Goal: Task Accomplishment & Management: Complete application form

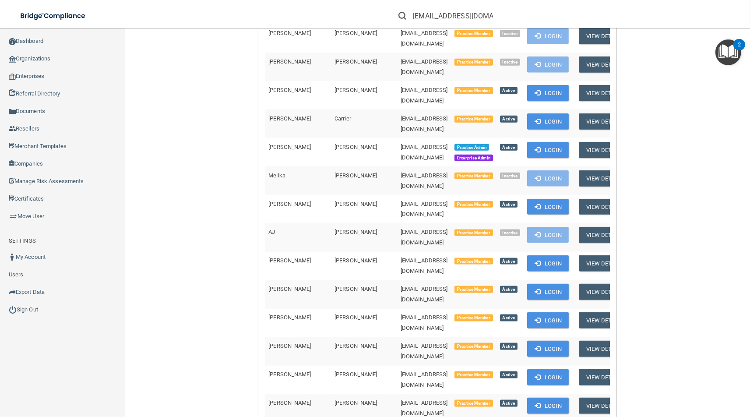
scroll to position [0, 43]
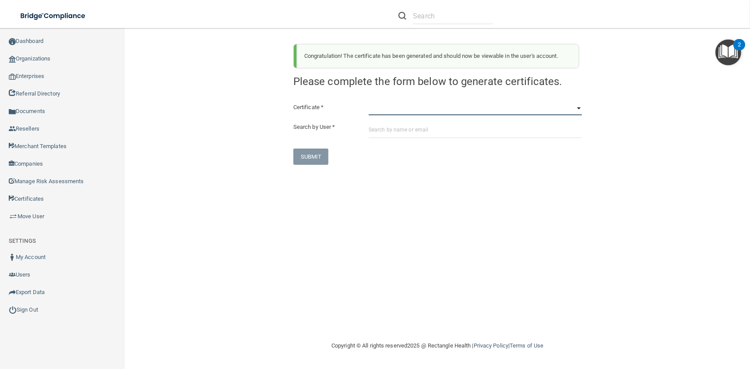
select select "0"
click option "HIPAA Officer Certification Training" at bounding box center [0, 0] width 0 height 0
click at [436, 131] on input "text" at bounding box center [475, 130] width 213 height 16
paste input "[EMAIL_ADDRESS][DOMAIN_NAME]"
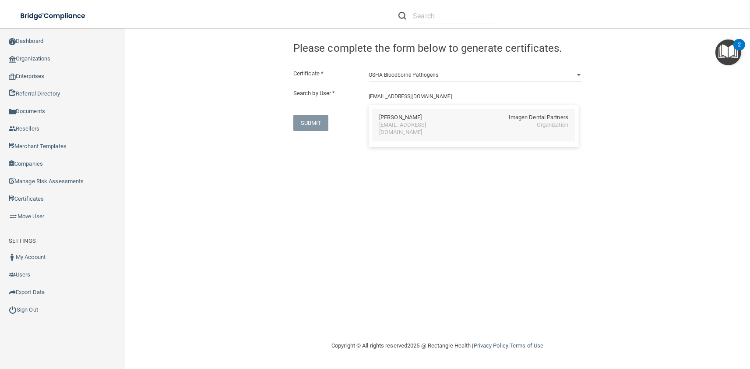
click at [416, 134] on div "[PERSON_NAME] Imagen Dental Partners [EMAIL_ADDRESS][DOMAIN_NAME] Organization" at bounding box center [473, 125] width 203 height 33
type input "[PERSON_NAME]"
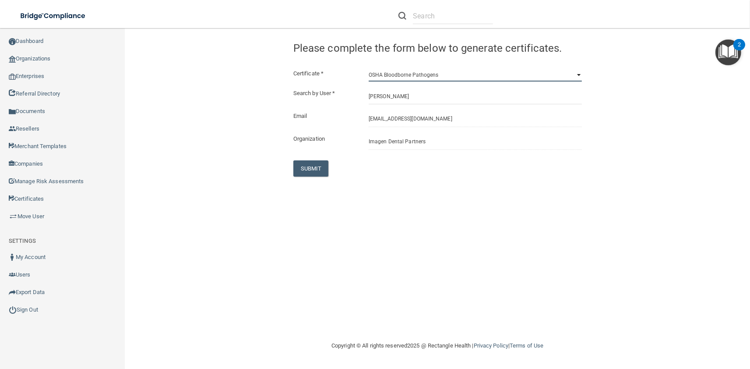
click at [369, 68] on select "HIPAA Officer Certification Training OSHA Bloodborne Pathogens OSHA [MEDICAL_DA…" at bounding box center [475, 74] width 213 height 13
select select "1"
click option "OSHA Bloodborne Pathogens" at bounding box center [0, 0] width 0 height 0
click at [317, 168] on button "SUBMIT" at bounding box center [310, 168] width 35 height 16
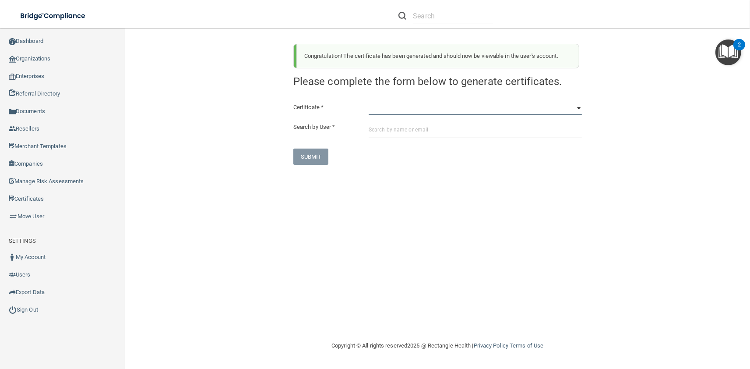
click at [369, 102] on select "HIPAA Officer Certification Training OSHA Bloodborne Pathogens OSHA COVID-19 Pr…" at bounding box center [475, 108] width 213 height 13
select select "3"
click option "OSHA Hazard Communication" at bounding box center [0, 0] width 0 height 0
click at [401, 135] on input "text" at bounding box center [475, 130] width 213 height 16
paste input "afakhimi@imagendentalpartners.com"
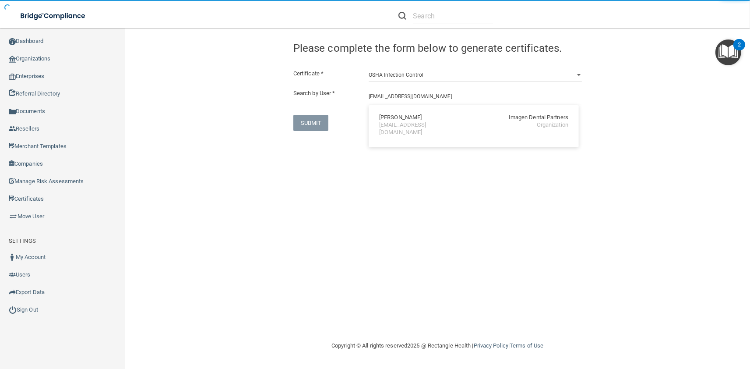
click at [400, 124] on div "afakhimi@imagendentalpartners.com" at bounding box center [417, 128] width 76 height 15
type input "Arya Fakhimi"
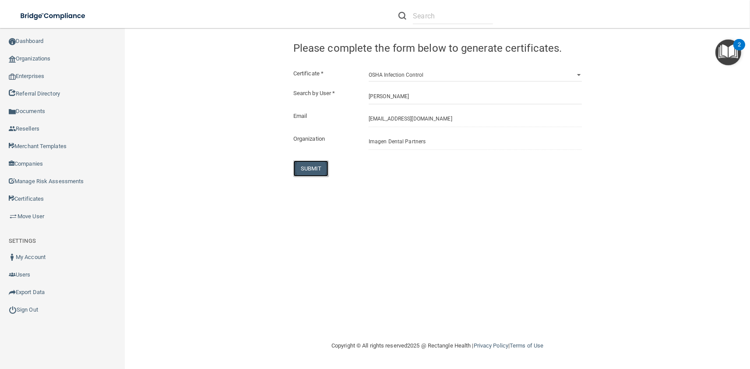
click at [318, 169] on button "SUBMIT" at bounding box center [310, 168] width 35 height 16
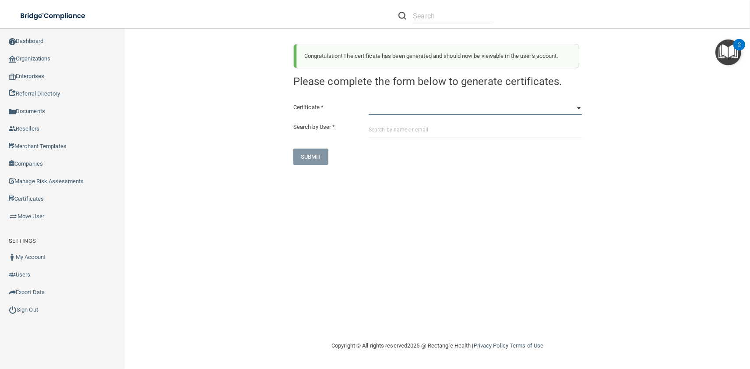
click at [369, 102] on select "HIPAA Officer Certification Training OSHA Bloodborne Pathogens OSHA COVID-19 Pr…" at bounding box center [475, 108] width 213 height 13
select select "4"
click option "OSHA Infection Control" at bounding box center [0, 0] width 0 height 0
click at [407, 134] on input "text" at bounding box center [475, 130] width 213 height 16
paste input "afakhimi@imagendentalpartners.com"
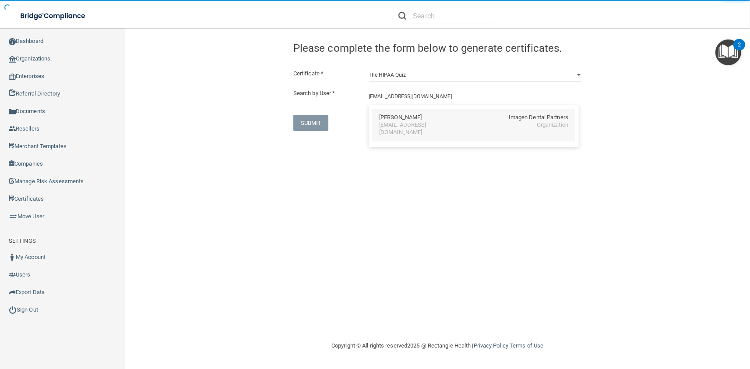
click at [391, 126] on div "afakhimi@imagendentalpartners.com" at bounding box center [417, 128] width 76 height 15
type input "Arya Fakhimi"
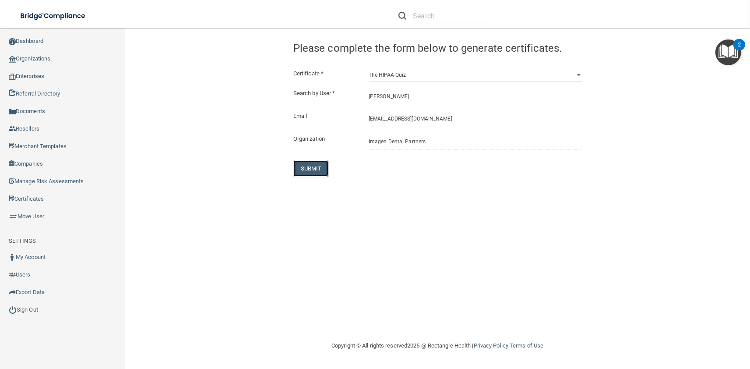
click at [314, 168] on button "SUBMIT" at bounding box center [310, 168] width 35 height 16
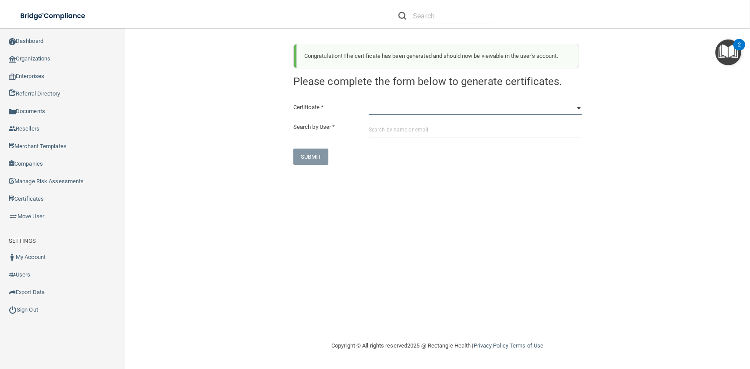
click at [369, 102] on select "HIPAA Officer Certification Training OSHA Bloodborne Pathogens OSHA COVID-19 Pr…" at bounding box center [475, 108] width 213 height 13
select select "1"
click option "OSHA Bloodborne Pathogens" at bounding box center [0, 0] width 0 height 0
click at [406, 132] on input "text" at bounding box center [475, 130] width 213 height 16
paste input "lhale@imagendentalpartners.com"
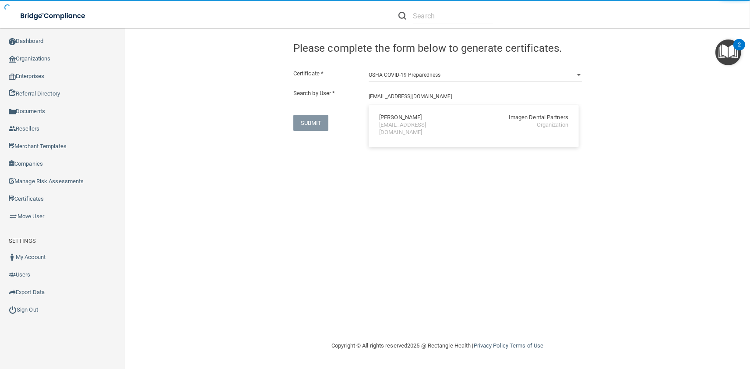
click at [381, 123] on div "lhale@imagendentalpartners.com" at bounding box center [417, 128] width 76 height 15
type input "Larry Hale"
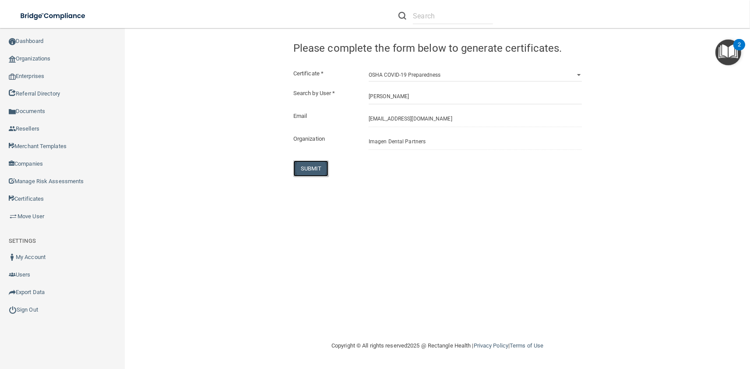
click at [315, 171] on button "SUBMIT" at bounding box center [310, 168] width 35 height 16
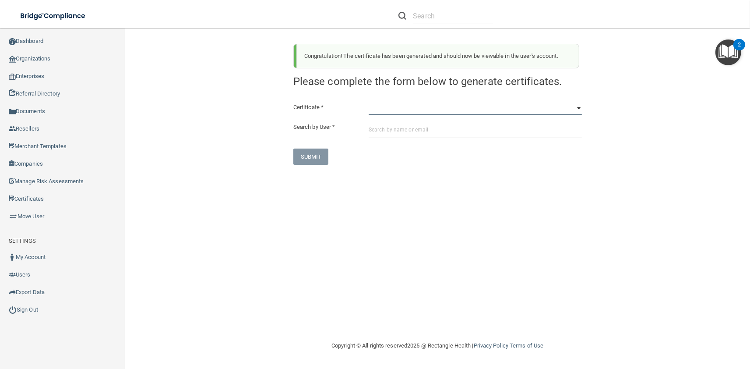
click at [369, 102] on select "HIPAA Officer Certification Training OSHA Bloodborne Pathogens OSHA COVID-19 Pr…" at bounding box center [475, 108] width 213 height 13
select select "3"
click option "OSHA Hazard Communication" at bounding box center [0, 0] width 0 height 0
click at [408, 118] on div "Certificate * HIPAA Officer Certification Training OSHA Bloodborne Pathogens OS…" at bounding box center [437, 133] width 288 height 63
click at [410, 125] on input "text" at bounding box center [475, 130] width 213 height 16
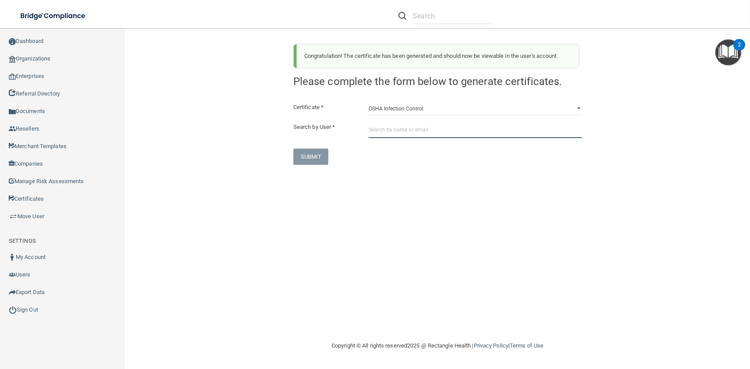
paste input "lhale@imagendentalpartners.com"
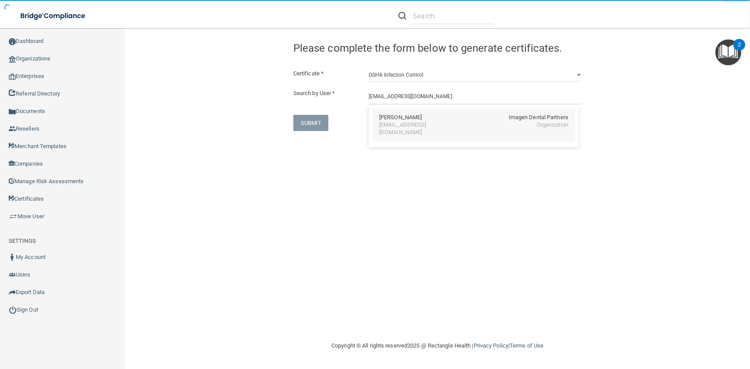
click at [405, 120] on div "Larry Hale" at bounding box center [400, 117] width 42 height 7
type input "Larry Hale"
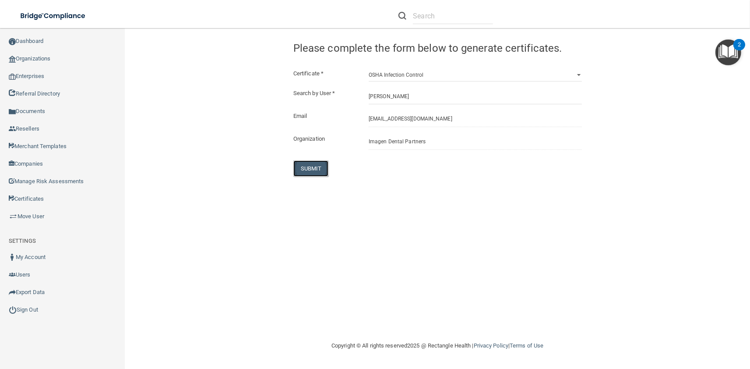
click at [323, 171] on button "SUBMIT" at bounding box center [310, 168] width 35 height 16
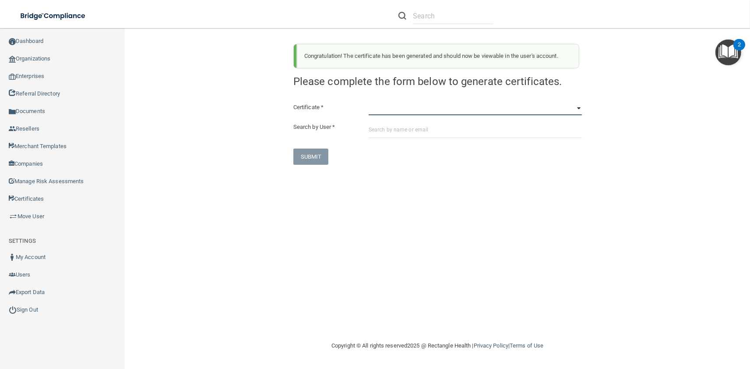
click at [369, 102] on select "HIPAA Officer Certification Training OSHA Bloodborne Pathogens OSHA COVID-19 Pr…" at bounding box center [475, 108] width 213 height 13
select select "4"
click option "OSHA Infection Control" at bounding box center [0, 0] width 0 height 0
click at [402, 120] on div "Certificate * HIPAA Officer Certification Training OSHA Bloodborne Pathogens OS…" at bounding box center [437, 133] width 288 height 63
drag, startPoint x: 402, startPoint y: 120, endPoint x: 405, endPoint y: 127, distance: 6.7
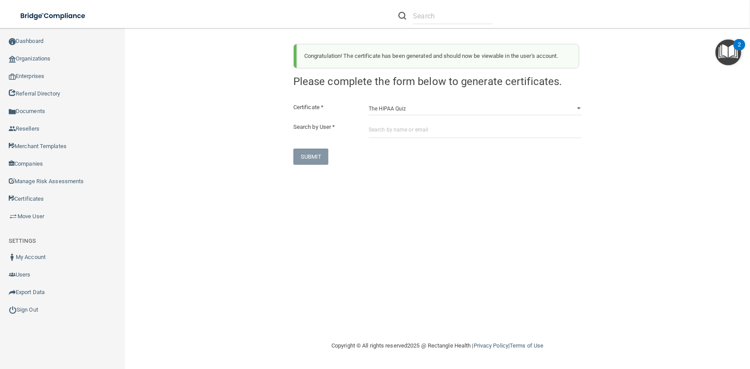
click at [403, 120] on div "Certificate * HIPAA Officer Certification Training OSHA Bloodborne Pathogens OS…" at bounding box center [437, 133] width 288 height 63
click at [405, 127] on input "text" at bounding box center [475, 130] width 213 height 16
paste input "lhale@imagendentalpartners.com"
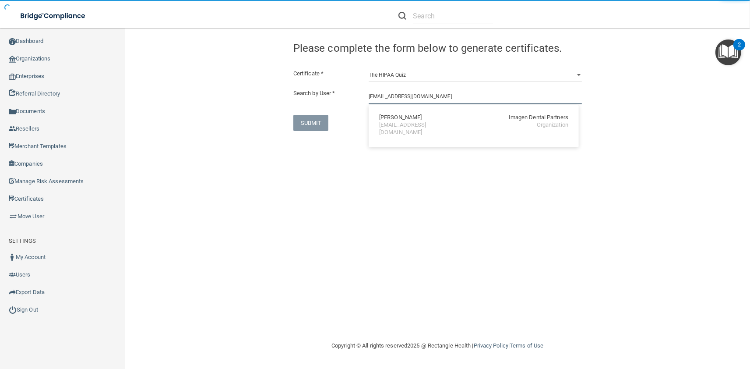
click at [385, 102] on input "lhale@imagendentalpartners.com" at bounding box center [475, 96] width 213 height 16
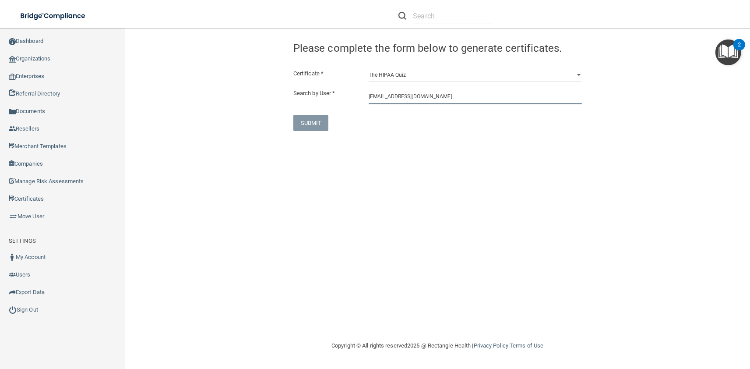
click at [391, 102] on input "lhale@imagendentalpartners.com" at bounding box center [475, 96] width 213 height 16
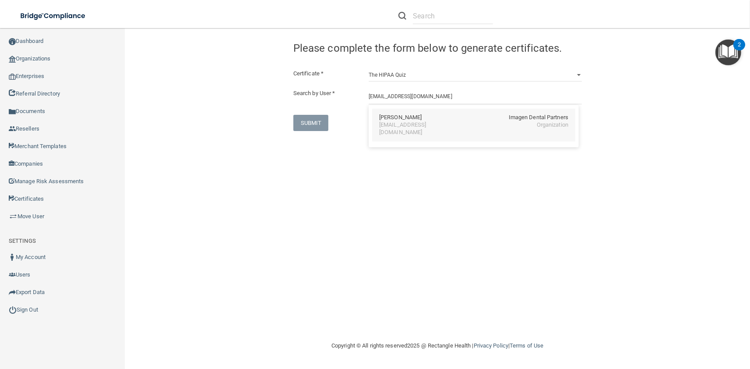
click at [397, 116] on div "Larry Hale" at bounding box center [400, 117] width 42 height 7
type input "Larry Hale"
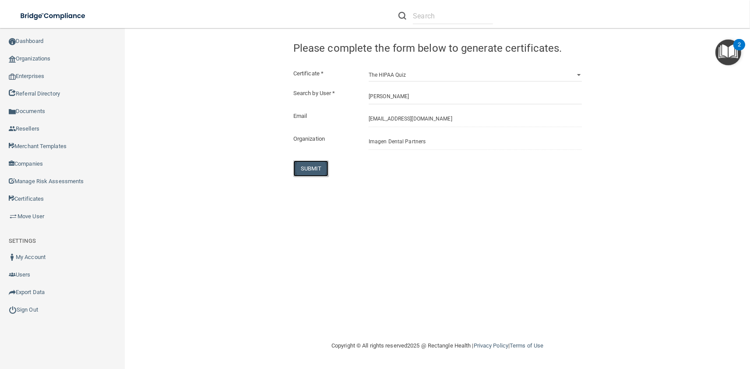
click at [317, 162] on button "SUBMIT" at bounding box center [310, 168] width 35 height 16
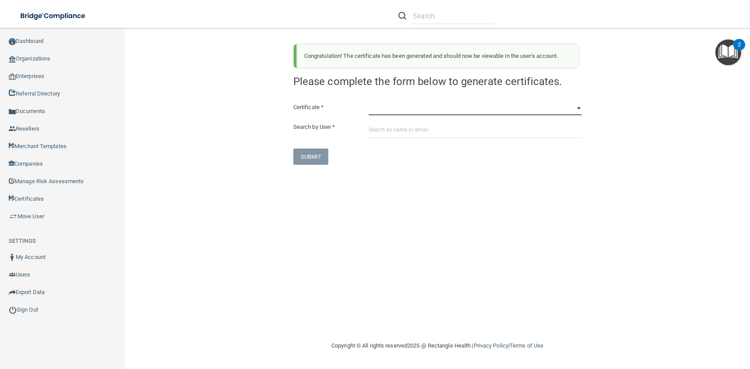
click at [369, 102] on select "HIPAA Officer Certification Training OSHA Bloodborne Pathogens OSHA COVID-19 Pr…" at bounding box center [475, 108] width 213 height 13
select select "1"
click option "OSHA Bloodborne Pathogens" at bounding box center [0, 0] width 0 height 0
click at [410, 124] on input "text" at bounding box center [475, 130] width 213 height 16
paste input "mhartman@imagendentalpartners.com"
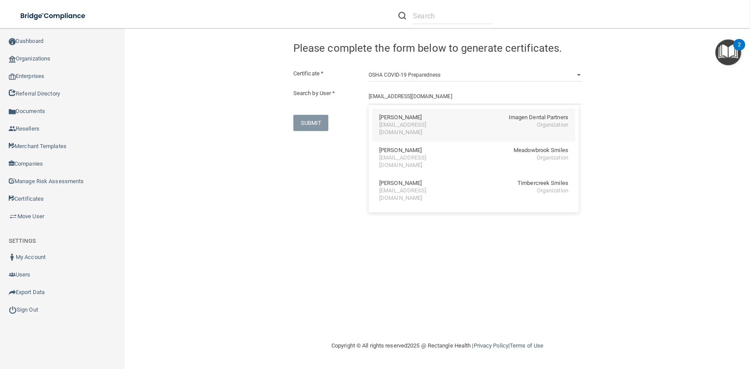
click at [410, 123] on div "mhartman@imagendentalpartners.com" at bounding box center [417, 128] width 76 height 15
type input "Mary Hartman"
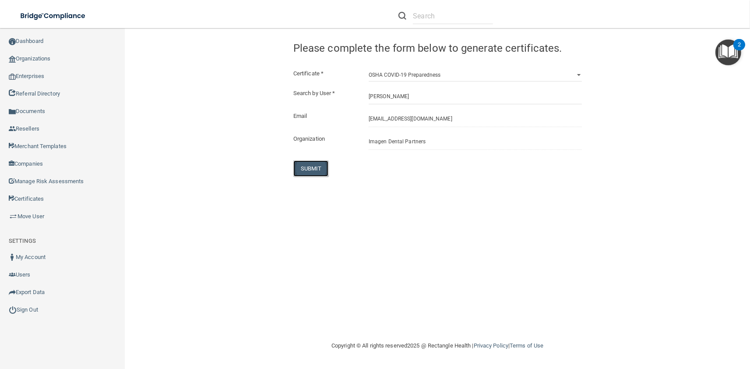
click at [310, 167] on button "SUBMIT" at bounding box center [310, 168] width 35 height 16
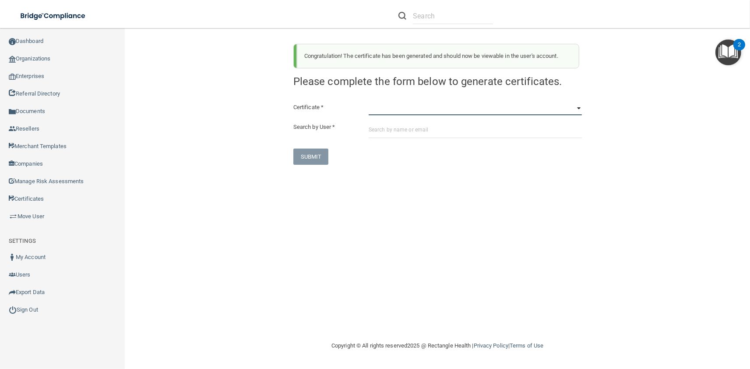
click at [369, 102] on select "HIPAA Officer Certification Training OSHA Bloodborne Pathogens OSHA COVID-19 Pr…" at bounding box center [475, 108] width 213 height 13
select select "3"
click option "OSHA Hazard Communication" at bounding box center [0, 0] width 0 height 0
click at [408, 133] on input "text" at bounding box center [475, 130] width 213 height 16
paste input "mhartman@imagendentalpartners.com"
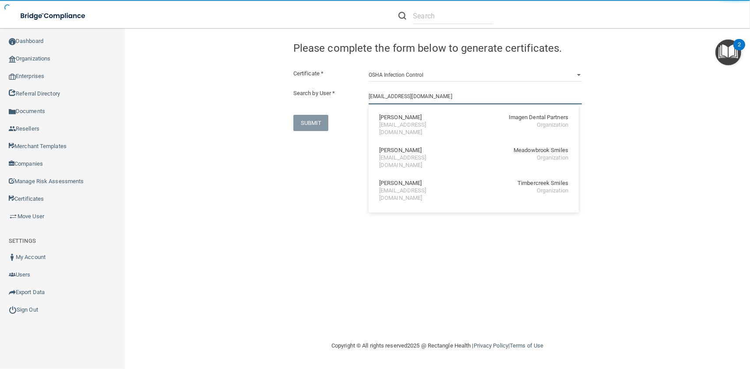
click at [394, 101] on input "mhartman@imagendentalpartners.com" at bounding box center [475, 96] width 213 height 16
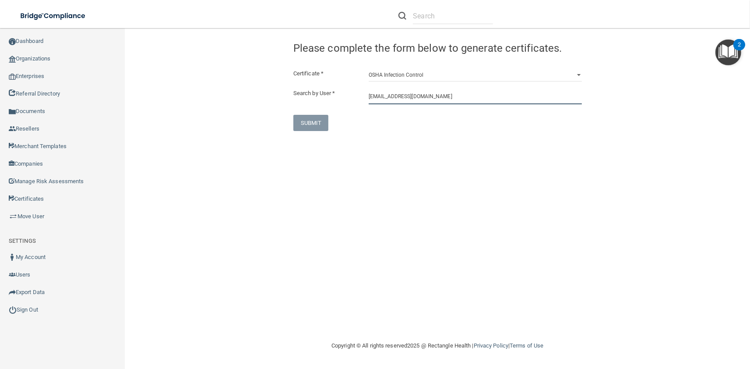
click at [394, 101] on input "mhartman@imagendentalpartners.com" at bounding box center [475, 96] width 213 height 16
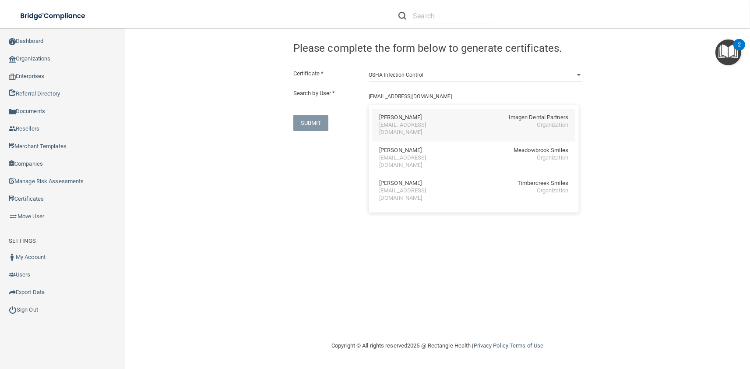
click at [399, 125] on div "mhartman@imagendentalpartners.com" at bounding box center [417, 128] width 76 height 15
type input "Mary Hartman"
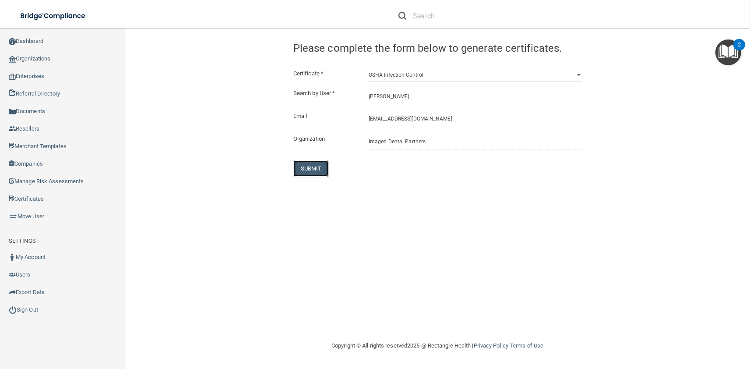
click at [307, 168] on button "SUBMIT" at bounding box center [310, 168] width 35 height 16
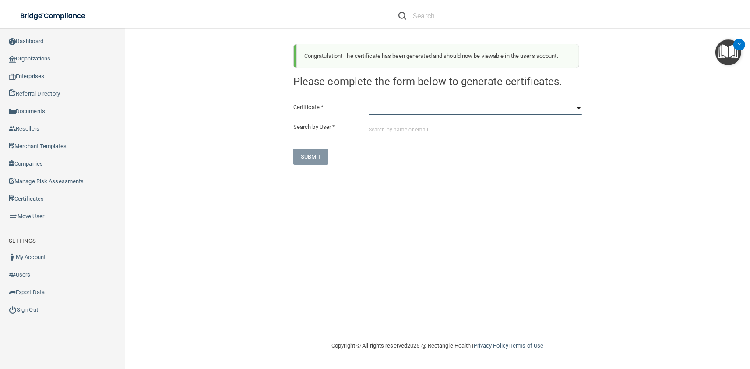
click at [369, 102] on select "HIPAA Officer Certification Training OSHA Bloodborne Pathogens OSHA COVID-19 Pr…" at bounding box center [475, 108] width 213 height 13
select select "4"
click option "OSHA Infection Control" at bounding box center [0, 0] width 0 height 0
click at [402, 133] on input "text" at bounding box center [475, 130] width 213 height 16
paste input "mhartman@imagendentalpartners.com"
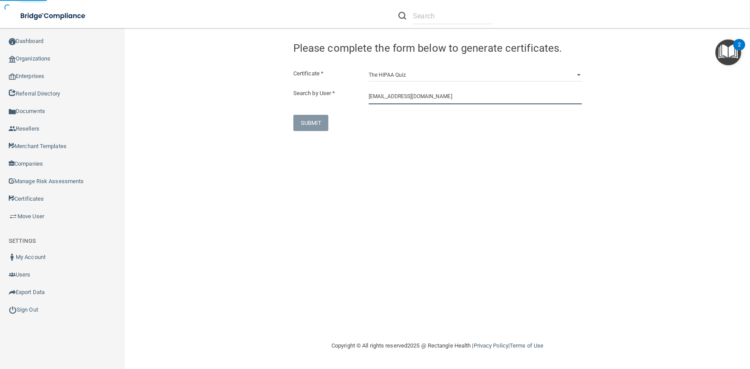
click at [398, 97] on input "mhartman@imagendentalpartners.com" at bounding box center [475, 96] width 213 height 16
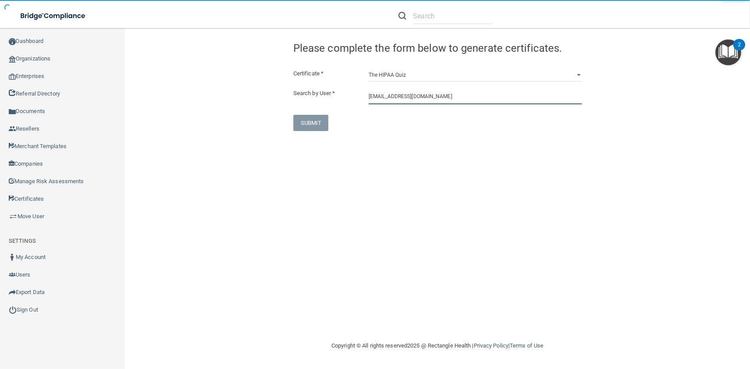
click at [398, 97] on input "mhartman@imagendentalpartners.com" at bounding box center [475, 96] width 213 height 16
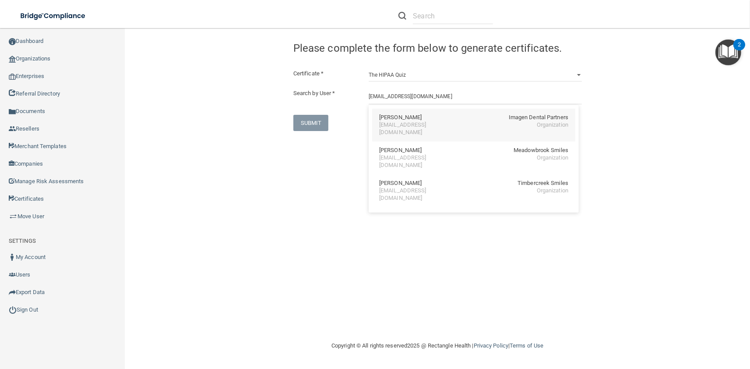
click at [400, 123] on div "mhartman@imagendentalpartners.com" at bounding box center [417, 128] width 76 height 15
type input "Mary Hartman"
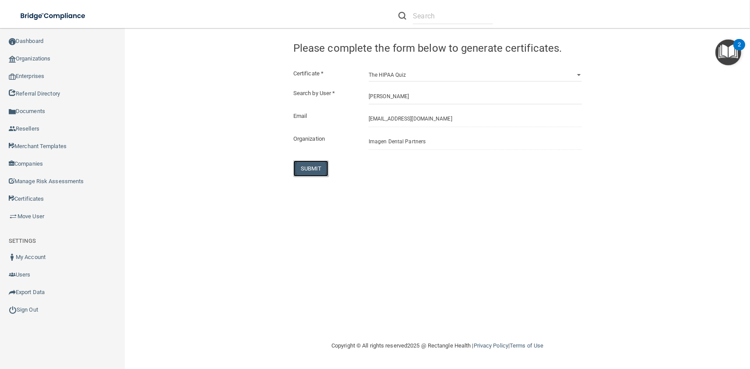
click at [325, 161] on button "SUBMIT" at bounding box center [310, 168] width 35 height 16
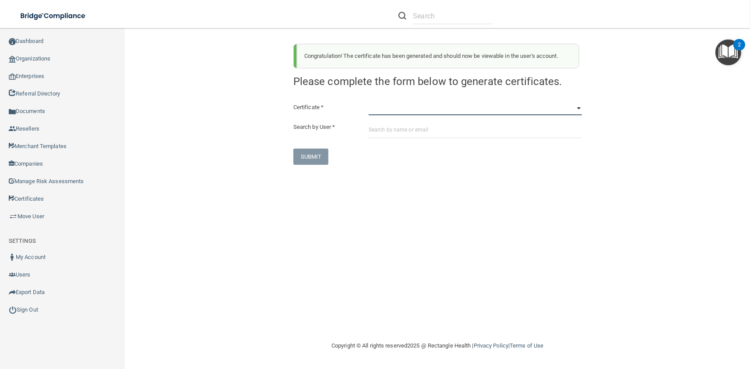
click at [369, 102] on select "HIPAA Officer Certification Training OSHA Bloodborne Pathogens OSHA COVID-19 Pr…" at bounding box center [475, 108] width 213 height 13
select select "1"
click option "OSHA Bloodborne Pathogens" at bounding box center [0, 0] width 0 height 0
click at [407, 127] on input "text" at bounding box center [475, 130] width 213 height 16
paste input "charvey@imagendentalpartners.com"
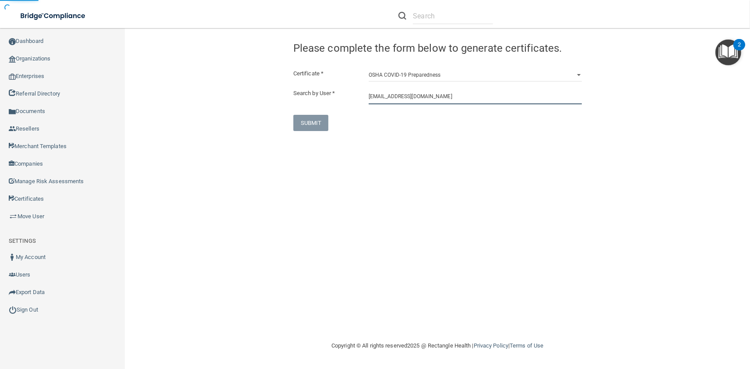
click at [387, 102] on input "charvey@imagendentalpartners.com" at bounding box center [475, 96] width 213 height 16
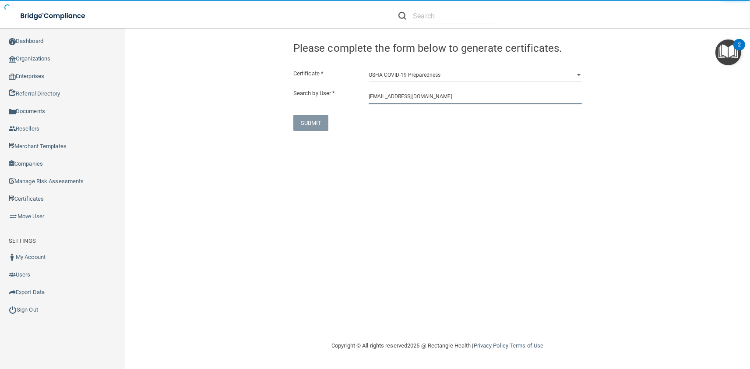
click at [387, 102] on input "charvey@imagendentalpartners.com" at bounding box center [475, 96] width 213 height 16
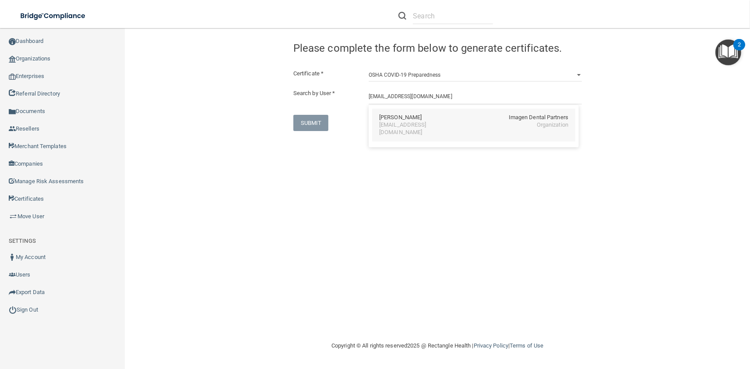
click at [391, 116] on div "Cammy Harvey" at bounding box center [400, 117] width 42 height 7
type input "Cammy Harvey"
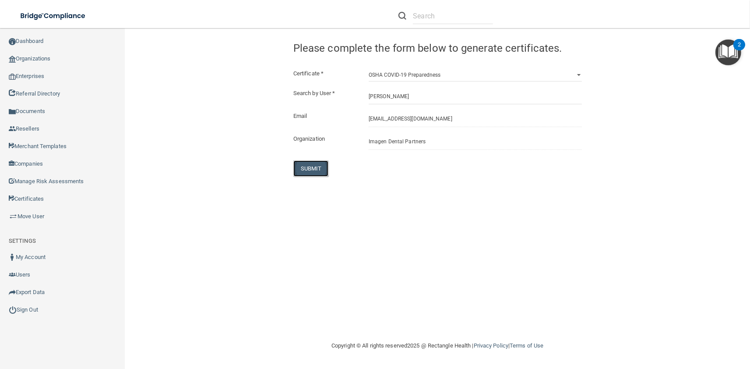
click at [310, 166] on button "SUBMIT" at bounding box center [310, 168] width 35 height 16
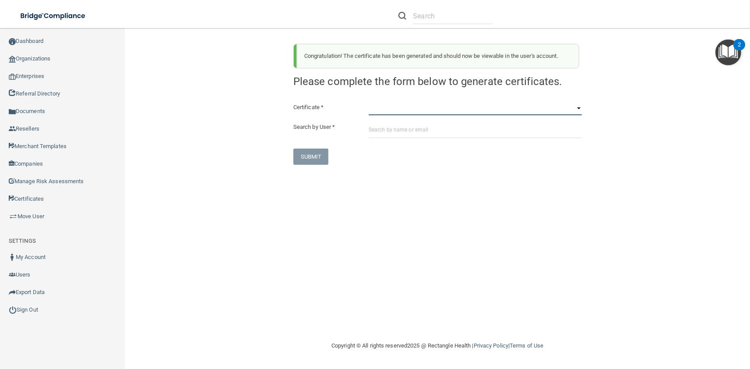
click at [369, 102] on select "HIPAA Officer Certification Training OSHA Bloodborne Pathogens OSHA COVID-19 Pr…" at bounding box center [475, 108] width 213 height 13
select select "3"
click option "OSHA Hazard Communication" at bounding box center [0, 0] width 0 height 0
paste input "charvey@imagendentalpartners.com"
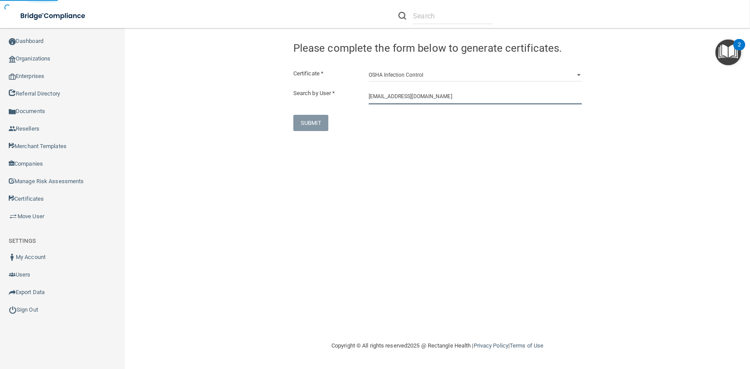
click at [404, 102] on input "charvey@imagendentalpartners.com" at bounding box center [475, 96] width 213 height 16
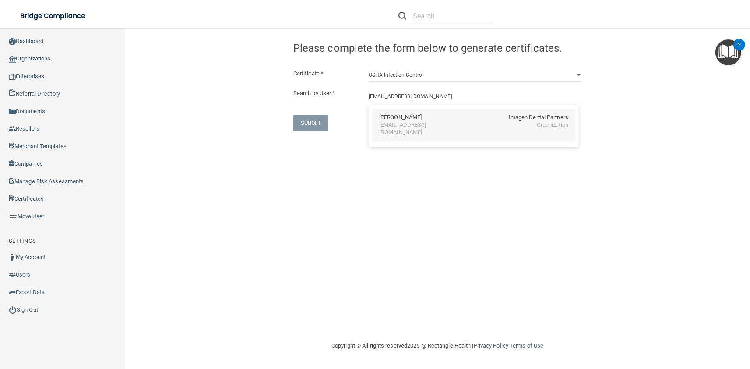
click at [410, 120] on div "Cammy Harvey" at bounding box center [400, 117] width 42 height 7
type input "Cammy Harvey"
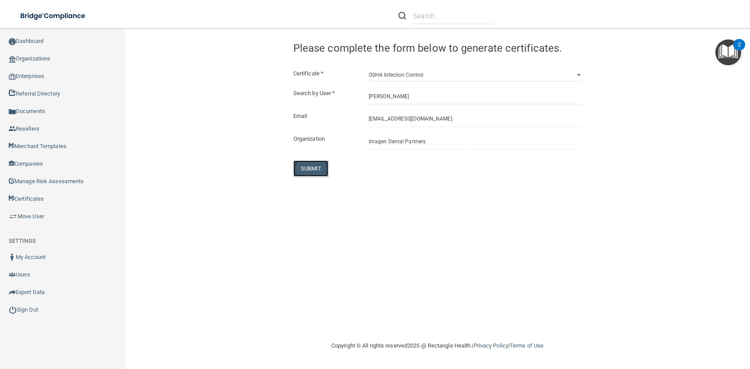
click at [315, 165] on button "SUBMIT" at bounding box center [310, 168] width 35 height 16
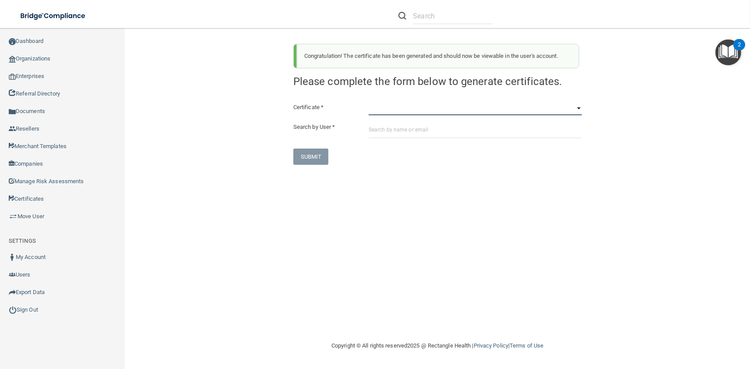
click at [369, 102] on select "HIPAA Officer Certification Training OSHA Bloodborne Pathogens OSHA COVID-19 Pr…" at bounding box center [475, 108] width 213 height 13
select select "4"
click option "OSHA Infection Control" at bounding box center [0, 0] width 0 height 0
paste input "charvey@imagendentalpartners.com"
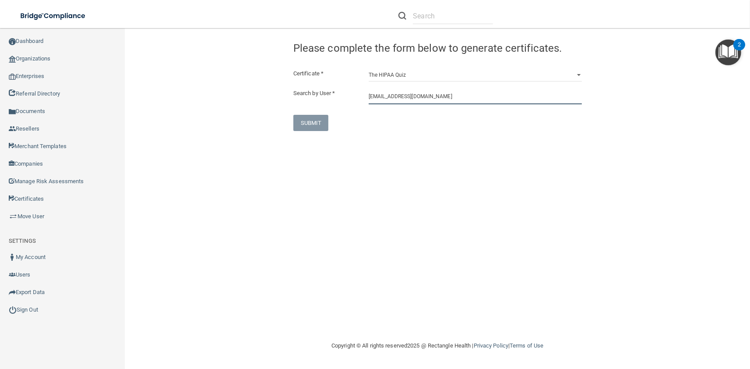
click at [393, 101] on input "charvey@imagendentalpartners.com" at bounding box center [475, 96] width 213 height 16
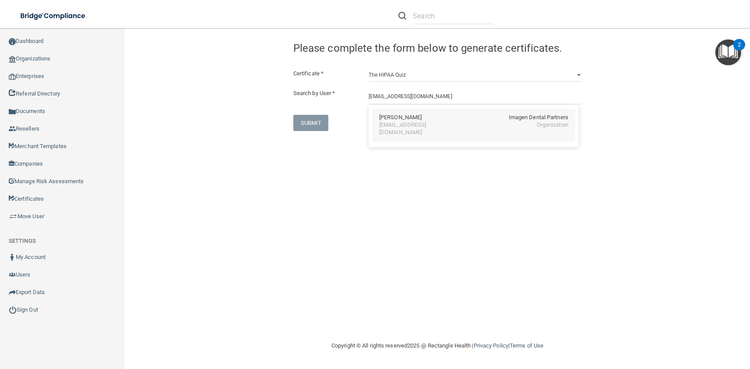
click at [405, 126] on div "charvey@imagendentalpartners.com" at bounding box center [417, 128] width 76 height 15
type input "Cammy Harvey"
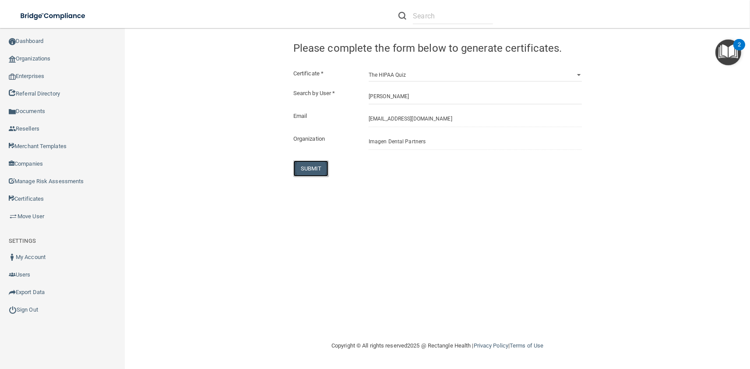
click at [317, 170] on button "SUBMIT" at bounding box center [310, 168] width 35 height 16
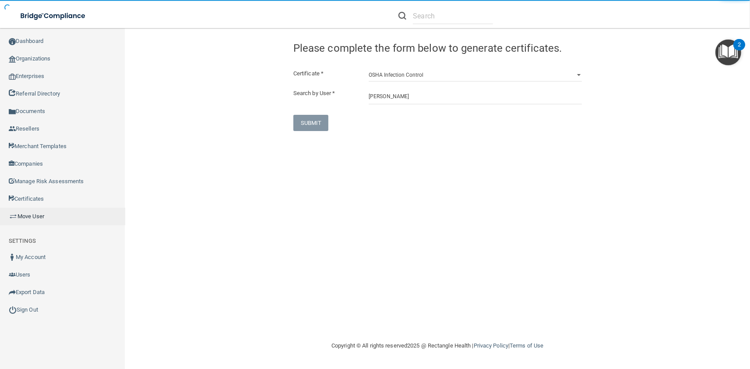
select select "?"
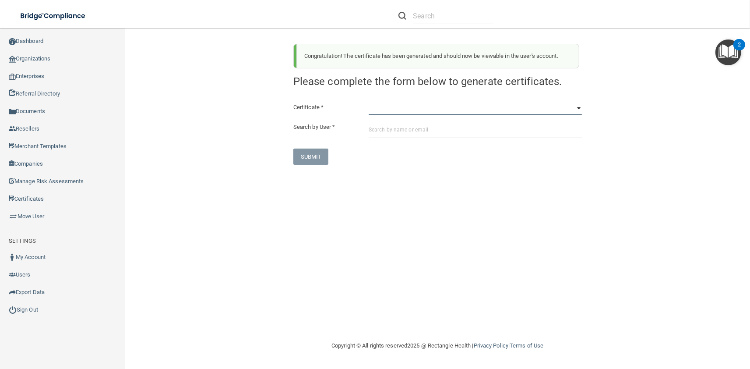
click at [369, 102] on select "HIPAA Officer Certification Training OSHA Bloodborne Pathogens OSHA COVID-19 Pr…" at bounding box center [475, 108] width 213 height 13
select select "1"
click option "OSHA Bloodborne Pathogens" at bounding box center [0, 0] width 0 height 0
paste input "jhenderson@imagendentalpartners.com"
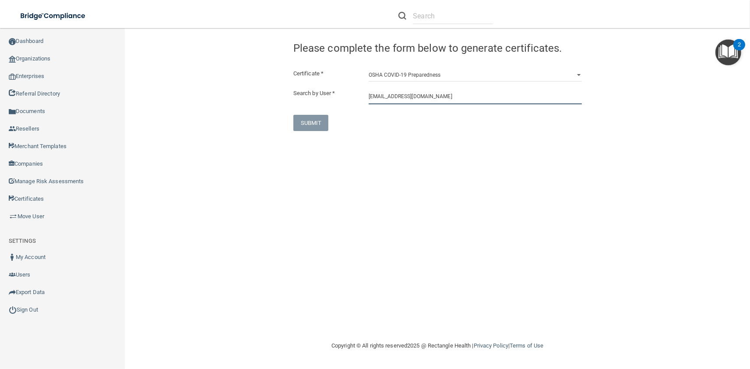
click at [397, 102] on input "jhenderson@imagendentalpartners.com" at bounding box center [475, 96] width 213 height 16
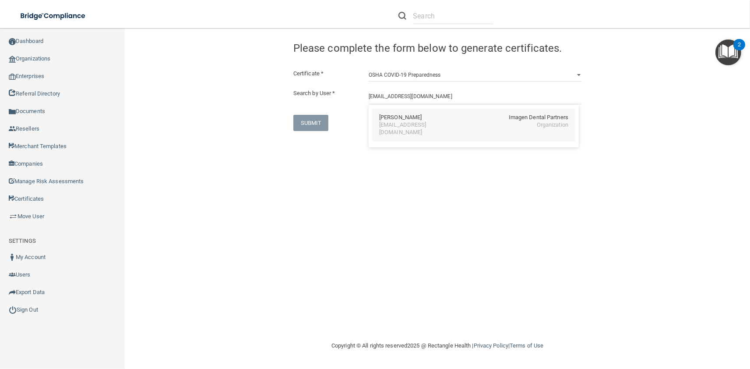
click at [408, 125] on div "jhenderson@imagendentalpartners.com" at bounding box center [417, 128] width 76 height 15
type input "Jesse Henderson"
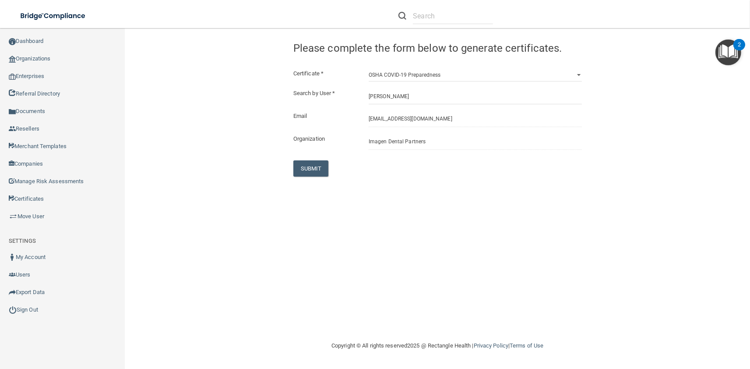
click at [317, 159] on div "Certificate * HIPAA Officer Certification Training OSHA Bloodborne Pathogens OS…" at bounding box center [437, 122] width 288 height 108
click at [323, 169] on button "SUBMIT" at bounding box center [310, 168] width 35 height 16
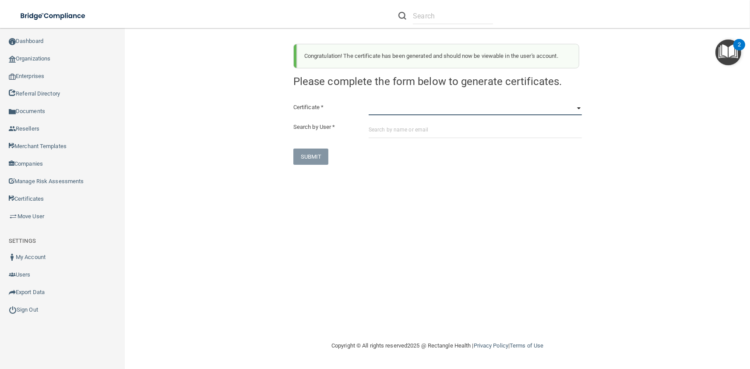
click at [369, 102] on select "HIPAA Officer Certification Training OSHA Bloodborne Pathogens OSHA COVID-19 Pr…" at bounding box center [475, 108] width 213 height 13
select select "3"
click option "OSHA Hazard Communication" at bounding box center [0, 0] width 0 height 0
paste input "jhenderson@imagendentalpartners.com"
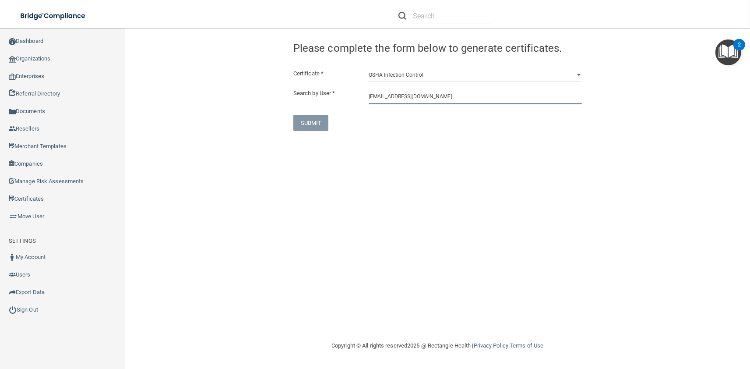
click at [405, 95] on input "jhenderson@imagendentalpartners.com" at bounding box center [475, 96] width 213 height 16
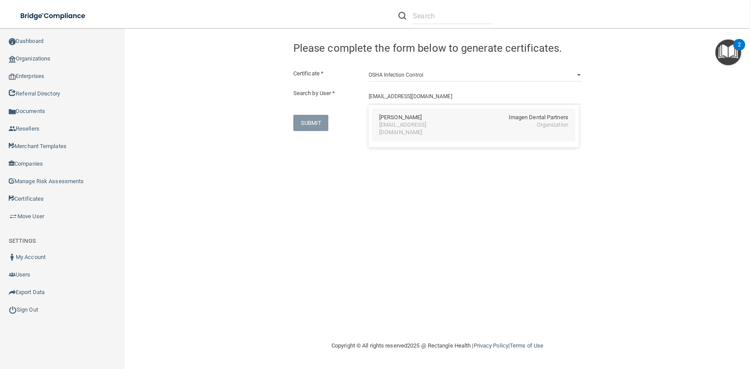
click at [408, 117] on div "Jesse Henderson" at bounding box center [400, 117] width 42 height 7
type input "Jesse Henderson"
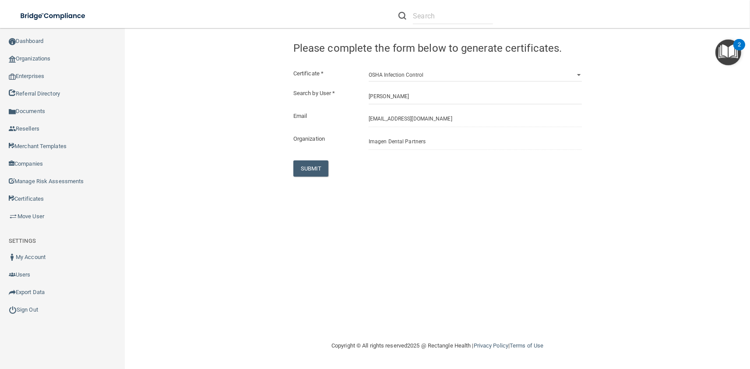
click at [309, 160] on div "Certificate * HIPAA Officer Certification Training OSHA Bloodborne Pathogens OS…" at bounding box center [437, 122] width 288 height 108
click at [317, 172] on button "SUBMIT" at bounding box center [310, 168] width 35 height 16
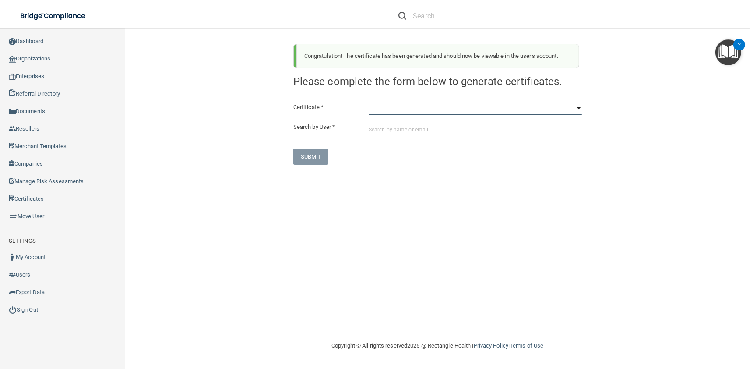
click at [369, 102] on select "HIPAA Officer Certification Training OSHA Bloodborne Pathogens OSHA COVID-19 Pr…" at bounding box center [475, 108] width 213 height 13
select select "4"
click option "OSHA Infection Control" at bounding box center [0, 0] width 0 height 0
paste input "jhenderson@imagendentalpartners.com"
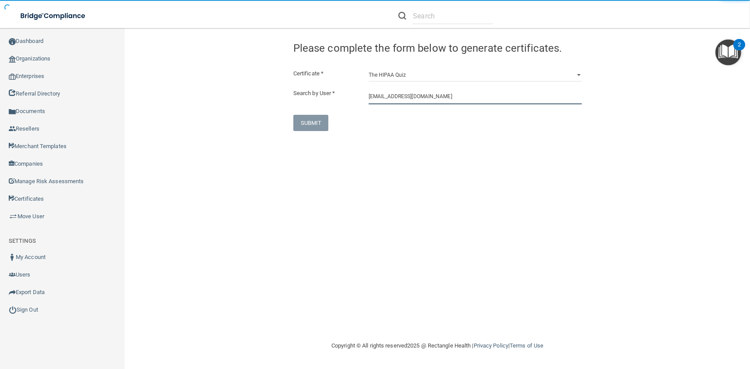
click at [399, 101] on input "jhenderson@imagendentalpartners.com" at bounding box center [475, 96] width 213 height 16
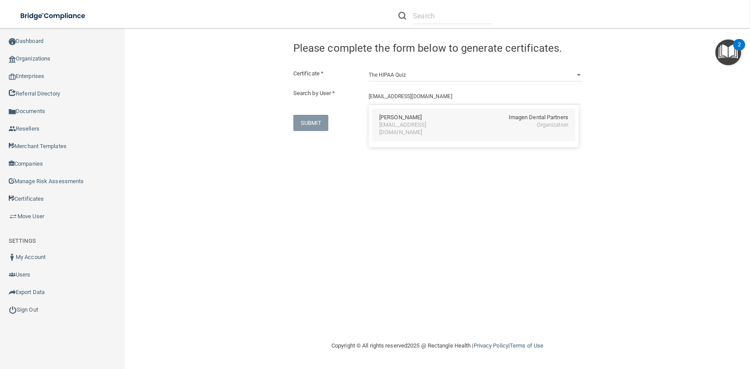
click at [403, 128] on div "jhenderson@imagendentalpartners.com" at bounding box center [417, 128] width 76 height 15
type input "Jesse Henderson"
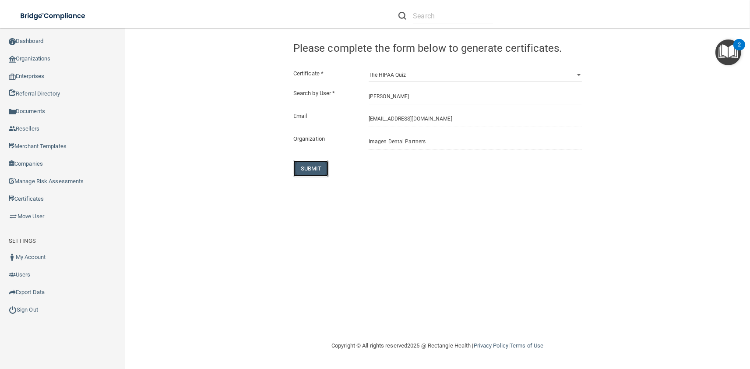
click at [321, 169] on button "SUBMIT" at bounding box center [310, 168] width 35 height 16
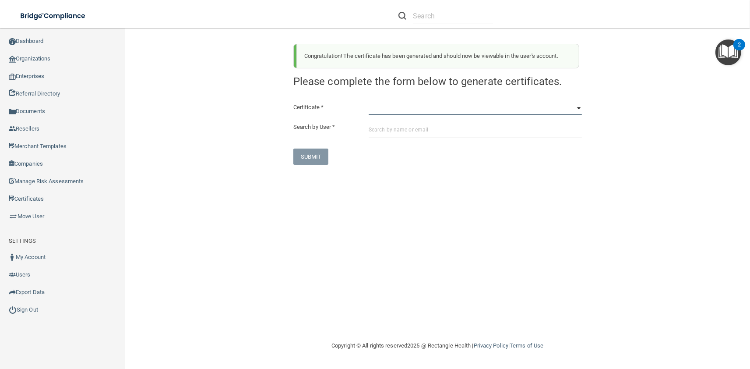
click at [369, 102] on select "HIPAA Officer Certification Training OSHA Bloodborne Pathogens OSHA COVID-19 Pr…" at bounding box center [475, 108] width 213 height 13
select select "1"
click option "OSHA Bloodborne Pathogens" at bounding box center [0, 0] width 0 height 0
paste input "dhenkel@imagendentalpartners.com"
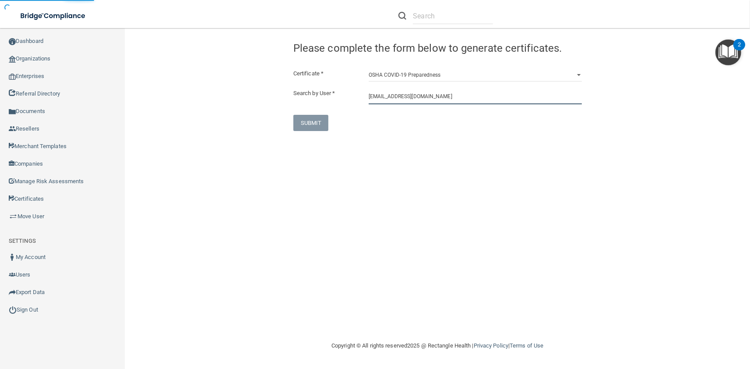
click at [404, 100] on input "dhenkel@imagendentalpartners.com" at bounding box center [475, 96] width 213 height 16
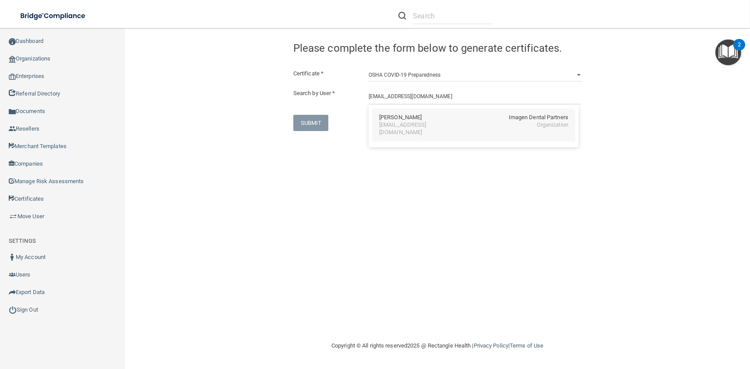
click at [410, 116] on div "Deborah Henkel" at bounding box center [400, 117] width 42 height 7
type input "Deborah Henkel"
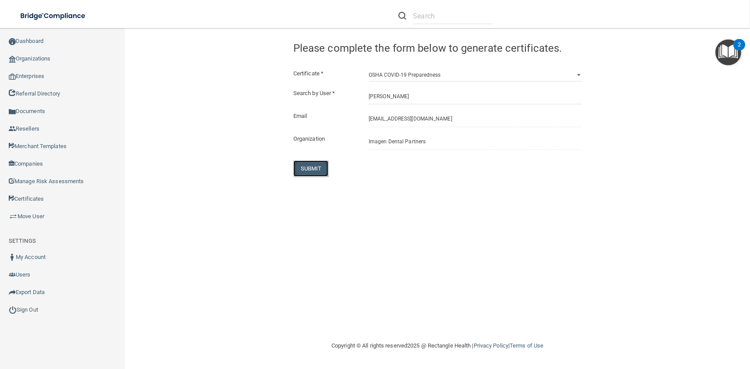
click at [318, 171] on button "SUBMIT" at bounding box center [310, 168] width 35 height 16
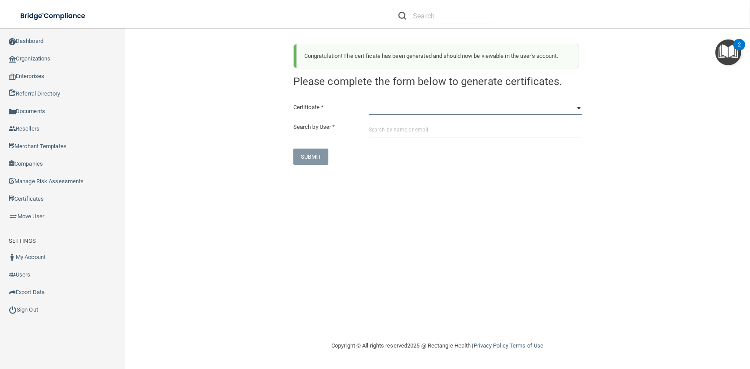
click at [369, 102] on select "HIPAA Officer Certification Training OSHA Bloodborne Pathogens OSHA COVID-19 Pr…" at bounding box center [475, 108] width 213 height 13
select select "3"
click option "OSHA Hazard Communication" at bounding box center [0, 0] width 0 height 0
paste input "dhenkel@imagendentalpartners.com"
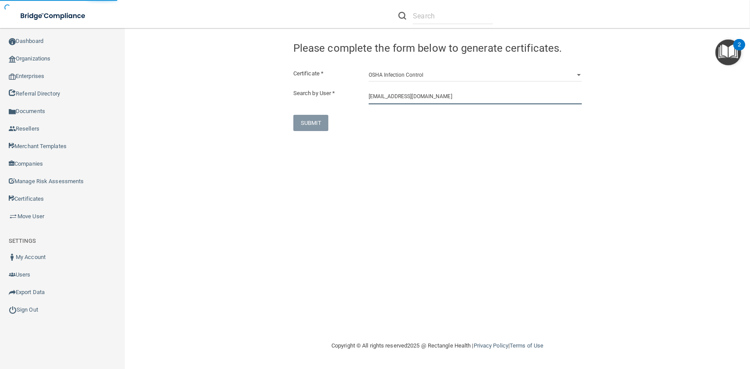
click at [413, 99] on input "dhenkel@imagendentalpartners.com" at bounding box center [475, 96] width 213 height 16
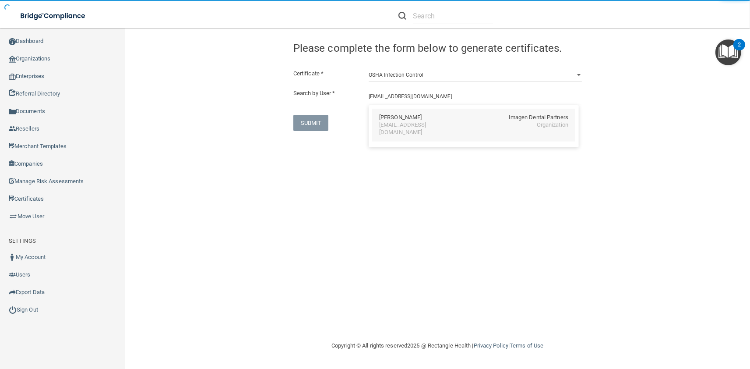
click at [419, 121] on div "Deborah Henkel" at bounding box center [400, 117] width 42 height 7
type input "Deborah Henkel"
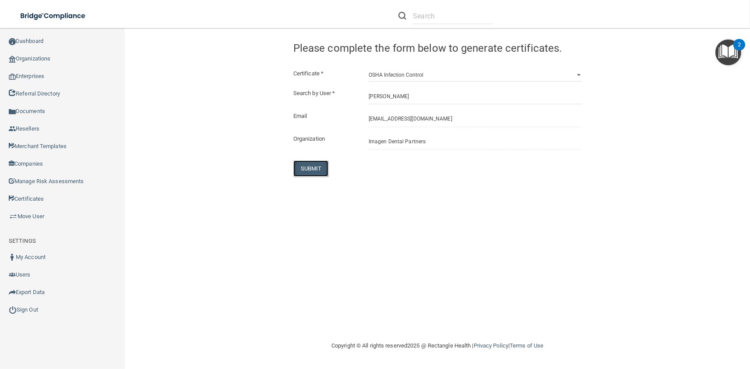
click at [317, 165] on button "SUBMIT" at bounding box center [310, 168] width 35 height 16
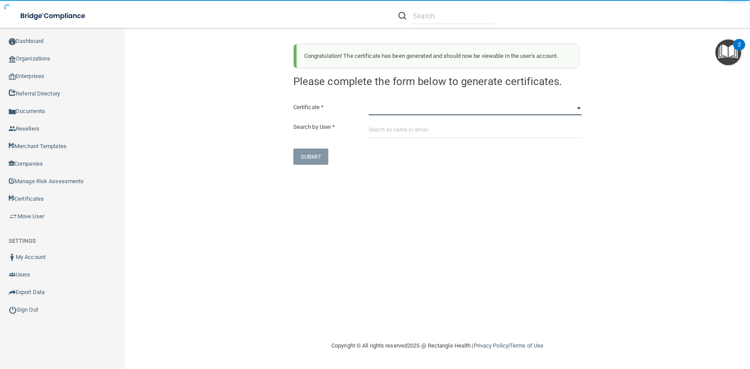
click at [369, 102] on select "HIPAA Officer Certification Training OSHA Bloodborne Pathogens OSHA COVID-19 Pr…" at bounding box center [475, 108] width 213 height 13
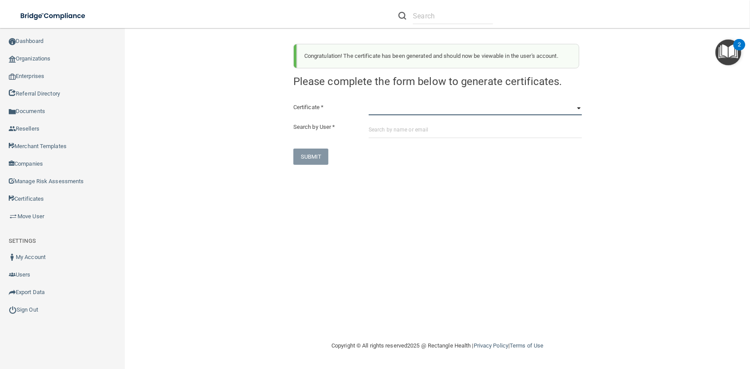
select select "4"
click option "OSHA Infection Control" at bounding box center [0, 0] width 0 height 0
paste input "dhenkel@imagendentalpartners.com"
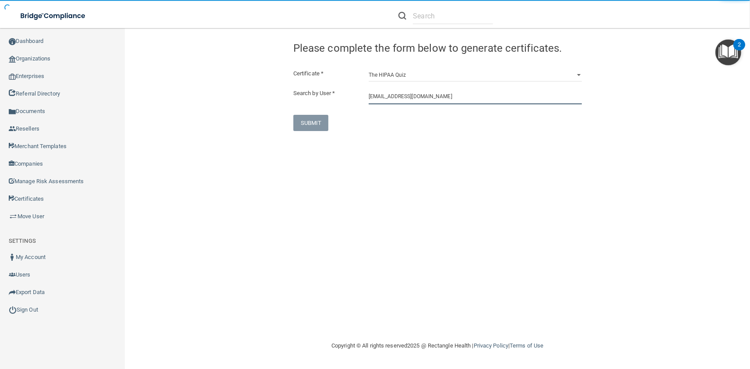
click at [398, 98] on input "dhenkel@imagendentalpartners.com" at bounding box center [475, 96] width 213 height 16
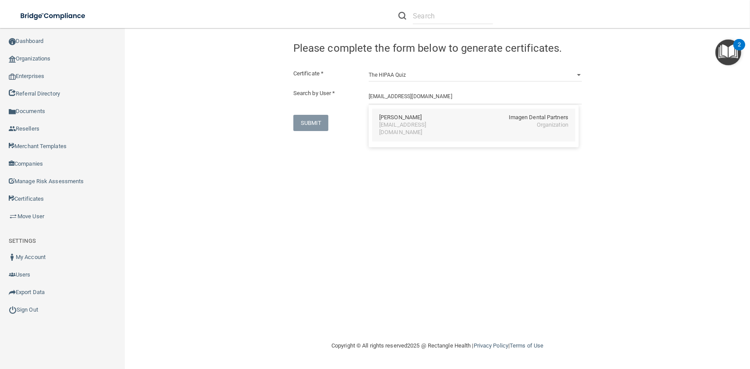
click at [401, 123] on div "dhenkel@imagendentalpartners.com" at bounding box center [417, 128] width 76 height 15
type input "Deborah Henkel"
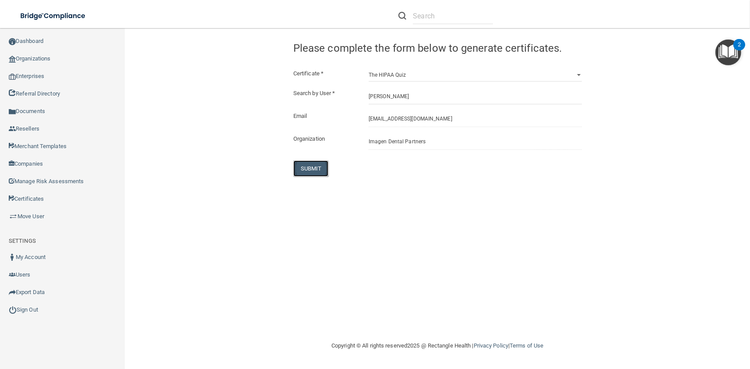
click at [317, 165] on button "SUBMIT" at bounding box center [310, 168] width 35 height 16
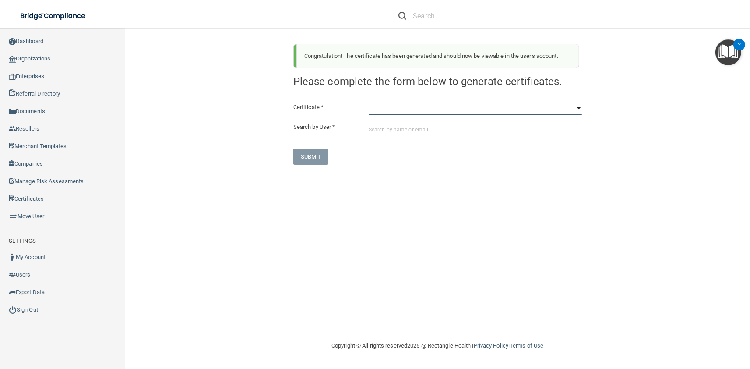
click at [369, 102] on select "HIPAA Officer Certification Training OSHA Bloodborne Pathogens OSHA COVID-19 Pr…" at bounding box center [475, 108] width 213 height 13
select select "1"
click option "OSHA Bloodborne Pathogens" at bounding box center [0, 0] width 0 height 0
paste input "nhirmiz@imagendentalpartners.com"
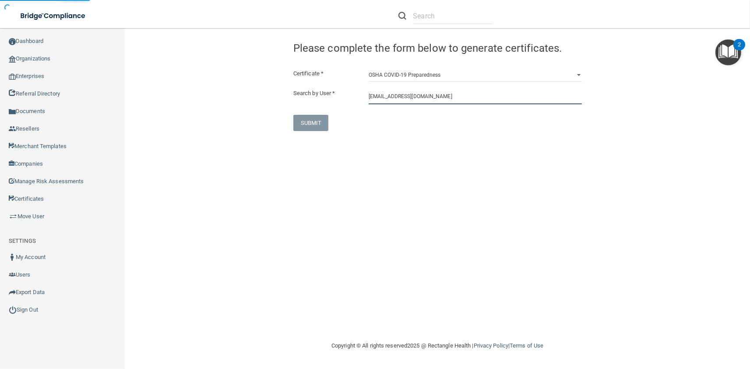
click at [412, 96] on input "nhirmiz@imagendentalpartners.com" at bounding box center [475, 96] width 213 height 16
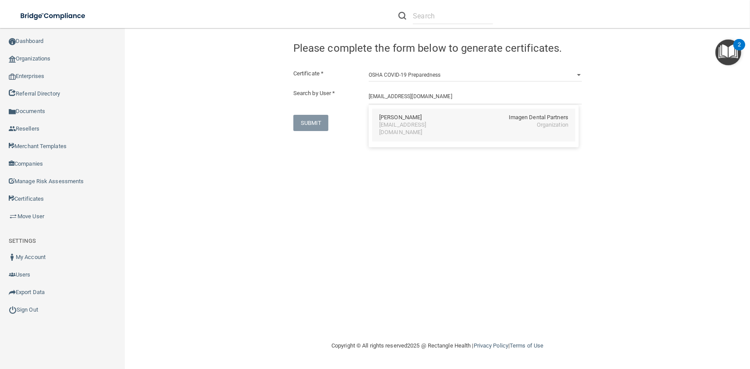
click at [412, 110] on div "Ninawa Hirmiz Imagen Dental Partners nhirmiz@imagendentalpartners.com Organizat…" at bounding box center [473, 125] width 203 height 33
type input "Ninawa Hirmiz"
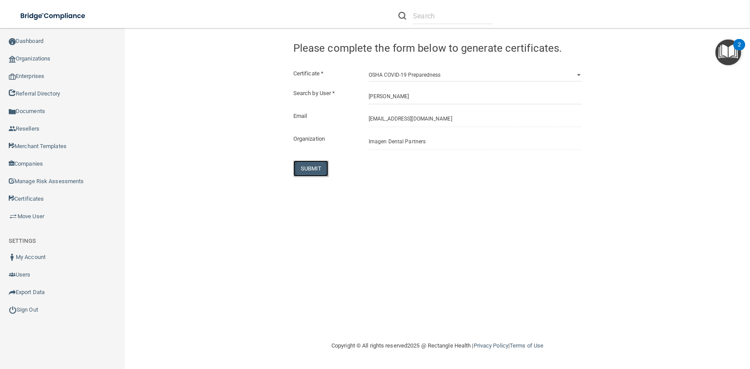
click at [304, 170] on button "SUBMIT" at bounding box center [310, 168] width 35 height 16
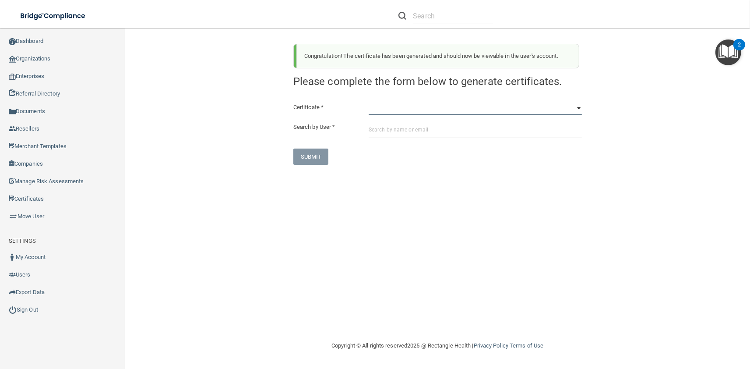
click at [369, 102] on select "HIPAA Officer Certification Training OSHA Bloodborne Pathogens OSHA COVID-19 Pr…" at bounding box center [475, 108] width 213 height 13
select select "3"
click option "OSHA Hazard Communication" at bounding box center [0, 0] width 0 height 0
paste input "nhirmiz@imagendentalpartners.com"
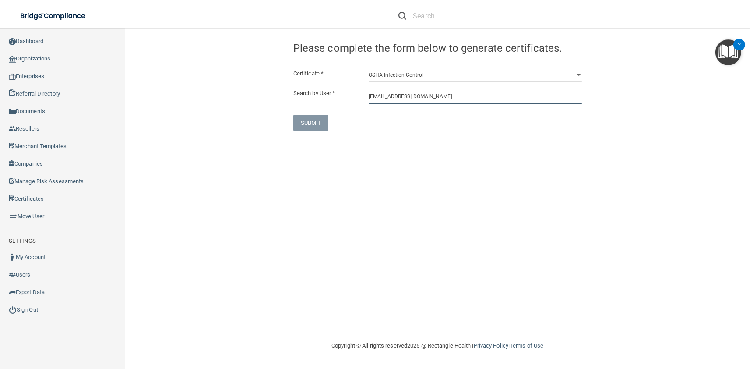
click at [384, 101] on input "nhirmiz@imagendentalpartners.com" at bounding box center [475, 96] width 213 height 16
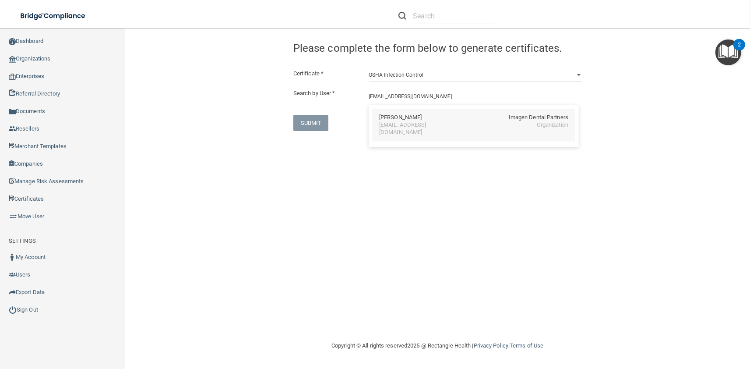
click at [402, 131] on div "Ninawa Hirmiz Imagen Dental Partners nhirmiz@imagendentalpartners.com Organizat…" at bounding box center [473, 125] width 203 height 33
type input "Ninawa Hirmiz"
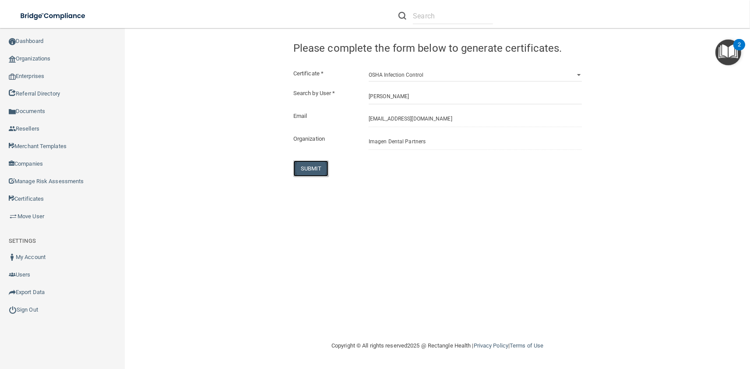
click at [327, 170] on button "SUBMIT" at bounding box center [310, 168] width 35 height 16
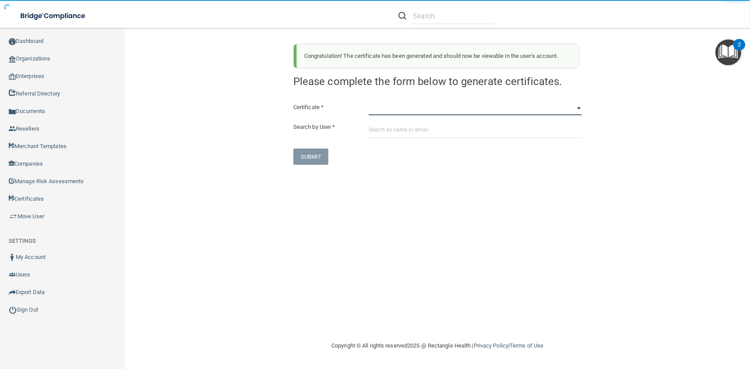
click at [369, 102] on select "HIPAA Officer Certification Training OSHA Bloodborne Pathogens OSHA COVID-19 Pr…" at bounding box center [475, 108] width 213 height 13
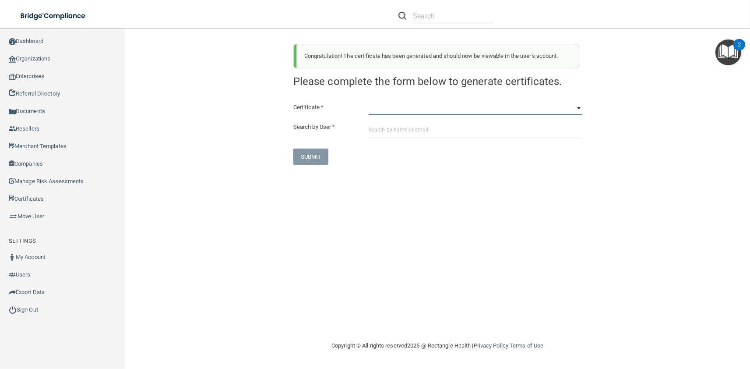
select select "4"
click option "OSHA Infection Control" at bounding box center [0, 0] width 0 height 0
paste input "nhirmiz@imagendentalpartners.com"
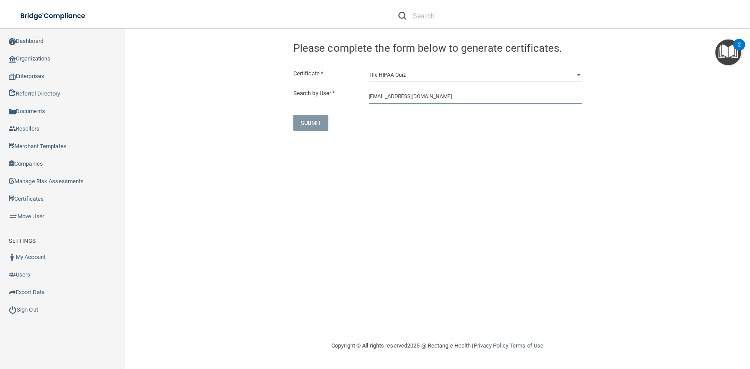
click at [387, 103] on input "nhirmiz@imagendentalpartners.com" at bounding box center [475, 96] width 213 height 16
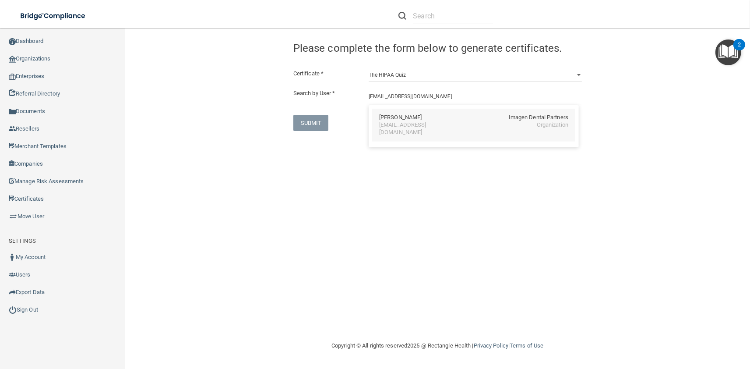
click at [391, 125] on div "nhirmiz@imagendentalpartners.com" at bounding box center [417, 128] width 76 height 15
type input "Ninawa Hirmiz"
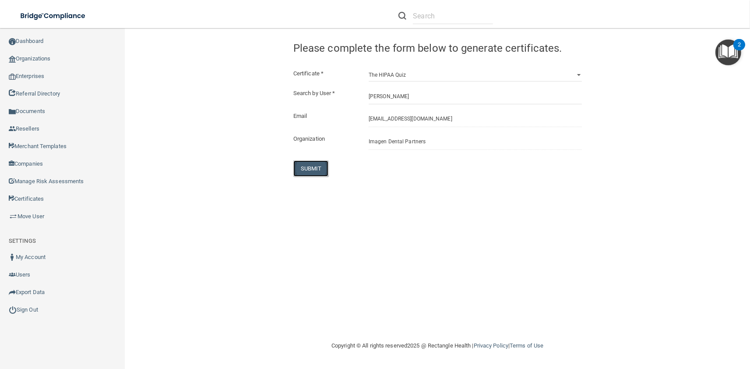
click at [316, 168] on button "SUBMIT" at bounding box center [310, 168] width 35 height 16
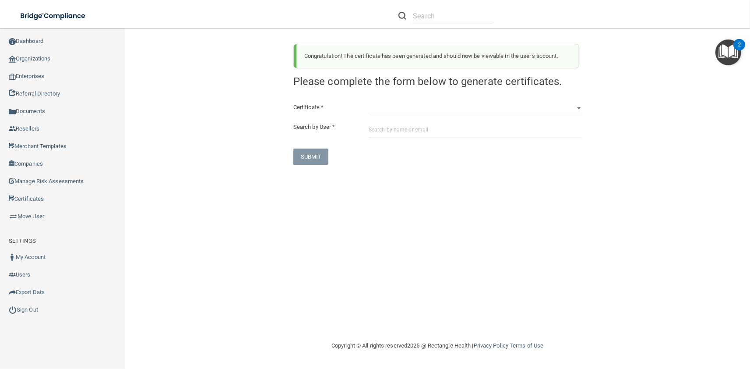
click at [410, 116] on div "Certificate * HIPAA Officer Certification Training OSHA Bloodborne Pathogens OS…" at bounding box center [437, 133] width 288 height 63
click at [369, 102] on select "HIPAA Officer Certification Training OSHA Bloodborne Pathogens OSHA COVID-19 Pr…" at bounding box center [475, 108] width 213 height 13
select select "1"
click option "OSHA Bloodborne Pathogens" at bounding box center [0, 0] width 0 height 0
paste input "mhood@imagendentalpartners.com"
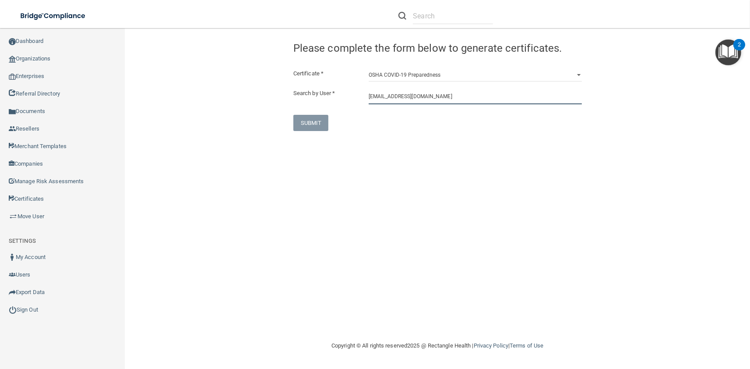
click at [396, 99] on input "mhood@imagendentalpartners.com" at bounding box center [475, 96] width 213 height 16
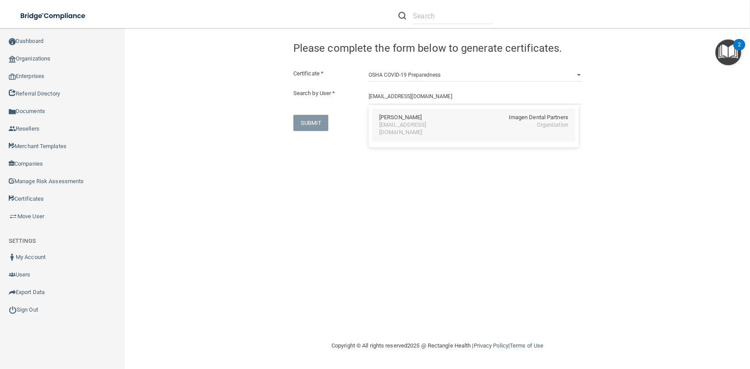
click at [402, 124] on div "mhood@imagendentalpartners.com" at bounding box center [417, 128] width 76 height 15
type input "Markia Hood"
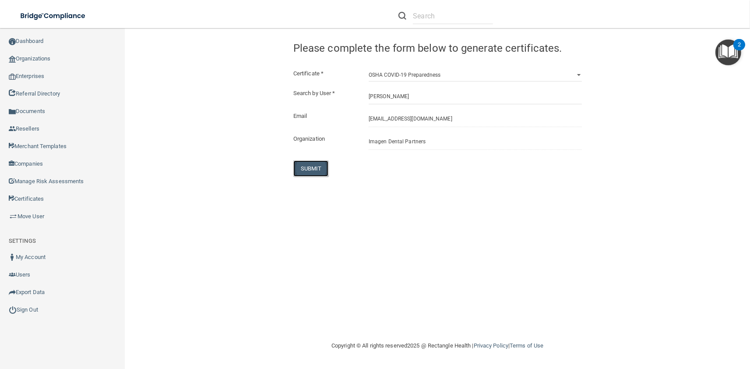
click at [313, 163] on button "SUBMIT" at bounding box center [310, 168] width 35 height 16
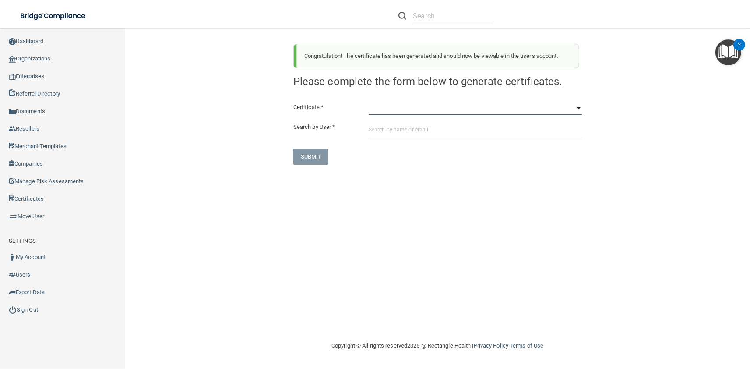
click at [369, 102] on select "HIPAA Officer Certification Training OSHA Bloodborne Pathogens OSHA COVID-19 Pr…" at bounding box center [475, 108] width 213 height 13
select select "3"
click option "OSHA Hazard Communication" at bounding box center [0, 0] width 0 height 0
paste input "mhood@imagendentalpartners.com"
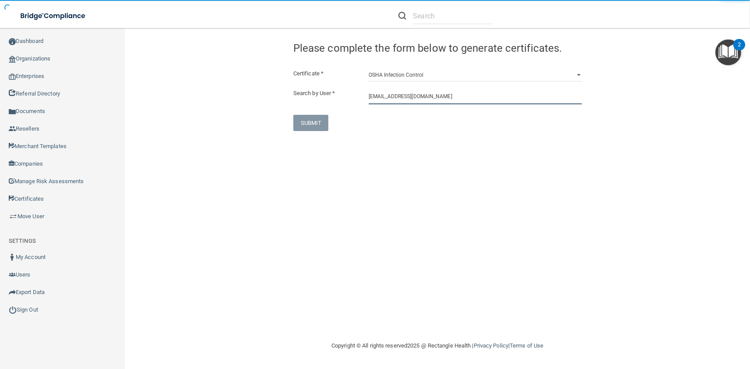
click at [395, 99] on input "mhood@imagendentalpartners.com" at bounding box center [475, 96] width 213 height 16
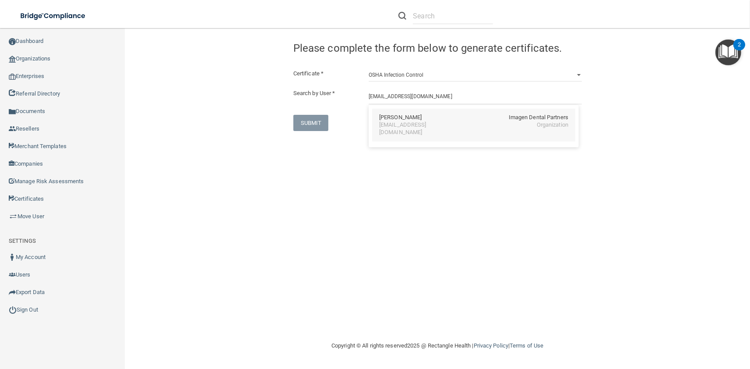
click at [403, 130] on div "Markia Hood Imagen Dental Partners mhood@imagendentalpartners.com Organization" at bounding box center [473, 125] width 203 height 33
type input "Markia Hood"
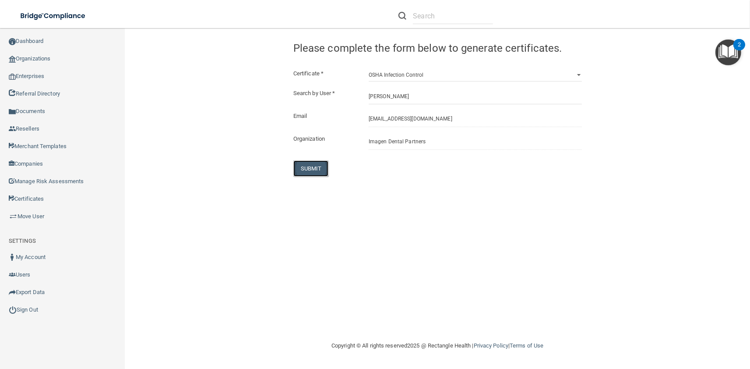
click at [305, 169] on button "SUBMIT" at bounding box center [310, 168] width 35 height 16
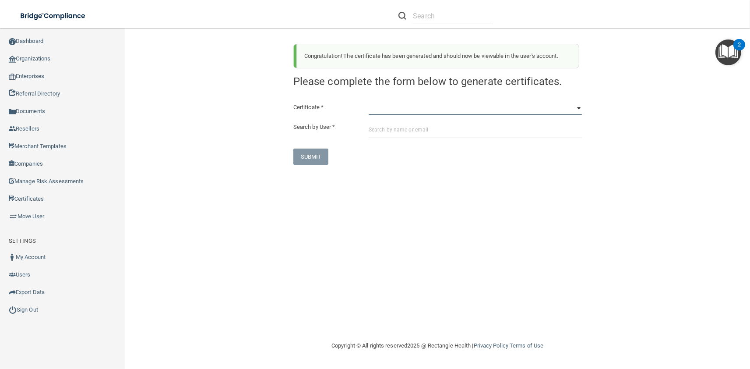
click at [369, 102] on select "HIPAA Officer Certification Training OSHA Bloodborne Pathogens OSHA COVID-19 Pr…" at bounding box center [475, 108] width 213 height 13
select select "4"
click option "OSHA Infection Control" at bounding box center [0, 0] width 0 height 0
paste input "mhood@imagendentalpartners.com"
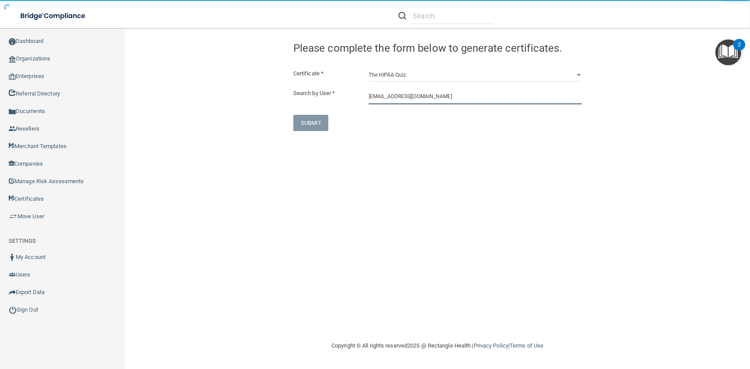
click at [398, 100] on input "mhood@imagendentalpartners.com" at bounding box center [475, 96] width 213 height 16
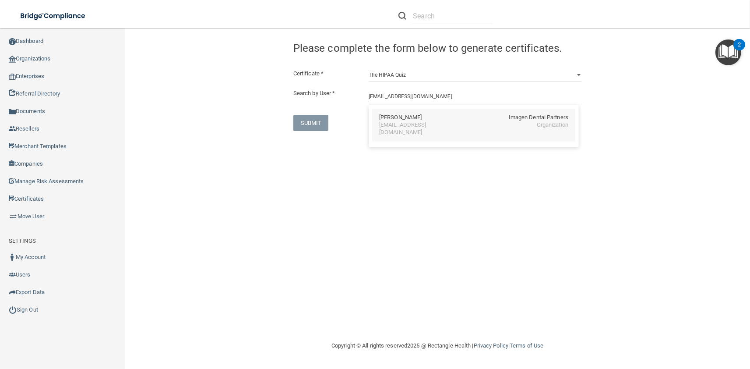
click at [407, 125] on div "mhood@imagendentalpartners.com" at bounding box center [417, 128] width 76 height 15
type input "Markia Hood"
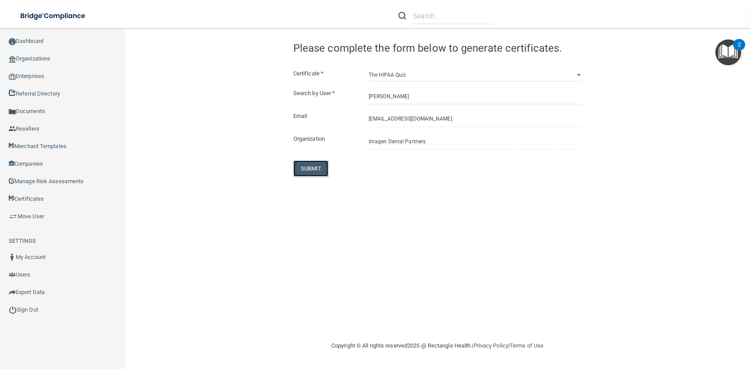
click at [310, 165] on button "SUBMIT" at bounding box center [310, 168] width 35 height 16
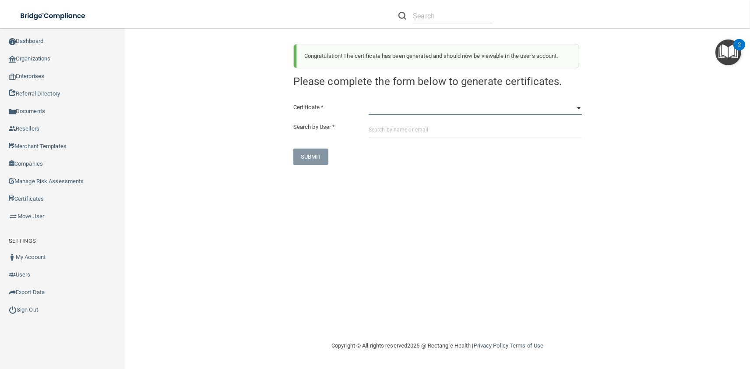
select select "1"
click option "OSHA Bloodborne Pathogens" at bounding box center [0, 0] width 0 height 0
paste input "shopkins@imagendentalpartners.com"
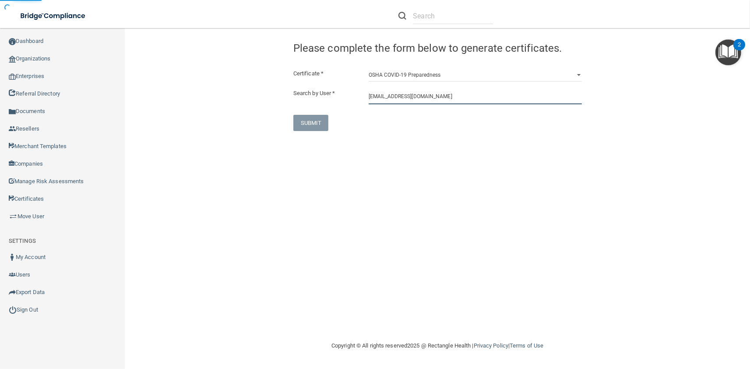
click at [388, 97] on input "shopkins@imagendentalpartners.com" at bounding box center [475, 96] width 213 height 16
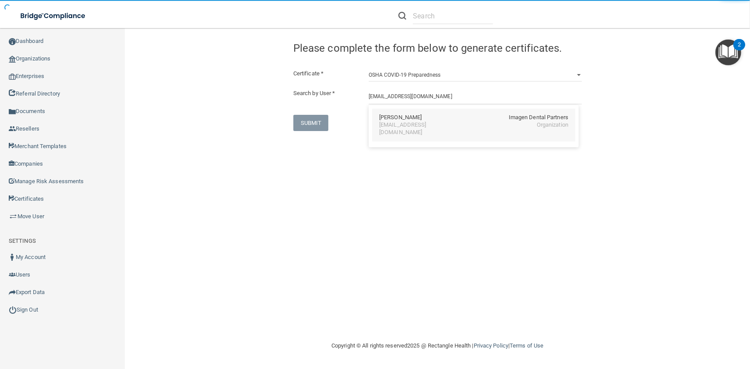
click at [401, 128] on div "shopkins@imagendentalpartners.com" at bounding box center [417, 128] width 76 height 15
type input "Stephen Hopkins"
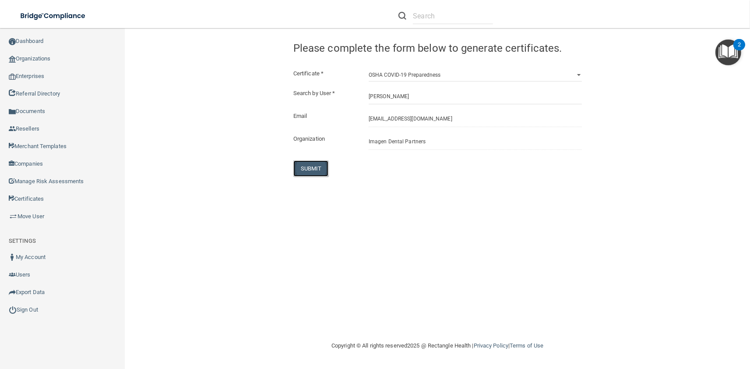
click at [320, 170] on button "SUBMIT" at bounding box center [310, 168] width 35 height 16
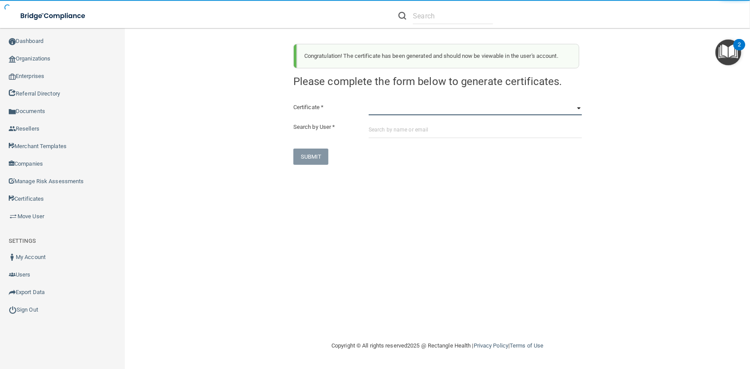
click at [369, 102] on select "HIPAA Officer Certification Training OSHA Bloodborne Pathogens OSHA COVID-19 Pr…" at bounding box center [475, 108] width 213 height 13
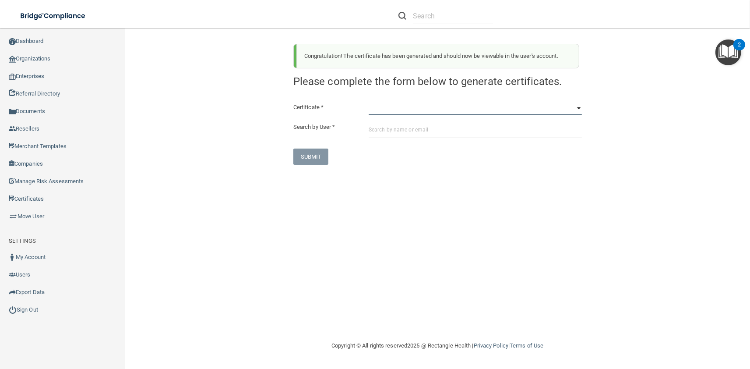
select select "3"
click option "OSHA Hazard Communication" at bounding box center [0, 0] width 0 height 0
paste input "shopkins@imagendentalpartners.com"
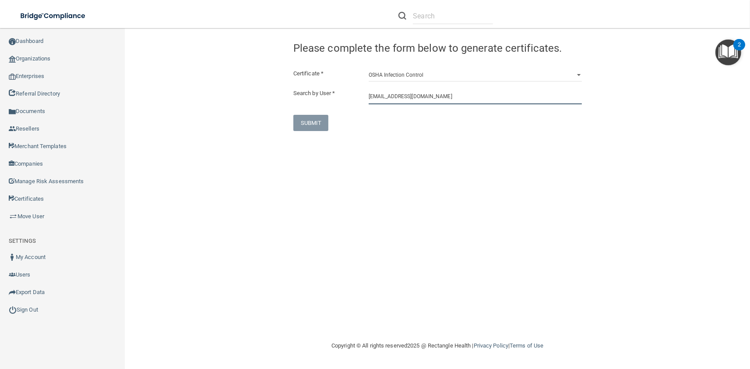
click at [387, 92] on input "shopkins@imagendentalpartners.com" at bounding box center [475, 96] width 213 height 16
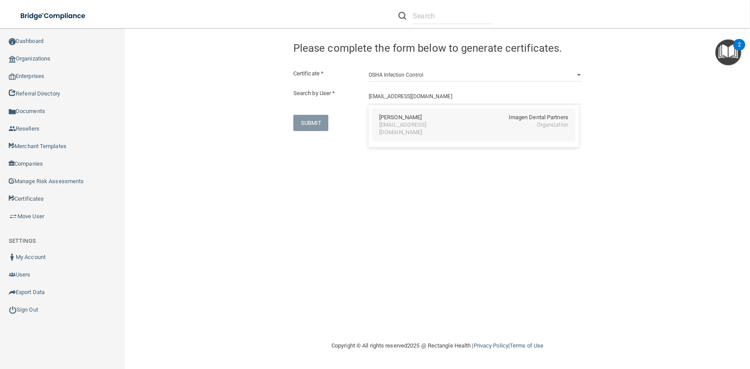
click at [396, 116] on div "Stephen Hopkins" at bounding box center [400, 117] width 42 height 7
type input "Stephen Hopkins"
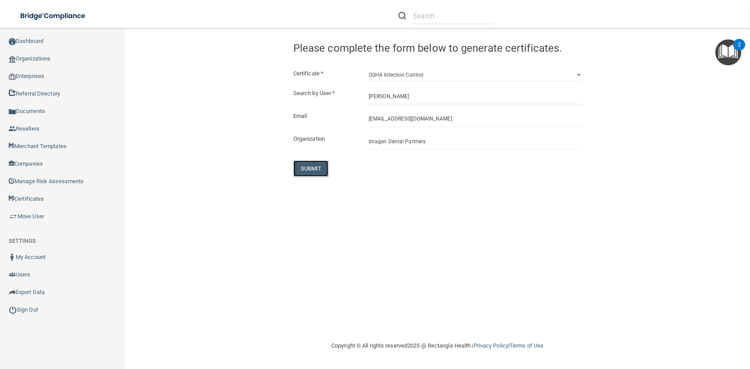
click at [319, 175] on button "SUBMIT" at bounding box center [310, 168] width 35 height 16
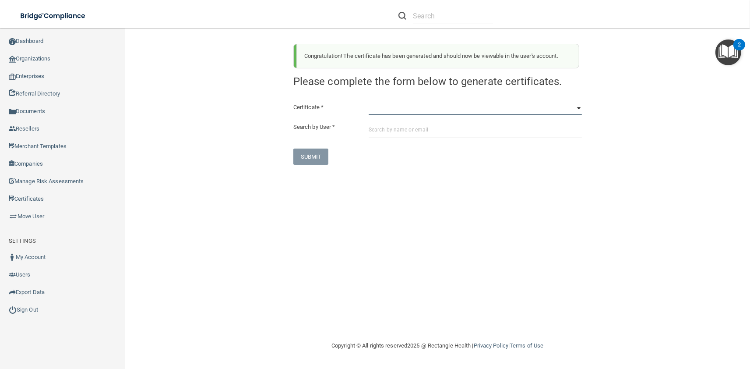
click at [369, 102] on select "HIPAA Officer Certification Training OSHA Bloodborne Pathogens OSHA COVID-19 Pr…" at bounding box center [475, 108] width 213 height 13
select select "4"
click option "OSHA Infection Control" at bounding box center [0, 0] width 0 height 0
paste input "shopkins@imagendentalpartners.com"
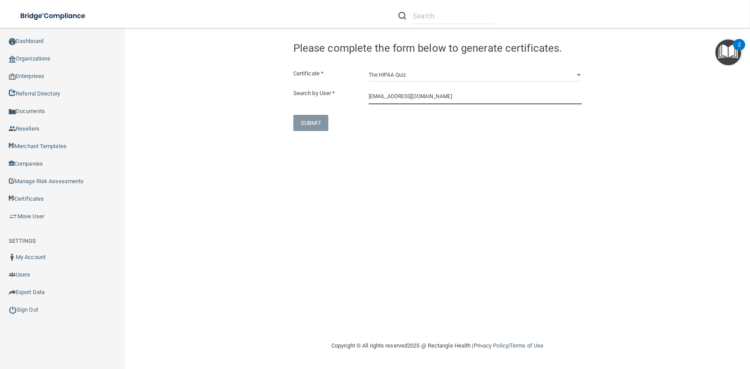
click at [381, 94] on input "shopkins@imagendentalpartners.com" at bounding box center [475, 96] width 213 height 16
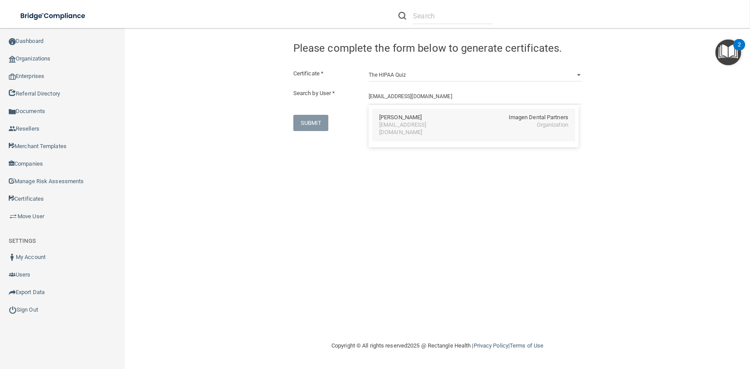
click at [402, 128] on div "shopkins@imagendentalpartners.com" at bounding box center [417, 128] width 76 height 15
type input "Stephen Hopkins"
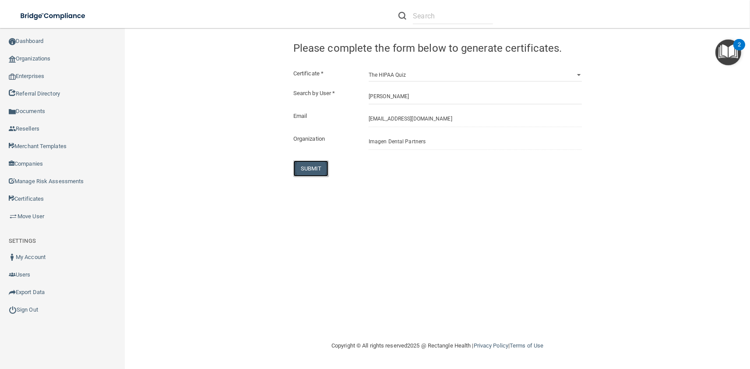
click at [318, 169] on button "SUBMIT" at bounding box center [310, 168] width 35 height 16
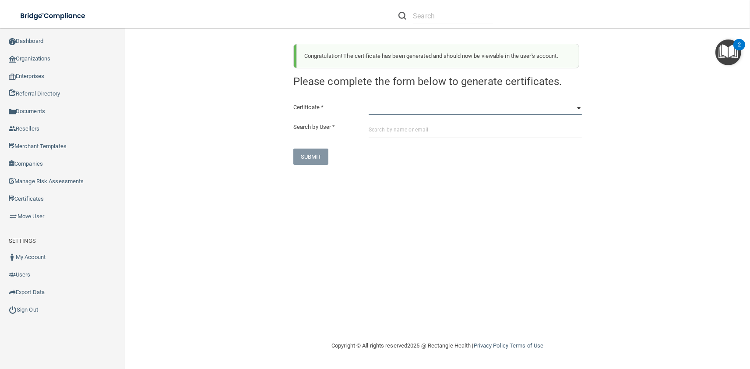
click at [369, 102] on select "HIPAA Officer Certification Training OSHA Bloodborne Pathogens OSHA COVID-19 Pr…" at bounding box center [475, 108] width 213 height 13
select select "1"
click option "OSHA Bloodborne Pathogens" at bounding box center [0, 0] width 0 height 0
paste input "ahorn@imagendentalpartners.com"
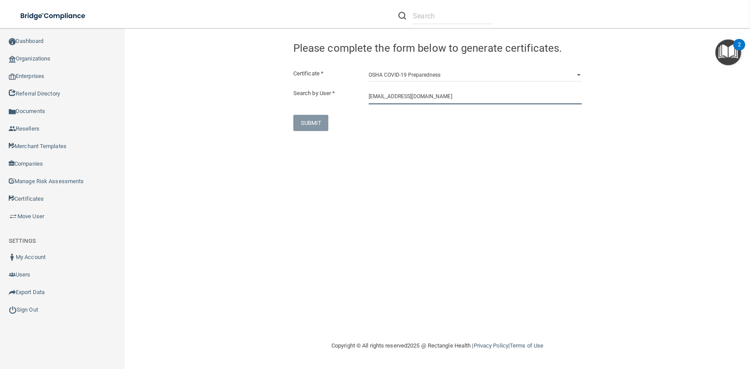
click at [395, 102] on input "ahorn@imagendentalpartners.com" at bounding box center [475, 96] width 213 height 16
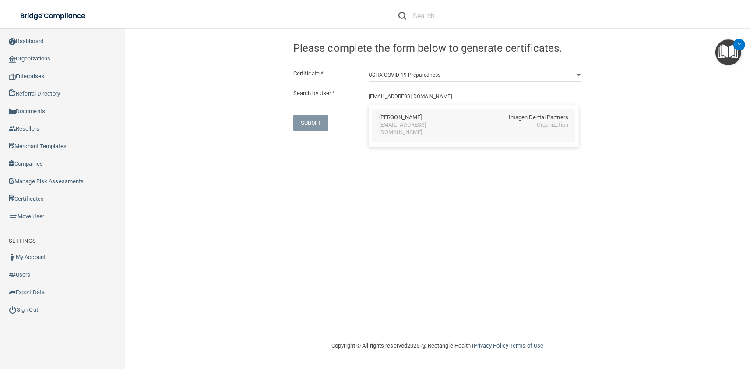
click at [402, 126] on div "ahorn@imagendentalpartners.com" at bounding box center [417, 128] width 76 height 15
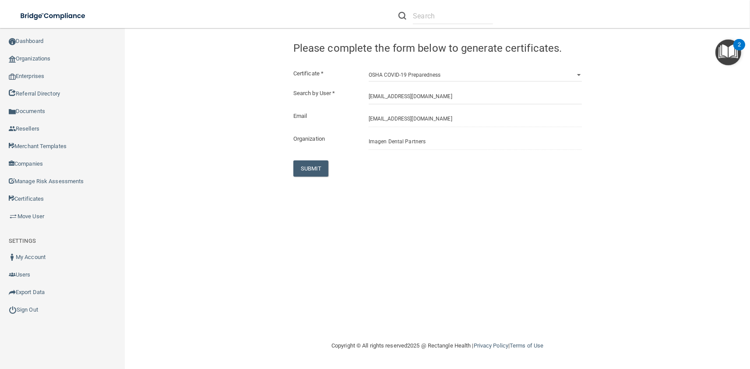
type input "Allison M. Horn"
click at [306, 169] on button "SUBMIT" at bounding box center [310, 168] width 35 height 16
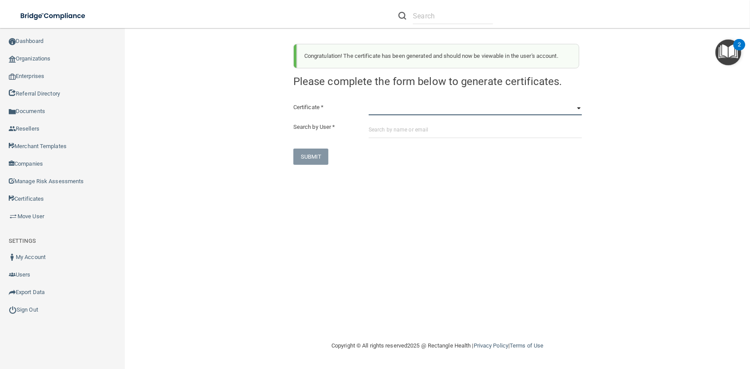
click at [369, 102] on select "HIPAA Officer Certification Training OSHA Bloodborne Pathogens OSHA COVID-19 Pr…" at bounding box center [475, 108] width 213 height 13
select select "3"
click option "OSHA Hazard Communication" at bounding box center [0, 0] width 0 height 0
paste input "ahorn@imagendentalpartners.com"
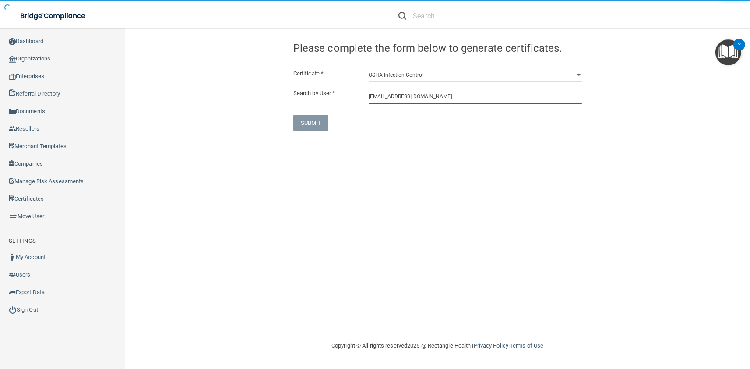
click at [389, 103] on input "ahorn@imagendentalpartners.com" at bounding box center [475, 96] width 213 height 16
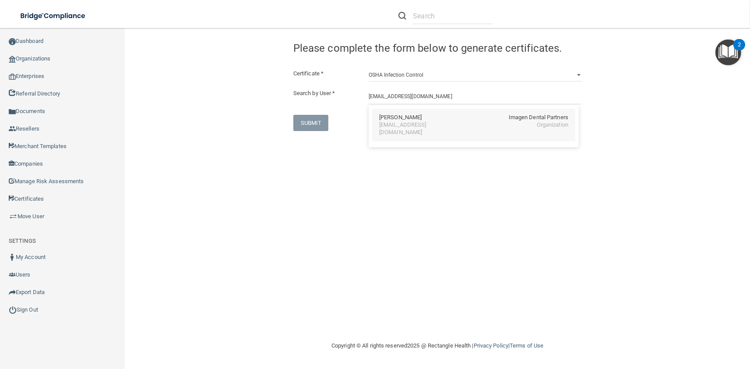
click at [394, 123] on div "ahorn@imagendentalpartners.com" at bounding box center [417, 128] width 76 height 15
type input "Allison M. Horn"
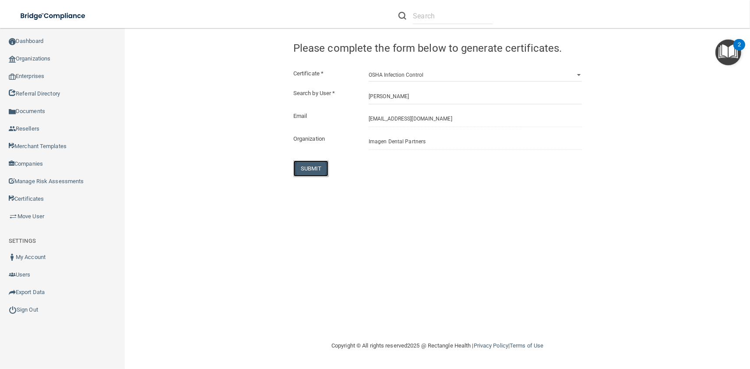
click at [310, 171] on button "SUBMIT" at bounding box center [310, 168] width 35 height 16
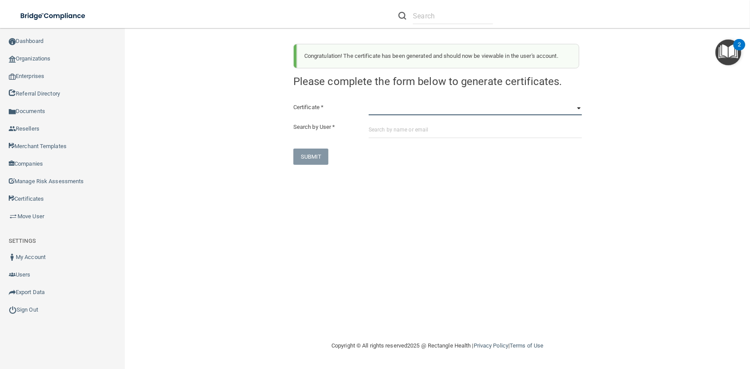
click at [369, 102] on select "HIPAA Officer Certification Training OSHA Bloodborne Pathogens OSHA COVID-19 Pr…" at bounding box center [475, 108] width 213 height 13
select select "4"
click option "OSHA Infection Control" at bounding box center [0, 0] width 0 height 0
paste input "ahorn@imagendentalpartners.com"
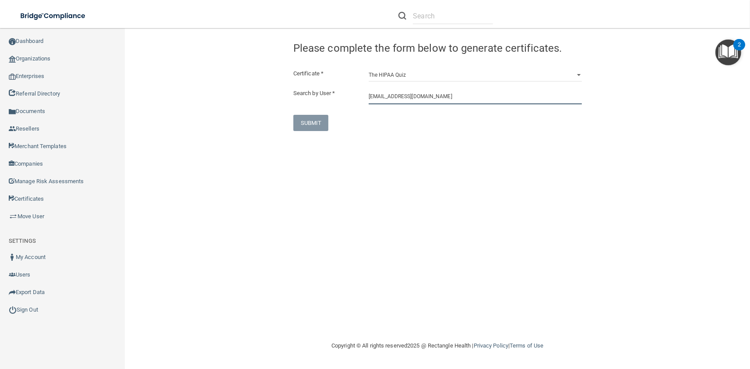
click at [378, 100] on input "ahorn@imagendentalpartners.com" at bounding box center [475, 96] width 213 height 16
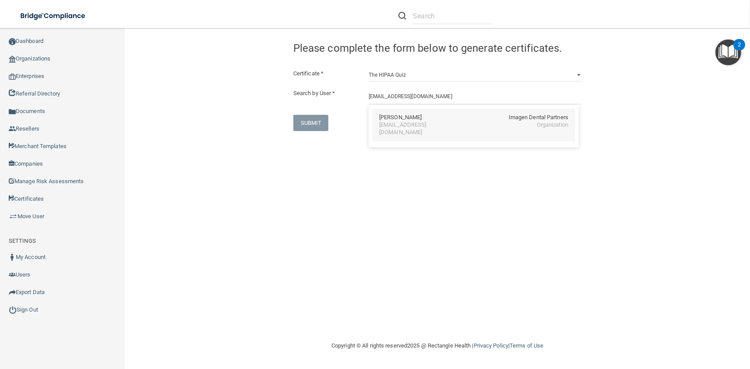
click at [400, 129] on div "Allison M. Horn Imagen Dental Partners ahorn@imagendentalpartners.com Organizat…" at bounding box center [473, 125] width 203 height 33
type input "Allison M. Horn"
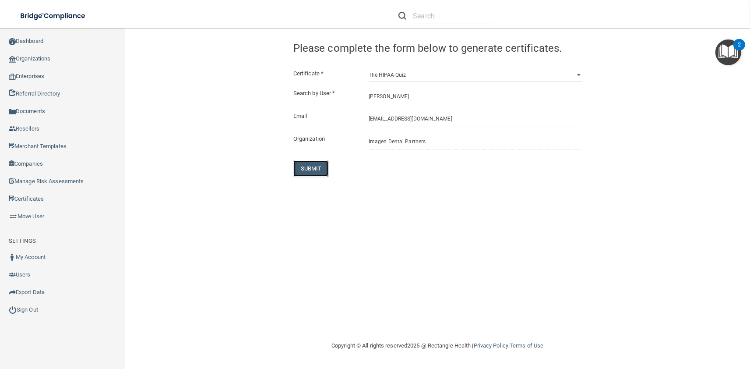
click at [317, 166] on button "SUBMIT" at bounding box center [310, 168] width 35 height 16
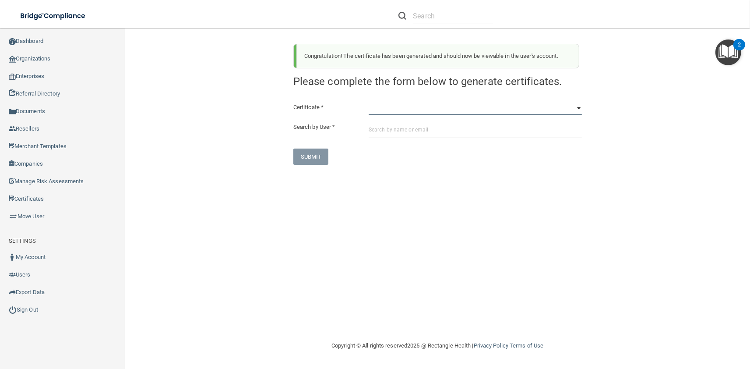
select select "1"
click option "OSHA Bloodborne Pathogens" at bounding box center [0, 0] width 0 height 0
paste input "nhuck@imagendentalpartners.com"
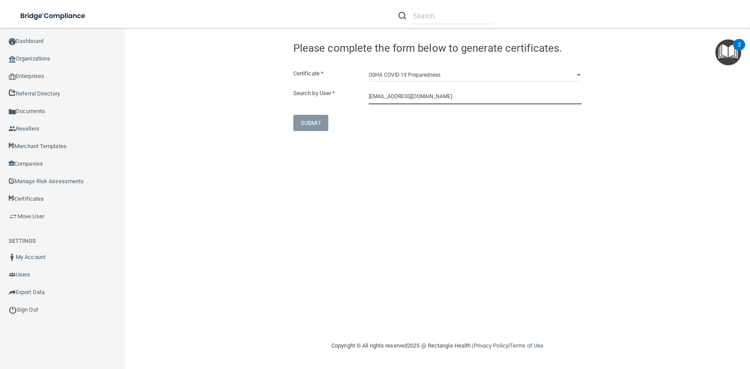
click at [390, 104] on input "nhuck@imagendentalpartners.com" at bounding box center [475, 96] width 213 height 16
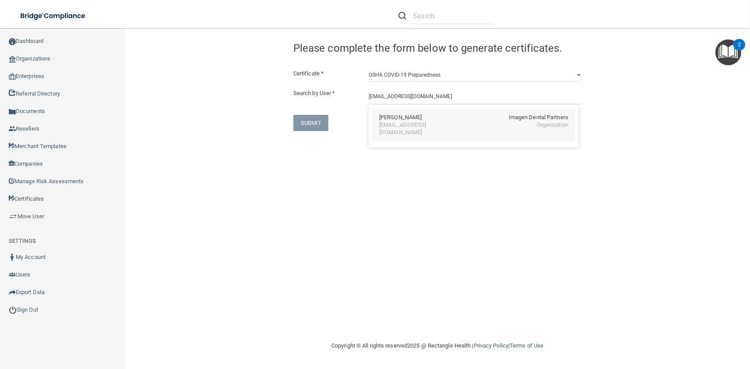
click at [401, 128] on div "nhuck@imagendentalpartners.com" at bounding box center [417, 128] width 76 height 15
type input "Nate Huck"
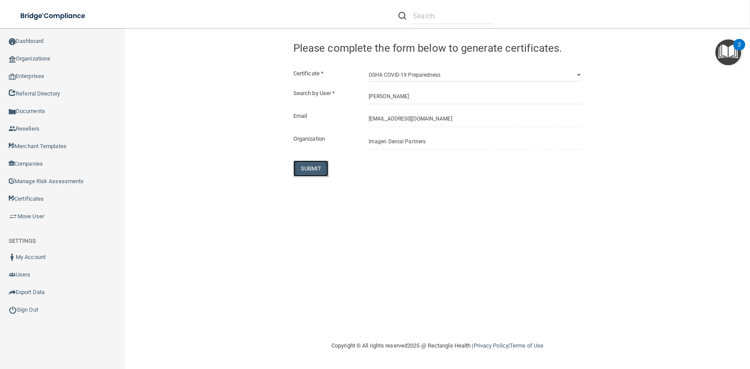
click at [318, 168] on button "SUBMIT" at bounding box center [310, 168] width 35 height 16
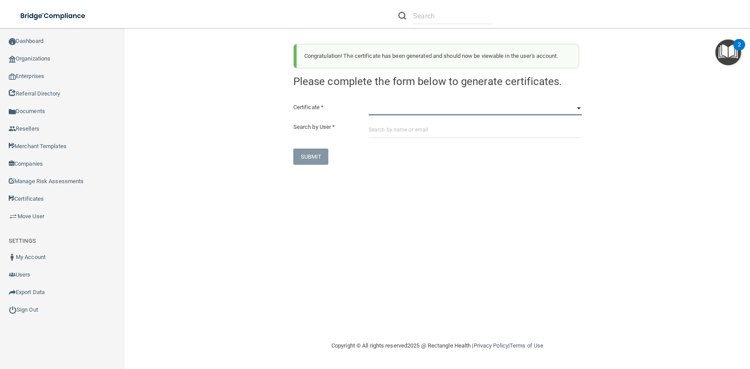
click at [369, 102] on select "HIPAA Officer Certification Training OSHA Bloodborne Pathogens OSHA COVID-19 Pr…" at bounding box center [475, 108] width 213 height 13
select select "3"
click option "OSHA Hazard Communication" at bounding box center [0, 0] width 0 height 0
click at [402, 133] on input "text" at bounding box center [475, 130] width 213 height 16
paste input "nhuck@imagendentalpartners.com"
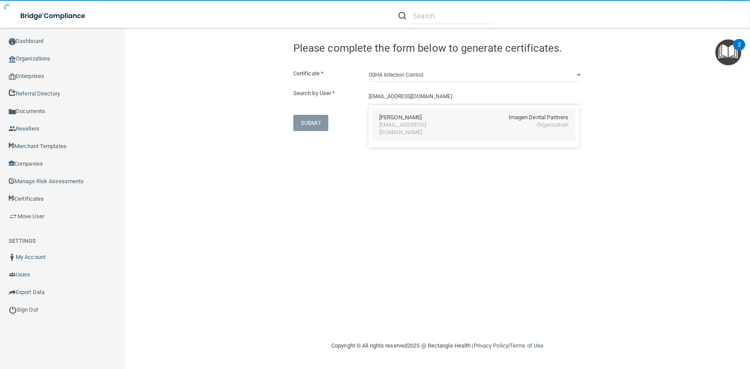
click at [403, 114] on div "Nate Huck" at bounding box center [400, 117] width 42 height 7
type input "Nate Huck"
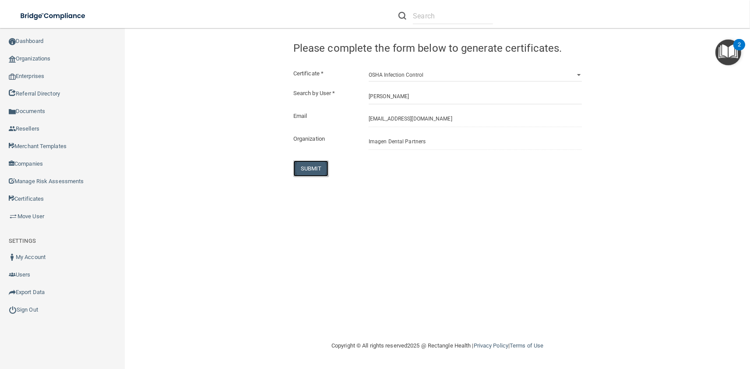
click at [309, 166] on button "SUBMIT" at bounding box center [310, 168] width 35 height 16
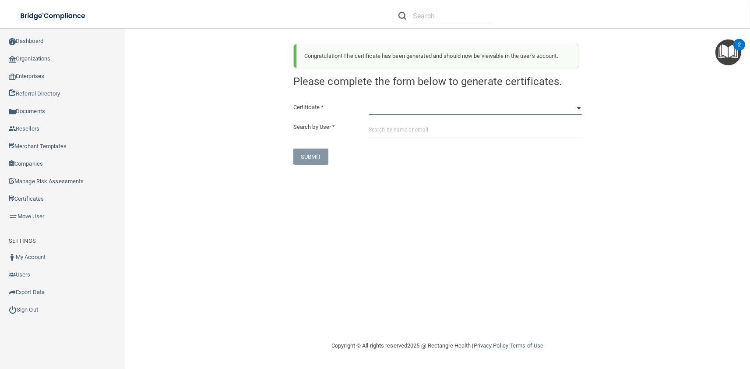
click at [369, 102] on select "HIPAA Officer Certification Training OSHA Bloodborne Pathogens OSHA COVID-19 Pr…" at bounding box center [475, 108] width 213 height 13
select select "4"
click option "OSHA Infection Control" at bounding box center [0, 0] width 0 height 0
paste input "nhuck@imagendentalpartners.com"
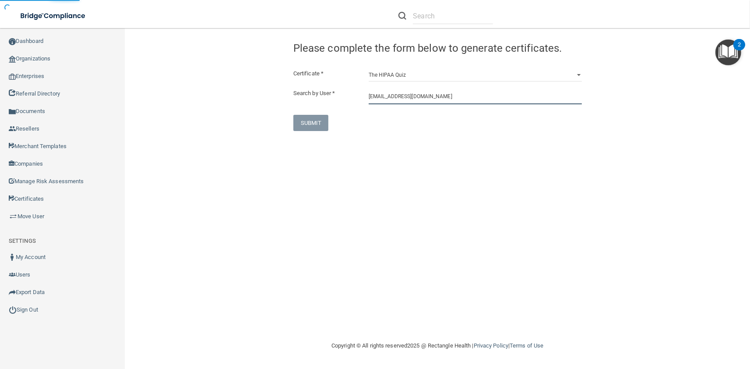
click at [402, 95] on input "nhuck@imagendentalpartners.com" at bounding box center [475, 96] width 213 height 16
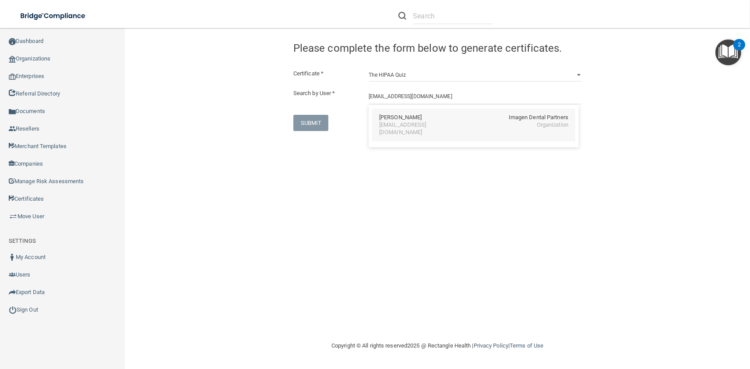
click at [402, 121] on div "Nate Huck" at bounding box center [400, 117] width 42 height 7
type input "Nate Huck"
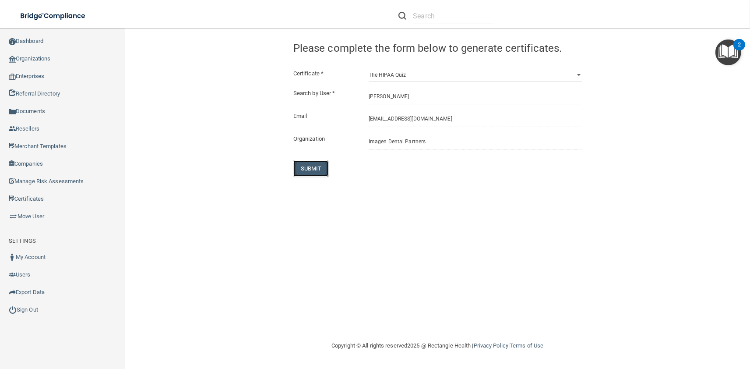
click at [319, 164] on button "SUBMIT" at bounding box center [310, 168] width 35 height 16
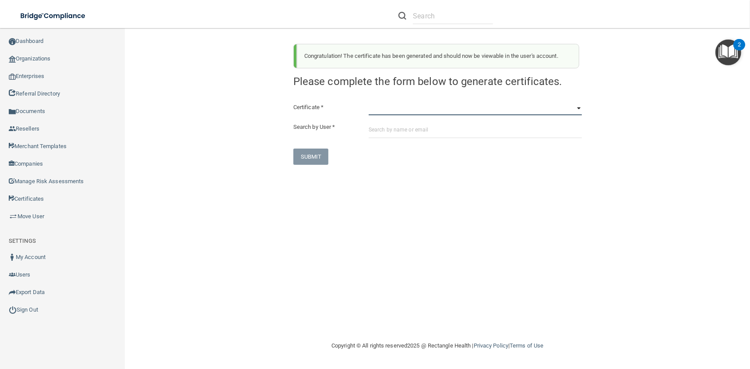
click at [369, 102] on select "HIPAA Officer Certification Training OSHA Bloodborne Pathogens OSHA COVID-19 Pr…" at bounding box center [475, 108] width 213 height 13
select select "1"
click option "OSHA Bloodborne Pathogens" at bounding box center [0, 0] width 0 height 0
paste input "chunt@imagendentalpartners.com"
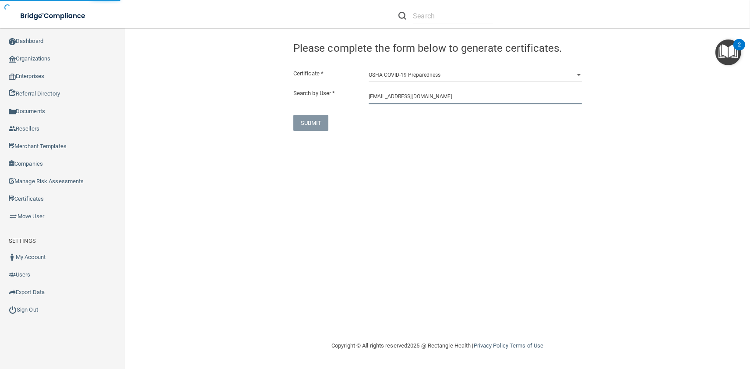
click at [392, 91] on input "chunt@imagendentalpartners.com" at bounding box center [475, 96] width 213 height 16
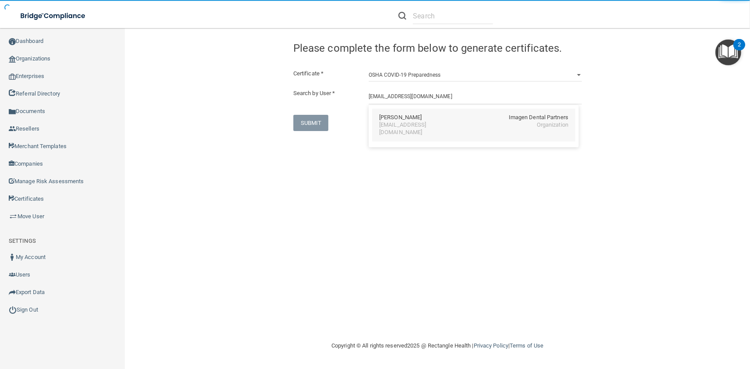
click at [398, 123] on div "chunt@imagendentalpartners.com" at bounding box center [417, 128] width 76 height 15
type input "Courtney Hunt"
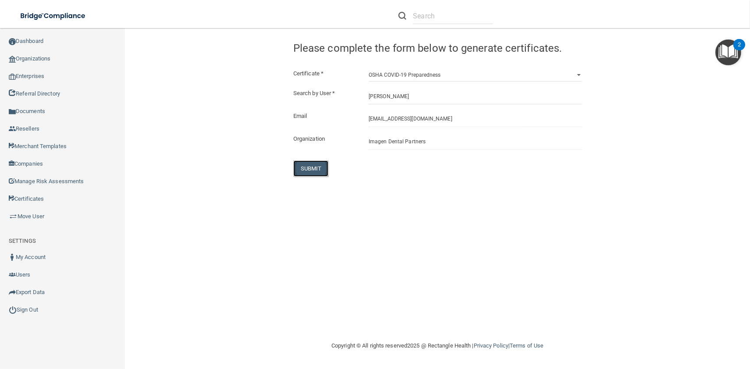
click at [312, 167] on button "SUBMIT" at bounding box center [310, 168] width 35 height 16
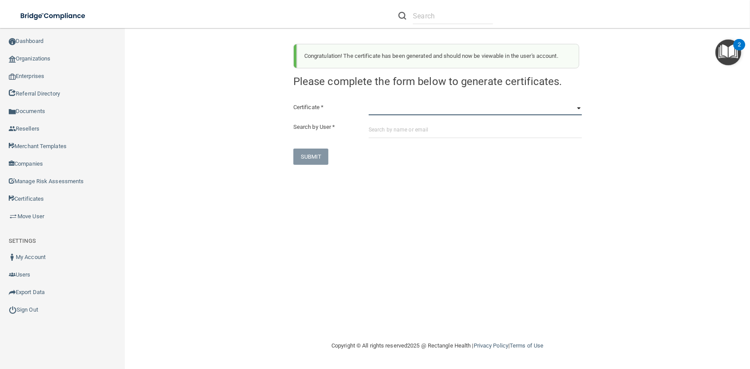
click at [369, 102] on select "HIPAA Officer Certification Training OSHA Bloodborne Pathogens OSHA COVID-19 Pr…" at bounding box center [475, 108] width 213 height 13
select select "3"
click option "OSHA Hazard Communication" at bounding box center [0, 0] width 0 height 0
paste input "chunt@imagendentalpartners.com"
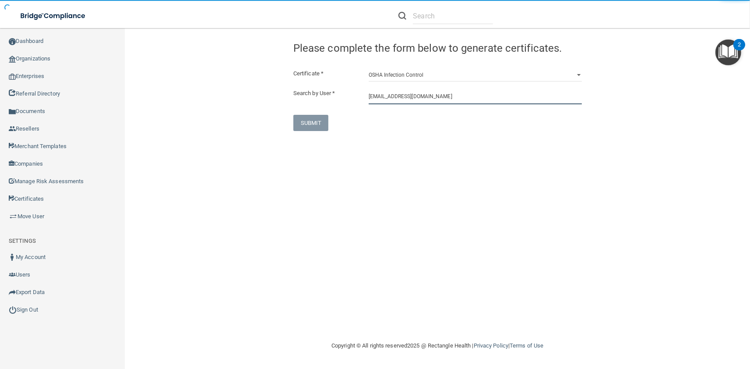
click at [401, 99] on input "chunt@imagendentalpartners.com" at bounding box center [475, 96] width 213 height 16
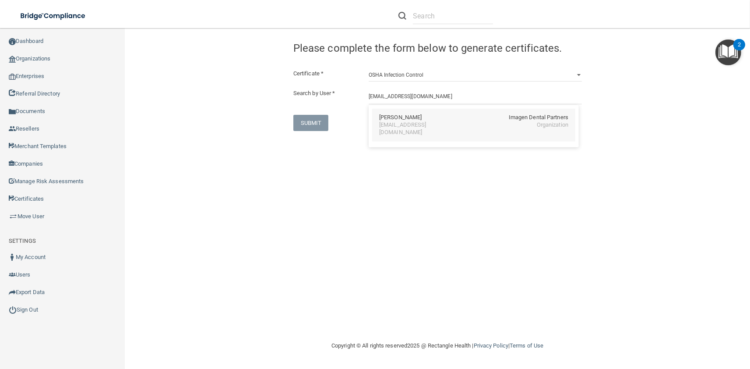
click at [408, 130] on div "Courtney Hunt Imagen Dental Partners chunt@imagendentalpartners.com Organization" at bounding box center [473, 125] width 203 height 33
type input "Courtney Hunt"
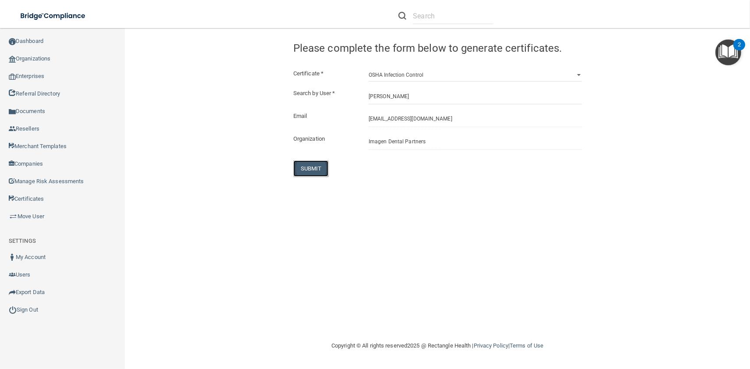
click at [314, 167] on button "SUBMIT" at bounding box center [310, 168] width 35 height 16
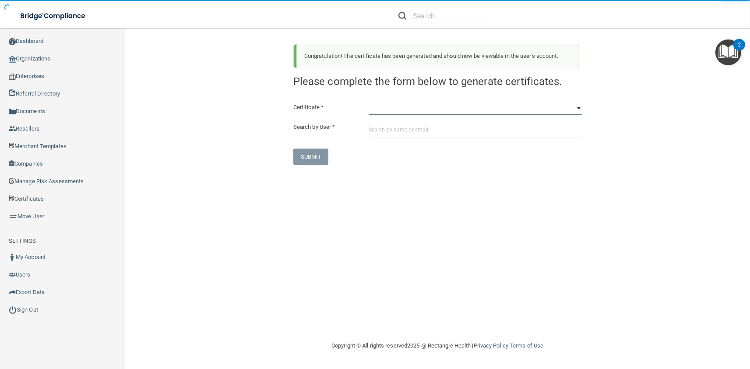
click at [369, 102] on select "HIPAA Officer Certification Training OSHA Bloodborne Pathogens OSHA COVID-19 Pr…" at bounding box center [475, 108] width 213 height 13
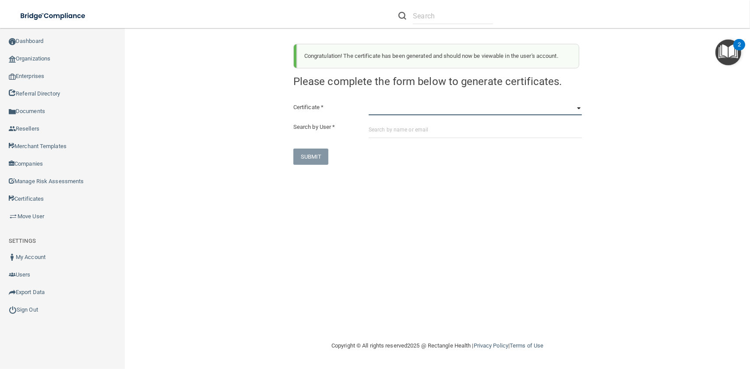
select select "4"
click option "OSHA Infection Control" at bounding box center [0, 0] width 0 height 0
paste input "chunt@imagendentalpartners.com"
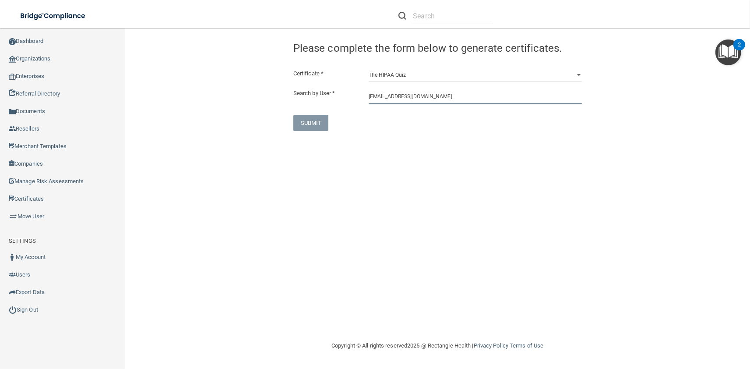
click at [387, 100] on input "chunt@imagendentalpartners.com" at bounding box center [475, 96] width 213 height 16
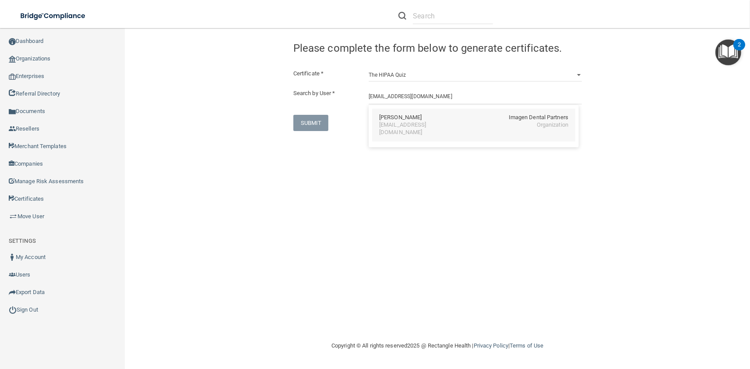
click at [405, 128] on div "chunt@imagendentalpartners.com" at bounding box center [417, 128] width 76 height 15
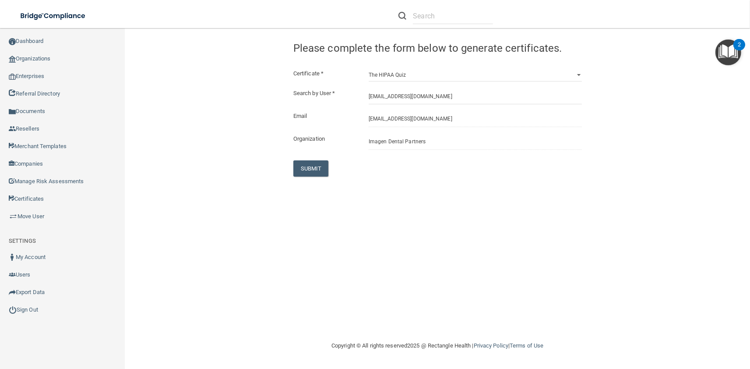
type input "Courtney Hunt"
click at [324, 163] on button "SUBMIT" at bounding box center [310, 168] width 35 height 16
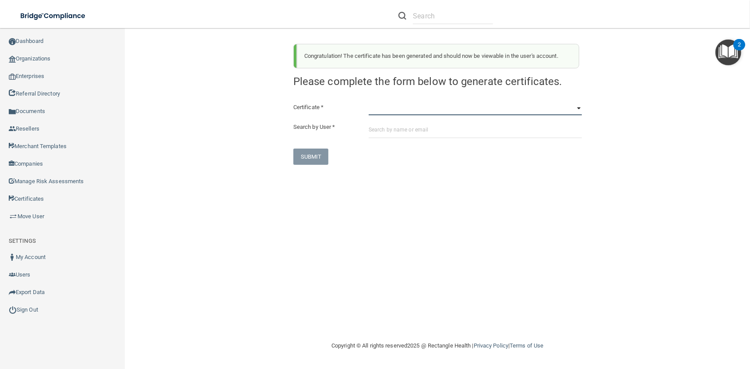
select select "1"
click option "OSHA Bloodborne Pathogens" at bounding box center [0, 0] width 0 height 0
click at [396, 127] on input "text" at bounding box center [475, 130] width 213 height 16
paste input "tjohnson@imagendentalpartners.com"
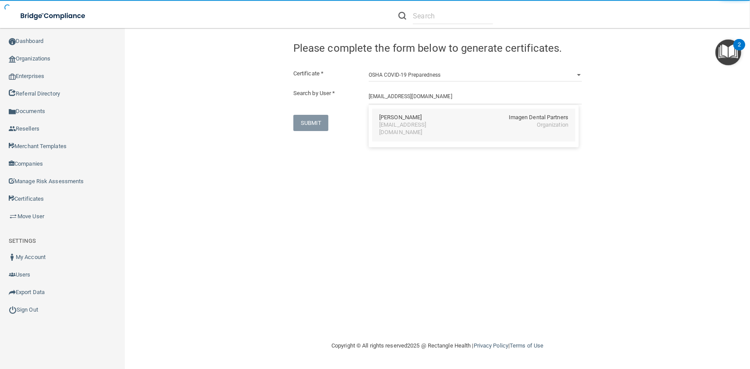
click at [402, 119] on div "Tracy Johnson" at bounding box center [400, 117] width 42 height 7
type input "Tracy Johnson"
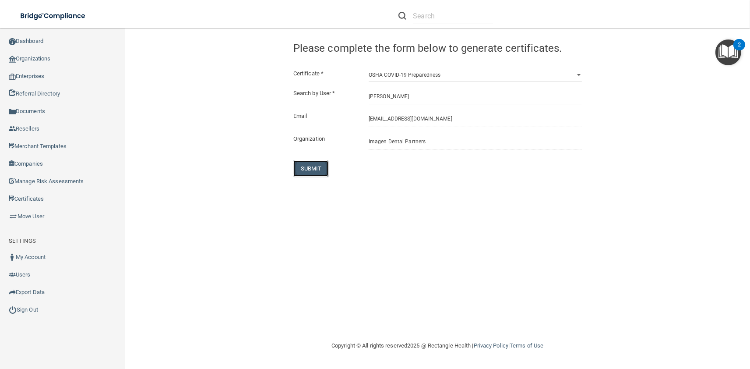
click at [310, 162] on button "SUBMIT" at bounding box center [310, 168] width 35 height 16
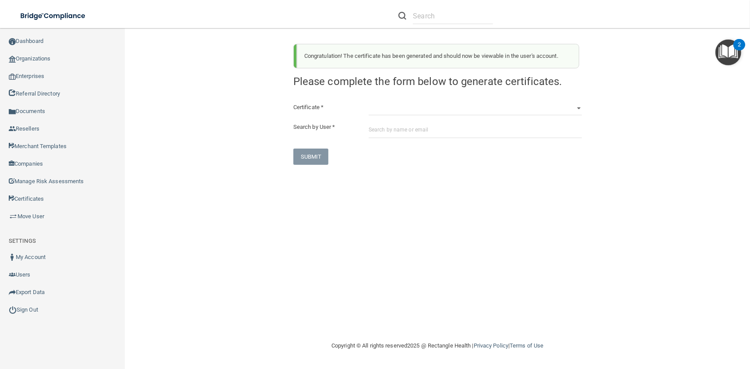
click at [411, 116] on div "Certificate * HIPAA Officer Certification Training OSHA Bloodborne Pathogens OS…" at bounding box center [437, 133] width 288 height 63
click at [369, 102] on select "HIPAA Officer Certification Training OSHA Bloodborne Pathogens OSHA COVID-19 Pr…" at bounding box center [475, 108] width 213 height 13
select select "3"
click option "OSHA Hazard Communication" at bounding box center [0, 0] width 0 height 0
click at [412, 137] on input "text" at bounding box center [475, 130] width 213 height 16
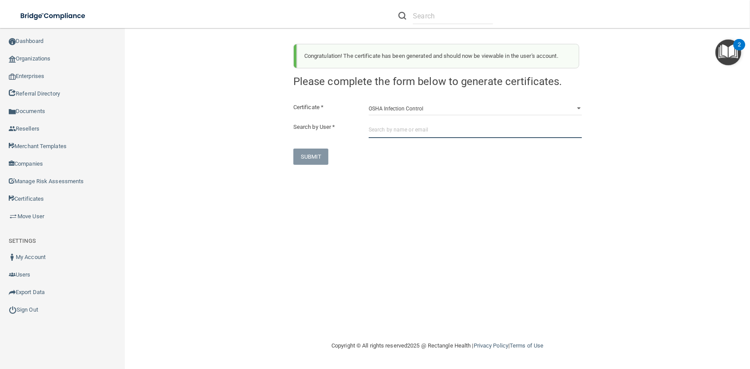
click at [412, 136] on input "text" at bounding box center [475, 130] width 213 height 16
paste input "tjohnson@imagendentalpartners.com"
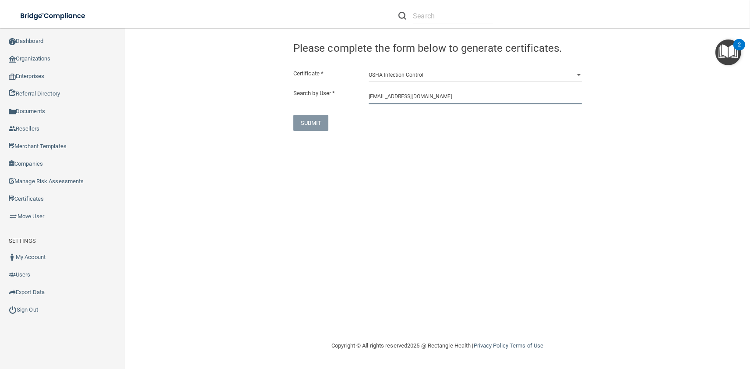
click at [407, 101] on input "tjohnson@imagendentalpartners.com" at bounding box center [475, 96] width 213 height 16
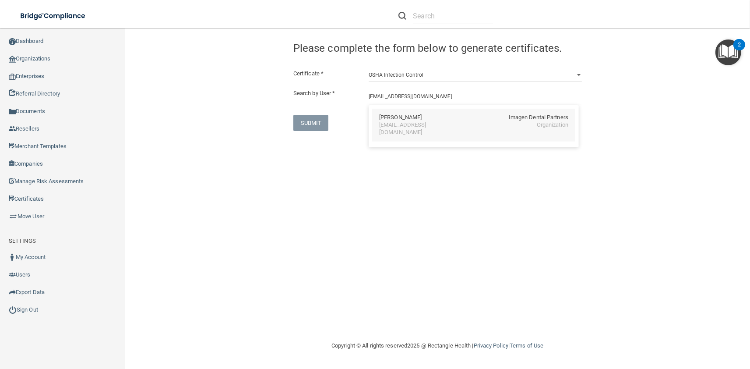
click at [423, 131] on div "Tracy Johnson Imagen Dental Partners tjohnson@imagendentalpartners.com Organiza…" at bounding box center [473, 125] width 203 height 33
type input "Tracy Johnson"
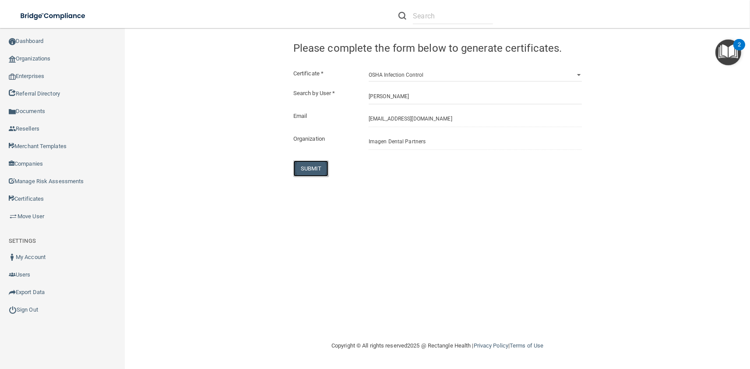
click at [318, 166] on button "SUBMIT" at bounding box center [310, 168] width 35 height 16
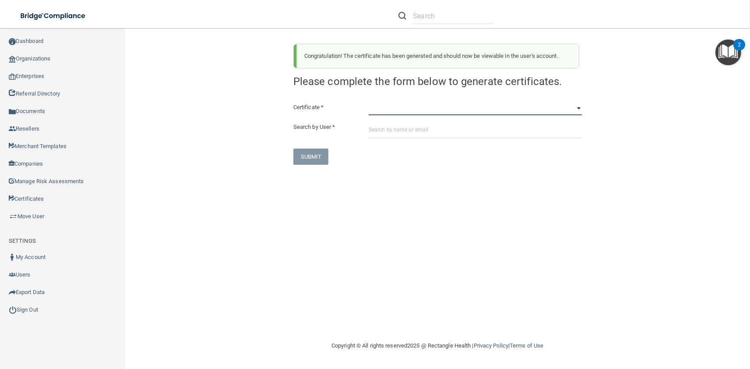
click at [369, 102] on select "HIPAA Officer Certification Training OSHA Bloodborne Pathogens OSHA COVID-19 Pr…" at bounding box center [475, 108] width 213 height 13
select select "4"
click option "OSHA Infection Control" at bounding box center [0, 0] width 0 height 0
paste input "tjohnson@imagendentalpartners.com"
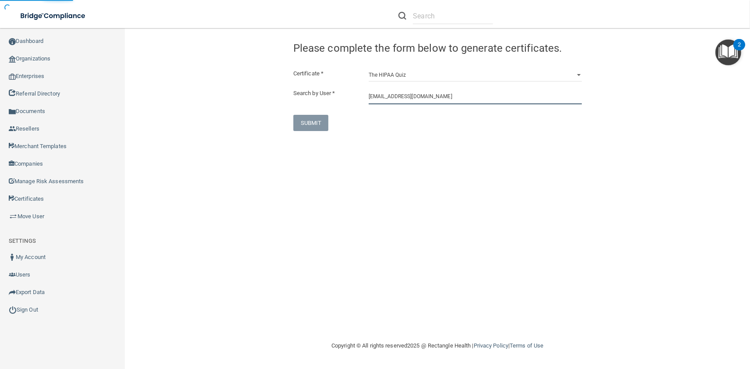
click at [400, 97] on input "tjohnson@imagendentalpartners.com" at bounding box center [475, 96] width 213 height 16
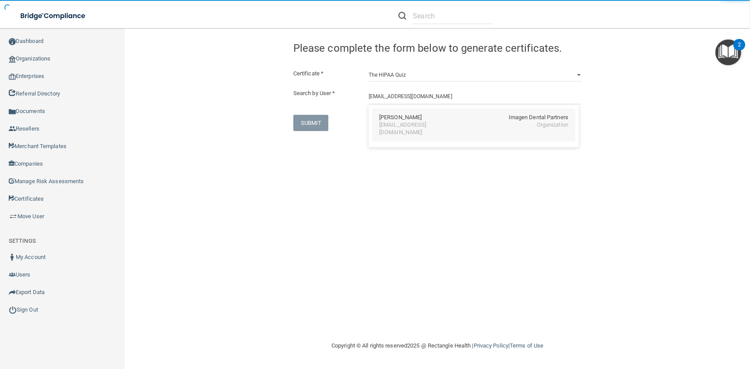
click at [414, 119] on div "Tracy Johnson" at bounding box center [400, 117] width 42 height 7
type input "Tracy Johnson"
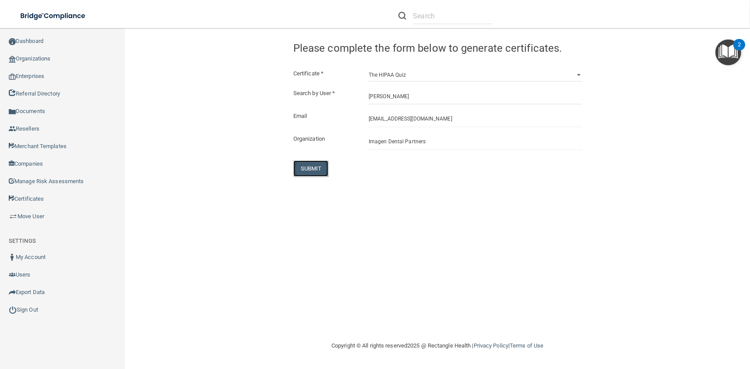
click at [321, 165] on button "SUBMIT" at bounding box center [310, 168] width 35 height 16
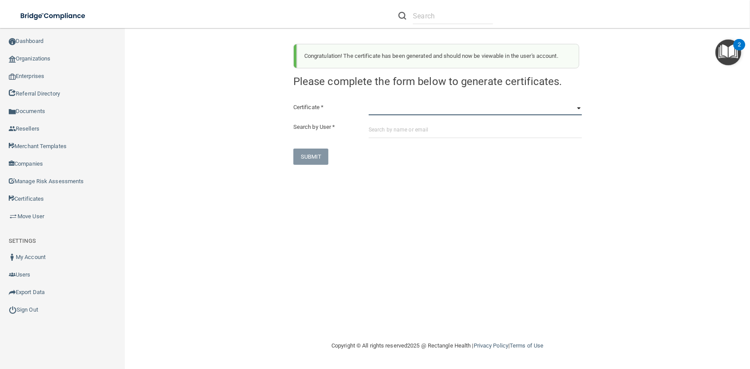
click at [369, 102] on select "HIPAA Officer Certification Training OSHA Bloodborne Pathogens OSHA COVID-19 Pr…" at bounding box center [475, 108] width 213 height 13
select select "1"
click option "OSHA Bloodborne Pathogens" at bounding box center [0, 0] width 0 height 0
click at [426, 127] on input "text" at bounding box center [475, 130] width 213 height 16
paste input "alanjohnson@imagendentalpartners.com"
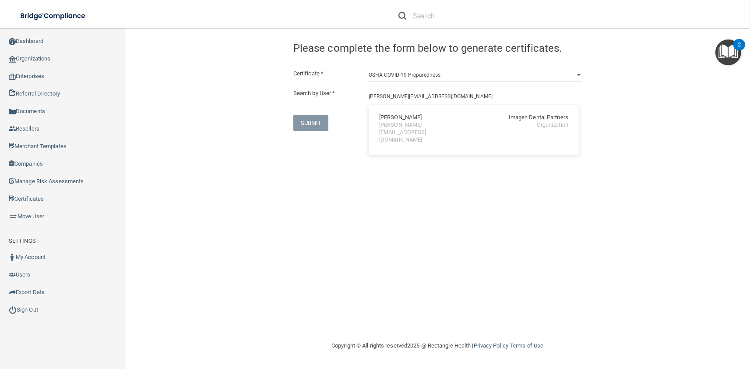
click at [426, 127] on div "alanjohnson@imagendentalpartners.com" at bounding box center [417, 132] width 76 height 22
type input "Alan C. Johnson"
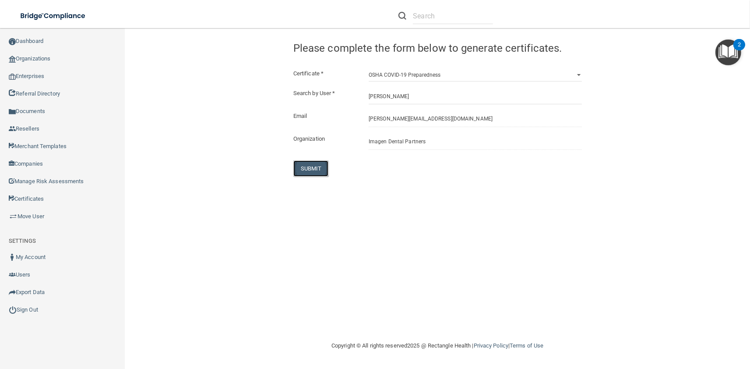
click at [315, 162] on button "SUBMIT" at bounding box center [310, 168] width 35 height 16
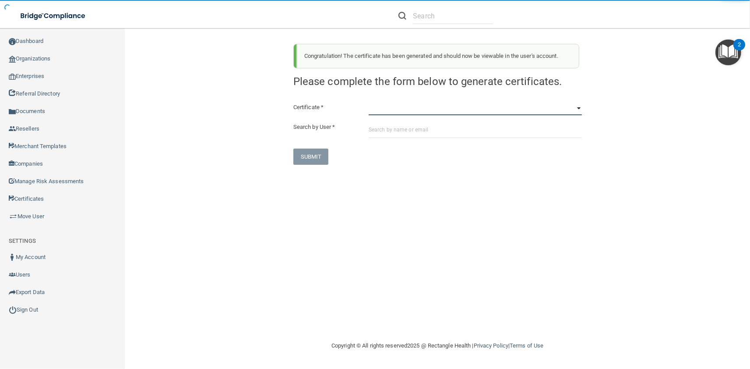
click at [369, 102] on select "HIPAA Officer Certification Training OSHA Bloodborne Pathogens OSHA COVID-19 Pr…" at bounding box center [475, 108] width 213 height 13
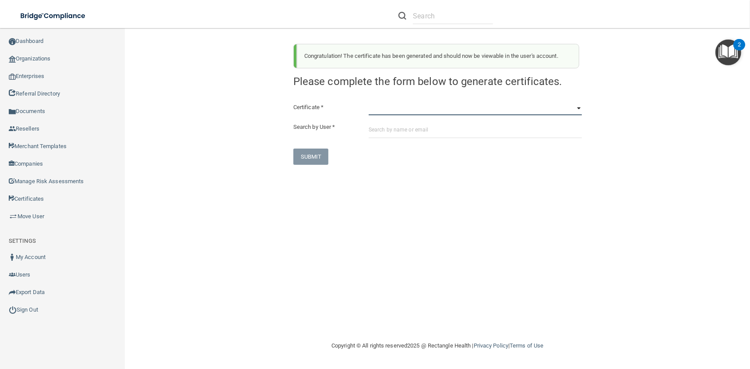
select select "3"
click option "OSHA Hazard Communication" at bounding box center [0, 0] width 0 height 0
click at [415, 128] on input "text" at bounding box center [475, 130] width 213 height 16
paste input "alanjohnson@imagendentalpartners.com"
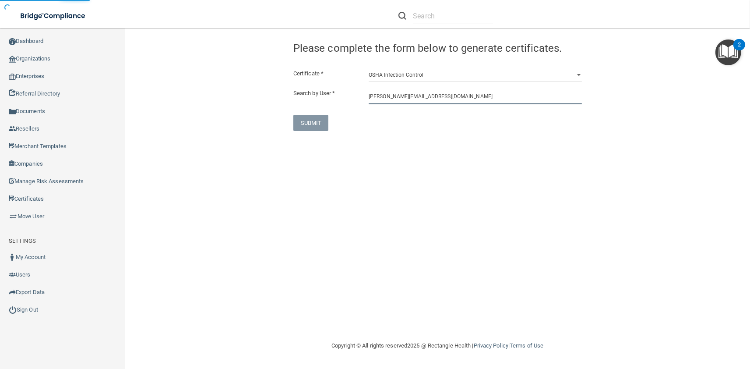
click at [400, 99] on input "alanjohnson@imagendentalpartners.com" at bounding box center [475, 96] width 213 height 16
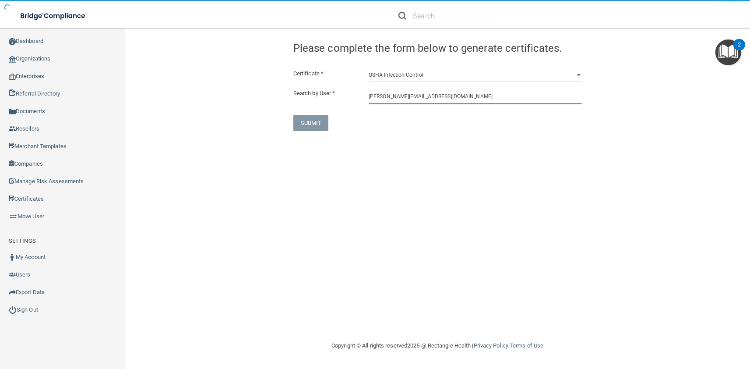
click at [400, 99] on input "alanjohnson@imagendentalpartners.com" at bounding box center [475, 96] width 213 height 16
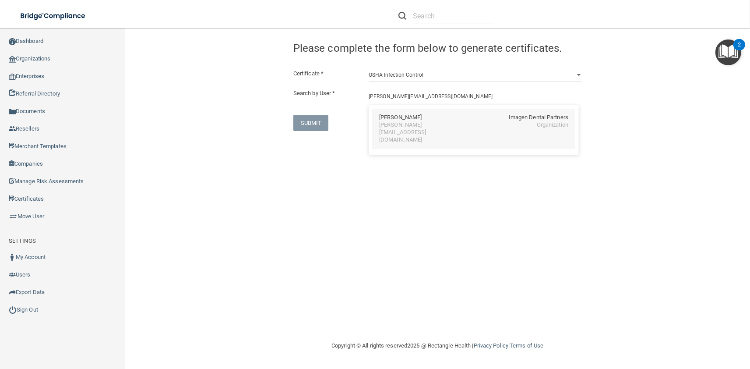
click at [406, 117] on div "Alan C. Johnson" at bounding box center [400, 117] width 42 height 7
type input "Alan C. Johnson"
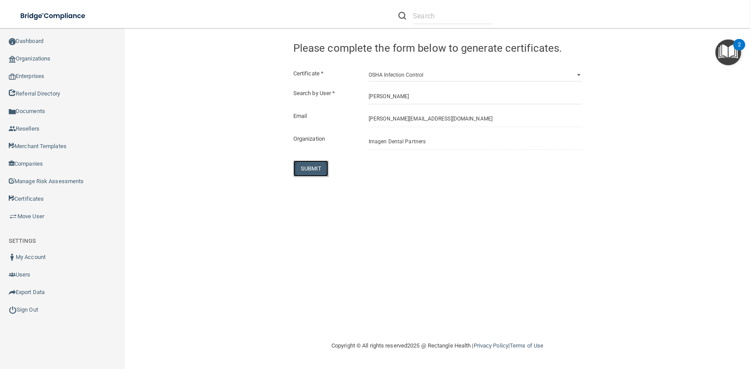
click at [311, 165] on button "SUBMIT" at bounding box center [310, 168] width 35 height 16
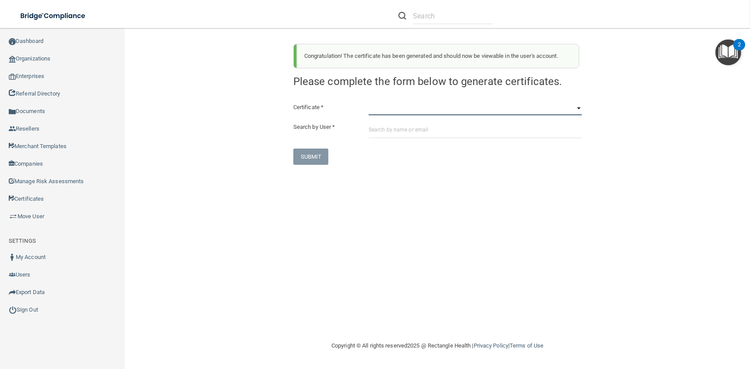
click at [369, 102] on select "HIPAA Officer Certification Training OSHA Bloodborne Pathogens OSHA COVID-19 Pr…" at bounding box center [475, 108] width 213 height 13
select select "4"
click option "OSHA Infection Control" at bounding box center [0, 0] width 0 height 0
paste input "alanjohnson@imagendentalpartners.com"
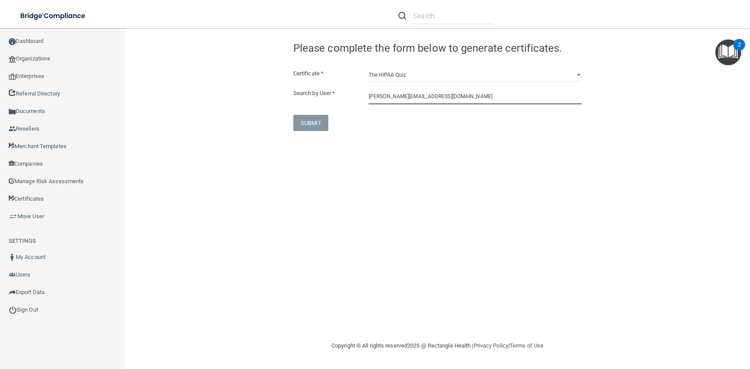
click at [399, 101] on input "alanjohnson@imagendentalpartners.com" at bounding box center [475, 96] width 213 height 16
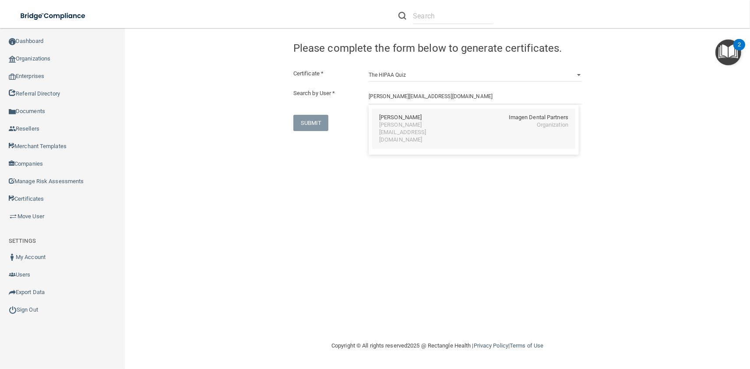
click at [407, 130] on div "Alan C. Johnson Imagen Dental Partners alanjohnson@imagendentalpartners.com Org…" at bounding box center [473, 129] width 203 height 40
type input "Alan C. Johnson"
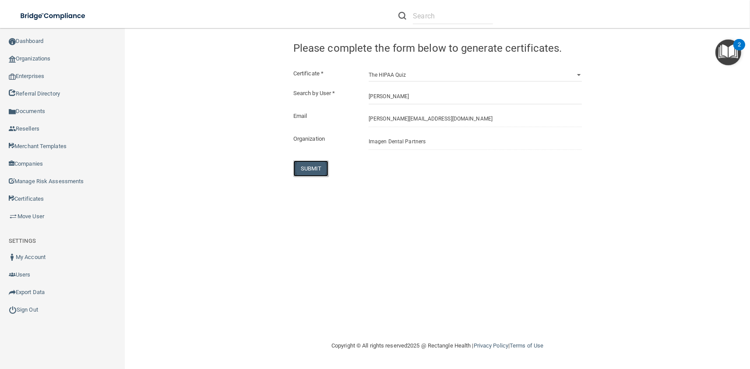
click at [317, 163] on button "SUBMIT" at bounding box center [310, 168] width 35 height 16
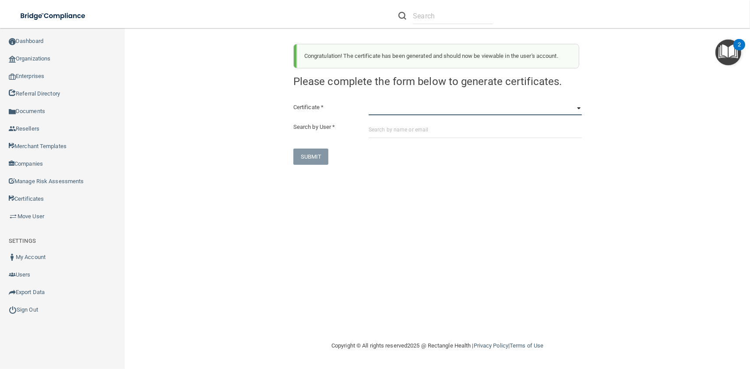
select select "1"
click option "OSHA Bloodborne Pathogens" at bounding box center [0, 0] width 0 height 0
paste input "rjimenez@imagendentalpartners.com"
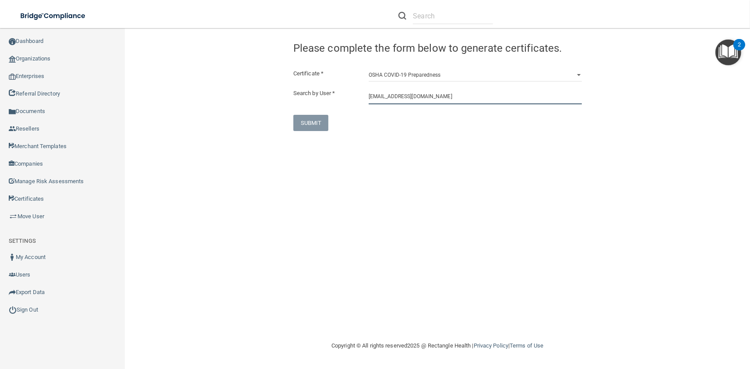
click at [391, 95] on input "rjimenez@imagendentalpartners.com" at bounding box center [475, 96] width 213 height 16
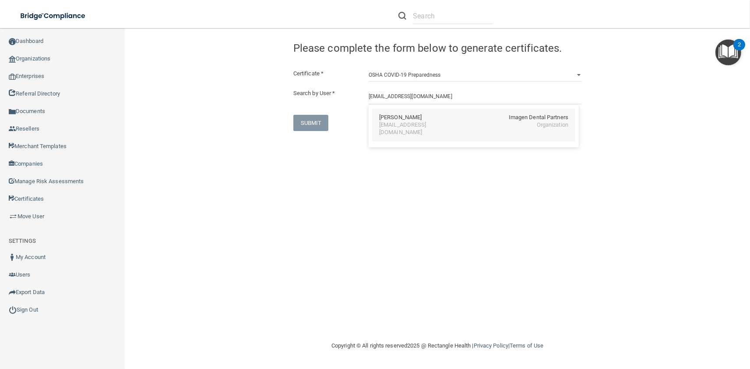
click at [403, 120] on div "Rosa Jimenez" at bounding box center [400, 117] width 42 height 7
type input "Rosa Jimenez"
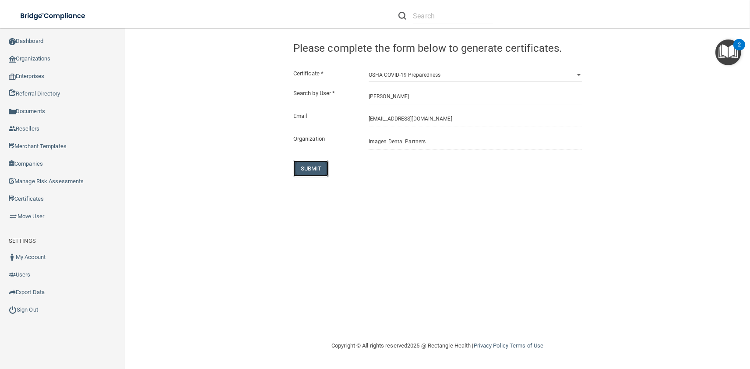
click at [314, 166] on button "SUBMIT" at bounding box center [310, 168] width 35 height 16
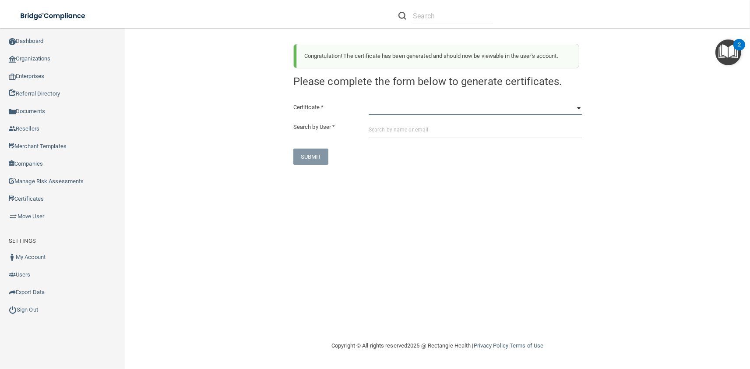
select select "3"
click option "OSHA Hazard Communication" at bounding box center [0, 0] width 0 height 0
paste input "rjimenez@imagendentalpartners.com"
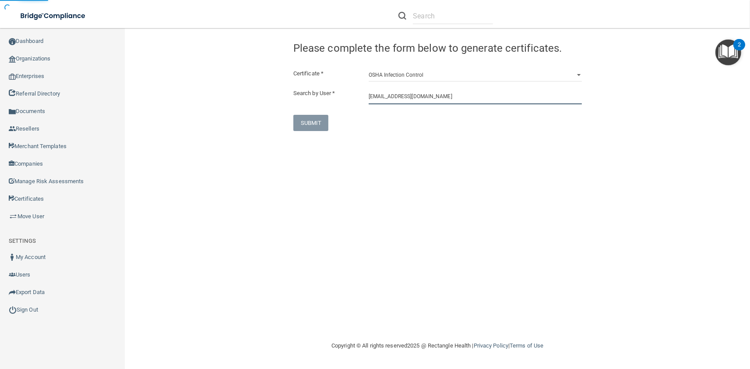
click at [400, 97] on input "rjimenez@imagendentalpartners.com" at bounding box center [475, 96] width 213 height 16
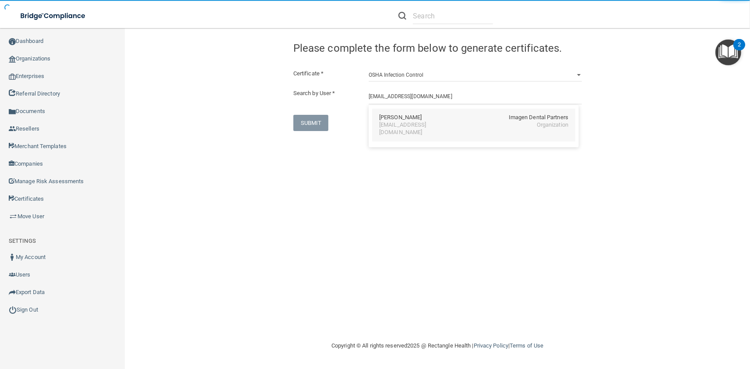
click at [409, 118] on div "Rosa Jimenez" at bounding box center [400, 117] width 42 height 7
type input "Rosa Jimenez"
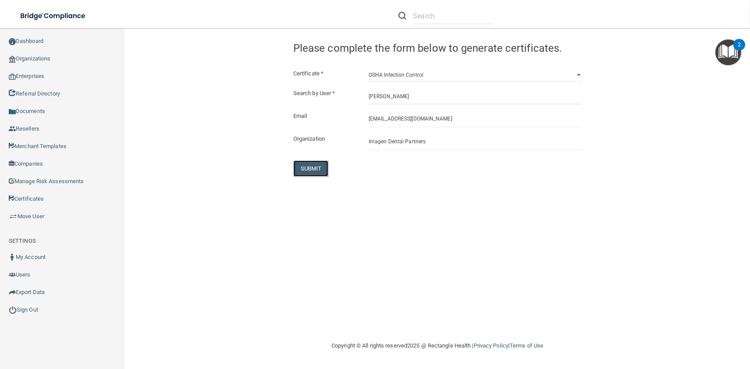
click at [313, 165] on button "SUBMIT" at bounding box center [310, 168] width 35 height 16
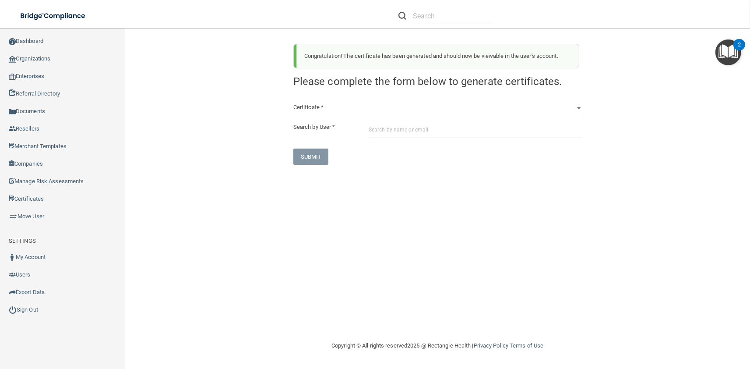
click at [405, 75] on h4 "Please complete the form below to generate certificates." at bounding box center [437, 81] width 288 height 13
click at [369, 102] on select "HIPAA Officer Certification Training OSHA Bloodborne Pathogens OSHA COVID-19 Pr…" at bounding box center [475, 108] width 213 height 13
select select "4"
click option "OSHA Infection Control" at bounding box center [0, 0] width 0 height 0
paste input "rjimenez@imagendentalpartners.com"
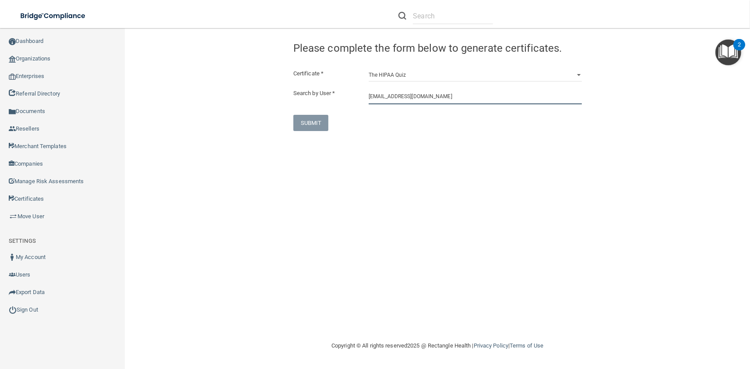
click at [386, 93] on input "rjimenez@imagendentalpartners.com" at bounding box center [475, 96] width 213 height 16
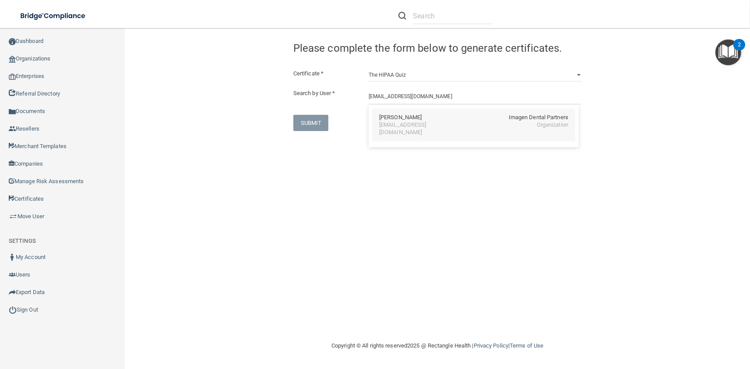
click at [391, 129] on div "Rosa Jimenez Imagen Dental Partners rjimenez@imagendentalpartners.com Organizat…" at bounding box center [473, 125] width 203 height 33
type input "Rosa Jimenez"
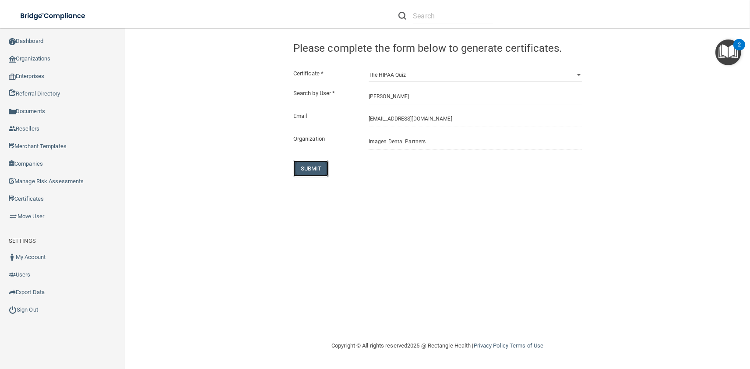
click at [320, 169] on button "SUBMIT" at bounding box center [310, 168] width 35 height 16
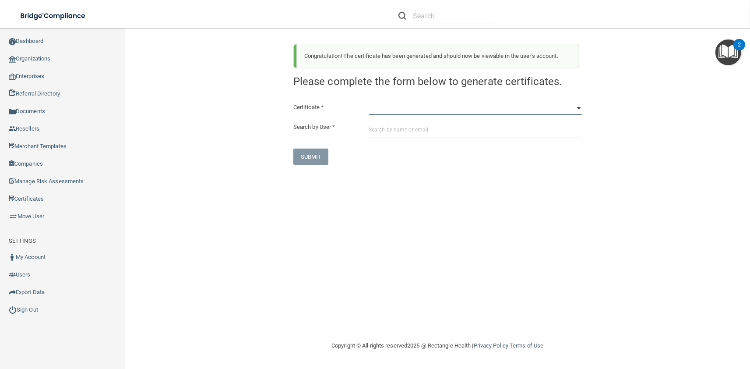
select select "1"
click option "OSHA Bloodborne Pathogens" at bounding box center [0, 0] width 0 height 0
click at [402, 138] on div "Certificate * HIPAA Officer Certification Training OSHA Bloodborne Pathogens OS…" at bounding box center [437, 133] width 288 height 63
click at [401, 136] on input "text" at bounding box center [475, 130] width 213 height 16
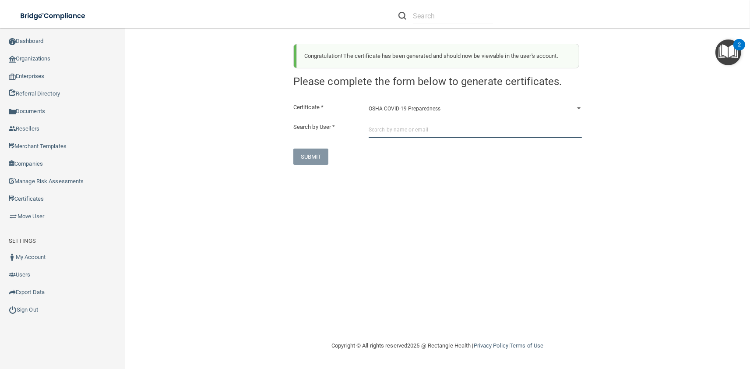
paste input "jjones@imagendentalpartners.com"
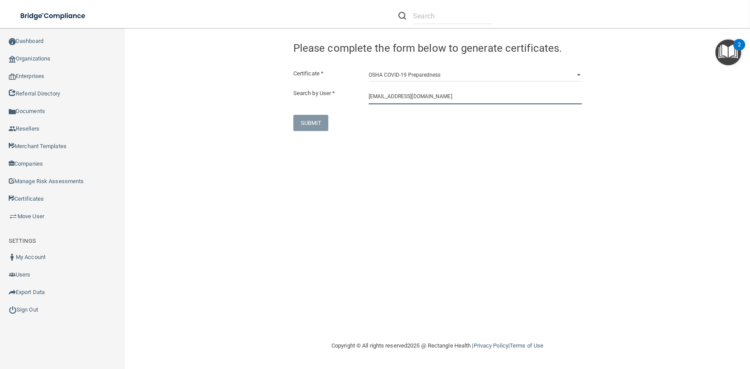
click at [422, 104] on input "jjones@imagendentalpartners.com" at bounding box center [475, 96] width 213 height 16
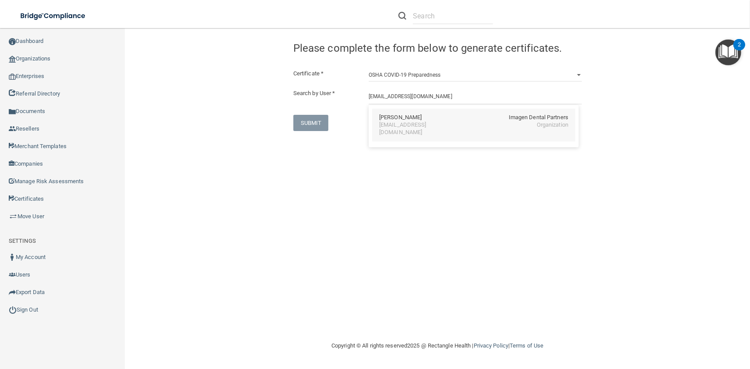
click at [429, 124] on div "jjones@imagendentalpartners.com" at bounding box center [417, 128] width 76 height 15
type input "Jaclyn Jones"
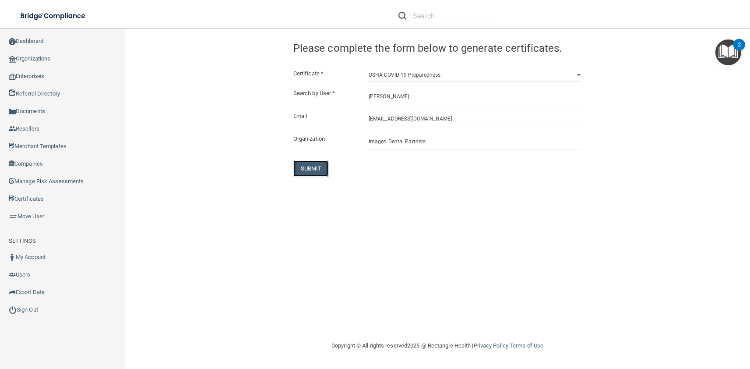
click at [298, 170] on button "SUBMIT" at bounding box center [310, 168] width 35 height 16
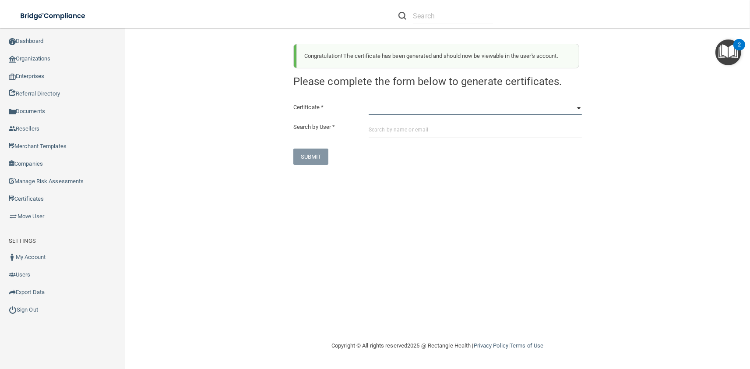
click at [369, 102] on select "HIPAA Officer Certification Training OSHA Bloodborne Pathogens OSHA COVID-19 Pr…" at bounding box center [475, 108] width 213 height 13
select select "3"
click option "OSHA Hazard Communication" at bounding box center [0, 0] width 0 height 0
click at [420, 133] on input "text" at bounding box center [475, 130] width 213 height 16
click at [413, 126] on input "text" at bounding box center [475, 130] width 213 height 16
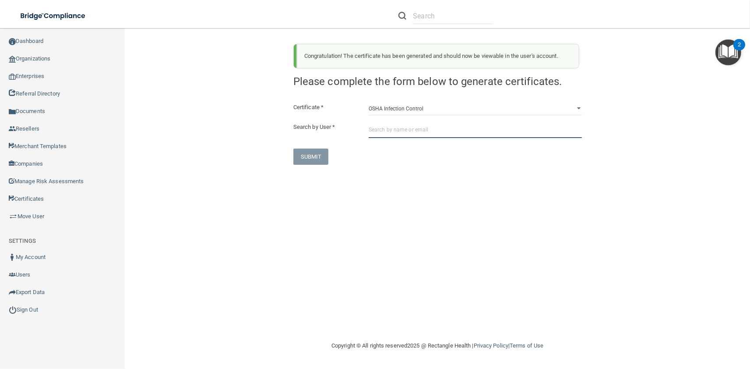
paste input "jjones@imagendentalpartners.com"
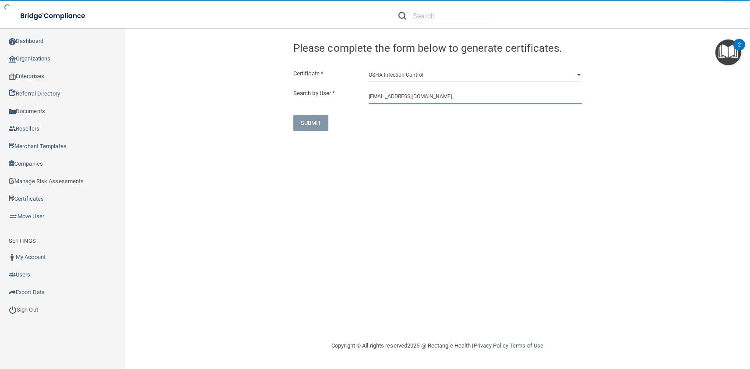
click at [441, 96] on input "jjones@imagendentalpartners.com" at bounding box center [475, 96] width 213 height 16
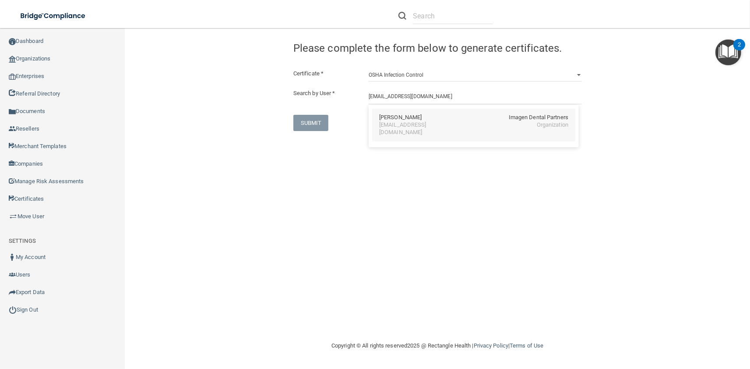
click at [444, 116] on div "Jaclyn Jones Imagen Dental Partners" at bounding box center [473, 117] width 189 height 7
type input "Jaclyn Jones"
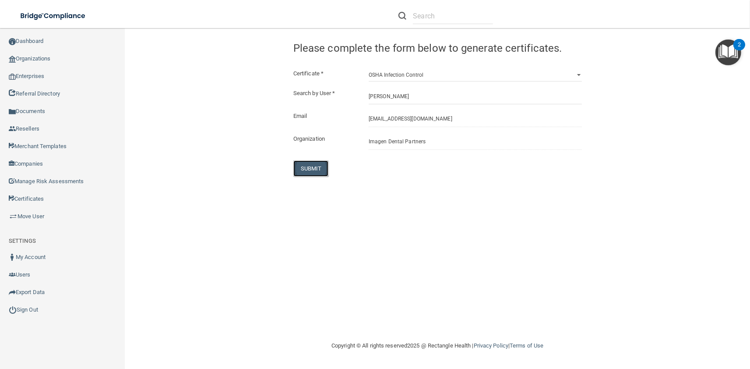
click at [317, 165] on button "SUBMIT" at bounding box center [310, 168] width 35 height 16
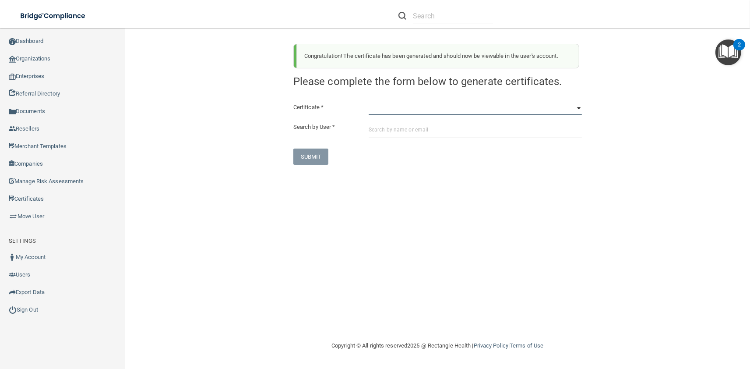
click at [369, 102] on select "HIPAA Officer Certification Training OSHA Bloodborne Pathogens OSHA COVID-19 Pr…" at bounding box center [475, 108] width 213 height 13
select select "4"
click option "OSHA Infection Control" at bounding box center [0, 0] width 0 height 0
paste input "jjones@imagendentalpartners.com"
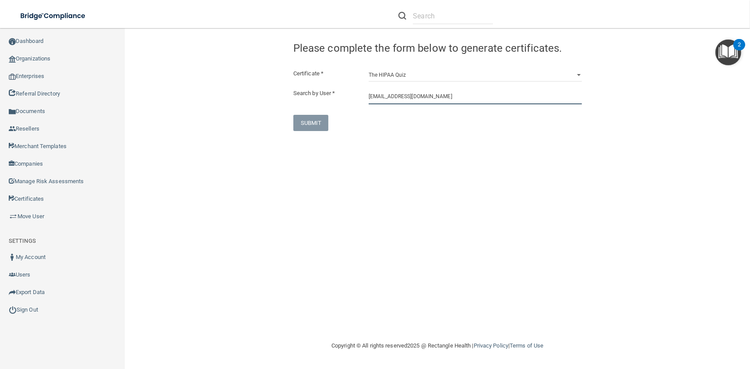
click at [385, 98] on input "jjones@imagendentalpartners.com" at bounding box center [475, 96] width 213 height 16
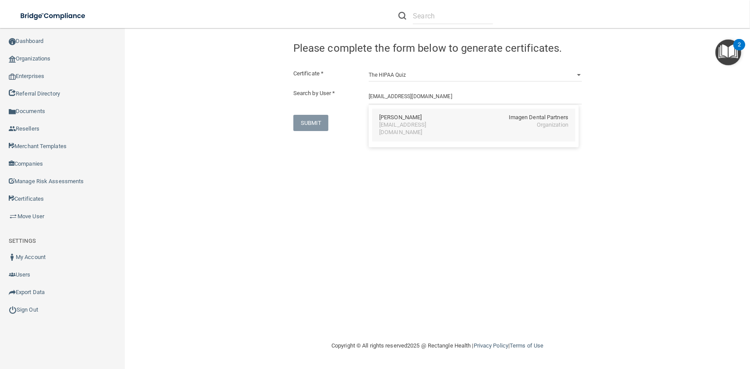
click at [400, 122] on div "jjones@imagendentalpartners.com" at bounding box center [417, 128] width 76 height 15
type input "Jaclyn Jones"
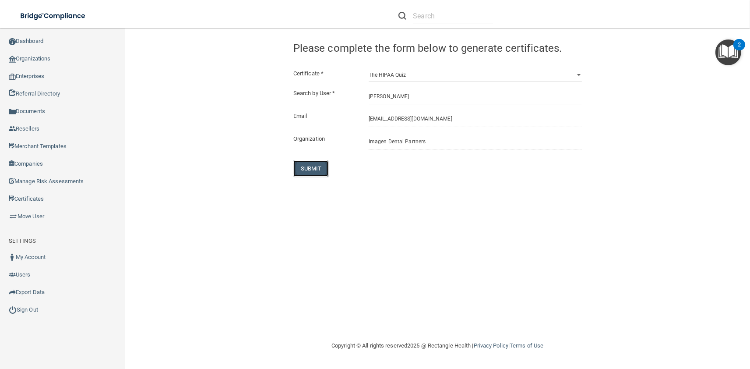
click at [313, 166] on button "SUBMIT" at bounding box center [310, 168] width 35 height 16
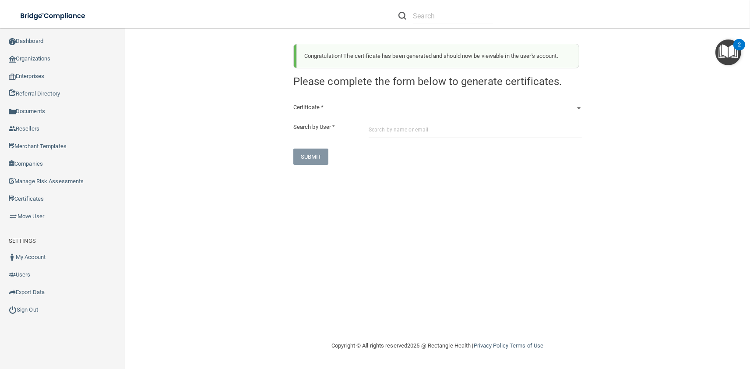
click at [392, 116] on div "Certificate * HIPAA Officer Certification Training OSHA Bloodborne Pathogens OS…" at bounding box center [437, 133] width 288 height 63
click at [369, 102] on select "HIPAA Officer Certification Training OSHA Bloodborne Pathogens OSHA COVID-19 Pr…" at bounding box center [475, 108] width 213 height 13
select select "1"
click option "OSHA Bloodborne Pathogens" at bounding box center [0, 0] width 0 height 0
click at [399, 136] on input "text" at bounding box center [475, 130] width 213 height 16
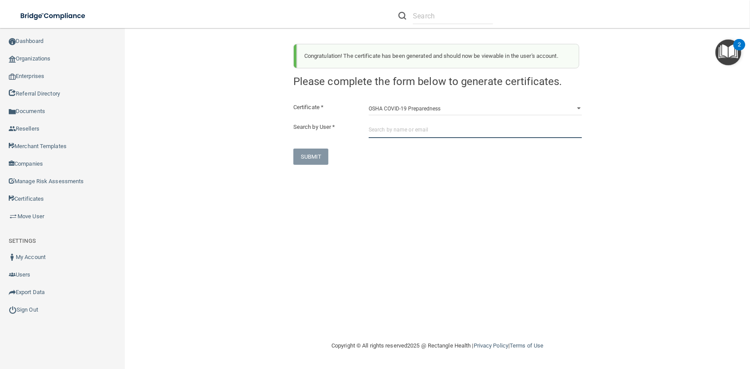
paste input "ajones@imagendentalpartners.com"
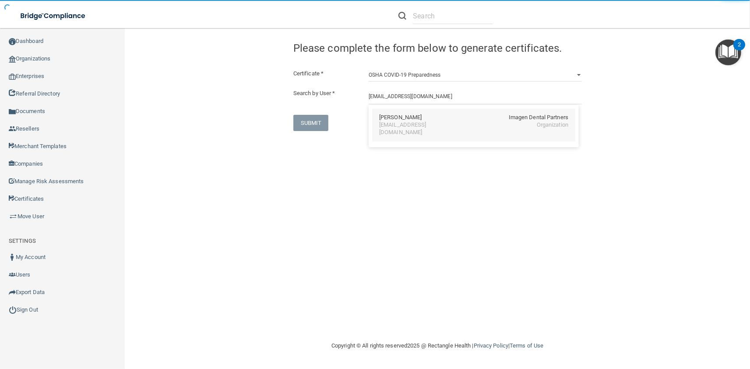
click at [395, 117] on div "Andrew Jones" at bounding box center [400, 117] width 42 height 7
type input "Andrew Jones"
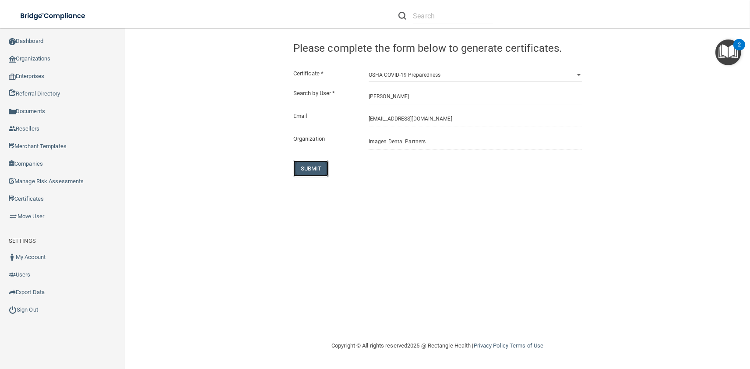
click at [309, 167] on button "SUBMIT" at bounding box center [310, 168] width 35 height 16
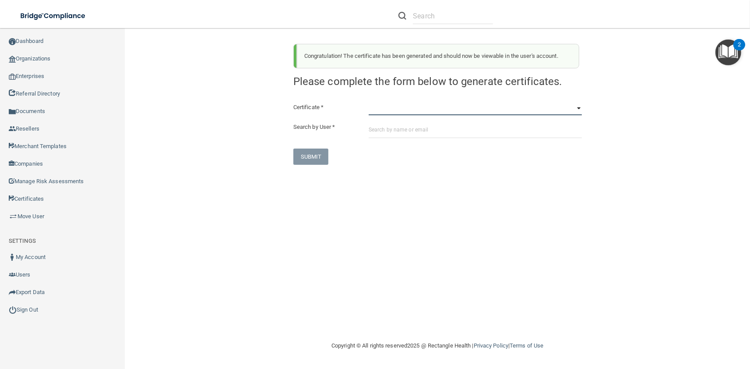
click at [369, 102] on select "HIPAA Officer Certification Training OSHA Bloodborne Pathogens OSHA COVID-19 Pr…" at bounding box center [475, 108] width 213 height 13
select select "3"
click option "OSHA Hazard Communication" at bounding box center [0, 0] width 0 height 0
click at [413, 124] on input "text" at bounding box center [475, 130] width 213 height 16
paste input "ajones@imagendentalpartners.com"
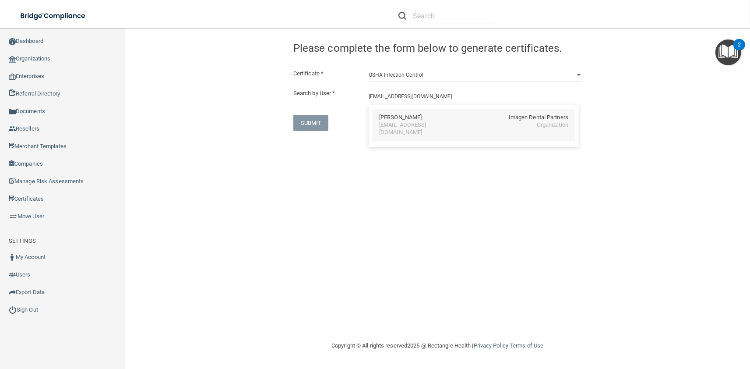
click at [400, 132] on div "Andrew Jones Imagen Dental Partners ajones@imagendentalpartners.com Organization" at bounding box center [473, 125] width 203 height 33
type input "Andrew Jones"
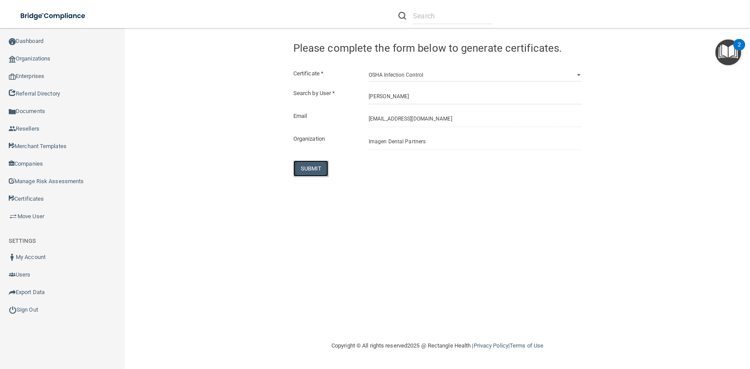
click at [319, 162] on button "SUBMIT" at bounding box center [310, 168] width 35 height 16
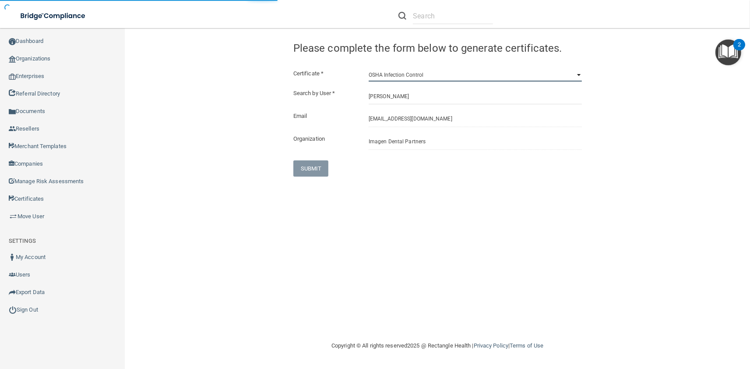
click at [369, 68] on select "HIPAA Officer Certification Training OSHA Bloodborne Pathogens OSHA COVID-19 Pr…" at bounding box center [475, 74] width 213 height 13
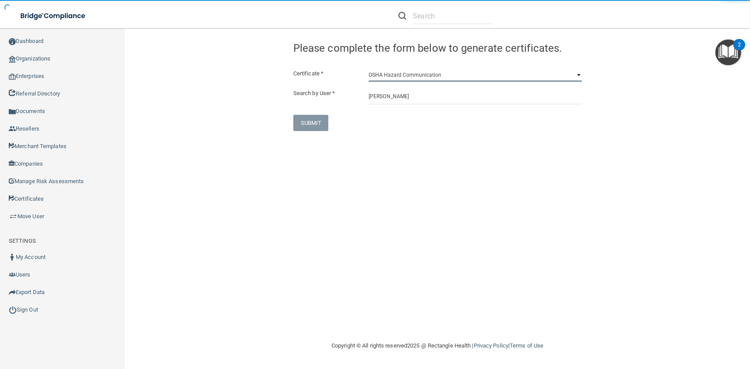
select select "?"
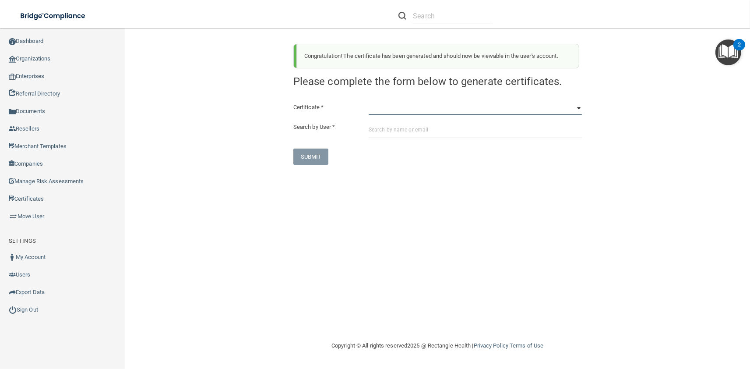
select select "4"
click option "OSHA Infection Control" at bounding box center [0, 0] width 0 height 0
click at [369, 102] on select "HIPAA Officer Certification Training OSHA Bloodborne Pathogens OSHA COVID-19 Pr…" at bounding box center [475, 108] width 213 height 13
click at [353, 165] on div "Congratulation! The certificate has been generated and should now be viewable i…" at bounding box center [437, 184] width 590 height 295
click at [391, 127] on input "text" at bounding box center [475, 130] width 213 height 16
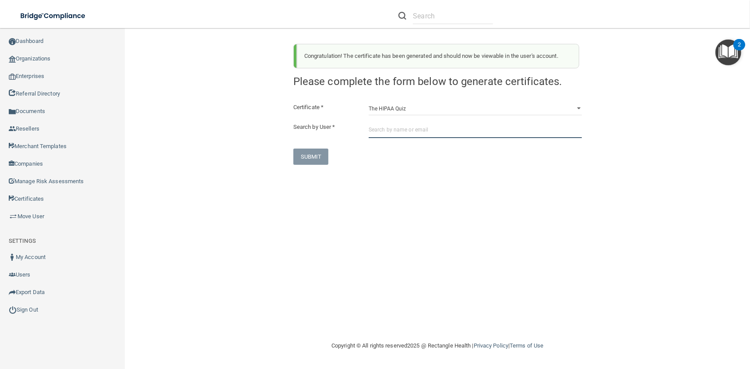
click at [391, 127] on input "text" at bounding box center [475, 130] width 213 height 16
paste input "ajones@imagendentalpartners.com"
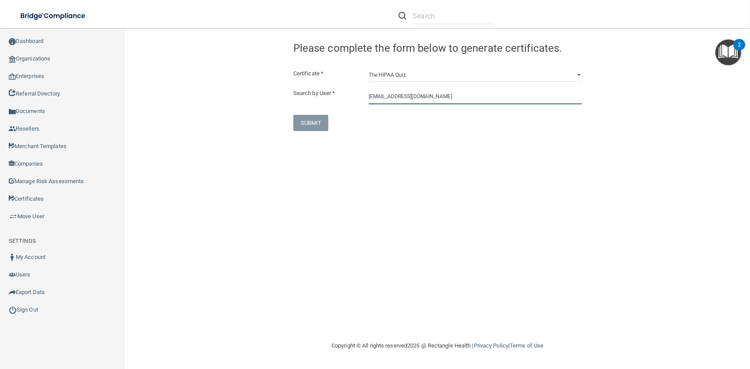
click at [394, 98] on input "ajones@imagendentalpartners.com" at bounding box center [475, 96] width 213 height 16
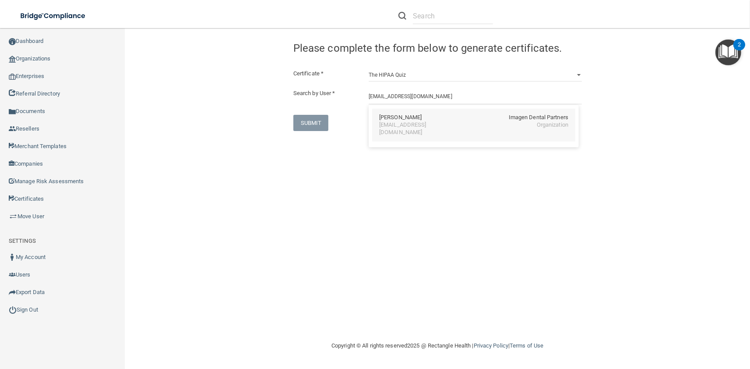
click at [404, 126] on div "ajones@imagendentalpartners.com" at bounding box center [417, 128] width 76 height 15
type input "Andrew Jones"
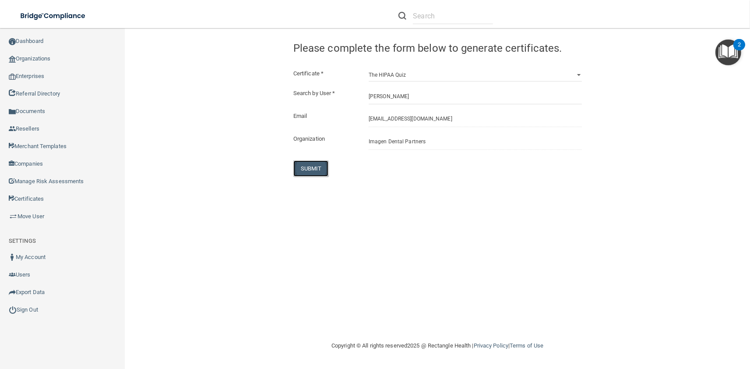
click at [310, 165] on button "SUBMIT" at bounding box center [310, 168] width 35 height 16
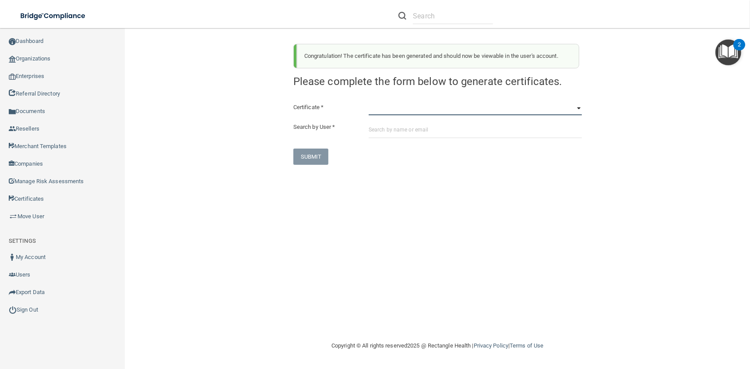
click at [369, 102] on select "HIPAA Officer Certification Training OSHA Bloodborne Pathogens OSHA COVID-19 Pr…" at bounding box center [475, 108] width 213 height 13
select select "1"
click option "OSHA Bloodborne Pathogens" at bounding box center [0, 0] width 0 height 0
click at [389, 139] on div "Certificate * HIPAA Officer Certification Training OSHA Bloodborne Pathogens OS…" at bounding box center [437, 133] width 288 height 63
click at [385, 130] on input "text" at bounding box center [475, 130] width 213 height 16
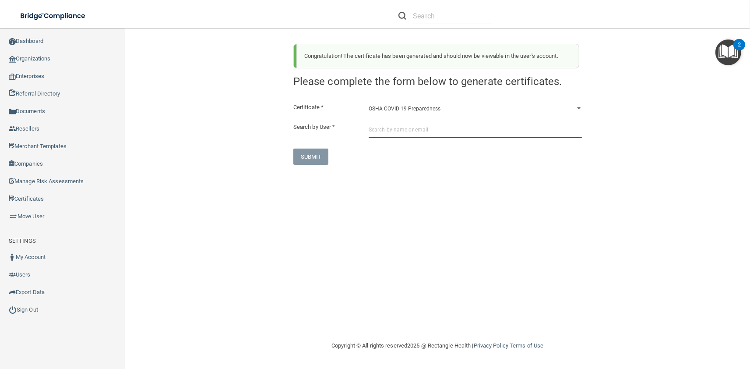
paste input "njourbadjian@imagendentalpartners.com"
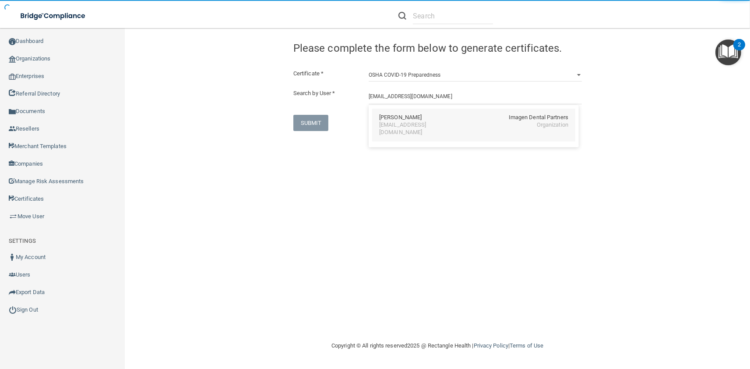
click at [388, 113] on div "Nicole Jourbadjian Imagen Dental Partners njourbadjian@imagendentalpartners.com…" at bounding box center [473, 125] width 203 height 33
type input "Nicole Jourbadjian"
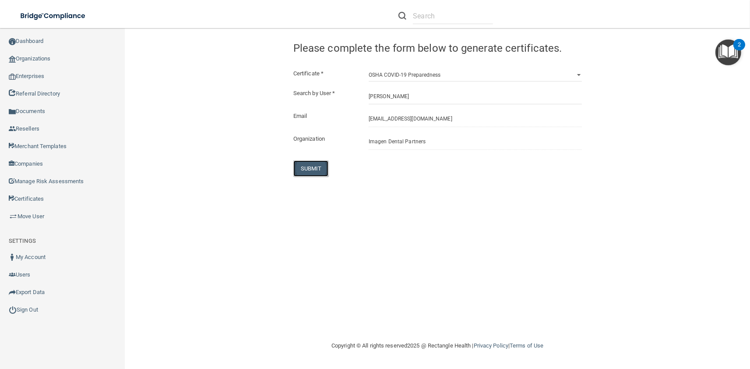
click at [297, 171] on button "SUBMIT" at bounding box center [310, 168] width 35 height 16
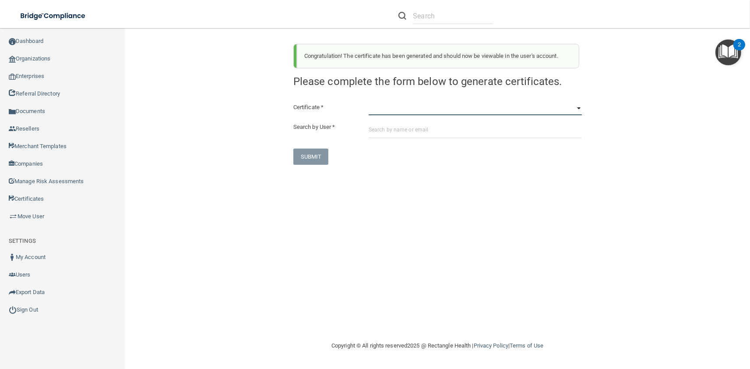
click at [369, 102] on select "HIPAA Officer Certification Training OSHA Bloodborne Pathogens OSHA COVID-19 Pr…" at bounding box center [475, 108] width 213 height 13
select select "3"
click option "OSHA Hazard Communication" at bounding box center [0, 0] width 0 height 0
click at [406, 134] on input "text" at bounding box center [475, 130] width 213 height 16
paste input "njourbadjian@imagendentalpartners.com"
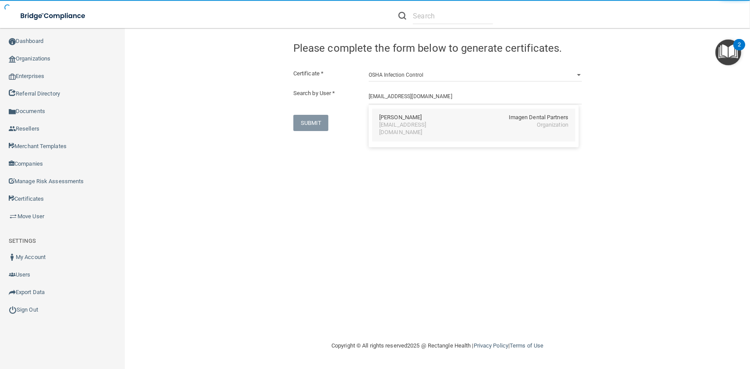
click at [399, 118] on div "Nicole Jourbadjian" at bounding box center [400, 117] width 42 height 7
type input "Nicole Jourbadjian"
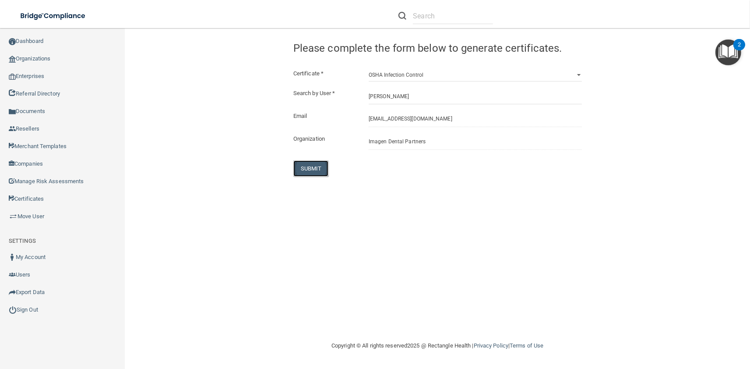
click at [306, 170] on button "SUBMIT" at bounding box center [310, 168] width 35 height 16
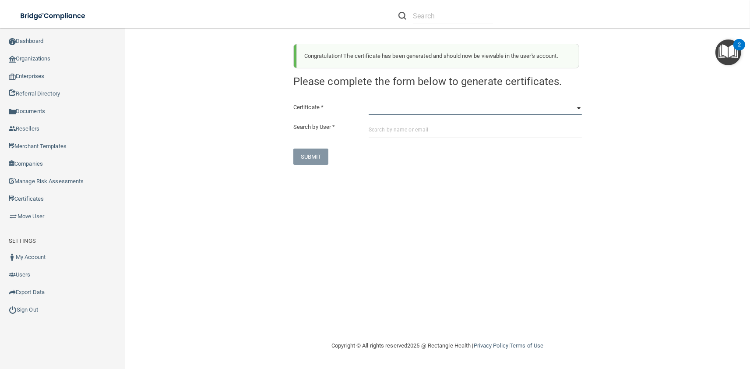
click at [369, 102] on select "HIPAA Officer Certification Training OSHA Bloodborne Pathogens OSHA COVID-19 Pr…" at bounding box center [475, 108] width 213 height 13
select select "4"
click option "OSHA Infection Control" at bounding box center [0, 0] width 0 height 0
click at [409, 127] on input "text" at bounding box center [475, 130] width 213 height 16
paste input "njourbadjian@imagendentalpartners.com"
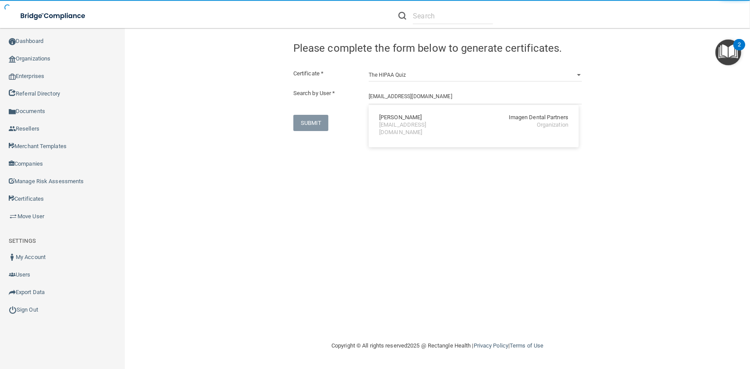
click at [393, 115] on div "Nicole Jourbadjian" at bounding box center [400, 117] width 42 height 7
type input "Nicole Jourbadjian"
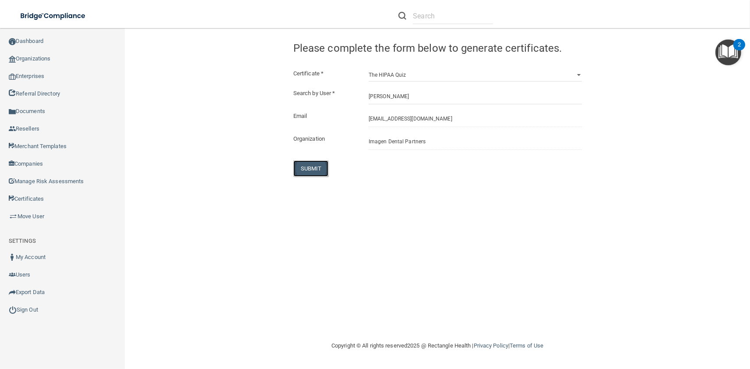
click at [312, 168] on button "SUBMIT" at bounding box center [310, 168] width 35 height 16
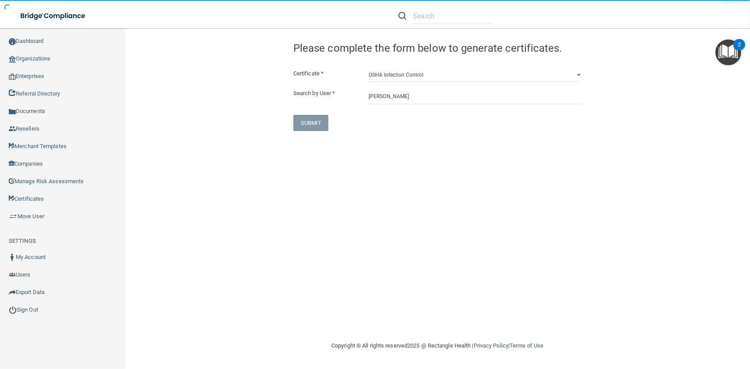
select select "?"
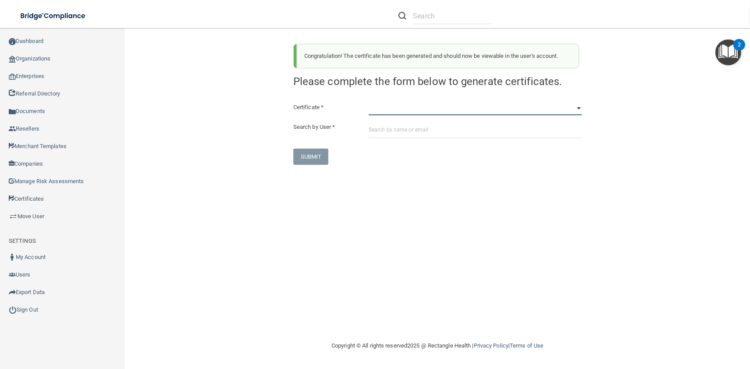
select select "1"
click option "OSHA Bloodborne Pathogens" at bounding box center [0, 0] width 0 height 0
click at [418, 128] on input "text" at bounding box center [475, 130] width 213 height 16
click at [416, 128] on input "text" at bounding box center [475, 130] width 213 height 16
paste input "mkacy@imagendentalpartners.com"
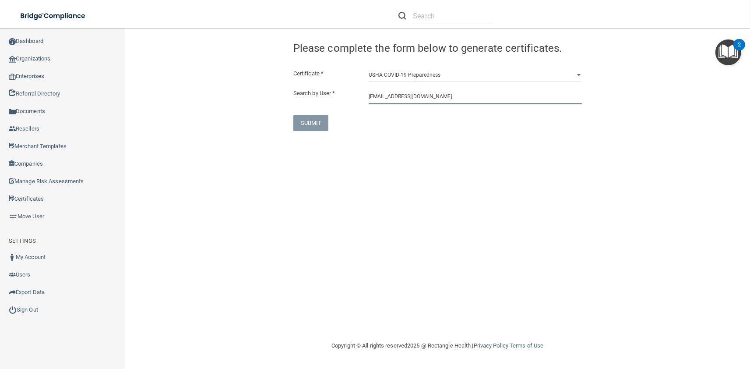
click at [398, 92] on input "mkacy@imagendentalpartners.com" at bounding box center [475, 96] width 213 height 16
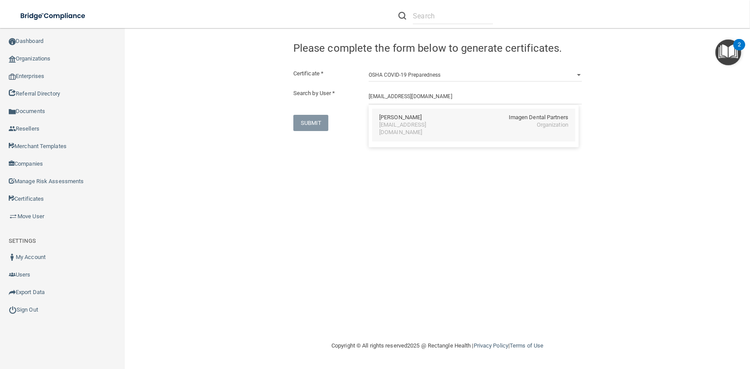
click at [416, 116] on div "Marlene Kacy Imagen Dental Partners" at bounding box center [473, 117] width 189 height 7
type input "Marlene Kacy"
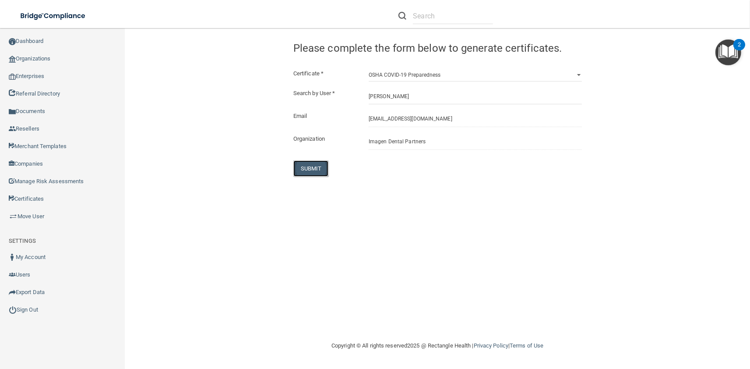
click at [320, 175] on button "SUBMIT" at bounding box center [310, 168] width 35 height 16
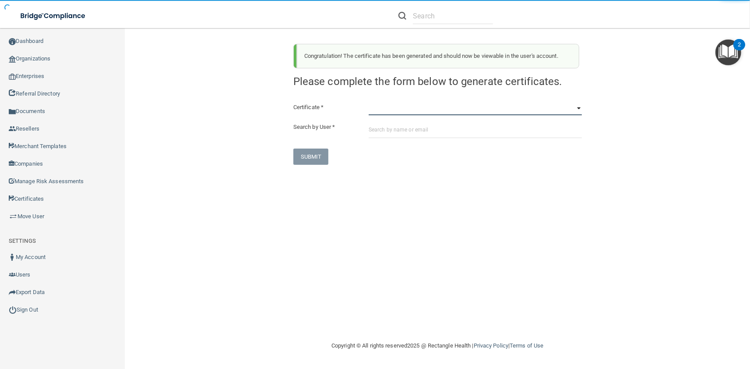
click at [369, 102] on select "HIPAA Officer Certification Training OSHA Bloodborne Pathogens OSHA COVID-19 Pr…" at bounding box center [475, 108] width 213 height 13
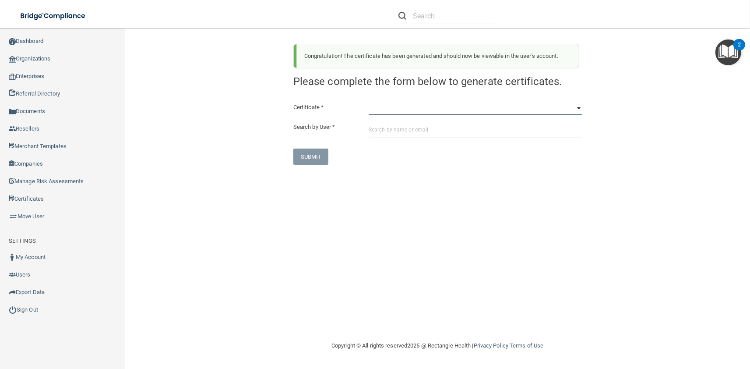
select select "3"
click option "OSHA Hazard Communication" at bounding box center [0, 0] width 0 height 0
click at [407, 133] on input "text" at bounding box center [475, 130] width 213 height 16
paste input "mkacy@imagendentalpartners.com"
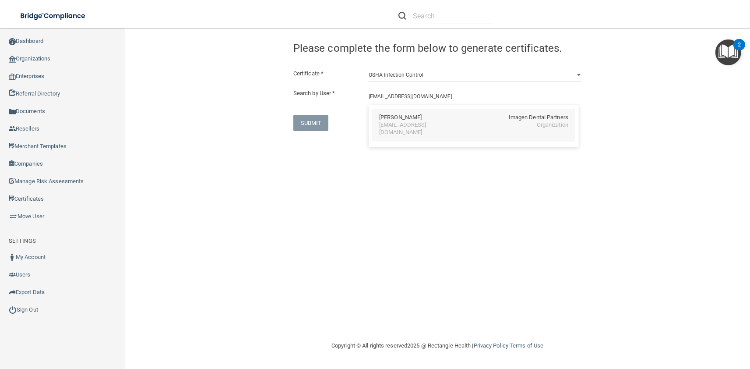
click at [393, 127] on div "mkacy@imagendentalpartners.com" at bounding box center [417, 128] width 76 height 15
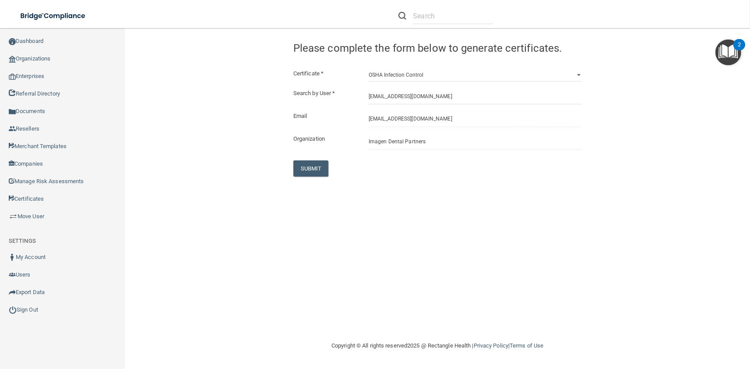
type input "Marlene Kacy"
click at [304, 166] on button "SUBMIT" at bounding box center [310, 168] width 35 height 16
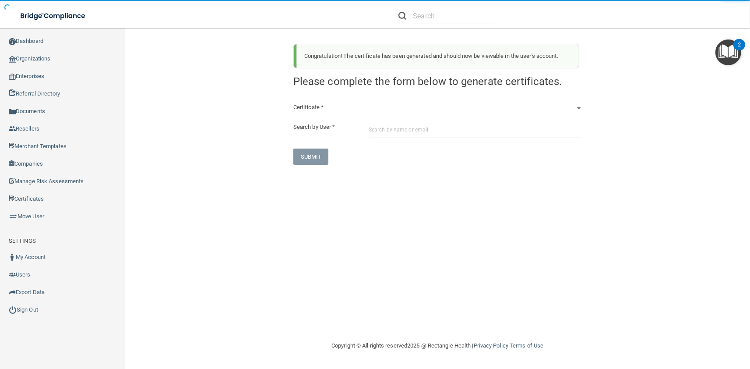
click at [405, 121] on div "Certificate * HIPAA Officer Certification Training OSHA Bloodborne Pathogens OS…" at bounding box center [437, 133] width 288 height 63
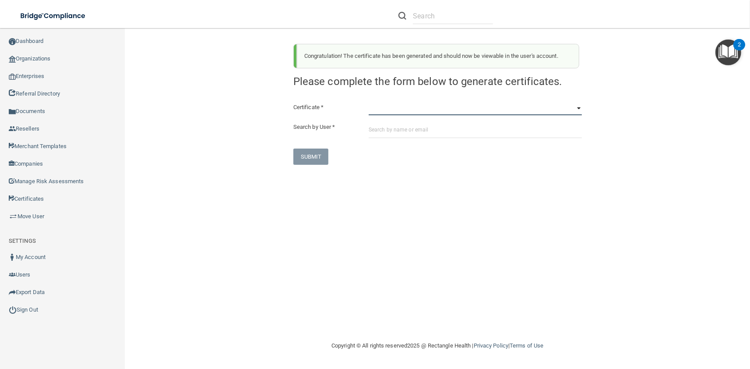
click at [369, 102] on select "HIPAA Officer Certification Training OSHA Bloodborne Pathogens OSHA COVID-19 Pr…" at bounding box center [475, 108] width 213 height 13
select select "4"
click option "OSHA Infection Control" at bounding box center [0, 0] width 0 height 0
click at [412, 133] on input "text" at bounding box center [475, 130] width 213 height 16
paste input "mkacy@imagendentalpartners.com"
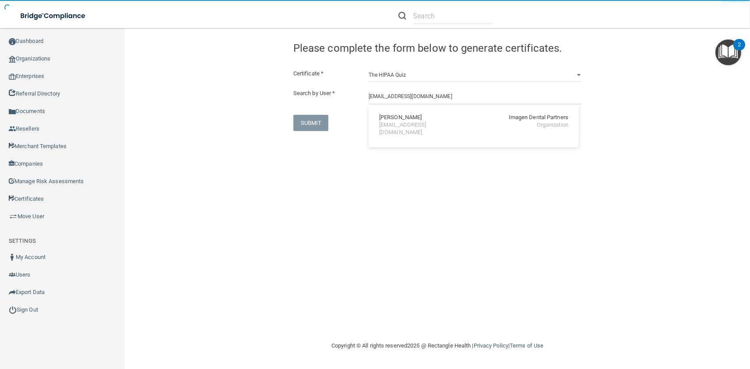
click at [393, 123] on div "mkacy@imagendentalpartners.com" at bounding box center [417, 128] width 76 height 15
type input "Marlene Kacy"
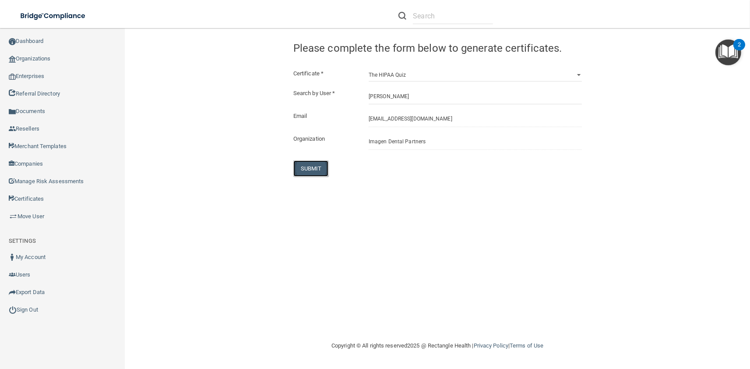
click at [309, 165] on button "SUBMIT" at bounding box center [310, 168] width 35 height 16
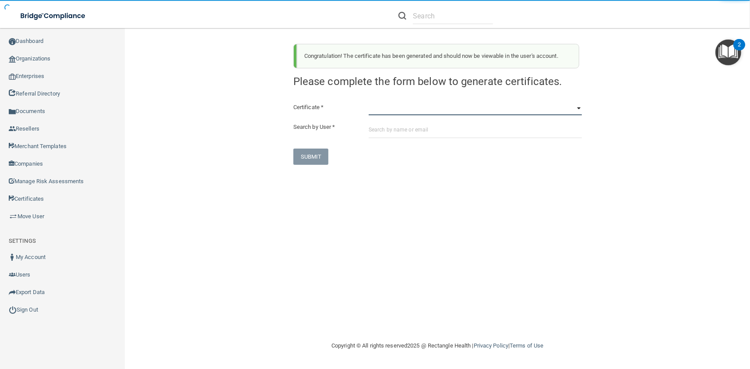
click at [369, 102] on select "HIPAA Officer Certification Training OSHA Bloodborne Pathogens OSHA COVID-19 Pr…" at bounding box center [475, 108] width 213 height 13
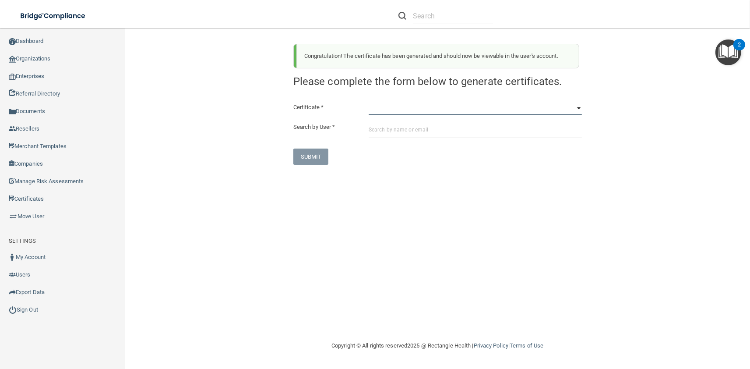
select select "1"
click option "OSHA Bloodborne Pathogens" at bounding box center [0, 0] width 0 height 0
click at [399, 131] on input "text" at bounding box center [475, 130] width 213 height 16
paste input "akieffer@imagendentalpartners.com"
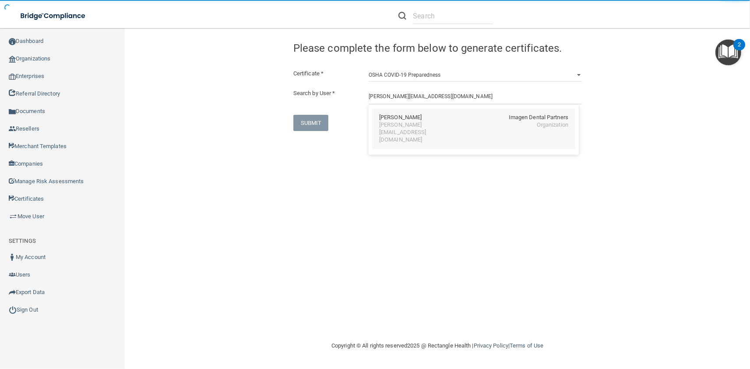
click at [390, 121] on div "Alicia Kieffer" at bounding box center [400, 117] width 42 height 7
type input "Alicia Kieffer"
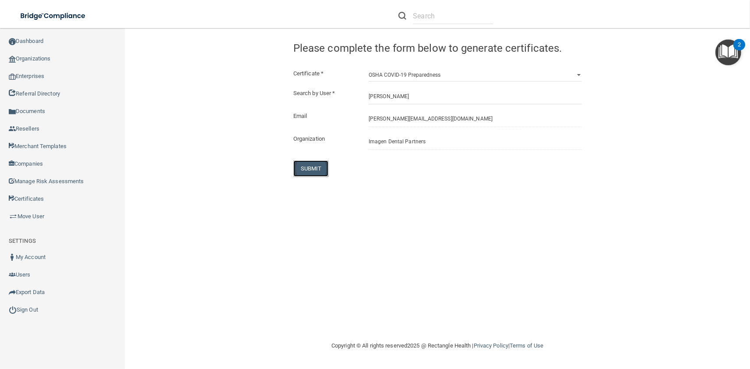
click at [320, 163] on button "SUBMIT" at bounding box center [310, 168] width 35 height 16
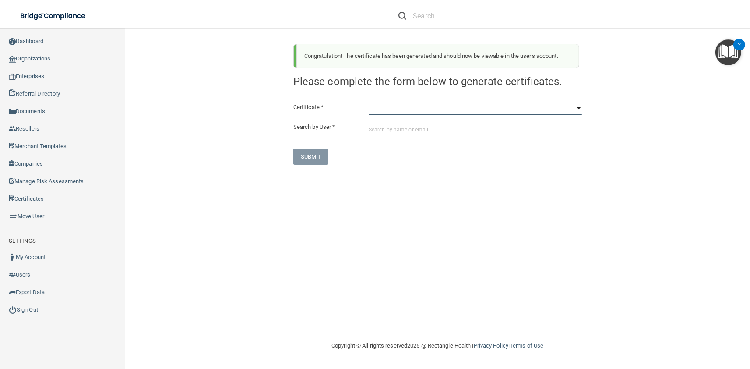
click at [369, 102] on select "HIPAA Officer Certification Training OSHA Bloodborne Pathogens OSHA COVID-19 Pr…" at bounding box center [475, 108] width 213 height 13
select select "3"
click option "OSHA Hazard Communication" at bounding box center [0, 0] width 0 height 0
click at [418, 133] on input "text" at bounding box center [475, 130] width 213 height 16
paste input "akieffer@imagendentalpartners.com"
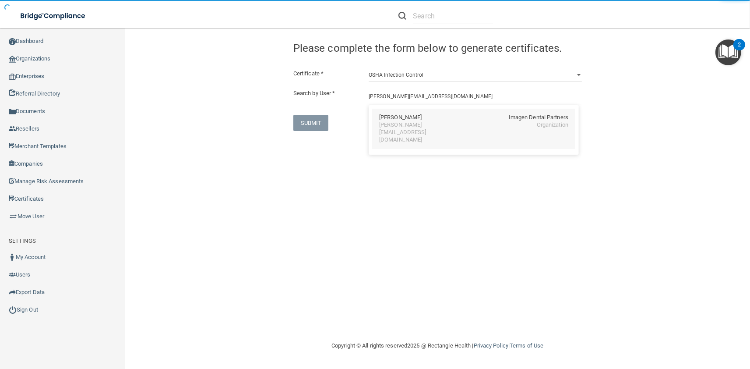
click at [421, 124] on div "akieffer@imagendentalpartners.com" at bounding box center [417, 132] width 76 height 22
type input "Alicia Kieffer"
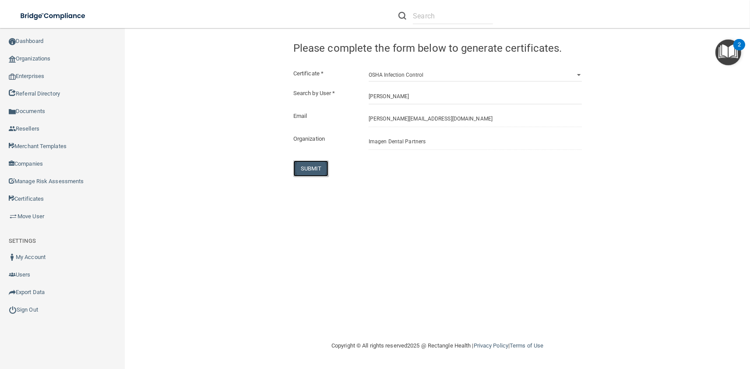
click at [324, 165] on button "SUBMIT" at bounding box center [310, 168] width 35 height 16
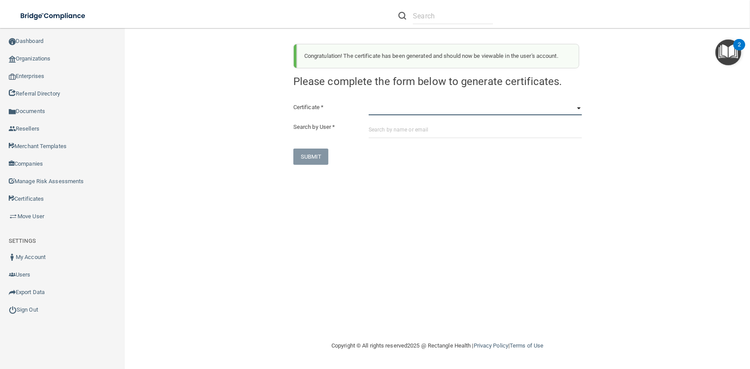
click at [369, 102] on select "HIPAA Officer Certification Training OSHA Bloodborne Pathogens OSHA COVID-19 Pr…" at bounding box center [475, 108] width 213 height 13
select select "4"
click option "OSHA Infection Control" at bounding box center [0, 0] width 0 height 0
paste input "akieffer@imagendentalpartners.com"
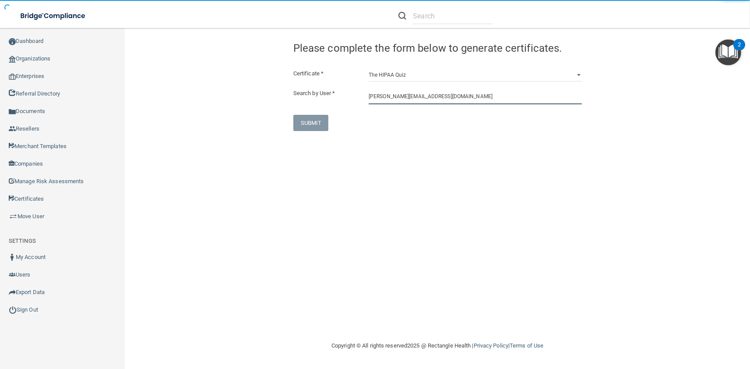
click at [396, 99] on input "akieffer@imagendentalpartners.com" at bounding box center [475, 96] width 213 height 16
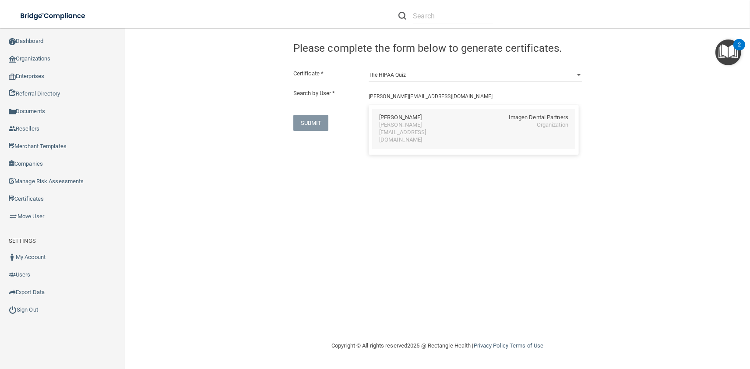
click at [409, 129] on div "Alicia Kieffer Imagen Dental Partners akieffer@imagendentalpartners.com Organiz…" at bounding box center [473, 129] width 203 height 40
type input "Alicia Kieffer"
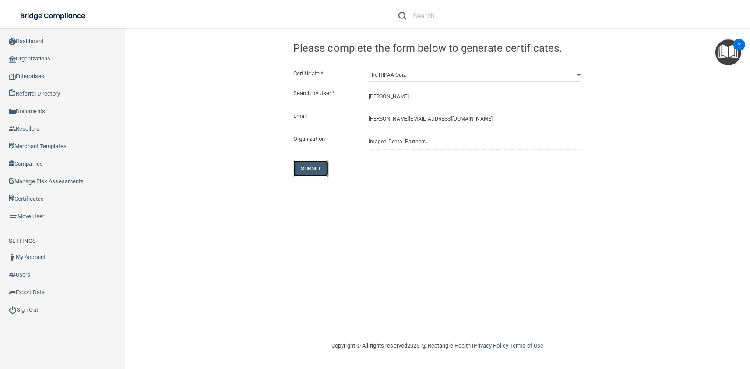
click at [307, 165] on button "SUBMIT" at bounding box center [310, 168] width 35 height 16
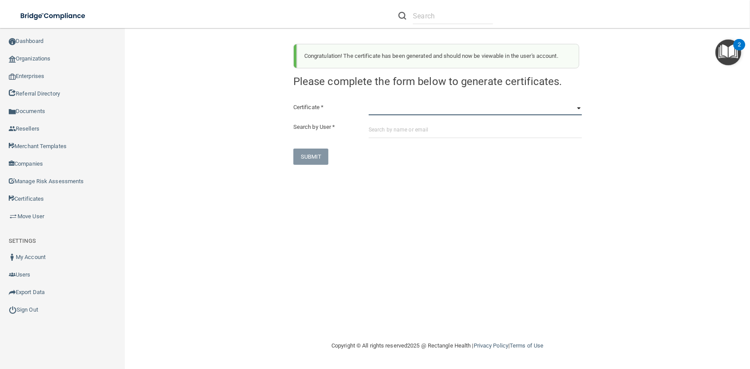
click at [369, 102] on select "HIPAA Officer Certification Training OSHA Bloodborne Pathogens OSHA COVID-19 Pr…" at bounding box center [475, 108] width 213 height 13
select select "1"
click option "OSHA Bloodborne Pathogens" at bounding box center [0, 0] width 0 height 0
click at [395, 134] on input "text" at bounding box center [475, 130] width 213 height 16
paste input "lkimura@imagendentalpartners.com"
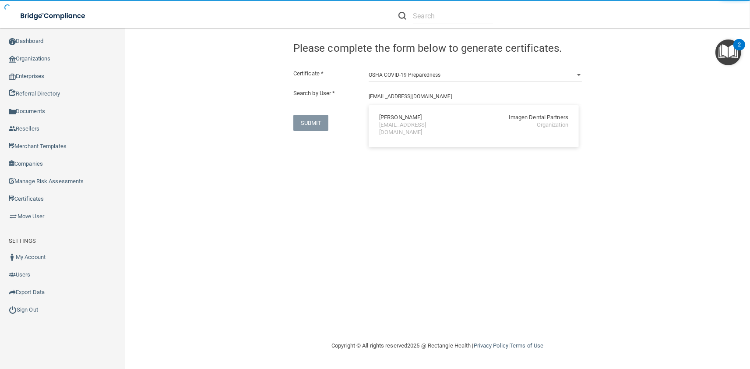
click at [408, 127] on div "lkimura@imagendentalpartners.com" at bounding box center [417, 128] width 76 height 15
type input "Lena Kimura"
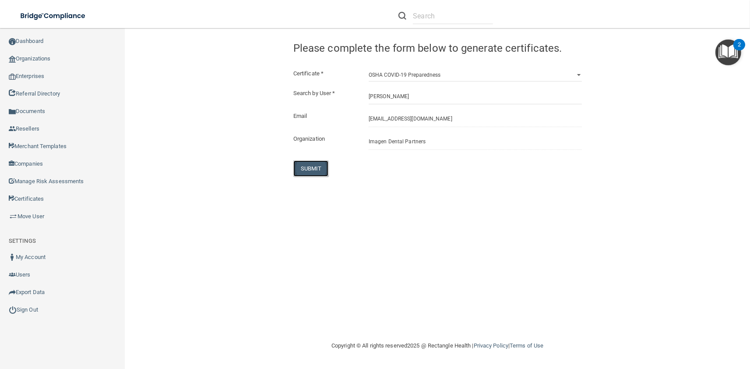
click at [304, 172] on button "SUBMIT" at bounding box center [310, 168] width 35 height 16
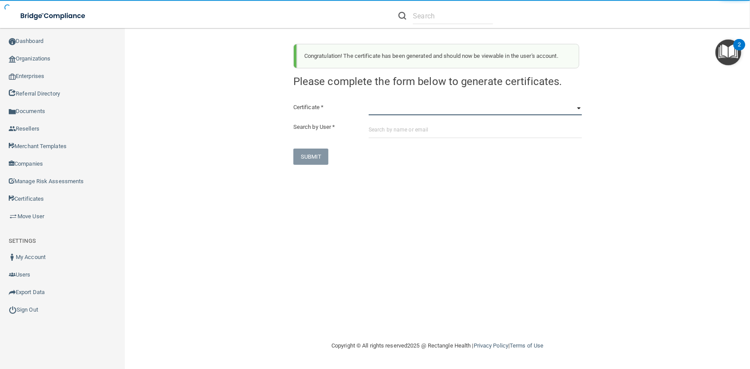
click at [369, 102] on select "HIPAA Officer Certification Training OSHA Bloodborne Pathogens OSHA COVID-19 Pr…" at bounding box center [475, 108] width 213 height 13
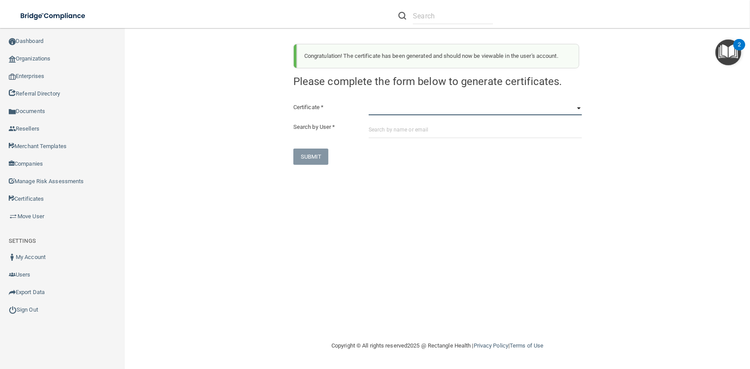
select select "3"
click option "OSHA Hazard Communication" at bounding box center [0, 0] width 0 height 0
click at [414, 128] on input "text" at bounding box center [475, 130] width 213 height 16
paste input "lkimura@imagendentalpartners.com"
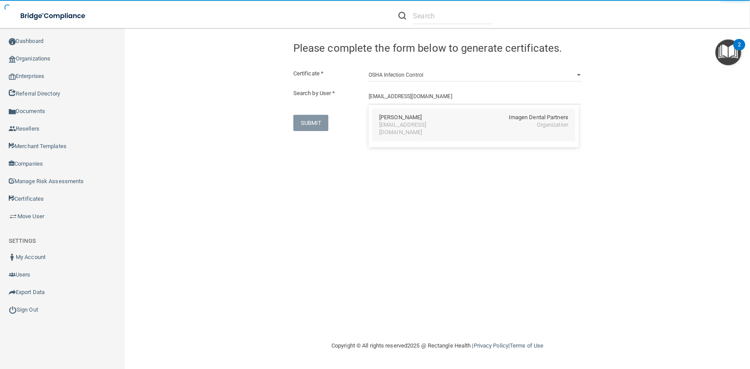
click at [392, 116] on div "Lena Kimura" at bounding box center [400, 117] width 42 height 7
type input "Lena Kimura"
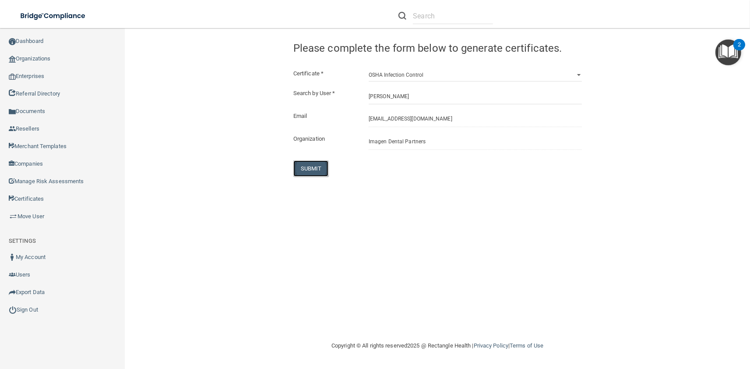
click at [313, 169] on button "SUBMIT" at bounding box center [310, 168] width 35 height 16
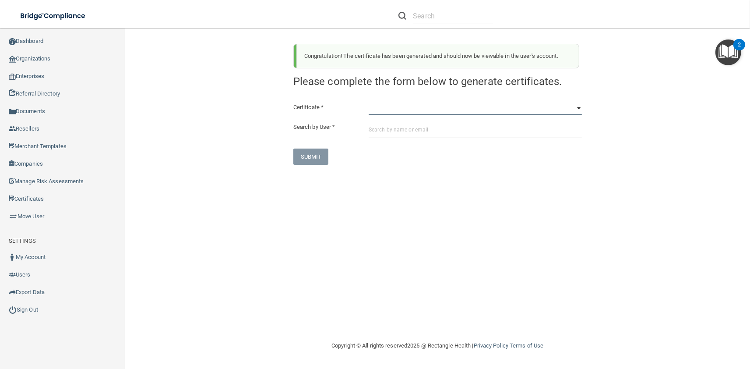
click at [369, 102] on select "HIPAA Officer Certification Training OSHA Bloodborne Pathogens OSHA COVID-19 Pr…" at bounding box center [475, 108] width 213 height 13
select select "4"
click option "OSHA Infection Control" at bounding box center [0, 0] width 0 height 0
click at [408, 131] on input "text" at bounding box center [475, 130] width 213 height 16
paste input "lkimura@imagendentalpartners.com"
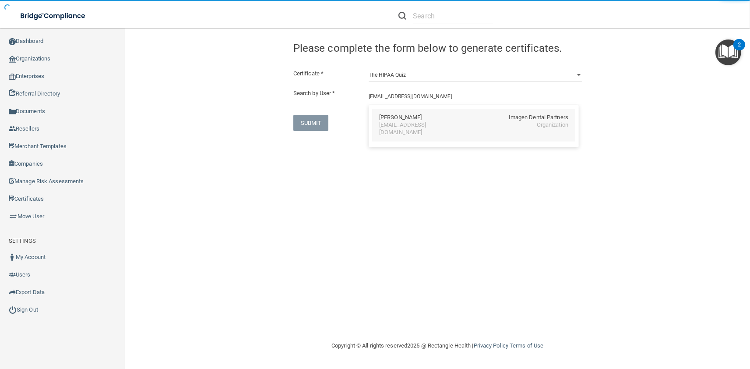
click at [399, 117] on div "Lena Kimura" at bounding box center [400, 117] width 42 height 7
type input "Lena Kimura"
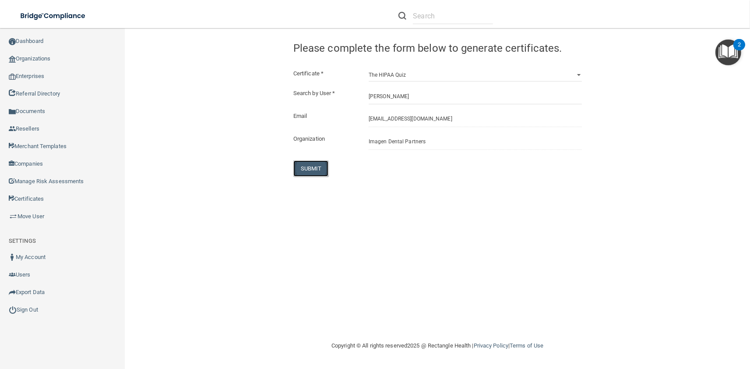
click at [315, 165] on button "SUBMIT" at bounding box center [310, 168] width 35 height 16
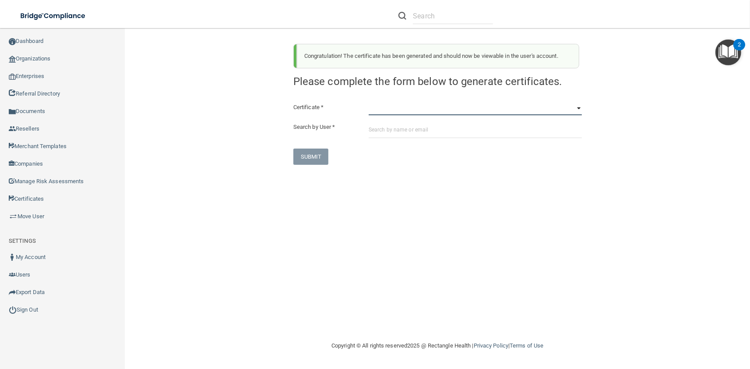
click at [369, 102] on select "HIPAA Officer Certification Training OSHA Bloodborne Pathogens OSHA COVID-19 Pr…" at bounding box center [475, 108] width 213 height 13
select select "1"
click option "OSHA Bloodborne Pathogens" at bounding box center [0, 0] width 0 height 0
click at [397, 125] on input "text" at bounding box center [475, 130] width 213 height 16
paste input "jlachner@imagendentalpartners.com"
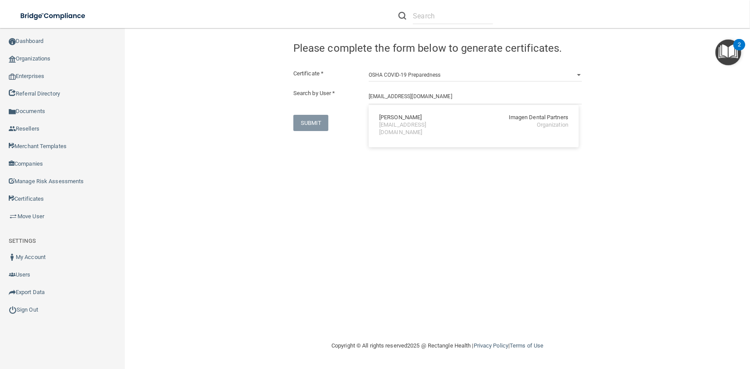
click at [394, 120] on div "Jennifer Lachner" at bounding box center [400, 117] width 42 height 7
type input "Jennifer Lachner"
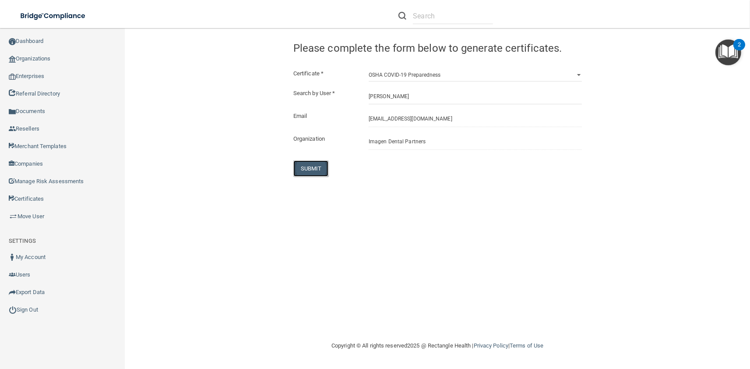
click at [307, 171] on button "SUBMIT" at bounding box center [310, 168] width 35 height 16
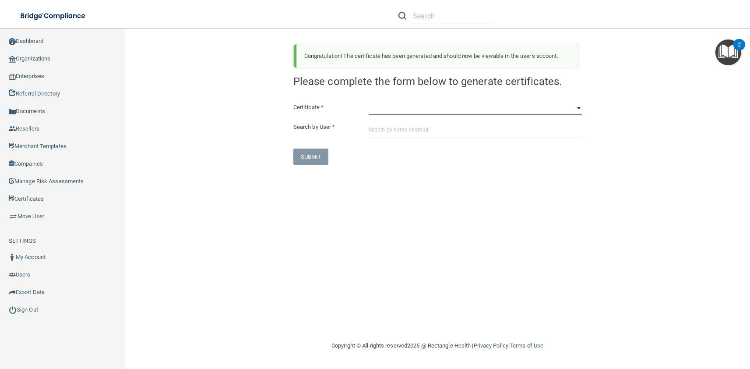
click at [369, 102] on select "HIPAA Officer Certification Training OSHA Bloodborne Pathogens OSHA COVID-19 Pr…" at bounding box center [475, 108] width 213 height 13
select select "3"
click option "OSHA Hazard Communication" at bounding box center [0, 0] width 0 height 0
click at [396, 129] on input "text" at bounding box center [475, 130] width 213 height 16
paste input "jlachner@imagendentalpartners.com"
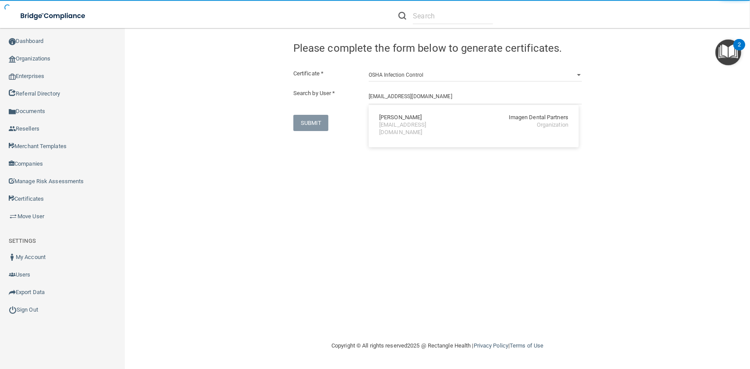
click at [390, 117] on div "Jennifer Lachner" at bounding box center [400, 117] width 42 height 7
type input "Jennifer Lachner"
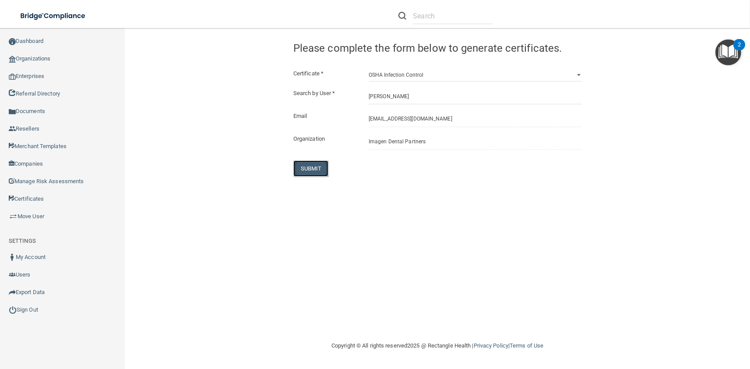
click at [308, 171] on button "SUBMIT" at bounding box center [310, 168] width 35 height 16
select select "?"
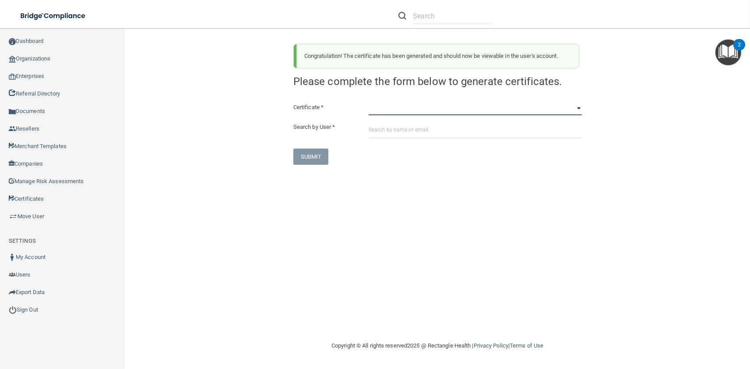
click at [369, 102] on select "HIPAA Officer Certification Training OSHA Bloodborne Pathogens OSHA COVID-19 Pr…" at bounding box center [475, 108] width 213 height 13
click option "OSHA Infection Control" at bounding box center [0, 0] width 0 height 0
click at [412, 140] on div "Certificate * HIPAA Officer Certification Training OSHA Bloodborne Pathogens OS…" at bounding box center [437, 133] width 288 height 63
click at [412, 137] on input "text" at bounding box center [475, 130] width 213 height 16
paste input "jlachner@imagendentalpartners.com"
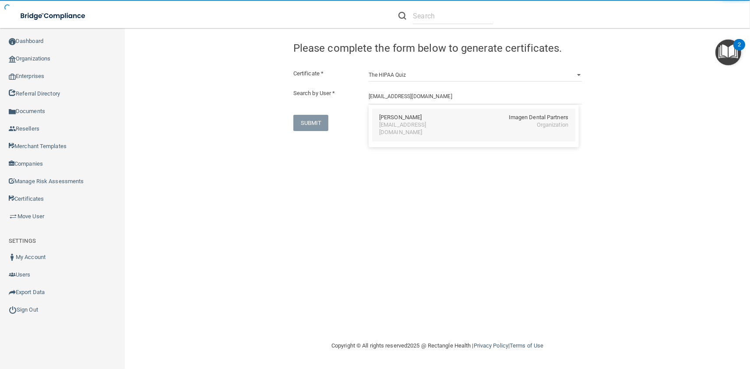
click at [387, 132] on div "Jennifer Lachner Imagen Dental Partners jlachner@imagendentalpartners.com Organ…" at bounding box center [473, 125] width 203 height 33
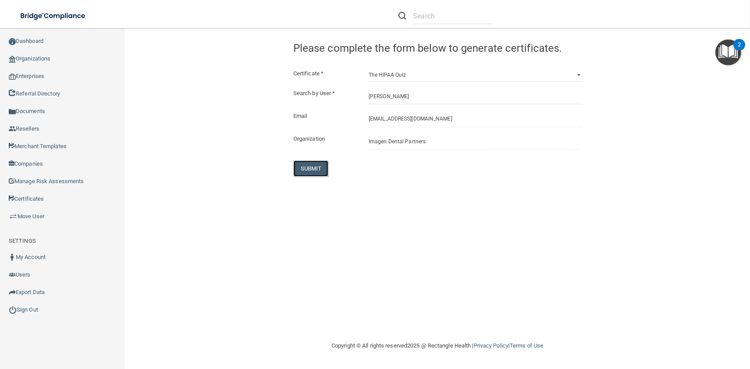
click at [316, 170] on button "SUBMIT" at bounding box center [310, 168] width 35 height 16
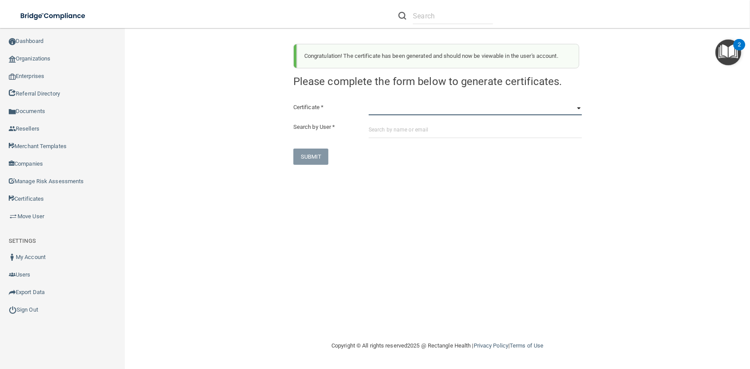
click at [369, 102] on select "HIPAA Officer Certification Training OSHA Bloodborne Pathogens OSHA COVID-19 Pr…" at bounding box center [475, 108] width 213 height 13
click option "HIPAA Officer Certification Training" at bounding box center [0, 0] width 0 height 0
click at [396, 98] on div "Congratulation! The certificate has been generated and should now be viewable i…" at bounding box center [438, 101] width 302 height 128
click at [369, 102] on select "HIPAA Officer Certification Training OSHA Bloodborne Pathogens OSHA COVID-19 Pr…" at bounding box center [475, 108] width 213 height 13
click option "OSHA Bloodborne Pathogens" at bounding box center [0, 0] width 0 height 0
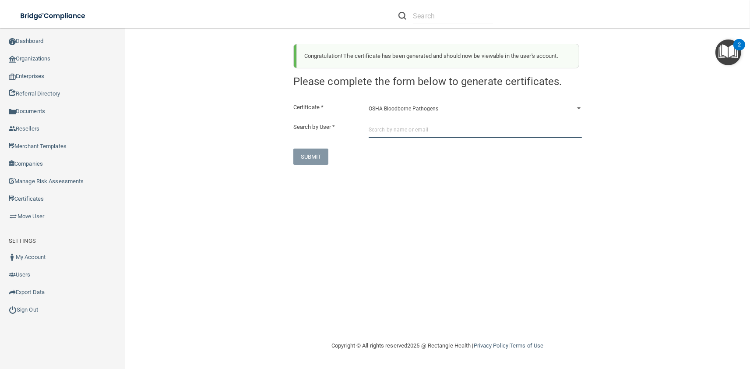
click at [404, 129] on input "text" at bounding box center [475, 130] width 213 height 16
paste input "jlaferriere@imagendentalpartners.com"
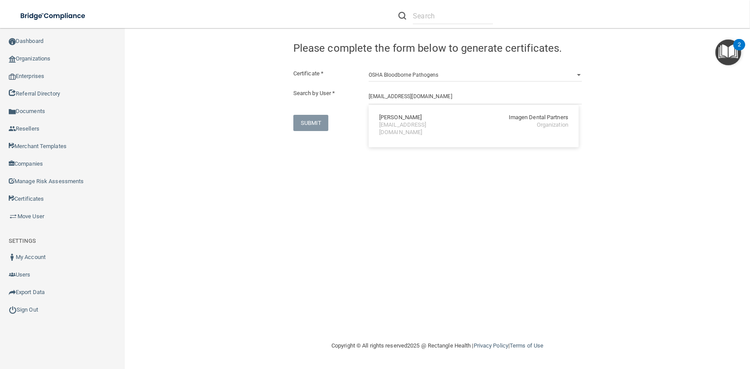
click at [389, 134] on div "James Laferriere Imagen Dental Partners jlaferriere@imagendentalpartners.com Or…" at bounding box center [474, 126] width 210 height 42
click at [389, 132] on div "Congratulation! The certificate has been generated and should now be viewable i…" at bounding box center [437, 184] width 590 height 295
click at [378, 98] on input "jlaferriere@imagendentalpartners.com" at bounding box center [475, 96] width 213 height 16
click at [391, 124] on div "jlaferriere@imagendentalpartners.com" at bounding box center [417, 128] width 76 height 15
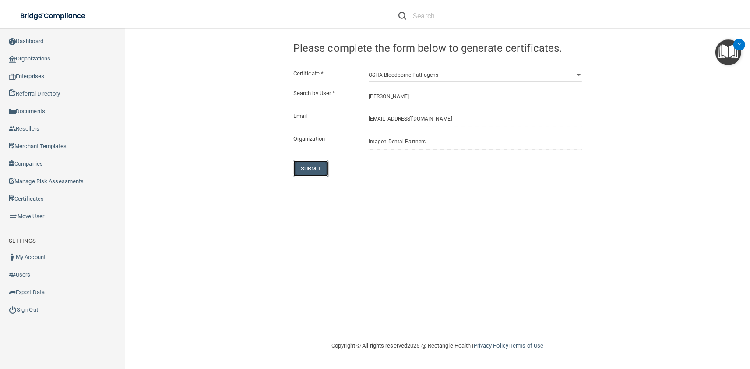
click at [313, 166] on button "SUBMIT" at bounding box center [310, 168] width 35 height 16
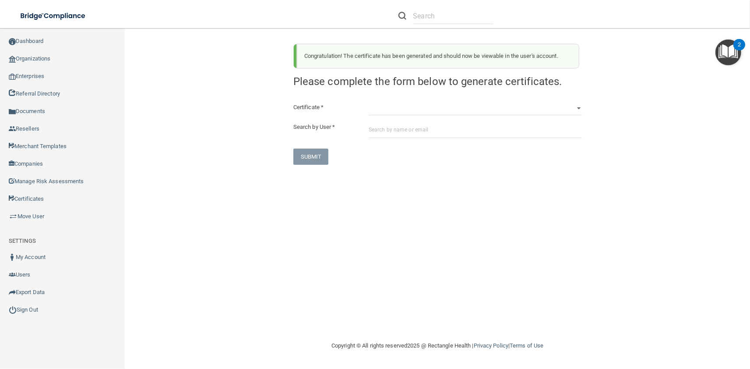
click at [369, 113] on div "HIPAA Officer Certification Training OSHA Bloodborne Pathogens OSHA COVID-19 Pr…" at bounding box center [475, 108] width 226 height 13
click at [369, 102] on select "HIPAA Officer Certification Training OSHA Bloodborne Pathogens OSHA COVID-19 Pr…" at bounding box center [475, 108] width 213 height 13
click option "OSHA Hazard Communication" at bounding box center [0, 0] width 0 height 0
click at [385, 132] on input "text" at bounding box center [475, 130] width 213 height 16
paste input "jlaferriere@imagendentalpartners.com"
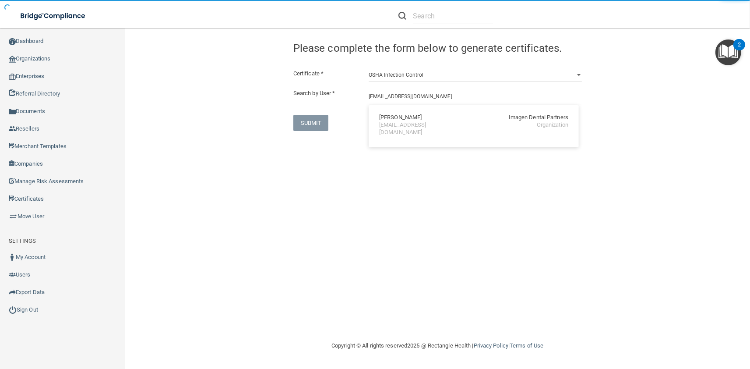
click at [385, 132] on div "James Laferriere Imagen Dental Partners jlaferriere@imagendentalpartners.com Or…" at bounding box center [473, 125] width 203 height 33
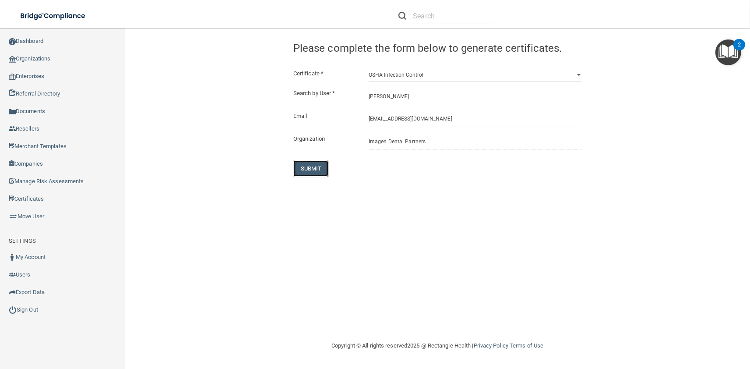
click at [306, 169] on button "SUBMIT" at bounding box center [310, 168] width 35 height 16
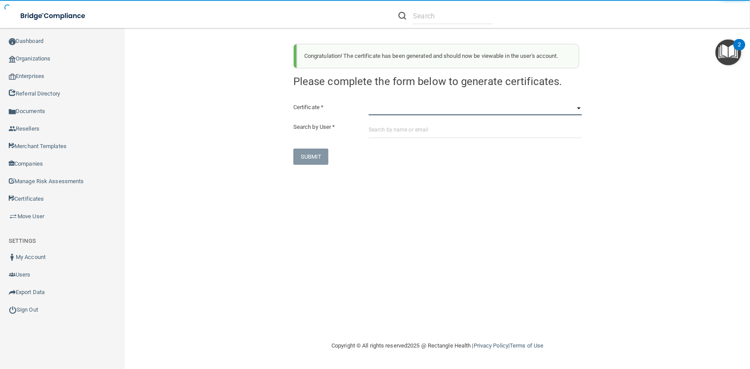
click at [369, 102] on select "HIPAA Officer Certification Training OSHA Bloodborne Pathogens OSHA COVID-19 Pr…" at bounding box center [475, 108] width 213 height 13
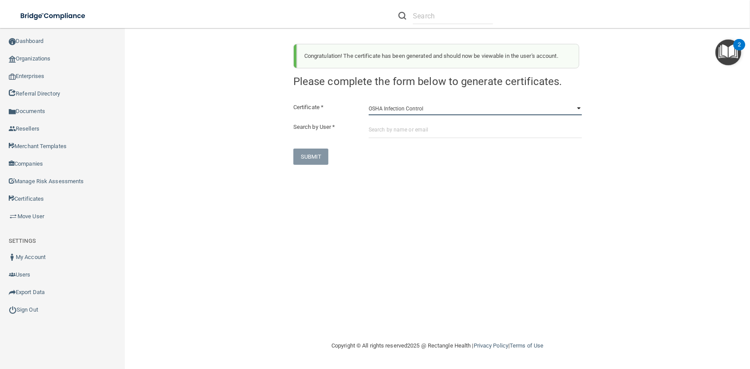
click option "OSHA Infection Control" at bounding box center [0, 0] width 0 height 0
click at [415, 134] on input "text" at bounding box center [475, 130] width 213 height 16
paste input "jlaferriere@imagendentalpartners.com"
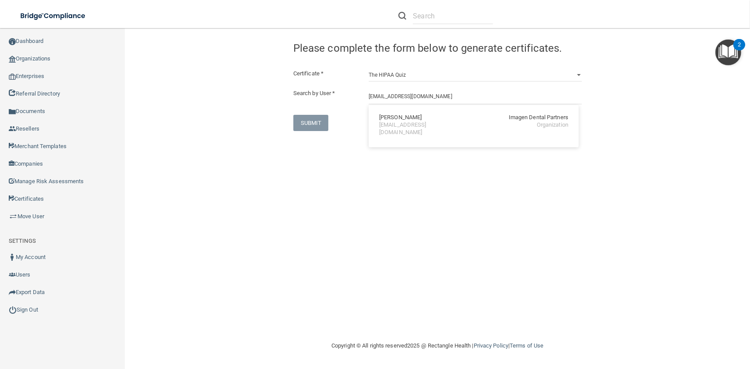
click at [415, 134] on div "James Laferriere Imagen Dental Partners jlaferriere@imagendentalpartners.com Or…" at bounding box center [473, 125] width 203 height 33
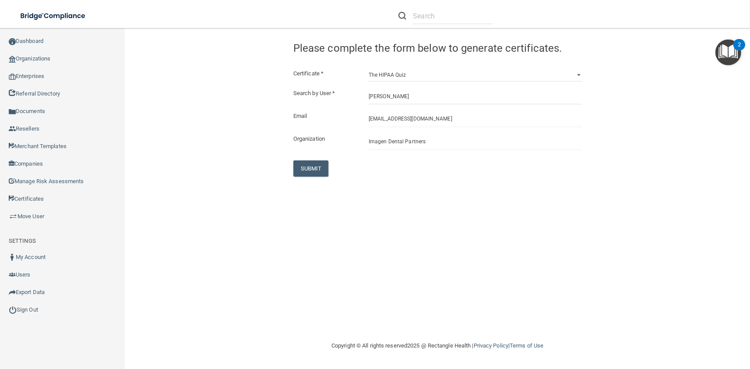
click at [297, 160] on div "Certificate * HIPAA Officer Certification Training OSHA Bloodborne Pathogens OS…" at bounding box center [437, 122] width 288 height 108
click at [301, 167] on button "SUBMIT" at bounding box center [310, 168] width 35 height 16
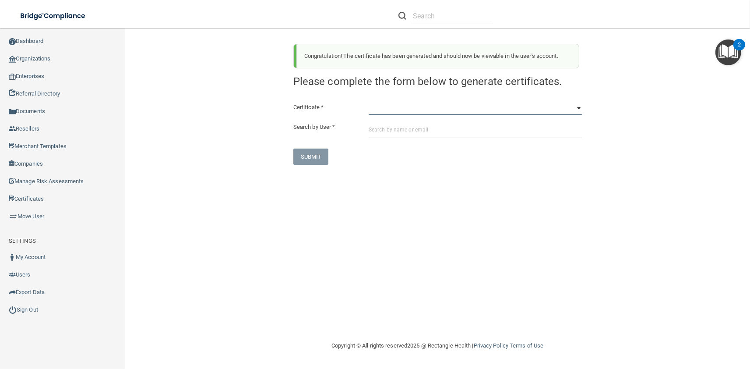
click at [369, 102] on select "HIPAA Officer Certification Training OSHA Bloodborne Pathogens OSHA COVID-19 Pr…" at bounding box center [475, 108] width 213 height 13
click option "OSHA Bloodborne Pathogens" at bounding box center [0, 0] width 0 height 0
click at [464, 134] on input "text" at bounding box center [475, 130] width 213 height 16
paste input "mlasky@imagendentalpartners.com"
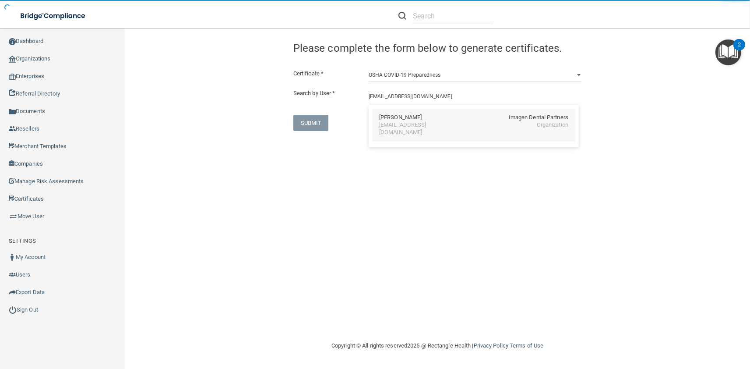
click at [391, 129] on div "Michelle Lasky Imagen Dental Partners mlasky@imagendentalpartners.com Organizat…" at bounding box center [473, 125] width 203 height 33
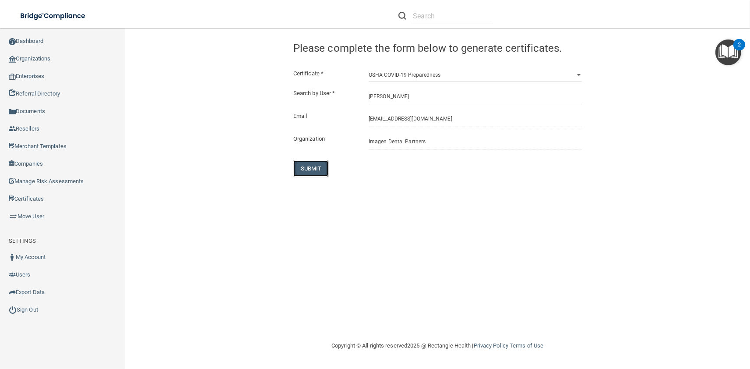
click at [319, 170] on button "SUBMIT" at bounding box center [310, 168] width 35 height 16
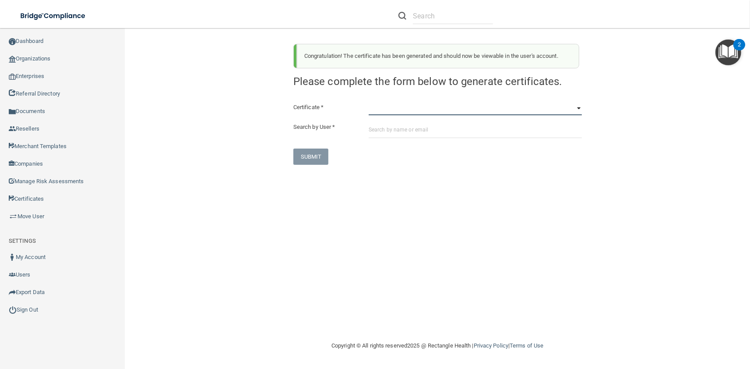
click at [369, 102] on select "HIPAA Officer Certification Training OSHA Bloodborne Pathogens OSHA COVID-19 Pr…" at bounding box center [475, 108] width 213 height 13
click option "OSHA Hazard Communication" at bounding box center [0, 0] width 0 height 0
click at [418, 136] on input "text" at bounding box center [475, 130] width 213 height 16
paste input "mlasky@imagendentalpartners.com"
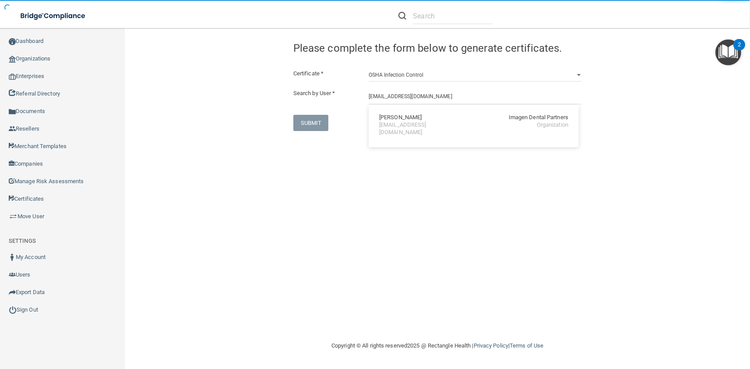
click at [409, 116] on div "Michelle Lasky" at bounding box center [400, 117] width 42 height 7
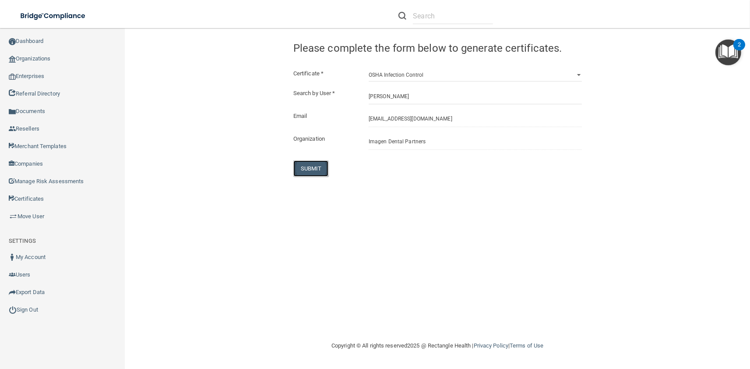
click at [325, 166] on button "SUBMIT" at bounding box center [310, 168] width 35 height 16
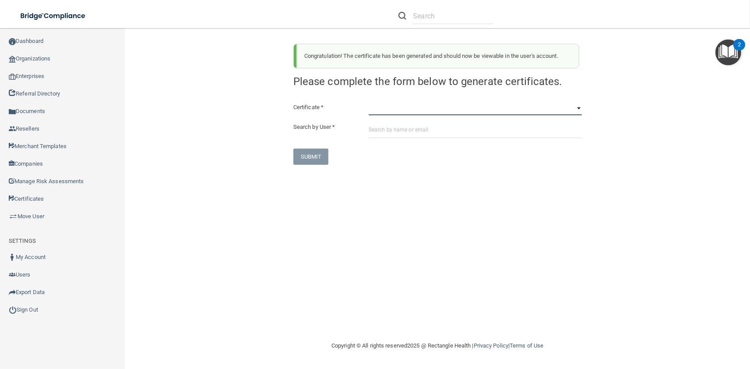
click at [369, 102] on select "HIPAA Officer Certification Training OSHA Bloodborne Pathogens OSHA COVID-19 Pr…" at bounding box center [475, 108] width 213 height 13
click option "OSHA Hazard Communication" at bounding box center [0, 0] width 0 height 0
click at [369, 102] on select "HIPAA Officer Certification Training OSHA Bloodborne Pathogens OSHA COVID-19 Pr…" at bounding box center [475, 108] width 213 height 13
click option "OSHA Infection Control" at bounding box center [0, 0] width 0 height 0
click at [404, 127] on input "text" at bounding box center [475, 130] width 213 height 16
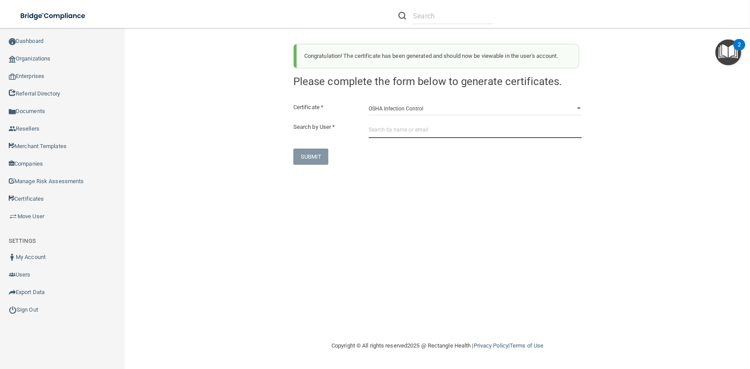
paste input "mlasky@imagendentalpartners.com"
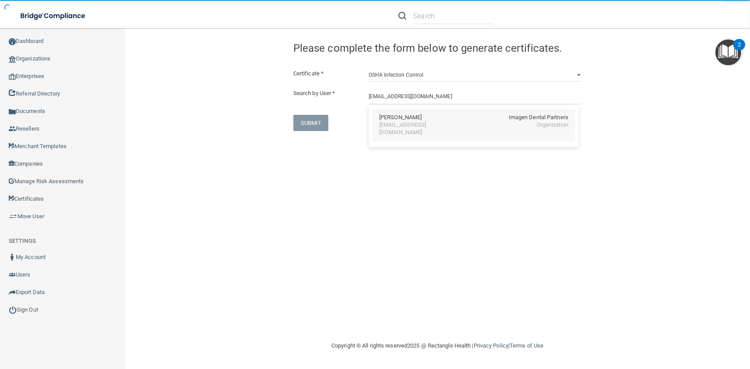
click at [385, 128] on div "mlasky@imagendentalpartners.com" at bounding box center [417, 128] width 76 height 15
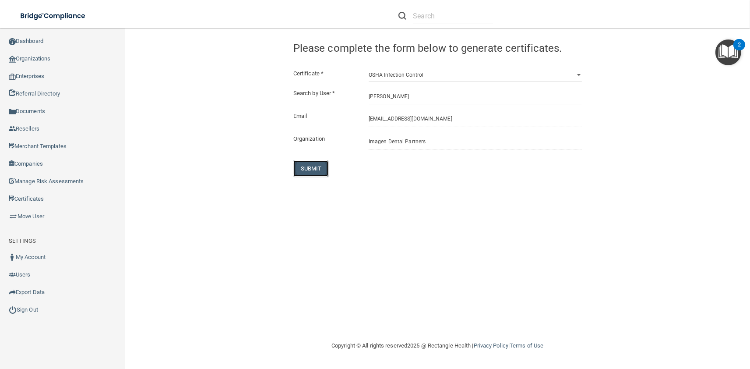
click at [318, 166] on button "SUBMIT" at bounding box center [310, 168] width 35 height 16
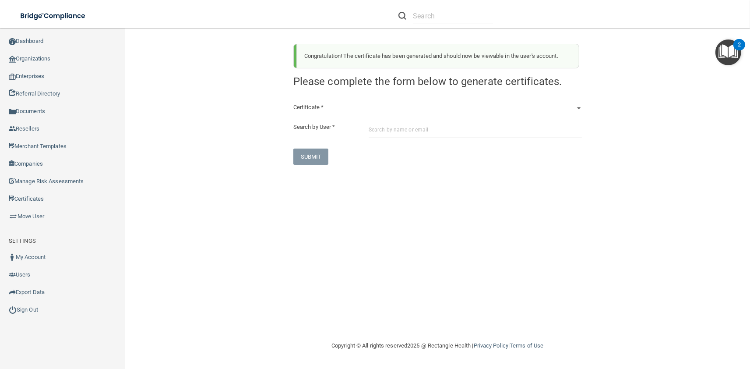
click at [363, 116] on div "Certificate * HIPAA Officer Certification Training OSHA Bloodborne Pathogens OS…" at bounding box center [437, 133] width 288 height 63
click at [369, 102] on select "HIPAA Officer Certification Training OSHA Bloodborne Pathogens OSHA COVID-19 Pr…" at bounding box center [475, 108] width 213 height 13
click option "OSHA Bloodborne Pathogens" at bounding box center [0, 0] width 0 height 0
click at [386, 128] on input "text" at bounding box center [475, 130] width 213 height 16
paste input "clingman@imagendentalpartners.com"
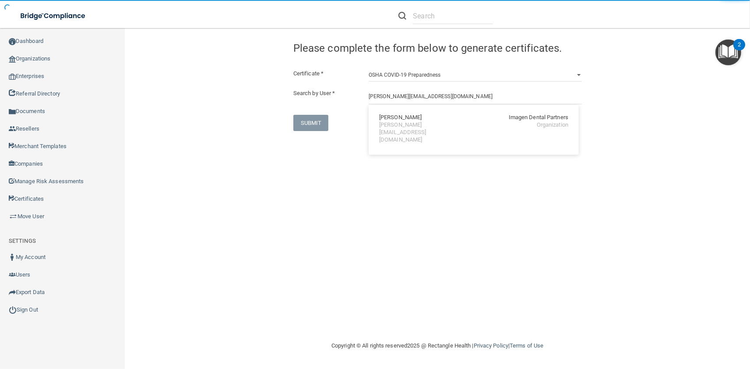
drag, startPoint x: 386, startPoint y: 128, endPoint x: 335, endPoint y: 152, distance: 56.6
click at [386, 129] on div "Chris Lingman Imagen Dental Partners clingman@imagendentalpartners.com Organiza…" at bounding box center [473, 129] width 203 height 40
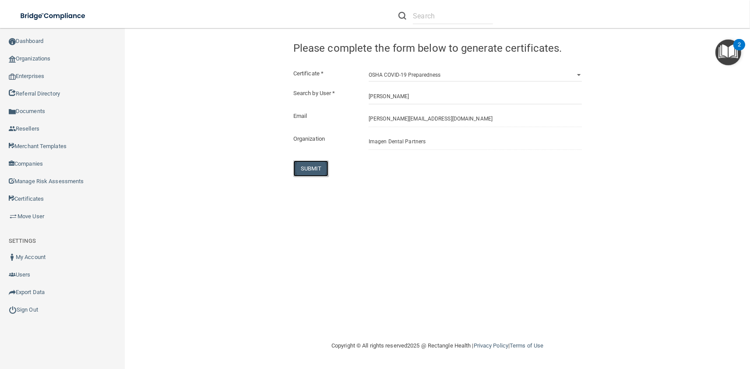
click at [309, 168] on button "SUBMIT" at bounding box center [310, 168] width 35 height 16
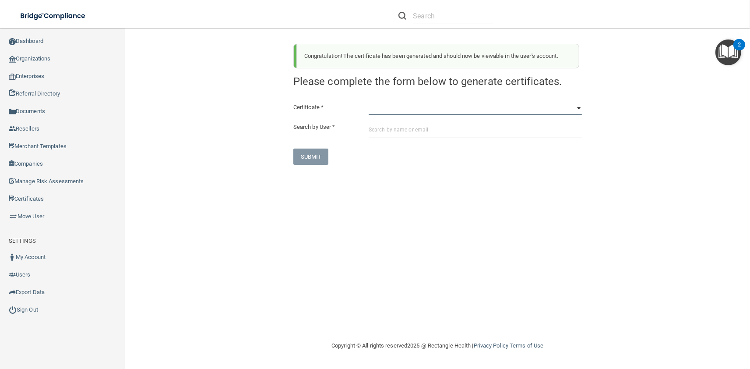
click at [369, 102] on select "HIPAA Officer Certification Training OSHA Bloodborne Pathogens OSHA COVID-19 Pr…" at bounding box center [475, 108] width 213 height 13
click option "OSHA Hazard Communication" at bounding box center [0, 0] width 0 height 0
click at [397, 115] on div "Certificate * HIPAA Officer Certification Training OSHA Bloodborne Pathogens OS…" at bounding box center [437, 133] width 288 height 63
click at [401, 122] on div "Certificate * HIPAA Officer Certification Training OSHA Bloodborne Pathogens OS…" at bounding box center [437, 133] width 288 height 63
click at [405, 128] on input "text" at bounding box center [475, 130] width 213 height 16
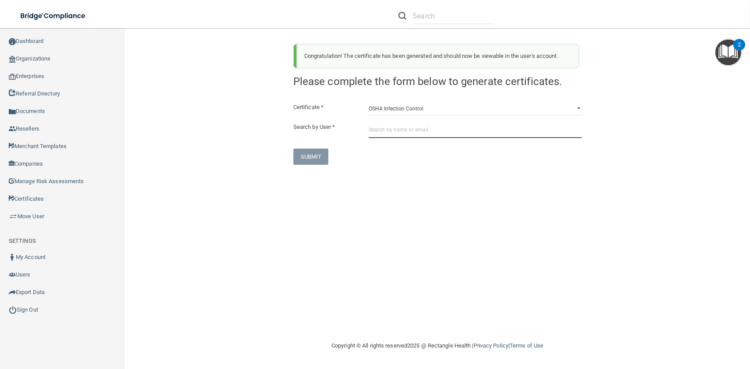
paste input "clingman@imagendentalpartners.com"
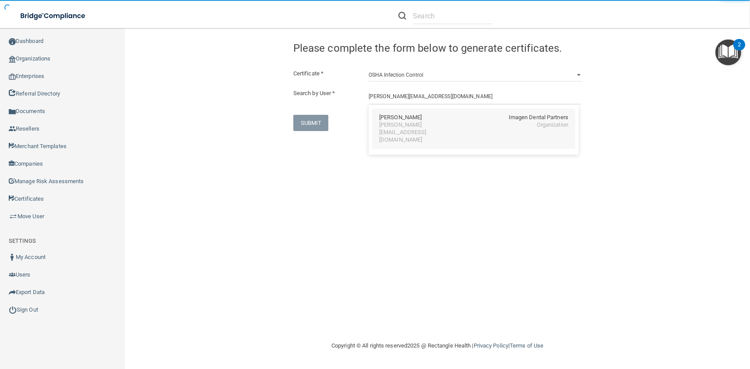
click at [385, 122] on div "clingman@imagendentalpartners.com" at bounding box center [417, 132] width 76 height 22
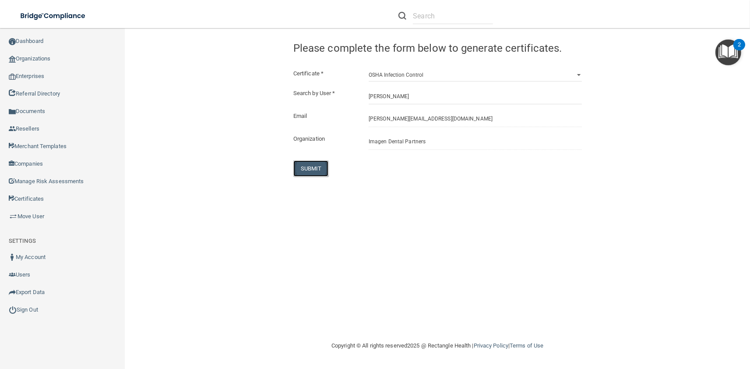
click at [296, 168] on button "SUBMIT" at bounding box center [310, 168] width 35 height 16
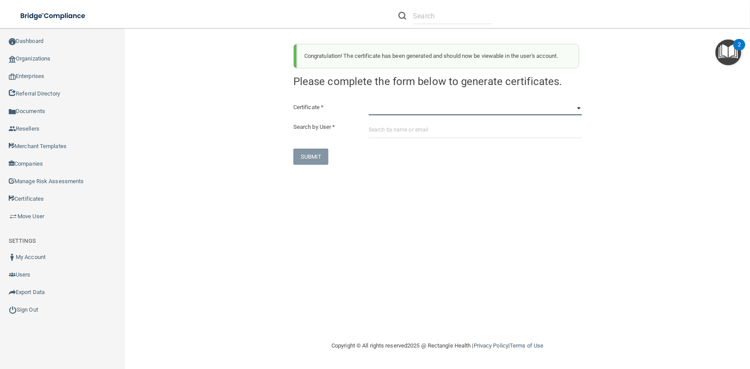
click at [369, 102] on select "HIPAA Officer Certification Training OSHA Bloodborne Pathogens OSHA COVID-19 Pr…" at bounding box center [475, 108] width 213 height 13
click option "OSHA Infection Control" at bounding box center [0, 0] width 0 height 0
click at [401, 129] on input "text" at bounding box center [475, 130] width 213 height 16
paste input "clingman@imagendentalpartners.com"
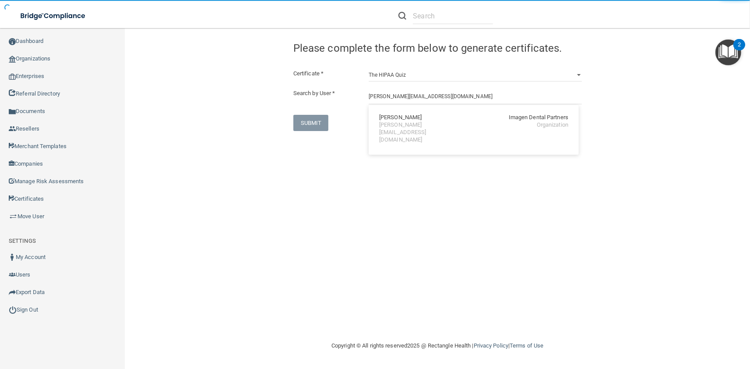
click at [399, 118] on div "Chris Lingman" at bounding box center [400, 117] width 42 height 7
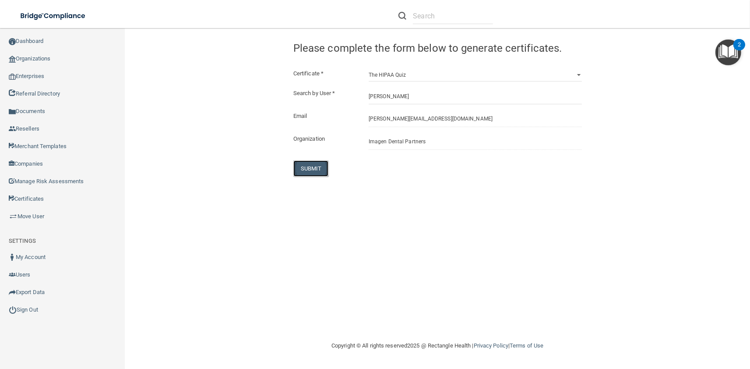
click at [317, 169] on button "SUBMIT" at bounding box center [310, 168] width 35 height 16
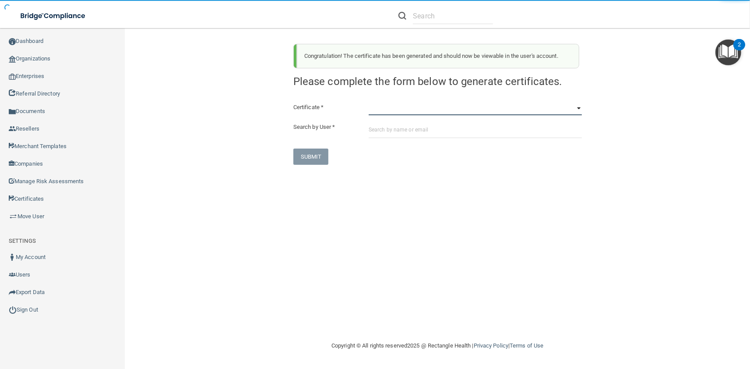
click at [369, 102] on select "HIPAA Officer Certification Training OSHA Bloodborne Pathogens OSHA COVID-19 Pr…" at bounding box center [475, 108] width 213 height 13
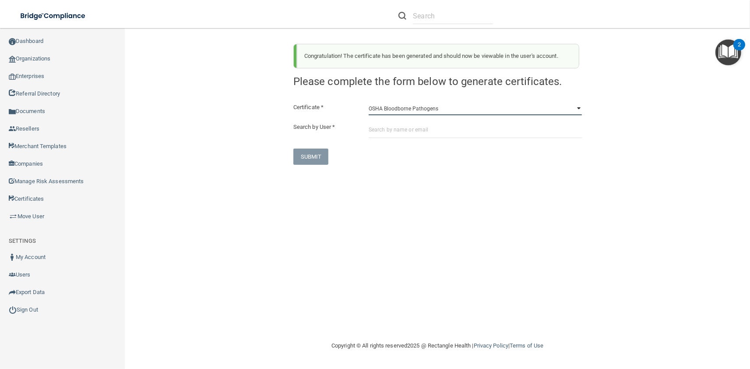
click option "OSHA Bloodborne Pathogens" at bounding box center [0, 0] width 0 height 0
click at [398, 129] on input "text" at bounding box center [475, 130] width 213 height 16
paste input "cluljak@imagendentalpartners.com"
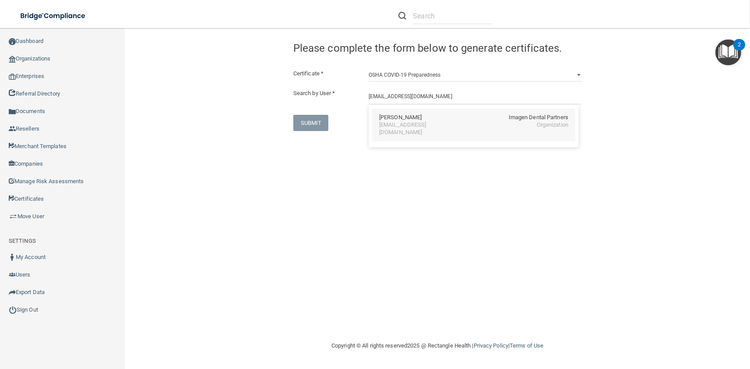
click at [398, 112] on div "Cami Luljak Imagen Dental Partners cluljak@imagendentalpartners.com Organization" at bounding box center [473, 125] width 203 height 33
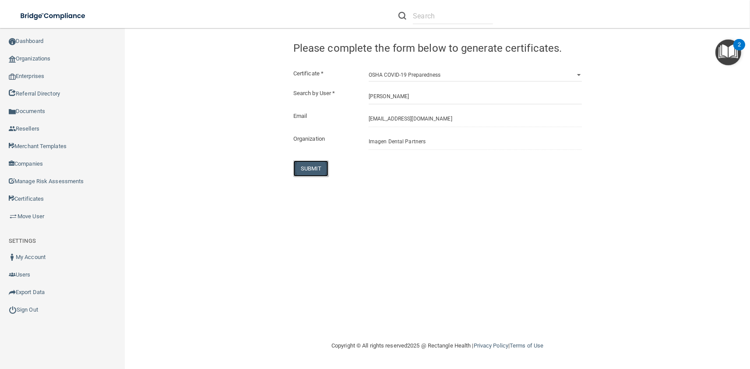
click at [309, 168] on button "SUBMIT" at bounding box center [310, 168] width 35 height 16
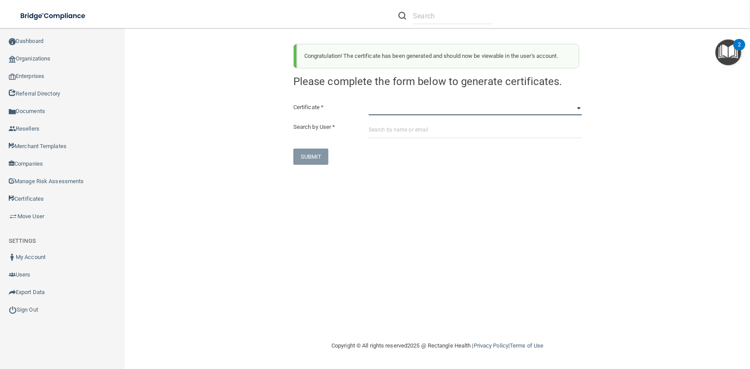
click at [369, 102] on select "HIPAA Officer Certification Training OSHA Bloodborne Pathogens OSHA COVID-19 Pr…" at bounding box center [475, 108] width 213 height 13
click option "OSHA Hazard Communication" at bounding box center [0, 0] width 0 height 0
paste input "cluljak@imagendentalpartners.com"
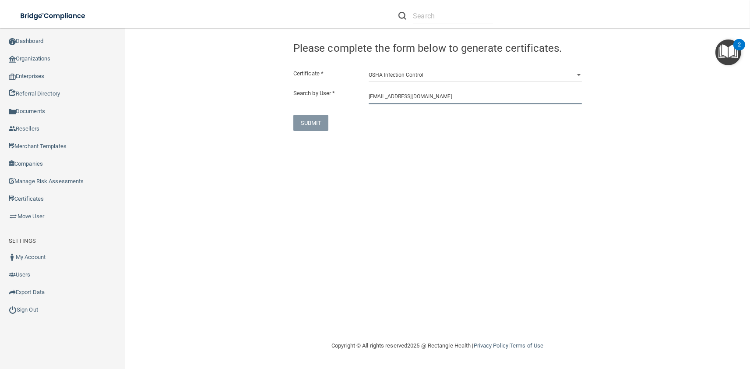
click at [391, 89] on input "cluljak@imagendentalpartners.com" at bounding box center [475, 96] width 213 height 16
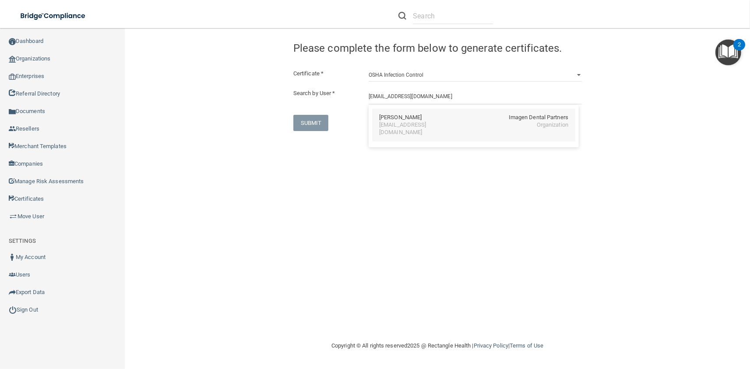
click at [402, 130] on div "Cami Luljak Imagen Dental Partners cluljak@imagendentalpartners.com Organization" at bounding box center [473, 125] width 203 height 33
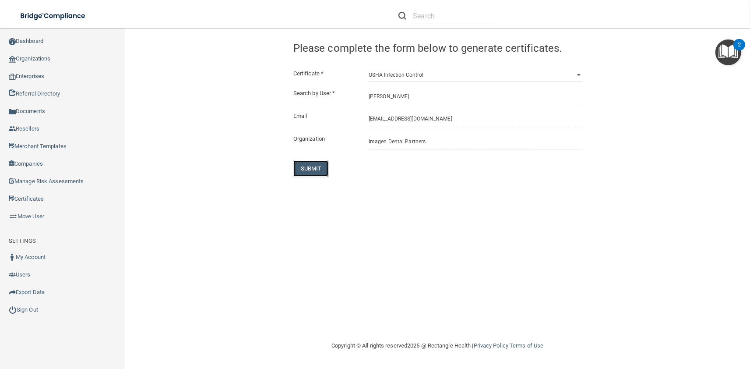
click at [317, 161] on button "SUBMIT" at bounding box center [310, 168] width 35 height 16
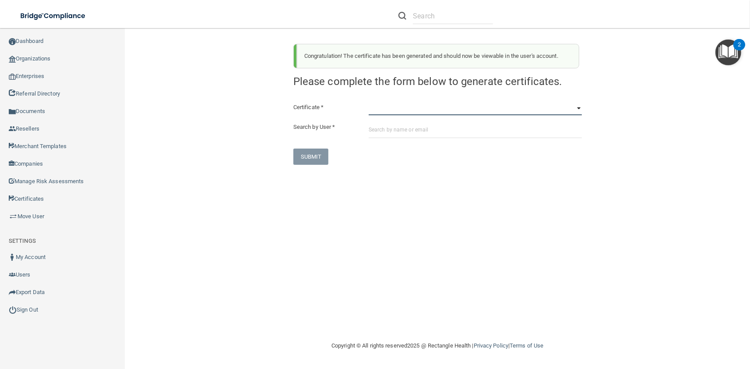
click at [369, 102] on select "HIPAA Officer Certification Training OSHA Bloodborne Pathogens OSHA COVID-19 Pr…" at bounding box center [475, 108] width 213 height 13
click option "OSHA Infection Control" at bounding box center [0, 0] width 0 height 0
click at [391, 132] on input "text" at bounding box center [475, 130] width 213 height 16
paste input "cluljak@imagendentalpartners.com"
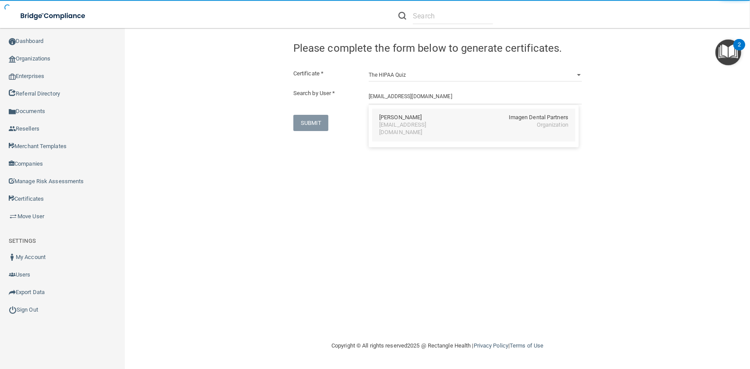
click at [396, 133] on div "Cami Luljak Imagen Dental Partners cluljak@imagendentalpartners.com Organization" at bounding box center [473, 125] width 203 height 33
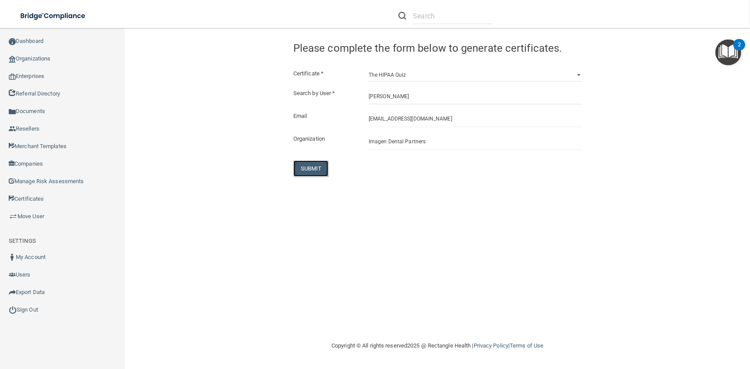
click at [303, 174] on button "SUBMIT" at bounding box center [310, 168] width 35 height 16
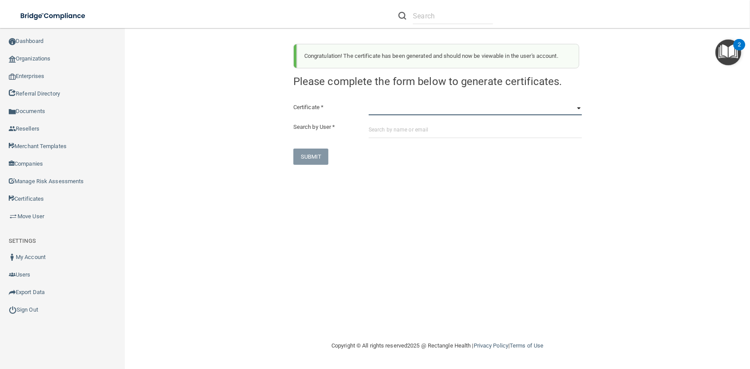
click at [369, 102] on select "HIPAA Officer Certification Training OSHA Bloodborne Pathogens OSHA COVID-19 Pr…" at bounding box center [475, 108] width 213 height 13
click option "OSHA Bloodborne Pathogens" at bounding box center [0, 0] width 0 height 0
click at [405, 131] on input "text" at bounding box center [475, 130] width 213 height 16
paste input "smaldonado@imagendentalpartners.com"
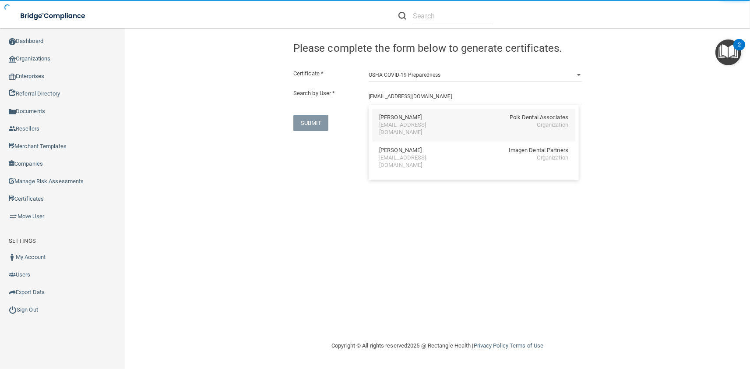
click at [394, 119] on div "Suzanne Maldonado" at bounding box center [400, 117] width 42 height 7
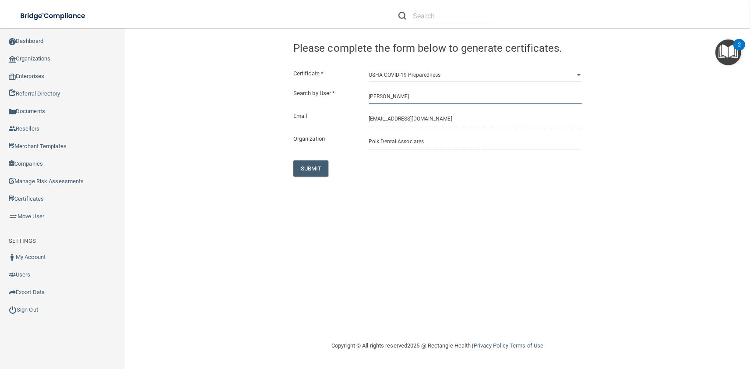
click at [397, 97] on input "Suzanne Maldonado" at bounding box center [475, 96] width 213 height 16
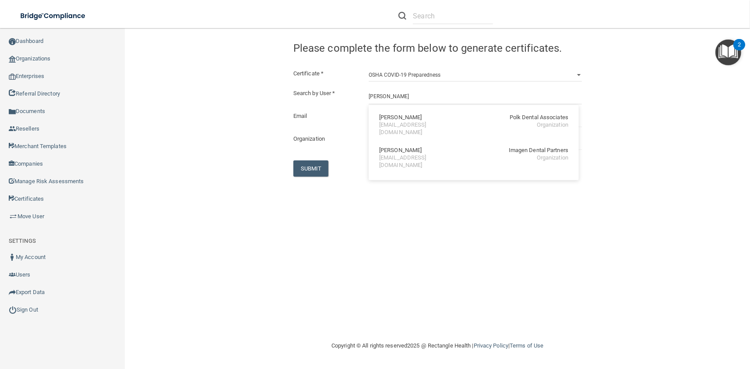
click at [344, 134] on div "Email polk-smaldonado@imagendentalpartners.com Organization Polk Dental Associa…" at bounding box center [437, 130] width 288 height 39
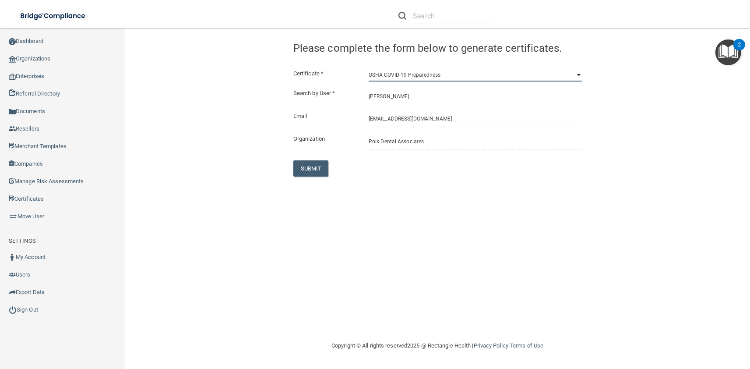
click at [369, 68] on select "HIPAA Officer Certification Training OSHA Bloodborne Pathogens OSHA COVID-19 Pr…" at bounding box center [475, 74] width 213 height 13
click at [357, 204] on div "Congratulation! The certificate has been generated and should now be viewable i…" at bounding box center [437, 184] width 590 height 295
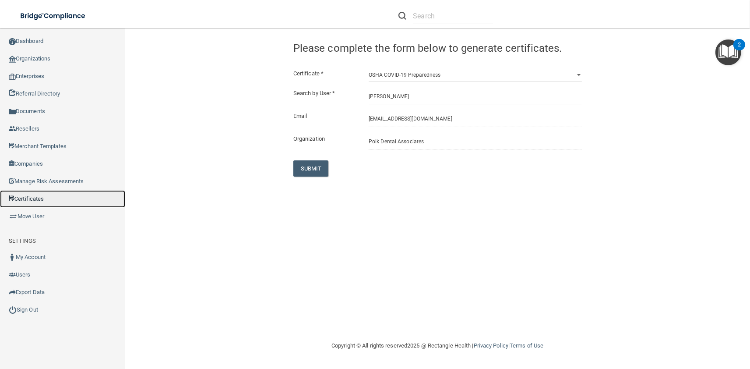
click at [58, 195] on link "Certificates" at bounding box center [62, 199] width 125 height 18
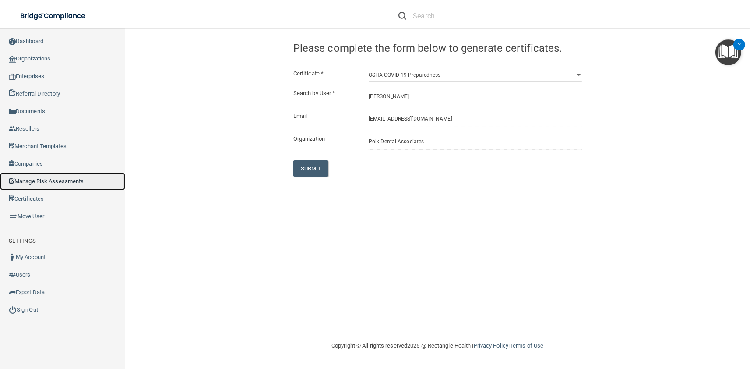
click at [65, 178] on link "Manage Risk Assessments" at bounding box center [62, 181] width 125 height 18
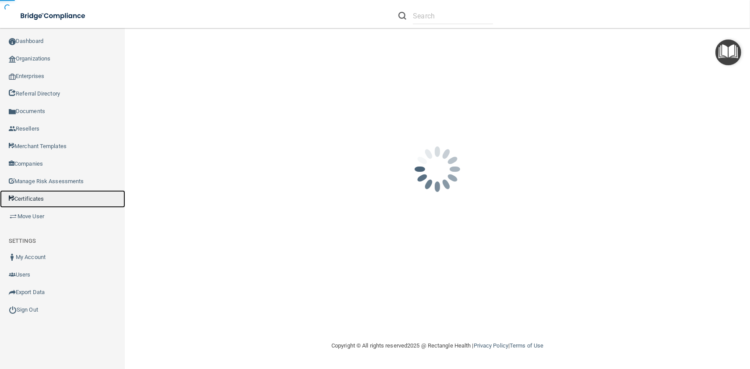
click at [62, 193] on link "Certificates" at bounding box center [62, 199] width 125 height 18
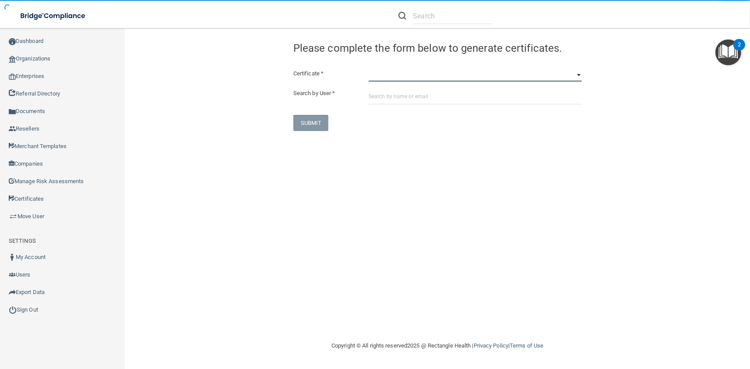
click at [369, 68] on select "HIPAA Officer Certification Training OSHA Bloodborne Pathogens OSHA COVID-19 Pr…" at bounding box center [475, 74] width 213 height 13
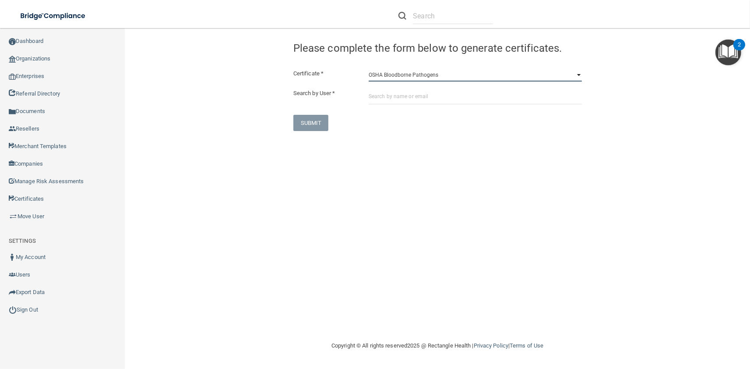
click option "OSHA Bloodborne Pathogens" at bounding box center [0, 0] width 0 height 0
click at [388, 103] on input "text" at bounding box center [475, 96] width 213 height 16
paste input "smaldonado@imagendentalpartners.com"
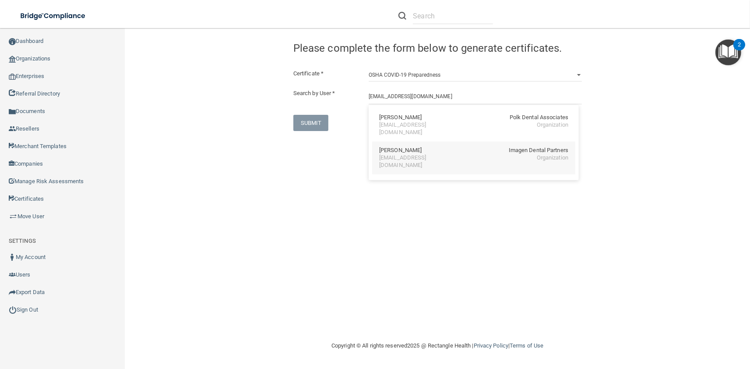
click at [400, 147] on div "Suzanne Maldonado" at bounding box center [400, 150] width 42 height 7
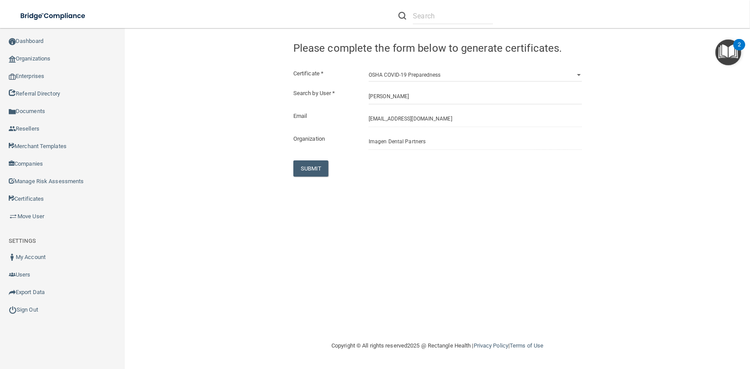
click at [315, 158] on div "Certificate * HIPAA Officer Certification Training OSHA Bloodborne Pathogens OS…" at bounding box center [437, 122] width 288 height 108
click at [317, 167] on button "SUBMIT" at bounding box center [310, 168] width 35 height 16
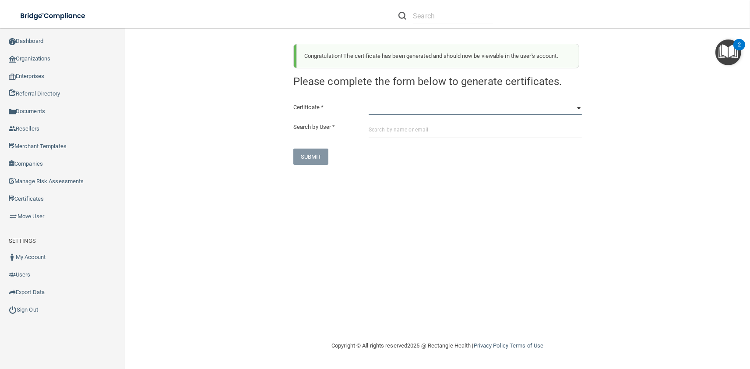
click at [369, 102] on select "HIPAA Officer Certification Training OSHA Bloodborne Pathogens OSHA COVID-19 Pr…" at bounding box center [475, 108] width 213 height 13
click option "OSHA Hazard Communication" at bounding box center [0, 0] width 0 height 0
click at [395, 127] on input "text" at bounding box center [475, 130] width 213 height 16
paste input "smaldonado@imagendentalpartners.com"
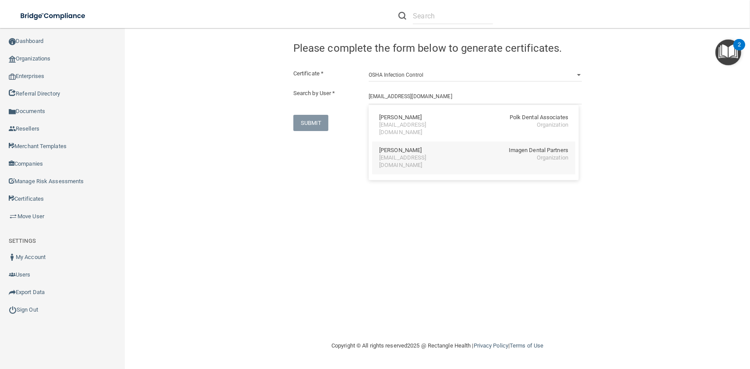
click at [399, 152] on div "Suzanne Maldonado" at bounding box center [400, 150] width 42 height 7
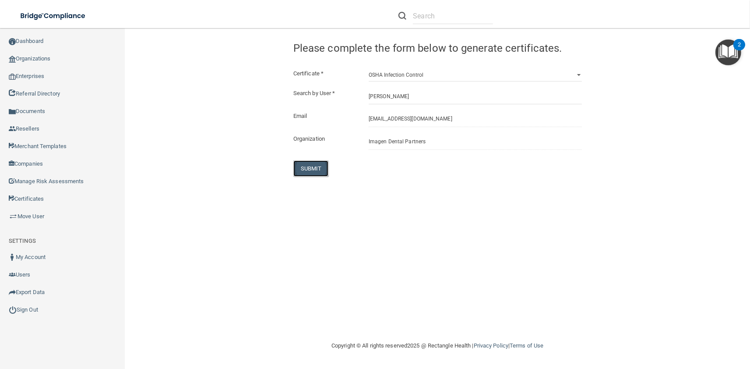
click at [317, 163] on button "SUBMIT" at bounding box center [310, 168] width 35 height 16
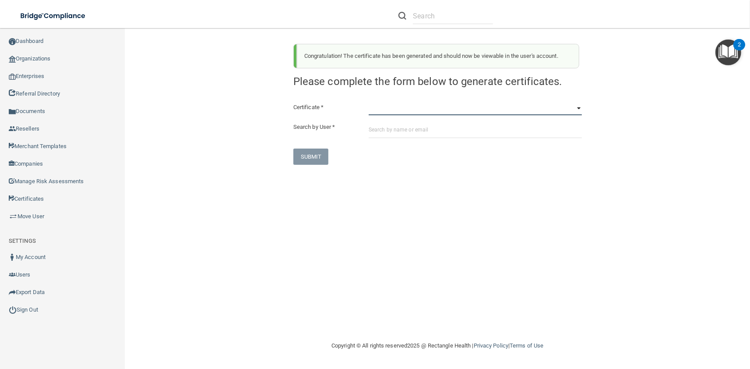
click at [369, 102] on select "HIPAA Officer Certification Training OSHA Bloodborne Pathogens OSHA COVID-19 Pr…" at bounding box center [475, 108] width 213 height 13
click option "OSHA Infection Control" at bounding box center [0, 0] width 0 height 0
click at [432, 137] on input "text" at bounding box center [475, 130] width 213 height 16
paste input "smaldonado@imagendentalpartners.com"
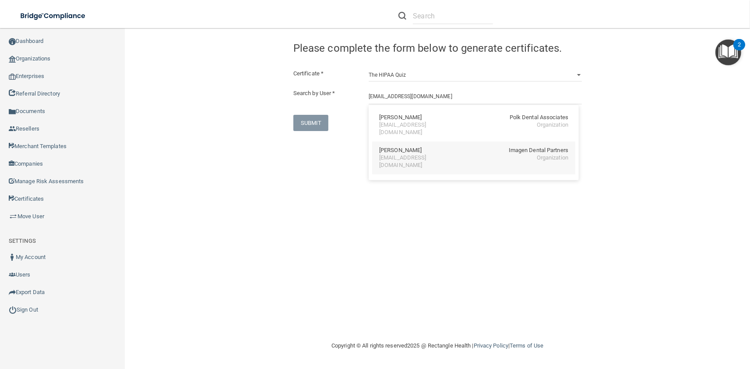
click at [410, 152] on div "Suzanne Maldonado" at bounding box center [400, 150] width 42 height 7
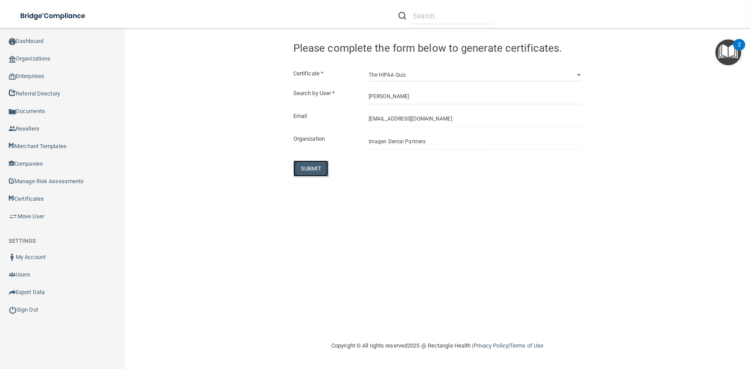
click at [315, 165] on button "SUBMIT" at bounding box center [310, 168] width 35 height 16
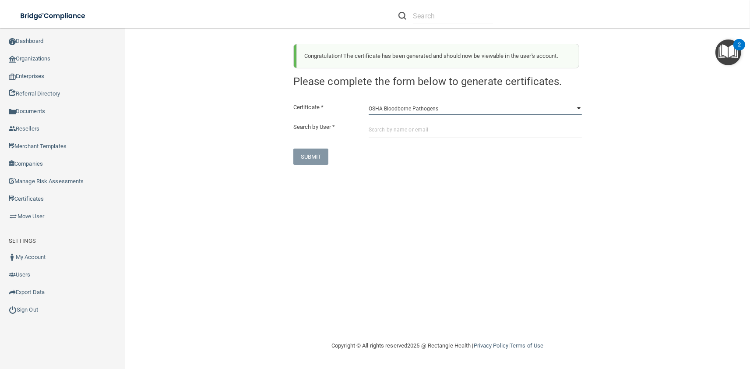
click option "OSHA Bloodborne Pathogens" at bounding box center [0, 0] width 0 height 0
click at [393, 131] on input "text" at bounding box center [475, 130] width 213 height 16
paste input "rmanji@imagendentalpartners.com"
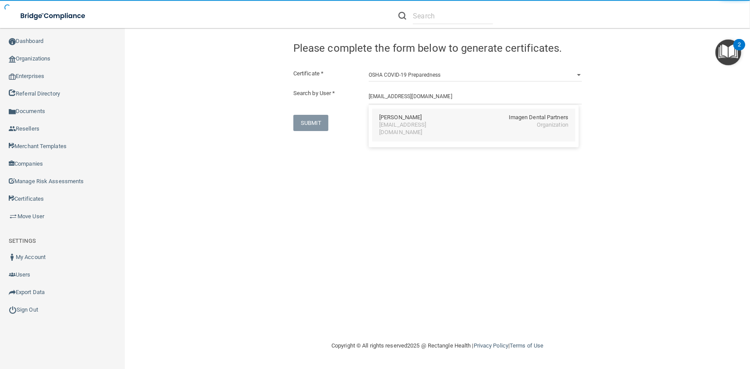
click at [392, 122] on div "rmanji@imagendentalpartners.com" at bounding box center [417, 128] width 76 height 15
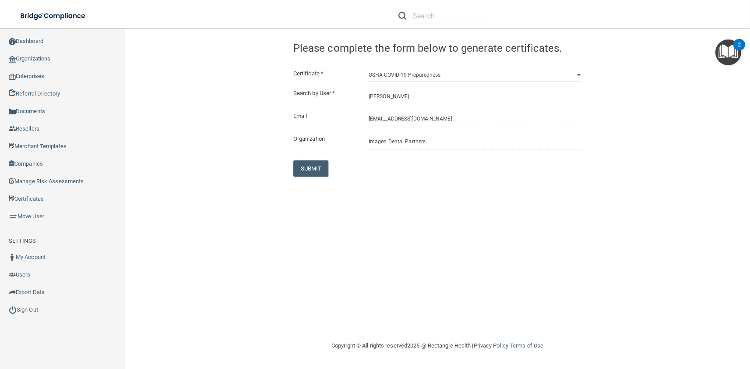
click at [290, 165] on div "SUBMIT" at bounding box center [337, 168] width 101 height 16
click at [301, 169] on button "SUBMIT" at bounding box center [310, 168] width 35 height 16
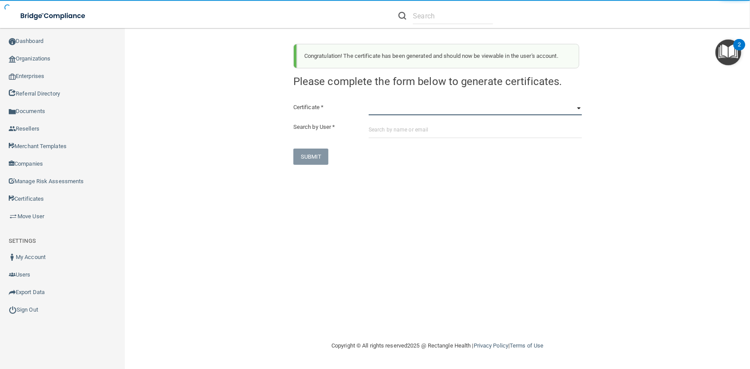
click at [369, 102] on select "HIPAA Officer Certification Training OSHA Bloodborne Pathogens OSHA COVID-19 Pr…" at bounding box center [475, 108] width 213 height 13
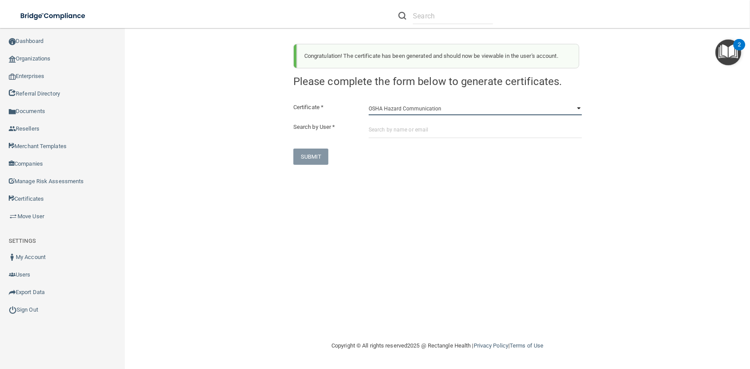
click option "OSHA Hazard Communication" at bounding box center [0, 0] width 0 height 0
click at [419, 138] on div "Certificate * HIPAA Officer Certification Training OSHA Bloodborne Pathogens OS…" at bounding box center [437, 133] width 288 height 63
click at [417, 131] on input "text" at bounding box center [475, 130] width 213 height 16
paste input "rmanji@imagendentalpartners.com"
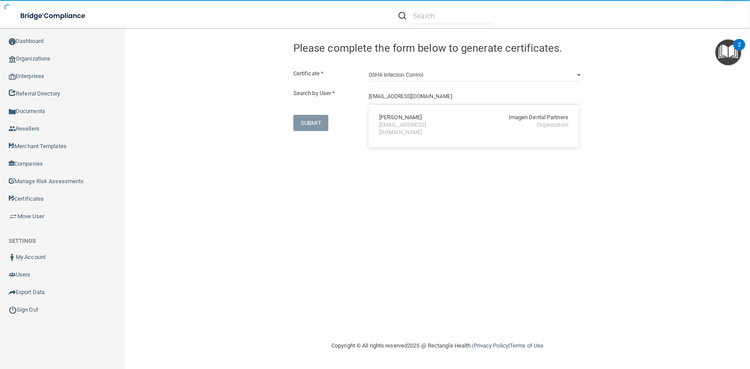
click at [416, 121] on div "Rezwan Manji Imagen Dental Partners" at bounding box center [473, 117] width 189 height 7
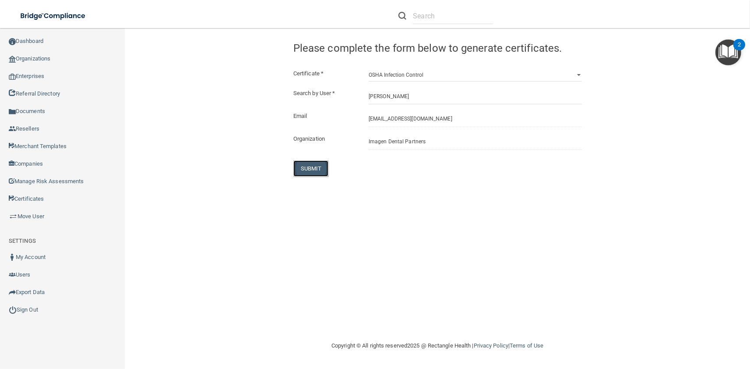
click at [297, 165] on button "SUBMIT" at bounding box center [310, 168] width 35 height 16
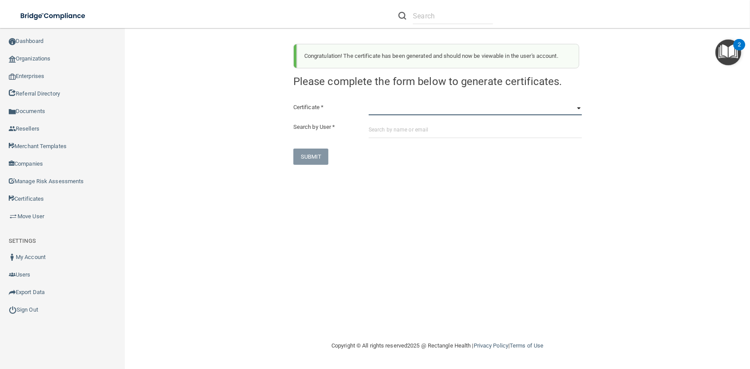
click at [369, 102] on select "HIPAA Officer Certification Training OSHA Bloodborne Pathogens OSHA COVID-19 Pr…" at bounding box center [475, 108] width 213 height 13
click option "OSHA Infection Control" at bounding box center [0, 0] width 0 height 0
click at [403, 134] on input "text" at bounding box center [475, 130] width 213 height 16
paste input "rmanji@imagendentalpartners.com"
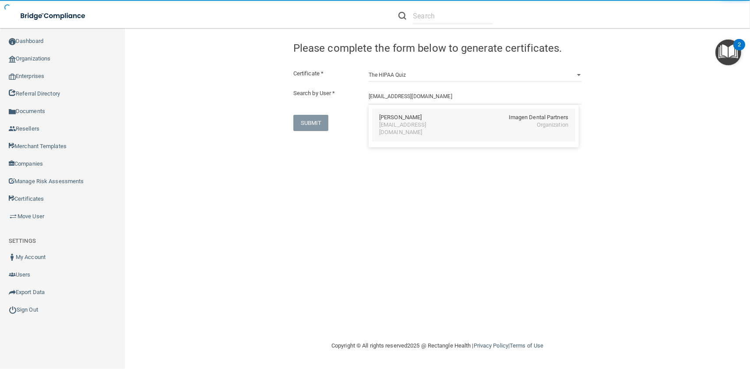
click at [397, 128] on div "rmanji@imagendentalpartners.com" at bounding box center [417, 128] width 76 height 15
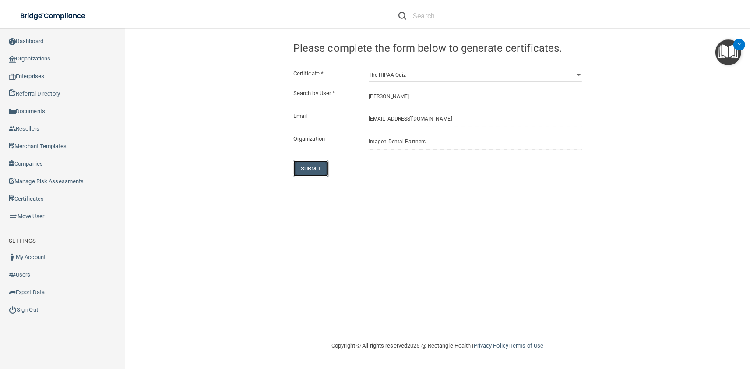
click at [319, 171] on button "SUBMIT" at bounding box center [310, 168] width 35 height 16
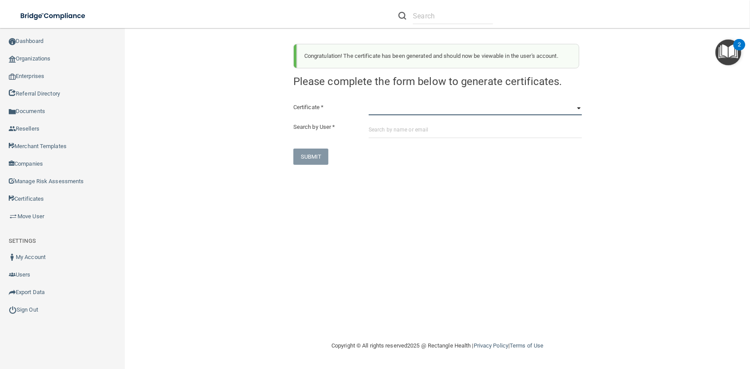
click at [369, 102] on select "HIPAA Officer Certification Training OSHA Bloodborne Pathogens OSHA COVID-19 Pr…" at bounding box center [475, 108] width 213 height 13
click option "OSHA Bloodborne Pathogens" at bounding box center [0, 0] width 0 height 0
click at [406, 129] on input "text" at bounding box center [475, 130] width 213 height 16
paste input "nmartinez@imagendentalpartners.com"
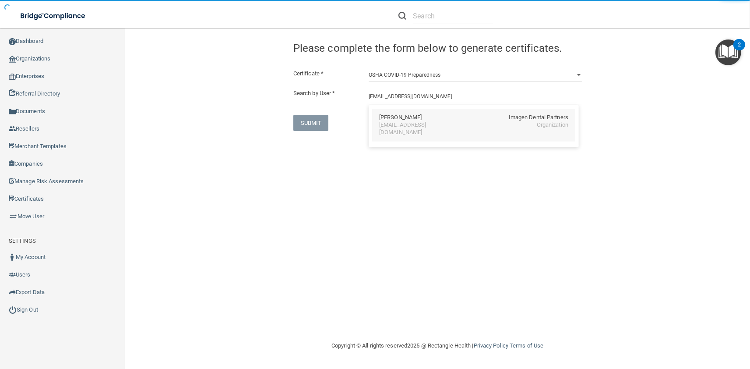
click at [399, 119] on div "Nancy Martinez" at bounding box center [400, 117] width 42 height 7
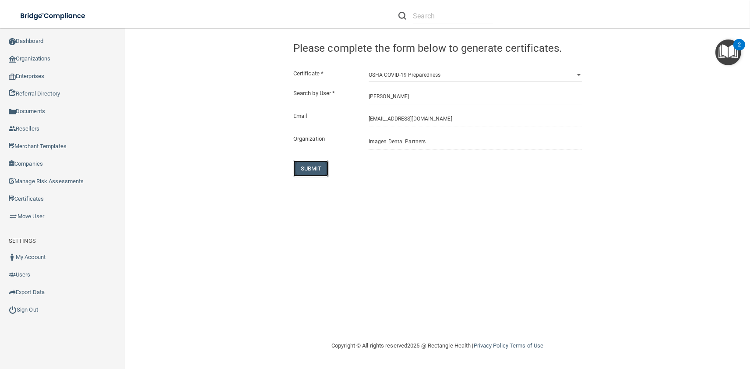
click at [320, 164] on button "SUBMIT" at bounding box center [310, 168] width 35 height 16
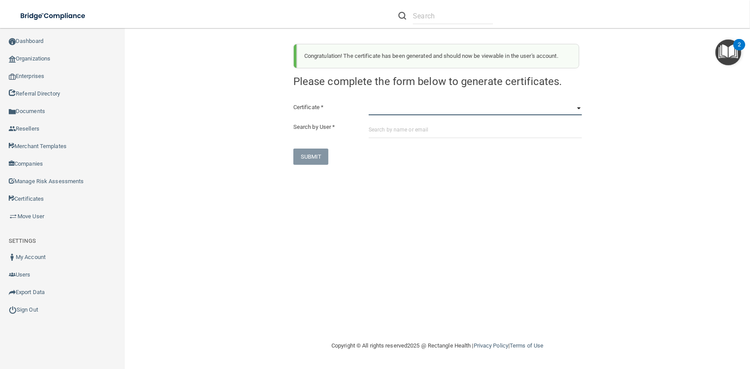
click at [369, 102] on select "HIPAA Officer Certification Training OSHA Bloodborne Pathogens OSHA COVID-19 Pr…" at bounding box center [475, 108] width 213 height 13
click option "OSHA Hazard Communication" at bounding box center [0, 0] width 0 height 0
click at [397, 135] on input "text" at bounding box center [475, 130] width 213 height 16
paste input "nmartinez@imagendentalpartners.com"
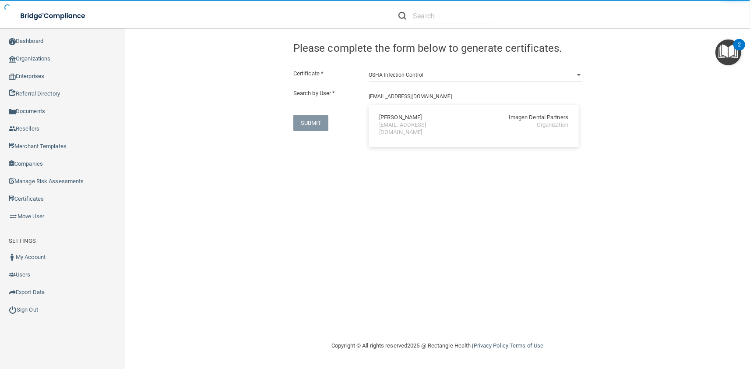
click at [398, 113] on div "Nancy Martinez Imagen Dental Partners nmartinez@imagendentalpartners.com Organi…" at bounding box center [473, 125] width 203 height 33
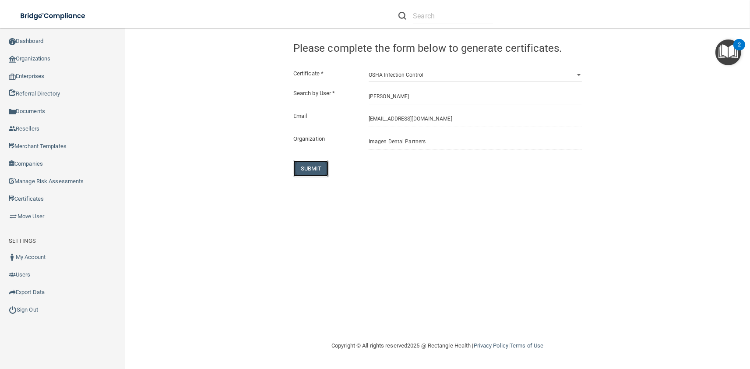
click at [312, 172] on button "SUBMIT" at bounding box center [310, 168] width 35 height 16
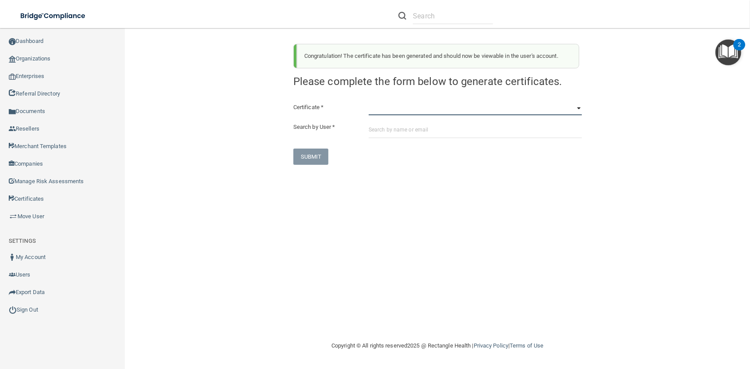
click at [369, 102] on select "HIPAA Officer Certification Training OSHA Bloodborne Pathogens OSHA COVID-19 Pr…" at bounding box center [475, 108] width 213 height 13
click option "OSHA Infection Control" at bounding box center [0, 0] width 0 height 0
click at [393, 130] on input "text" at bounding box center [475, 130] width 213 height 16
paste input "nmartinez@imagendentalpartners.com"
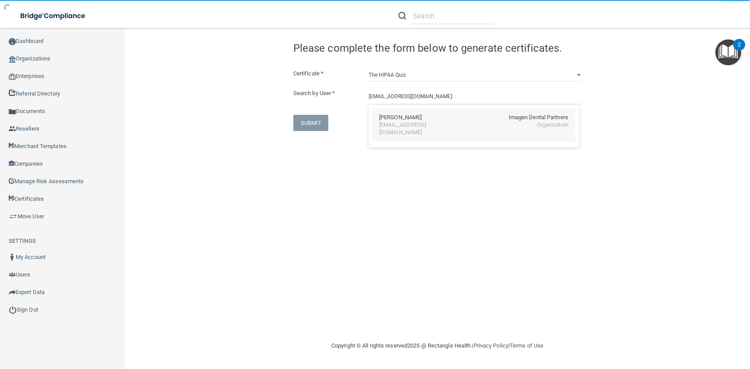
click at [388, 117] on div "Nancy Martinez" at bounding box center [400, 117] width 42 height 7
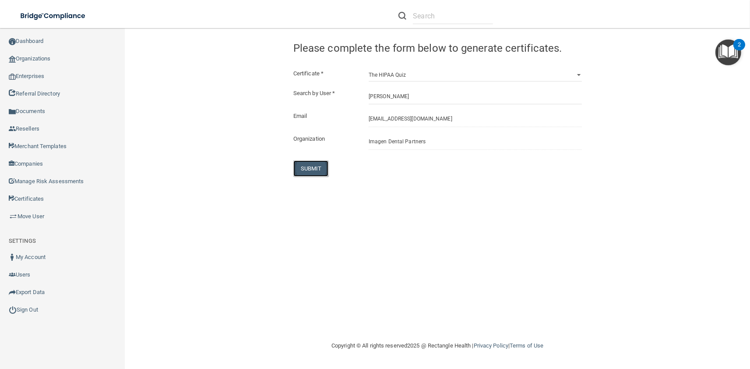
click at [316, 165] on button "SUBMIT" at bounding box center [310, 168] width 35 height 16
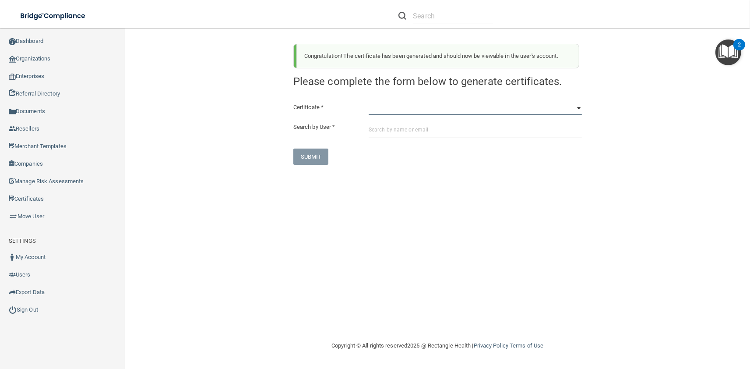
click at [369, 102] on select "HIPAA Officer Certification Training OSHA Bloodborne Pathogens OSHA COVID-19 Pr…" at bounding box center [475, 108] width 213 height 13
click option "OSHA Bloodborne Pathogens" at bounding box center [0, 0] width 0 height 0
click at [410, 136] on input "text" at bounding box center [475, 130] width 213 height 16
paste input "smartinez@imagendentalpartners.com"
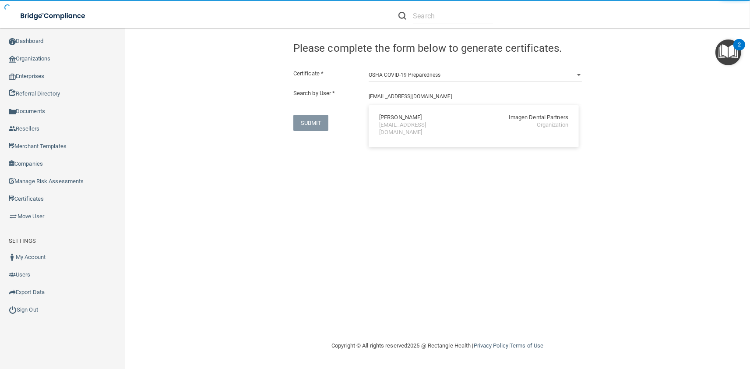
click at [402, 124] on div "smartinez@imagendentalpartners.com" at bounding box center [417, 128] width 76 height 15
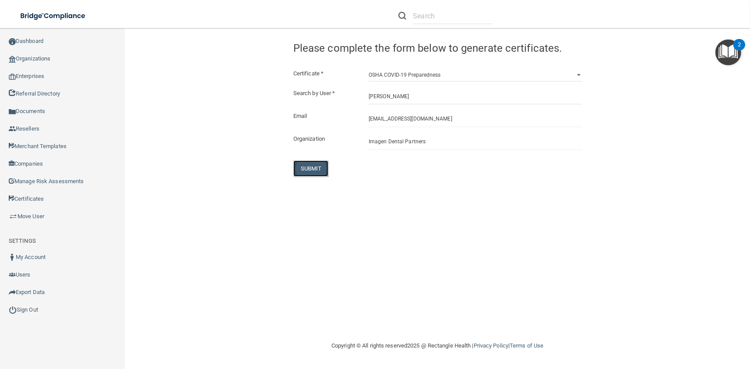
click at [314, 166] on button "SUBMIT" at bounding box center [310, 168] width 35 height 16
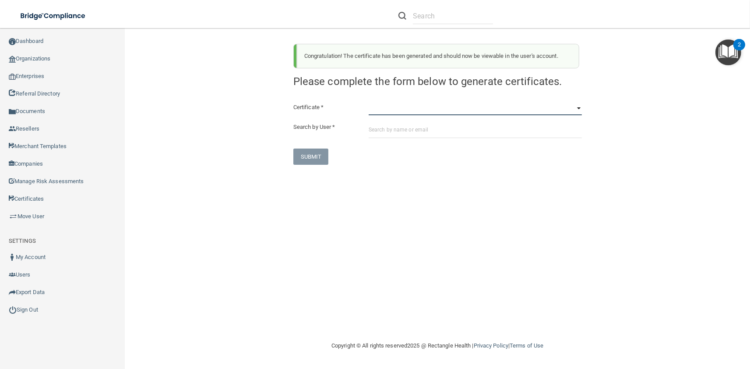
click at [369, 102] on select "HIPAA Officer Certification Training OSHA Bloodborne Pathogens OSHA COVID-19 Pr…" at bounding box center [475, 108] width 213 height 13
click option "OSHA Hazard Communication" at bounding box center [0, 0] width 0 height 0
click at [404, 140] on div "Certificate * HIPAA Officer Certification Training OSHA Bloodborne Pathogens OS…" at bounding box center [437, 133] width 288 height 63
click at [402, 137] on input "text" at bounding box center [475, 130] width 213 height 16
paste input "smartinez@imagendentalpartners.com"
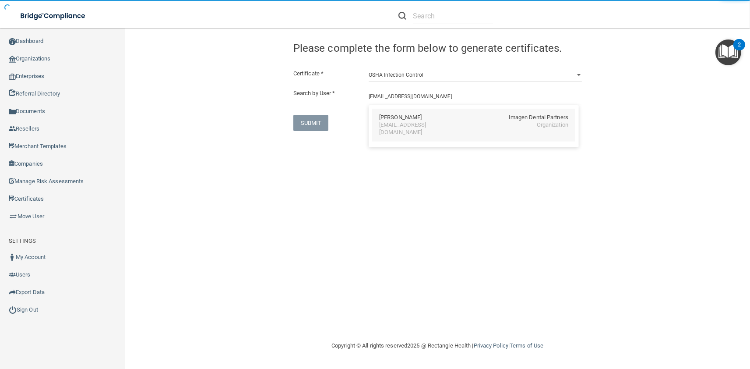
click at [398, 114] on div "Susana Martinez" at bounding box center [400, 117] width 42 height 7
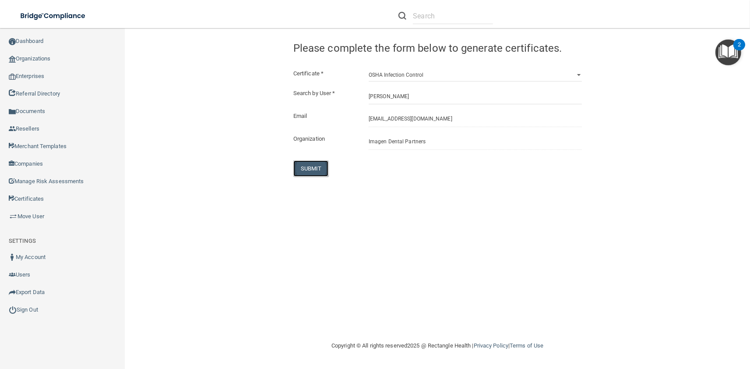
click at [315, 166] on button "SUBMIT" at bounding box center [310, 168] width 35 height 16
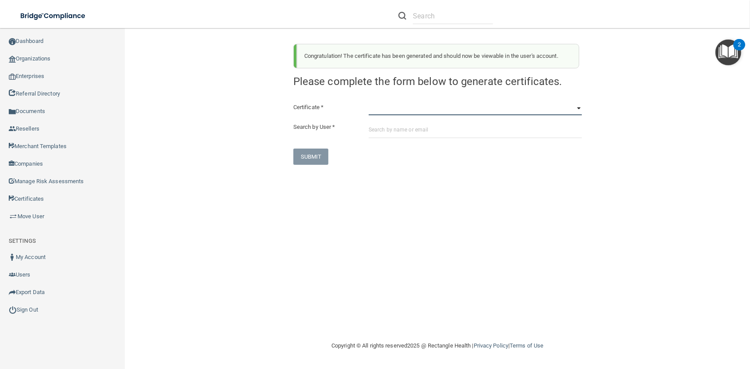
click at [369, 102] on select "HIPAA Officer Certification Training OSHA Bloodborne Pathogens OSHA COVID-19 Pr…" at bounding box center [475, 108] width 213 height 13
click option "OSHA Infection Control" at bounding box center [0, 0] width 0 height 0
click at [388, 134] on input "text" at bounding box center [475, 130] width 213 height 16
paste input "smartinez@imagendentalpartners.com"
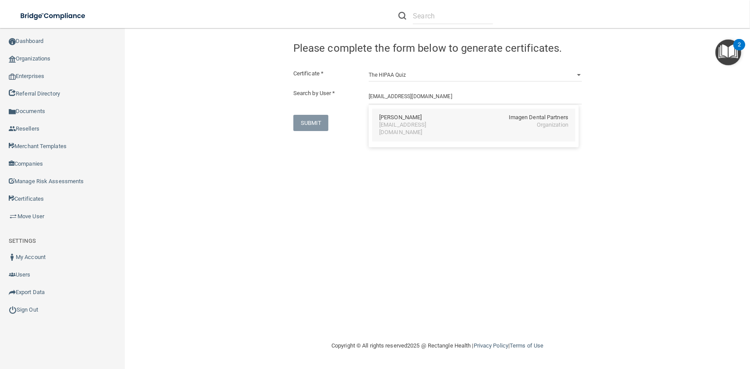
click at [431, 126] on div "smartinez@imagendentalpartners.com" at bounding box center [417, 128] width 76 height 15
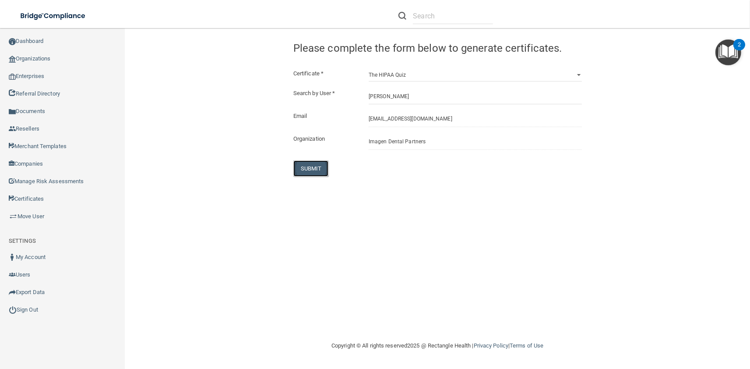
click at [310, 166] on button "SUBMIT" at bounding box center [310, 168] width 35 height 16
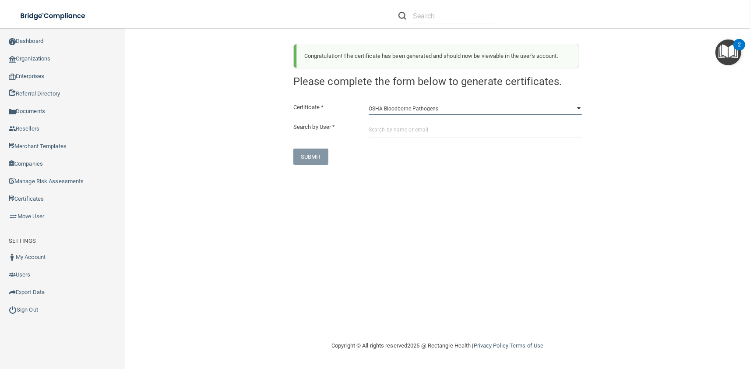
click option "OSHA Bloodborne Pathogens" at bounding box center [0, 0] width 0 height 0
click at [404, 134] on input "text" at bounding box center [475, 130] width 213 height 16
paste input "smcculloch@imagendentalpartners.com"
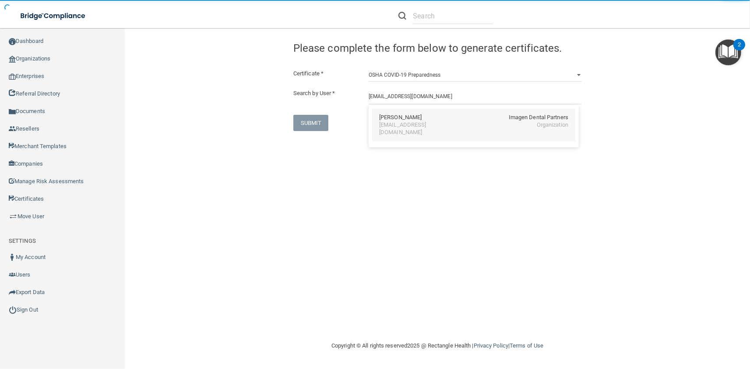
click at [390, 122] on div "smcculloch@imagendentalpartners.com" at bounding box center [417, 128] width 76 height 15
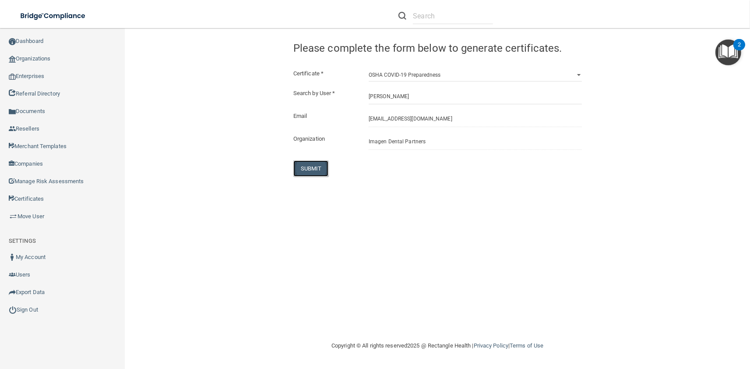
click at [316, 166] on button "SUBMIT" at bounding box center [310, 168] width 35 height 16
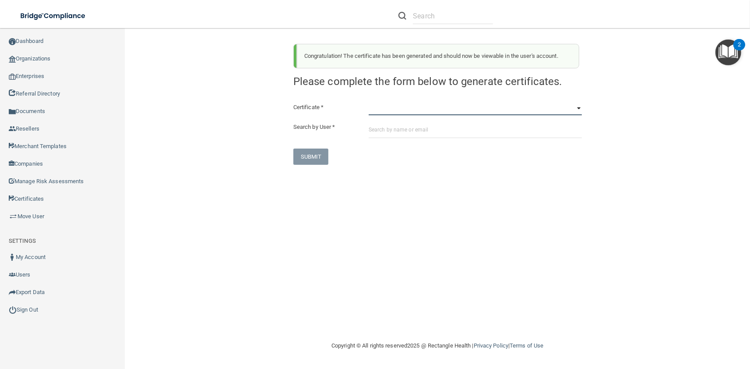
click at [369, 102] on select "HIPAA Officer Certification Training OSHA Bloodborne Pathogens OSHA COVID-19 Pr…" at bounding box center [475, 108] width 213 height 13
click option "OSHA COVID-19 Preparedness" at bounding box center [0, 0] width 0 height 0
click at [382, 116] on div "Certificate * HIPAA Officer Certification Training OSHA Bloodborne Pathogens OS…" at bounding box center [437, 133] width 288 height 63
click at [369, 102] on select "HIPAA Officer Certification Training OSHA Bloodborne Pathogens OSHA COVID-19 Pr…" at bounding box center [475, 108] width 213 height 13
click option "OSHA Hazard Communication" at bounding box center [0, 0] width 0 height 0
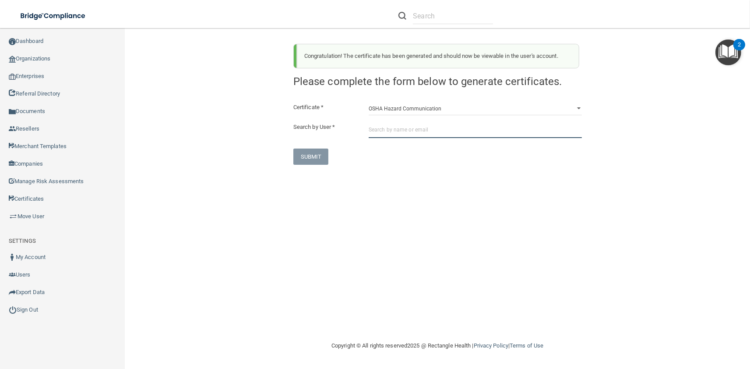
click at [388, 135] on input "text" at bounding box center [475, 130] width 213 height 16
paste input "smcculloch@imagendentalpartners.com"
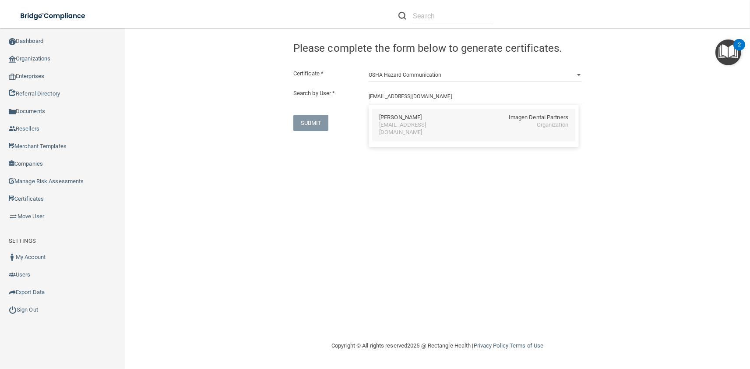
click at [390, 132] on div "Stacy McCulloch Imagen Dental Partners smcculloch@imagendentalpartners.com Orga…" at bounding box center [473, 125] width 203 height 33
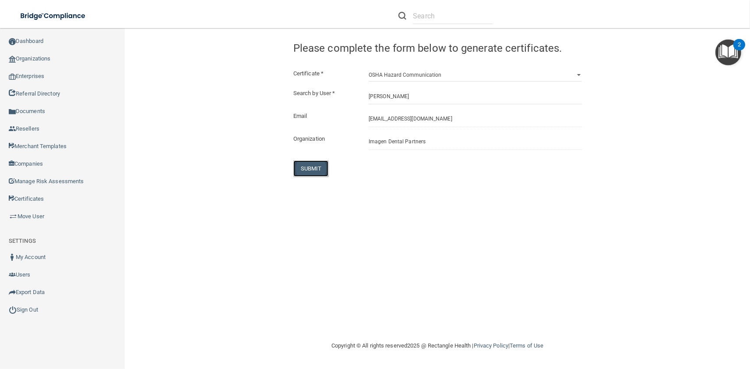
click at [308, 166] on button "SUBMIT" at bounding box center [310, 168] width 35 height 16
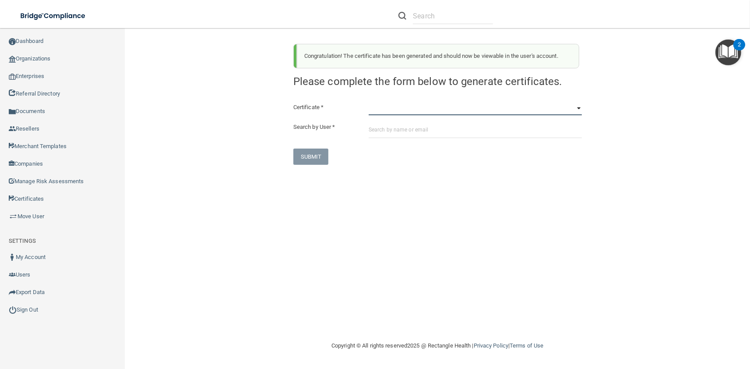
click at [369, 102] on select "HIPAA Officer Certification Training OSHA Bloodborne Pathogens OSHA COVID-19 Pr…" at bounding box center [475, 108] width 213 height 13
click option "OSHA Infection Control" at bounding box center [0, 0] width 0 height 0
click at [411, 131] on input "text" at bounding box center [475, 130] width 213 height 16
paste input "smcculloch@imagendentalpartners.com"
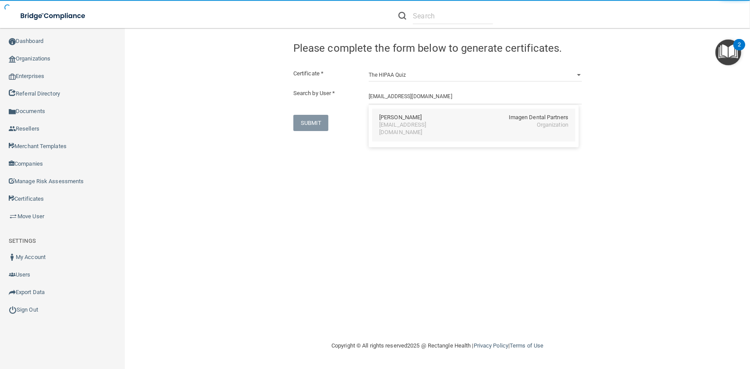
click at [386, 119] on div "Stacy McCulloch" at bounding box center [400, 117] width 42 height 7
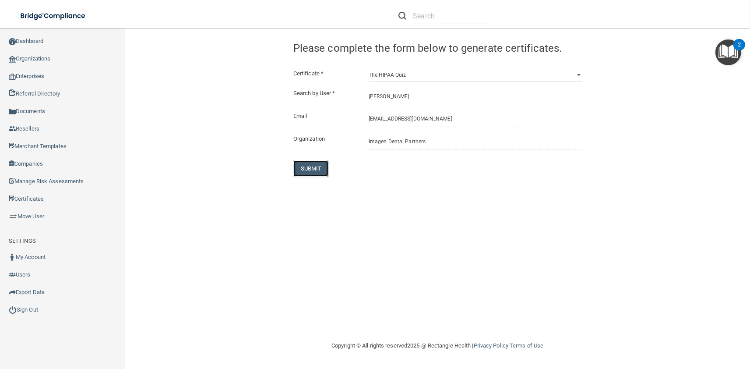
click at [311, 171] on button "SUBMIT" at bounding box center [310, 168] width 35 height 16
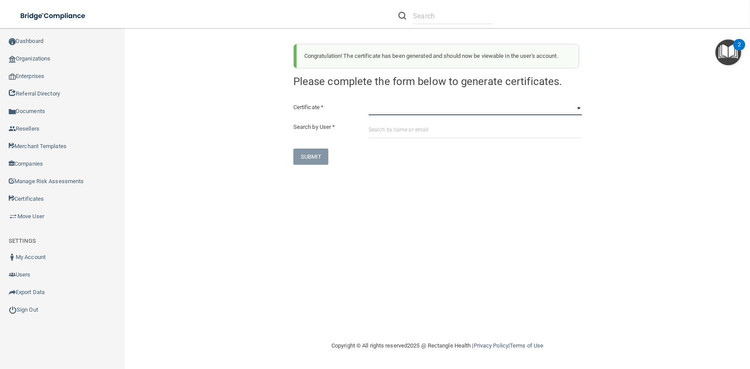
click at [369, 102] on select "HIPAA Officer Certification Training OSHA Bloodborne Pathogens OSHA COVID-19 Pr…" at bounding box center [475, 108] width 213 height 13
click option "OSHA Bloodborne Pathogens" at bounding box center [0, 0] width 0 height 0
click at [411, 135] on input "text" at bounding box center [475, 130] width 213 height 16
paste input "jmcgee@imagendentalpartners.com"
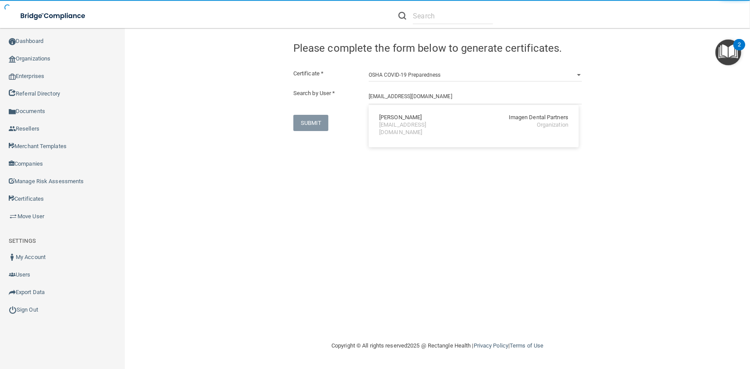
click at [411, 128] on div "jmcgee@imagendentalpartners.com" at bounding box center [417, 128] width 76 height 15
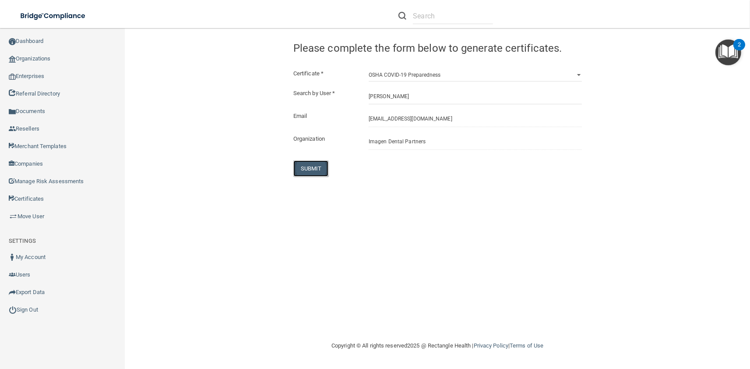
click at [316, 170] on button "SUBMIT" at bounding box center [310, 168] width 35 height 16
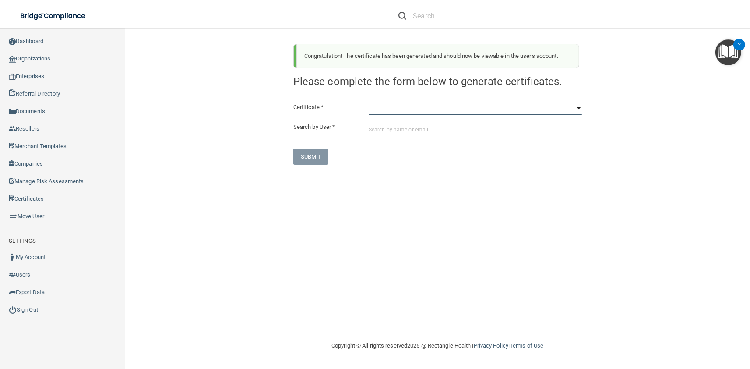
click at [369, 102] on select "HIPAA Officer Certification Training OSHA Bloodborne Pathogens OSHA COVID-19 Pr…" at bounding box center [475, 108] width 213 height 13
click option "OSHA Hazard Communication" at bounding box center [0, 0] width 0 height 0
click at [397, 134] on input "text" at bounding box center [475, 130] width 213 height 16
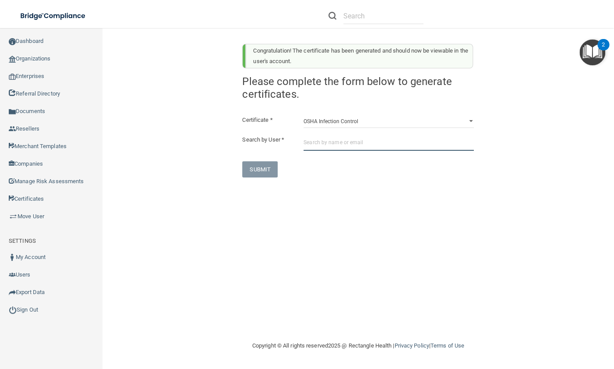
click at [317, 147] on input "text" at bounding box center [388, 142] width 170 height 16
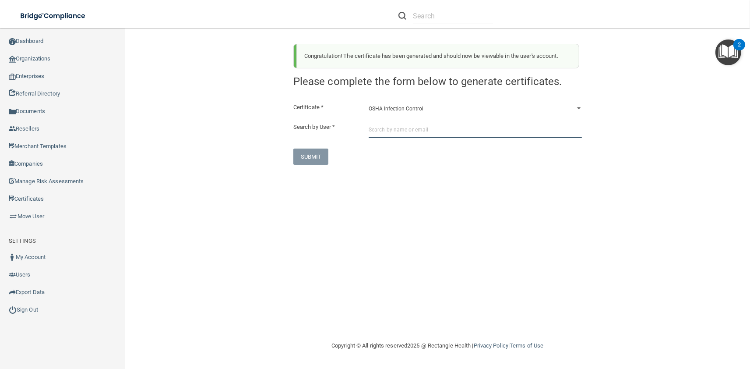
paste input "jmcgee@imagendentalpartners.com"
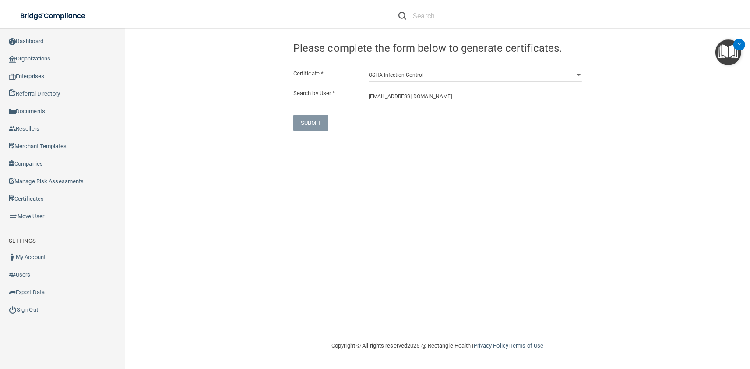
click at [422, 105] on div "Certificate * HIPAA Officer Certification Training OSHA Bloodborne Pathogens OS…" at bounding box center [437, 99] width 288 height 63
click at [419, 102] on input "jmcgee@imagendentalpartners.com" at bounding box center [475, 96] width 213 height 16
click at [429, 126] on div "jmcgee@imagendentalpartners.com" at bounding box center [417, 128] width 76 height 15
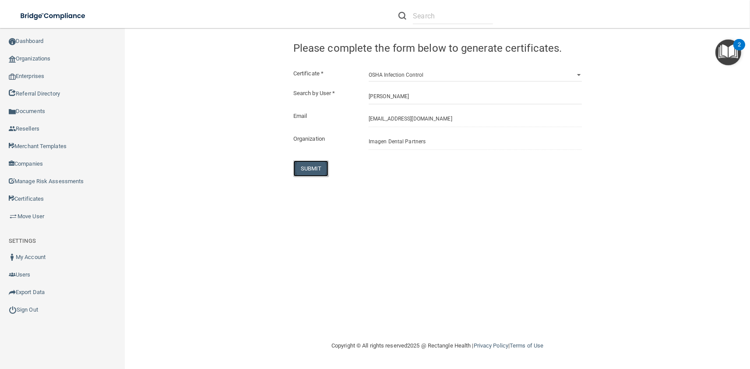
click at [319, 164] on button "SUBMIT" at bounding box center [310, 168] width 35 height 16
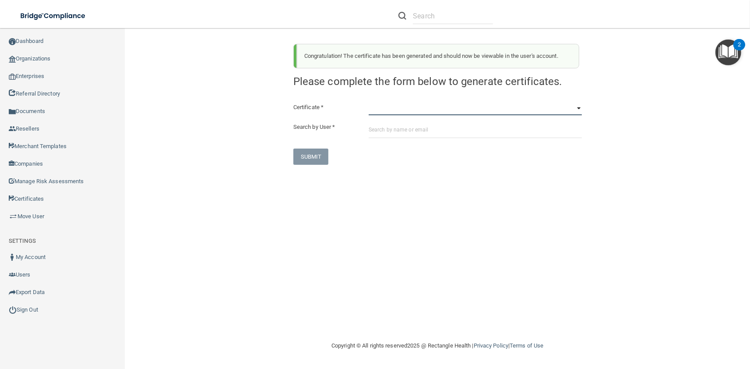
click at [369, 102] on select "HIPAA Officer Certification Training OSHA Bloodborne Pathogens OSHA COVID-19 Pr…" at bounding box center [475, 108] width 213 height 13
click option "OSHA Infection Control" at bounding box center [0, 0] width 0 height 0
click at [408, 134] on input "text" at bounding box center [475, 130] width 213 height 16
paste input "jmcgee@imagendentalpartners.com"
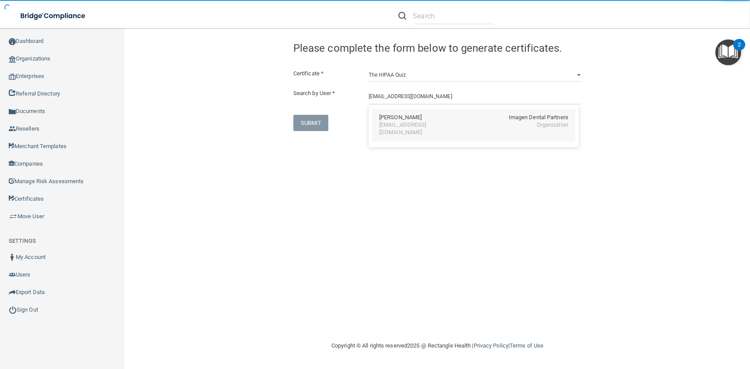
click at [390, 118] on div "Jordana McGee" at bounding box center [400, 117] width 42 height 7
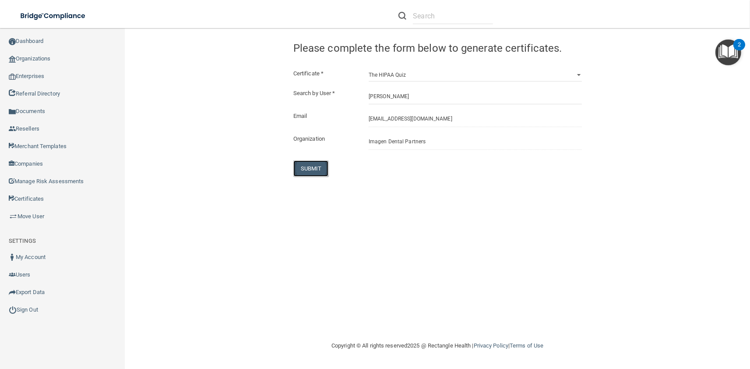
click at [320, 164] on button "SUBMIT" at bounding box center [310, 168] width 35 height 16
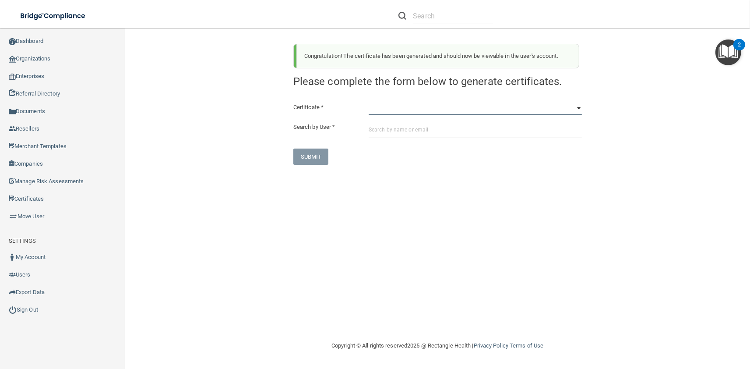
click at [369, 102] on select "HIPAA Officer Certification Training OSHA Bloodborne Pathogens OSHA COVID-19 Pr…" at bounding box center [475, 108] width 213 height 13
click option "OSHA Bloodborne Pathogens" at bounding box center [0, 0] width 0 height 0
click at [390, 135] on input "text" at bounding box center [475, 130] width 213 height 16
paste input "kmcmillen@imagendentalpartners.com"
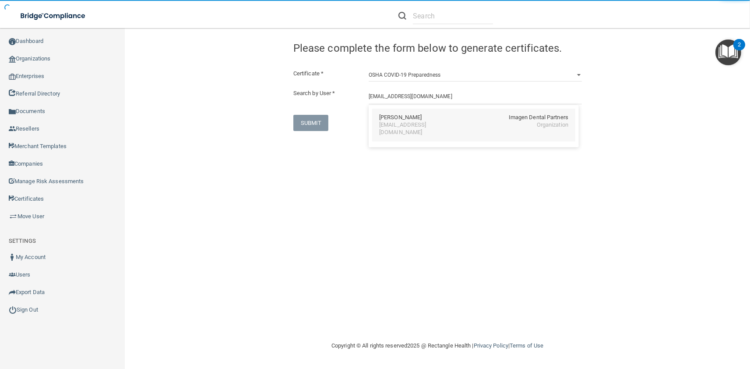
click at [388, 125] on div "kmcmillen@imagendentalpartners.com" at bounding box center [417, 128] width 76 height 15
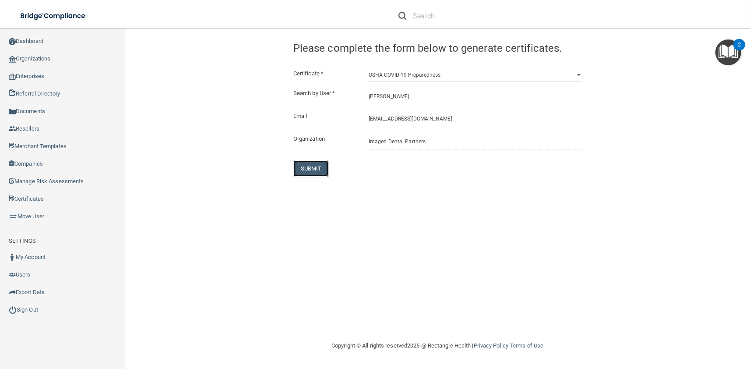
click at [318, 165] on button "SUBMIT" at bounding box center [310, 168] width 35 height 16
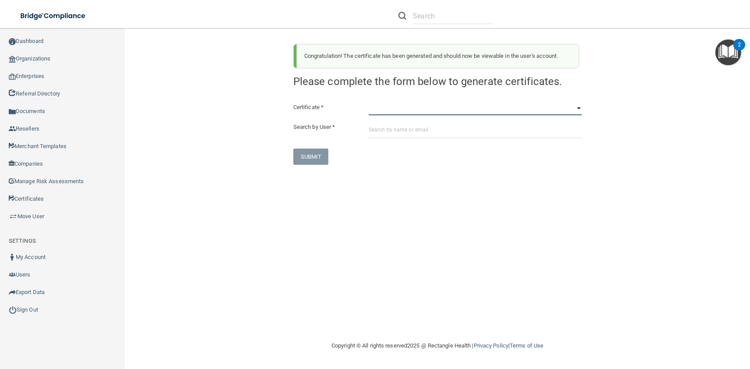
click at [369, 102] on select "HIPAA Officer Certification Training OSHA Bloodborne Pathogens OSHA COVID-19 Pr…" at bounding box center [475, 108] width 213 height 13
click option "OSHA Hazard Communication" at bounding box center [0, 0] width 0 height 0
click at [398, 136] on input "text" at bounding box center [475, 130] width 213 height 16
paste input "kmcmillen@imagendentalpartners.com"
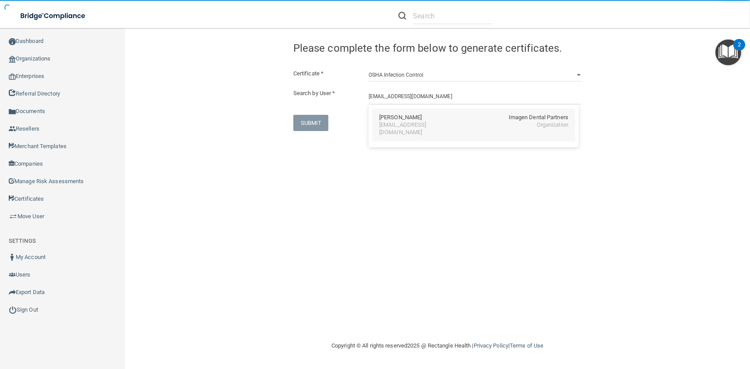
click at [386, 123] on div "kmcmillen@imagendentalpartners.com" at bounding box center [417, 128] width 76 height 15
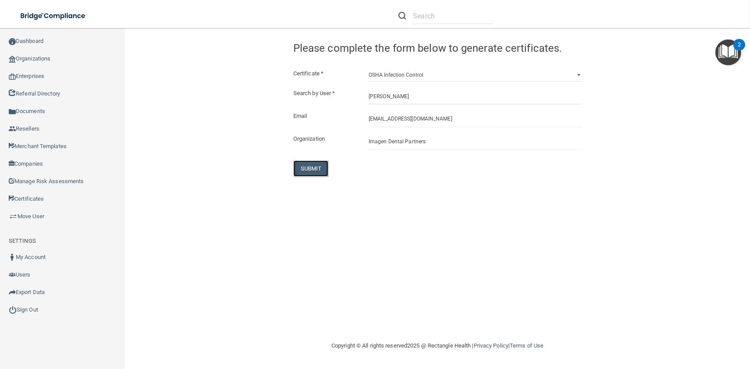
click at [310, 169] on button "SUBMIT" at bounding box center [310, 168] width 35 height 16
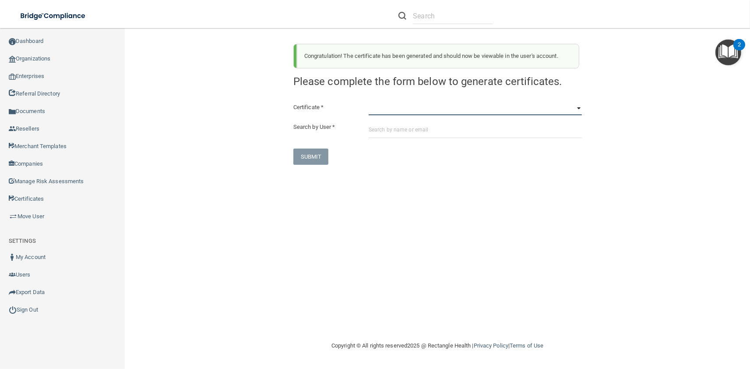
click at [369, 102] on select "HIPAA Officer Certification Training OSHA Bloodborne Pathogens OSHA COVID-19 Pr…" at bounding box center [475, 108] width 213 height 13
click option "OSHA Infection Control" at bounding box center [0, 0] width 0 height 0
click at [399, 140] on div "Certificate * HIPAA Officer Certification Training OSHA Bloodborne Pathogens OS…" at bounding box center [437, 133] width 288 height 63
click at [397, 137] on input "text" at bounding box center [475, 130] width 213 height 16
paste input "kmcmillen@imagendentalpartners.com"
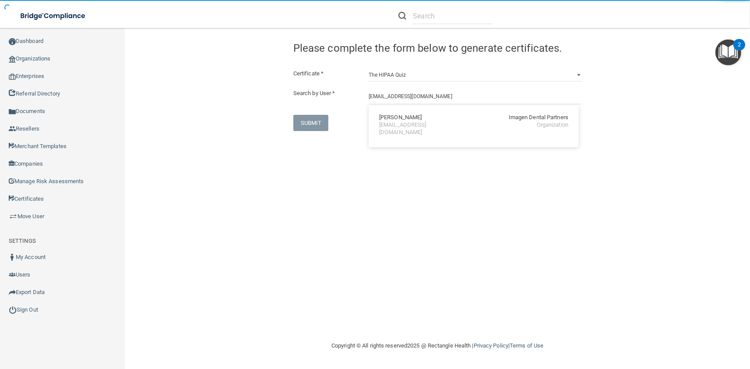
click at [397, 118] on div "Kate McMillen" at bounding box center [400, 117] width 42 height 7
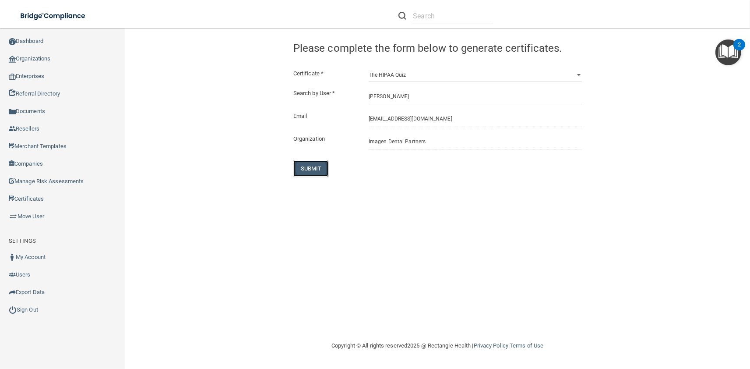
click at [322, 163] on button "SUBMIT" at bounding box center [310, 168] width 35 height 16
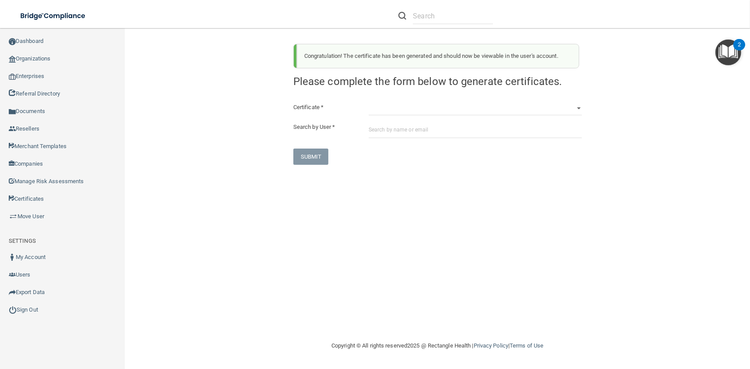
click at [390, 119] on div "Certificate * HIPAA Officer Certification Training OSHA Bloodborne Pathogens OS…" at bounding box center [437, 133] width 288 height 63
click option "OSHA Bloodborne Pathogens" at bounding box center [0, 0] width 0 height 0
click at [393, 133] on input "text" at bounding box center [475, 130] width 213 height 16
paste
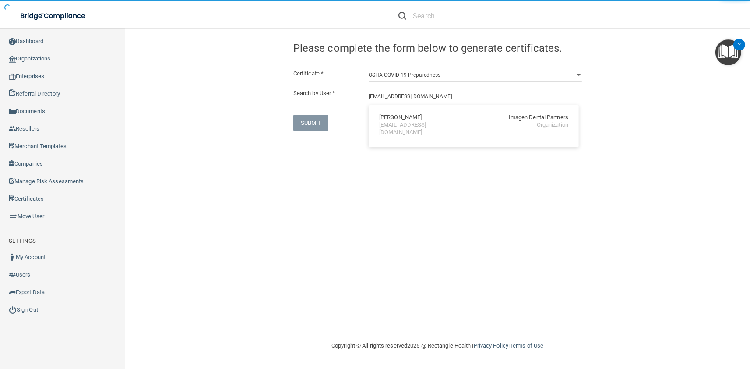
click at [391, 127] on div "tmichaud@imagendentalpartners.com" at bounding box center [417, 128] width 76 height 15
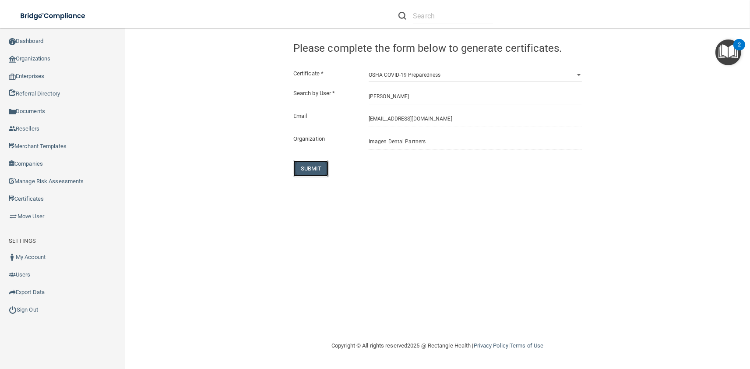
click at [321, 165] on button "SUBMIT" at bounding box center [310, 168] width 35 height 16
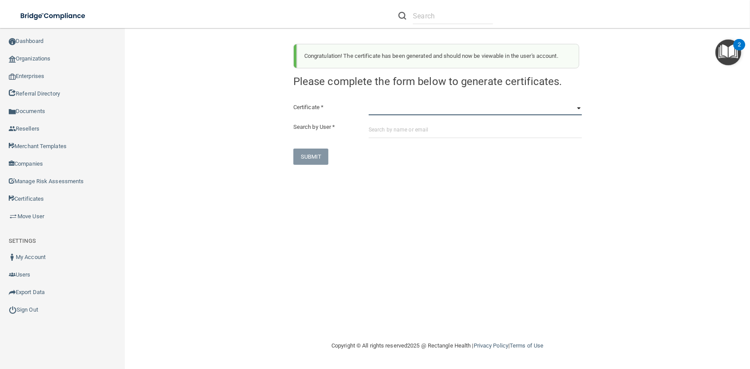
click at [369, 102] on select "HIPAA Officer Certification Training OSHA Bloodborne Pathogens OSHA COVID-19 Pr…" at bounding box center [475, 108] width 213 height 13
click option "OSHA Hazard Communication" at bounding box center [0, 0] width 0 height 0
click at [408, 137] on input "text" at bounding box center [475, 130] width 213 height 16
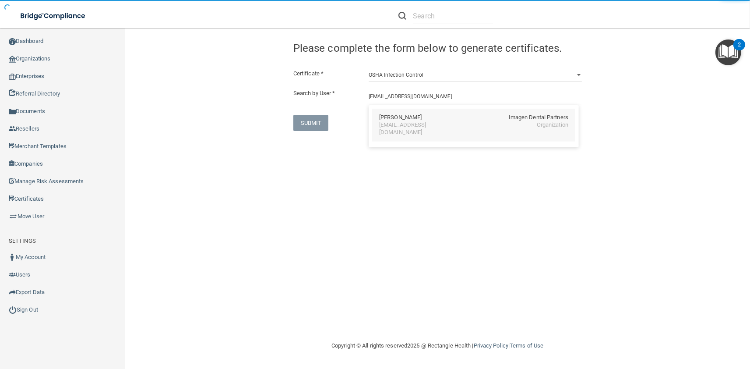
click at [394, 130] on div "Tammy Michaud Imagen Dental Partners tmichaud@imagendentalpartners.com Organiza…" at bounding box center [473, 125] width 203 height 33
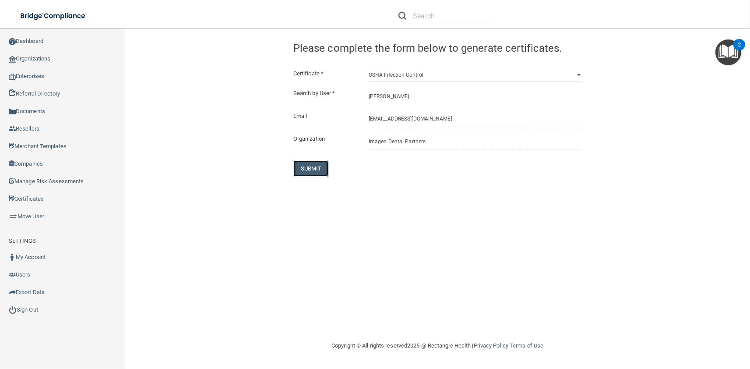
click at [308, 175] on button "SUBMIT" at bounding box center [310, 168] width 35 height 16
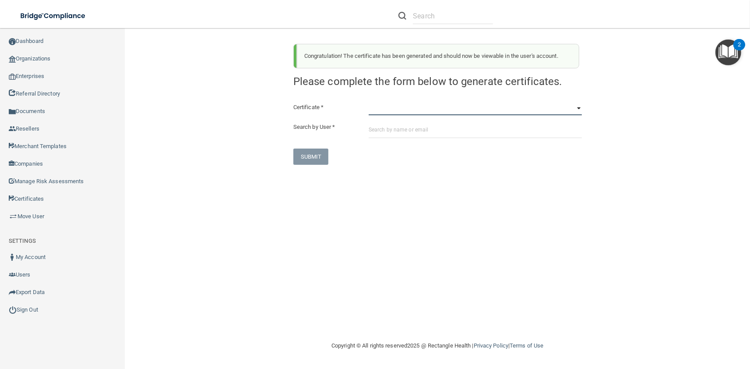
click at [369, 102] on select "HIPAA Officer Certification Training OSHA Bloodborne Pathogens OSHA COVID-19 Pr…" at bounding box center [475, 108] width 213 height 13
click option "OSHA Infection Control" at bounding box center [0, 0] width 0 height 0
click at [407, 129] on input "text" at bounding box center [475, 130] width 213 height 16
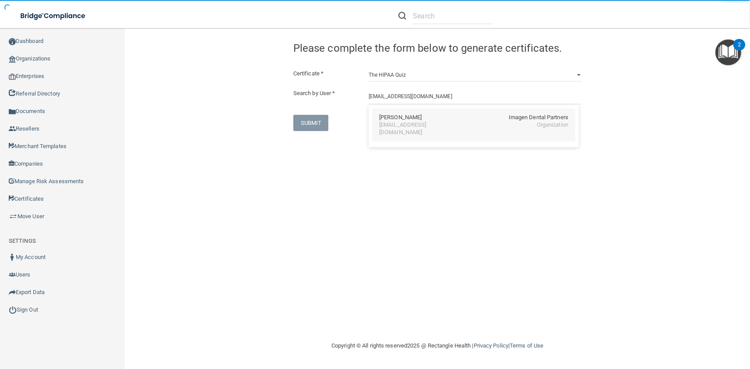
click at [405, 114] on div "Tammy Michaud" at bounding box center [400, 117] width 42 height 7
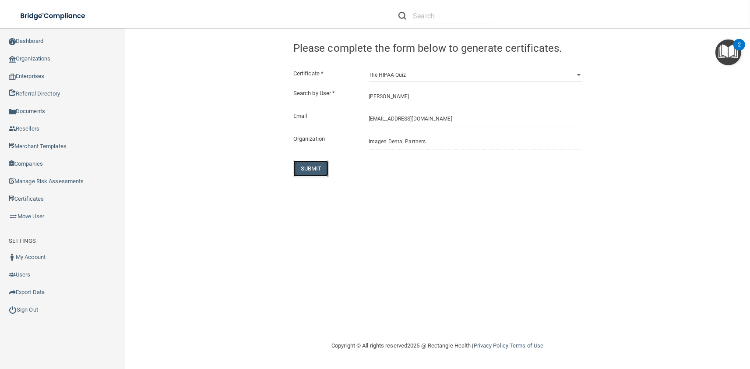
drag, startPoint x: 319, startPoint y: 169, endPoint x: 321, endPoint y: 174, distance: 5.3
click at [320, 172] on button "SUBMIT" at bounding box center [310, 168] width 35 height 16
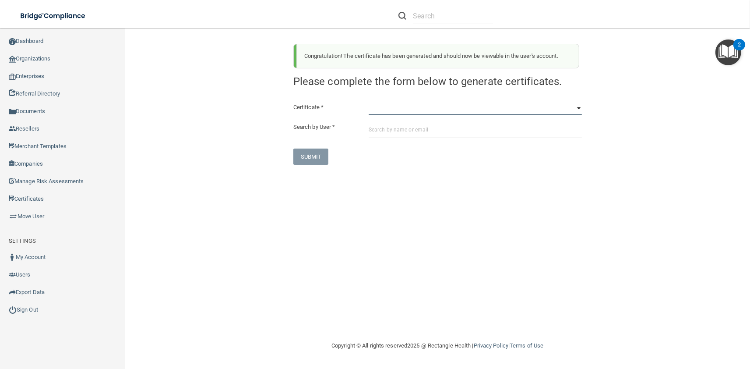
click at [369, 102] on select "HIPAA Officer Certification Training OSHA Bloodborne Pathogens OSHA COVID-19 Pr…" at bounding box center [475, 108] width 213 height 13
click option "OSHA Bloodborne Pathogens" at bounding box center [0, 0] width 0 height 0
click at [397, 135] on input "text" at bounding box center [475, 130] width 213 height 16
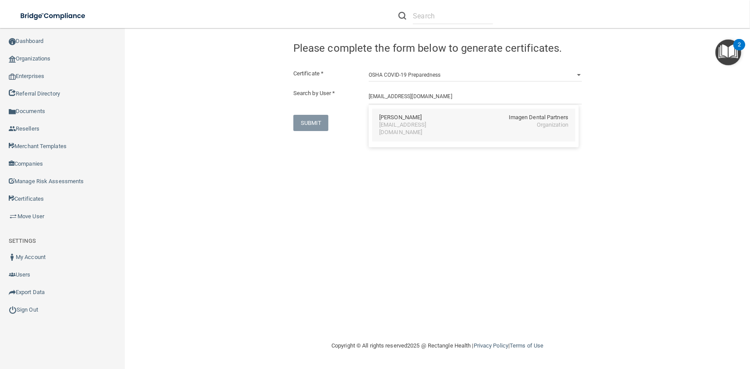
click at [392, 127] on div "wmillar@imagendentalpartners.com" at bounding box center [417, 128] width 76 height 15
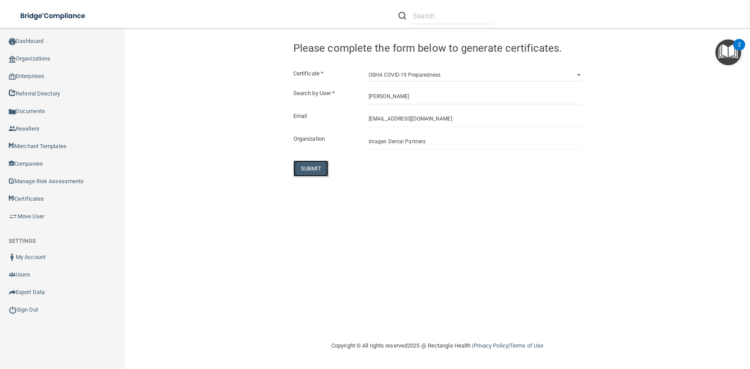
click at [311, 166] on button "SUBMIT" at bounding box center [310, 168] width 35 height 16
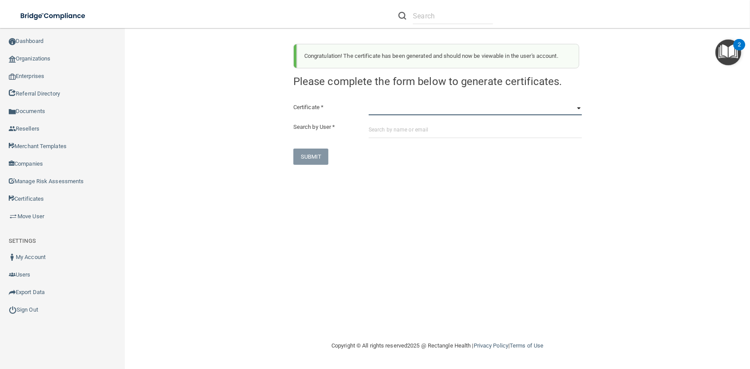
click at [369, 102] on select "HIPAA Officer Certification Training OSHA Bloodborne Pathogens OSHA COVID-19 Pr…" at bounding box center [475, 108] width 213 height 13
click option "OSHA Hazard Communication" at bounding box center [0, 0] width 0 height 0
click at [390, 138] on div "Certificate * HIPAA Officer Certification Training OSHA Bloodborne Pathogens OS…" at bounding box center [437, 133] width 288 height 63
click at [390, 124] on input "text" at bounding box center [475, 130] width 213 height 16
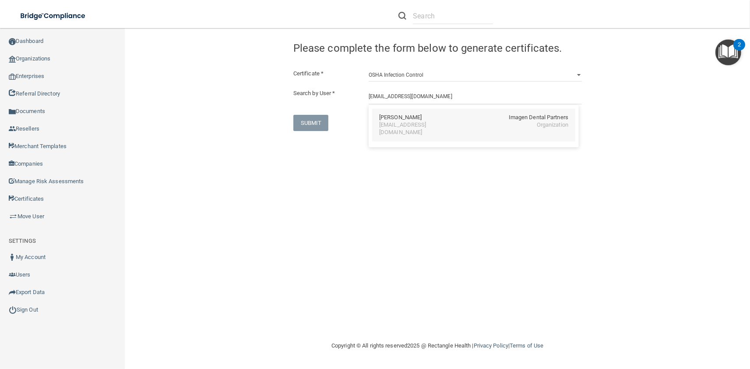
click at [412, 128] on div "wmillar@imagendentalpartners.com" at bounding box center [417, 128] width 76 height 15
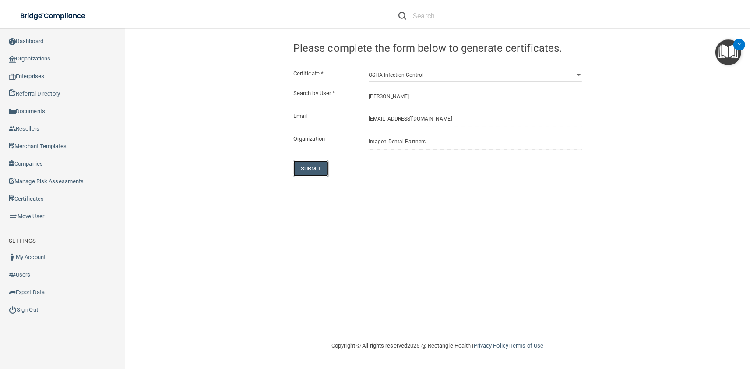
drag, startPoint x: 298, startPoint y: 168, endPoint x: 317, endPoint y: 178, distance: 21.9
click at [299, 168] on button "SUBMIT" at bounding box center [310, 168] width 35 height 16
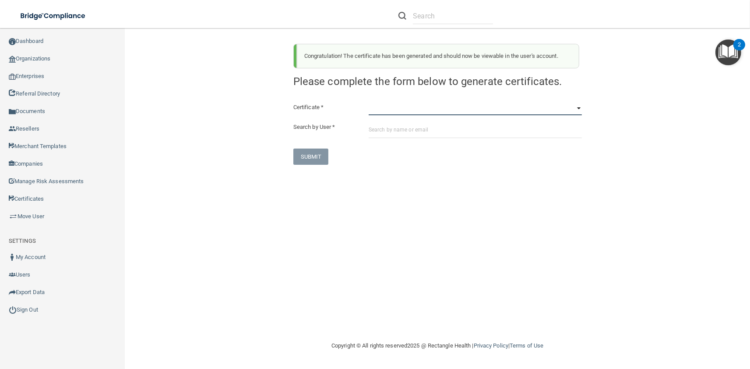
click at [369, 102] on select "HIPAA Officer Certification Training OSHA Bloodborne Pathogens OSHA COVID-19 Pr…" at bounding box center [475, 108] width 213 height 13
click option "OSHA Infection Control" at bounding box center [0, 0] width 0 height 0
click at [419, 141] on div "Certificate * HIPAA Officer Certification Training OSHA Bloodborne Pathogens OS…" at bounding box center [437, 133] width 288 height 63
click at [416, 128] on input "text" at bounding box center [475, 130] width 213 height 16
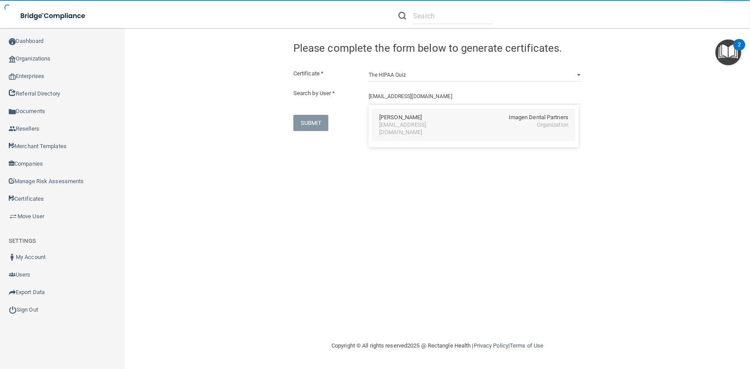
click at [396, 117] on div "Charles W. Millar" at bounding box center [400, 117] width 42 height 7
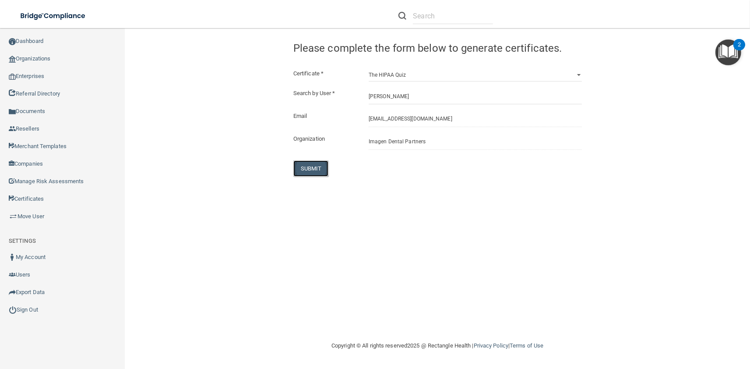
click at [318, 165] on button "SUBMIT" at bounding box center [310, 168] width 35 height 16
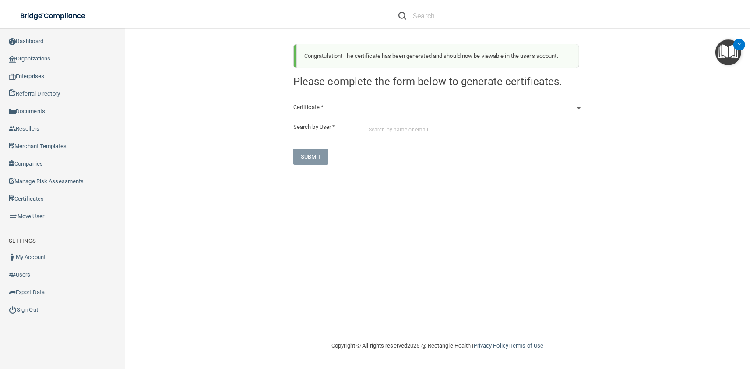
click at [383, 100] on div "Congratulation! The certificate has been generated and should now be viewable i…" at bounding box center [438, 101] width 302 height 128
click at [369, 102] on select "HIPAA Officer Certification Training OSHA Bloodborne Pathogens OSHA COVID-19 Pr…" at bounding box center [475, 108] width 213 height 13
click option "OSHA Bloodborne Pathogens" at bounding box center [0, 0] width 0 height 0
click at [395, 130] on input "text" at bounding box center [475, 130] width 213 height 16
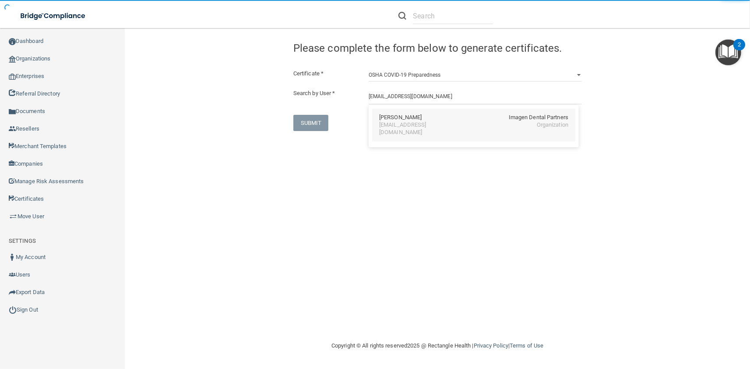
click at [395, 121] on div "Jennifer Montgomery" at bounding box center [400, 117] width 42 height 7
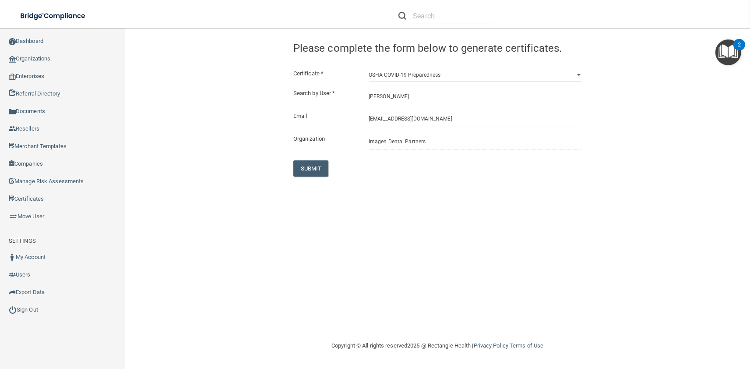
click at [314, 158] on div "Certificate * HIPAA Officer Certification Training OSHA Bloodborne Pathogens OS…" at bounding box center [437, 122] width 288 height 108
click at [317, 165] on button "SUBMIT" at bounding box center [310, 168] width 35 height 16
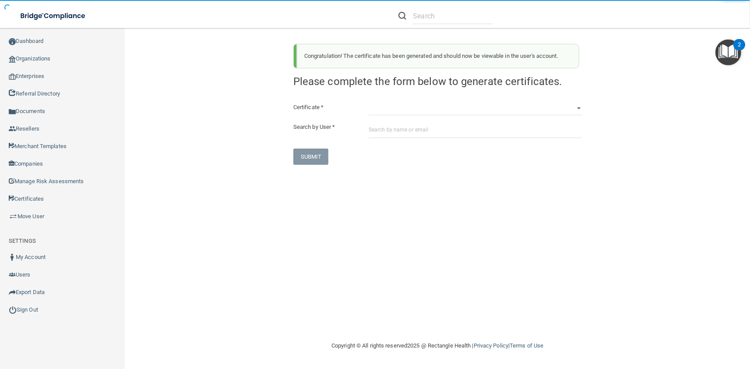
click at [409, 77] on h4 "Please complete the form below to generate certificates." at bounding box center [437, 81] width 288 height 13
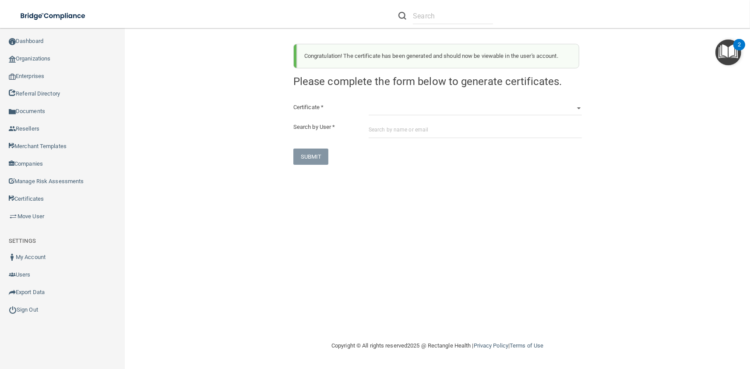
click at [412, 118] on div "Certificate * HIPAA Officer Certification Training OSHA Bloodborne Pathogens OS…" at bounding box center [437, 133] width 288 height 63
click at [369, 102] on select "HIPAA Officer Certification Training OSHA Bloodborne Pathogens OSHA COVID-19 Pr…" at bounding box center [475, 108] width 213 height 13
click option "OSHA Hazard Communication" at bounding box center [0, 0] width 0 height 0
click at [403, 134] on input "text" at bounding box center [475, 130] width 213 height 16
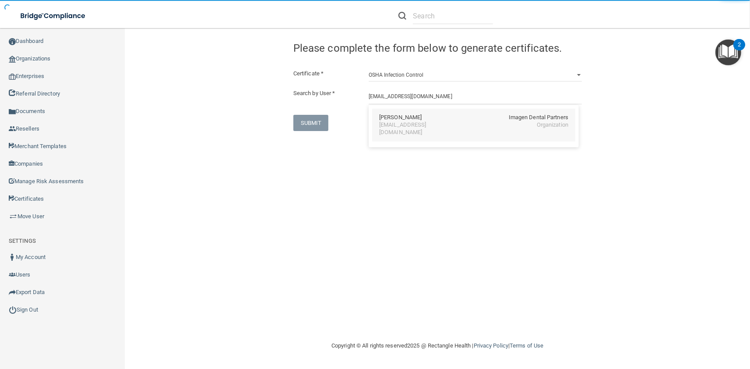
click at [402, 131] on div "Jennifer Montgomery Imagen Dental Partners jmontgomery@imagendentalpartners.com…" at bounding box center [473, 125] width 203 height 33
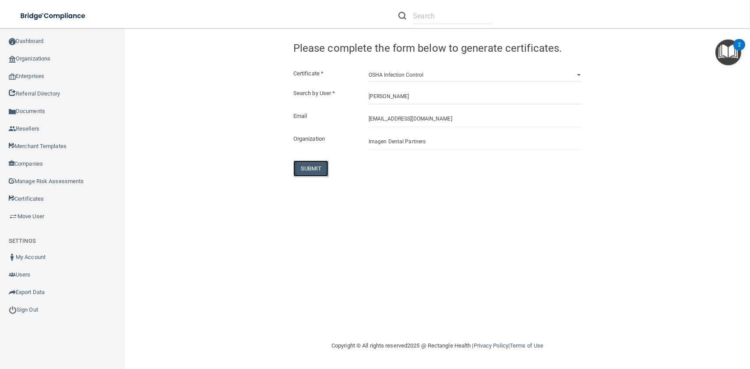
click at [317, 165] on button "SUBMIT" at bounding box center [310, 168] width 35 height 16
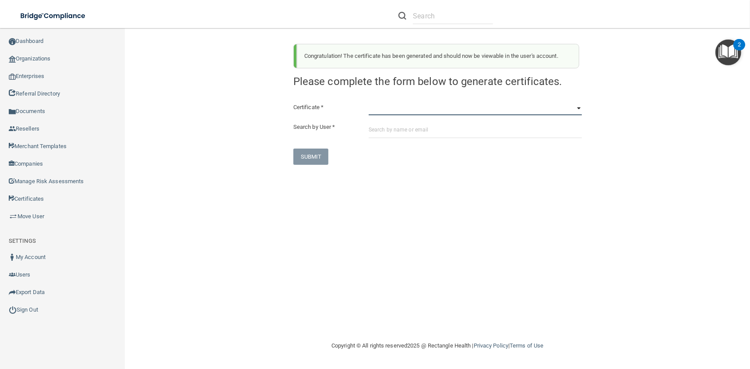
click at [369, 102] on select "HIPAA Officer Certification Training OSHA Bloodborne Pathogens OSHA COVID-19 Pr…" at bounding box center [475, 108] width 213 height 13
click option "OSHA Infection Control" at bounding box center [0, 0] width 0 height 0
click at [417, 131] on input "text" at bounding box center [475, 130] width 213 height 16
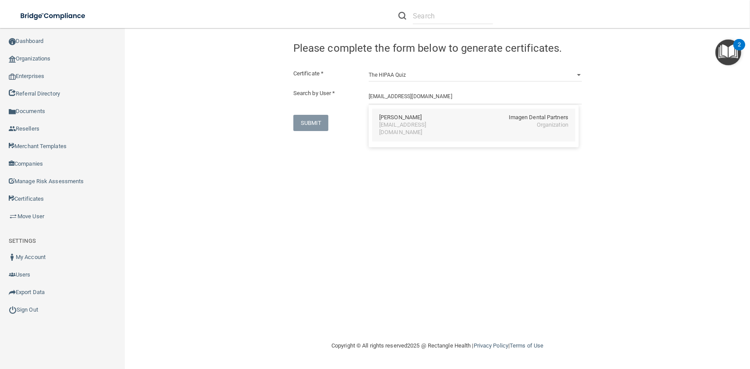
click at [412, 132] on div "Jennifer Montgomery Imagen Dental Partners jmontgomery@imagendentalpartners.com…" at bounding box center [473, 125] width 203 height 33
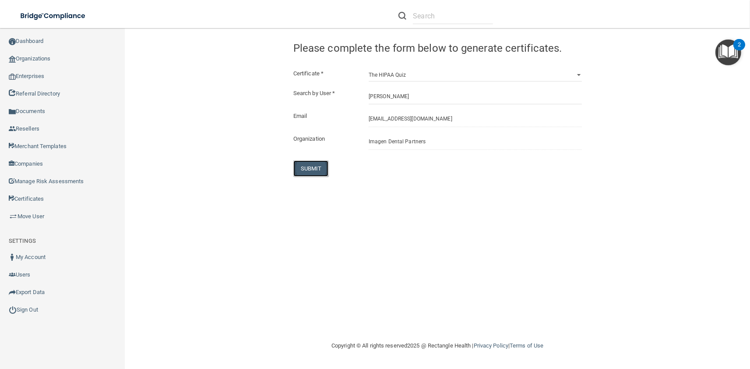
click at [308, 164] on button "SUBMIT" at bounding box center [310, 168] width 35 height 16
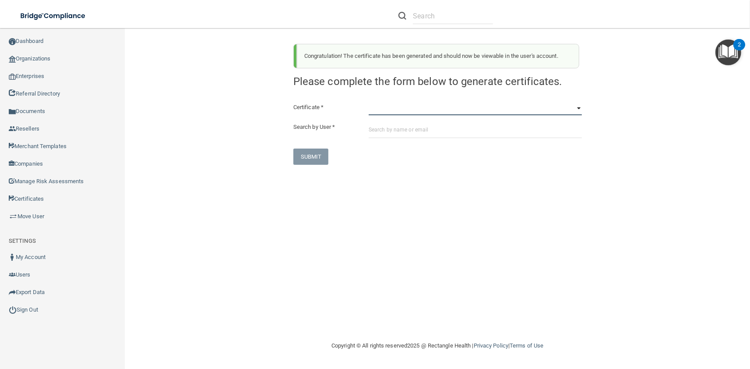
click at [369, 102] on select "HIPAA Officer Certification Training OSHA Bloodborne Pathogens OSHA COVID-19 Pr…" at bounding box center [475, 108] width 213 height 13
click option "OSHA Bloodborne Pathogens" at bounding box center [0, 0] width 0 height 0
click at [428, 130] on input "text" at bounding box center [475, 130] width 213 height 16
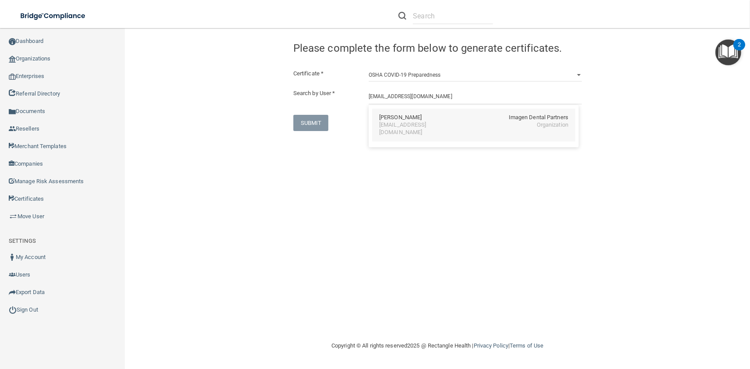
click at [429, 121] on div "Felipe Moreno Imagen Dental Partners" at bounding box center [473, 117] width 189 height 7
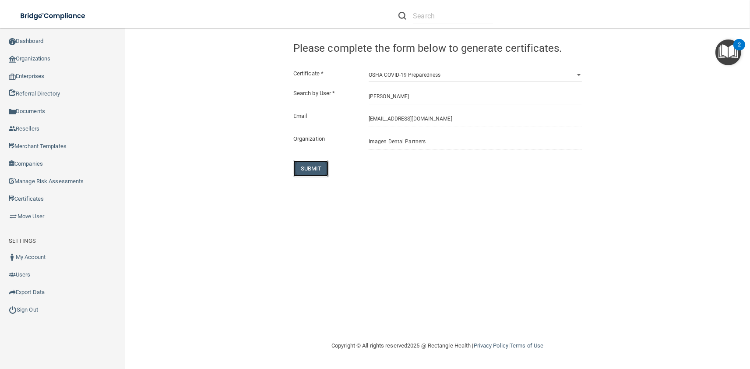
click at [320, 162] on button "SUBMIT" at bounding box center [310, 168] width 35 height 16
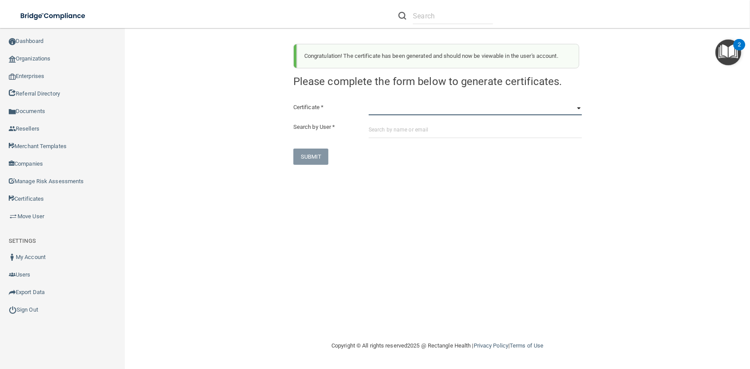
click at [369, 102] on select "HIPAA Officer Certification Training OSHA Bloodborne Pathogens OSHA COVID-19 Pr…" at bounding box center [475, 108] width 213 height 13
click option "OSHA Hazard Communication" at bounding box center [0, 0] width 0 height 0
click at [396, 134] on input "text" at bounding box center [475, 130] width 213 height 16
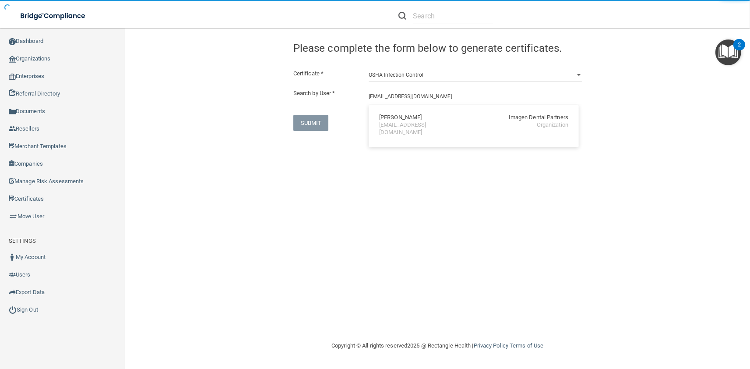
click at [390, 120] on div "Felipe Moreno" at bounding box center [400, 117] width 42 height 7
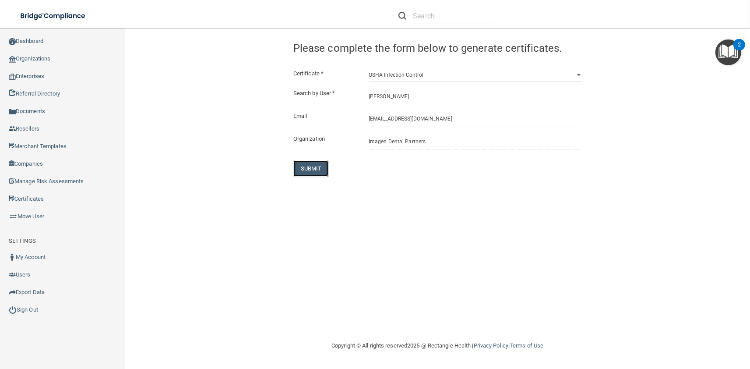
click at [320, 166] on button "SUBMIT" at bounding box center [310, 168] width 35 height 16
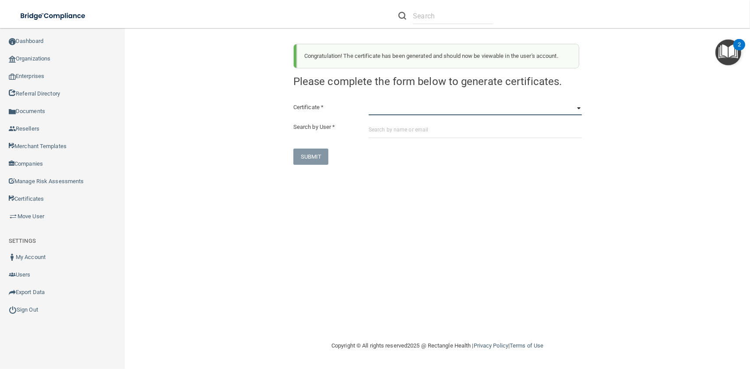
click at [369, 102] on select "HIPAA Officer Certification Training OSHA Bloodborne Pathogens OSHA COVID-19 Pr…" at bounding box center [475, 108] width 213 height 13
click option "OSHA Infection Control" at bounding box center [0, 0] width 0 height 0
click at [396, 127] on input "text" at bounding box center [475, 130] width 213 height 16
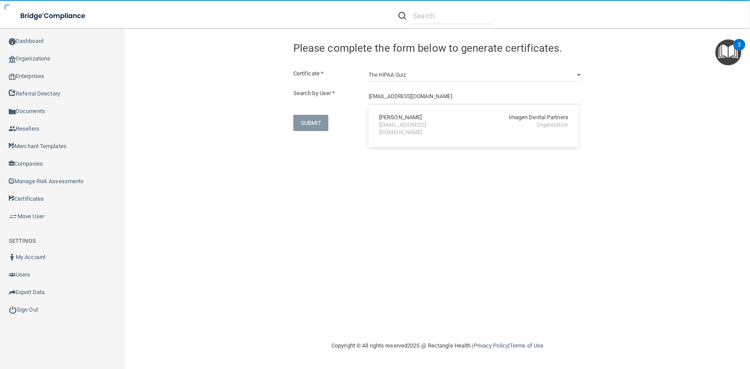
click at [411, 127] on div "pmoreno@imagendentalpartners.com" at bounding box center [417, 128] width 76 height 15
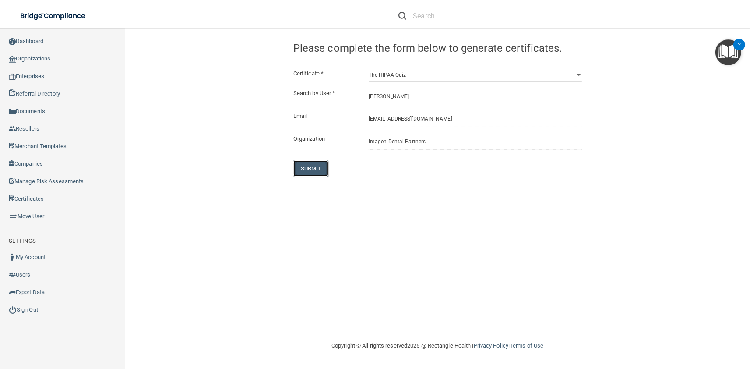
click at [320, 166] on button "SUBMIT" at bounding box center [310, 168] width 35 height 16
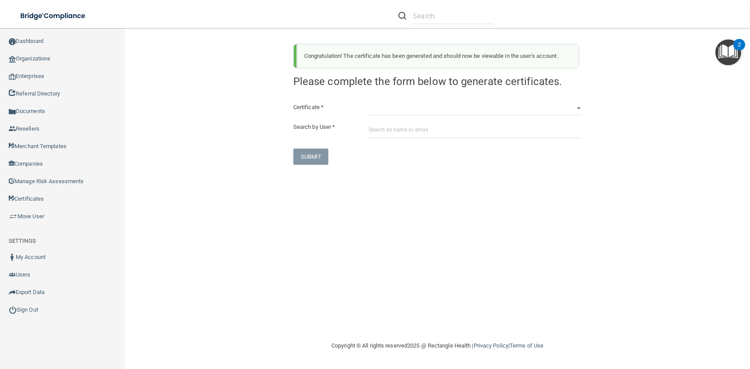
click at [413, 116] on div "Certificate * HIPAA Officer Certification Training OSHA Bloodborne Pathogens OS…" at bounding box center [437, 133] width 288 height 63
click at [369, 102] on select "HIPAA Officer Certification Training OSHA Bloodborne Pathogens OSHA COVID-19 Pr…" at bounding box center [475, 108] width 213 height 13
click option "OSHA Bloodborne Pathogens" at bounding box center [0, 0] width 0 height 0
click at [412, 135] on input "text" at bounding box center [475, 130] width 213 height 16
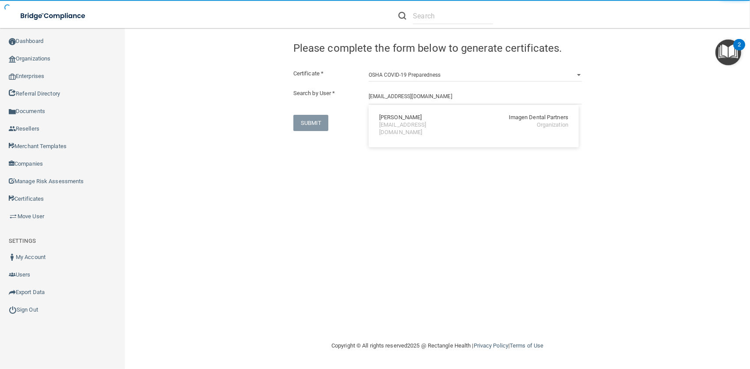
click at [393, 123] on div "amorgan@imagendentalpartners.com" at bounding box center [417, 128] width 76 height 15
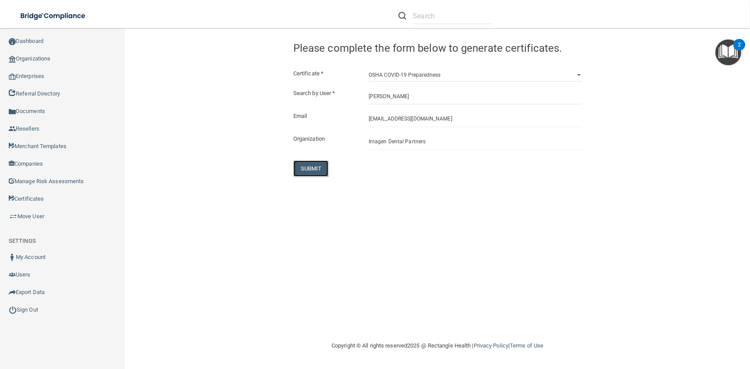
click at [314, 163] on button "SUBMIT" at bounding box center [310, 168] width 35 height 16
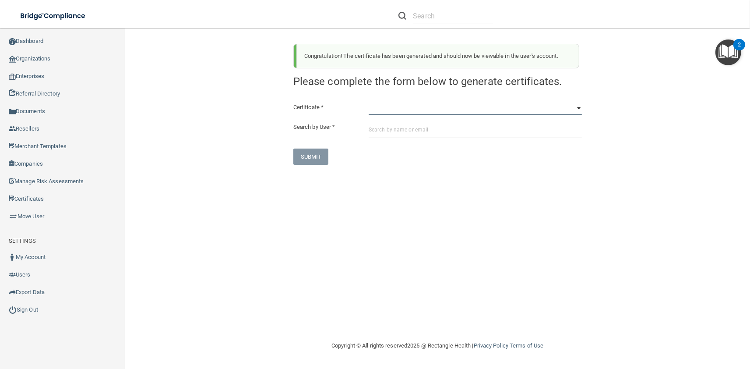
click at [369, 102] on select "HIPAA Officer Certification Training OSHA Bloodborne Pathogens OSHA COVID-19 Pr…" at bounding box center [475, 108] width 213 height 13
click option "OSHA Hazard Communication" at bounding box center [0, 0] width 0 height 0
click at [425, 137] on input "text" at bounding box center [475, 130] width 213 height 16
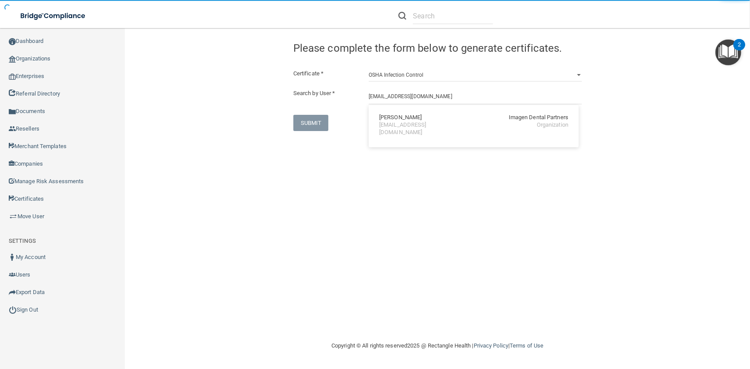
click at [386, 116] on div "Ana L. Morgan" at bounding box center [400, 117] width 42 height 7
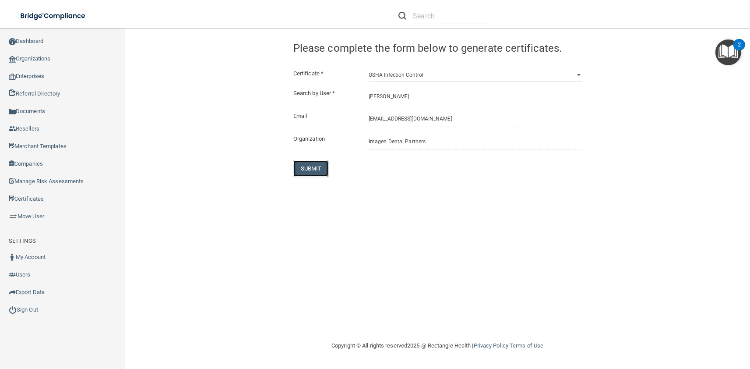
click at [304, 174] on button "SUBMIT" at bounding box center [310, 168] width 35 height 16
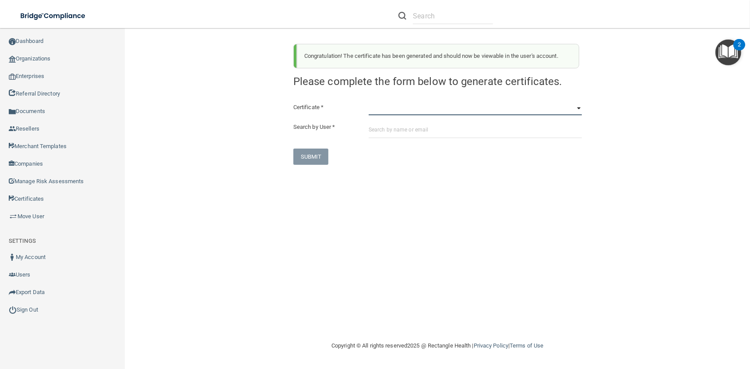
click at [369, 102] on select "HIPAA Officer Certification Training OSHA Bloodborne Pathogens OSHA COVID-19 Pr…" at bounding box center [475, 108] width 213 height 13
click option "OSHA Infection Control" at bounding box center [0, 0] width 0 height 0
click at [425, 133] on input "text" at bounding box center [475, 130] width 213 height 16
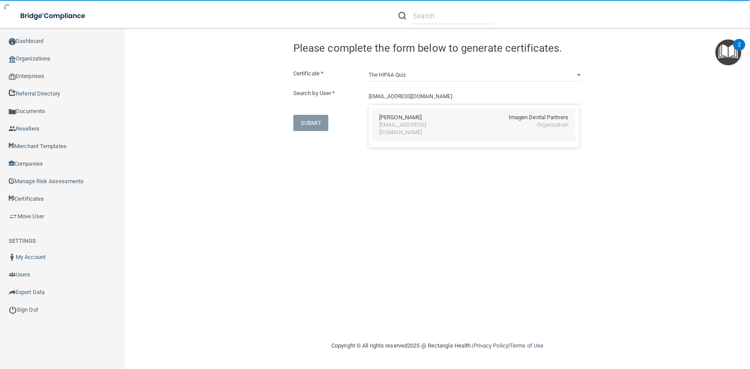
click at [407, 109] on div "Ana L. Morgan Imagen Dental Partners amorgan@imagendentalpartners.com Organizat…" at bounding box center [473, 125] width 203 height 33
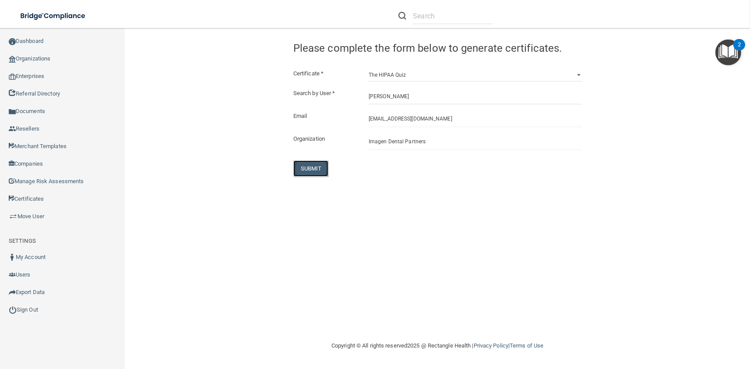
click at [306, 163] on button "SUBMIT" at bounding box center [310, 168] width 35 height 16
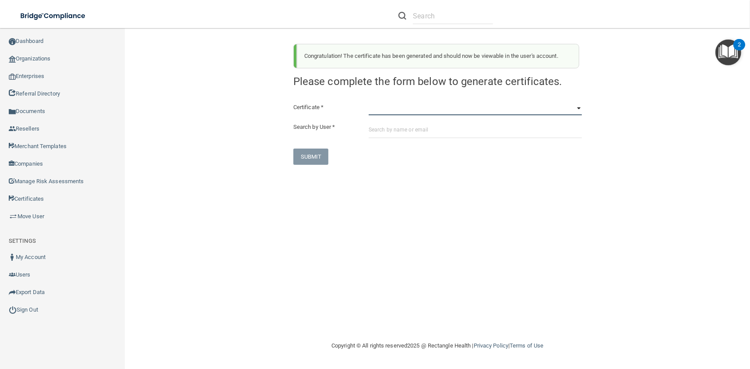
click at [369, 102] on select "HIPAA Officer Certification Training OSHA Bloodborne Pathogens OSHA COVID-19 Pr…" at bounding box center [475, 108] width 213 height 13
click option "OSHA Bloodborne Pathogens" at bounding box center [0, 0] width 0 height 0
click at [407, 130] on input "text" at bounding box center [475, 130] width 213 height 16
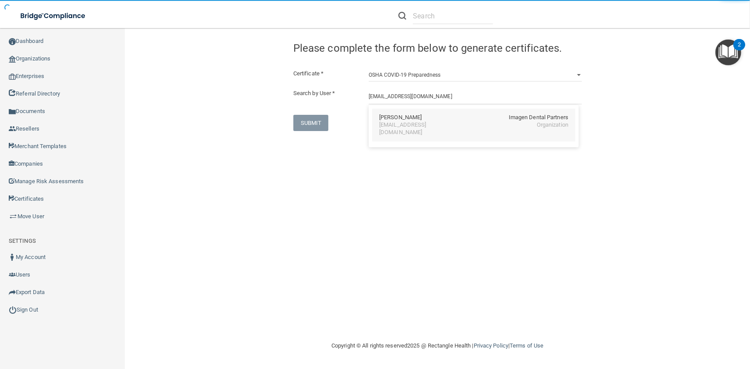
click at [407, 125] on div "emorgan@imagendentalpartners.com" at bounding box center [417, 128] width 76 height 15
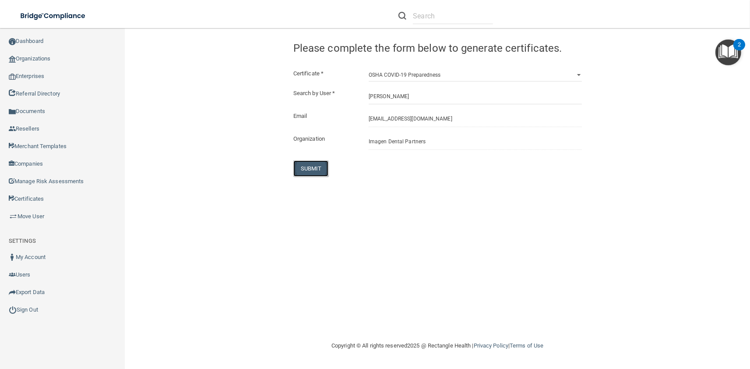
click at [320, 168] on button "SUBMIT" at bounding box center [310, 168] width 35 height 16
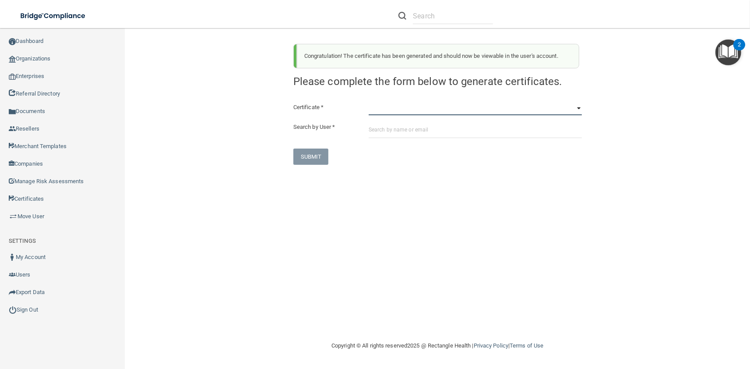
click at [369, 102] on select "HIPAA Officer Certification Training OSHA Bloodborne Pathogens OSHA COVID-19 Pr…" at bounding box center [475, 108] width 213 height 13
click option "OSHA Hazard Communication" at bounding box center [0, 0] width 0 height 0
click at [418, 137] on input "text" at bounding box center [475, 130] width 213 height 16
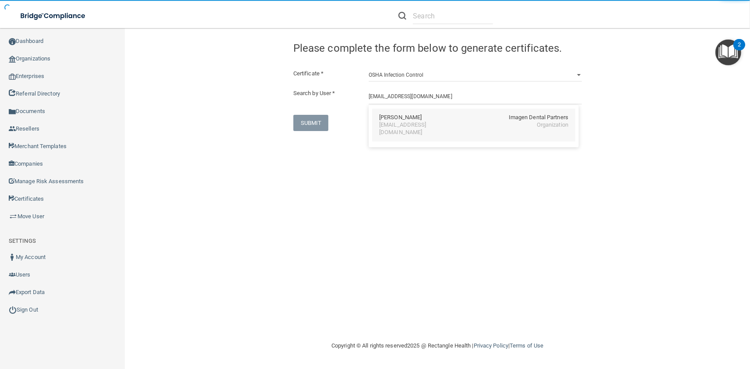
click at [394, 119] on div "Emily Morgan" at bounding box center [400, 117] width 42 height 7
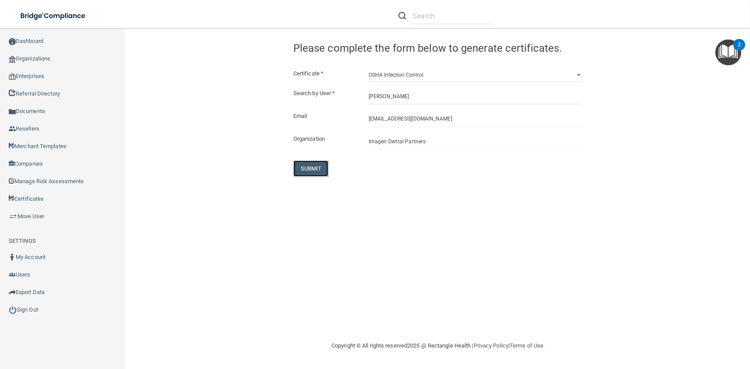
click at [306, 166] on button "SUBMIT" at bounding box center [310, 168] width 35 height 16
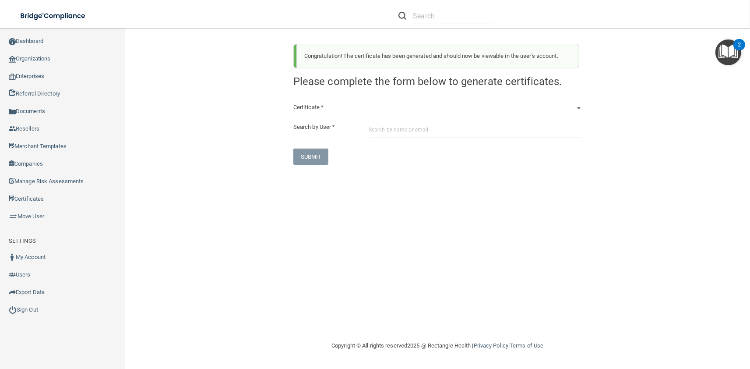
click at [391, 100] on div "Congratulation! The certificate has been generated and should now be viewable i…" at bounding box center [438, 101] width 302 height 128
click at [369, 102] on select "HIPAA Officer Certification Training OSHA Bloodborne Pathogens OSHA COVID-19 Pr…" at bounding box center [475, 108] width 213 height 13
click option "OSHA Infection Control" at bounding box center [0, 0] width 0 height 0
click at [413, 137] on input "text" at bounding box center [475, 130] width 213 height 16
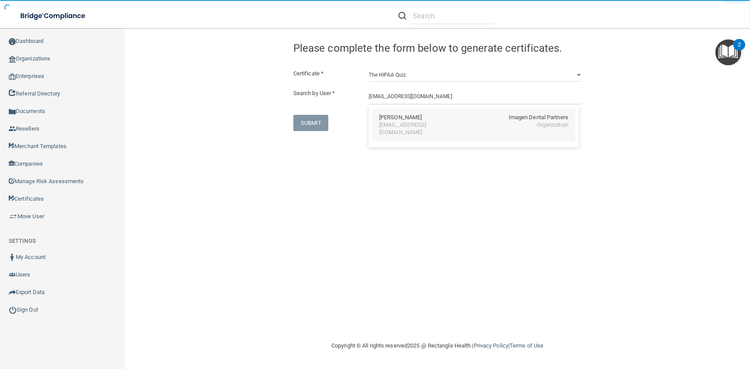
click at [410, 128] on div "emorgan@imagendentalpartners.com" at bounding box center [417, 128] width 76 height 15
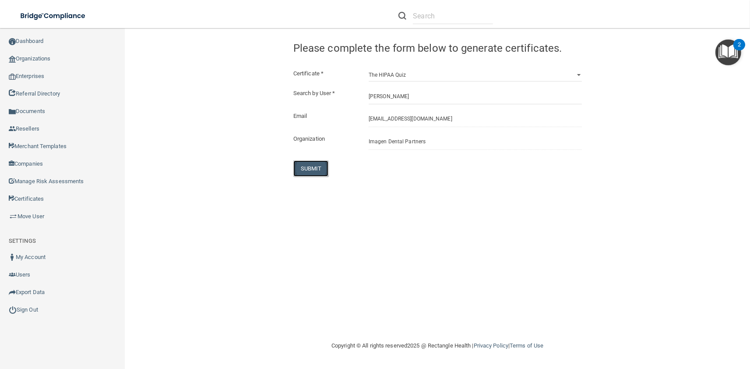
click at [320, 169] on button "SUBMIT" at bounding box center [310, 168] width 35 height 16
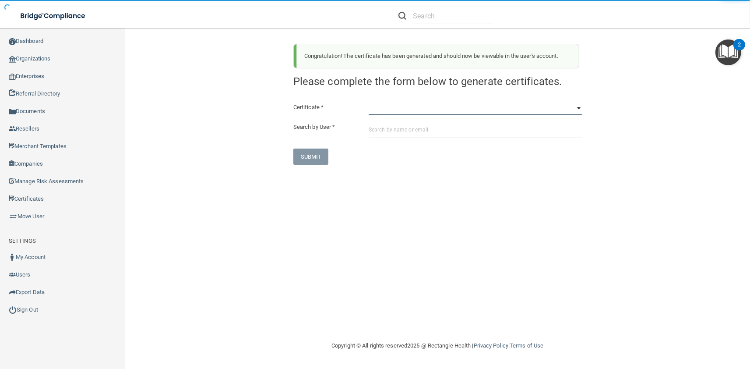
click at [369, 102] on select "HIPAA Officer Certification Training OSHA Bloodborne Pathogens OSHA COVID-19 Pr…" at bounding box center [475, 108] width 213 height 13
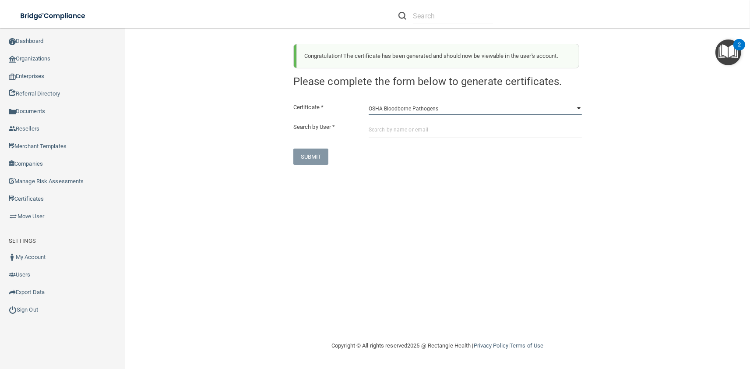
click option "OSHA Bloodborne Pathogens" at bounding box center [0, 0] width 0 height 0
click at [420, 133] on input "text" at bounding box center [475, 130] width 213 height 16
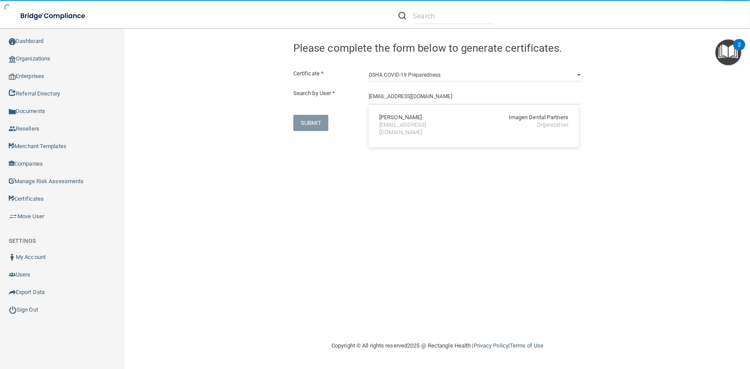
click at [396, 125] on div "tmorris@imagendentalpartners.com" at bounding box center [417, 128] width 76 height 15
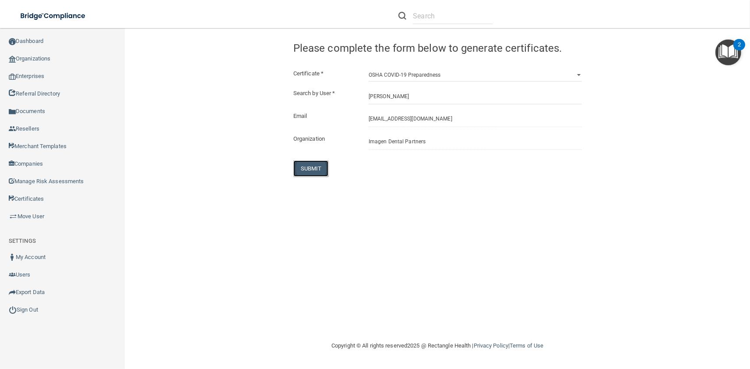
click at [320, 166] on button "SUBMIT" at bounding box center [310, 168] width 35 height 16
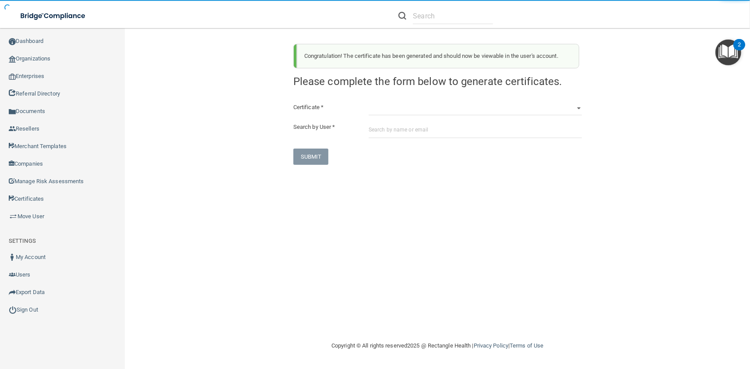
click at [405, 101] on div "Congratulation! The certificate has been generated and should now be viewable i…" at bounding box center [438, 101] width 302 height 128
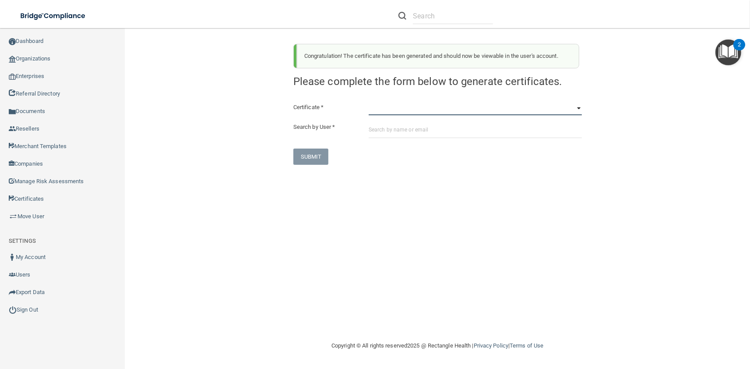
click at [369, 102] on select "HIPAA Officer Certification Training OSHA Bloodborne Pathogens OSHA COVID-19 Pr…" at bounding box center [475, 108] width 213 height 13
click option "OSHA Hazard Communication" at bounding box center [0, 0] width 0 height 0
click at [402, 128] on input "text" at bounding box center [475, 130] width 213 height 16
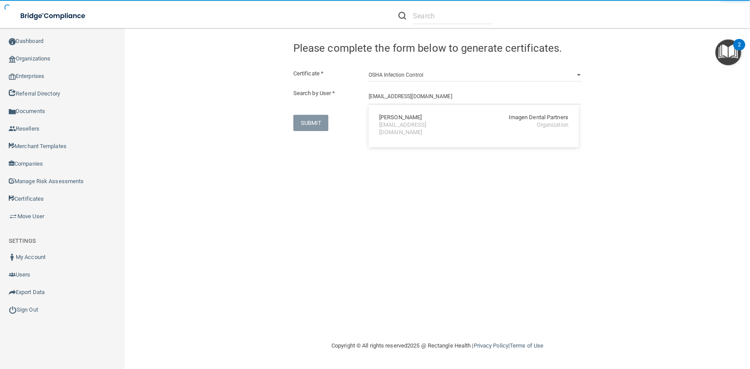
click at [402, 123] on div "tmorris@imagendentalpartners.com" at bounding box center [417, 128] width 76 height 15
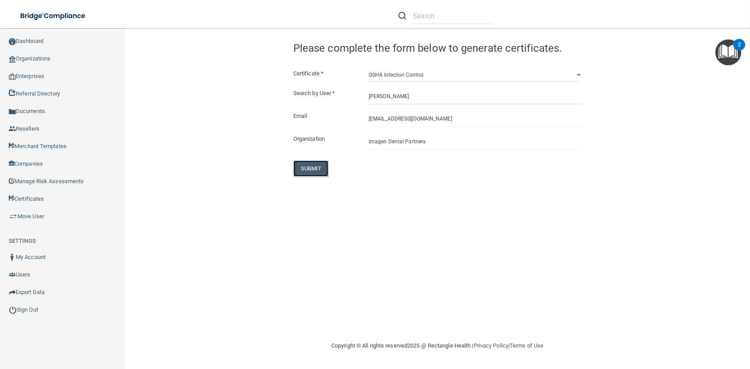
click at [313, 173] on button "SUBMIT" at bounding box center [310, 168] width 35 height 16
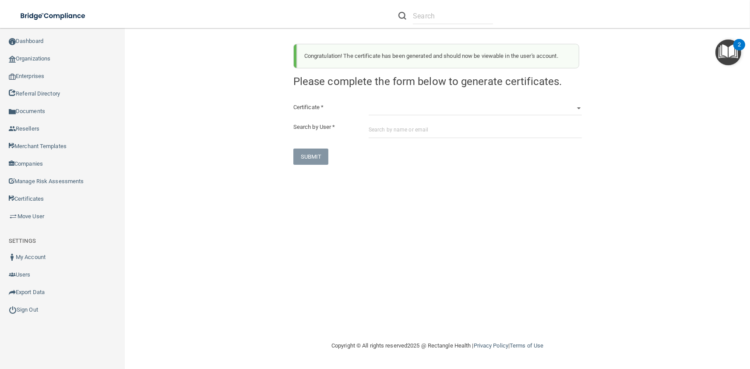
click at [412, 116] on div "Certificate * HIPAA Officer Certification Training OSHA Bloodborne Pathogens OS…" at bounding box center [437, 133] width 288 height 63
click at [369, 102] on select "HIPAA Officer Certification Training OSHA Bloodborne Pathogens OSHA COVID-19 Pr…" at bounding box center [475, 108] width 213 height 13
click option "OSHA Infection Control" at bounding box center [0, 0] width 0 height 0
click at [405, 137] on input "text" at bounding box center [475, 130] width 213 height 16
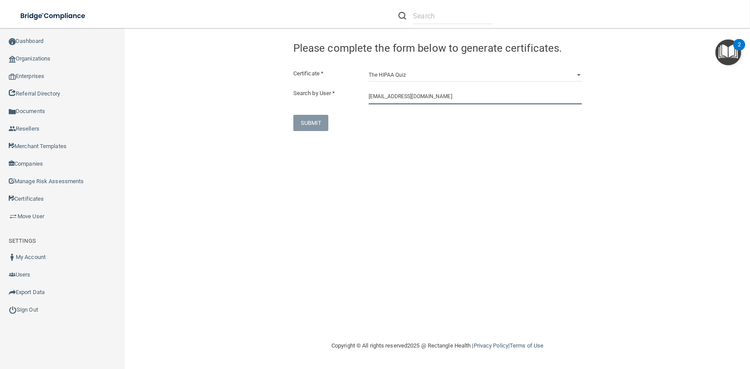
click at [392, 102] on input "tmorris@imagendentalpartners.com" at bounding box center [475, 96] width 213 height 16
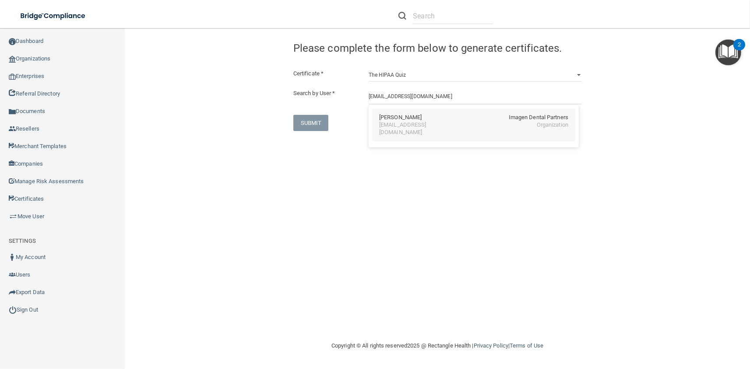
click at [402, 121] on div "Tamara Z. Morris" at bounding box center [400, 117] width 42 height 7
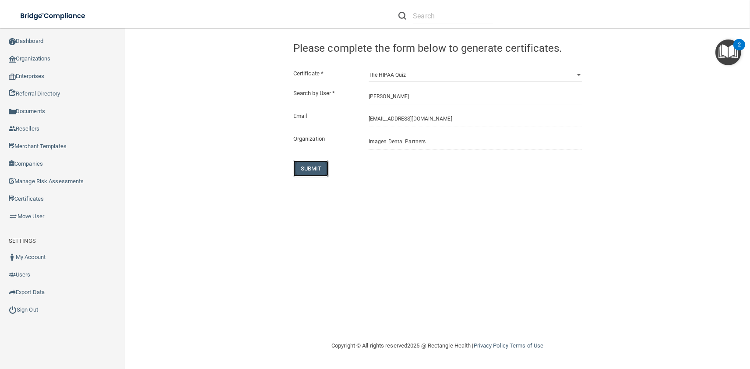
click at [323, 162] on button "SUBMIT" at bounding box center [310, 168] width 35 height 16
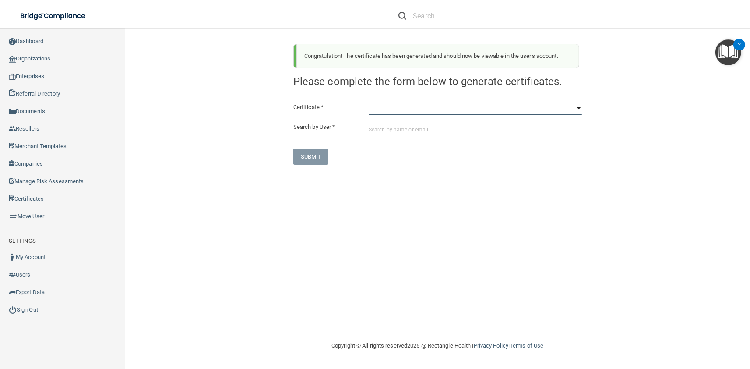
click at [369, 102] on select "HIPAA Officer Certification Training OSHA Bloodborne Pathogens OSHA COVID-19 Pr…" at bounding box center [475, 108] width 213 height 13
click option "OSHA Bloodborne Pathogens" at bounding box center [0, 0] width 0 height 0
click at [416, 135] on input "text" at bounding box center [475, 130] width 213 height 16
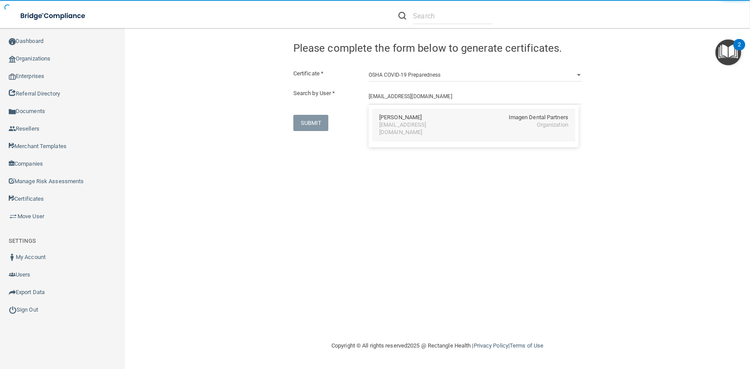
click at [397, 122] on div "smorrisette@imagendentalpartners.com" at bounding box center [417, 128] width 76 height 15
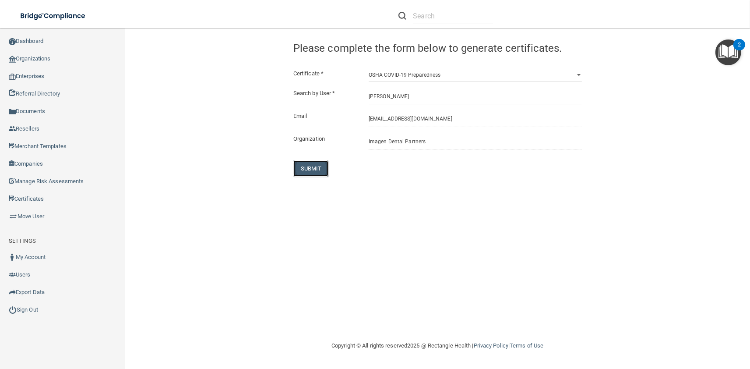
click at [323, 164] on button "SUBMIT" at bounding box center [310, 168] width 35 height 16
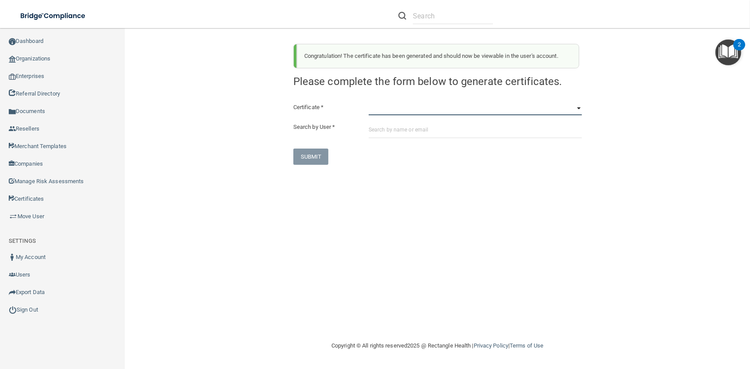
click at [369, 102] on select "HIPAA Officer Certification Training OSHA Bloodborne Pathogens OSHA COVID-19 Pr…" at bounding box center [475, 108] width 213 height 13
click option "OSHA Hazard Communication" at bounding box center [0, 0] width 0 height 0
click at [411, 135] on input "text" at bounding box center [475, 130] width 213 height 16
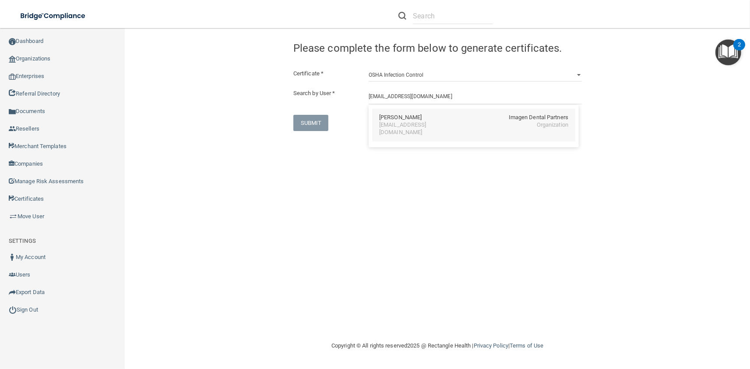
click at [409, 130] on div "Shannon Morrisette Imagen Dental Partners smorrisette@imagendentalpartners.com …" at bounding box center [473, 125] width 203 height 33
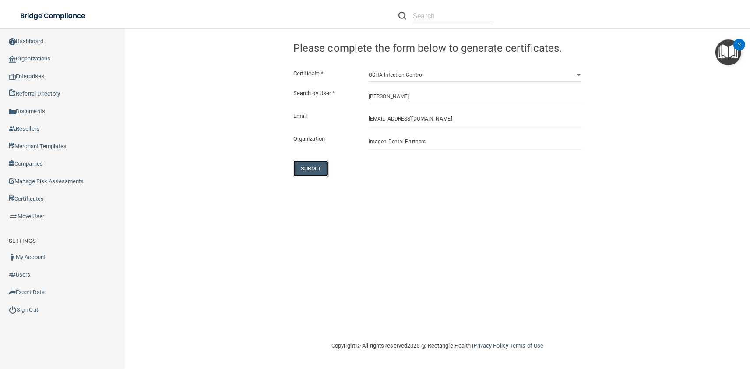
click at [316, 166] on button "SUBMIT" at bounding box center [310, 168] width 35 height 16
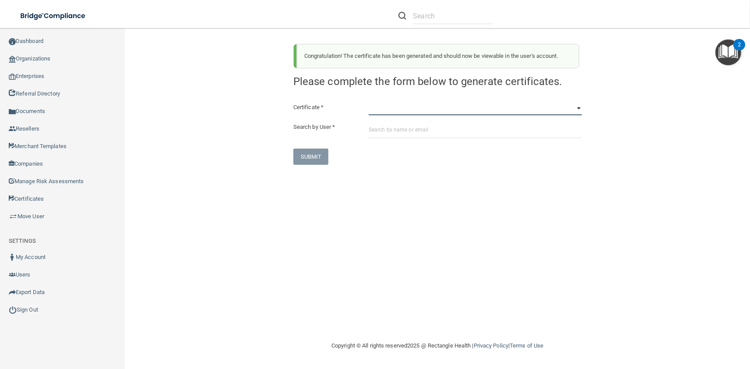
click at [369, 102] on select "HIPAA Officer Certification Training OSHA Bloodborne Pathogens OSHA COVID-19 Pr…" at bounding box center [475, 108] width 213 height 13
click option "OSHA Infection Control" at bounding box center [0, 0] width 0 height 0
click at [410, 135] on input "text" at bounding box center [475, 130] width 213 height 16
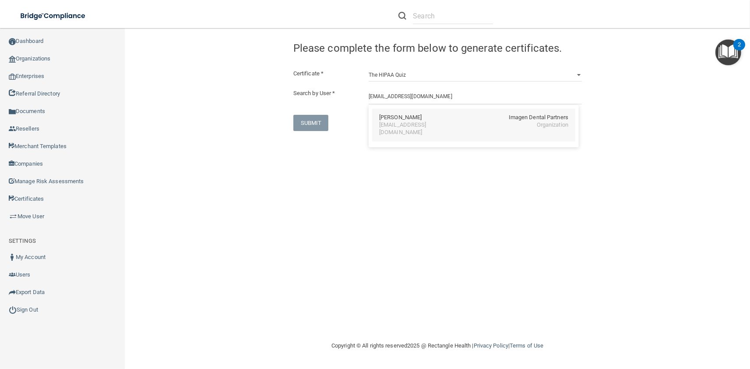
click at [402, 130] on div "Shannon Morrisette Imagen Dental Partners smorrisette@imagendentalpartners.com …" at bounding box center [473, 125] width 203 height 33
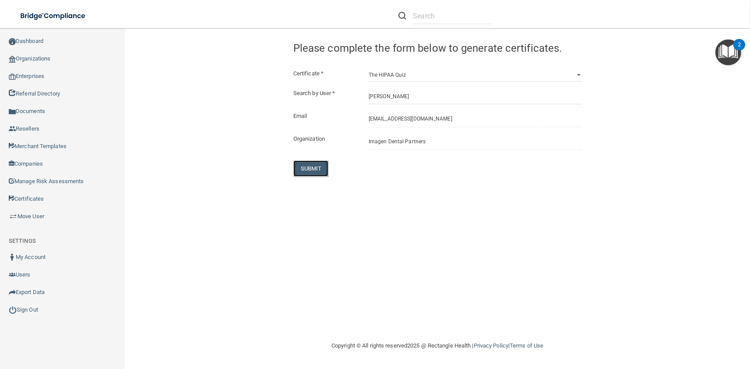
click at [314, 168] on button "SUBMIT" at bounding box center [310, 168] width 35 height 16
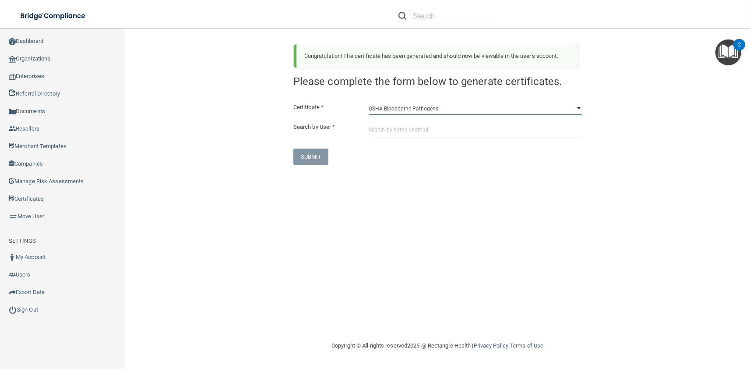
click option "OSHA Bloodborne Pathogens" at bounding box center [0, 0] width 0 height 0
click at [402, 138] on div "Certificate * HIPAA Officer Certification Training OSHA Bloodborne Pathogens OS…" at bounding box center [437, 133] width 288 height 63
click at [397, 132] on input "text" at bounding box center [475, 130] width 213 height 16
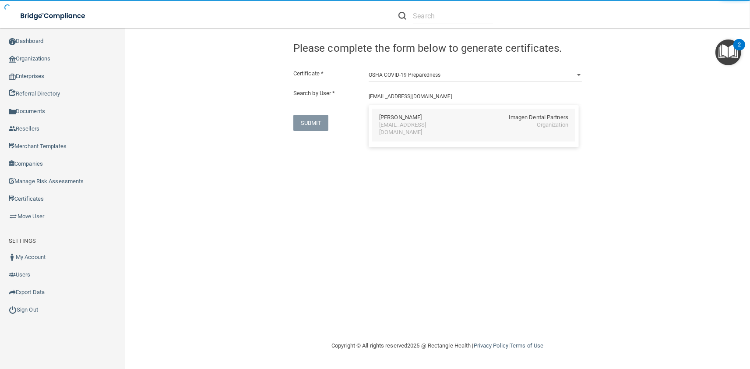
click at [384, 132] on div "Prateek Moturi Imagen Dental Partners pmoturi@imagendentalpartners.com Organiza…" at bounding box center [473, 125] width 203 height 33
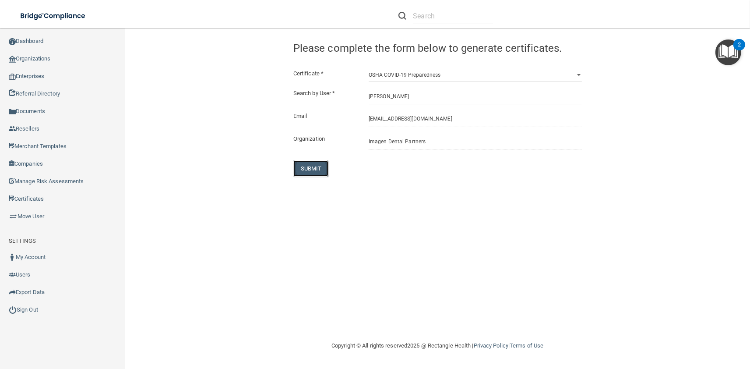
click at [313, 162] on button "SUBMIT" at bounding box center [310, 168] width 35 height 16
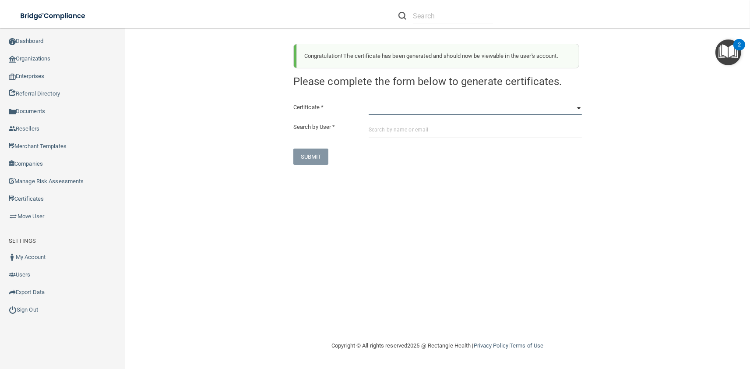
click at [369, 102] on select "HIPAA Officer Certification Training OSHA Bloodborne Pathogens OSHA COVID-19 Pr…" at bounding box center [475, 108] width 213 height 13
click option "OSHA Hazard Communication" at bounding box center [0, 0] width 0 height 0
click at [404, 126] on input "text" at bounding box center [475, 130] width 213 height 16
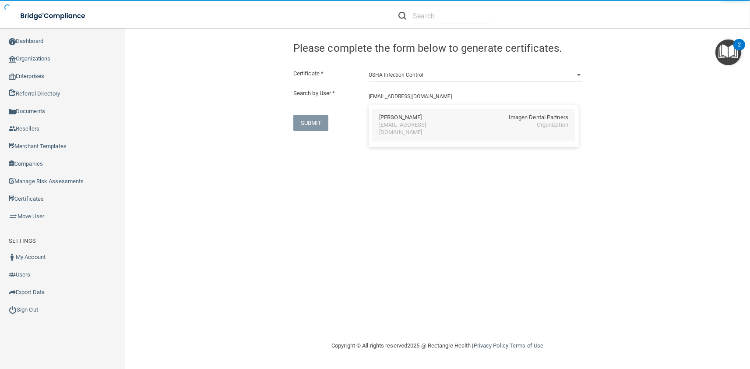
click at [402, 121] on div "Prateek Moturi" at bounding box center [400, 117] width 42 height 7
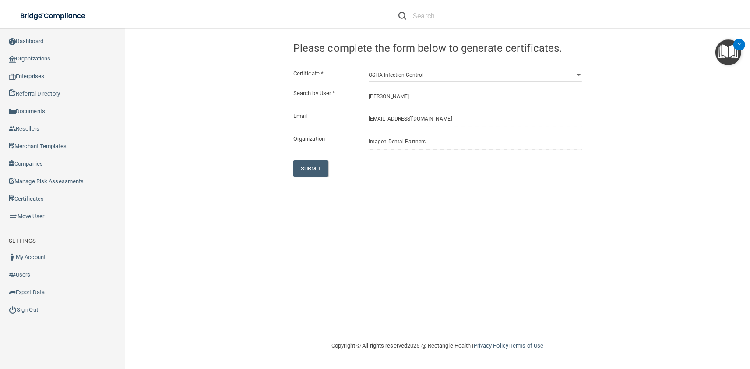
click at [287, 172] on div "SUBMIT" at bounding box center [337, 168] width 101 height 16
click at [316, 170] on button "SUBMIT" at bounding box center [310, 168] width 35 height 16
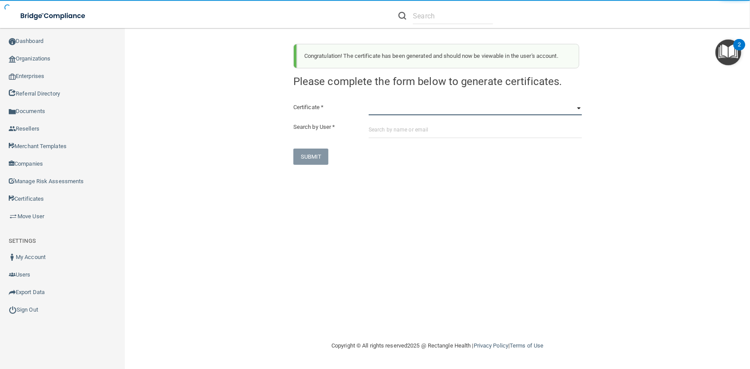
click at [369, 102] on select "HIPAA Officer Certification Training OSHA Bloodborne Pathogens OSHA COVID-19 Pr…" at bounding box center [475, 108] width 213 height 13
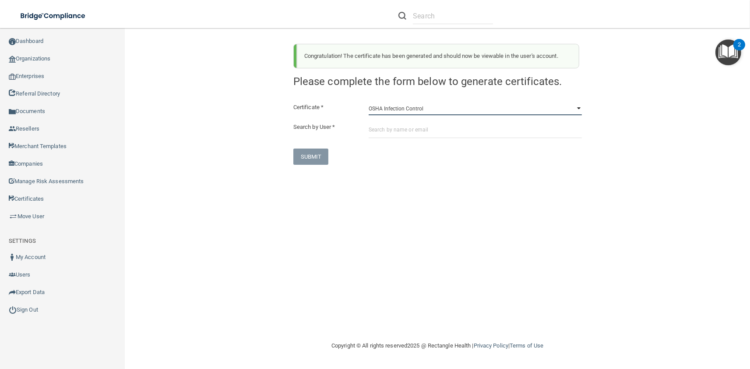
click option "OSHA Infection Control" at bounding box center [0, 0] width 0 height 0
click at [412, 135] on input "text" at bounding box center [475, 130] width 213 height 16
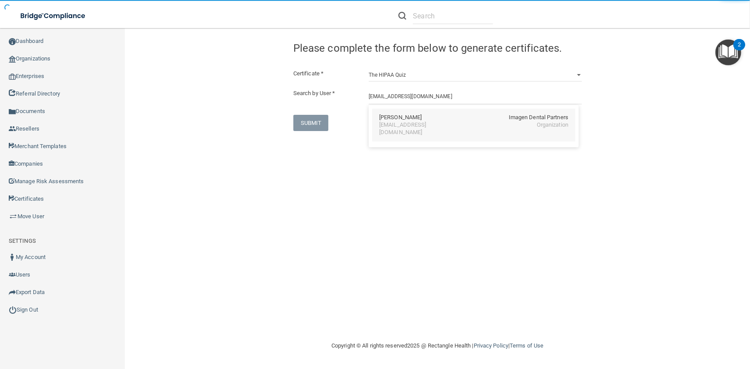
click at [377, 121] on div "Prateek Moturi Imagen Dental Partners pmoturi@imagendentalpartners.com Organiza…" at bounding box center [473, 125] width 203 height 33
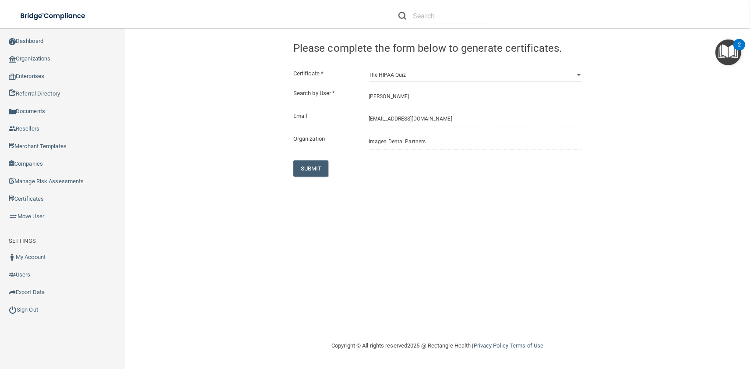
click at [310, 178] on div "Congratulation! The certificate has been generated and should now be viewable i…" at bounding box center [437, 184] width 590 height 295
click at [310, 173] on button "SUBMIT" at bounding box center [310, 168] width 35 height 16
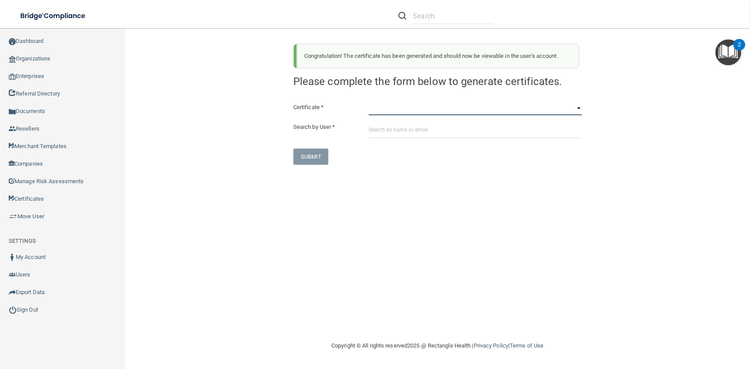
click at [369, 102] on select "HIPAA Officer Certification Training OSHA Bloodborne Pathogens OSHA COVID-19 Pr…" at bounding box center [475, 108] width 213 height 13
click option "OSHA Bloodborne Pathogens" at bounding box center [0, 0] width 0 height 0
click at [451, 134] on input "text" at bounding box center [475, 130] width 213 height 16
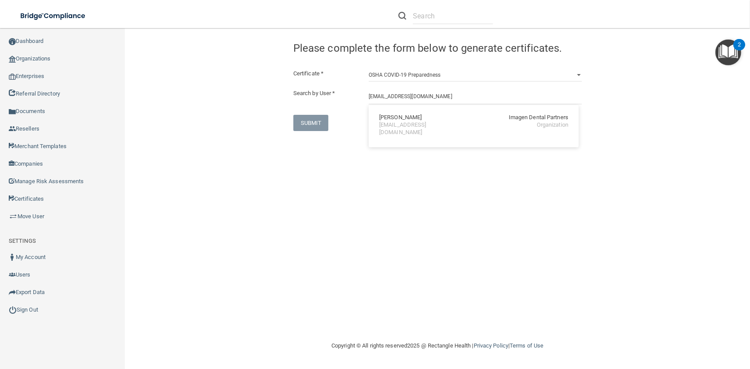
click at [451, 134] on div "Ronald D. Myers Imagen Dental Partners rmyers@imagendentalpartners.com Organiza…" at bounding box center [473, 125] width 203 height 33
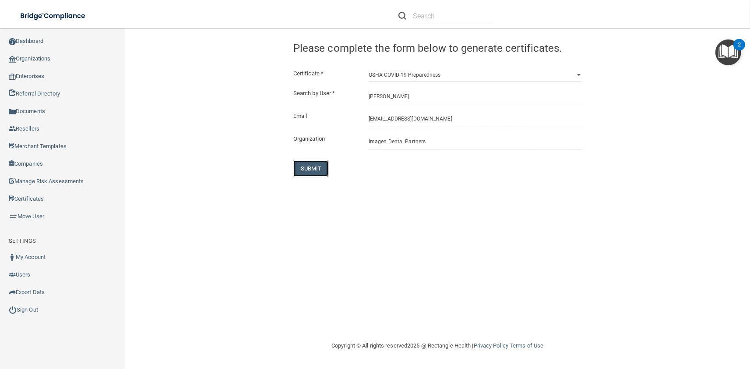
click at [313, 165] on button "SUBMIT" at bounding box center [310, 168] width 35 height 16
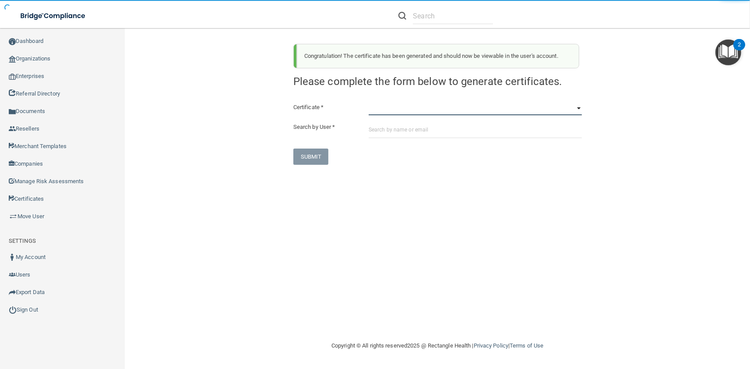
click at [369, 102] on select "HIPAA Officer Certification Training OSHA Bloodborne Pathogens OSHA COVID-19 Pr…" at bounding box center [475, 108] width 213 height 13
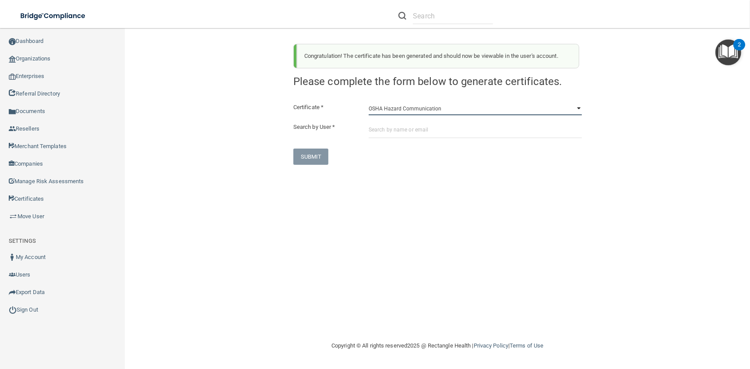
click option "OSHA Hazard Communication" at bounding box center [0, 0] width 0 height 0
click at [420, 133] on input "text" at bounding box center [475, 130] width 213 height 16
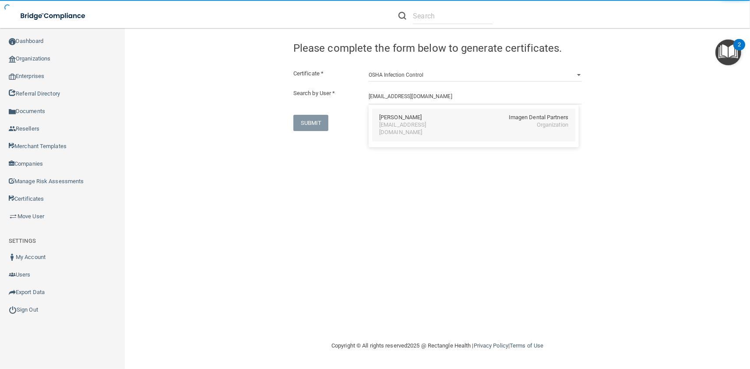
click at [417, 115] on div "Ronald D. Myers" at bounding box center [400, 117] width 42 height 7
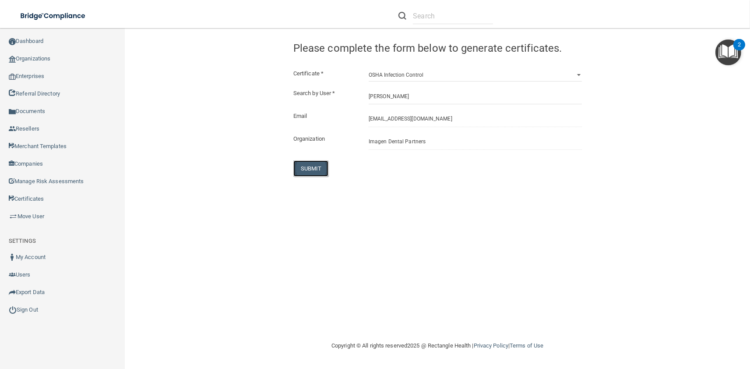
click at [320, 164] on button "SUBMIT" at bounding box center [310, 168] width 35 height 16
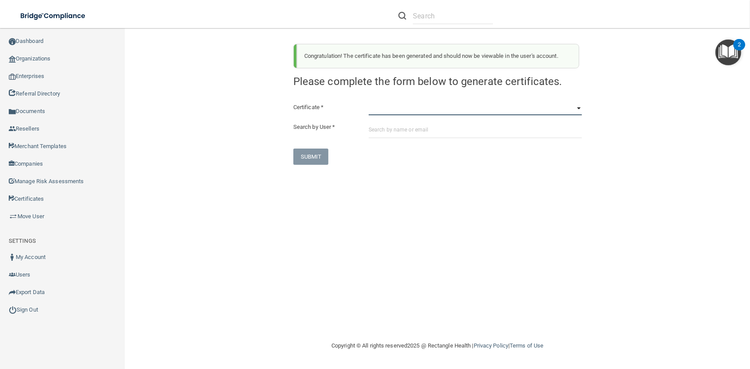
click at [369, 102] on select "HIPAA Officer Certification Training OSHA Bloodborne Pathogens OSHA COVID-19 Pr…" at bounding box center [475, 108] width 213 height 13
click option "OSHA Infection Control" at bounding box center [0, 0] width 0 height 0
click at [383, 128] on input "text" at bounding box center [475, 130] width 213 height 16
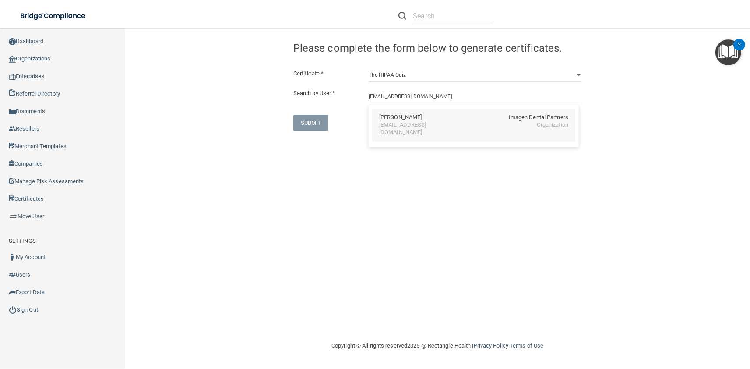
click at [423, 118] on div "Ronald D. Myers Imagen Dental Partners" at bounding box center [473, 117] width 189 height 7
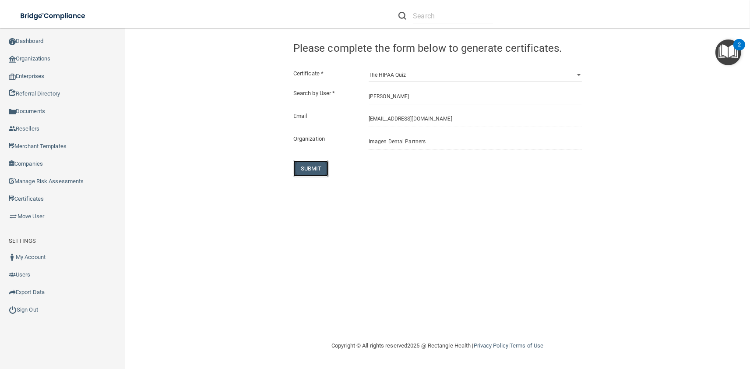
click at [320, 165] on button "SUBMIT" at bounding box center [310, 168] width 35 height 16
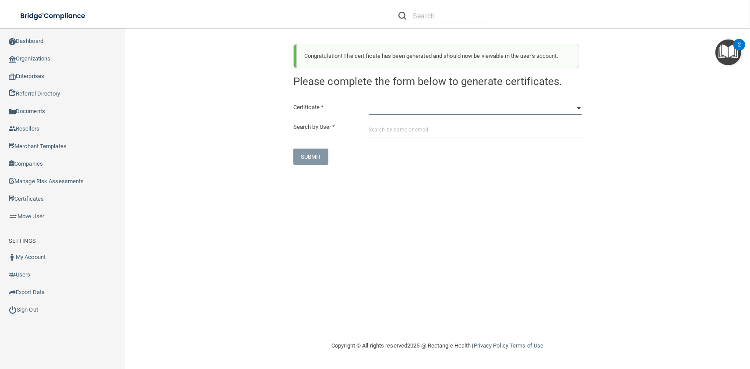
click at [369, 102] on select "HIPAA Officer Certification Training OSHA Bloodborne Pathogens OSHA COVID-19 Pr…" at bounding box center [475, 108] width 213 height 13
click option "OSHA Bloodborne Pathogens" at bounding box center [0, 0] width 0 height 0
click at [403, 140] on div "Certificate * HIPAA Officer Certification Training OSHA Bloodborne Pathogens OS…" at bounding box center [437, 133] width 288 height 63
click at [402, 136] on input "text" at bounding box center [475, 130] width 213 height 16
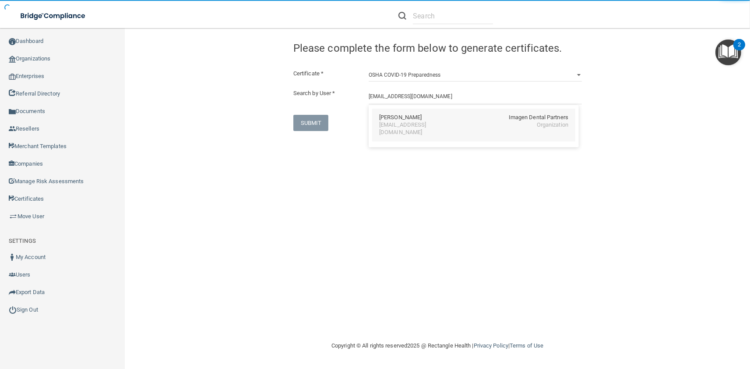
click at [400, 124] on div "mnichols@imagendentalpartners.com" at bounding box center [417, 128] width 76 height 15
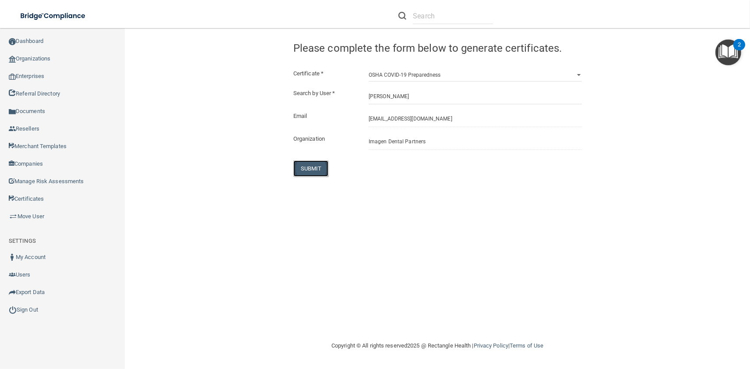
click at [318, 165] on button "SUBMIT" at bounding box center [310, 168] width 35 height 16
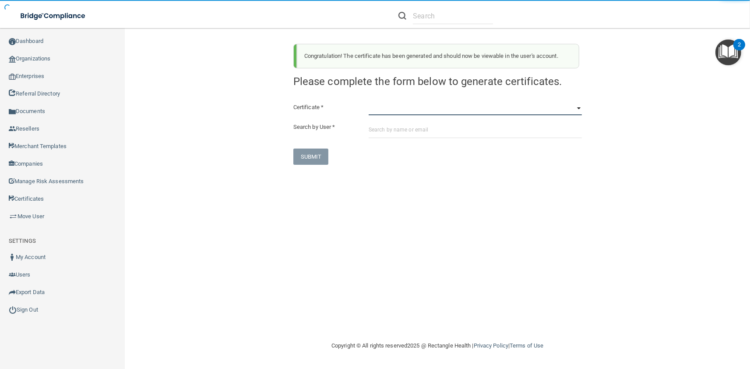
click at [369, 102] on select "HIPAA Officer Certification Training OSHA Bloodborne Pathogens OSHA COVID-19 Pr…" at bounding box center [475, 108] width 213 height 13
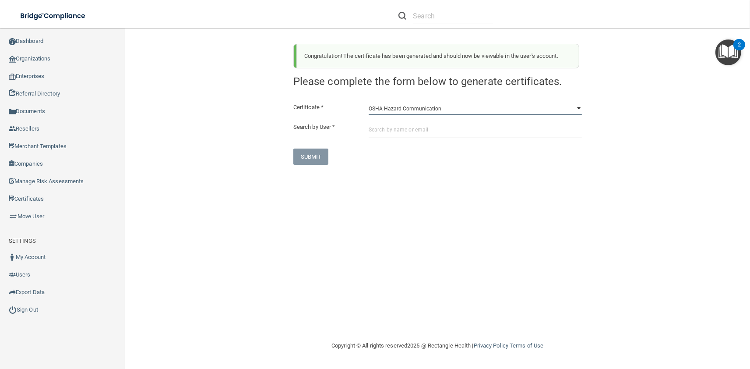
click option "OSHA Hazard Communication" at bounding box center [0, 0] width 0 height 0
click at [487, 135] on input "text" at bounding box center [475, 130] width 213 height 16
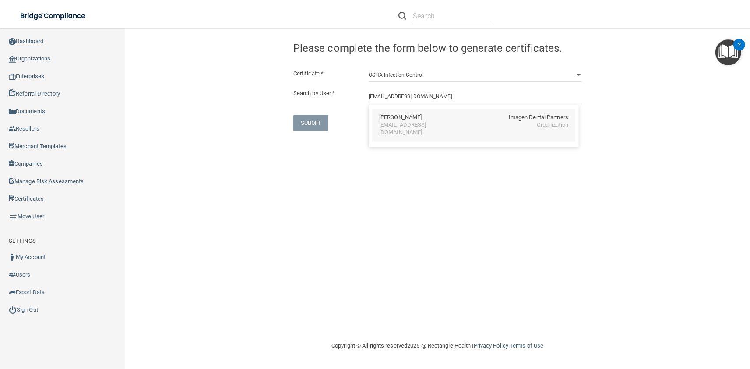
click at [422, 113] on div "Melanie Nichols Imagen Dental Partners mnichols@imagendentalpartners.com Organi…" at bounding box center [473, 125] width 203 height 33
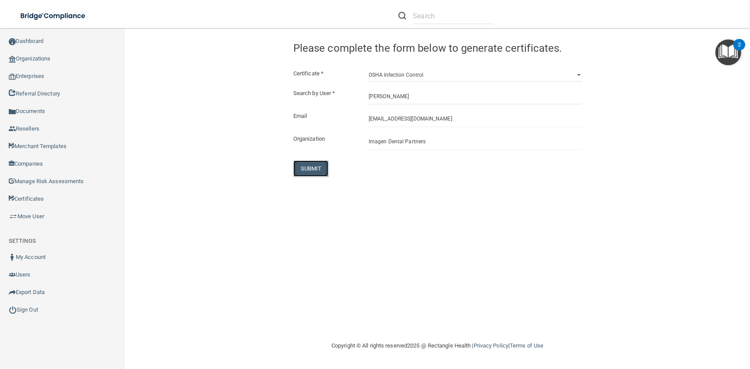
click at [319, 166] on button "SUBMIT" at bounding box center [310, 168] width 35 height 16
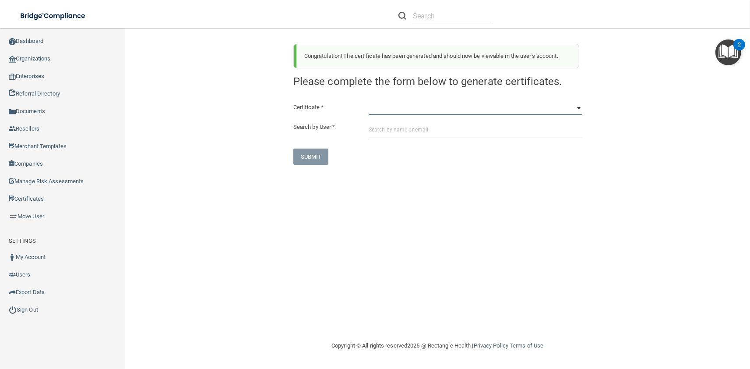
click at [369, 102] on select "HIPAA Officer Certification Training OSHA Bloodborne Pathogens OSHA COVID-19 Pr…" at bounding box center [475, 108] width 213 height 13
click option "OSHA Infection Control" at bounding box center [0, 0] width 0 height 0
click at [426, 128] on input "text" at bounding box center [475, 130] width 213 height 16
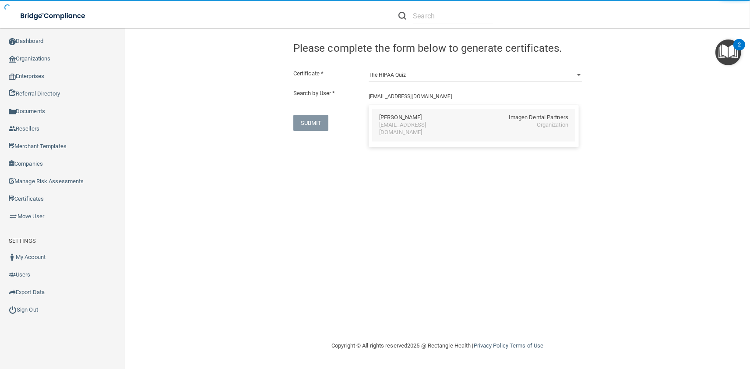
click at [423, 120] on div "Melanie Nichols Imagen Dental Partners" at bounding box center [473, 117] width 189 height 7
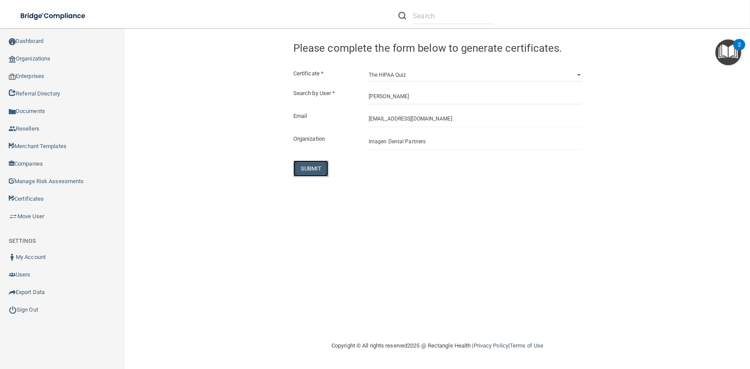
click at [313, 171] on button "SUBMIT" at bounding box center [310, 168] width 35 height 16
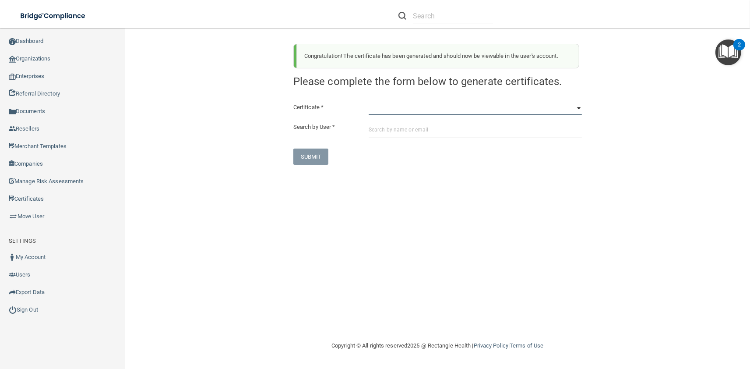
click at [369, 102] on select "HIPAA Officer Certification Training OSHA Bloodborne Pathogens OSHA COVID-19 Pr…" at bounding box center [475, 108] width 213 height 13
click option "OSHA Bloodborne Pathogens" at bounding box center [0, 0] width 0 height 0
click at [408, 129] on input "text" at bounding box center [475, 130] width 213 height 16
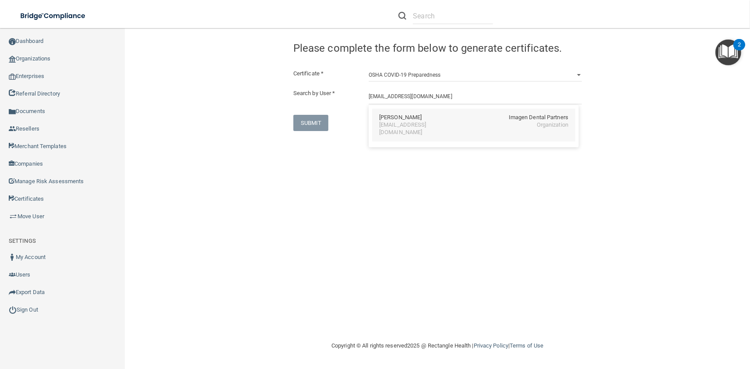
click at [408, 129] on div "Hannah E. O'Shea Imagen Dental Partners hoshea@imagendentalpartners.com Organiz…" at bounding box center [473, 125] width 203 height 33
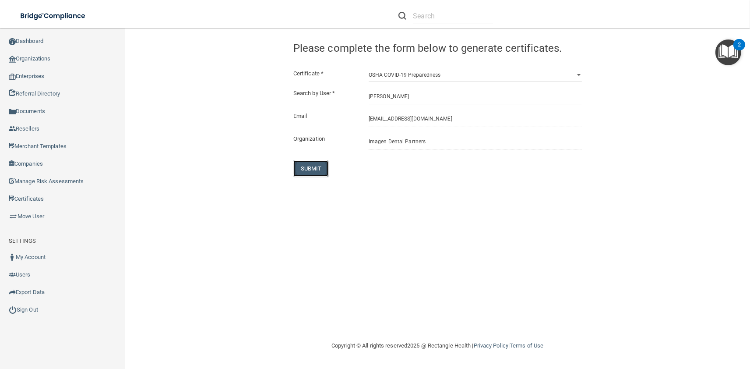
click at [314, 166] on button "SUBMIT" at bounding box center [310, 168] width 35 height 16
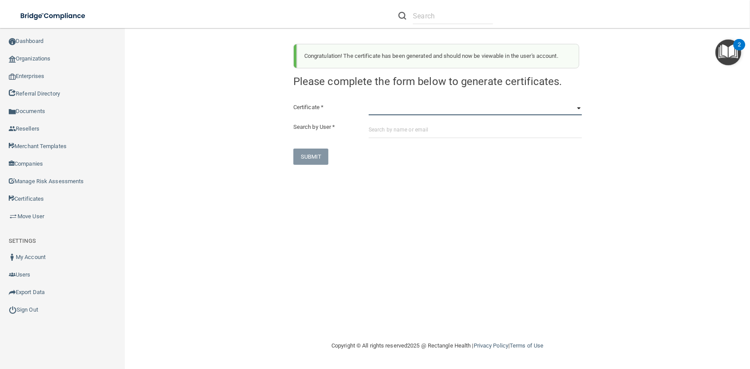
click at [369, 102] on select "HIPAA Officer Certification Training OSHA Bloodborne Pathogens OSHA COVID-19 Pr…" at bounding box center [475, 108] width 213 height 13
click option "OSHA Hazard Communication" at bounding box center [0, 0] width 0 height 0
click at [424, 128] on input "text" at bounding box center [475, 130] width 213 height 16
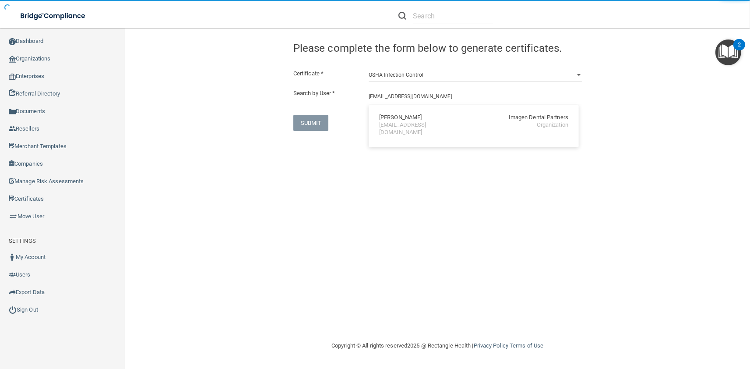
click at [398, 124] on div "hoshea@imagendentalpartners.com" at bounding box center [417, 128] width 76 height 15
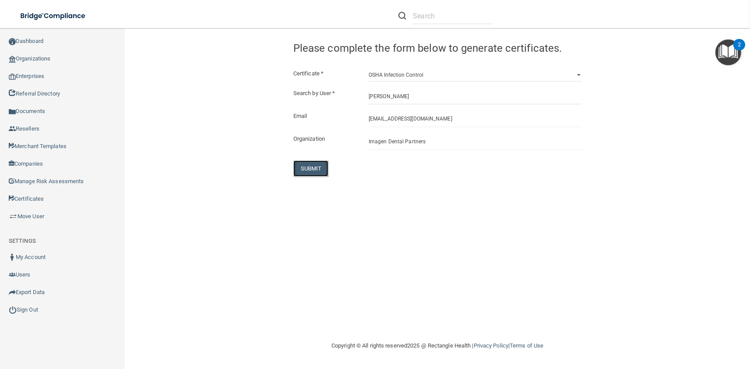
click at [318, 165] on button "SUBMIT" at bounding box center [310, 168] width 35 height 16
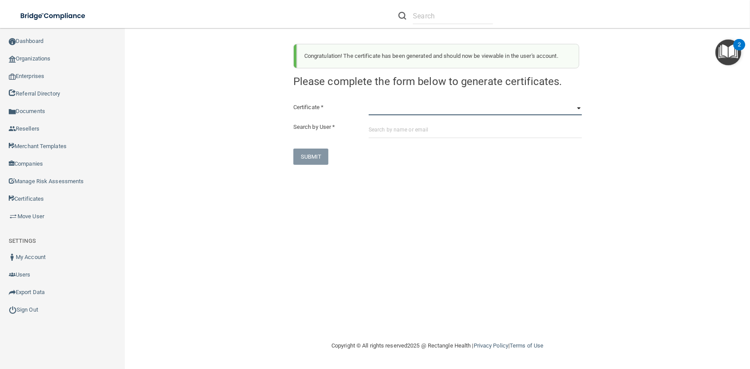
click at [369, 102] on select "HIPAA Officer Certification Training OSHA Bloodborne Pathogens OSHA COVID-19 Pr…" at bounding box center [475, 108] width 213 height 13
click option "OSHA Hazard Communication" at bounding box center [0, 0] width 0 height 0
click at [432, 165] on div "Congratulation! The certificate has been generated and should now be viewable i…" at bounding box center [437, 184] width 590 height 295
click at [369, 102] on select "HIPAA Officer Certification Training OSHA Bloodborne Pathogens OSHA COVID-19 Pr…" at bounding box center [475, 108] width 213 height 13
click option "OSHA Infection Control" at bounding box center [0, 0] width 0 height 0
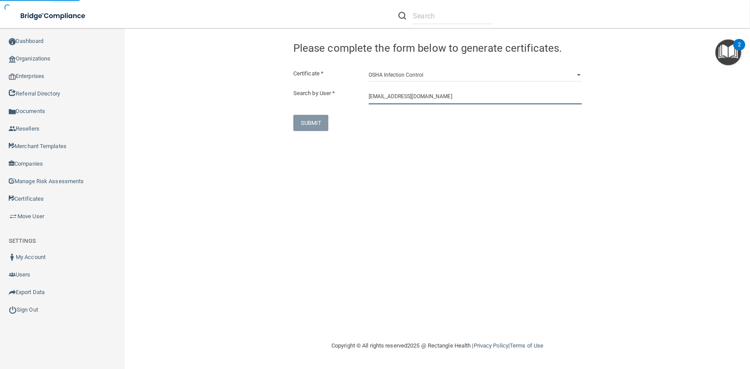
click at [395, 100] on input "hoshea@imagendentalpartners.com" at bounding box center [475, 96] width 213 height 16
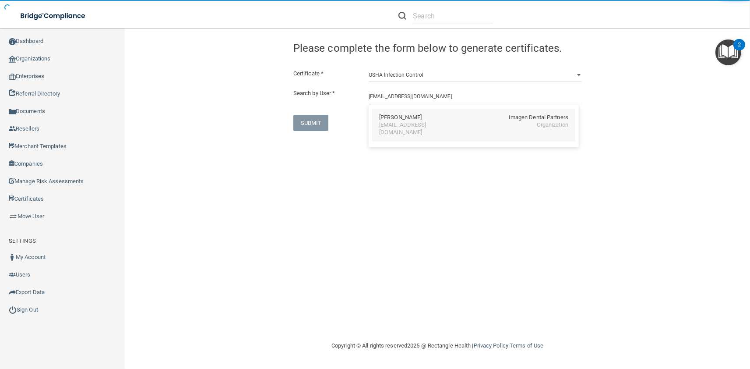
click at [400, 120] on div "Hannah E. O'Shea" at bounding box center [400, 117] width 42 height 7
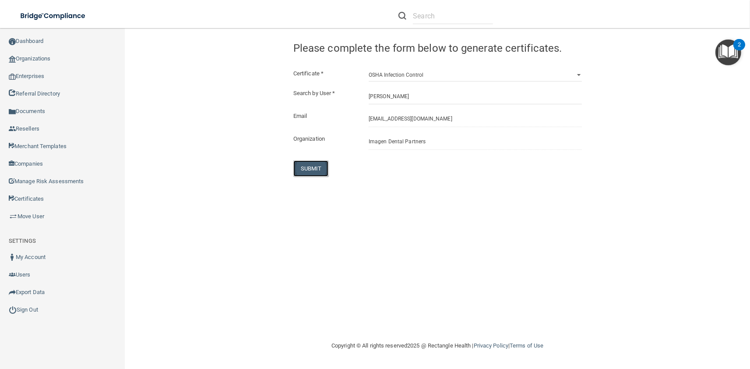
click at [315, 167] on button "SUBMIT" at bounding box center [310, 168] width 35 height 16
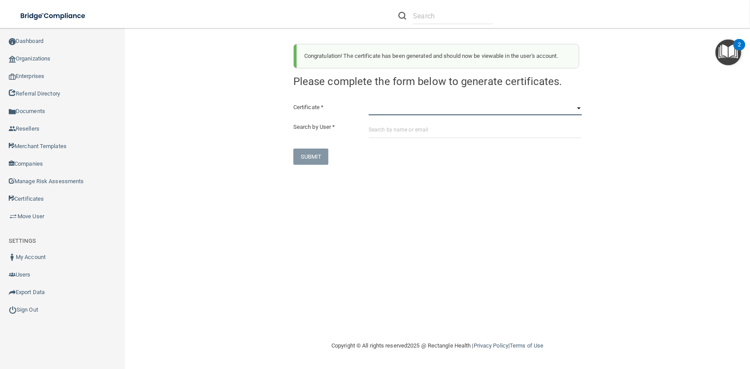
click at [369, 102] on select "HIPAA Officer Certification Training OSHA Bloodborne Pathogens OSHA COVID-19 Pr…" at bounding box center [475, 108] width 213 height 13
click option "OSHA Bloodborne Pathogens" at bounding box center [0, 0] width 0 height 0
click at [426, 132] on input "text" at bounding box center [475, 130] width 213 height 16
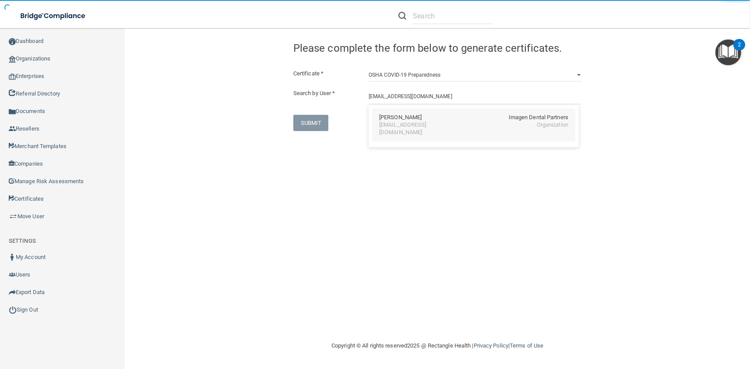
click at [417, 127] on div "mbradley@imagendentalpartners.com" at bounding box center [417, 128] width 76 height 15
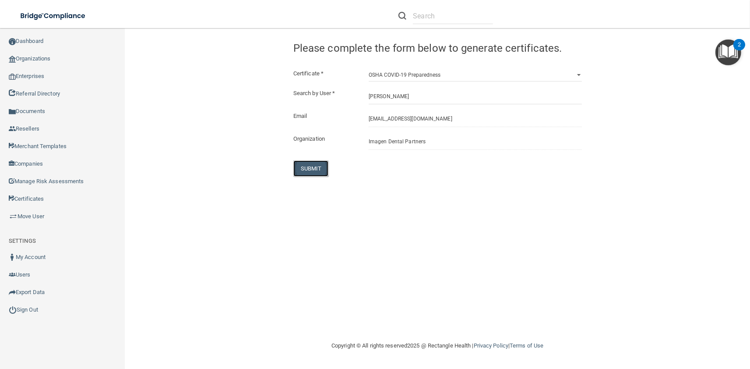
click at [310, 166] on button "SUBMIT" at bounding box center [310, 168] width 35 height 16
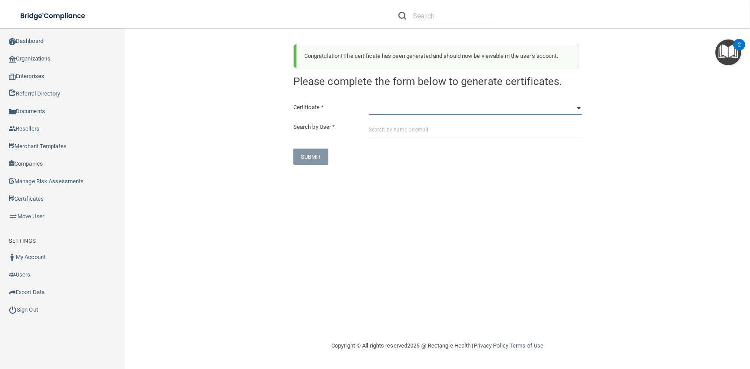
click at [369, 102] on select "HIPAA Officer Certification Training OSHA Bloodborne Pathogens OSHA COVID-19 Pr…" at bounding box center [475, 108] width 213 height 13
click option "OSHA Hazard Communication" at bounding box center [0, 0] width 0 height 0
click at [415, 128] on input "text" at bounding box center [475, 130] width 213 height 16
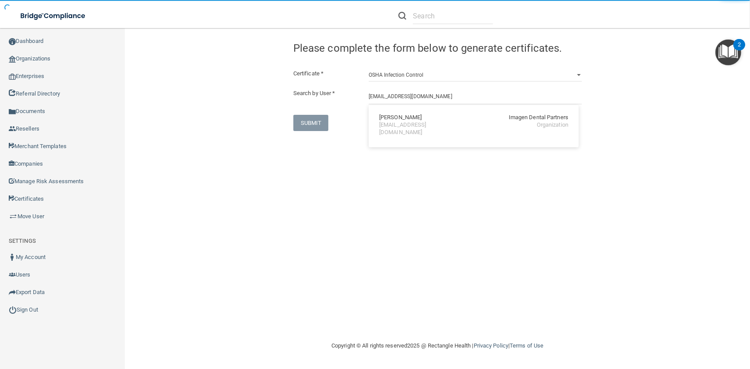
click at [406, 124] on div "mbradley@imagendentalpartners.com" at bounding box center [417, 128] width 76 height 15
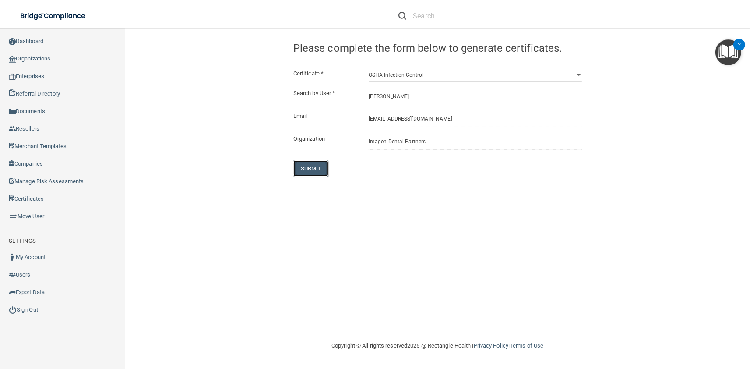
click at [316, 168] on button "SUBMIT" at bounding box center [310, 168] width 35 height 16
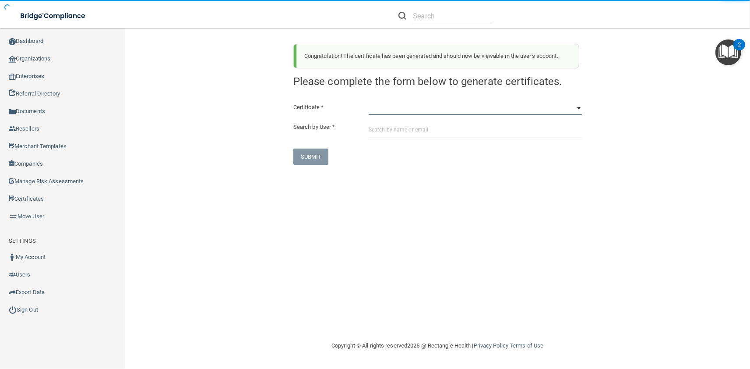
click at [369, 102] on select "HIPAA Officer Certification Training OSHA Bloodborne Pathogens OSHA COVID-19 Pr…" at bounding box center [475, 108] width 213 height 13
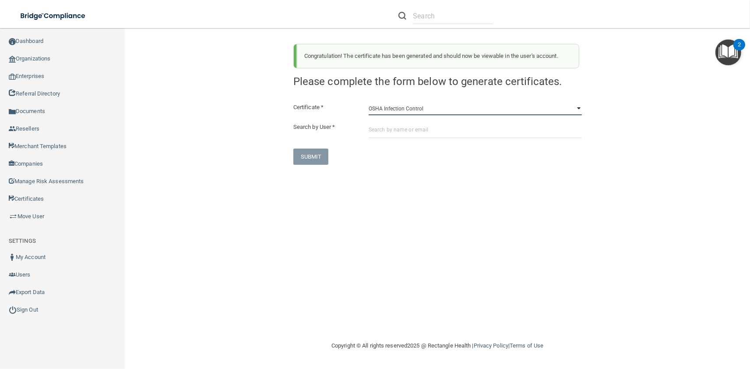
click option "OSHA Infection Control" at bounding box center [0, 0] width 0 height 0
click at [411, 142] on div "Certificate * HIPAA Officer Certification Training OSHA Bloodborne Pathogens OS…" at bounding box center [437, 133] width 288 height 63
click at [412, 130] on input "text" at bounding box center [475, 130] width 213 height 16
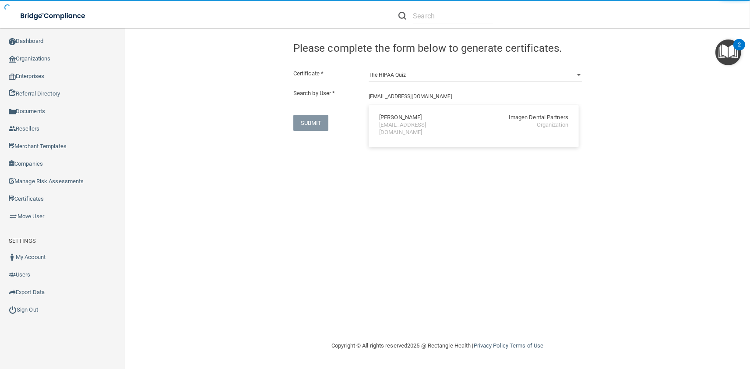
click at [412, 120] on div "Marcy R. Olson" at bounding box center [400, 117] width 42 height 7
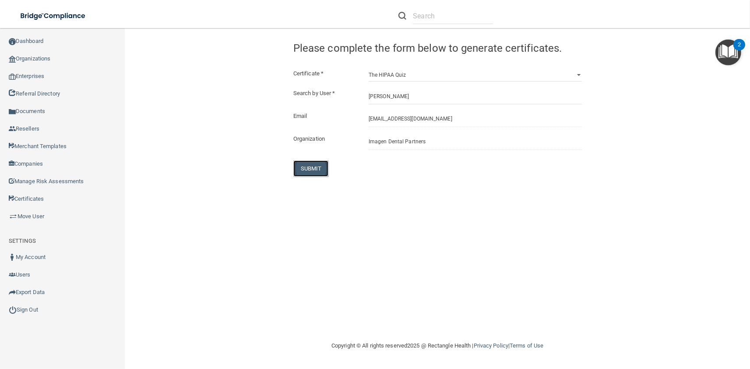
click at [319, 162] on button "SUBMIT" at bounding box center [310, 168] width 35 height 16
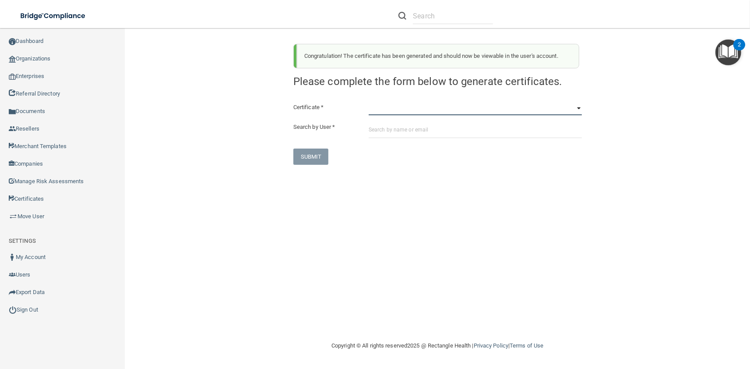
click at [369, 102] on select "HIPAA Officer Certification Training OSHA Bloodborne Pathogens OSHA COVID-19 Pr…" at bounding box center [475, 108] width 213 height 13
click option "OSHA Bloodborne Pathogens" at bounding box center [0, 0] width 0 height 0
click at [414, 133] on input "text" at bounding box center [475, 130] width 213 height 16
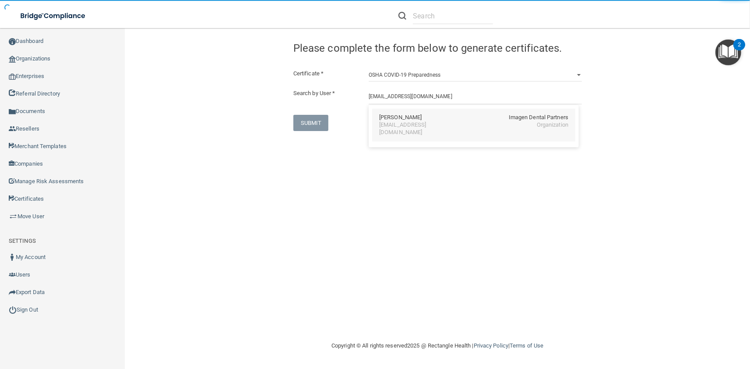
click at [402, 122] on div "cpashalis@imagendentalpartners.com" at bounding box center [417, 128] width 76 height 15
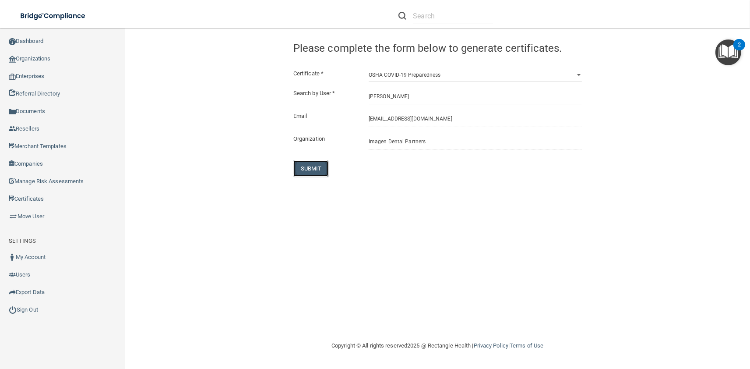
click at [314, 164] on button "SUBMIT" at bounding box center [310, 168] width 35 height 16
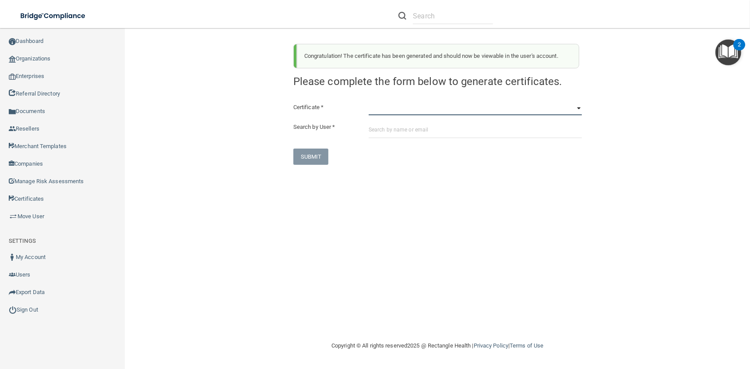
click at [369, 102] on select "HIPAA Officer Certification Training OSHA Bloodborne Pathogens OSHA COVID-19 Pr…" at bounding box center [475, 108] width 213 height 13
click option "OSHA Hazard Communication" at bounding box center [0, 0] width 0 height 0
click at [434, 120] on div "Certificate * HIPAA Officer Certification Training OSHA Bloodborne Pathogens OS…" at bounding box center [437, 133] width 288 height 63
click at [434, 126] on input "text" at bounding box center [475, 130] width 213 height 16
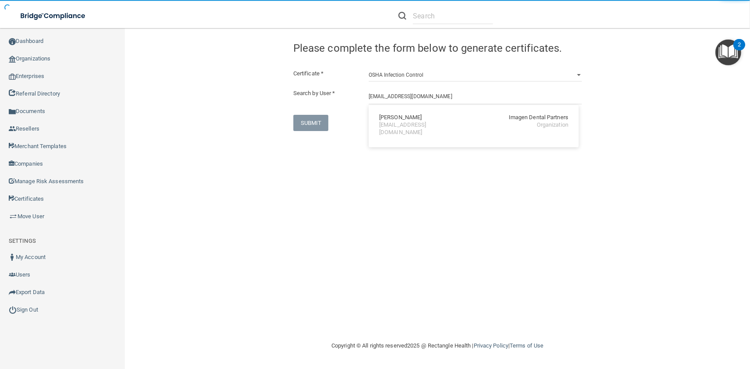
click at [424, 115] on div "Chris Pashalis Imagen Dental Partners" at bounding box center [473, 117] width 189 height 7
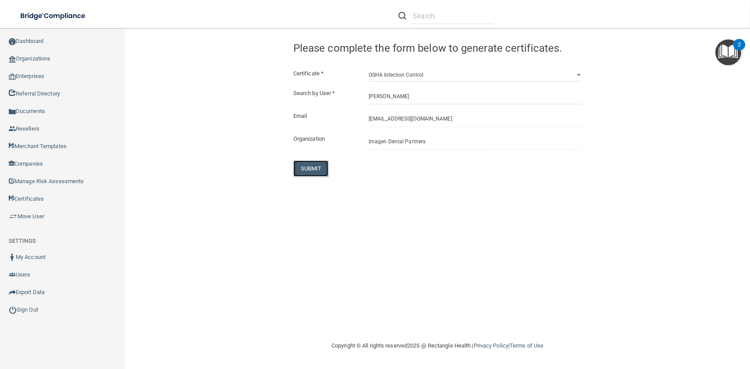
click at [310, 164] on button "SUBMIT" at bounding box center [310, 168] width 35 height 16
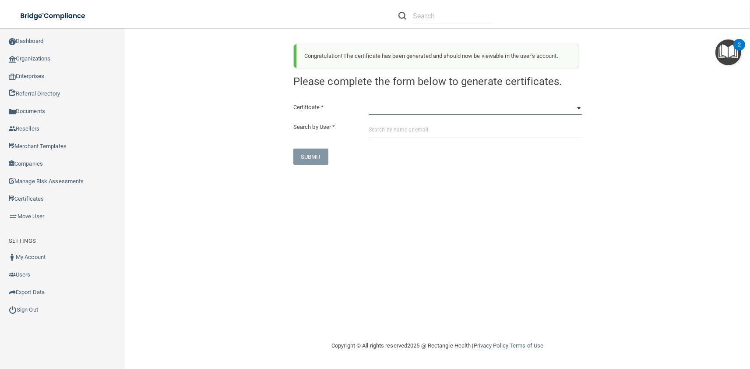
click at [369, 102] on select "HIPAA Officer Certification Training OSHA Bloodborne Pathogens OSHA COVID-19 Pr…" at bounding box center [475, 108] width 213 height 13
click option "OSHA Infection Control" at bounding box center [0, 0] width 0 height 0
click at [412, 138] on div "Certificate * HIPAA Officer Certification Training OSHA Bloodborne Pathogens OS…" at bounding box center [437, 133] width 288 height 63
click at [411, 134] on input "text" at bounding box center [475, 130] width 213 height 16
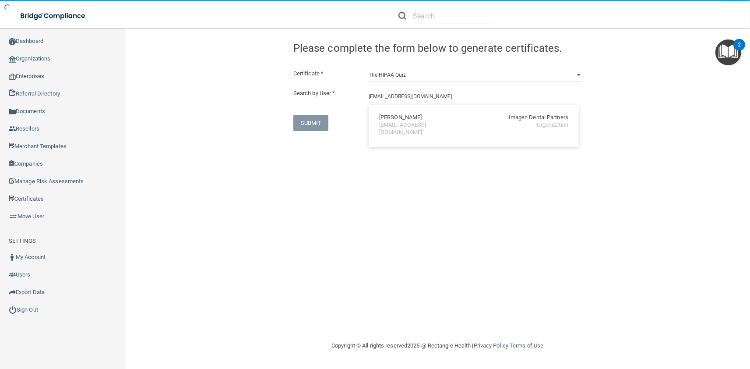
click at [397, 121] on div "Chris Pashalis" at bounding box center [400, 117] width 42 height 7
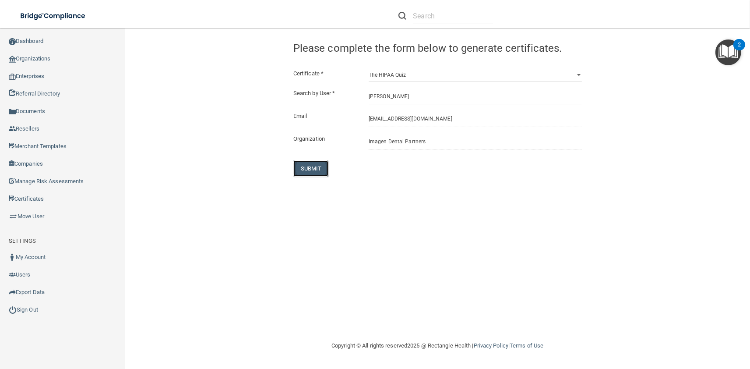
click at [317, 166] on button "SUBMIT" at bounding box center [310, 168] width 35 height 16
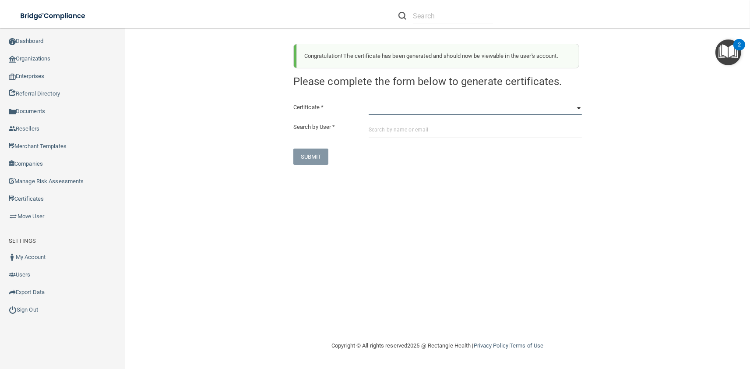
click at [369, 102] on select "HIPAA Officer Certification Training OSHA Bloodborne Pathogens OSHA COVID-19 Pr…" at bounding box center [475, 108] width 213 height 13
click option "OSHA Bloodborne Pathogens" at bounding box center [0, 0] width 0 height 0
click at [379, 134] on input "text" at bounding box center [475, 130] width 213 height 16
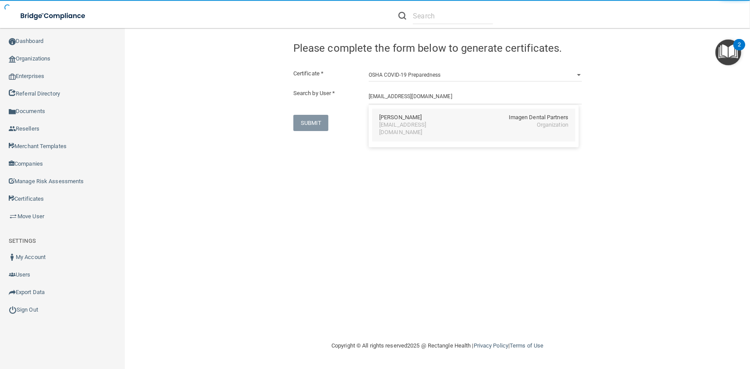
click at [397, 121] on div "Valerie Pate" at bounding box center [400, 117] width 42 height 7
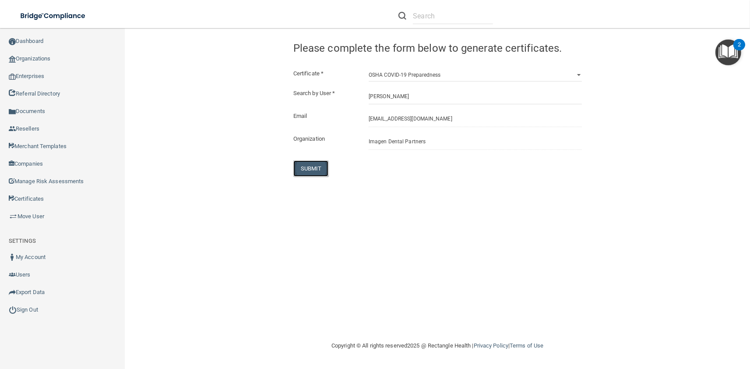
click at [307, 167] on button "SUBMIT" at bounding box center [310, 168] width 35 height 16
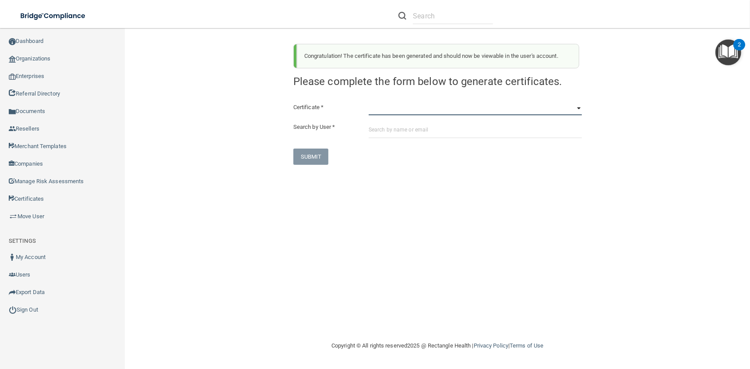
click at [369, 102] on select "HIPAA Officer Certification Training OSHA Bloodborne Pathogens OSHA COVID-19 Pr…" at bounding box center [475, 108] width 213 height 13
click option "OSHA Hazard Communication" at bounding box center [0, 0] width 0 height 0
click at [393, 122] on input "text" at bounding box center [475, 130] width 213 height 16
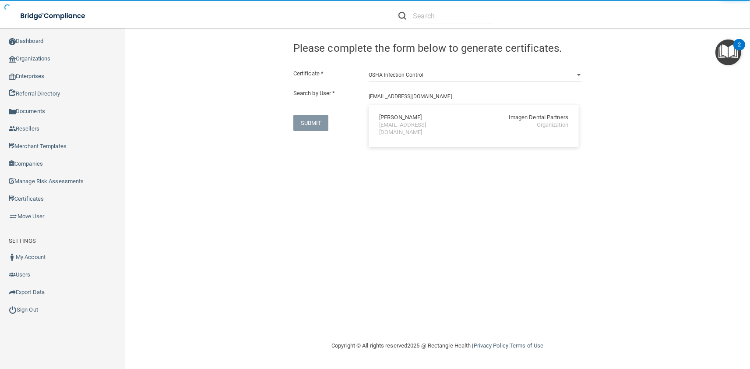
click at [393, 122] on div "vpate@imagendentalpartners.com" at bounding box center [417, 128] width 76 height 15
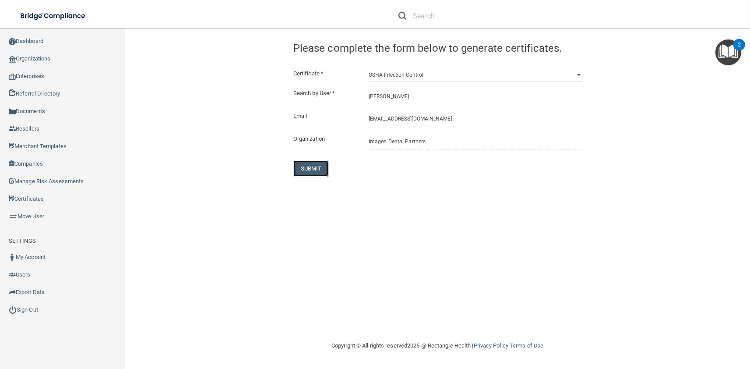
click at [318, 163] on button "SUBMIT" at bounding box center [310, 168] width 35 height 16
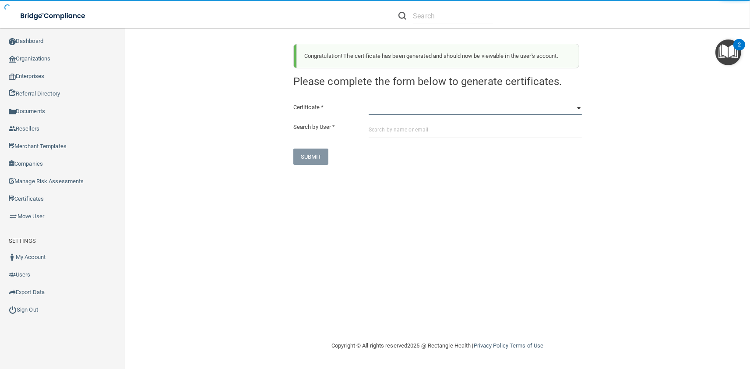
click at [369, 102] on select "HIPAA Officer Certification Training OSHA Bloodborne Pathogens OSHA COVID-19 Pr…" at bounding box center [475, 108] width 213 height 13
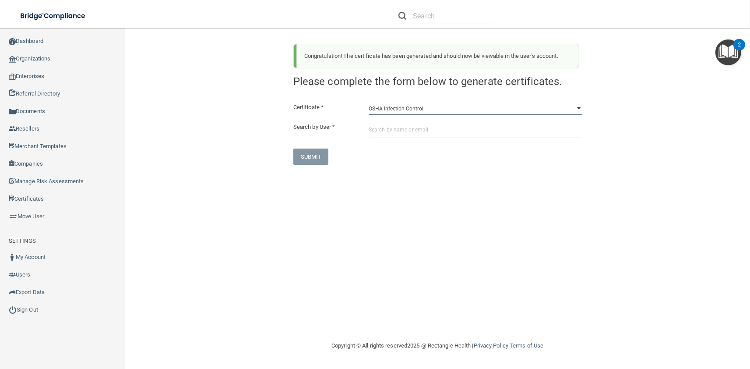
click option "OSHA Infection Control" at bounding box center [0, 0] width 0 height 0
click at [395, 136] on input "text" at bounding box center [475, 130] width 213 height 16
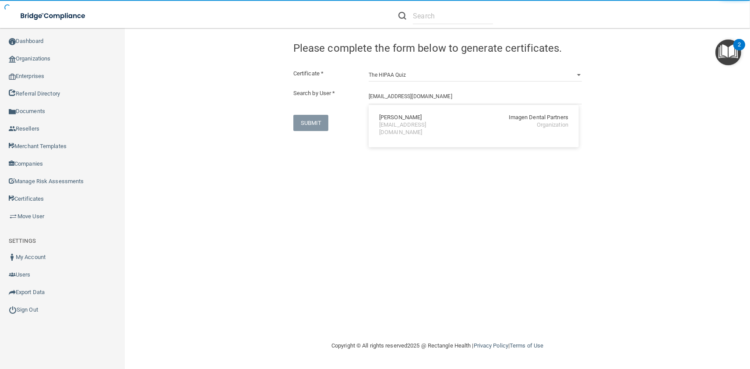
click at [387, 120] on div "Valerie Pate" at bounding box center [400, 117] width 42 height 7
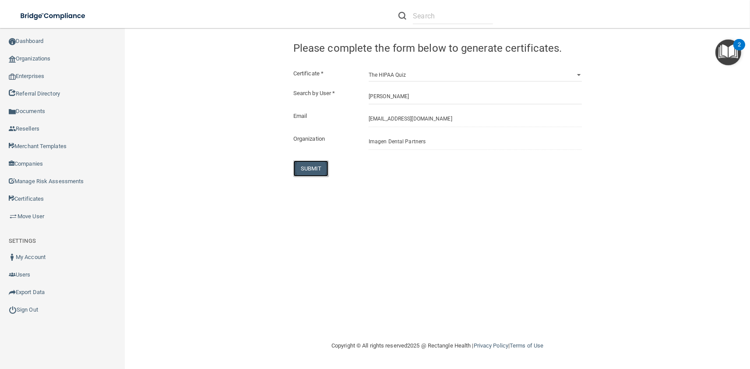
click at [319, 165] on button "SUBMIT" at bounding box center [310, 168] width 35 height 16
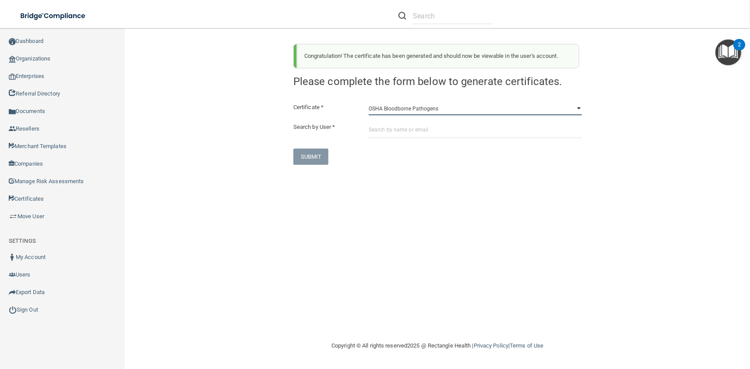
click option "OSHA Bloodborne Pathogens" at bounding box center [0, 0] width 0 height 0
click at [404, 137] on input "text" at bounding box center [475, 130] width 213 height 16
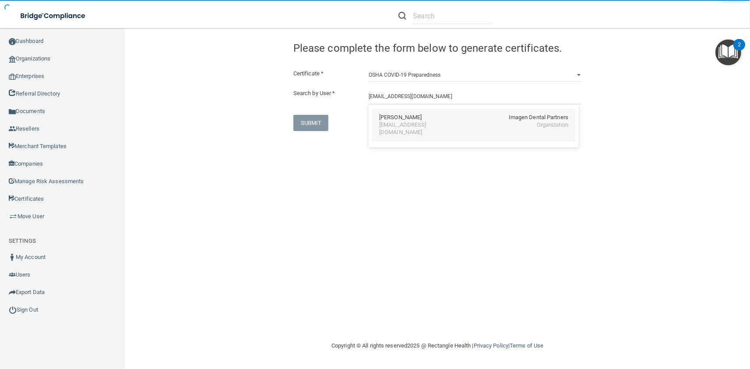
click at [397, 132] on div "Dhara Patel Imagen Dental Partners dpatel@imagendentalpartners.com Organization" at bounding box center [473, 125] width 203 height 33
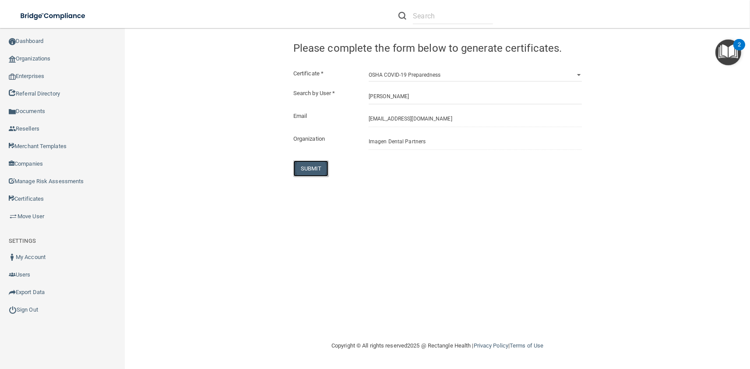
click at [321, 169] on button "SUBMIT" at bounding box center [310, 168] width 35 height 16
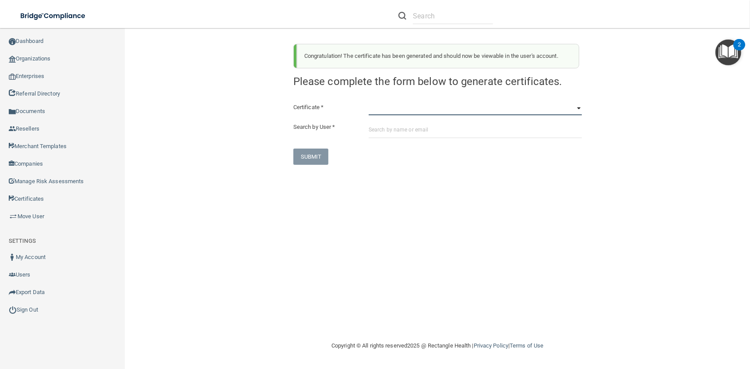
click at [369, 102] on select "HIPAA Officer Certification Training OSHA Bloodborne Pathogens OSHA COVID-19 Pr…" at bounding box center [475, 108] width 213 height 13
click option "OSHA Hazard Communication" at bounding box center [0, 0] width 0 height 0
click at [407, 136] on input "text" at bounding box center [475, 130] width 213 height 16
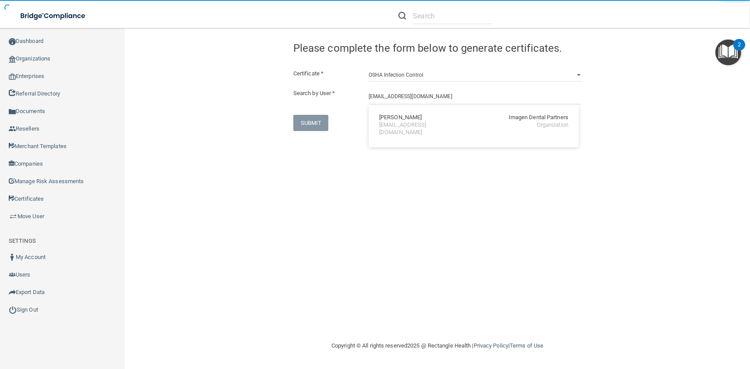
click at [406, 120] on div "Dhara Patel" at bounding box center [400, 117] width 42 height 7
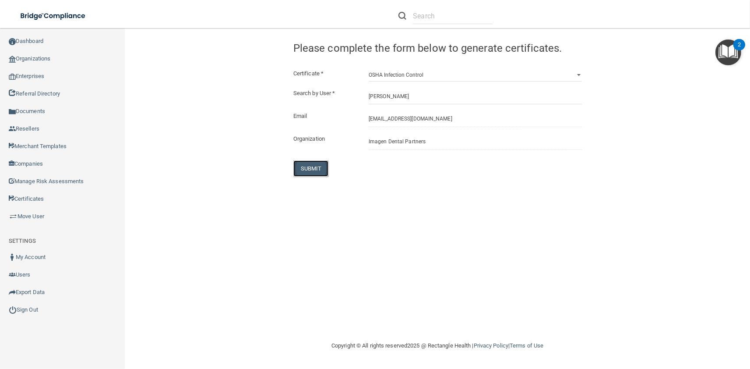
click at [325, 169] on button "SUBMIT" at bounding box center [310, 168] width 35 height 16
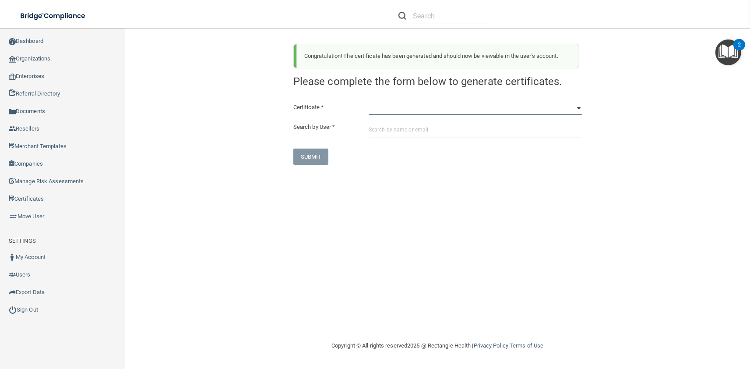
click at [369, 102] on select "HIPAA Officer Certification Training OSHA Bloodborne Pathogens OSHA COVID-19 Pr…" at bounding box center [475, 108] width 213 height 13
click option "OSHA Infection Control" at bounding box center [0, 0] width 0 height 0
click at [410, 137] on input "text" at bounding box center [475, 130] width 213 height 16
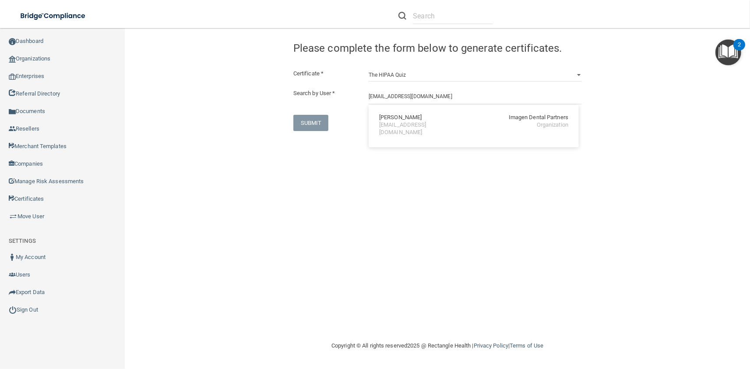
click at [413, 120] on div "Dhara Patel Imagen Dental Partners" at bounding box center [473, 117] width 189 height 7
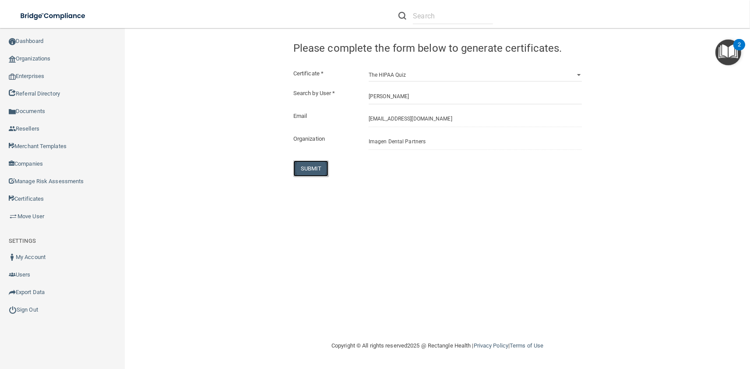
click at [309, 165] on button "SUBMIT" at bounding box center [310, 168] width 35 height 16
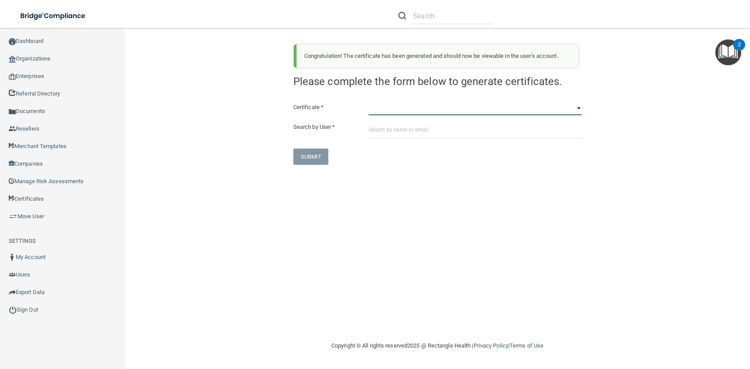
click at [369, 102] on select "HIPAA Officer Certification Training OSHA Bloodborne Pathogens OSHA COVID-19 Pr…" at bounding box center [475, 108] width 213 height 13
click option "OSHA Bloodborne Pathogens" at bounding box center [0, 0] width 0 height 0
click at [431, 137] on input "text" at bounding box center [475, 130] width 213 height 16
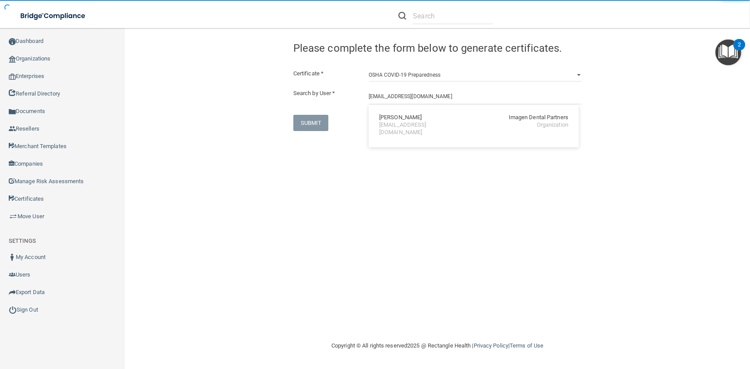
click at [436, 120] on div "Chrystal Paulsen Imagen Dental Partners" at bounding box center [473, 117] width 189 height 7
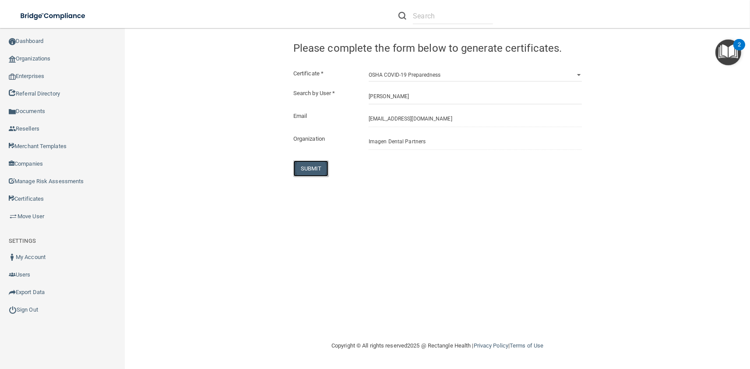
click at [310, 163] on button "SUBMIT" at bounding box center [310, 168] width 35 height 16
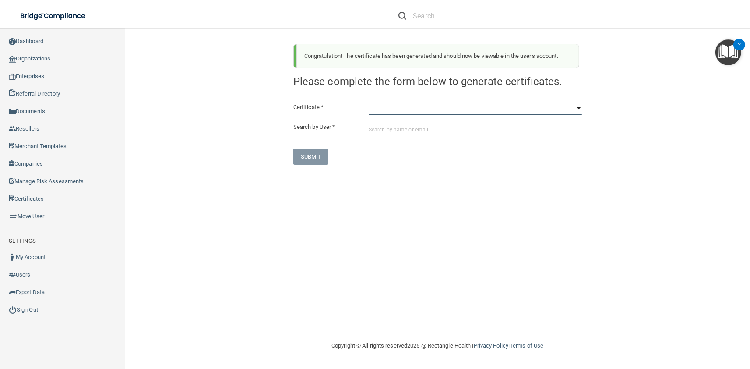
click at [369, 102] on select "HIPAA Officer Certification Training OSHA Bloodborne Pathogens OSHA COVID-19 Pr…" at bounding box center [475, 108] width 213 height 13
click option "OSHA Hazard Communication" at bounding box center [0, 0] width 0 height 0
click at [430, 138] on div "Certificate * HIPAA Officer Certification Training OSHA Bloodborne Pathogens OS…" at bounding box center [437, 133] width 288 height 63
click at [430, 133] on input "text" at bounding box center [475, 130] width 213 height 16
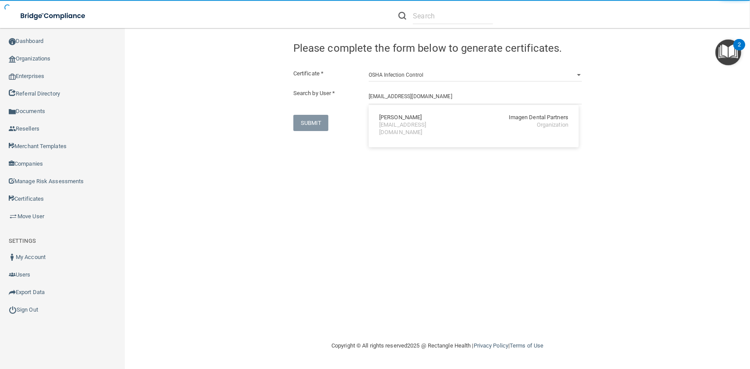
click at [429, 122] on div "cpaulsen@imagendentalpartners.com" at bounding box center [417, 128] width 76 height 15
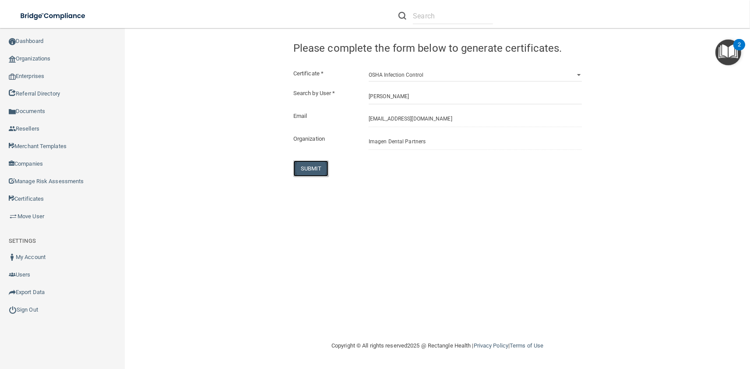
click at [321, 168] on button "SUBMIT" at bounding box center [310, 168] width 35 height 16
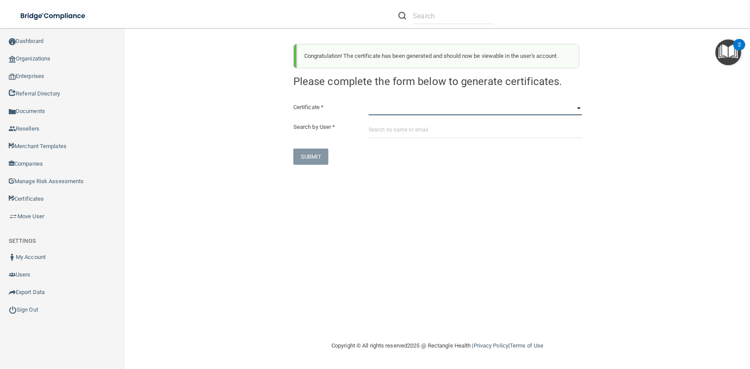
click at [369, 102] on select "HIPAA Officer Certification Training OSHA Bloodborne Pathogens OSHA COVID-19 Pr…" at bounding box center [475, 108] width 213 height 13
click option "OSHA Infection Control" at bounding box center [0, 0] width 0 height 0
click at [413, 137] on input "text" at bounding box center [475, 130] width 213 height 16
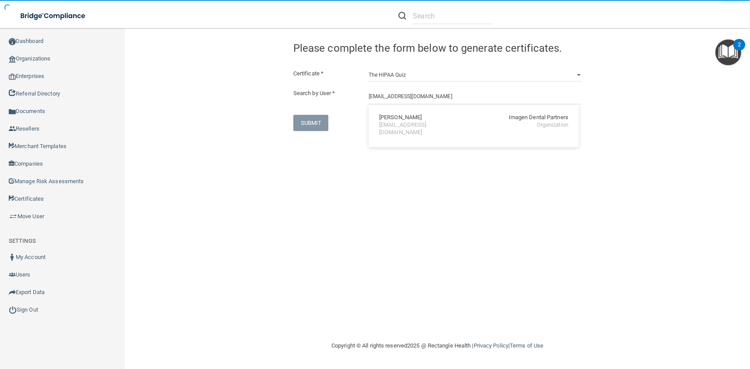
click at [404, 119] on div "Chrystal Paulsen" at bounding box center [400, 117] width 42 height 7
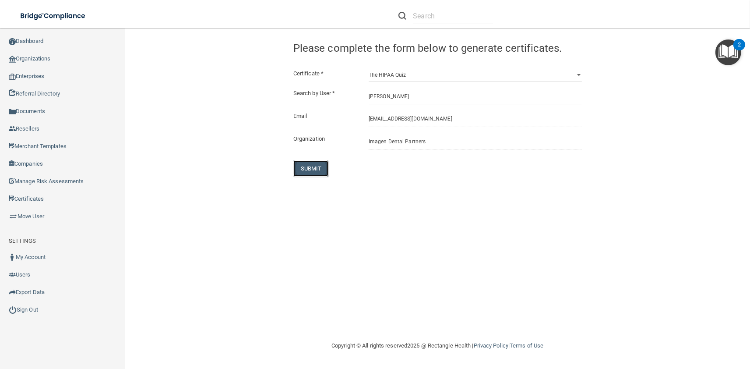
click at [316, 169] on button "SUBMIT" at bounding box center [310, 168] width 35 height 16
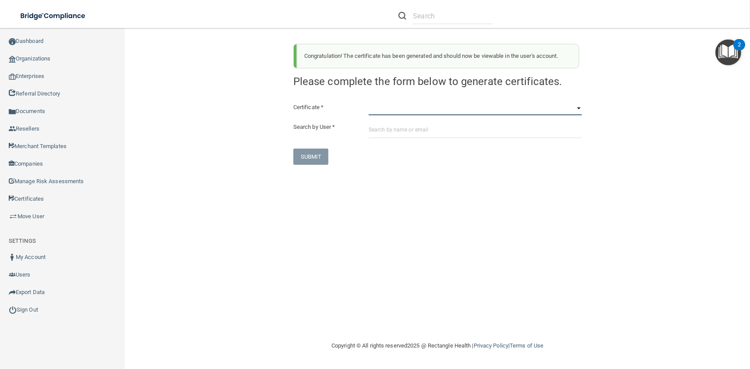
click at [369, 102] on select "HIPAA Officer Certification Training OSHA Bloodborne Pathogens OSHA COVID-19 Pr…" at bounding box center [475, 108] width 213 height 13
click option "OSHA Bloodborne Pathogens" at bounding box center [0, 0] width 0 height 0
click at [395, 132] on input "text" at bounding box center [475, 130] width 213 height 16
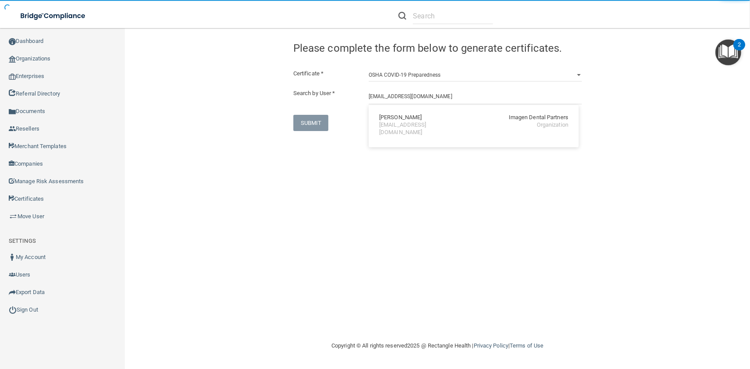
click at [395, 118] on div "Kate Pedersen" at bounding box center [400, 117] width 42 height 7
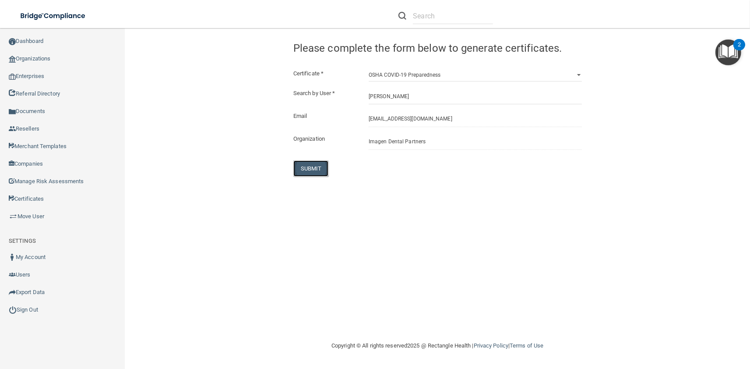
click at [318, 165] on button "SUBMIT" at bounding box center [310, 168] width 35 height 16
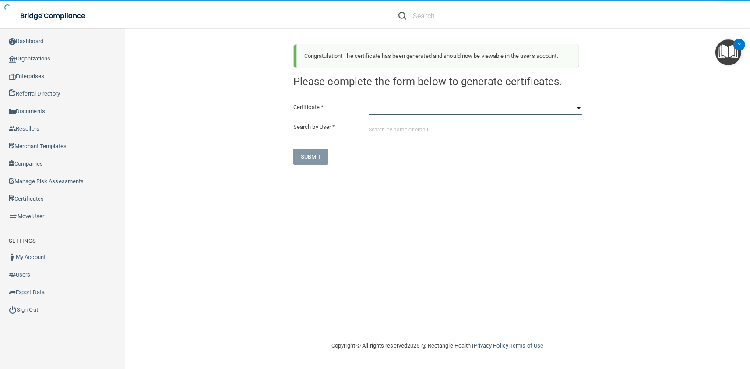
click at [369, 102] on select "HIPAA Officer Certification Training OSHA Bloodborne Pathogens OSHA COVID-19 Pr…" at bounding box center [475, 108] width 213 height 13
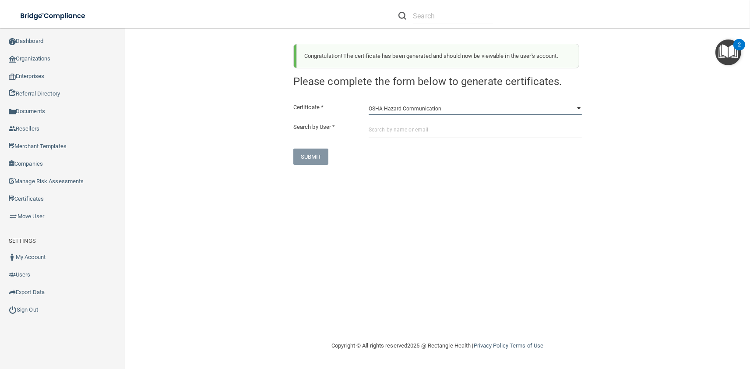
click option "OSHA Hazard Communication" at bounding box center [0, 0] width 0 height 0
click at [422, 137] on input "text" at bounding box center [475, 130] width 213 height 16
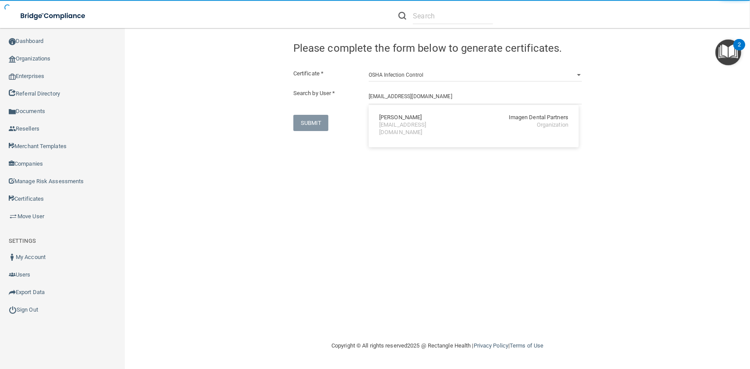
click at [415, 123] on div "kpedersen@imagendentalpartners.com" at bounding box center [417, 128] width 76 height 15
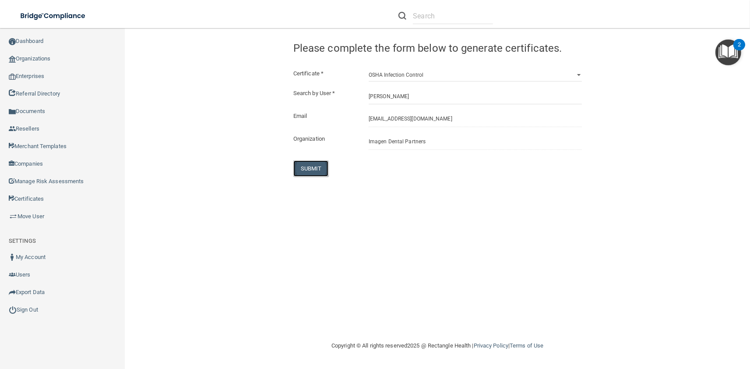
click at [318, 166] on button "SUBMIT" at bounding box center [310, 168] width 35 height 16
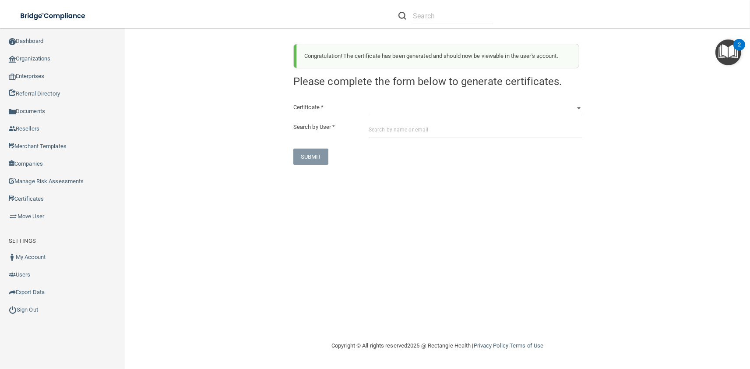
click at [419, 101] on div "Congratulation! The certificate has been generated and should now be viewable i…" at bounding box center [438, 101] width 302 height 128
click at [369, 102] on select "HIPAA Officer Certification Training OSHA Bloodborne Pathogens OSHA COVID-19 Pr…" at bounding box center [475, 108] width 213 height 13
click option "OSHA Infection Control" at bounding box center [0, 0] width 0 height 0
click at [422, 137] on input "text" at bounding box center [475, 130] width 213 height 16
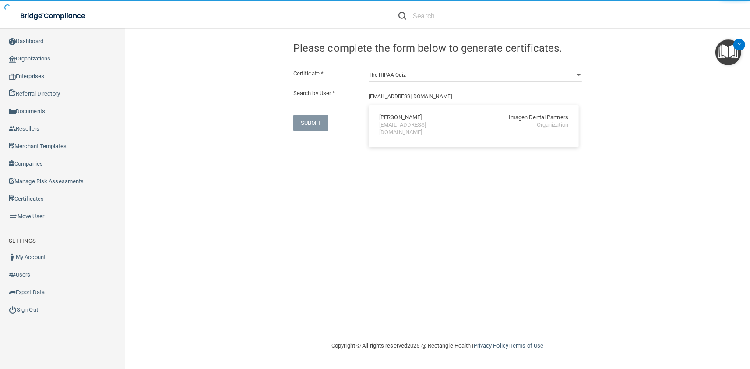
click at [412, 122] on div "kpedersen@imagendentalpartners.com" at bounding box center [417, 128] width 76 height 15
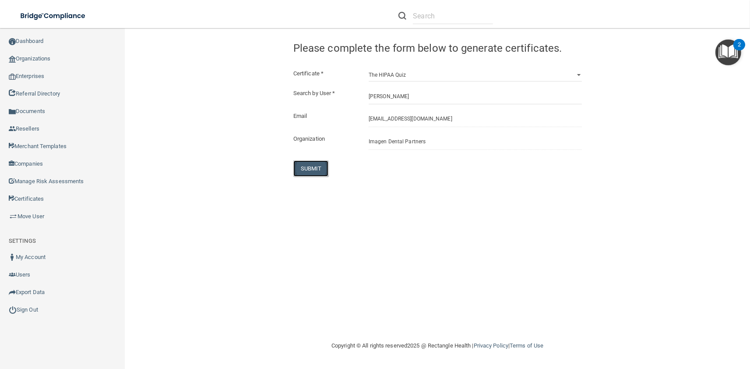
click at [313, 163] on button "SUBMIT" at bounding box center [310, 168] width 35 height 16
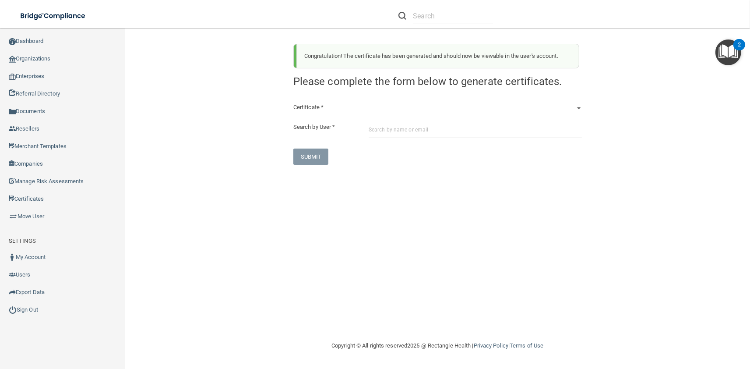
click at [398, 115] on div "Certificate * HIPAA Officer Certification Training OSHA Bloodborne Pathogens OS…" at bounding box center [437, 133] width 288 height 63
click at [369, 102] on select "HIPAA Officer Certification Training OSHA Bloodborne Pathogens OSHA COVID-19 Pr…" at bounding box center [475, 108] width 213 height 13
click option "OSHA Bloodborne Pathogens" at bounding box center [0, 0] width 0 height 0
click at [408, 136] on input "text" at bounding box center [475, 130] width 213 height 16
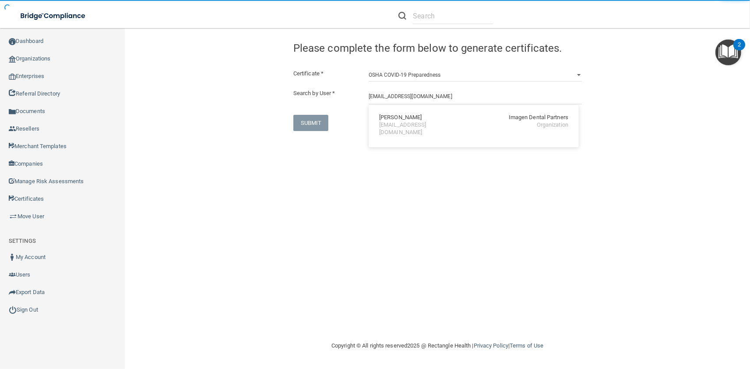
click at [405, 124] on div "dperrin@imagendentalpartners.com" at bounding box center [417, 128] width 76 height 15
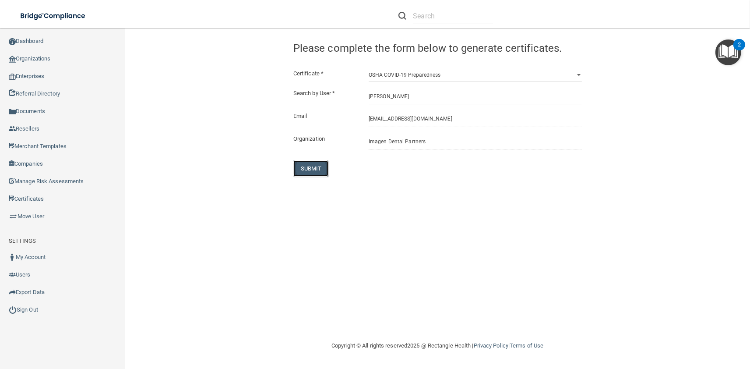
click at [320, 172] on button "SUBMIT" at bounding box center [310, 168] width 35 height 16
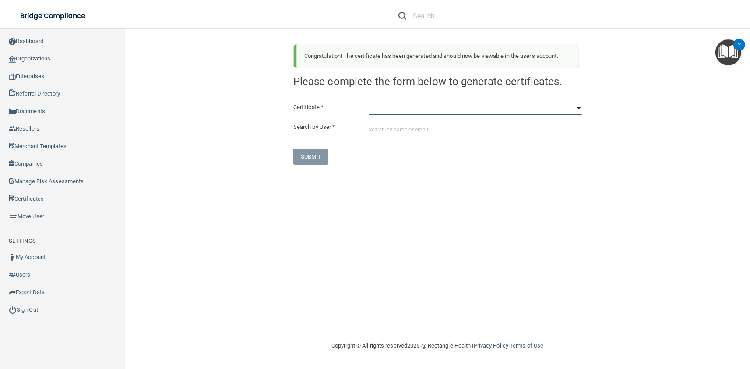
click at [369, 102] on select "HIPAA Officer Certification Training OSHA Bloodborne Pathogens OSHA COVID-19 Pr…" at bounding box center [475, 108] width 213 height 13
click option "OSHA Hazard Communication" at bounding box center [0, 0] width 0 height 0
click at [394, 128] on input "text" at bounding box center [475, 130] width 213 height 16
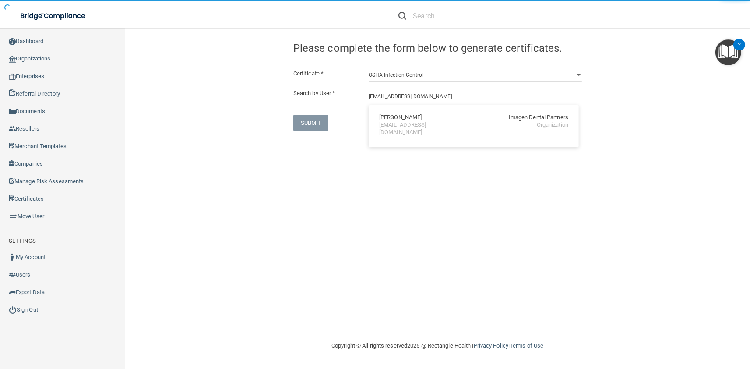
click at [394, 128] on div "dperrin@imagendentalpartners.com" at bounding box center [417, 128] width 76 height 15
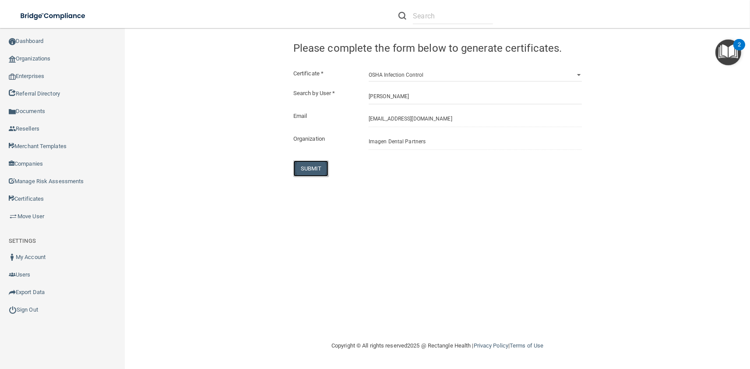
click at [317, 163] on button "SUBMIT" at bounding box center [310, 168] width 35 height 16
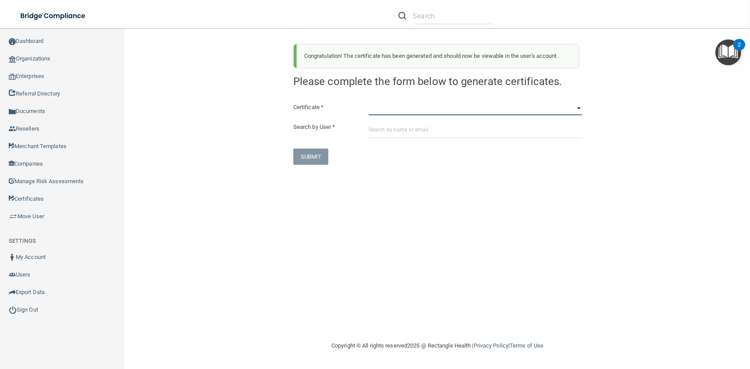
click at [369, 102] on select "HIPAA Officer Certification Training OSHA Bloodborne Pathogens OSHA COVID-19 Pr…" at bounding box center [475, 108] width 213 height 13
click option "OSHA Infection Control" at bounding box center [0, 0] width 0 height 0
click at [402, 132] on input "text" at bounding box center [475, 130] width 213 height 16
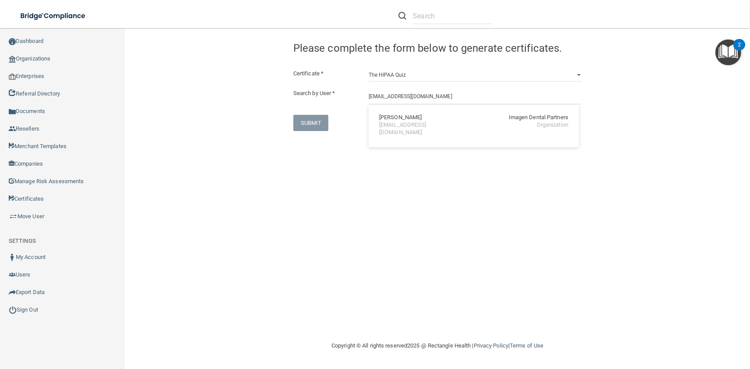
click at [402, 132] on div "Deborah D. Perrin Imagen Dental Partners dperrin@imagendentalpartners.com Organ…" at bounding box center [473, 125] width 203 height 33
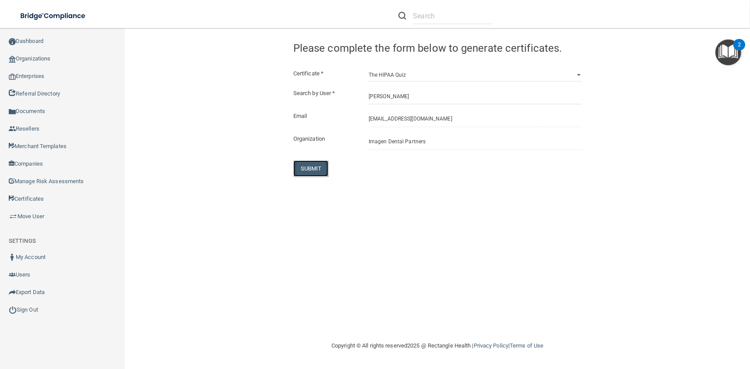
click at [313, 168] on button "SUBMIT" at bounding box center [310, 168] width 35 height 16
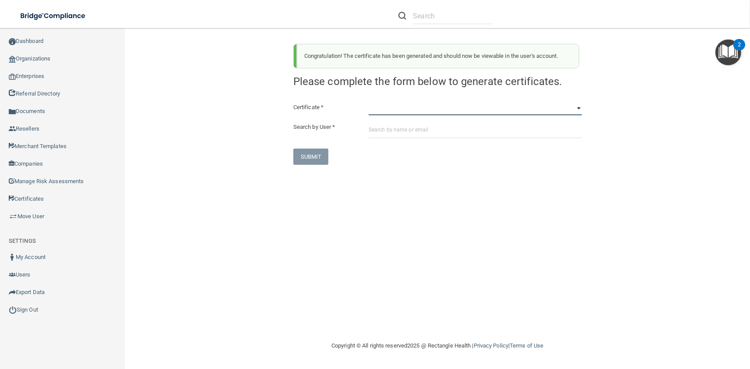
click at [369, 102] on select "HIPAA Officer Certification Training OSHA Bloodborne Pathogens OSHA COVID-19 Pr…" at bounding box center [475, 108] width 213 height 13
click option "OSHA Infection Control" at bounding box center [0, 0] width 0 height 0
click at [399, 132] on input "text" at bounding box center [475, 130] width 213 height 16
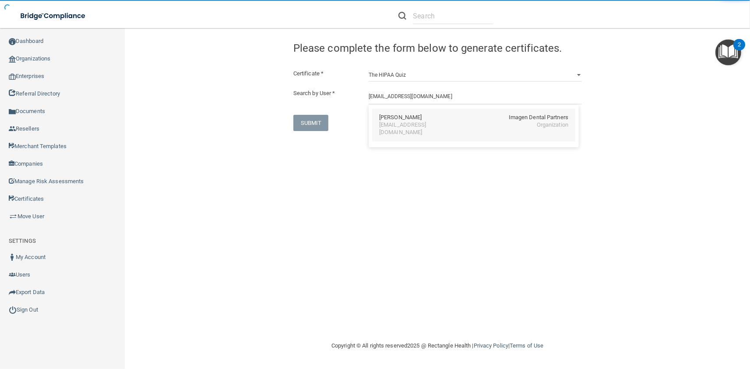
click at [412, 127] on div "dperrin@imagendentalpartners.com" at bounding box center [417, 128] width 76 height 15
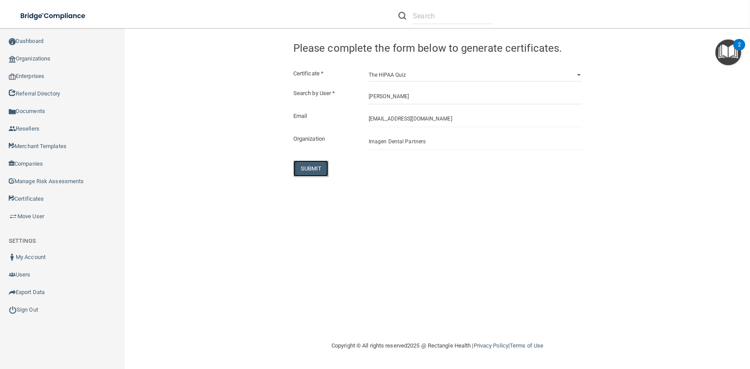
click at [306, 165] on button "SUBMIT" at bounding box center [310, 168] width 35 height 16
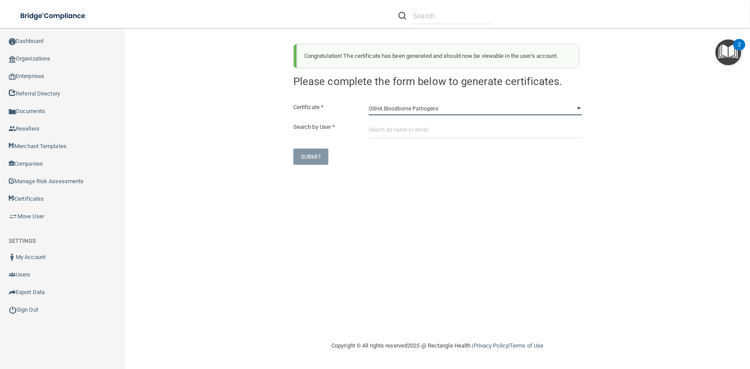
click option "OSHA Bloodborne Pathogens" at bounding box center [0, 0] width 0 height 0
click at [389, 135] on input "text" at bounding box center [475, 130] width 213 height 16
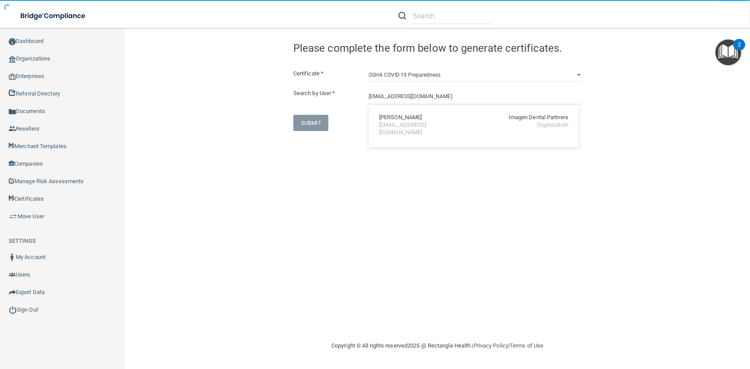
drag, startPoint x: 394, startPoint y: 124, endPoint x: 341, endPoint y: 154, distance: 60.4
click at [394, 124] on div "jperry@imagendentalpartners.com" at bounding box center [417, 128] width 76 height 15
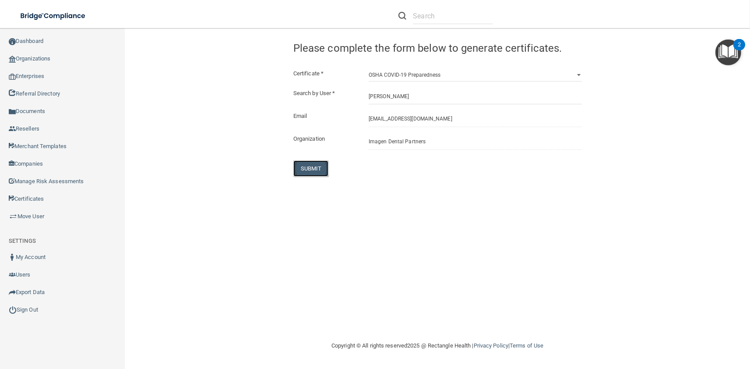
click at [318, 162] on button "SUBMIT" at bounding box center [310, 168] width 35 height 16
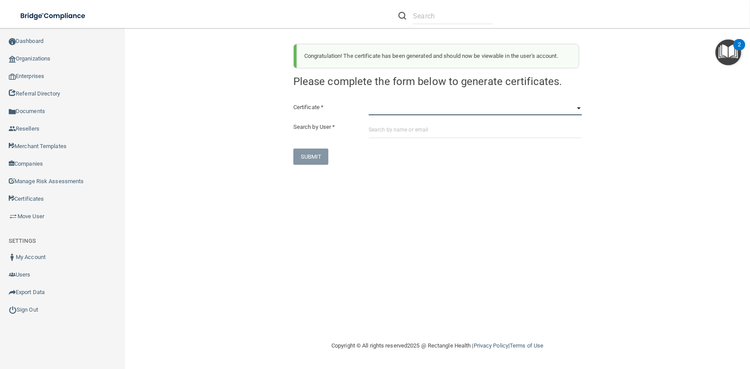
click at [369, 102] on select "HIPAA Officer Certification Training OSHA Bloodborne Pathogens OSHA COVID-19 Pr…" at bounding box center [475, 108] width 213 height 13
click option "OSHA Hazard Communication" at bounding box center [0, 0] width 0 height 0
click at [414, 133] on input "text" at bounding box center [475, 130] width 213 height 16
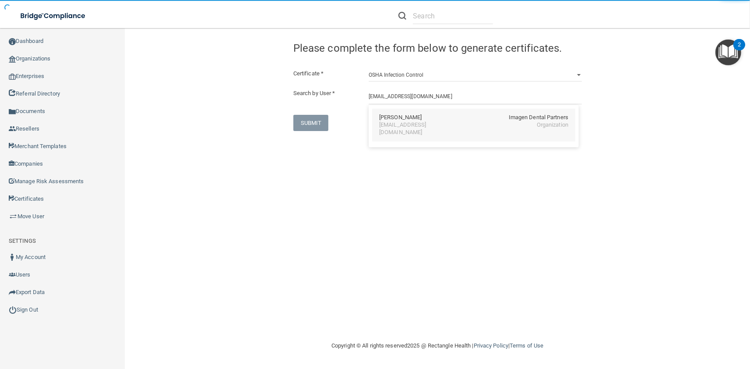
click at [407, 129] on div "Jocelyn Perry Imagen Dental Partners jperry@imagendentalpartners.com Organizati…" at bounding box center [473, 125] width 203 height 33
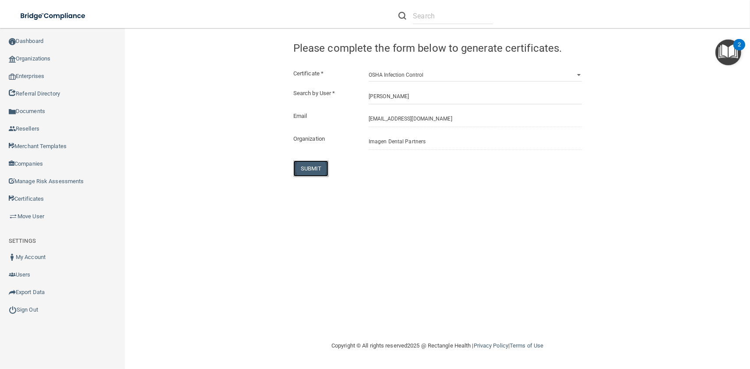
click at [302, 165] on button "SUBMIT" at bounding box center [310, 168] width 35 height 16
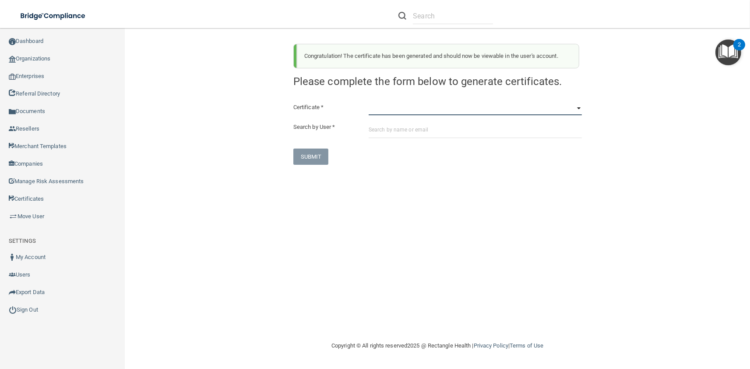
click at [369, 102] on select "HIPAA Officer Certification Training OSHA Bloodborne Pathogens OSHA COVID-19 Pr…" at bounding box center [475, 108] width 213 height 13
click option "OSHA Infection Control" at bounding box center [0, 0] width 0 height 0
click at [403, 122] on div "Certificate * HIPAA Officer Certification Training OSHA Bloodborne Pathogens OS…" at bounding box center [437, 133] width 288 height 63
click at [403, 130] on input "text" at bounding box center [475, 130] width 213 height 16
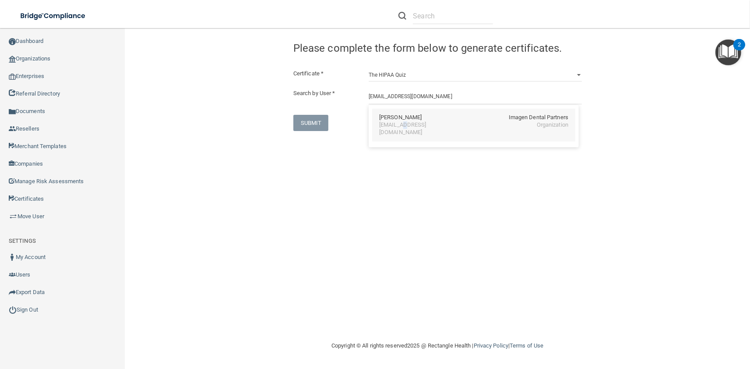
click at [402, 130] on div "Jocelyn Perry Imagen Dental Partners jperry@imagendentalpartners.com Organizati…" at bounding box center [473, 125] width 203 height 33
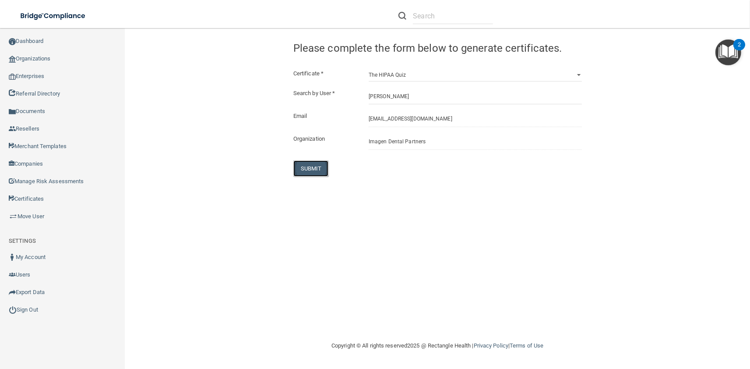
click at [320, 165] on button "SUBMIT" at bounding box center [310, 168] width 35 height 16
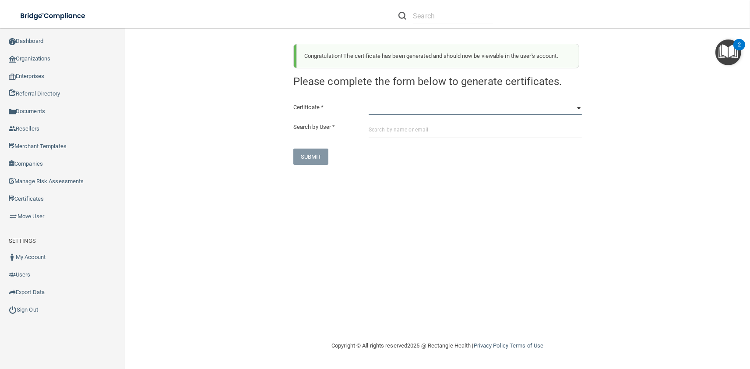
click at [369, 102] on select "HIPAA Officer Certification Training OSHA Bloodborne Pathogens OSHA COVID-19 Pr…" at bounding box center [475, 108] width 213 height 13
click option "OSHA Bloodborne Pathogens" at bounding box center [0, 0] width 0 height 0
click at [394, 128] on input "text" at bounding box center [475, 130] width 213 height 16
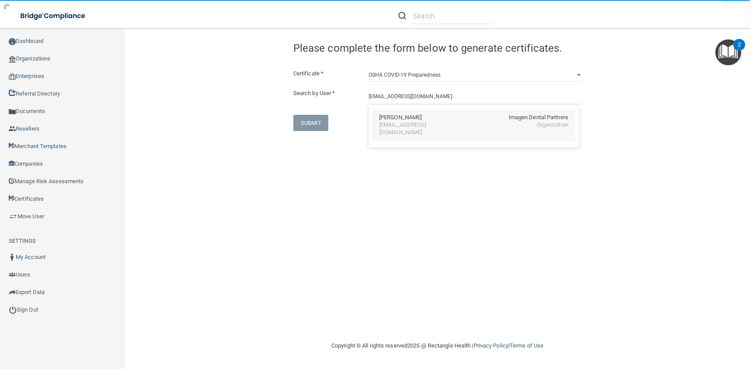
click at [393, 127] on div "tpham@imagendentalpartners.com" at bounding box center [417, 128] width 76 height 15
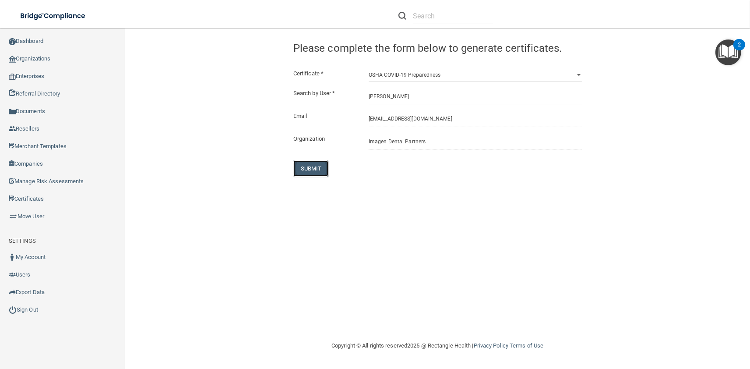
click at [306, 167] on button "SUBMIT" at bounding box center [310, 168] width 35 height 16
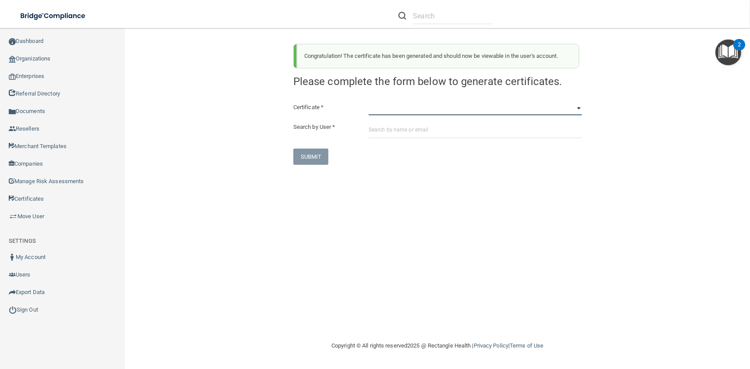
click at [369, 102] on select "HIPAA Officer Certification Training OSHA Bloodborne Pathogens OSHA COVID-19 Pr…" at bounding box center [475, 108] width 213 height 13
click option "OSHA Hazard Communication" at bounding box center [0, 0] width 0 height 0
click at [392, 134] on input "text" at bounding box center [475, 130] width 213 height 16
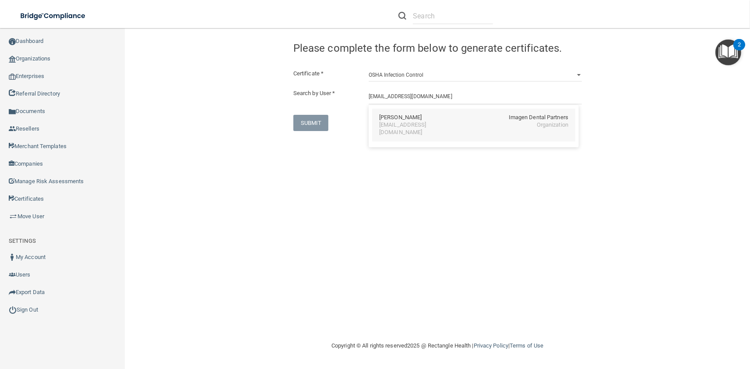
click at [393, 127] on div "tpham@imagendentalpartners.com" at bounding box center [417, 128] width 76 height 15
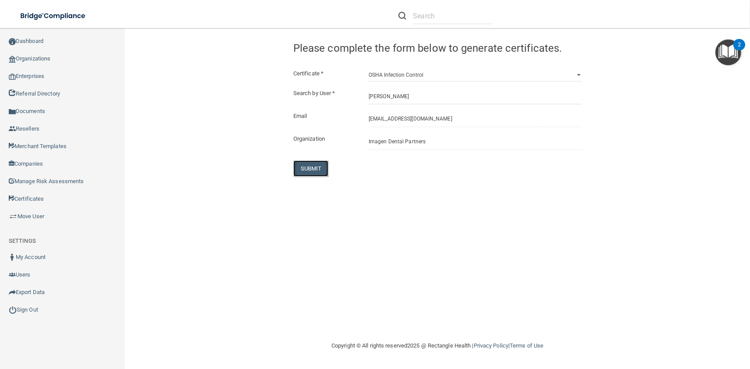
click at [320, 165] on button "SUBMIT" at bounding box center [310, 168] width 35 height 16
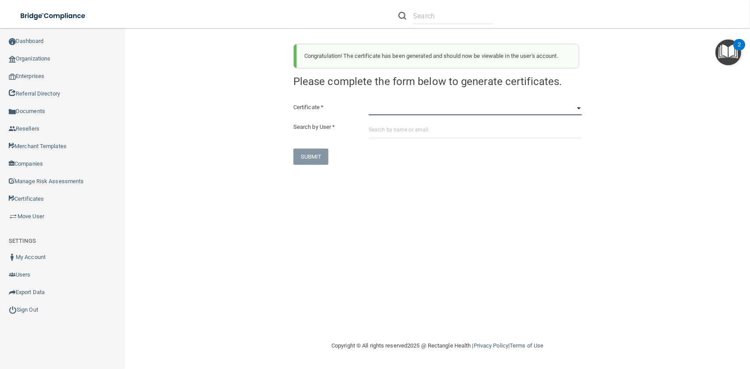
click at [369, 102] on select "HIPAA Officer Certification Training OSHA Bloodborne Pathogens OSHA COVID-19 Pr…" at bounding box center [475, 108] width 213 height 13
click option "OSHA Infection Control" at bounding box center [0, 0] width 0 height 0
click at [416, 141] on div "Certificate * HIPAA Officer Certification Training OSHA Bloodborne Pathogens OS…" at bounding box center [437, 133] width 288 height 63
click at [416, 136] on input "text" at bounding box center [475, 130] width 213 height 16
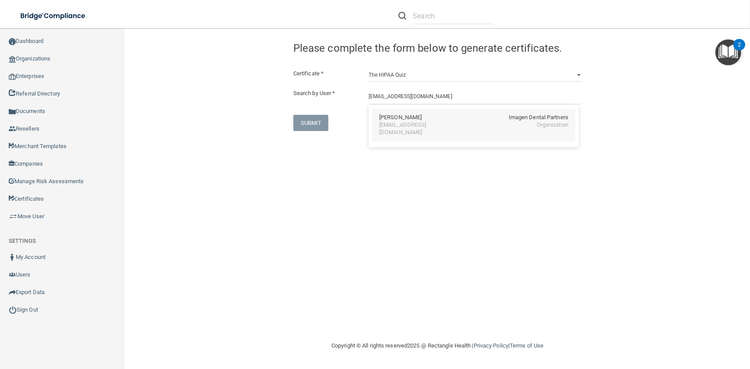
click at [411, 130] on div "Tuan Pham Imagen Dental Partners tpham@imagendentalpartners.com Organization" at bounding box center [473, 125] width 203 height 33
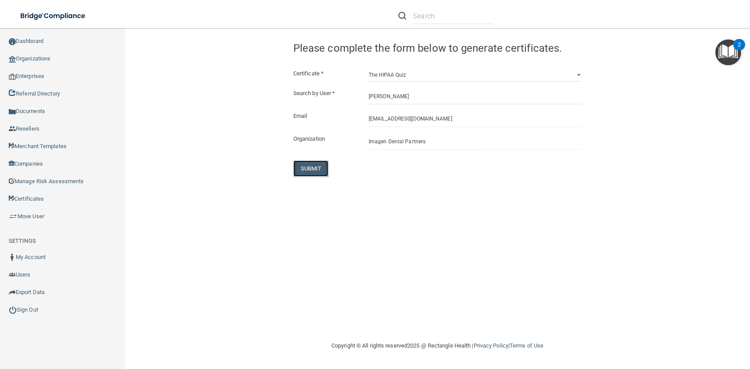
click at [313, 162] on button "SUBMIT" at bounding box center [310, 168] width 35 height 16
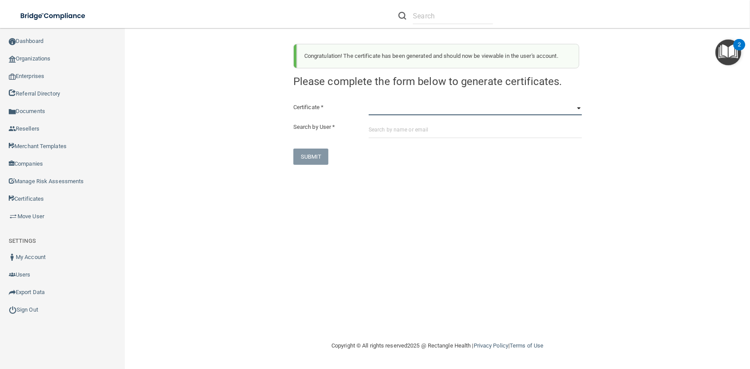
click at [369, 102] on select "HIPAA Officer Certification Training OSHA Bloodborne Pathogens OSHA COVID-19 Pr…" at bounding box center [475, 108] width 213 height 13
click option "OSHA Bloodborne Pathogens" at bounding box center [0, 0] width 0 height 0
click at [414, 136] on input "text" at bounding box center [475, 130] width 213 height 16
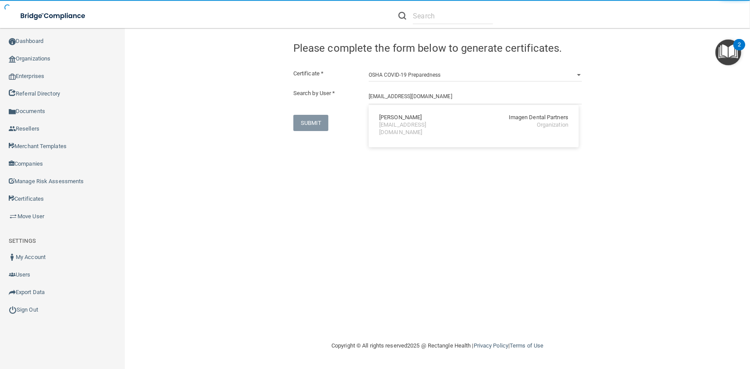
click at [404, 121] on div "Amanda M. Poe" at bounding box center [400, 117] width 42 height 7
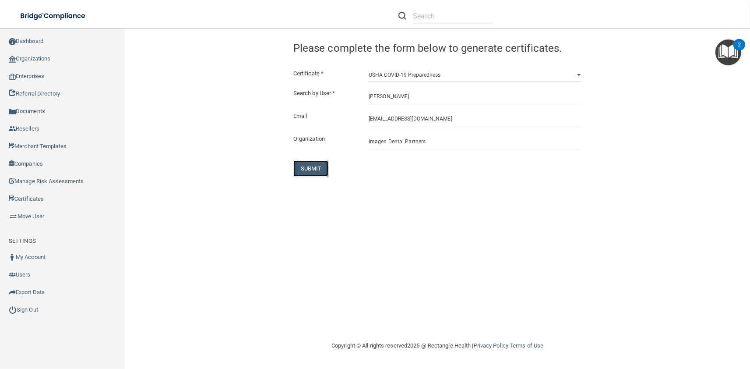
click at [309, 168] on button "SUBMIT" at bounding box center [310, 168] width 35 height 16
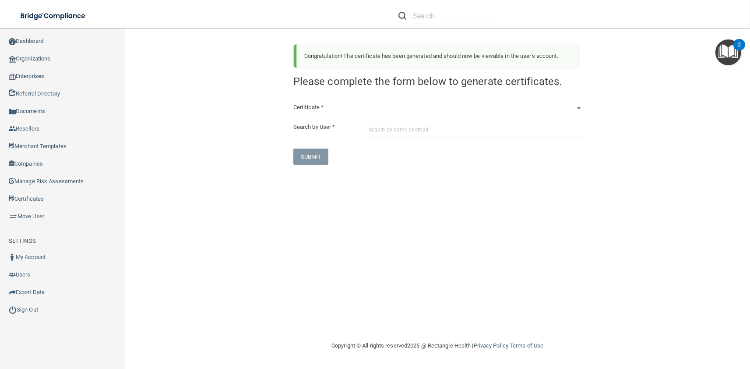
click at [422, 101] on div "Congratulation! The certificate has been generated and should now be viewable i…" at bounding box center [438, 101] width 302 height 128
click at [369, 102] on select "HIPAA Officer Certification Training OSHA Bloodborne Pathogens OSHA COVID-19 Pr…" at bounding box center [475, 108] width 213 height 13
click option "OSHA Hazard Communication" at bounding box center [0, 0] width 0 height 0
click at [423, 137] on input "text" at bounding box center [475, 130] width 213 height 16
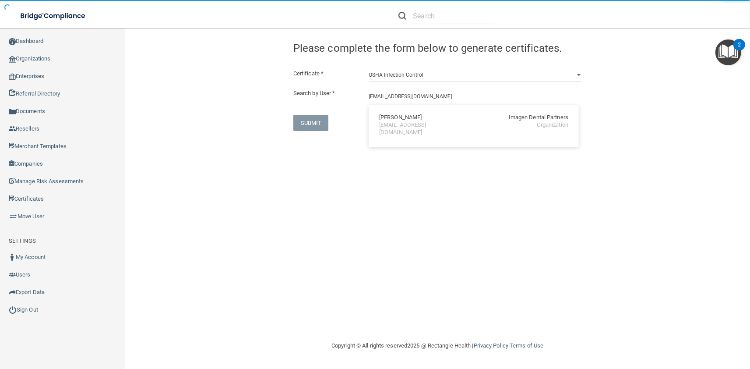
click at [411, 111] on div "Amanda M. Poe Imagen Dental Partners apoe@imagendentalpartners.com Organization" at bounding box center [473, 125] width 203 height 33
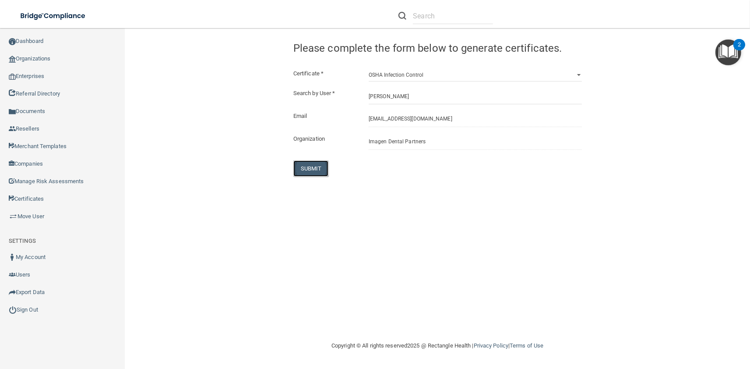
click at [311, 168] on button "SUBMIT" at bounding box center [310, 168] width 35 height 16
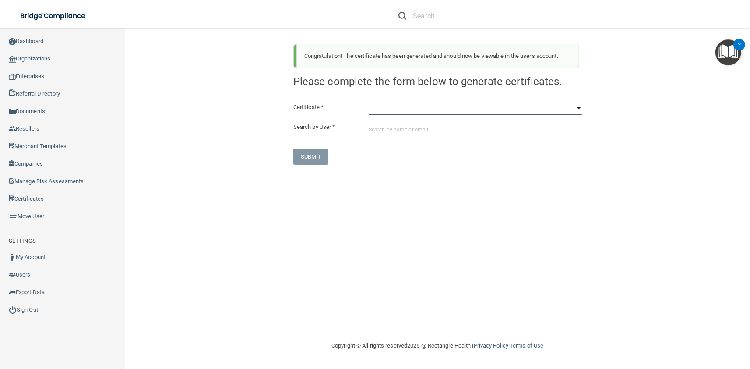
click at [369, 102] on select "HIPAA Officer Certification Training OSHA Bloodborne Pathogens OSHA COVID-19 Pr…" at bounding box center [475, 108] width 213 height 13
click option "OSHA Infection Control" at bounding box center [0, 0] width 0 height 0
click at [425, 132] on input "text" at bounding box center [475, 130] width 213 height 16
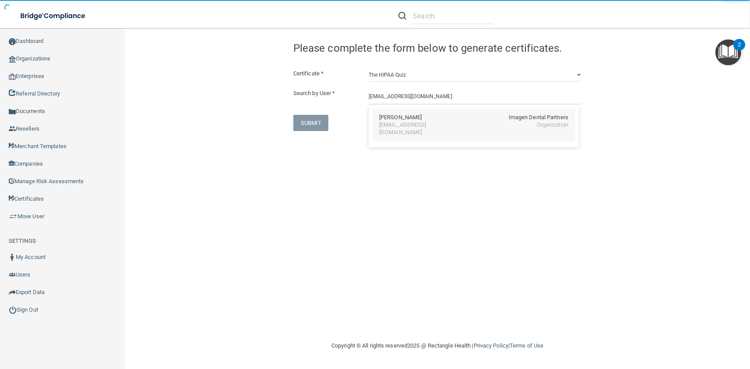
click at [422, 120] on div "Amanda M. Poe Imagen Dental Partners" at bounding box center [473, 117] width 189 height 7
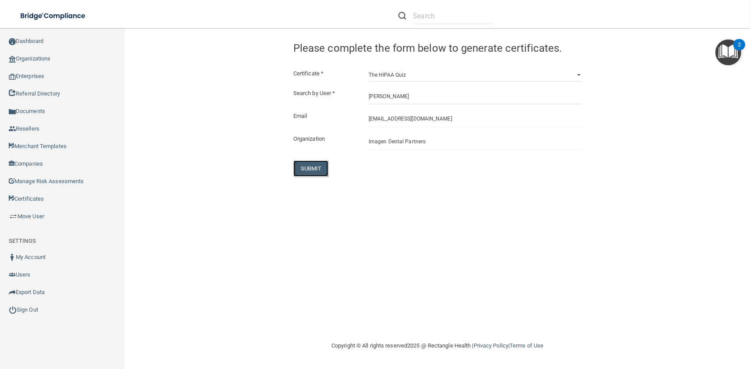
click at [320, 163] on button "SUBMIT" at bounding box center [310, 168] width 35 height 16
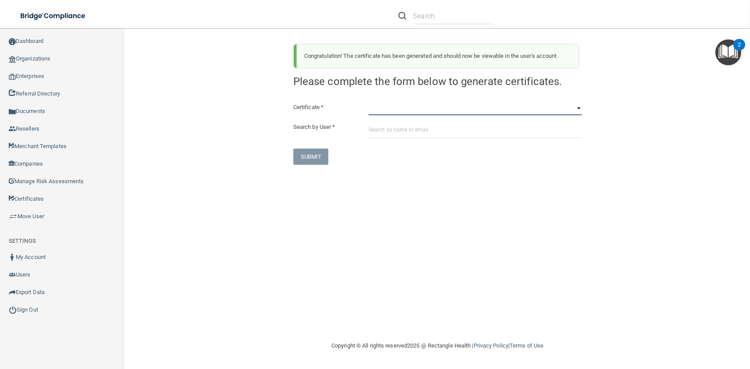
click at [369, 102] on select "HIPAA Officer Certification Training OSHA Bloodborne Pathogens OSHA COVID-19 Pr…" at bounding box center [475, 108] width 213 height 13
click option "OSHA Bloodborne Pathogens" at bounding box center [0, 0] width 0 height 0
click at [418, 140] on div "Certificate * HIPAA Officer Certification Training OSHA Bloodborne Pathogens OS…" at bounding box center [437, 133] width 288 height 63
click at [416, 131] on input "text" at bounding box center [475, 130] width 213 height 16
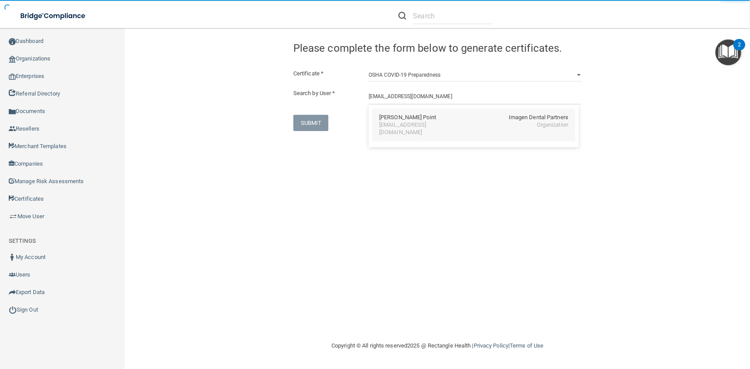
click at [386, 130] on div "Dianna Point Imagen Dental Partners dpoint@imagendentalpartners.com Organization" at bounding box center [473, 125] width 203 height 33
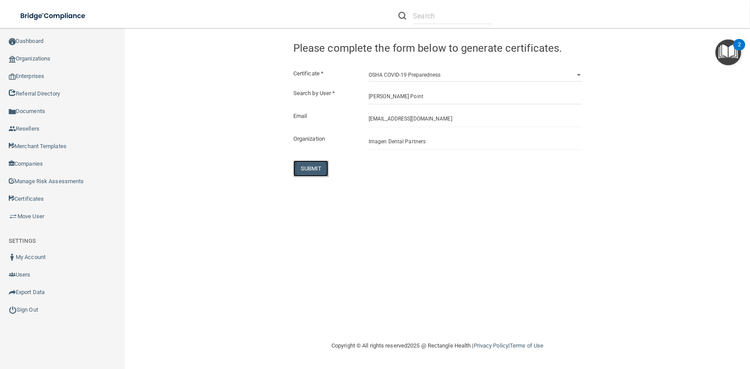
click at [313, 171] on button "SUBMIT" at bounding box center [310, 168] width 35 height 16
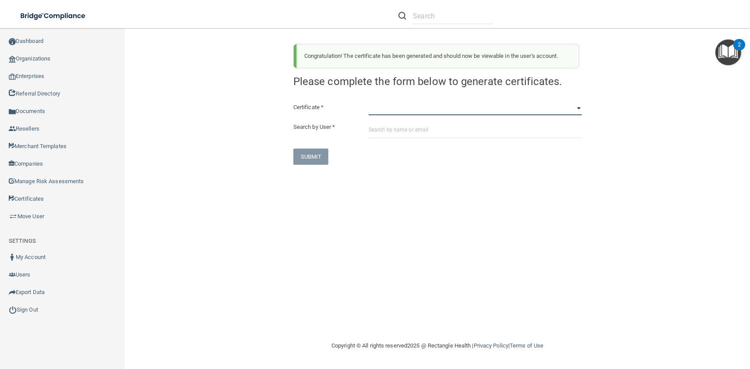
click at [369, 102] on select "HIPAA Officer Certification Training OSHA Bloodborne Pathogens OSHA COVID-19 Pr…" at bounding box center [475, 108] width 213 height 13
click option "OSHA Hazard Communication" at bounding box center [0, 0] width 0 height 0
click at [411, 134] on input "text" at bounding box center [475, 130] width 213 height 16
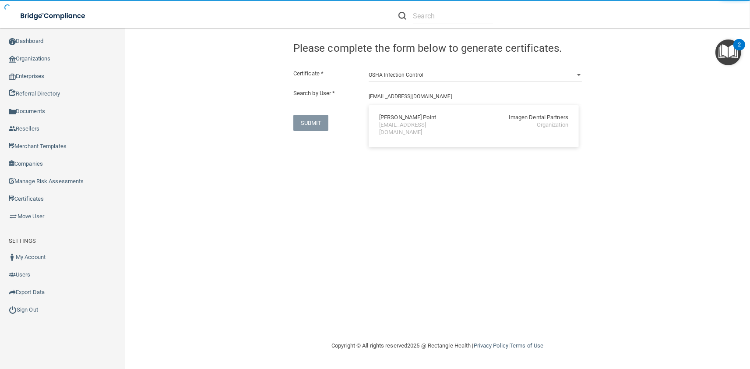
click at [407, 112] on div "Dianna Point Imagen Dental Partners dpoint@imagendentalpartners.com Organization" at bounding box center [473, 125] width 203 height 33
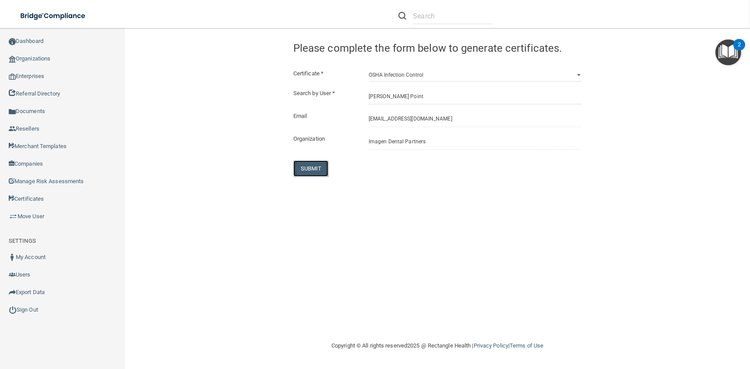
click at [306, 171] on button "SUBMIT" at bounding box center [310, 168] width 35 height 16
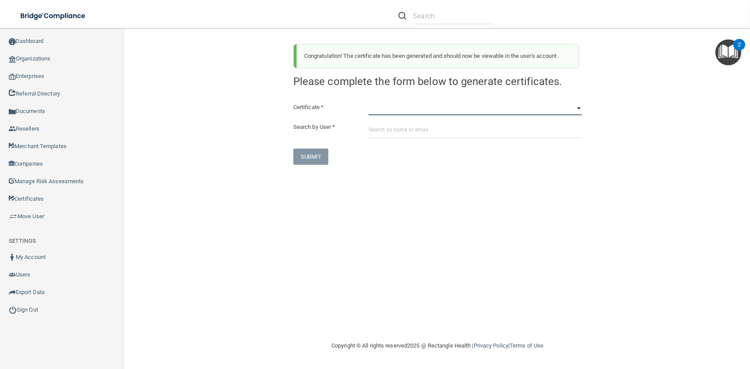
click at [369, 102] on select "HIPAA Officer Certification Training OSHA Bloodborne Pathogens OSHA COVID-19 Pr…" at bounding box center [475, 108] width 213 height 13
click option "OSHA Infection Control" at bounding box center [0, 0] width 0 height 0
click at [405, 134] on input "text" at bounding box center [475, 130] width 213 height 16
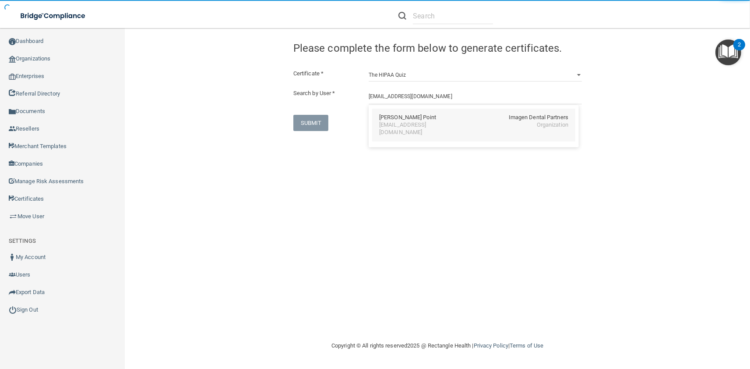
click at [390, 120] on div "Dianna Point" at bounding box center [407, 117] width 57 height 7
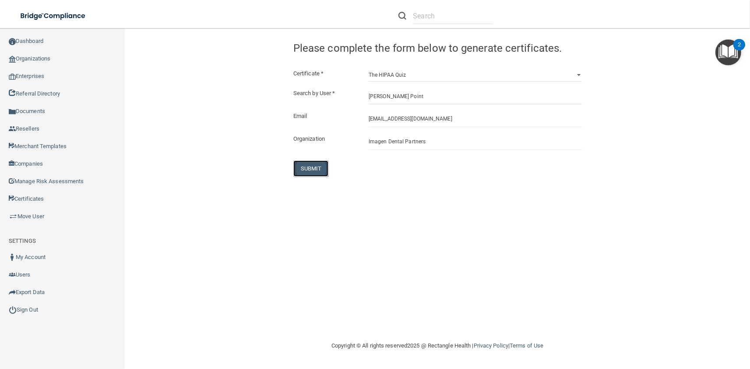
click at [304, 168] on button "SUBMIT" at bounding box center [310, 168] width 35 height 16
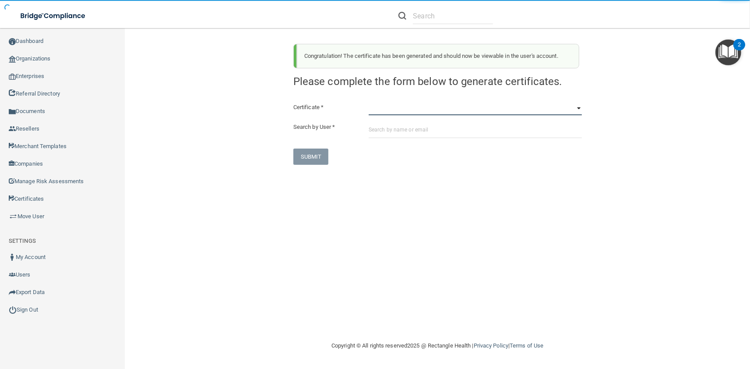
click at [369, 102] on select "HIPAA Officer Certification Training OSHA Bloodborne Pathogens OSHA COVID-19 Pr…" at bounding box center [475, 108] width 213 height 13
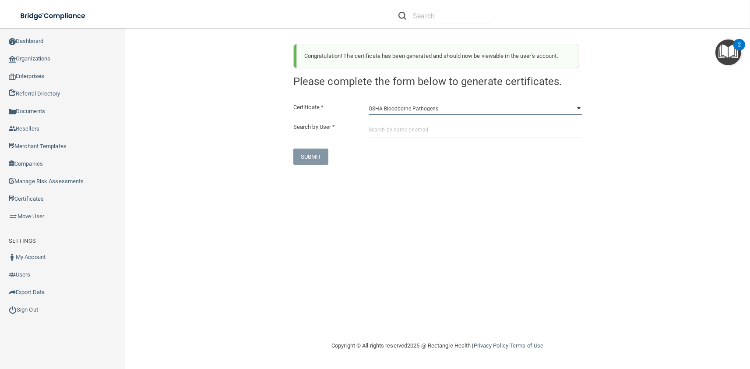
click option "OSHA Bloodborne Pathogens" at bounding box center [0, 0] width 0 height 0
click at [408, 130] on input "text" at bounding box center [475, 130] width 213 height 16
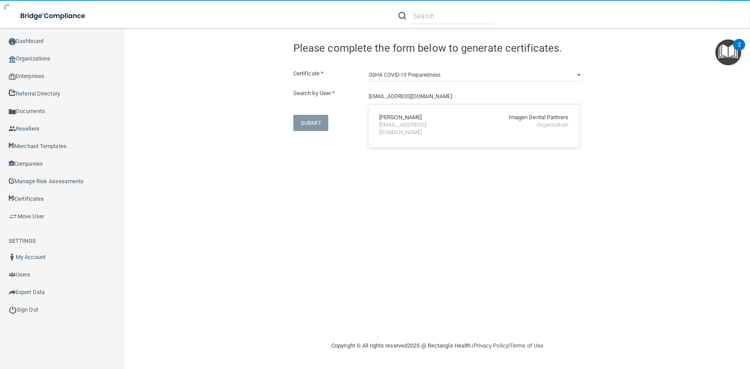
click at [405, 126] on div "spuri@imagendentalpartners.com" at bounding box center [417, 128] width 76 height 15
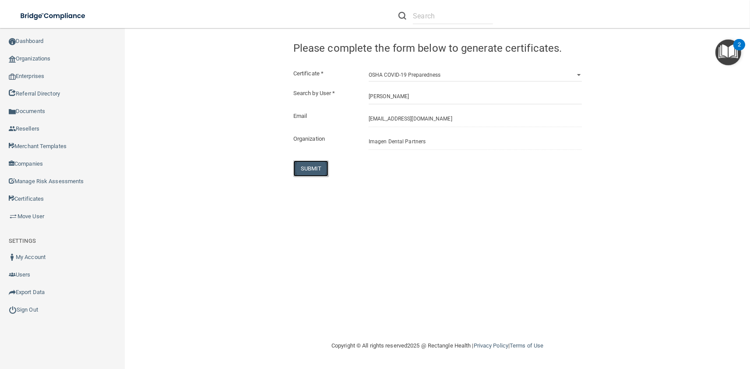
click at [304, 173] on button "SUBMIT" at bounding box center [310, 168] width 35 height 16
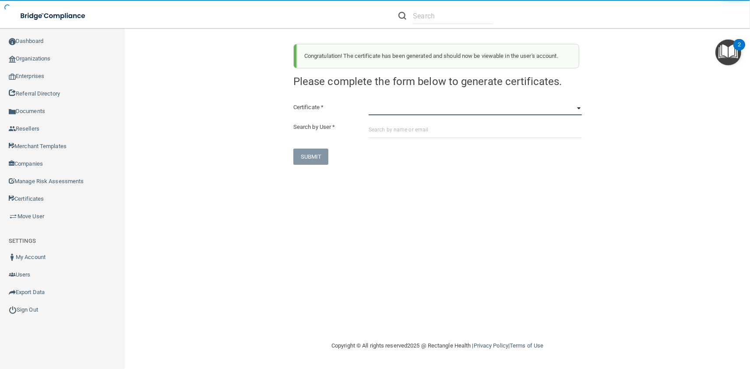
click at [369, 102] on select "HIPAA Officer Certification Training OSHA Bloodborne Pathogens OSHA COVID-19 Pr…" at bounding box center [475, 108] width 213 height 13
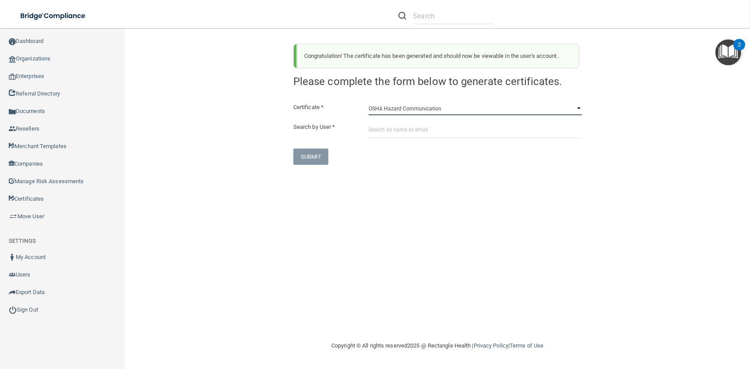
click option "OSHA Hazard Communication" at bounding box center [0, 0] width 0 height 0
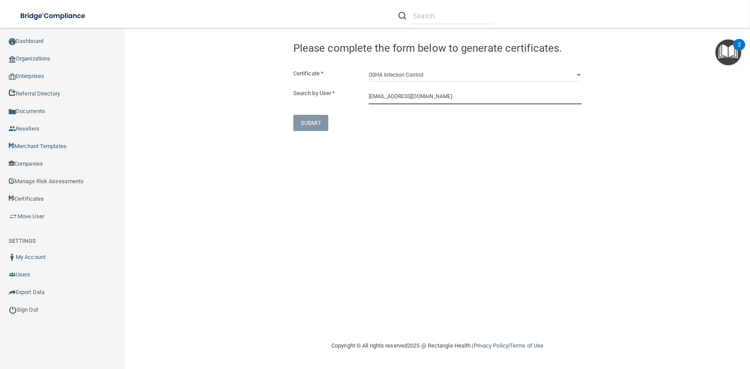
click at [397, 102] on input "spuri@imagendentalpartners.com" at bounding box center [475, 96] width 213 height 16
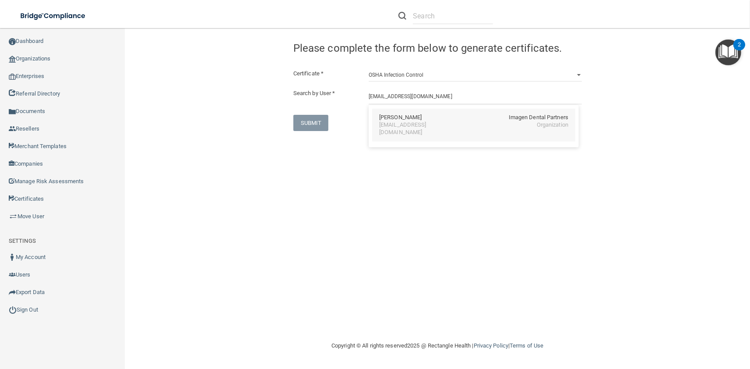
click at [403, 127] on div "spuri@imagendentalpartners.com" at bounding box center [417, 128] width 76 height 15
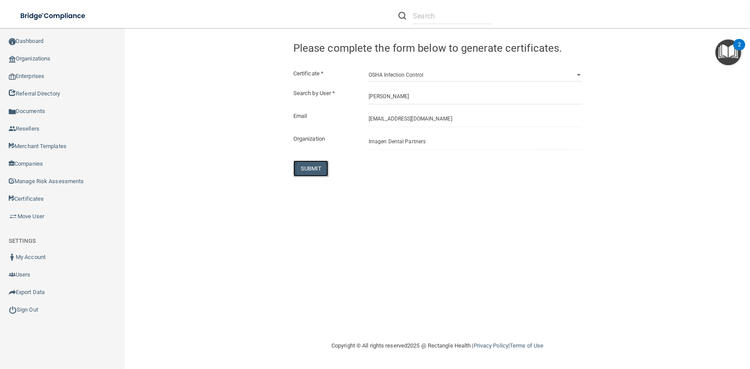
click at [322, 172] on button "SUBMIT" at bounding box center [310, 168] width 35 height 16
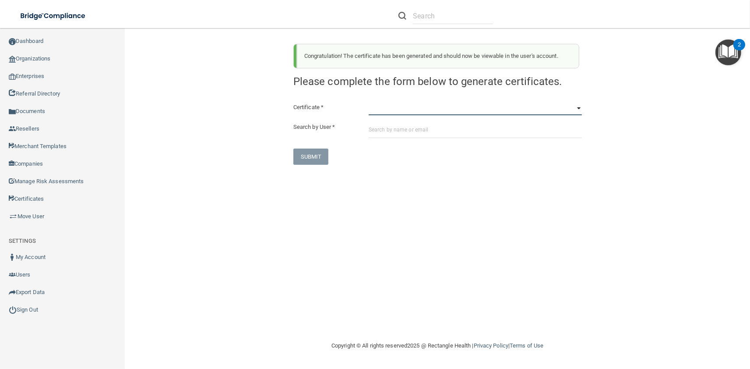
click at [369, 102] on select "HIPAA Officer Certification Training OSHA Bloodborne Pathogens OSHA COVID-19 Pr…" at bounding box center [475, 108] width 213 height 13
click option "OSHA Infection Control" at bounding box center [0, 0] width 0 height 0
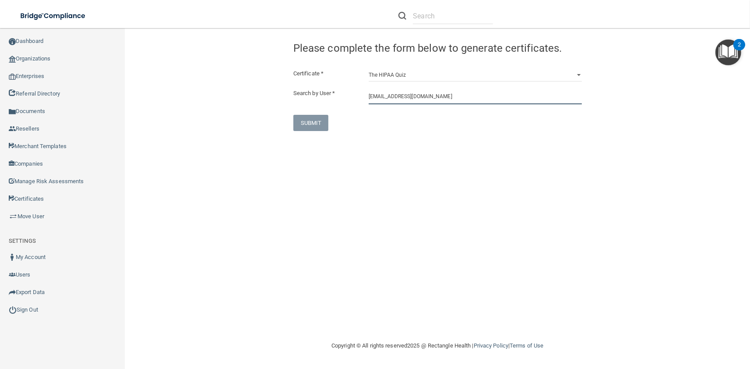
click at [394, 104] on input "spuri@imagendentalpartners.com" at bounding box center [475, 96] width 213 height 16
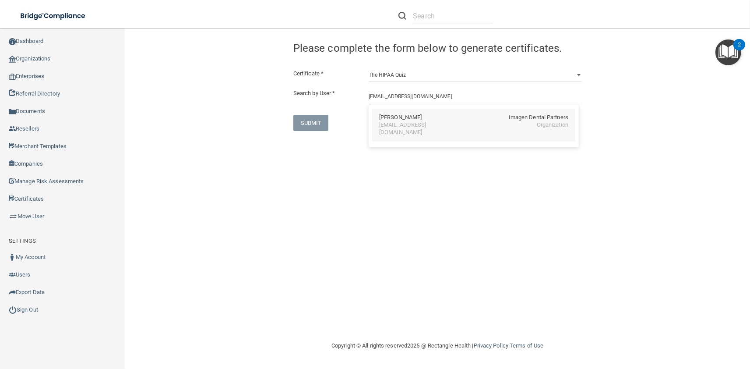
click at [401, 130] on div "Sameer P. Puri Imagen Dental Partners spuri@imagendentalpartners.com Organizati…" at bounding box center [473, 125] width 203 height 33
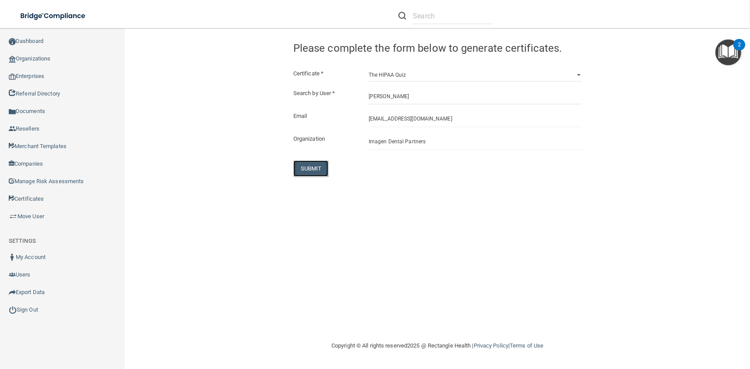
click at [320, 162] on button "SUBMIT" at bounding box center [310, 168] width 35 height 16
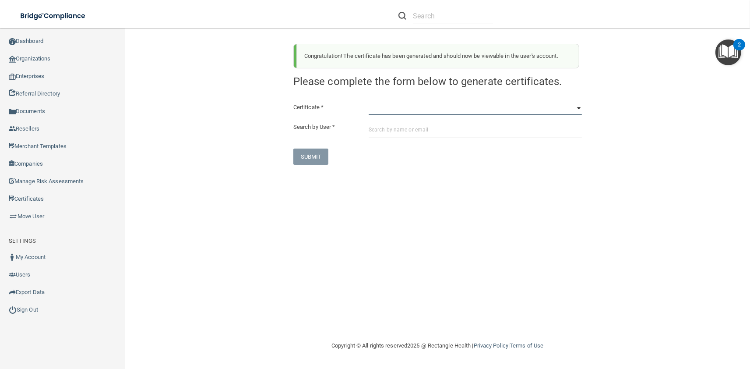
click at [369, 102] on select "HIPAA Officer Certification Training OSHA Bloodborne Pathogens OSHA COVID-19 Pr…" at bounding box center [475, 108] width 213 height 13
click option "OSHA Bloodborne Pathogens" at bounding box center [0, 0] width 0 height 0
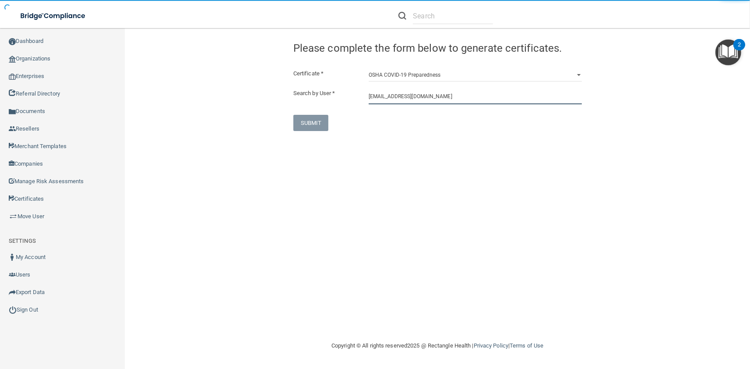
click at [387, 101] on input "aputerbaugh@imagendentalpartners.com" at bounding box center [475, 96] width 213 height 16
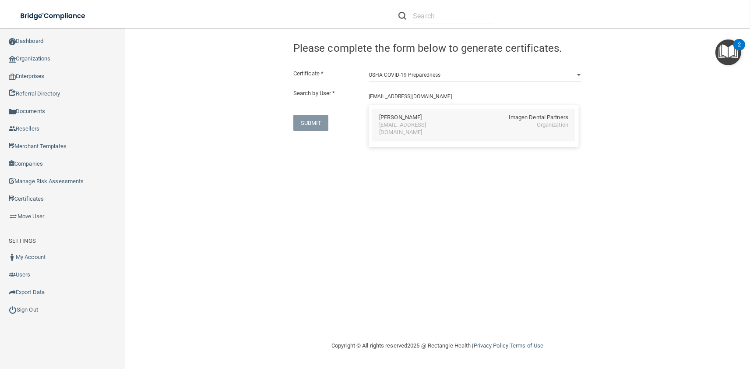
click at [396, 126] on div "aputerbaugh@imagendentalpartners.com" at bounding box center [417, 128] width 76 height 15
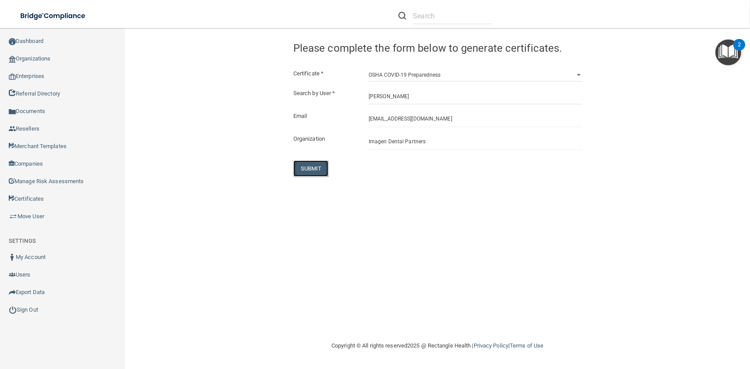
click at [306, 165] on button "SUBMIT" at bounding box center [310, 168] width 35 height 16
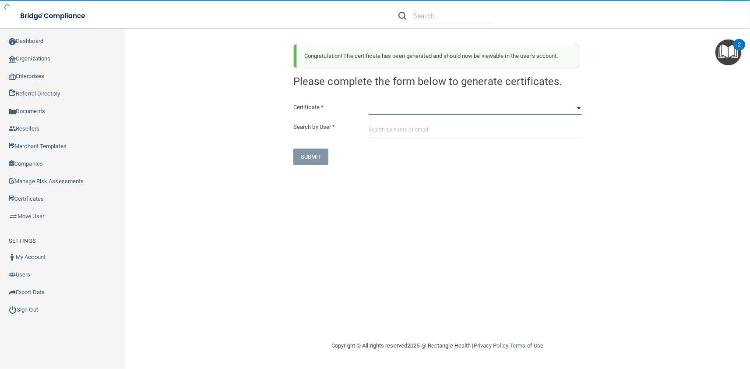
click at [369, 102] on select "HIPAA Officer Certification Training OSHA Bloodborne Pathogens OSHA COVID-19 Pr…" at bounding box center [475, 108] width 213 height 13
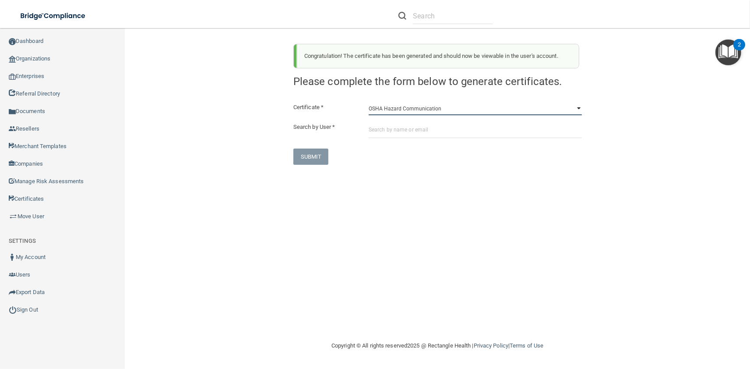
click option "OSHA Hazard Communication" at bounding box center [0, 0] width 0 height 0
click at [397, 121] on div "Certificate * HIPAA Officer Certification Training OSHA Bloodborne Pathogens OS…" at bounding box center [437, 133] width 288 height 63
click at [399, 128] on input "text" at bounding box center [475, 130] width 213 height 16
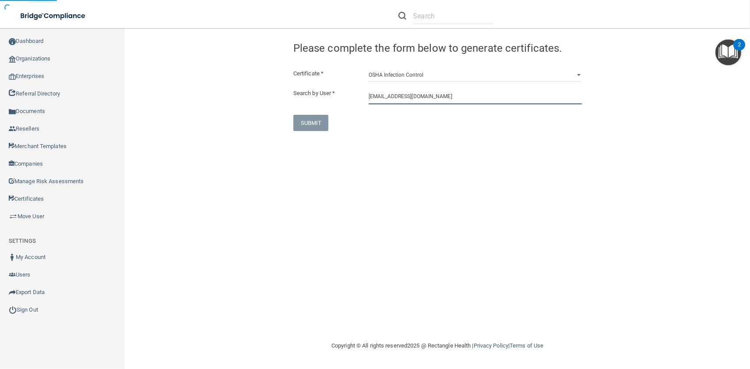
click at [404, 102] on input "aputerbaugh@imagendentalpartners.com" at bounding box center [475, 96] width 213 height 16
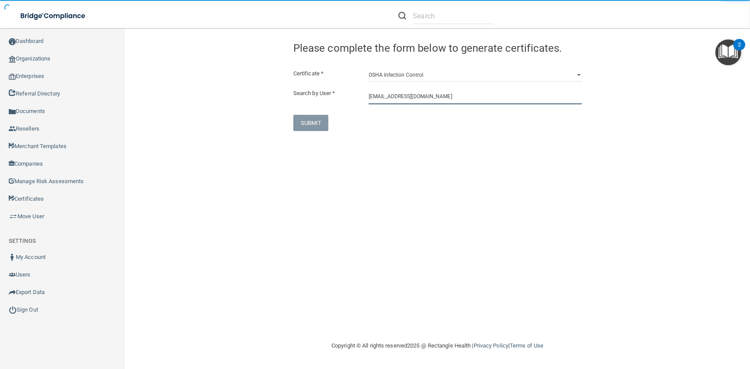
click at [403, 100] on input "aputerbaugh@imagendentalpartners.com" at bounding box center [475, 96] width 213 height 16
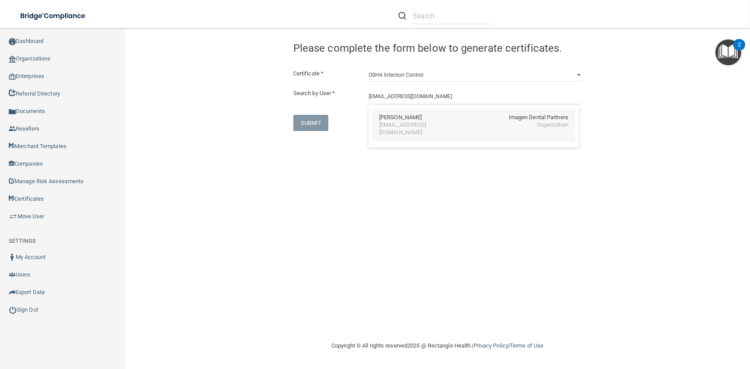
click at [412, 125] on div "aputerbaugh@imagendentalpartners.com" at bounding box center [417, 128] width 76 height 15
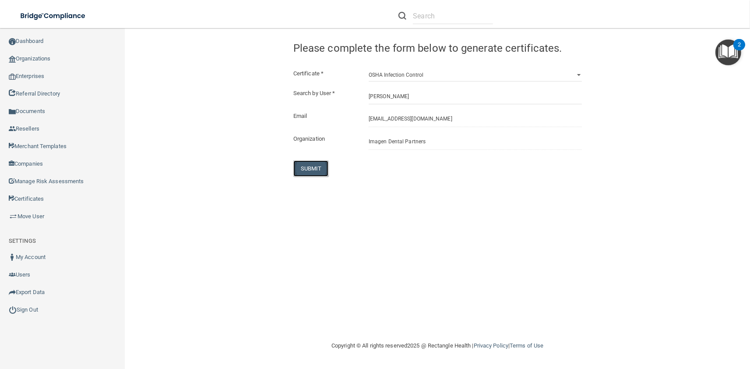
click at [305, 170] on button "SUBMIT" at bounding box center [310, 168] width 35 height 16
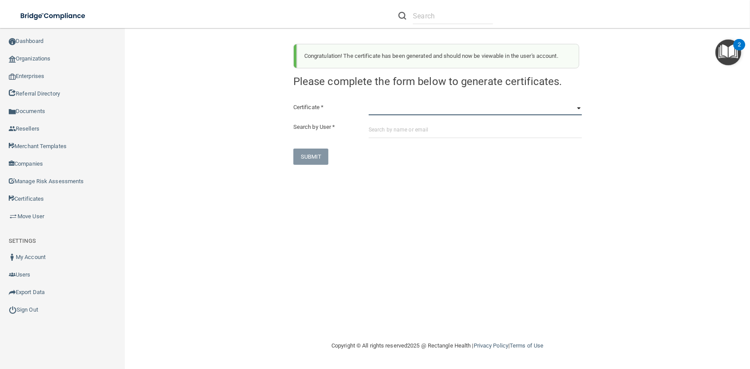
click at [369, 102] on select "HIPAA Officer Certification Training OSHA Bloodborne Pathogens OSHA COVID-19 Pr…" at bounding box center [475, 108] width 213 height 13
click option "OSHA Infection Control" at bounding box center [0, 0] width 0 height 0
click at [408, 136] on input "text" at bounding box center [475, 130] width 213 height 16
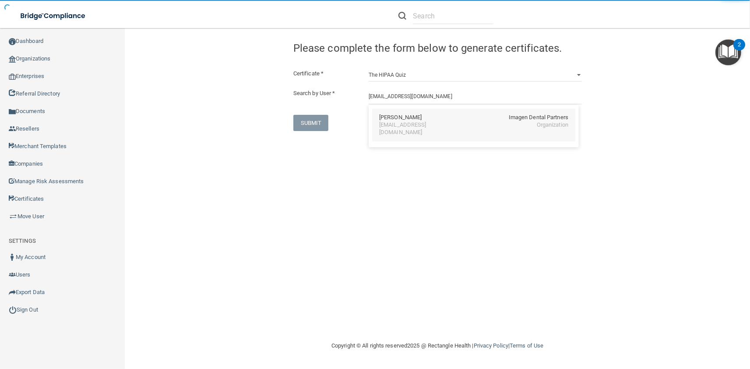
click at [404, 117] on div "Alison Puterbaugh" at bounding box center [400, 117] width 42 height 7
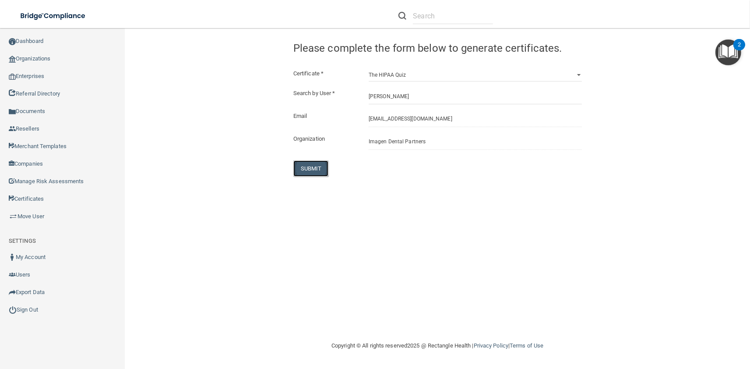
click at [324, 162] on button "SUBMIT" at bounding box center [310, 168] width 35 height 16
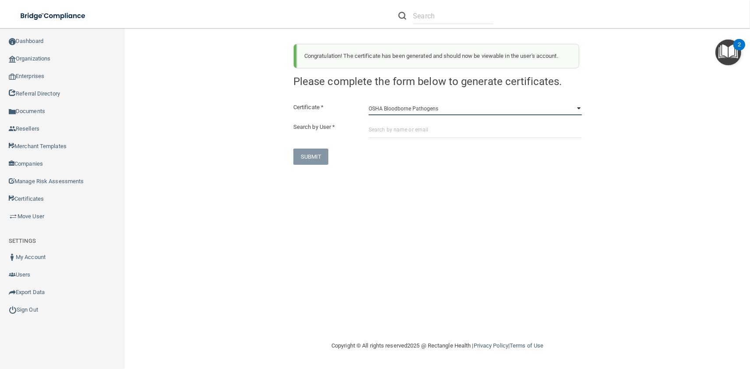
click option "OSHA Bloodborne Pathogens" at bounding box center [0, 0] width 0 height 0
click at [387, 133] on input "text" at bounding box center [475, 130] width 213 height 16
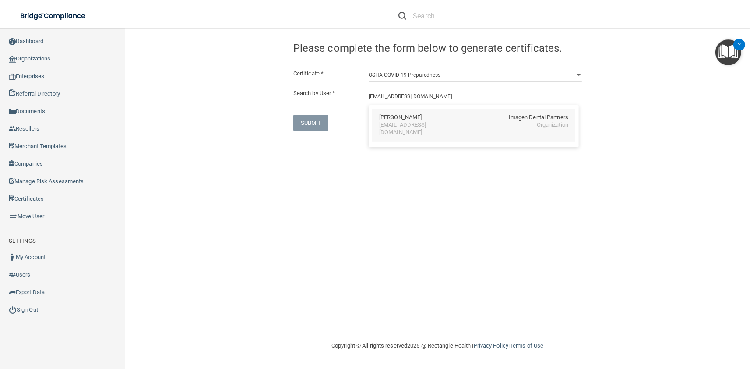
click at [394, 122] on div "yrahman@imagendentalpartners.com" at bounding box center [417, 128] width 76 height 15
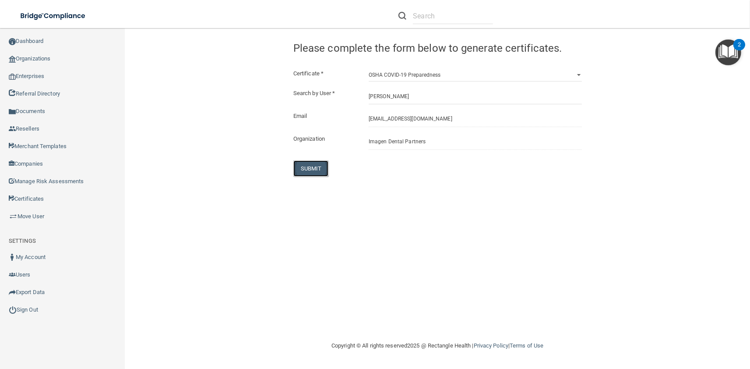
click at [319, 169] on button "SUBMIT" at bounding box center [310, 168] width 35 height 16
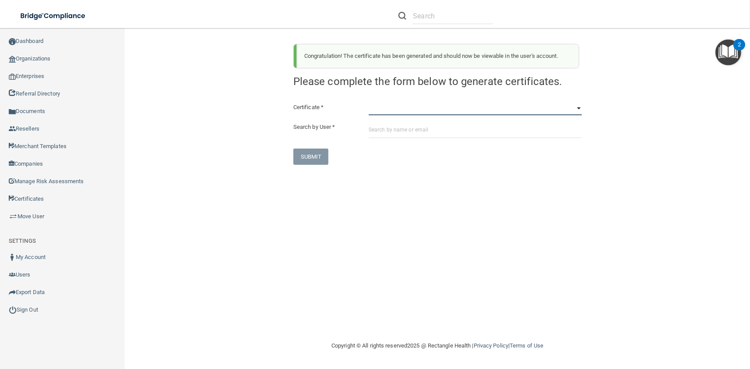
click at [369, 102] on select "HIPAA Officer Certification Training OSHA Bloodborne Pathogens OSHA COVID-19 Pr…" at bounding box center [475, 108] width 213 height 13
click option "OSHA Hazard Communication" at bounding box center [0, 0] width 0 height 0
click at [405, 123] on input "text" at bounding box center [475, 130] width 213 height 16
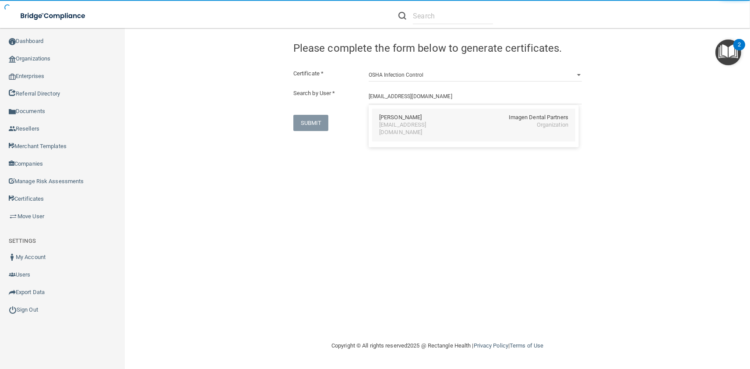
click at [405, 120] on div "Yunus Rahman" at bounding box center [400, 117] width 42 height 7
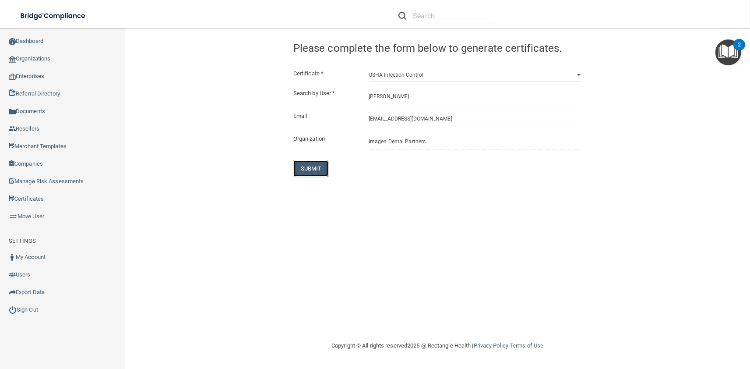
click at [320, 171] on button "SUBMIT" at bounding box center [310, 168] width 35 height 16
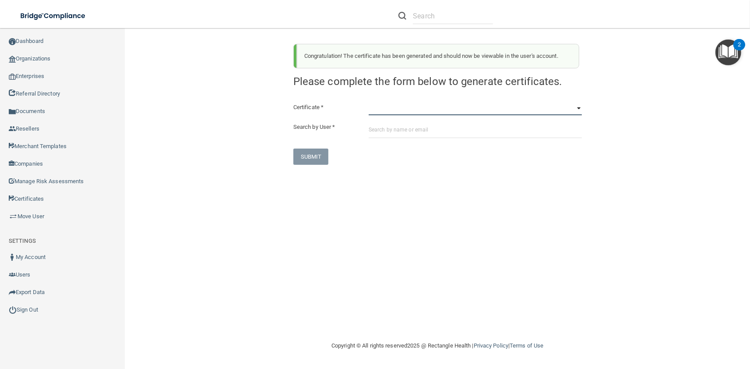
click at [369, 102] on select "HIPAA Officer Certification Training OSHA Bloodborne Pathogens OSHA COVID-19 Pr…" at bounding box center [475, 108] width 213 height 13
click option "OSHA Infection Control" at bounding box center [0, 0] width 0 height 0
click at [402, 127] on input "text" at bounding box center [475, 130] width 213 height 16
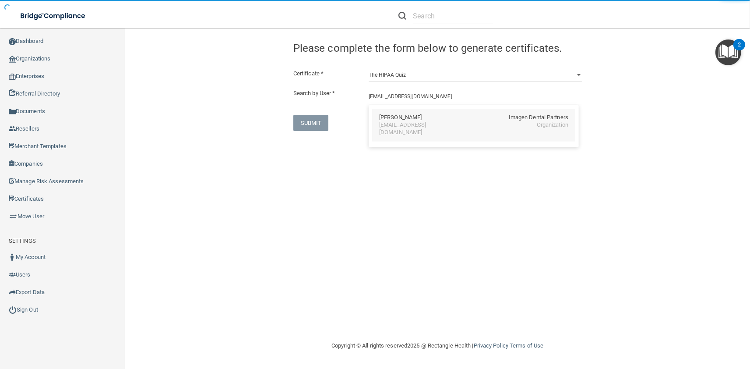
click at [402, 128] on div "yrahman@imagendentalpartners.com" at bounding box center [417, 128] width 76 height 15
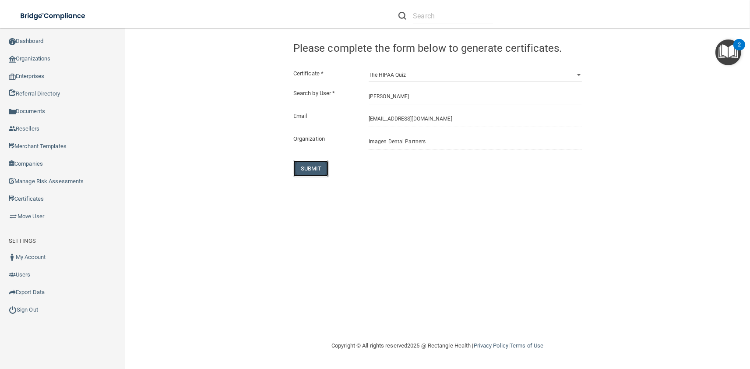
click at [304, 162] on button "SUBMIT" at bounding box center [310, 168] width 35 height 16
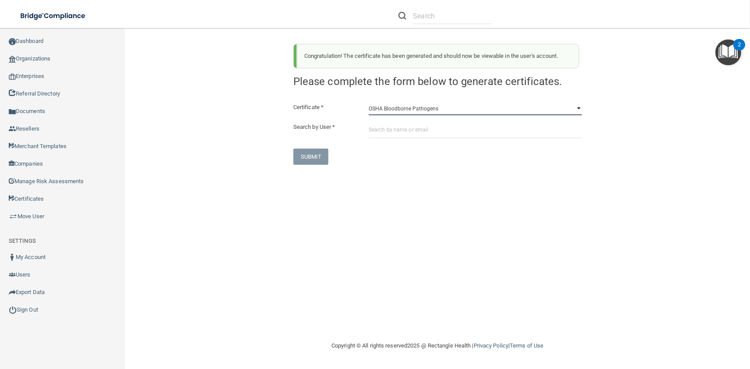
click option "OSHA Bloodborne Pathogens" at bounding box center [0, 0] width 0 height 0
click at [419, 137] on input "text" at bounding box center [475, 130] width 213 height 16
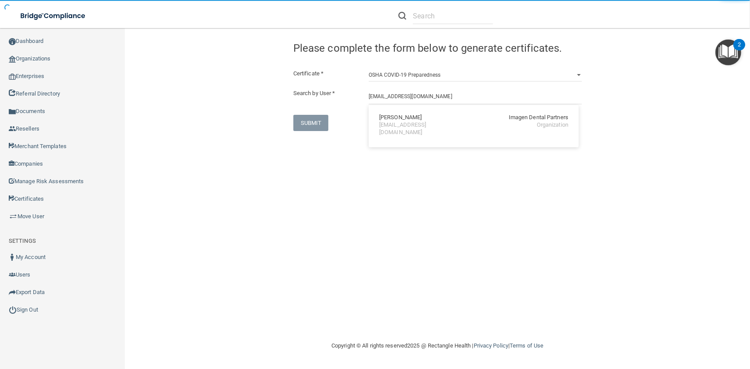
click at [419, 120] on div "Bryan Ramos Imagen Dental Partners" at bounding box center [473, 117] width 189 height 7
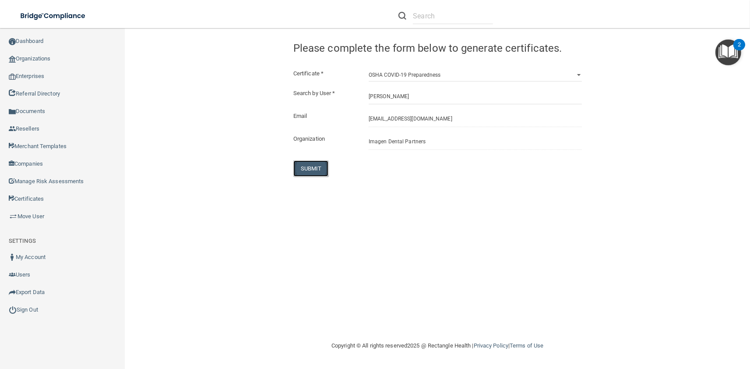
click at [311, 164] on button "SUBMIT" at bounding box center [310, 168] width 35 height 16
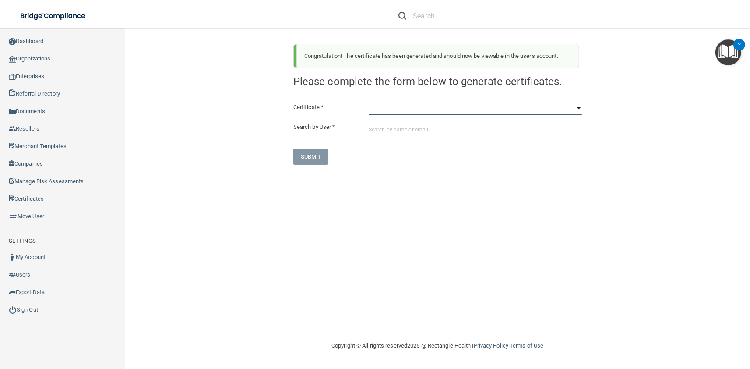
click at [369, 102] on select "HIPAA Officer Certification Training OSHA Bloodborne Pathogens OSHA COVID-19 Pr…" at bounding box center [475, 108] width 213 height 13
click option "OSHA Hazard Communication" at bounding box center [0, 0] width 0 height 0
click at [397, 133] on input "text" at bounding box center [475, 130] width 213 height 16
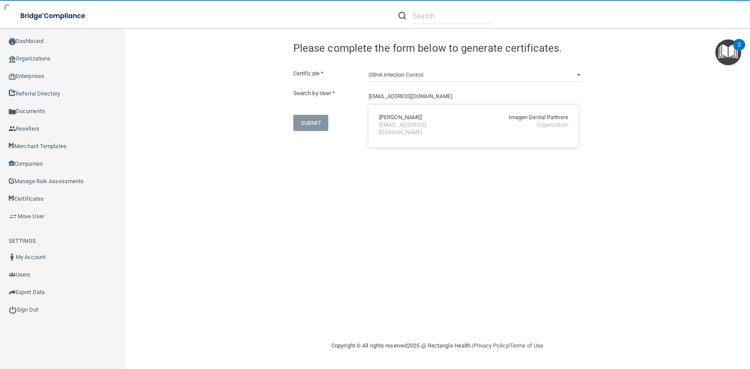
click at [398, 119] on div "Bryan Ramos" at bounding box center [400, 117] width 42 height 7
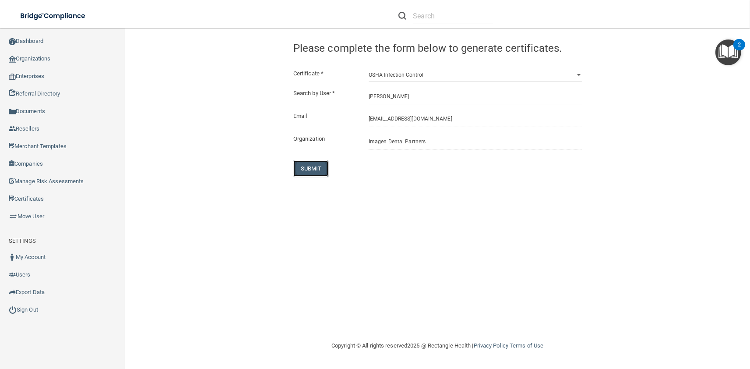
click at [312, 166] on button "SUBMIT" at bounding box center [310, 168] width 35 height 16
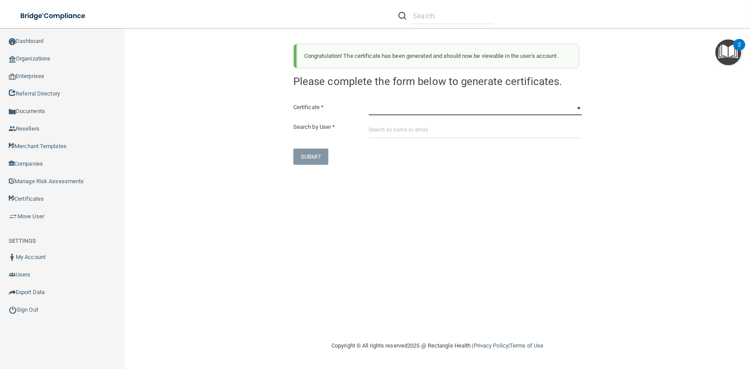
click at [369, 102] on select "HIPAA Officer Certification Training OSHA Bloodborne Pathogens OSHA COVID-19 Pr…" at bounding box center [475, 108] width 213 height 13
click option "OSHA Infection Control" at bounding box center [0, 0] width 0 height 0
click at [397, 126] on input "text" at bounding box center [475, 130] width 213 height 16
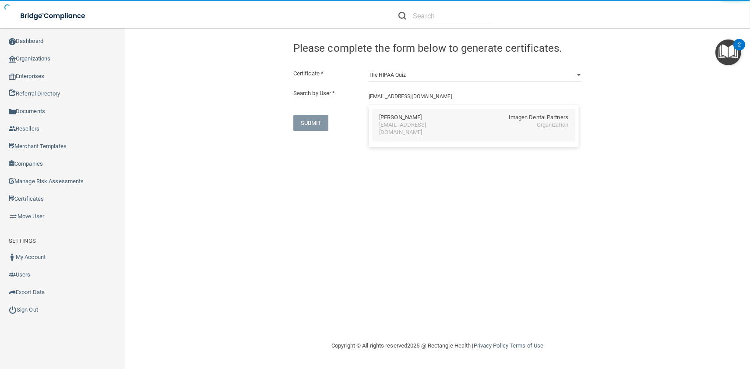
click at [395, 123] on div "bramos@imagendentalpartners.com" at bounding box center [417, 128] width 76 height 15
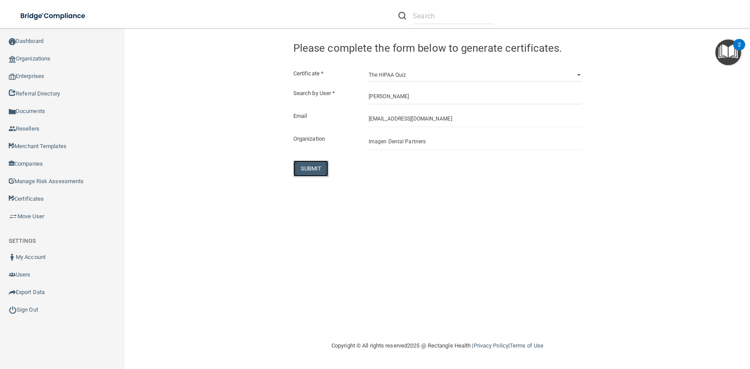
click at [312, 166] on button "SUBMIT" at bounding box center [310, 168] width 35 height 16
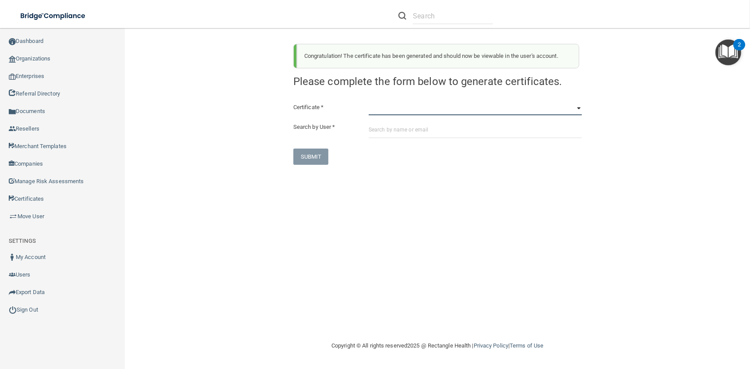
click at [369, 102] on select "HIPAA Officer Certification Training OSHA Bloodborne Pathogens OSHA COVID-19 Pr…" at bounding box center [475, 108] width 213 height 13
click option "OSHA Bloodborne Pathogens" at bounding box center [0, 0] width 0 height 0
click at [391, 127] on input "text" at bounding box center [475, 130] width 213 height 16
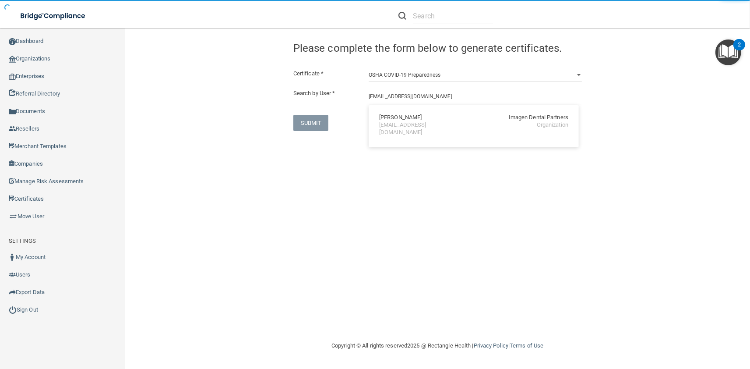
click at [401, 121] on div "Alyssa Ranney" at bounding box center [400, 117] width 42 height 7
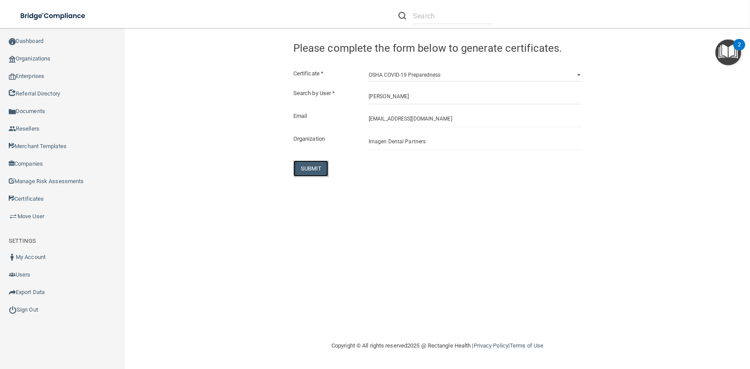
click at [303, 171] on button "SUBMIT" at bounding box center [310, 168] width 35 height 16
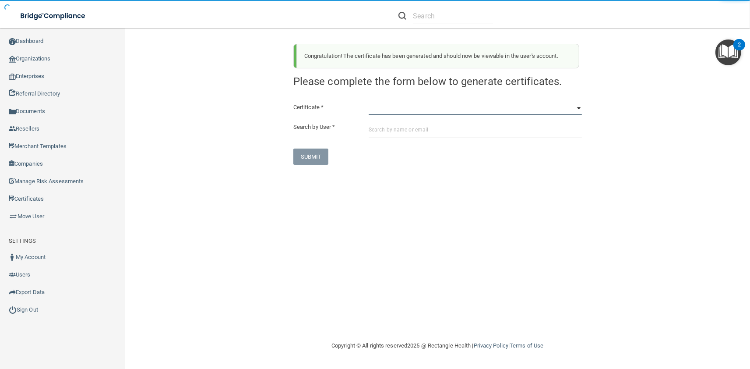
click at [369, 102] on select "HIPAA Officer Certification Training OSHA Bloodborne Pathogens OSHA COVID-19 Pr…" at bounding box center [475, 108] width 213 height 13
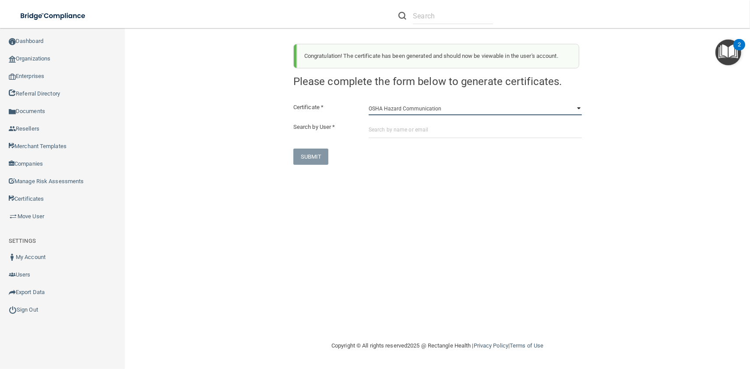
click option "OSHA Hazard Communication" at bounding box center [0, 0] width 0 height 0
click at [405, 133] on input "text" at bounding box center [475, 130] width 213 height 16
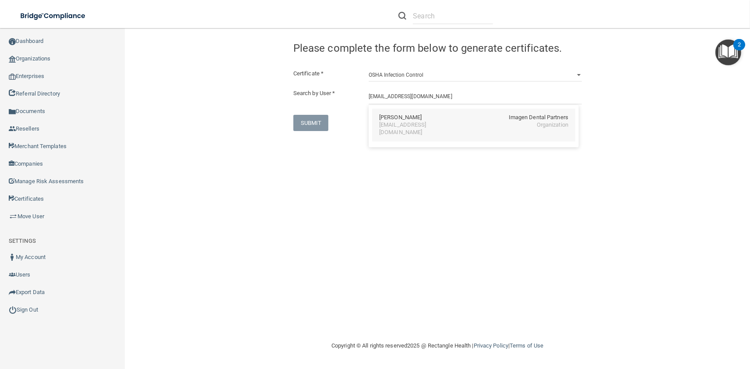
click at [393, 109] on div "Alyssa Ranney Imagen Dental Partners aranney@imagendentalpartners.com Organizat…" at bounding box center [473, 125] width 203 height 33
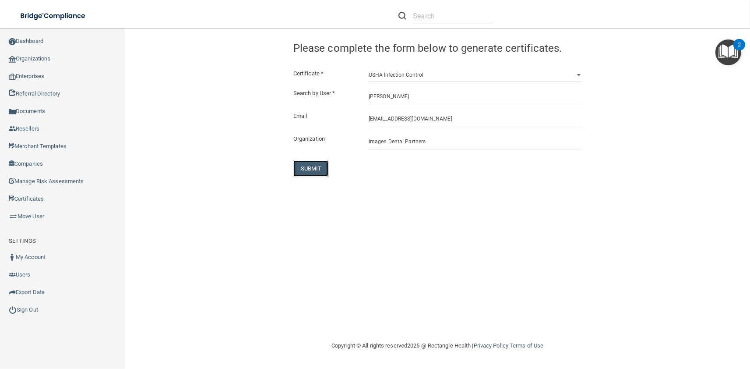
click at [313, 163] on button "SUBMIT" at bounding box center [310, 168] width 35 height 16
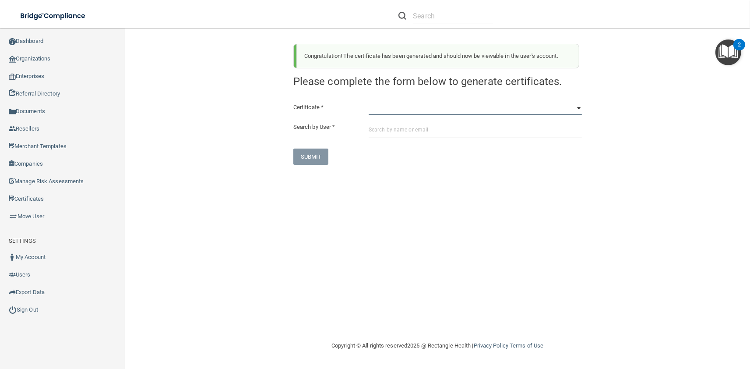
click at [369, 102] on select "HIPAA Officer Certification Training OSHA Bloodborne Pathogens OSHA COVID-19 Pr…" at bounding box center [475, 108] width 213 height 13
click option "OSHA Infection Control" at bounding box center [0, 0] width 0 height 0
click at [404, 133] on input "text" at bounding box center [475, 130] width 213 height 16
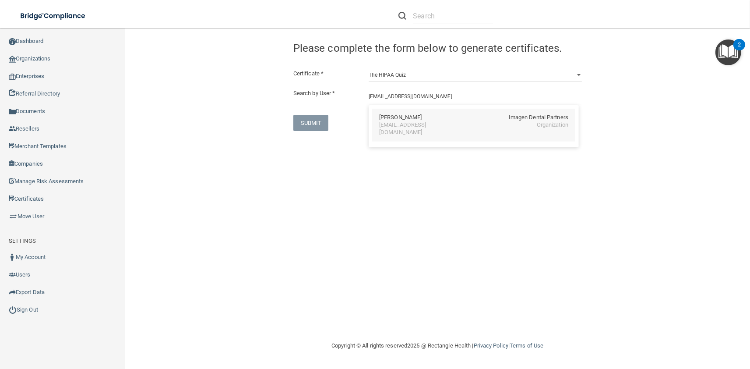
click at [400, 121] on div "Alyssa Ranney" at bounding box center [400, 117] width 42 height 7
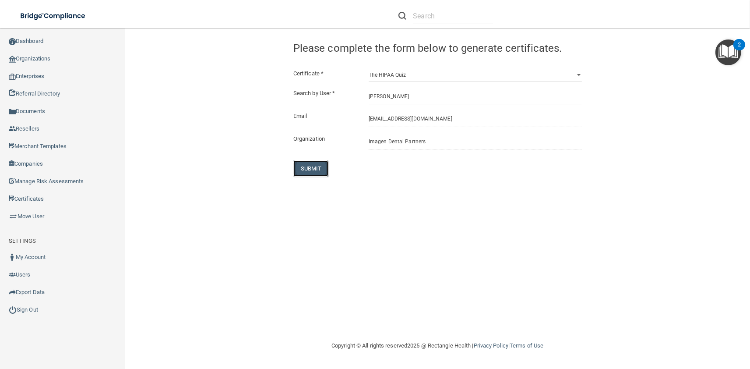
click at [315, 172] on button "SUBMIT" at bounding box center [310, 168] width 35 height 16
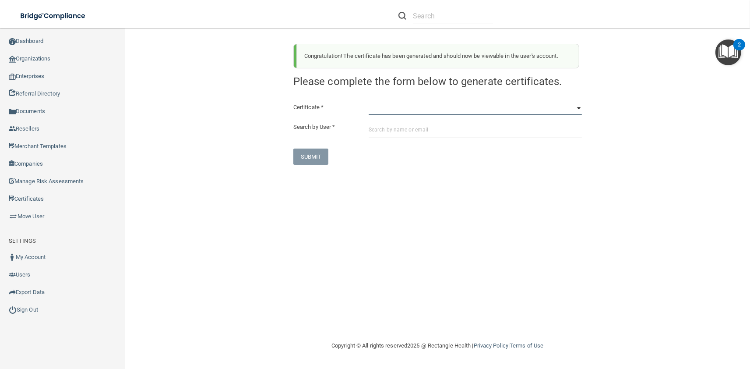
click at [369, 102] on select "HIPAA Officer Certification Training OSHA Bloodborne Pathogens OSHA COVID-19 Pr…" at bounding box center [475, 108] width 213 height 13
click option "OSHA Bloodborne Pathogens" at bounding box center [0, 0] width 0 height 0
click at [396, 137] on input "text" at bounding box center [475, 130] width 213 height 16
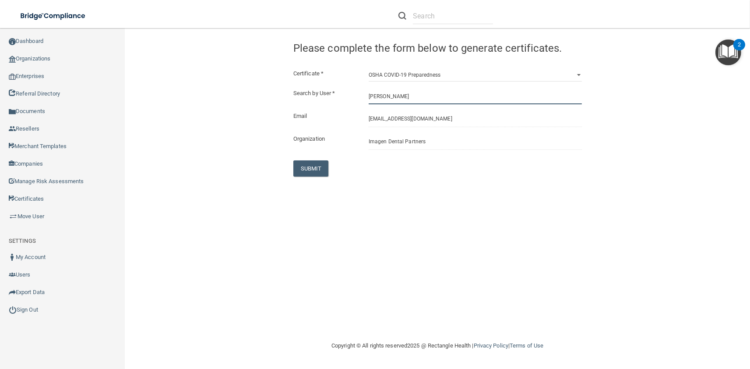
click at [423, 95] on input "Nick Murray" at bounding box center [475, 96] width 213 height 16
drag, startPoint x: 424, startPoint y: 100, endPoint x: 254, endPoint y: 104, distance: 169.5
click at [369, 104] on input "Nick Murray" at bounding box center [475, 96] width 213 height 16
click at [417, 101] on input "rray@imagendentalpartners.com" at bounding box center [475, 96] width 213 height 16
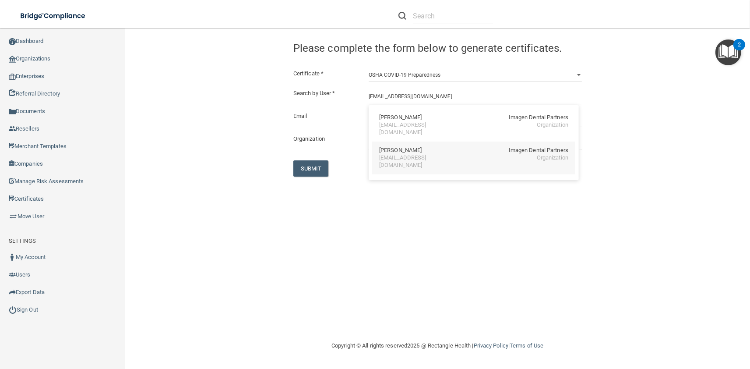
click at [447, 141] on div "Rebekah Ray Imagen Dental Partners rray@imagendentalpartners.com Organization" at bounding box center [473, 157] width 203 height 33
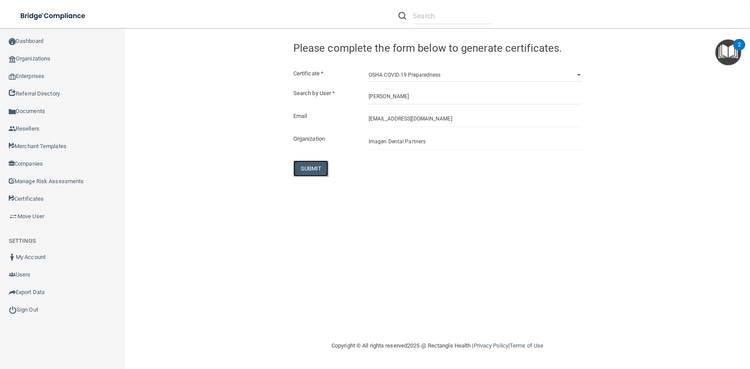
click at [308, 171] on button "SUBMIT" at bounding box center [310, 168] width 35 height 16
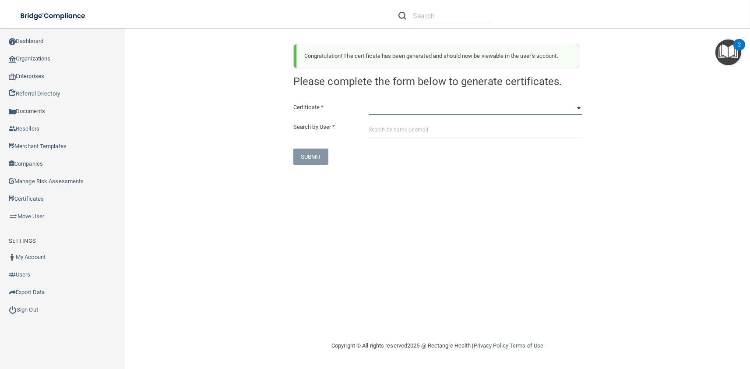
click at [369, 102] on select "HIPAA Officer Certification Training OSHA Bloodborne Pathogens OSHA COVID-19 Pr…" at bounding box center [475, 108] width 213 height 13
click option "OSHA Hazard Communication" at bounding box center [0, 0] width 0 height 0
click at [419, 133] on input "text" at bounding box center [475, 130] width 213 height 16
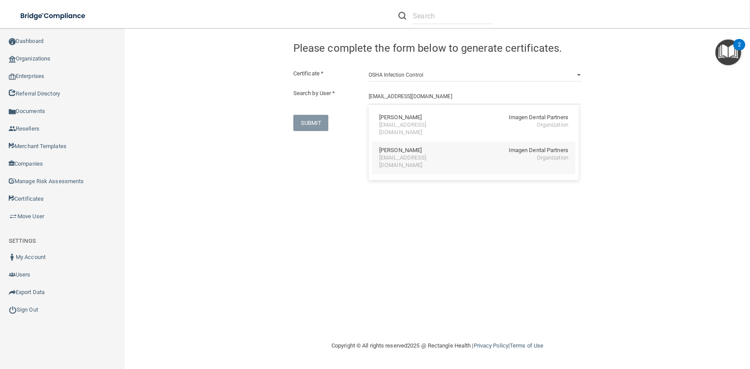
click at [424, 147] on div "Rebekah Ray Imagen Dental Partners" at bounding box center [473, 150] width 189 height 7
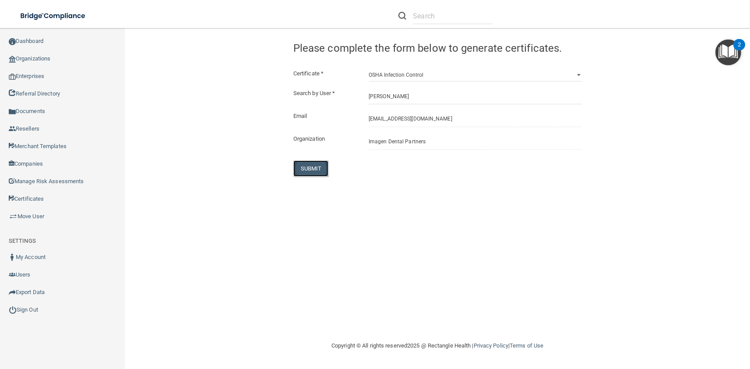
click at [323, 165] on button "SUBMIT" at bounding box center [310, 168] width 35 height 16
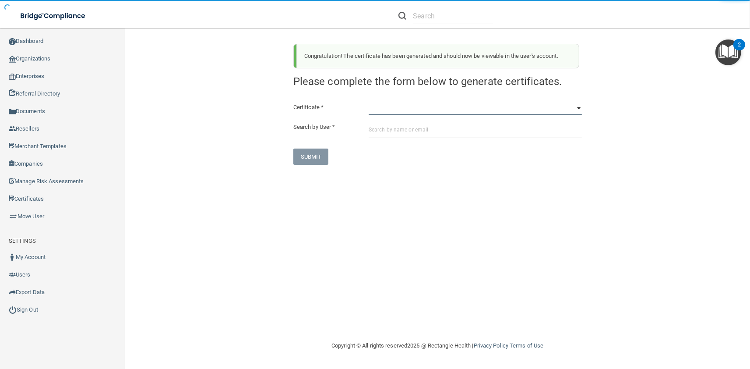
click at [369, 102] on select "HIPAA Officer Certification Training OSHA Bloodborne Pathogens OSHA COVID-19 Pr…" at bounding box center [475, 108] width 213 height 13
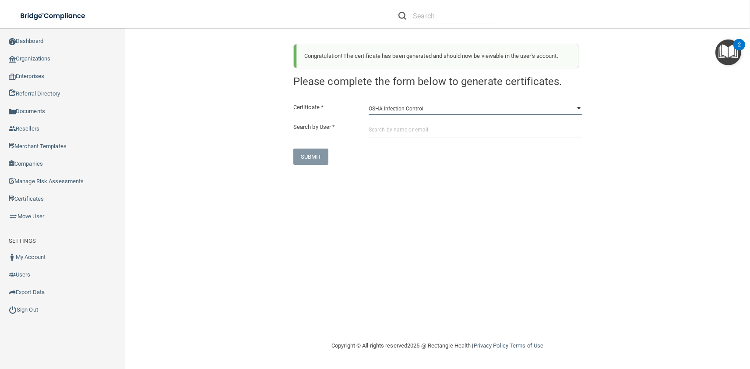
click option "OSHA Infection Control" at bounding box center [0, 0] width 0 height 0
click at [408, 127] on input "text" at bounding box center [475, 130] width 213 height 16
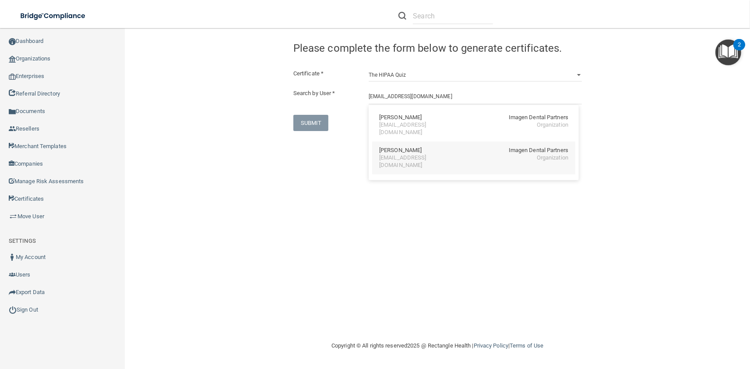
click at [408, 147] on div "Rebekah Ray" at bounding box center [400, 150] width 42 height 7
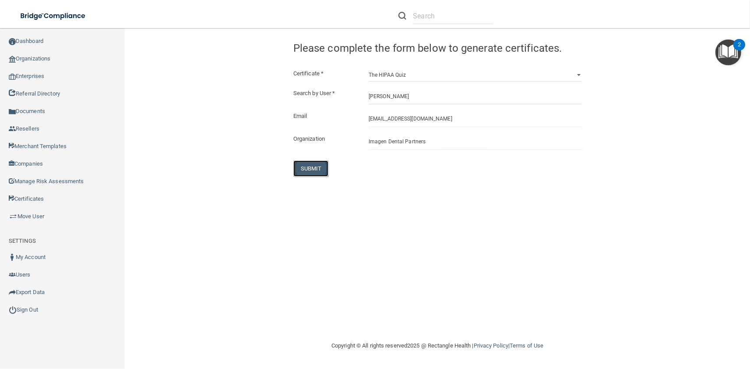
click at [311, 161] on button "SUBMIT" at bounding box center [310, 168] width 35 height 16
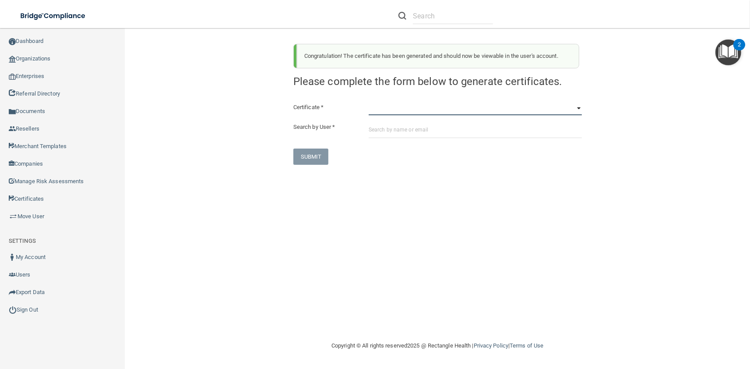
click at [369, 102] on select "HIPAA Officer Certification Training OSHA Bloodborne Pathogens OSHA COVID-19 Pr…" at bounding box center [475, 108] width 213 height 13
click option "OSHA Bloodborne Pathogens" at bounding box center [0, 0] width 0 height 0
click at [411, 137] on input "text" at bounding box center [475, 130] width 213 height 16
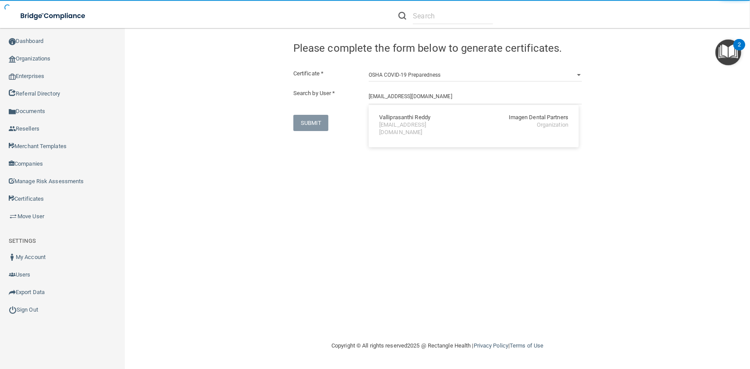
click at [395, 118] on div "Valliprasanthi Reddy" at bounding box center [404, 117] width 51 height 7
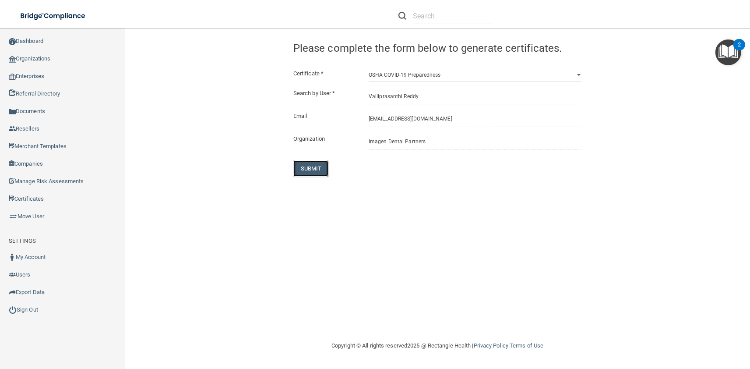
click at [305, 167] on button "SUBMIT" at bounding box center [310, 168] width 35 height 16
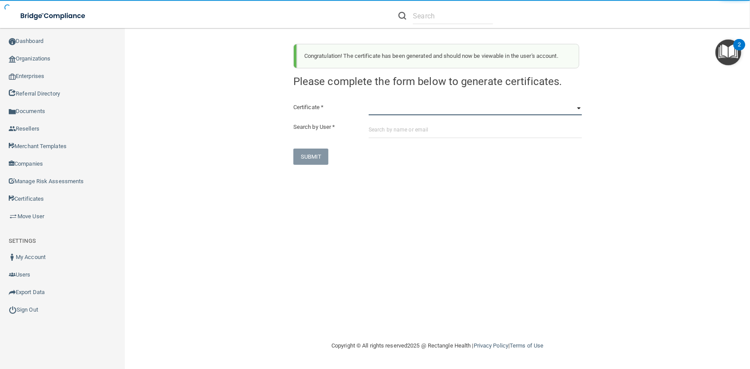
click at [369, 102] on select "HIPAA Officer Certification Training OSHA Bloodborne Pathogens OSHA COVID-19 Pr…" at bounding box center [475, 108] width 213 height 13
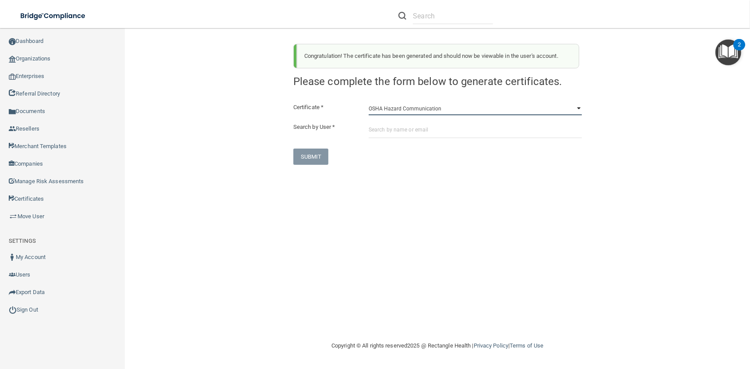
click option "OSHA Hazard Communication" at bounding box center [0, 0] width 0 height 0
click at [394, 135] on input "text" at bounding box center [475, 130] width 213 height 16
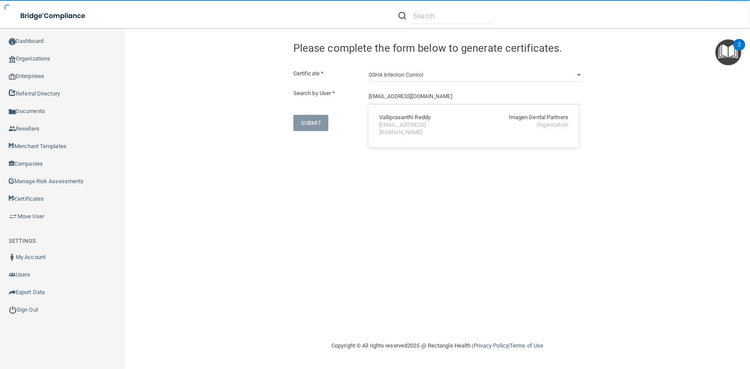
click at [397, 121] on div "Valliprasanthi Reddy" at bounding box center [404, 117] width 51 height 7
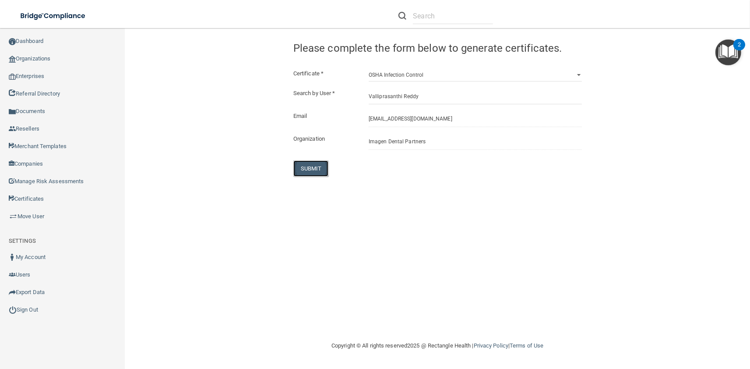
click at [317, 172] on button "SUBMIT" at bounding box center [310, 168] width 35 height 16
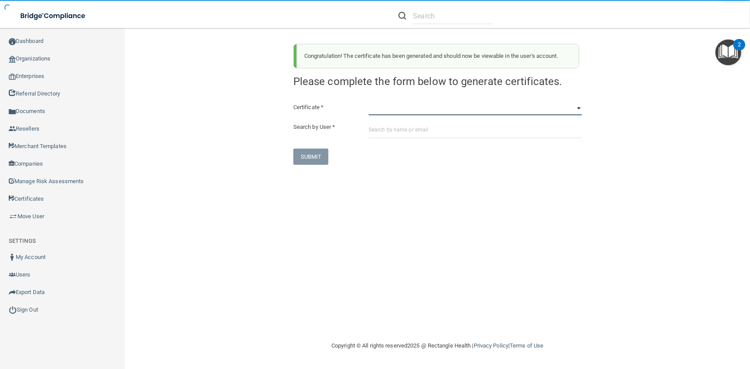
click at [369, 102] on select "HIPAA Officer Certification Training OSHA Bloodborne Pathogens OSHA COVID-19 Pr…" at bounding box center [475, 108] width 213 height 13
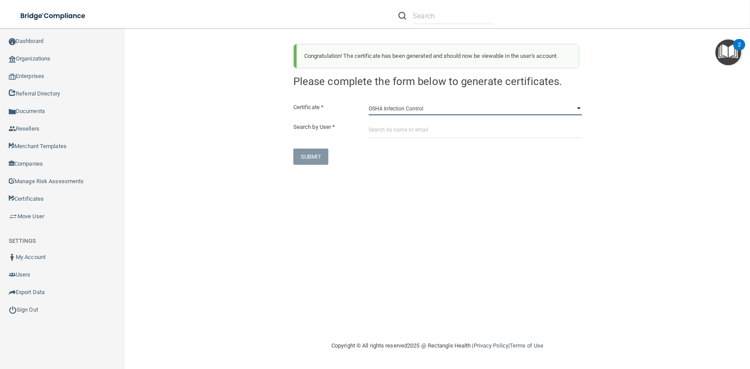
click option "OSHA Infection Control" at bounding box center [0, 0] width 0 height 0
click at [415, 129] on input "text" at bounding box center [475, 130] width 213 height 16
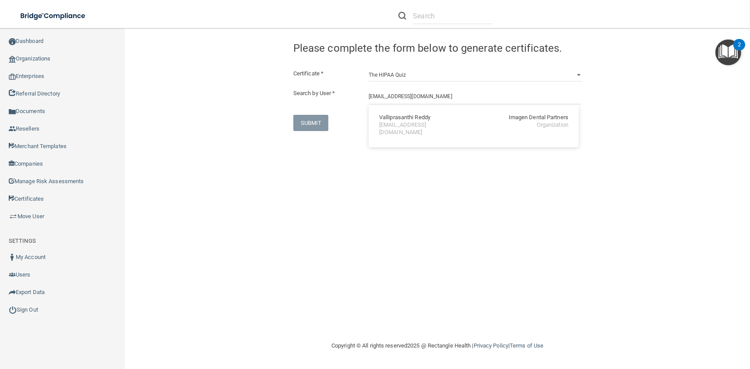
click at [405, 131] on div "Valliprasanthi Reddy Imagen Dental Partners vreddy@imagendentalpartners.com Org…" at bounding box center [473, 125] width 203 height 33
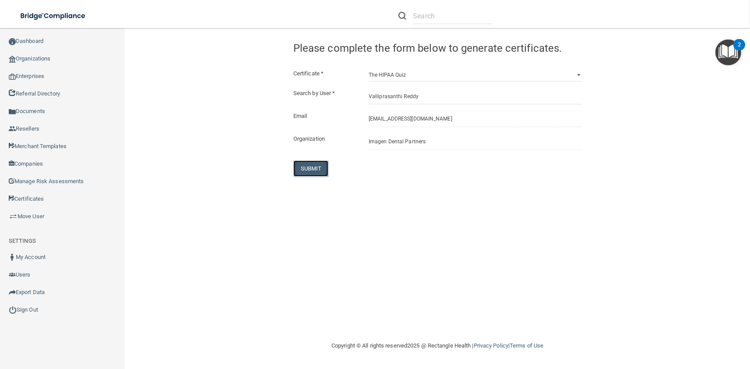
click at [307, 164] on button "SUBMIT" at bounding box center [310, 168] width 35 height 16
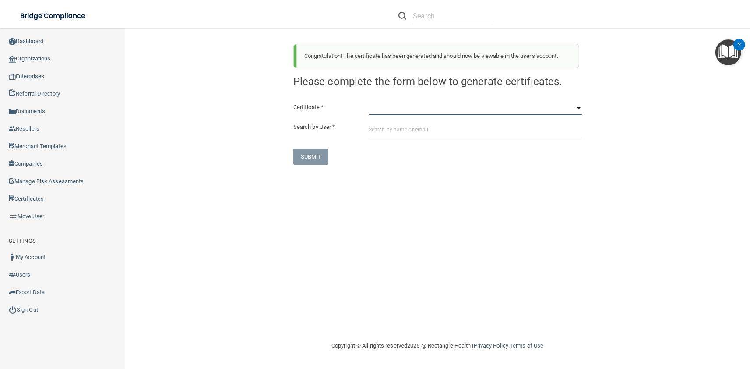
click at [369, 102] on select "HIPAA Officer Certification Training OSHA Bloodborne Pathogens OSHA COVID-19 Pr…" at bounding box center [475, 108] width 213 height 13
click option "OSHA Bloodborne Pathogens" at bounding box center [0, 0] width 0 height 0
click at [394, 130] on input "text" at bounding box center [475, 130] width 213 height 16
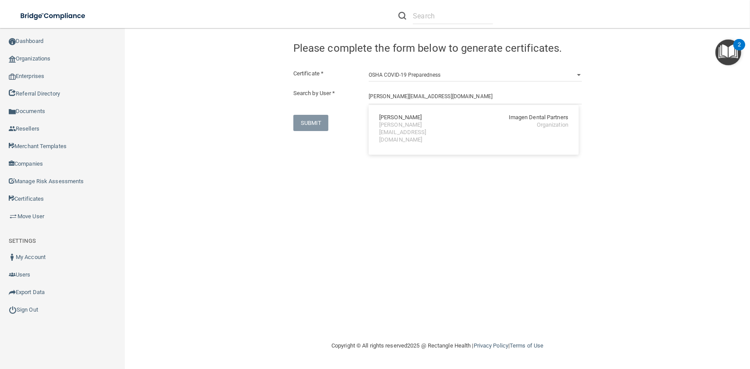
click at [394, 130] on div "Ann Richardson Imagen Dental Partners arichardson@imagendentalpartners.com Orga…" at bounding box center [473, 129] width 203 height 40
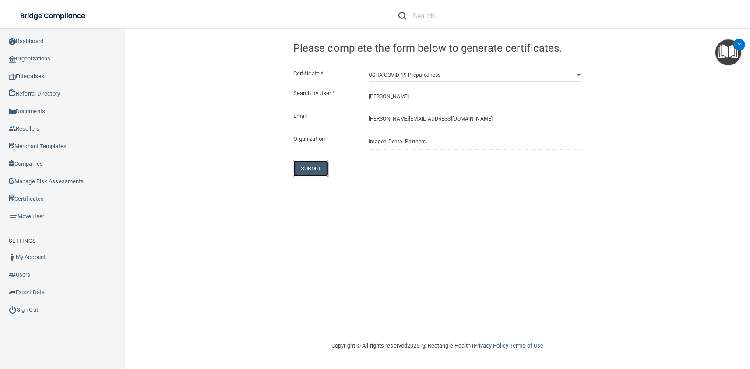
click at [317, 162] on button "SUBMIT" at bounding box center [310, 168] width 35 height 16
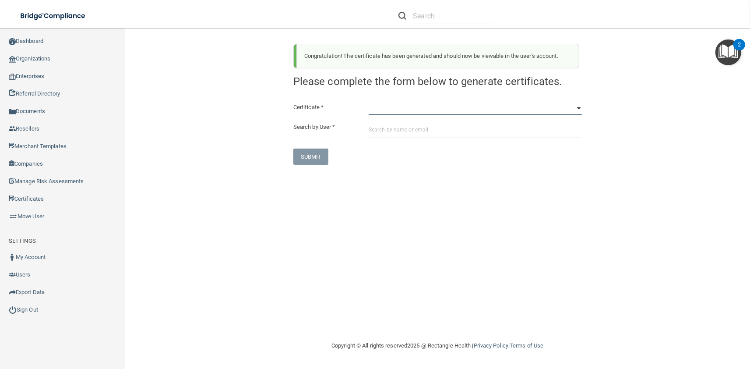
click at [369, 102] on select "HIPAA Officer Certification Training OSHA Bloodborne Pathogens OSHA COVID-19 Pr…" at bounding box center [475, 108] width 213 height 13
click option "OSHA Hazard Communication" at bounding box center [0, 0] width 0 height 0
click at [399, 128] on input "text" at bounding box center [475, 130] width 213 height 16
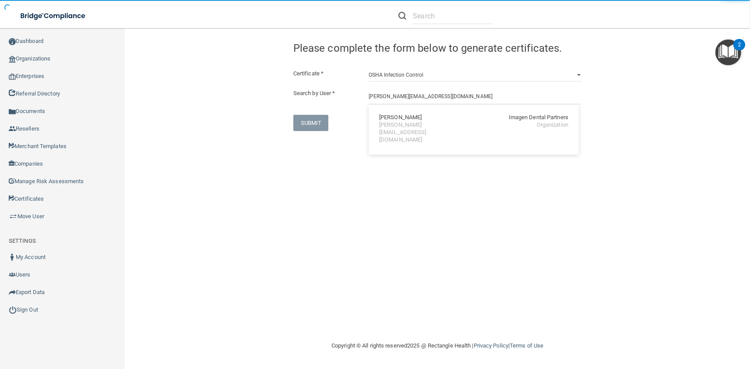
click at [396, 113] on div "Ann Richardson Imagen Dental Partners arichardson@imagendentalpartners.com Orga…" at bounding box center [473, 129] width 203 height 40
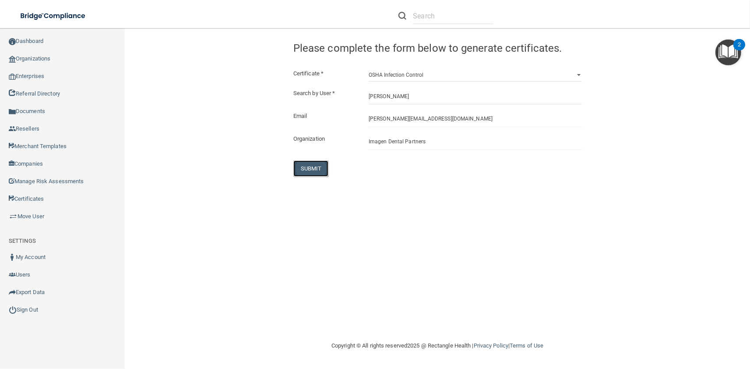
click at [314, 166] on button "SUBMIT" at bounding box center [310, 168] width 35 height 16
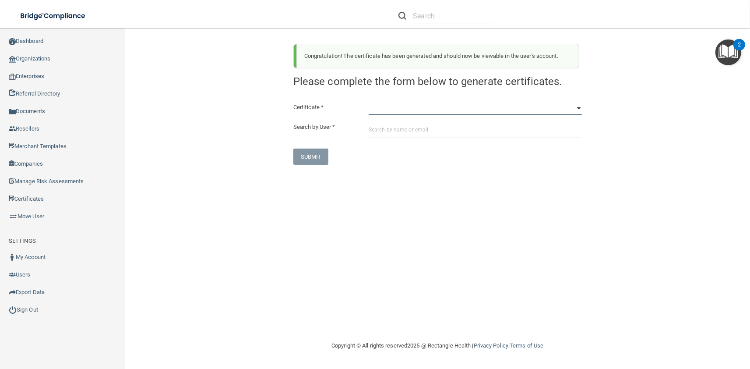
click at [369, 102] on select "HIPAA Officer Certification Training OSHA Bloodborne Pathogens OSHA COVID-19 Pr…" at bounding box center [475, 108] width 213 height 13
click option "OSHA Hazard Communication" at bounding box center [0, 0] width 0 height 0
click at [399, 140] on div "Certificate * HIPAA Officer Certification Training OSHA Bloodborne Pathogens OS…" at bounding box center [437, 133] width 288 height 63
click at [396, 135] on input "text" at bounding box center [475, 130] width 213 height 16
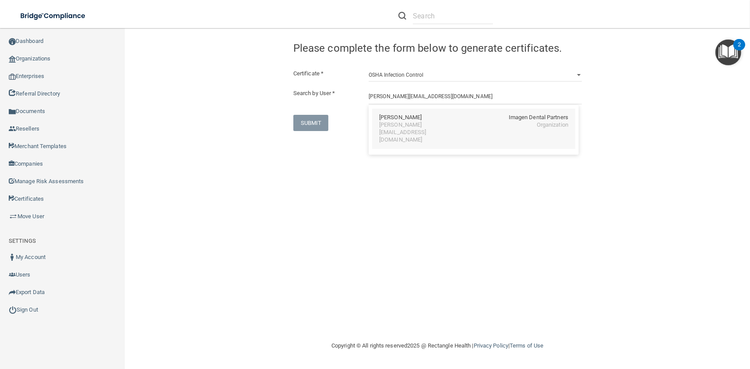
click at [436, 123] on div "arichardson@imagendentalpartners.com" at bounding box center [417, 132] width 76 height 22
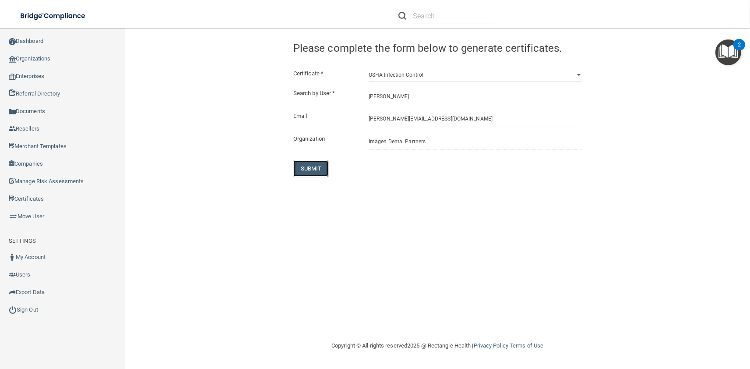
click at [312, 172] on button "SUBMIT" at bounding box center [310, 168] width 35 height 16
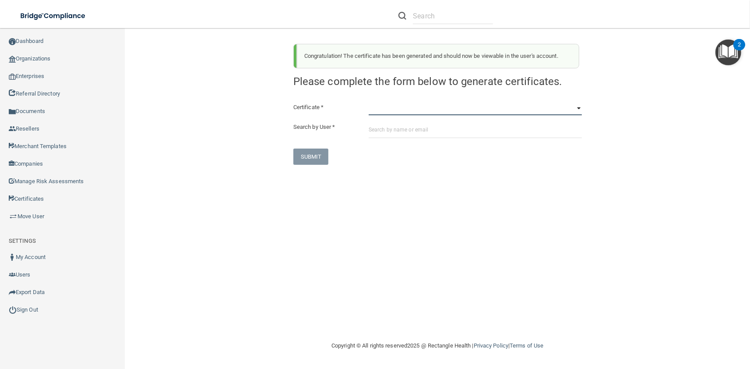
click at [369, 102] on select "HIPAA Officer Certification Training OSHA Bloodborne Pathogens OSHA COVID-19 Pr…" at bounding box center [475, 108] width 213 height 13
click option "OSHA Infection Control" at bounding box center [0, 0] width 0 height 0
click at [392, 130] on input "text" at bounding box center [475, 130] width 213 height 16
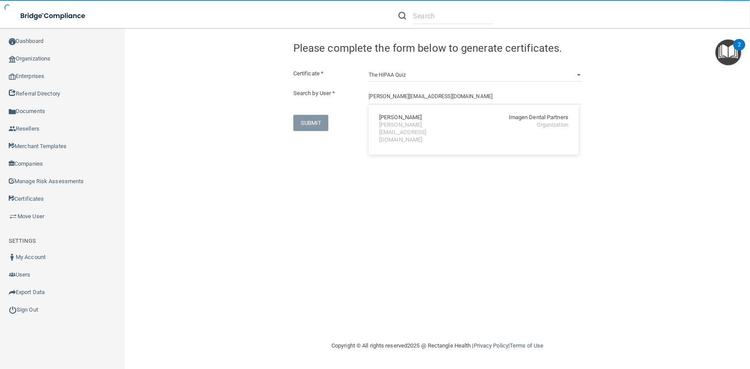
click at [402, 119] on div "Ann Richardson" at bounding box center [400, 117] width 42 height 7
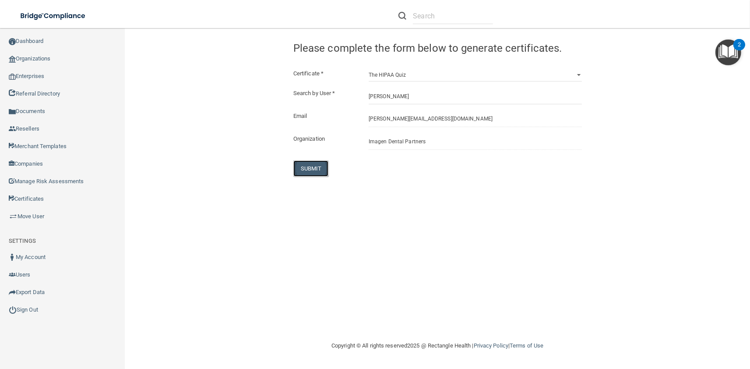
click at [306, 167] on button "SUBMIT" at bounding box center [310, 168] width 35 height 16
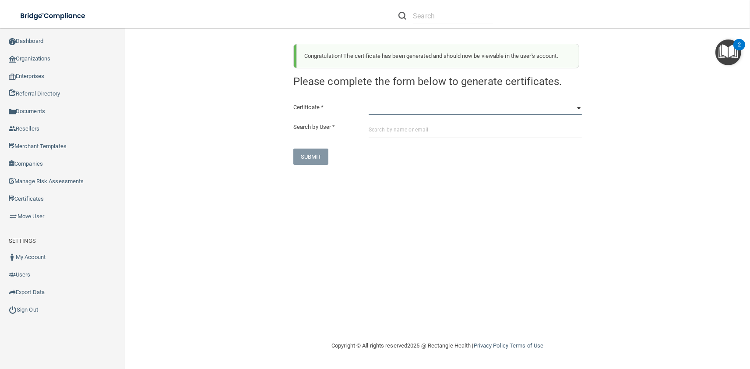
click at [369, 102] on select "HIPAA Officer Certification Training OSHA Bloodborne Pathogens OSHA COVID-19 Pr…" at bounding box center [475, 108] width 213 height 13
click option "OSHA Bloodborne Pathogens" at bounding box center [0, 0] width 0 height 0
click at [417, 136] on input "text" at bounding box center [475, 130] width 213 height 16
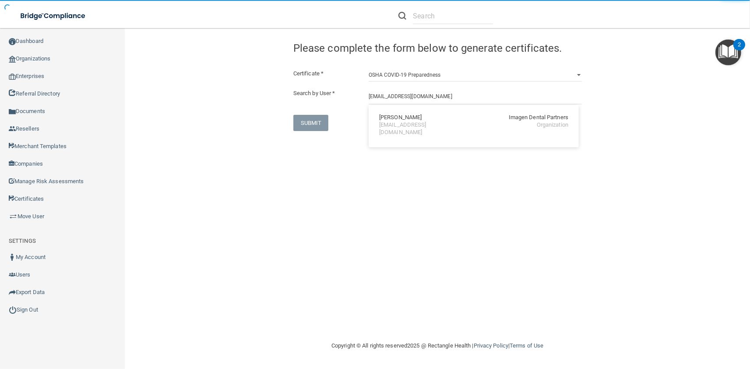
click at [401, 123] on div "eroberts@imagendentalpartners.com" at bounding box center [417, 128] width 76 height 15
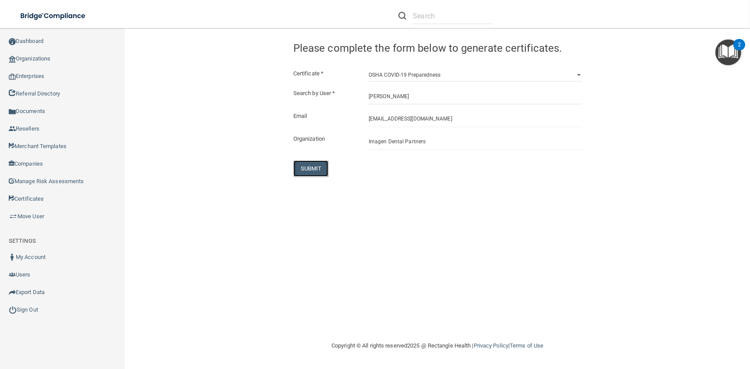
click at [311, 172] on button "SUBMIT" at bounding box center [310, 168] width 35 height 16
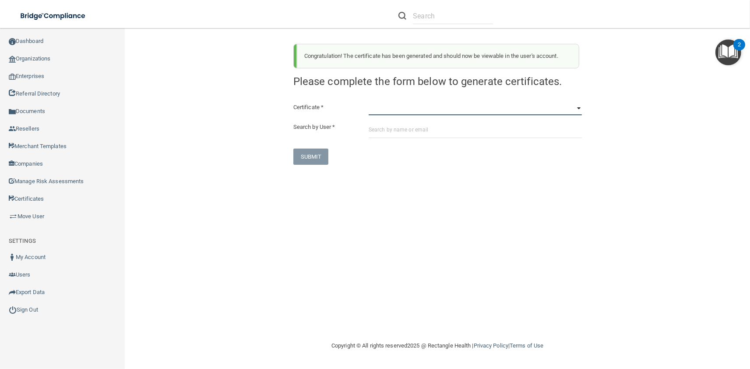
click at [369, 102] on select "HIPAA Officer Certification Training OSHA Bloodborne Pathogens OSHA COVID-19 Pr…" at bounding box center [475, 108] width 213 height 13
click option "OSHA Hazard Communication" at bounding box center [0, 0] width 0 height 0
click at [403, 139] on div "Certificate * HIPAA Officer Certification Training OSHA Bloodborne Pathogens OS…" at bounding box center [437, 133] width 288 height 63
click at [402, 134] on input "text" at bounding box center [475, 130] width 213 height 16
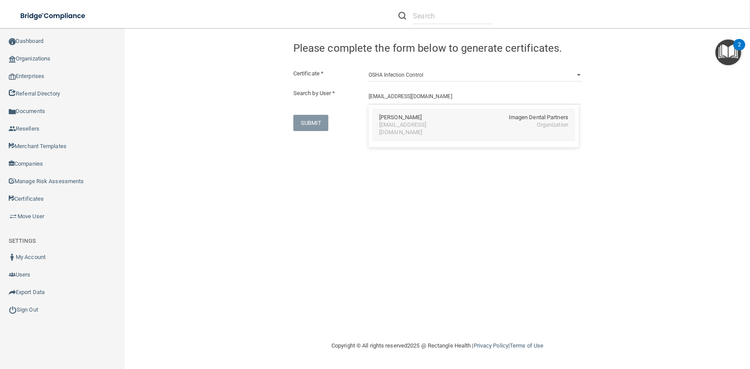
click at [420, 127] on div "eroberts@imagendentalpartners.com" at bounding box center [417, 128] width 76 height 15
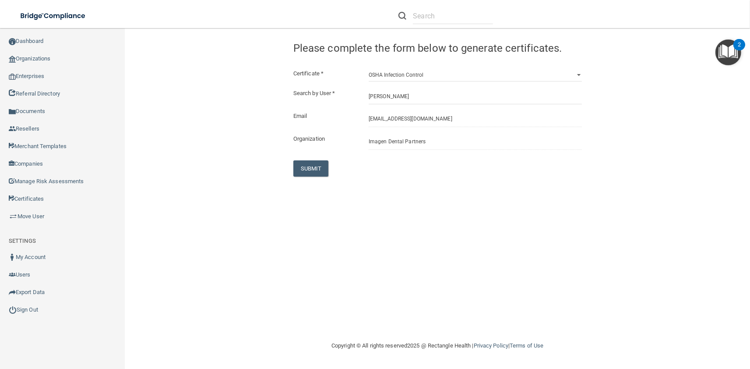
click at [324, 157] on div "Certificate * HIPAA Officer Certification Training OSHA Bloodborne Pathogens OS…" at bounding box center [437, 122] width 288 height 108
click at [317, 172] on button "SUBMIT" at bounding box center [310, 168] width 35 height 16
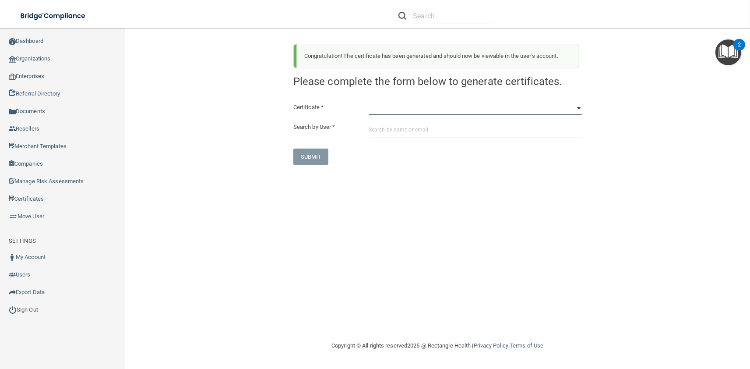
click at [369, 102] on select "HIPAA Officer Certification Training OSHA Bloodborne Pathogens OSHA COVID-19 Pr…" at bounding box center [475, 108] width 213 height 13
click option "OSHA Infection Control" at bounding box center [0, 0] width 0 height 0
click at [408, 132] on input "text" at bounding box center [475, 130] width 213 height 16
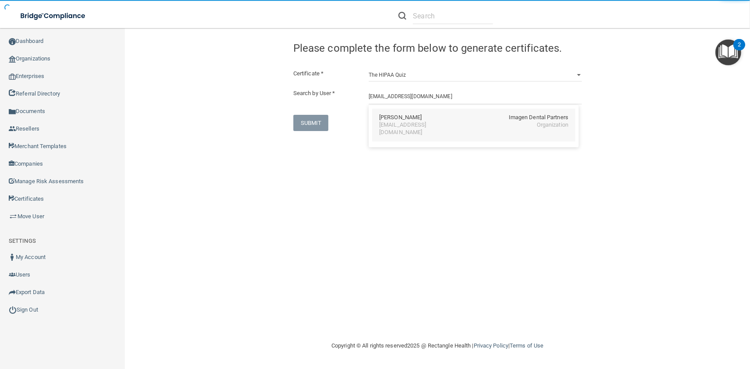
click at [394, 115] on div "Eric Roberts" at bounding box center [400, 117] width 42 height 7
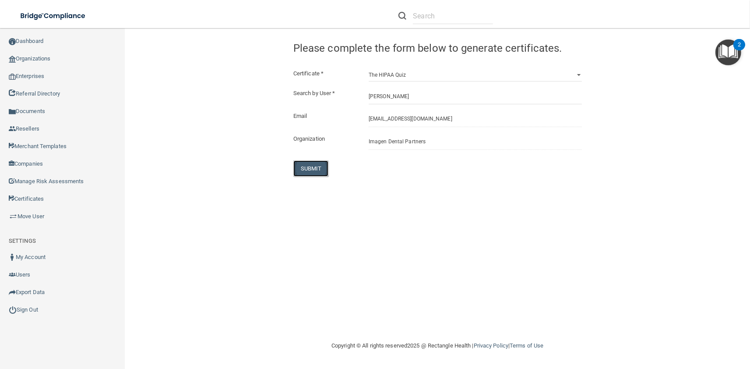
click at [320, 163] on button "SUBMIT" at bounding box center [310, 168] width 35 height 16
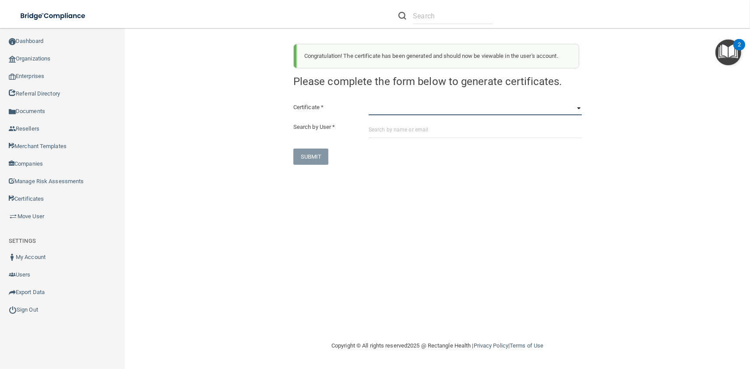
click at [369, 102] on select "HIPAA Officer Certification Training OSHA Bloodborne Pathogens OSHA COVID-19 Pr…" at bounding box center [475, 108] width 213 height 13
click option "OSHA Bloodborne Pathogens" at bounding box center [0, 0] width 0 height 0
click at [394, 134] on input "text" at bounding box center [475, 130] width 213 height 16
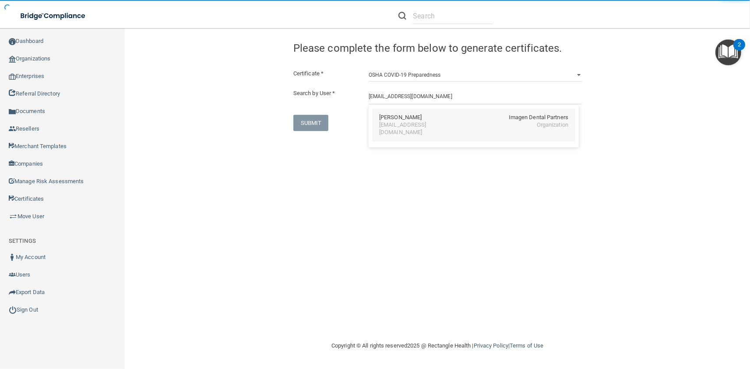
click at [400, 119] on div "Allyson Rohn" at bounding box center [400, 117] width 42 height 7
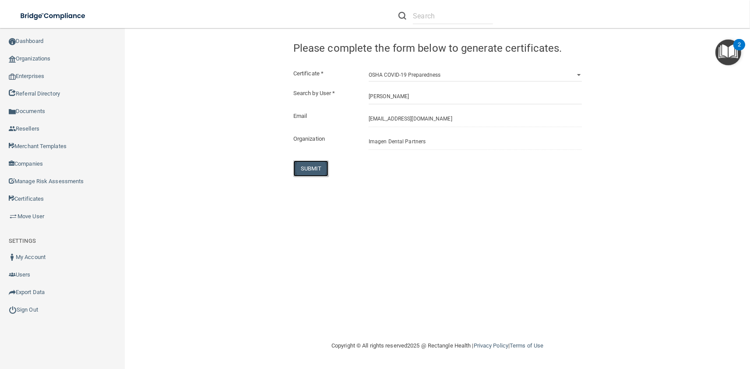
click at [316, 165] on button "SUBMIT" at bounding box center [310, 168] width 35 height 16
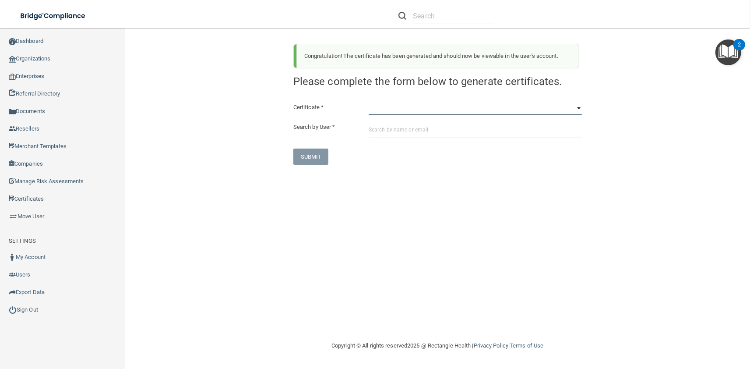
click at [369, 102] on select "HIPAA Officer Certification Training OSHA Bloodborne Pathogens OSHA COVID-19 Pr…" at bounding box center [475, 108] width 213 height 13
click option "OSHA Hazard Communication" at bounding box center [0, 0] width 0 height 0
click at [419, 130] on input "text" at bounding box center [475, 130] width 213 height 16
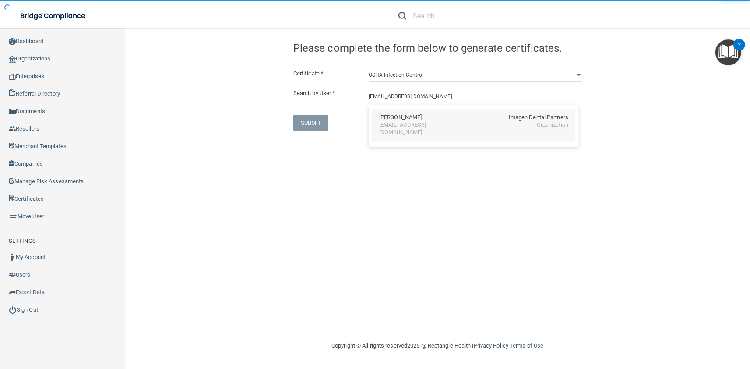
click at [417, 123] on div "arohn@imagendentalpartners.com" at bounding box center [417, 128] width 76 height 15
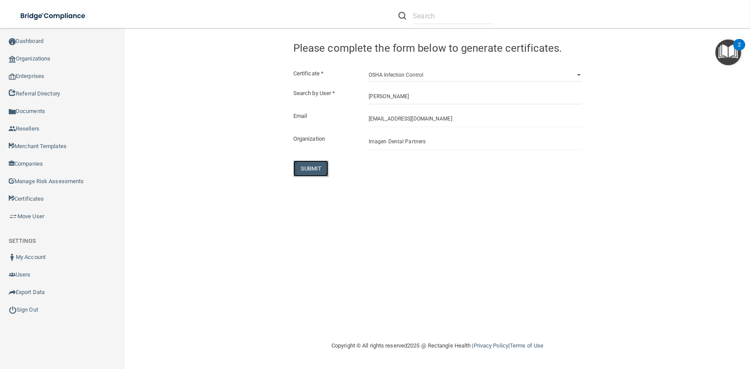
click at [320, 163] on button "SUBMIT" at bounding box center [310, 168] width 35 height 16
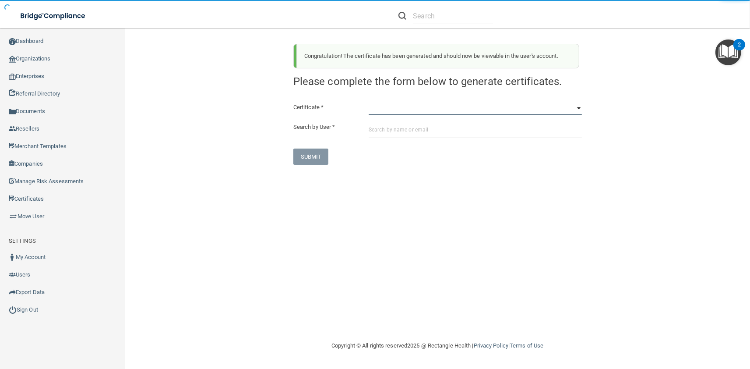
click at [369, 102] on select "HIPAA Officer Certification Training OSHA Bloodborne Pathogens OSHA COVID-19 Pr…" at bounding box center [475, 108] width 213 height 13
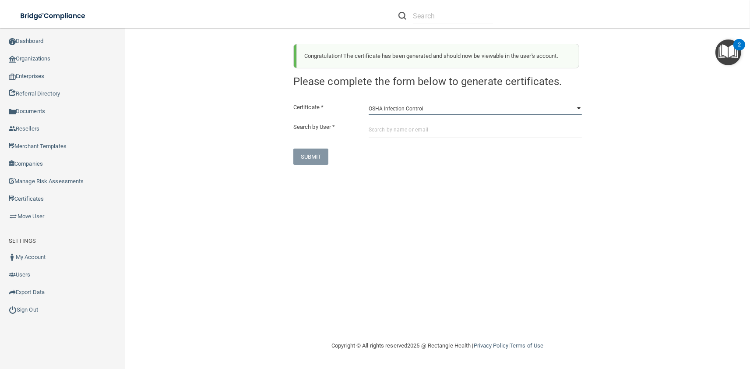
click option "OSHA Infection Control" at bounding box center [0, 0] width 0 height 0
click at [402, 135] on input "text" at bounding box center [475, 130] width 213 height 16
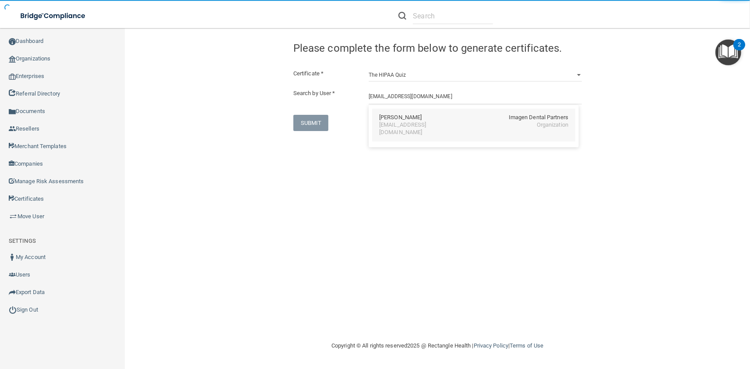
click at [394, 121] on div "Allyson Rohn" at bounding box center [400, 117] width 42 height 7
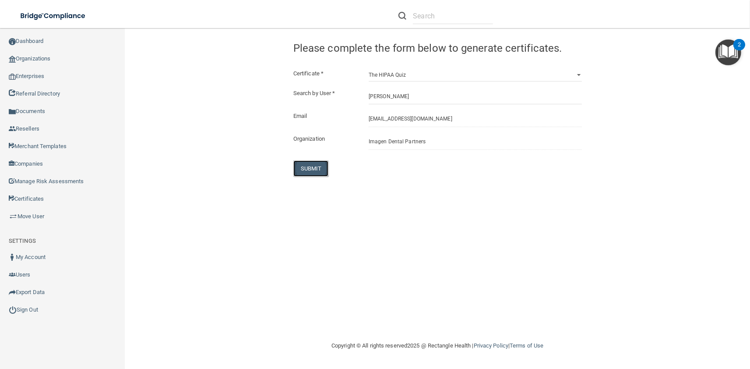
click at [297, 164] on button "SUBMIT" at bounding box center [310, 168] width 35 height 16
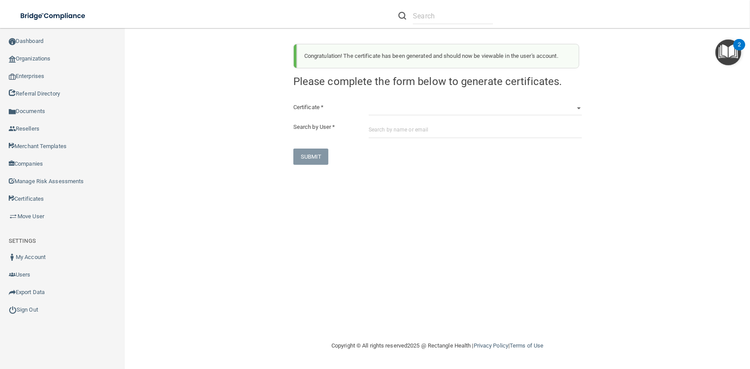
click at [379, 96] on div "Congratulation! The certificate has been generated and should now be viewable i…" at bounding box center [438, 101] width 302 height 128
click at [369, 102] on select "HIPAA Officer Certification Training OSHA Bloodborne Pathogens OSHA COVID-19 Pr…" at bounding box center [475, 108] width 213 height 13
click option "OSHA Bloodborne Pathogens" at bounding box center [0, 0] width 0 height 0
click at [392, 134] on input "troth@imagendentalpartners.com" at bounding box center [475, 130] width 213 height 16
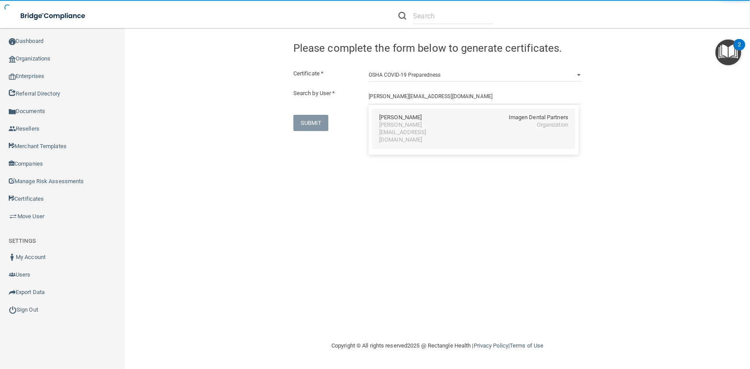
click at [402, 131] on div "Tracy Roth Imagen Dental Partners troth@imagendentalpartners.com Organization" at bounding box center [473, 129] width 203 height 40
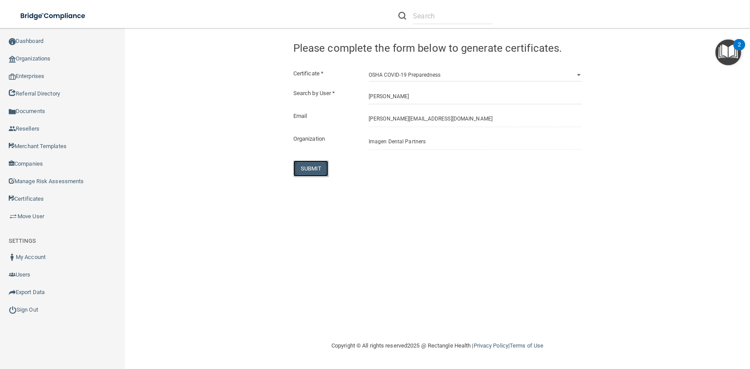
click at [306, 171] on button "SUBMIT" at bounding box center [310, 168] width 35 height 16
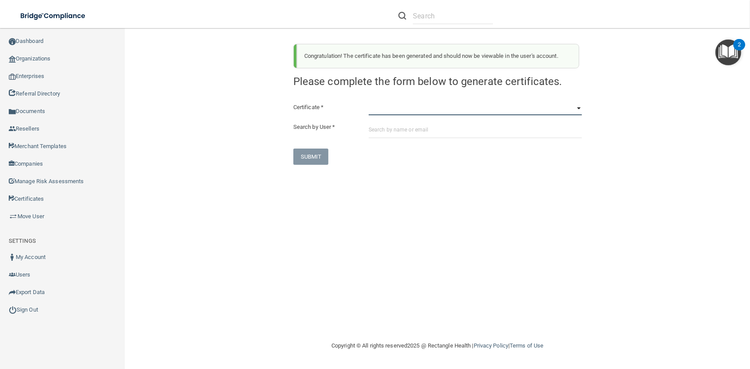
click at [369, 102] on select "HIPAA Officer Certification Training OSHA Bloodborne Pathogens OSHA COVID-19 Pr…" at bounding box center [475, 108] width 213 height 13
click option "OSHA Bloodborne Pathogens" at bounding box center [0, 0] width 0 height 0
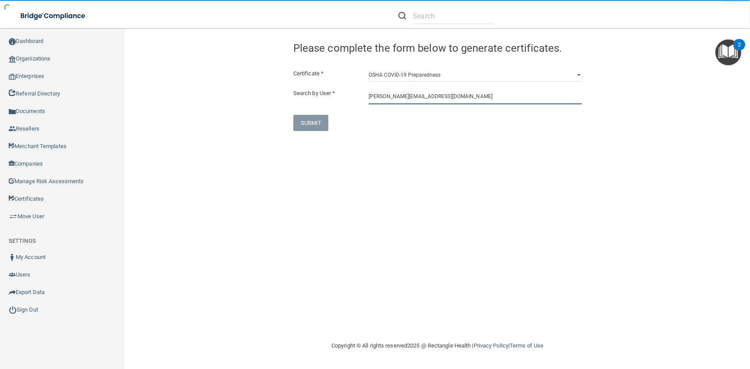
click at [394, 102] on input "troth@imagendentalpartners.com" at bounding box center [475, 96] width 213 height 16
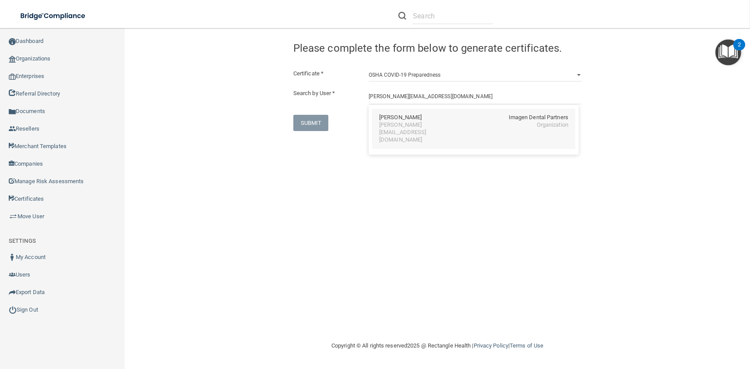
click at [397, 123] on div "troth@imagendentalpartners.com" at bounding box center [417, 132] width 76 height 22
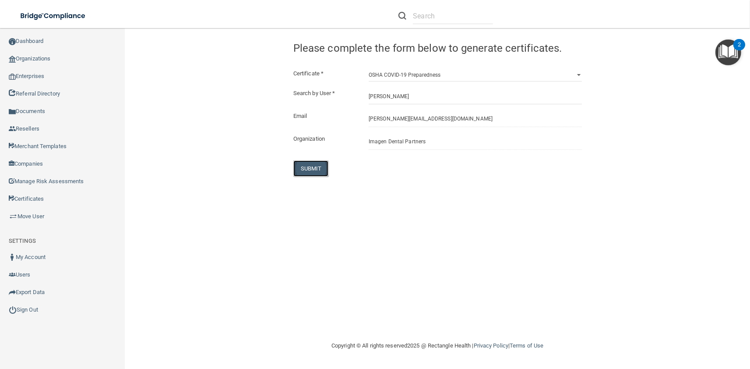
click at [316, 166] on button "SUBMIT" at bounding box center [310, 168] width 35 height 16
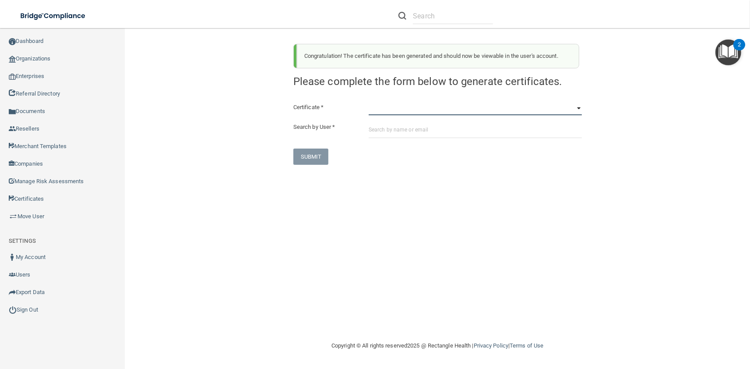
click at [369, 102] on select "HIPAA Officer Certification Training OSHA Bloodborne Pathogens OSHA COVID-19 Pr…" at bounding box center [475, 108] width 213 height 13
click option "OSHA Hazard Communication" at bounding box center [0, 0] width 0 height 0
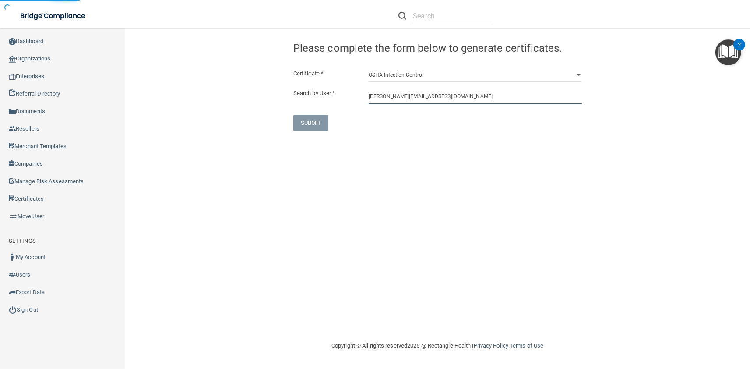
click at [398, 102] on input "troth@imagendentalpartners.com" at bounding box center [475, 96] width 213 height 16
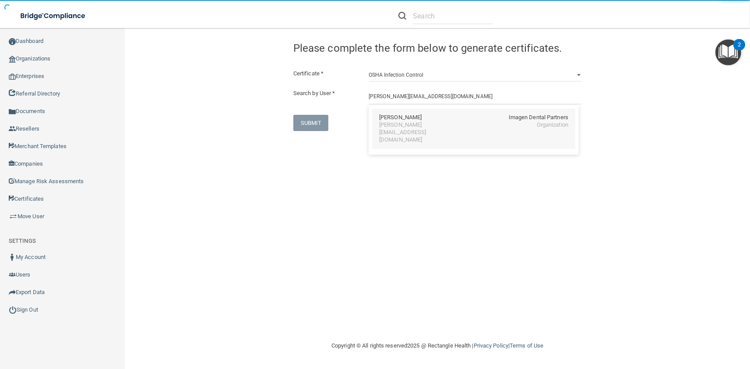
click at [409, 121] on div "Tracy Roth Imagen Dental Partners" at bounding box center [473, 117] width 189 height 7
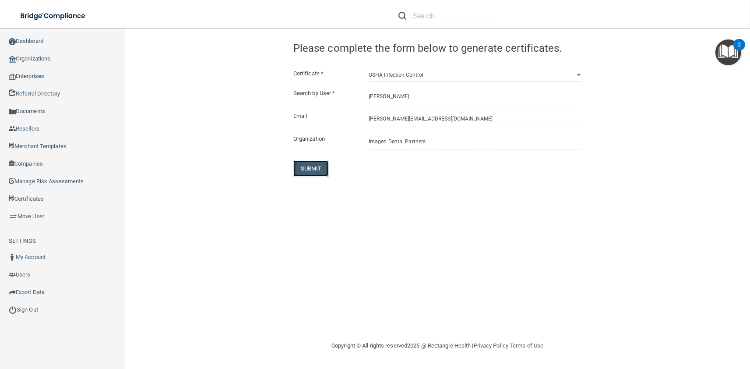
click at [321, 164] on button "SUBMIT" at bounding box center [310, 168] width 35 height 16
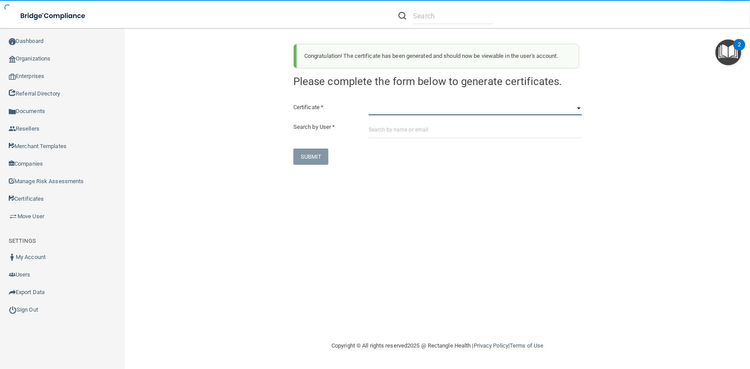
click at [369, 102] on select "HIPAA Officer Certification Training OSHA Bloodborne Pathogens OSHA COVID-19 Pr…" at bounding box center [475, 108] width 213 height 13
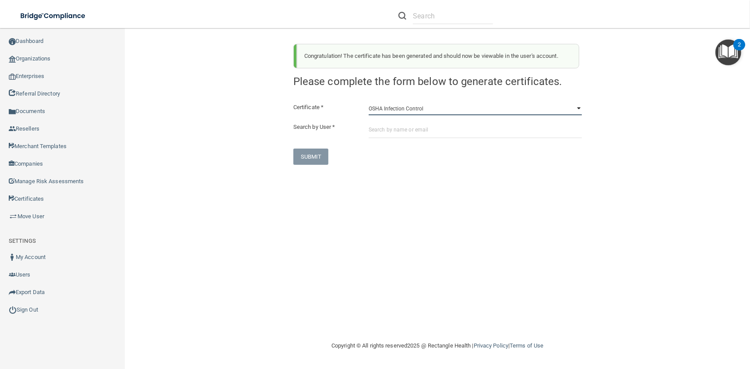
click option "OSHA Infection Control" at bounding box center [0, 0] width 0 height 0
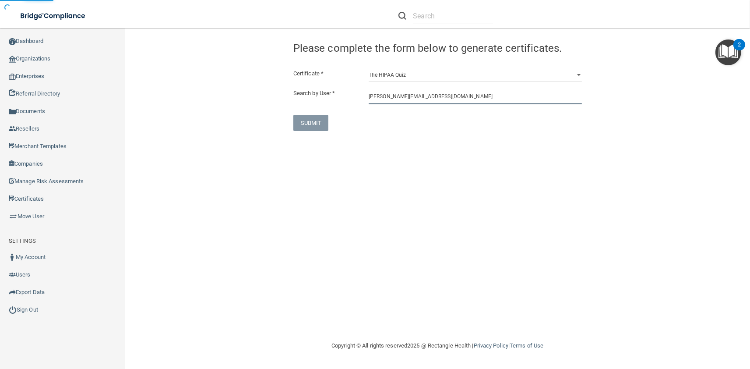
click at [394, 101] on input "troth@imagendentalpartners.com" at bounding box center [475, 96] width 213 height 16
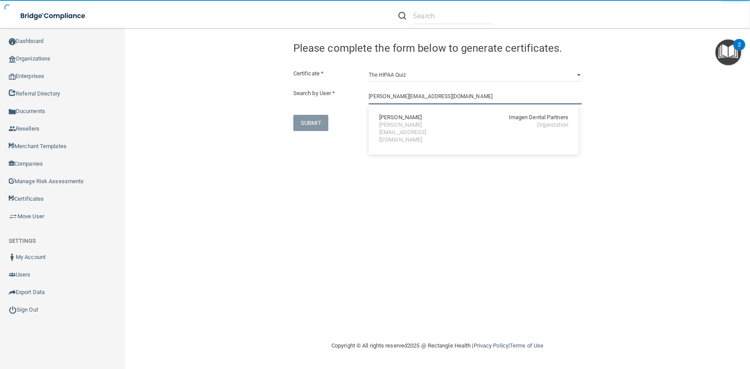
click at [408, 96] on input "troth@imagendentalpartners.com" at bounding box center [475, 96] width 213 height 16
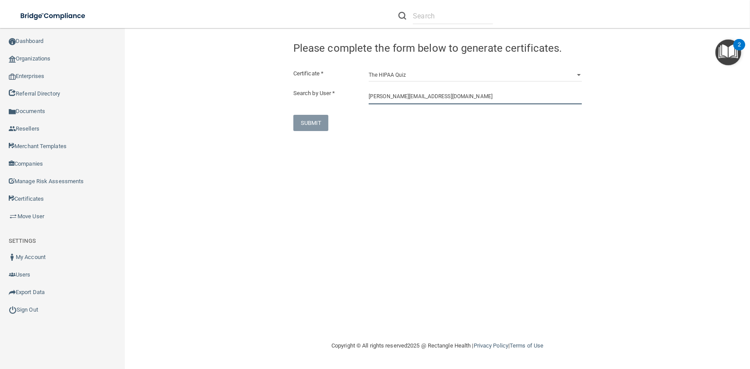
click at [395, 96] on input "troth@imagendentalpartners.com" at bounding box center [475, 96] width 213 height 16
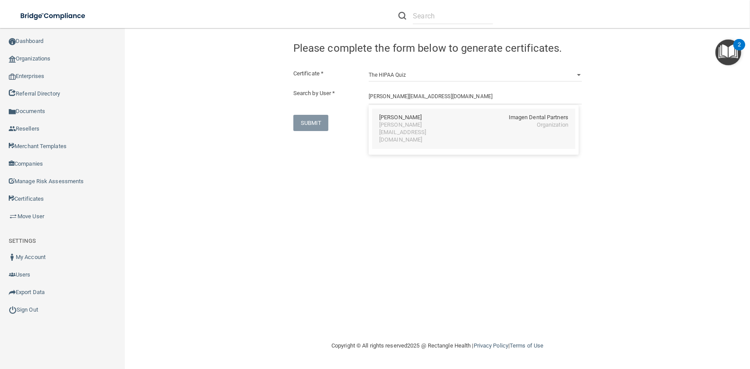
click at [401, 120] on div "Tracy Roth" at bounding box center [400, 117] width 42 height 7
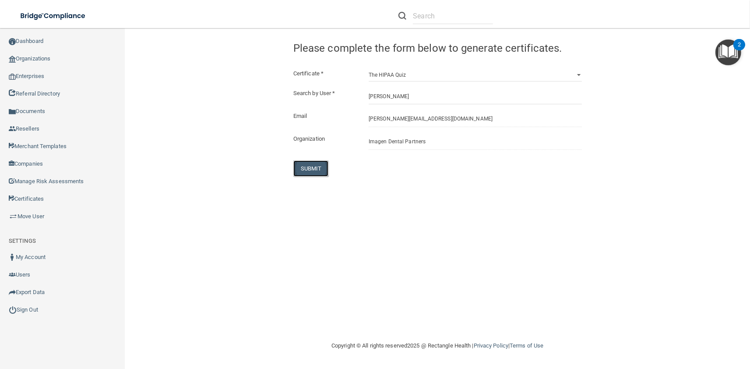
click at [312, 169] on button "SUBMIT" at bounding box center [310, 168] width 35 height 16
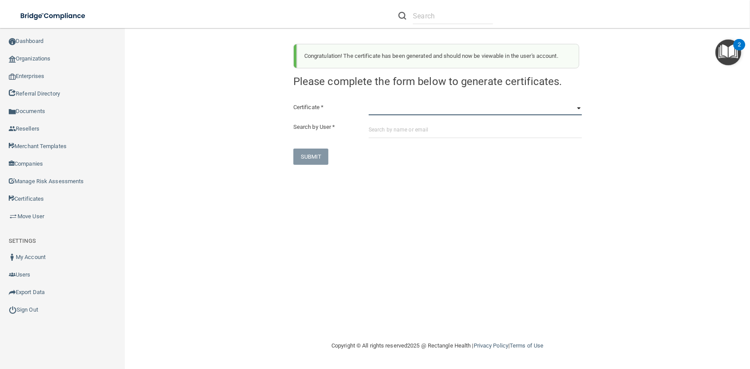
click at [369, 102] on select "HIPAA Officer Certification Training OSHA Bloodborne Pathogens OSHA COVID-19 Pr…" at bounding box center [475, 108] width 213 height 13
click option "OSHA Bloodborne Pathogens" at bounding box center [0, 0] width 0 height 0
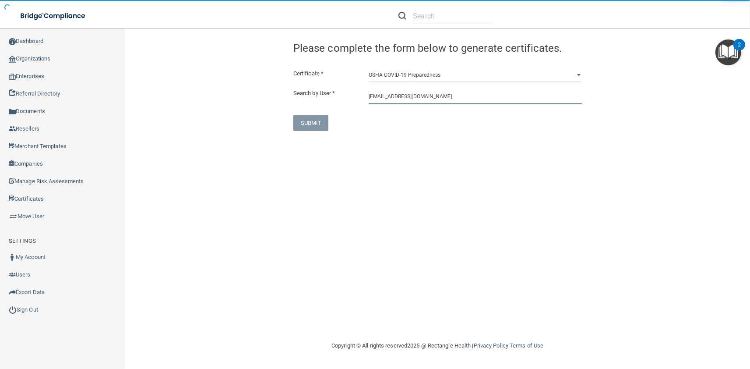
click at [396, 101] on input "esadler@imagendentalpartners.com" at bounding box center [475, 96] width 213 height 16
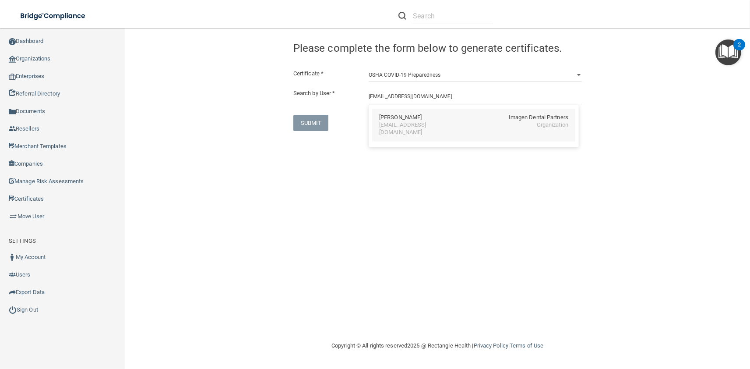
click at [397, 119] on div "Erin Sadler" at bounding box center [400, 117] width 42 height 7
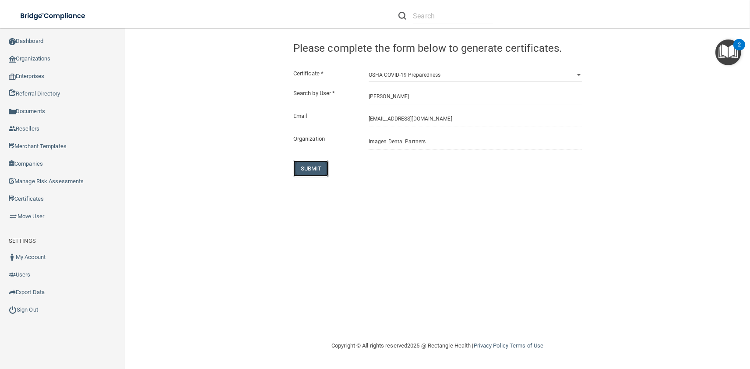
click at [314, 169] on button "SUBMIT" at bounding box center [310, 168] width 35 height 16
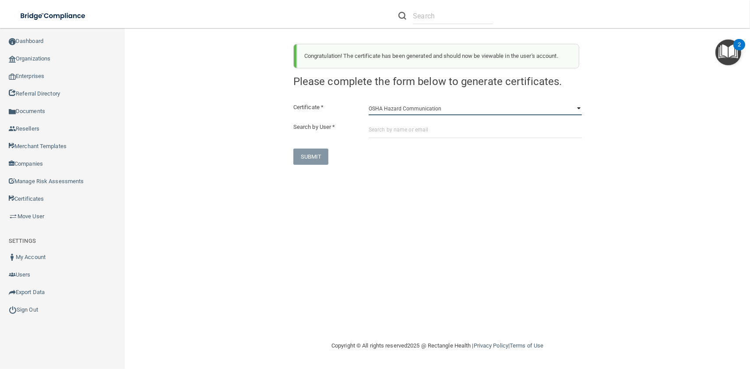
click option "OSHA Hazard Communication" at bounding box center [0, 0] width 0 height 0
click at [422, 134] on input "text" at bounding box center [475, 130] width 213 height 16
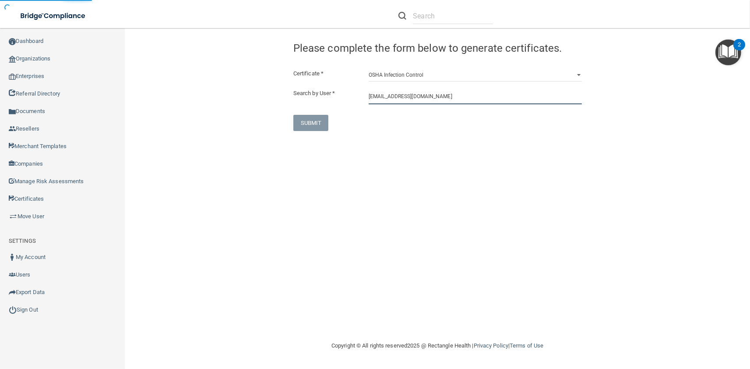
click at [409, 98] on input "esadler@imagendentalpartners.com" at bounding box center [475, 96] width 213 height 16
click at [415, 98] on input "esadler@imagendentalpartners.com" at bounding box center [475, 96] width 213 height 16
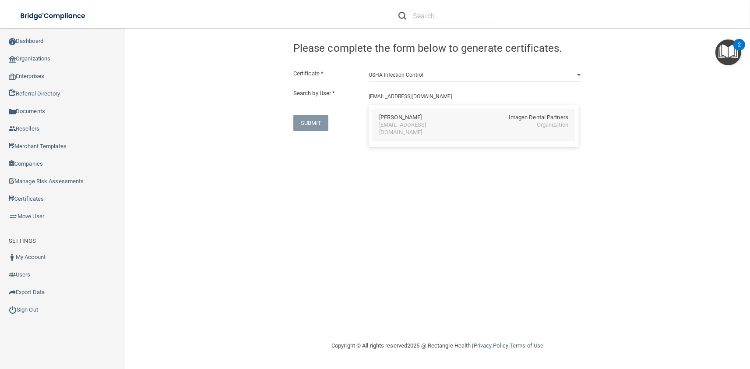
click at [418, 114] on div "Erin Sadler Imagen Dental Partners" at bounding box center [473, 117] width 189 height 7
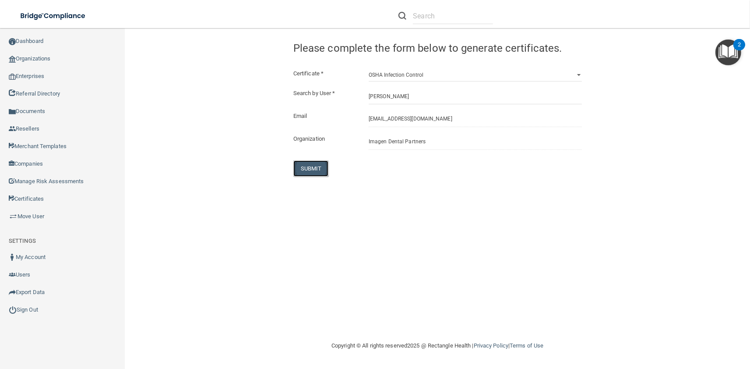
click at [319, 163] on button "SUBMIT" at bounding box center [310, 168] width 35 height 16
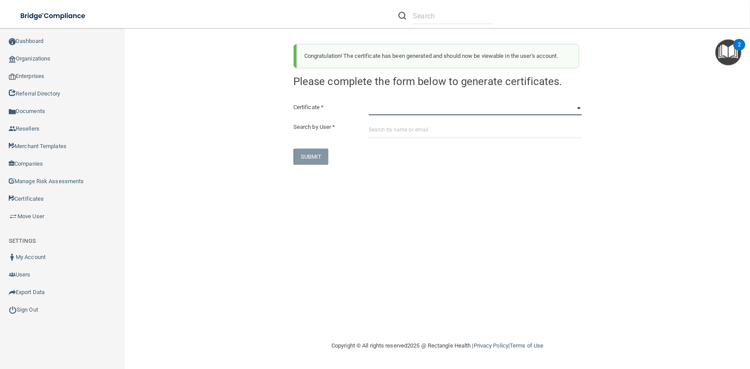
click at [369, 102] on select "HIPAA Officer Certification Training OSHA Bloodborne Pathogens OSHA COVID-19 Pr…" at bounding box center [475, 108] width 213 height 13
click option "OSHA Infection Control" at bounding box center [0, 0] width 0 height 0
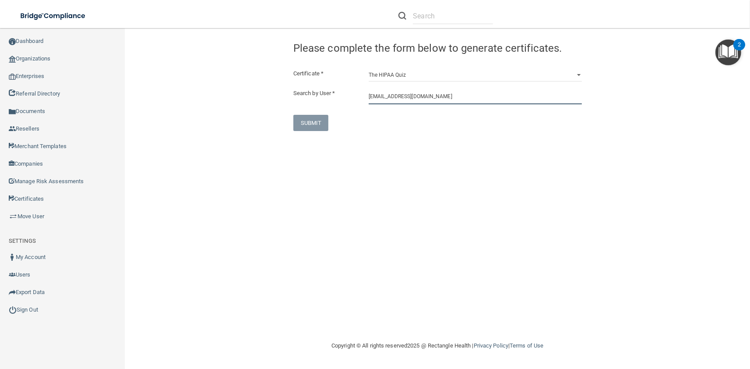
click at [401, 101] on input "esadler@imagendentalpartners.com" at bounding box center [475, 96] width 213 height 16
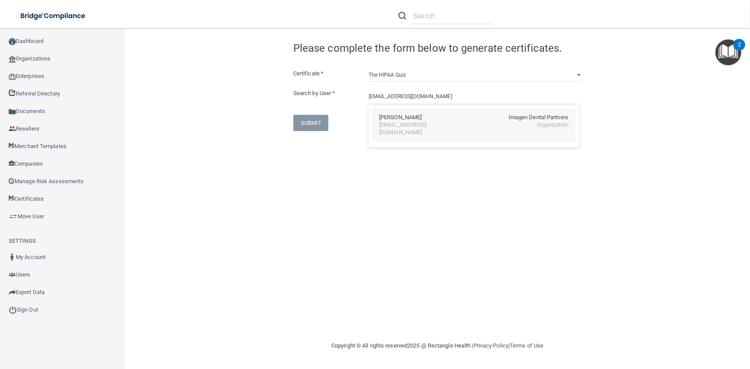
click at [402, 118] on div "Erin Sadler" at bounding box center [400, 117] width 42 height 7
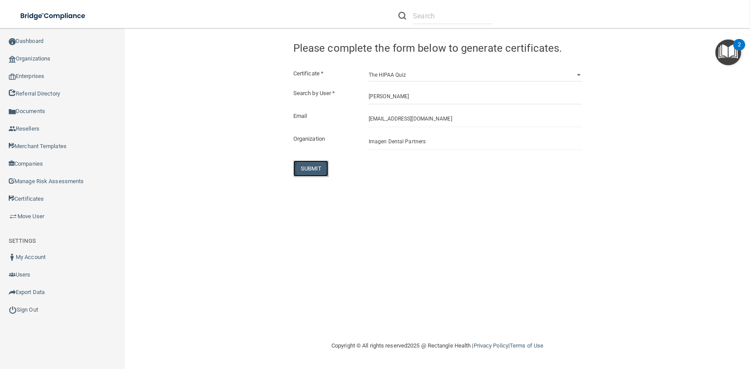
click at [319, 168] on button "SUBMIT" at bounding box center [310, 168] width 35 height 16
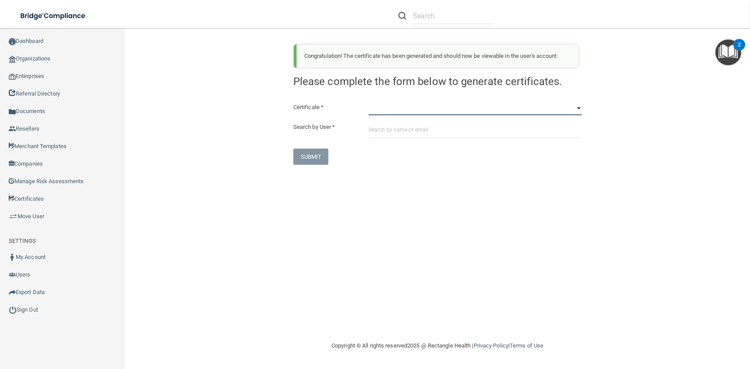
click at [369, 102] on select "HIPAA Officer Certification Training OSHA Bloodborne Pathogens OSHA COVID-19 Pr…" at bounding box center [475, 108] width 213 height 13
click option "OSHA Bloodborne Pathogens" at bounding box center [0, 0] width 0 height 0
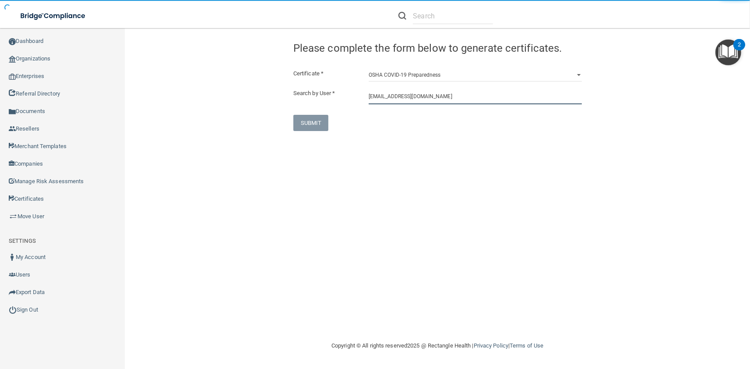
click at [399, 99] on input "eschonfeld@imagendentalpartners.com" at bounding box center [475, 96] width 213 height 16
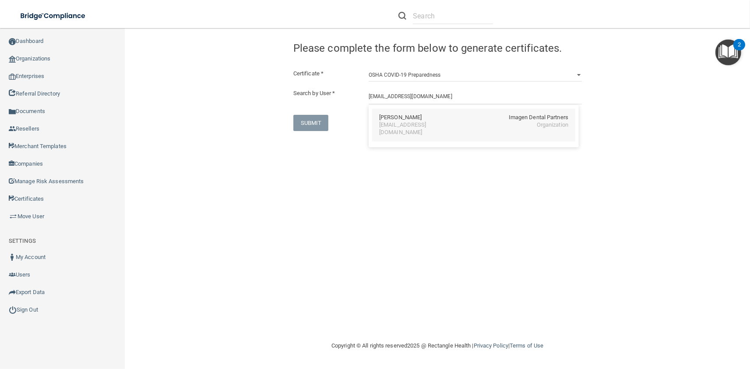
click at [403, 128] on div "eschonfeld@imagendentalpartners.com" at bounding box center [417, 128] width 76 height 15
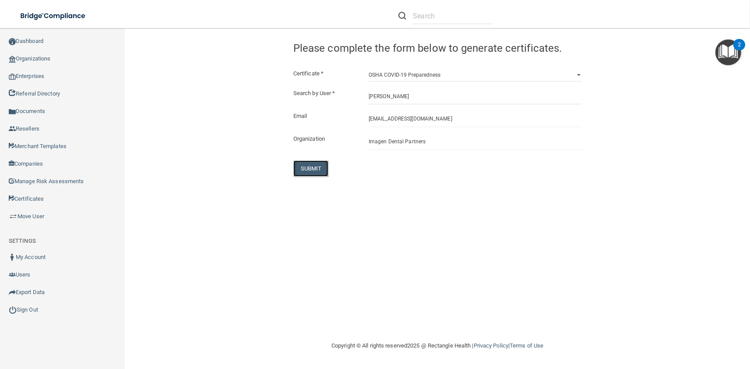
click at [309, 167] on button "SUBMIT" at bounding box center [310, 168] width 35 height 16
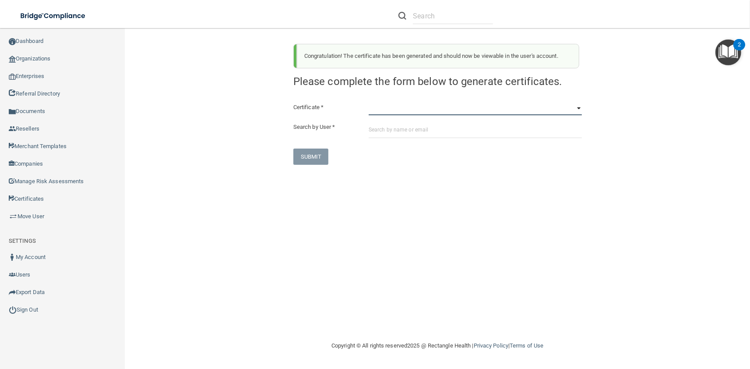
click at [369, 102] on select "HIPAA Officer Certification Training OSHA Bloodborne Pathogens OSHA COVID-19 Pr…" at bounding box center [475, 108] width 213 height 13
click option "OSHA Hazard Communication" at bounding box center [0, 0] width 0 height 0
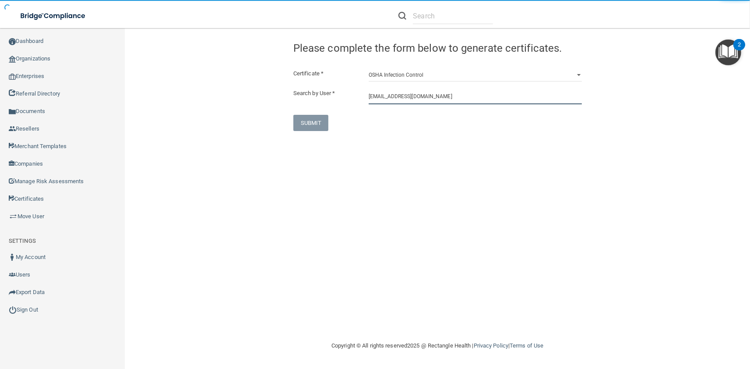
click at [406, 102] on input "eschonfeld@imagendentalpartners.com" at bounding box center [475, 96] width 213 height 16
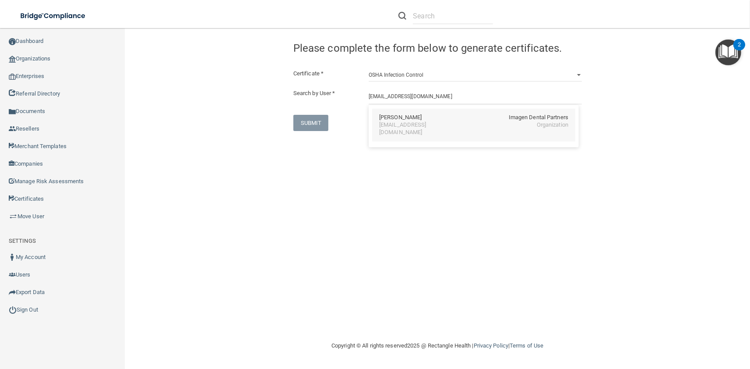
click at [412, 120] on div "Erika Schonfeld" at bounding box center [400, 117] width 42 height 7
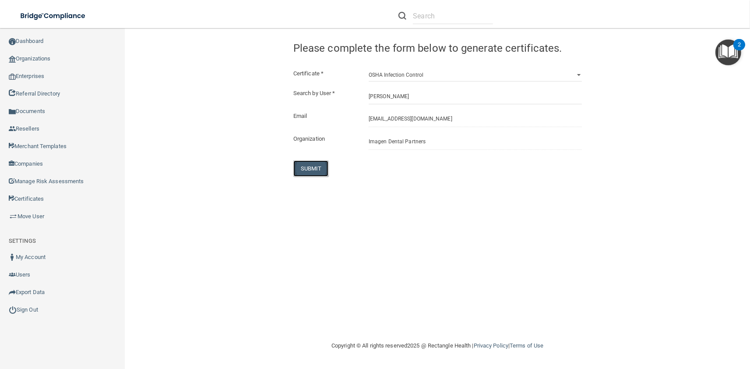
click at [319, 169] on button "SUBMIT" at bounding box center [310, 168] width 35 height 16
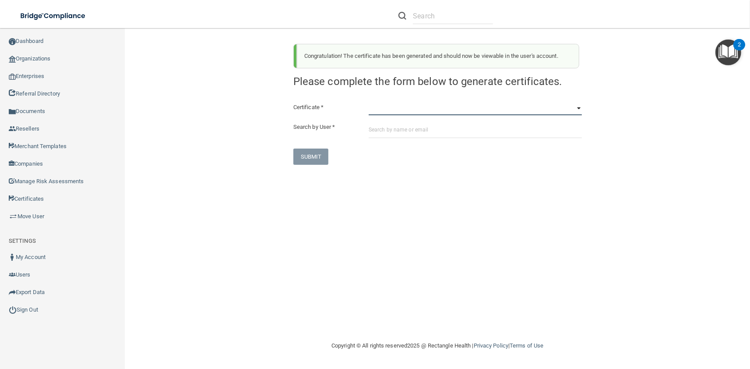
click at [369, 102] on select "HIPAA Officer Certification Training OSHA Bloodborne Pathogens OSHA COVID-19 Pr…" at bounding box center [475, 108] width 213 height 13
click option "OSHA Infection Control" at bounding box center [0, 0] width 0 height 0
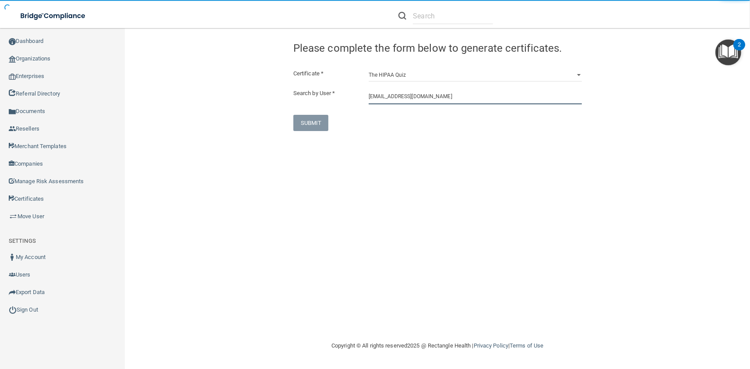
click at [397, 100] on input "eschonfeld@imagendentalpartners.com" at bounding box center [475, 96] width 213 height 16
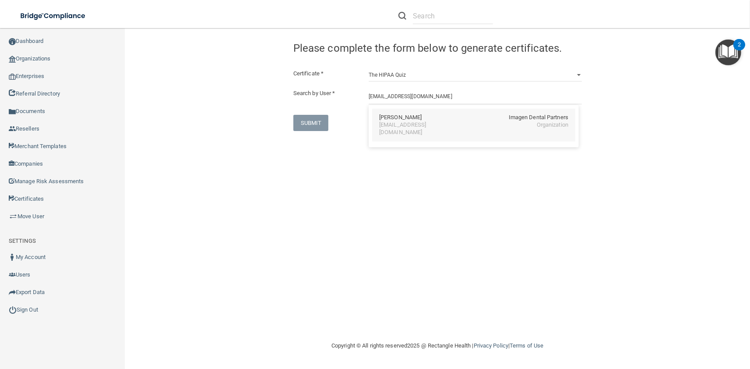
click at [397, 122] on div "eschonfeld@imagendentalpartners.com" at bounding box center [417, 128] width 76 height 15
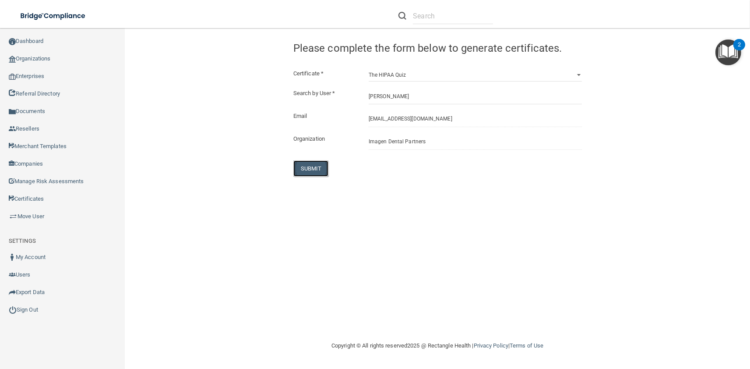
click at [318, 165] on button "SUBMIT" at bounding box center [310, 168] width 35 height 16
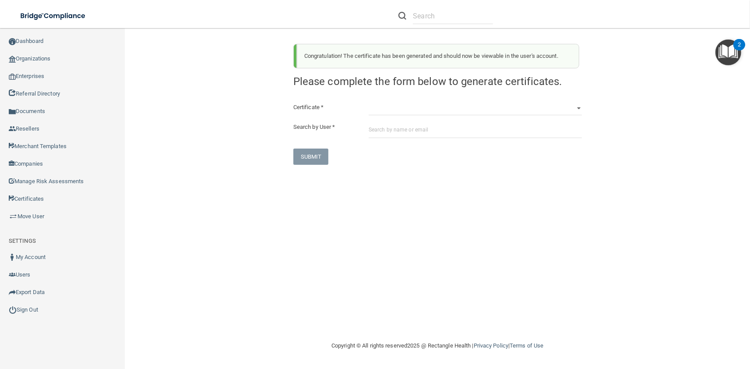
click at [362, 105] on div "HIPAA Officer Certification Training OSHA Bloodborne Pathogens OSHA COVID-19 Pr…" at bounding box center [475, 108] width 226 height 13
click at [378, 115] on div "Certificate * HIPAA Officer Certification Training OSHA Bloodborne Pathogens OS…" at bounding box center [437, 133] width 288 height 63
click at [369, 102] on select "HIPAA Officer Certification Training OSHA Bloodborne Pathogens OSHA COVID-19 Pr…" at bounding box center [475, 108] width 213 height 13
click option "OSHA Bloodborne Pathogens" at bounding box center [0, 0] width 0 height 0
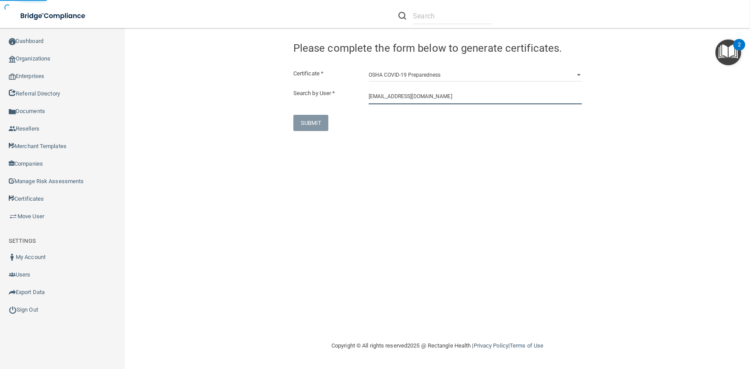
click at [408, 100] on input "aschroeder@imagendentalpartners.com" at bounding box center [475, 96] width 213 height 16
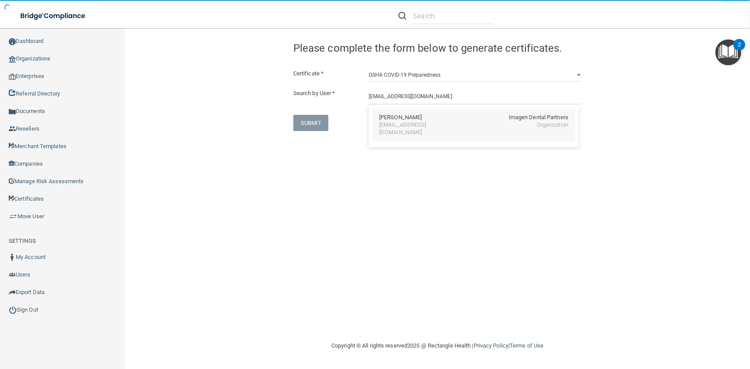
click at [414, 122] on div "aschroeder@imagendentalpartners.com" at bounding box center [417, 128] width 76 height 15
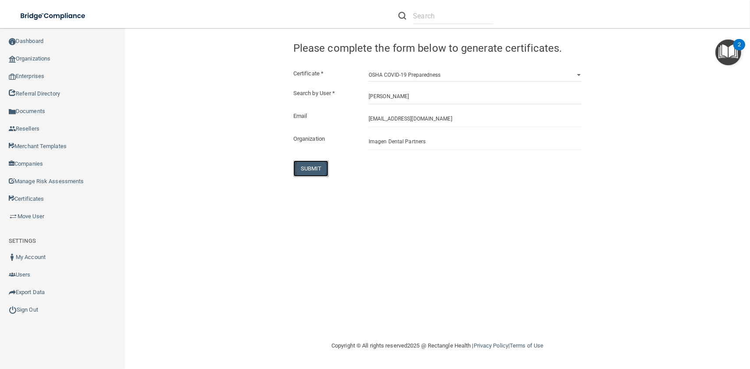
click at [311, 171] on button "SUBMIT" at bounding box center [310, 168] width 35 height 16
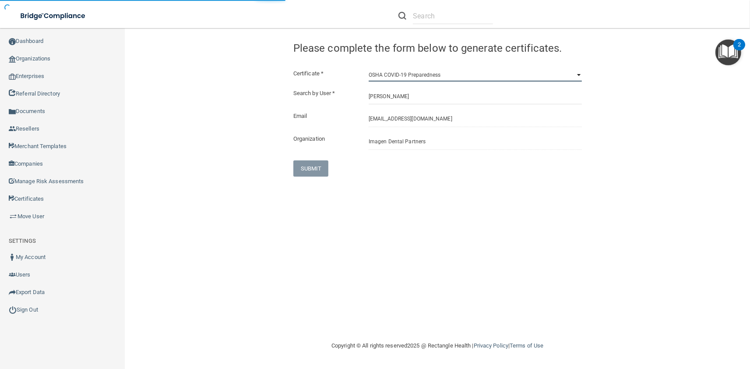
click at [369, 68] on select "HIPAA Officer Certification Training OSHA Bloodborne Pathogens OSHA COVID-19 Pr…" at bounding box center [475, 74] width 213 height 13
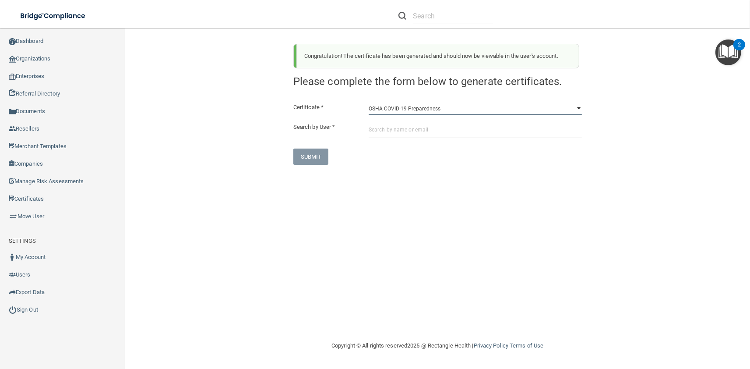
click option "OSHA COVID-19 Preparedness" at bounding box center [0, 0] width 0 height 0
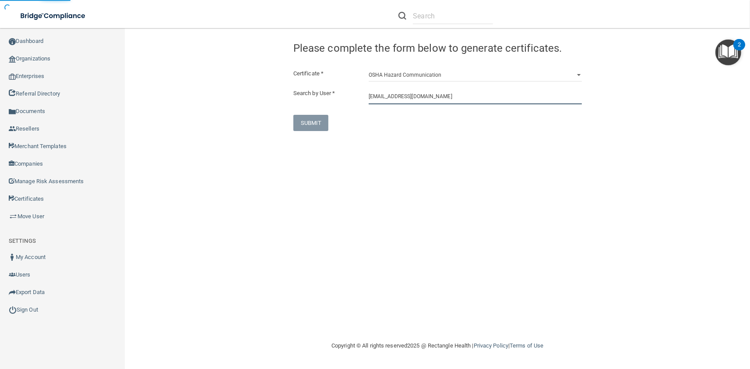
click at [412, 103] on input "aschroeder@imagendentalpartners.com" at bounding box center [475, 96] width 213 height 16
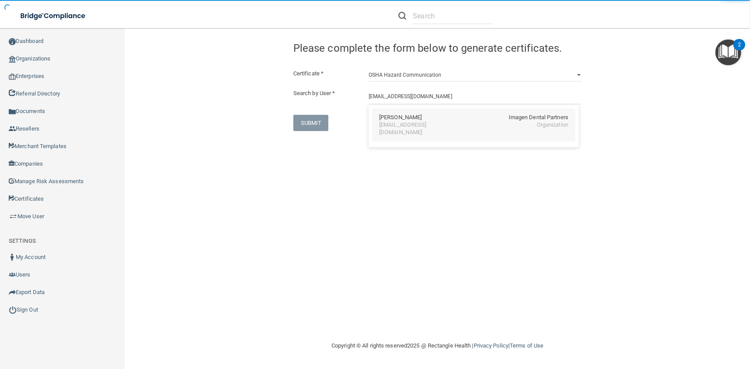
click at [416, 127] on div "aschroeder@imagendentalpartners.com" at bounding box center [417, 128] width 76 height 15
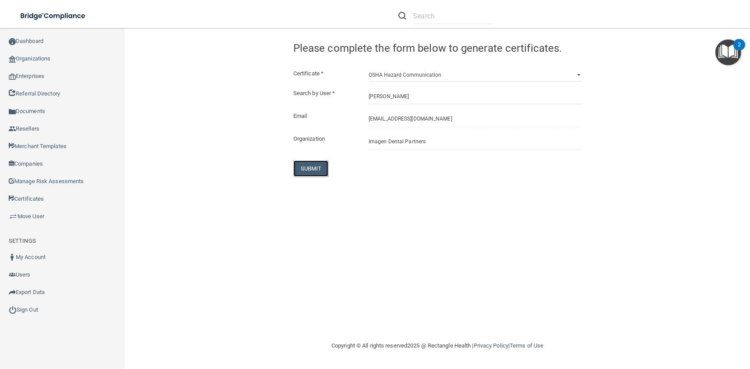
click at [307, 174] on button "SUBMIT" at bounding box center [310, 168] width 35 height 16
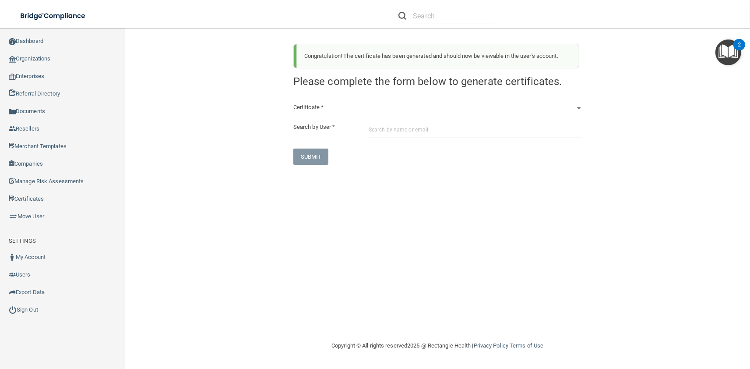
click at [415, 99] on div "Congratulation! The certificate has been generated and should now be viewable i…" at bounding box center [438, 101] width 302 height 128
click at [415, 102] on div "Congratulation! The certificate has been generated and should now be viewable i…" at bounding box center [438, 101] width 302 height 128
click at [369, 102] on select "HIPAA Officer Certification Training OSHA Bloodborne Pathogens OSHA COVID-19 Pr…" at bounding box center [475, 108] width 213 height 13
click option "OSHA Hazard Communication" at bounding box center [0, 0] width 0 height 0
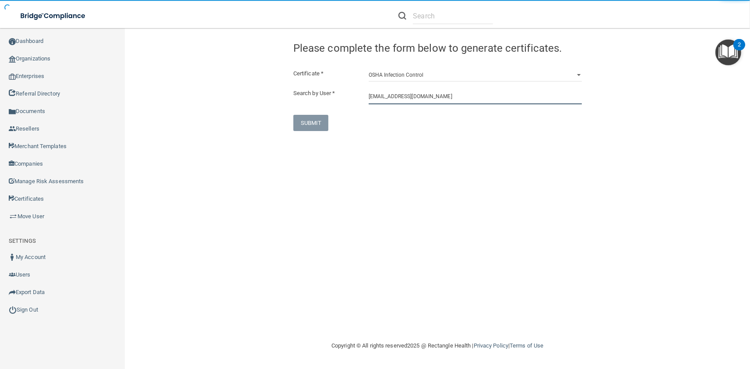
click at [407, 100] on input "aschroeder@imagendentalpartners.com" at bounding box center [475, 96] width 213 height 16
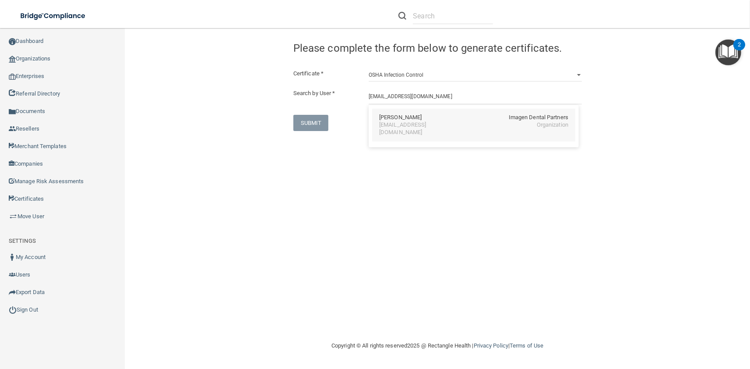
click at [415, 123] on div "aschroeder@imagendentalpartners.com" at bounding box center [417, 128] width 76 height 15
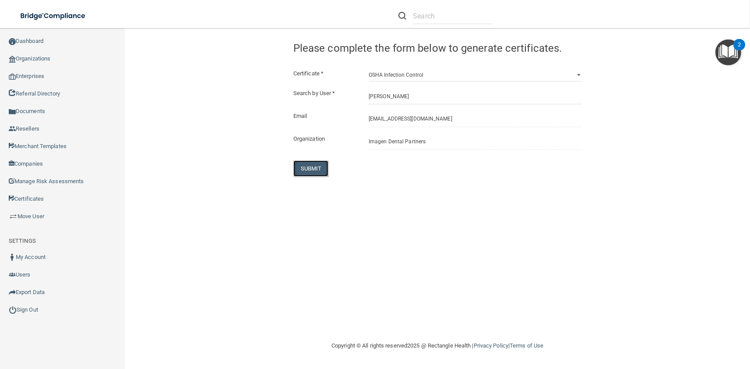
click at [316, 172] on button "SUBMIT" at bounding box center [310, 168] width 35 height 16
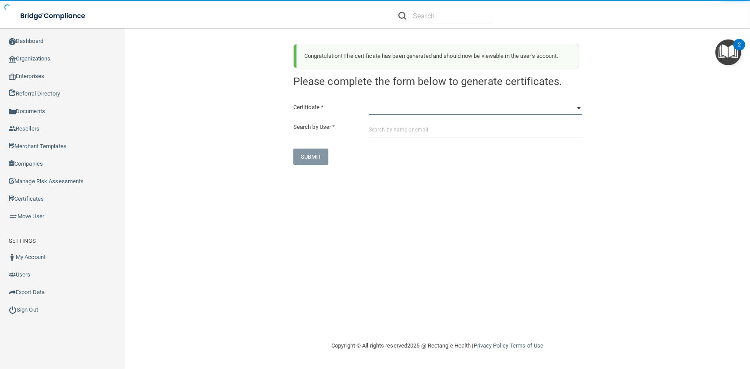
click at [369, 102] on select "HIPAA Officer Certification Training OSHA Bloodborne Pathogens OSHA COVID-19 Pr…" at bounding box center [475, 108] width 213 height 13
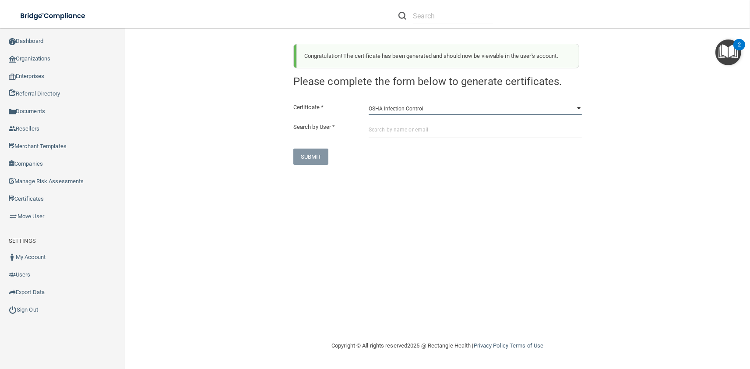
click option "OSHA Infection Control" at bounding box center [0, 0] width 0 height 0
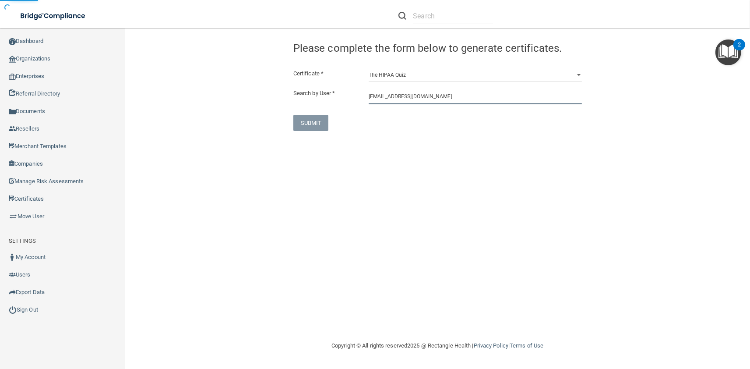
click at [395, 99] on input "aschroeder@imagendentalpartners.com" at bounding box center [475, 96] width 213 height 16
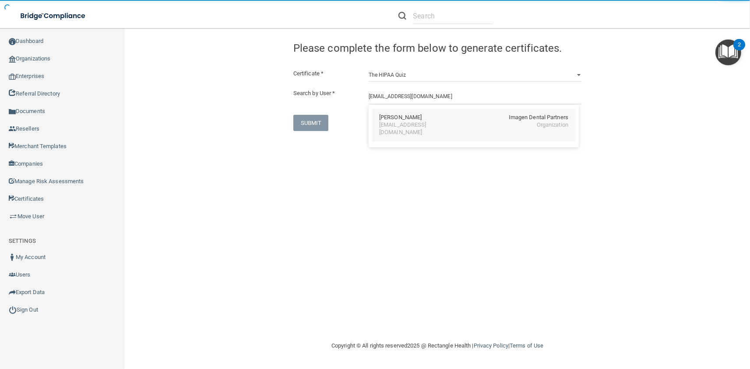
click at [417, 131] on div "Andrew Schroeder Imagen Dental Partners aschroeder@imagendentalpartners.com Org…" at bounding box center [473, 125] width 203 height 33
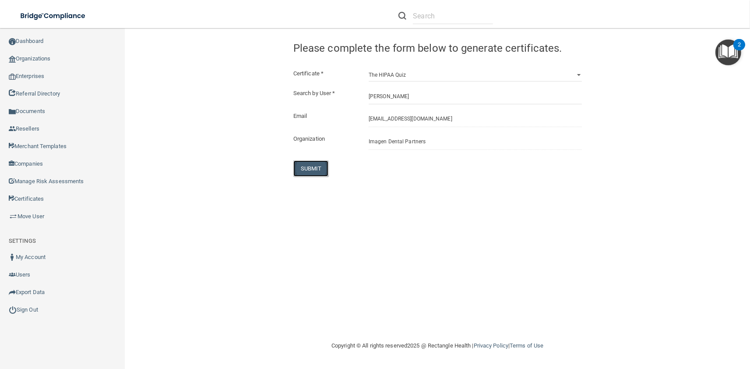
click at [311, 176] on button "SUBMIT" at bounding box center [310, 168] width 35 height 16
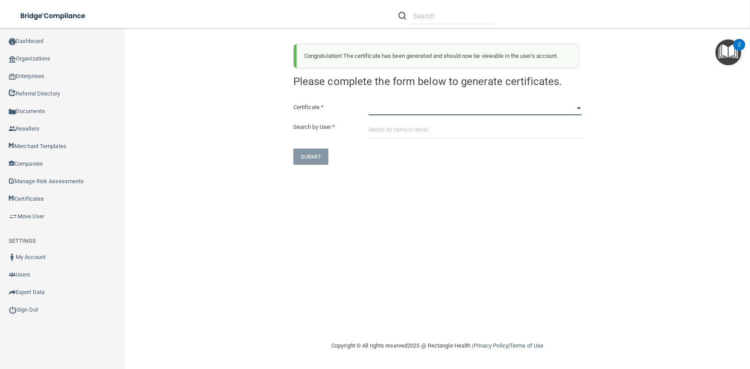
click at [369, 102] on select "HIPAA Officer Certification Training OSHA Bloodborne Pathogens OSHA COVID-19 Pr…" at bounding box center [475, 108] width 213 height 13
click option "OSHA Bloodborne Pathogens" at bounding box center [0, 0] width 0 height 0
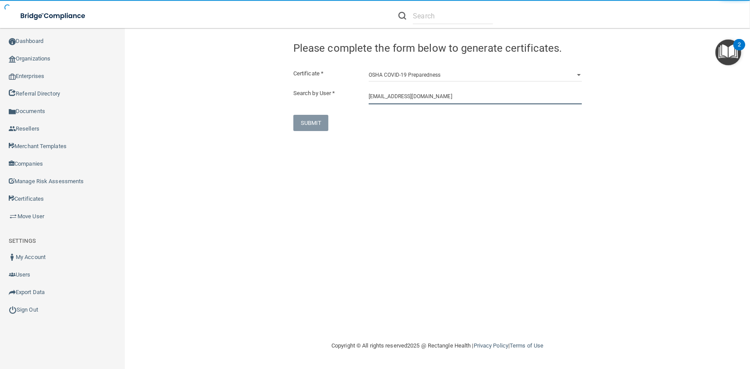
click at [420, 102] on input "aschroeder@imagendentalpartners.com" at bounding box center [475, 96] width 213 height 16
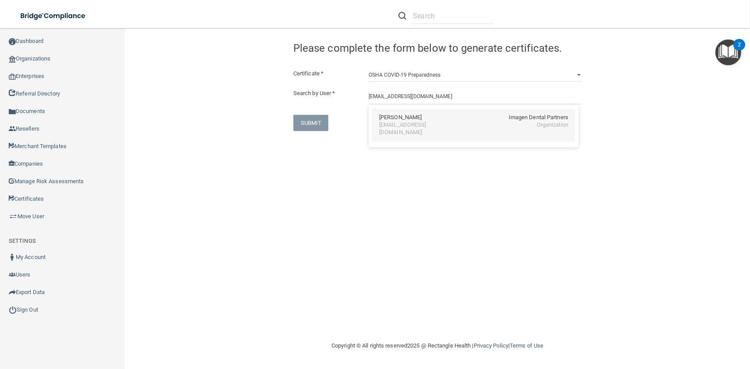
click at [428, 127] on div "aschroeder@imagendentalpartners.com" at bounding box center [417, 128] width 76 height 15
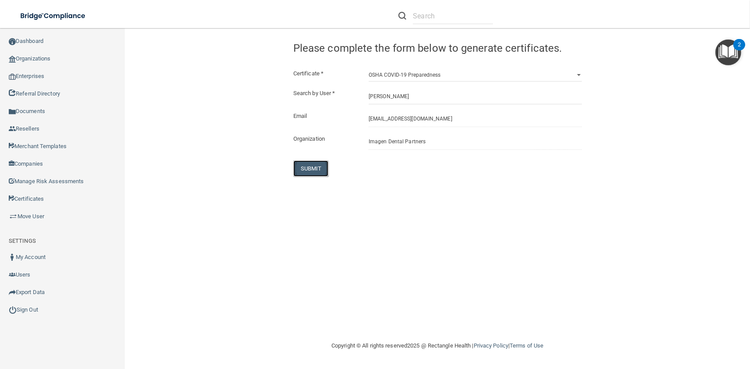
click at [325, 168] on button "SUBMIT" at bounding box center [310, 168] width 35 height 16
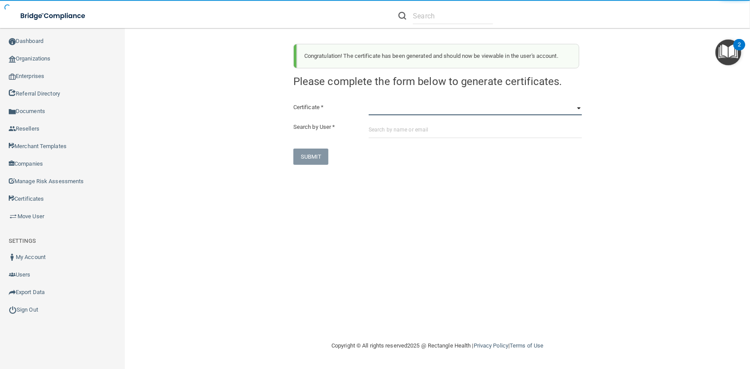
click at [369, 102] on select "HIPAA Officer Certification Training OSHA Bloodborne Pathogens OSHA COVID-19 Pr…" at bounding box center [475, 108] width 213 height 13
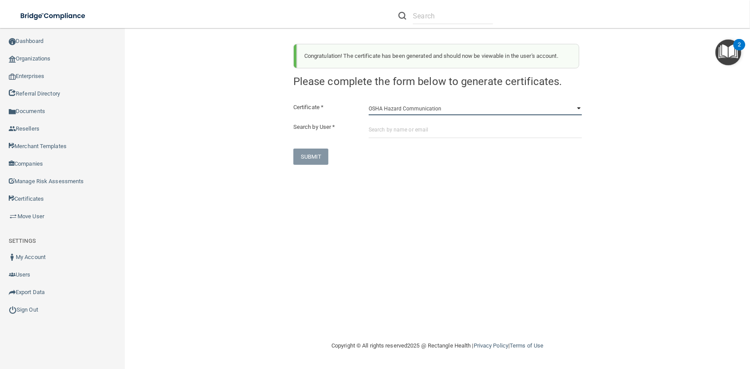
click option "OSHA Hazard Communication" at bounding box center [0, 0] width 0 height 0
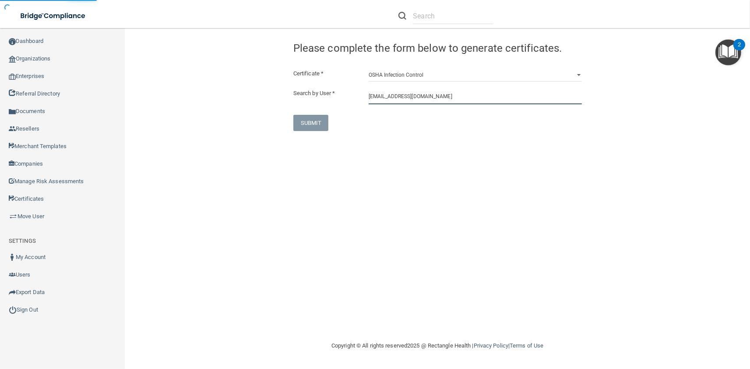
click at [397, 99] on input "aschroeder@imagendentalpartners.com" at bounding box center [475, 96] width 213 height 16
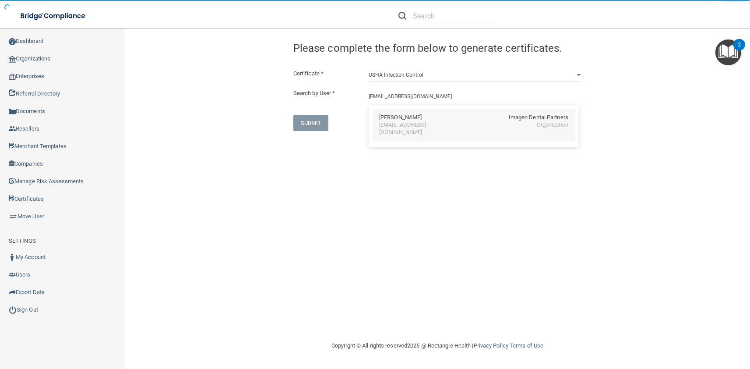
click at [406, 120] on div "Andrew Schroeder" at bounding box center [400, 117] width 42 height 7
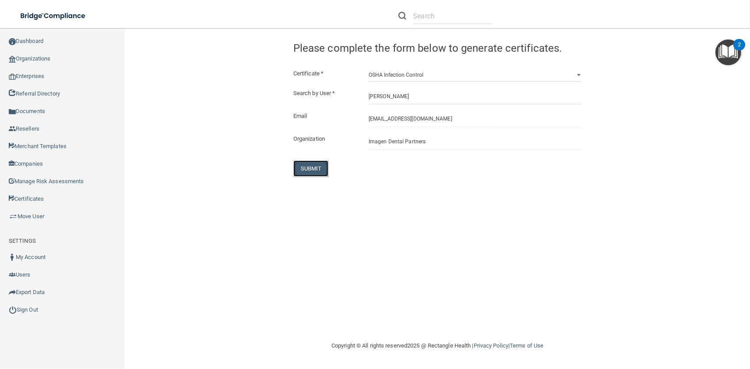
click at [316, 170] on button "SUBMIT" at bounding box center [310, 168] width 35 height 16
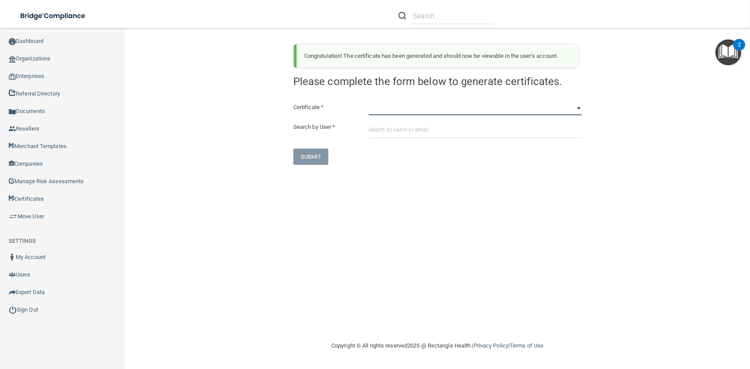
click at [369, 102] on select "HIPAA Officer Certification Training OSHA Bloodborne Pathogens OSHA COVID-19 Pr…" at bounding box center [475, 108] width 213 height 13
click option "OSHA Infection Control" at bounding box center [0, 0] width 0 height 0
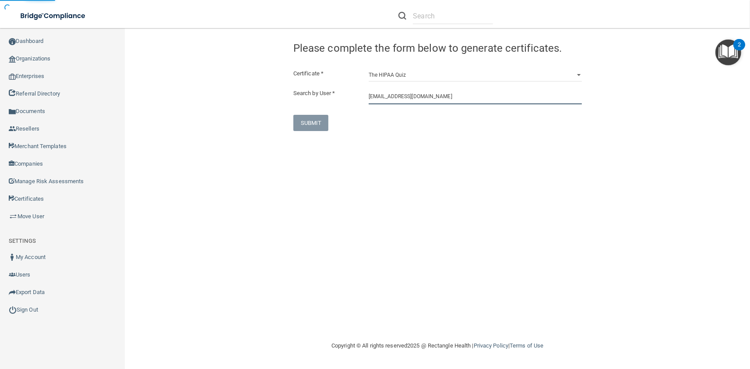
click at [391, 98] on input "aschroeder@imagendentalpartners.com" at bounding box center [475, 96] width 213 height 16
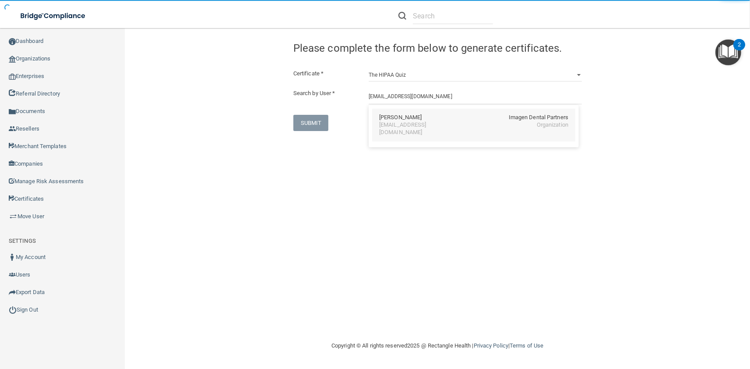
click at [404, 121] on div "Andrew Schroeder" at bounding box center [400, 117] width 42 height 7
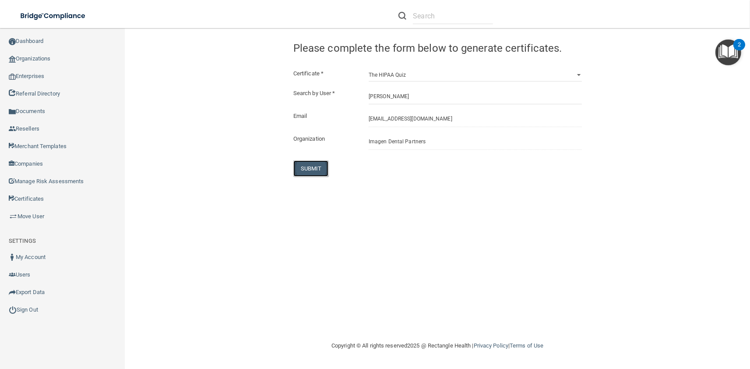
click at [323, 169] on button "SUBMIT" at bounding box center [310, 168] width 35 height 16
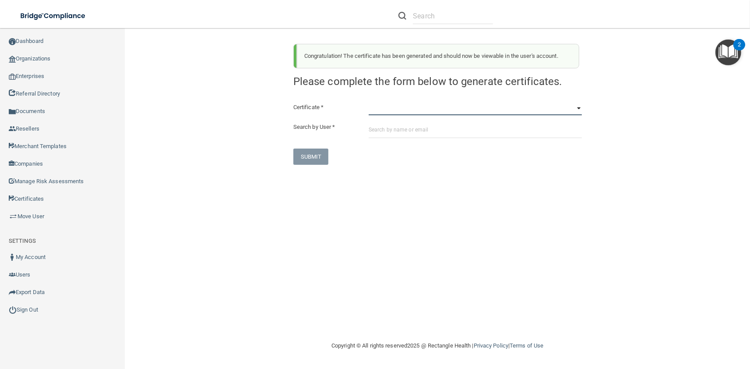
click at [369, 102] on select "HIPAA Officer Certification Training OSHA Bloodborne Pathogens OSHA COVID-19 Pr…" at bounding box center [475, 108] width 213 height 13
click at [384, 101] on div "Congratulation! The certificate has been generated and should now be viewable i…" at bounding box center [438, 101] width 302 height 128
click at [369, 102] on select "HIPAA Officer Certification Training OSHA Bloodborne Pathogens OSHA COVID-19 Pr…" at bounding box center [475, 108] width 213 height 13
click option "HIPAA Officer Certification Training" at bounding box center [0, 0] width 0 height 0
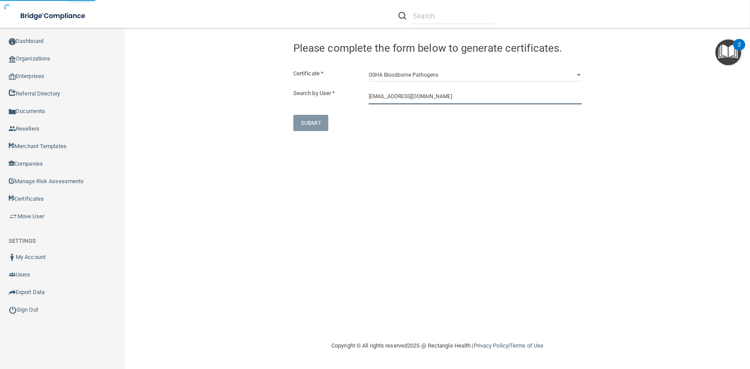
click at [391, 103] on input "2nsingh@imagendentalpartners.com" at bounding box center [475, 96] width 213 height 16
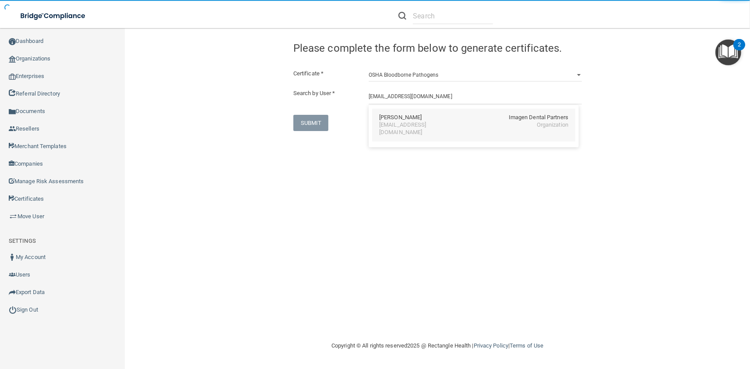
click at [394, 118] on div "Nilam Singh" at bounding box center [400, 117] width 42 height 7
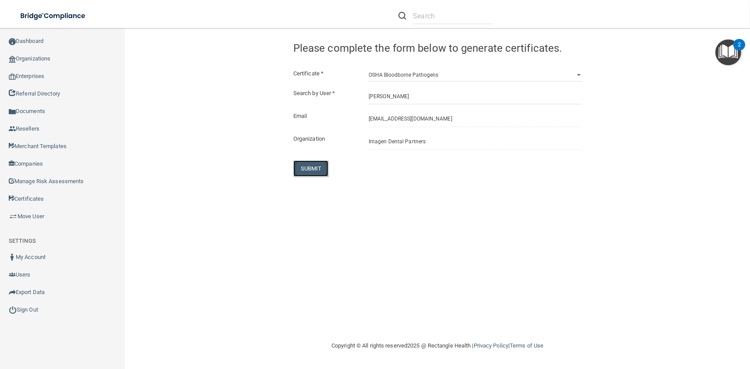
click at [305, 166] on button "SUBMIT" at bounding box center [310, 168] width 35 height 16
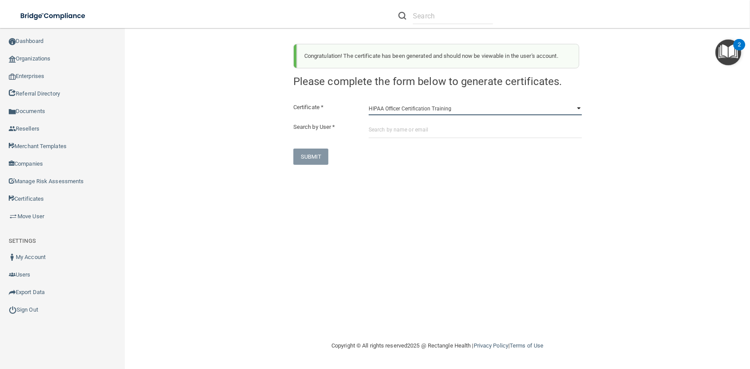
click at [369, 102] on select "HIPAA Officer Certification Training OSHA Bloodborne Pathogens OSHA COVID-19 Pr…" at bounding box center [475, 108] width 213 height 13
click option "OSHA Bloodborne Pathogens" at bounding box center [0, 0] width 0 height 0
click at [369, 102] on select "HIPAA Officer Certification Training OSHA Bloodborne Pathogens OSHA COVID-19 Pr…" at bounding box center [475, 108] width 213 height 13
click option "OSHA Hazard Communication" at bounding box center [0, 0] width 0 height 0
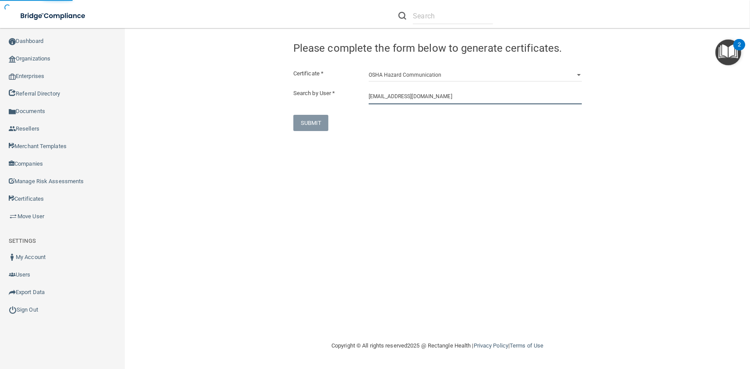
click at [412, 98] on input "2nsingh@imagendentalpartners.com" at bounding box center [475, 96] width 213 height 16
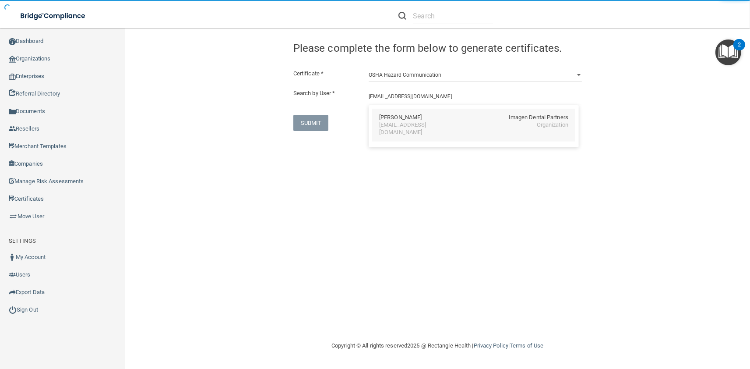
click at [418, 117] on div "Nilam Singh Imagen Dental Partners" at bounding box center [473, 117] width 189 height 7
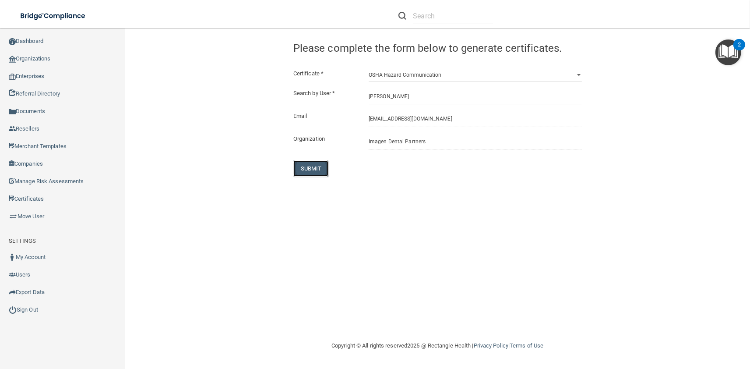
click at [307, 171] on button "SUBMIT" at bounding box center [310, 168] width 35 height 16
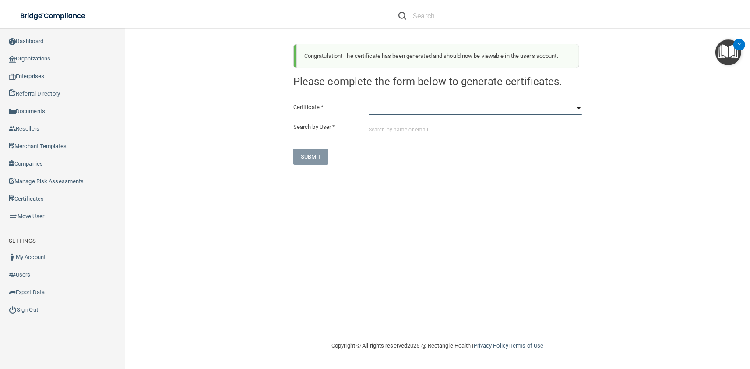
click at [369, 102] on select "HIPAA Officer Certification Training OSHA Bloodborne Pathogens OSHA COVID-19 Pr…" at bounding box center [475, 108] width 213 height 13
click option "OSHA Infection Control" at bounding box center [0, 0] width 0 height 0
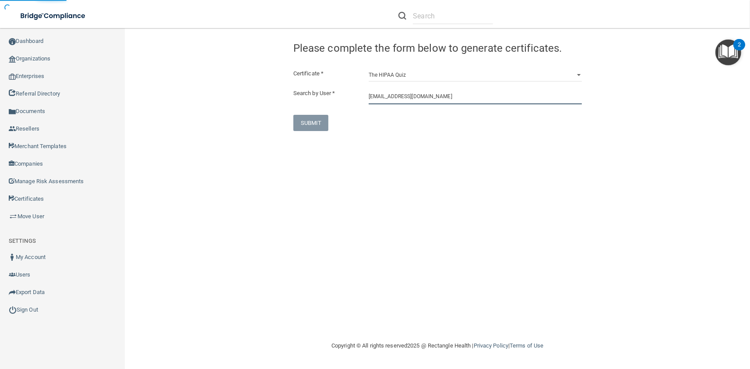
click at [394, 103] on input "2nsingh@imagendentalpartners.com" at bounding box center [475, 96] width 213 height 16
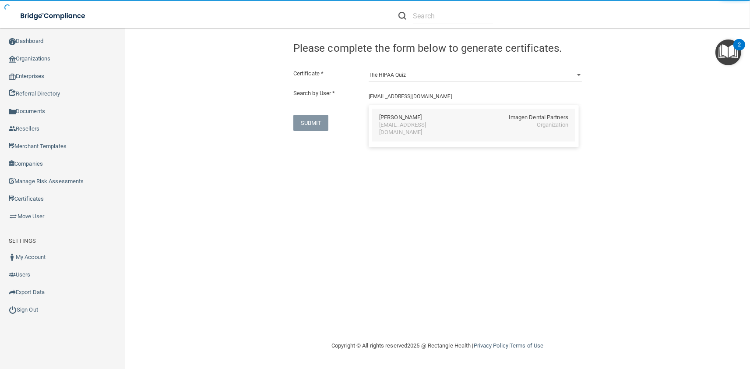
click at [397, 121] on div "Nilam Singh" at bounding box center [400, 117] width 42 height 7
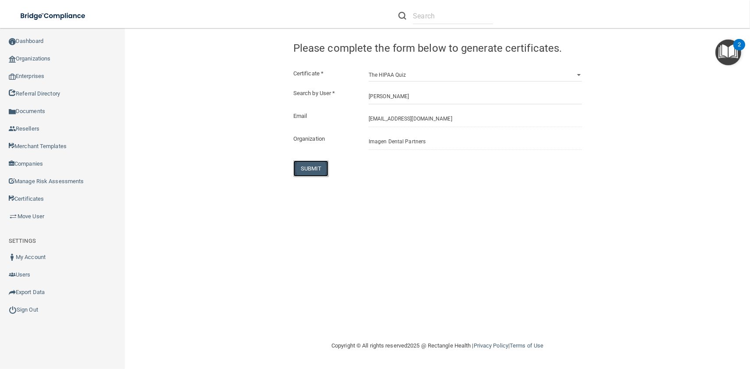
click at [317, 166] on button "SUBMIT" at bounding box center [310, 168] width 35 height 16
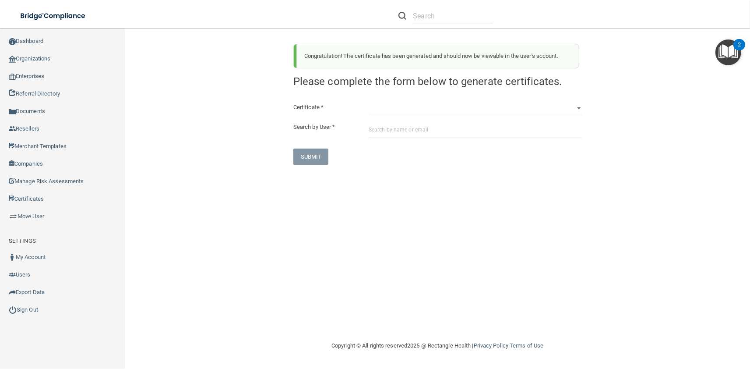
click at [375, 116] on div "Certificate * HIPAA Officer Certification Training OSHA Bloodborne Pathogens OS…" at bounding box center [437, 133] width 288 height 63
click at [369, 102] on select "HIPAA Officer Certification Training OSHA Bloodborne Pathogens OSHA COVID-19 Pr…" at bounding box center [475, 108] width 213 height 13
click option "OSHA Bloodborne Pathogens" at bounding box center [0, 0] width 0 height 0
click at [384, 123] on input "text" at bounding box center [475, 130] width 213 height 16
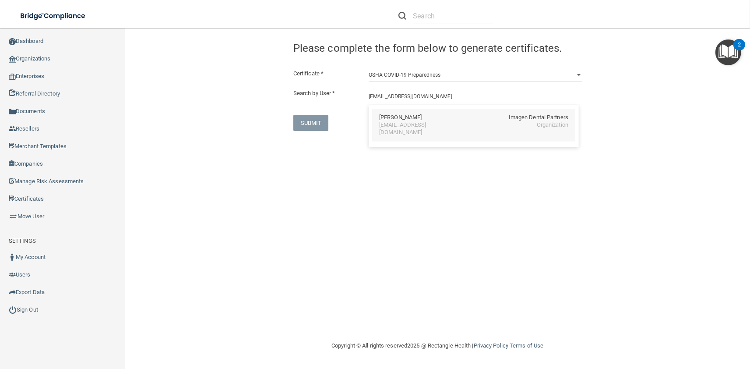
click at [408, 131] on div "Gretchen Smith Imagen Dental Partners gsmith@imagendentalpartners.com Organizat…" at bounding box center [473, 125] width 203 height 33
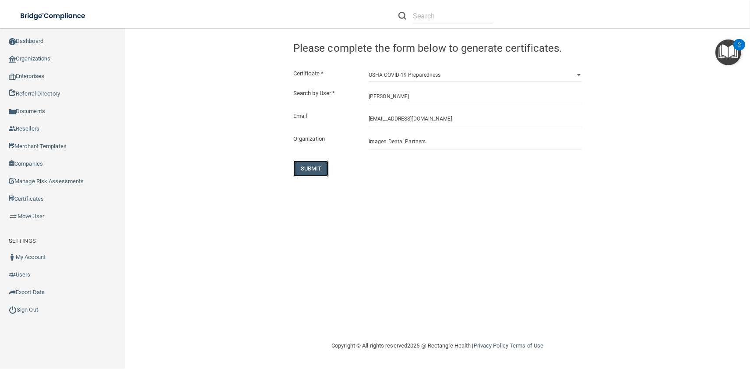
click at [322, 168] on button "SUBMIT" at bounding box center [310, 168] width 35 height 16
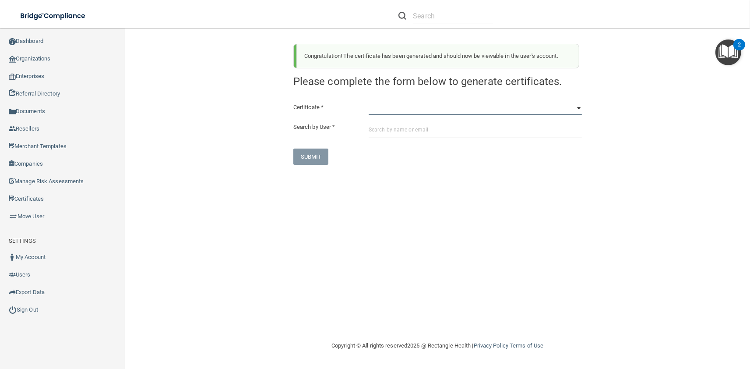
click at [369, 102] on select "HIPAA Officer Certification Training OSHA Bloodborne Pathogens OSHA COVID-19 Pr…" at bounding box center [475, 108] width 213 height 13
click option "OSHA Infection Control" at bounding box center [0, 0] width 0 height 0
click at [400, 130] on input "text" at bounding box center [475, 130] width 213 height 16
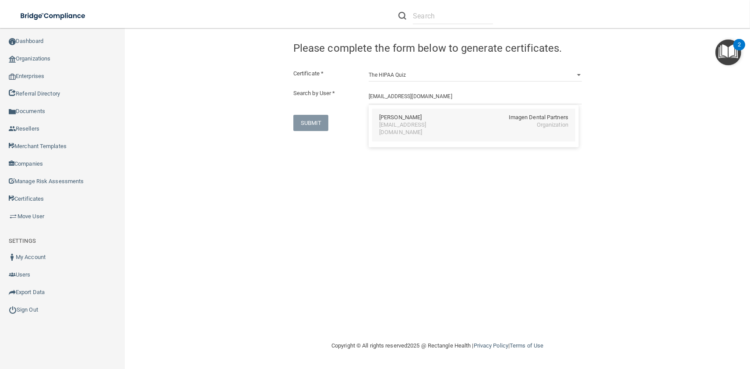
click at [440, 116] on div "Gretchen Smith Imagen Dental Partners" at bounding box center [473, 117] width 189 height 7
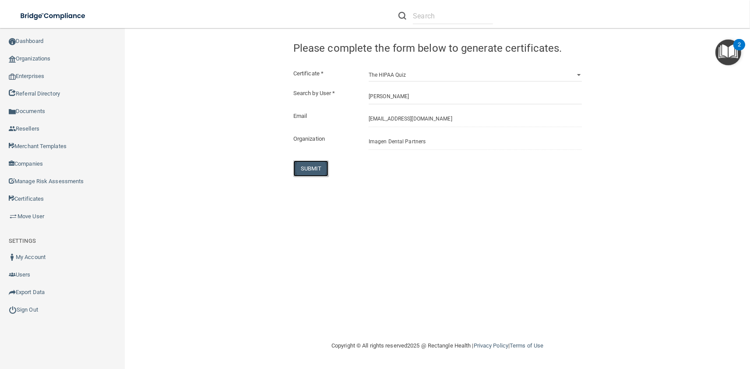
click at [315, 169] on button "SUBMIT" at bounding box center [310, 168] width 35 height 16
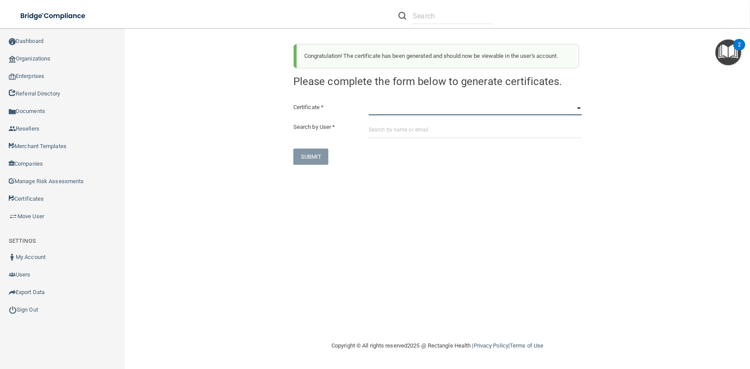
click at [369, 102] on select "HIPAA Officer Certification Training OSHA Bloodborne Pathogens OSHA COVID-19 Pr…" at bounding box center [475, 108] width 213 height 13
click option "OSHA Hazard Communication" at bounding box center [0, 0] width 0 height 0
click at [386, 136] on input "text" at bounding box center [475, 130] width 213 height 16
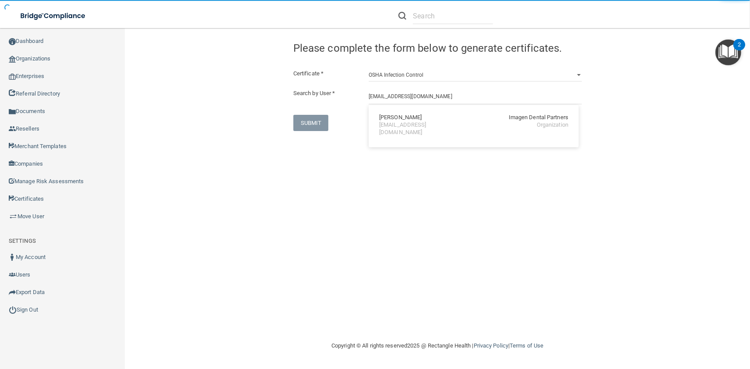
click at [386, 120] on div "Gretchen Smith" at bounding box center [400, 117] width 42 height 7
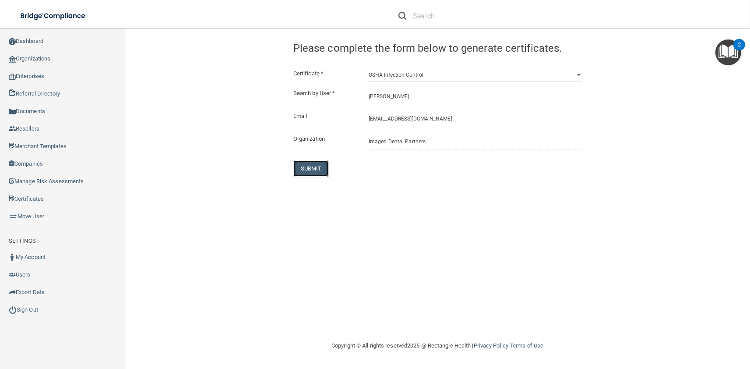
click at [312, 172] on button "SUBMIT" at bounding box center [310, 168] width 35 height 16
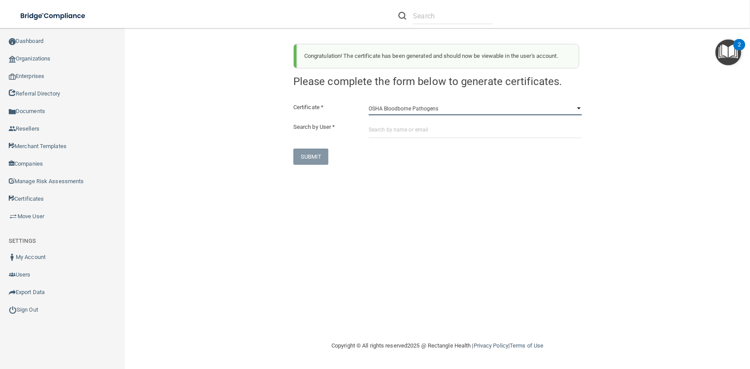
click option "OSHA Bloodborne Pathogens" at bounding box center [0, 0] width 0 height 0
click at [400, 127] on input "text" at bounding box center [475, 130] width 213 height 16
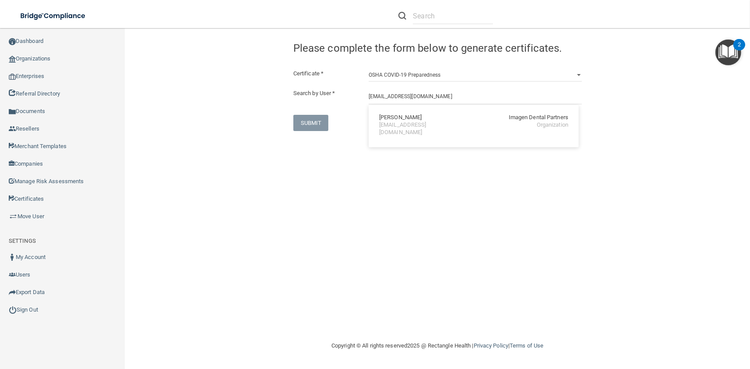
click at [400, 127] on div "jsmith@imagendentalpartners.com" at bounding box center [417, 128] width 76 height 15
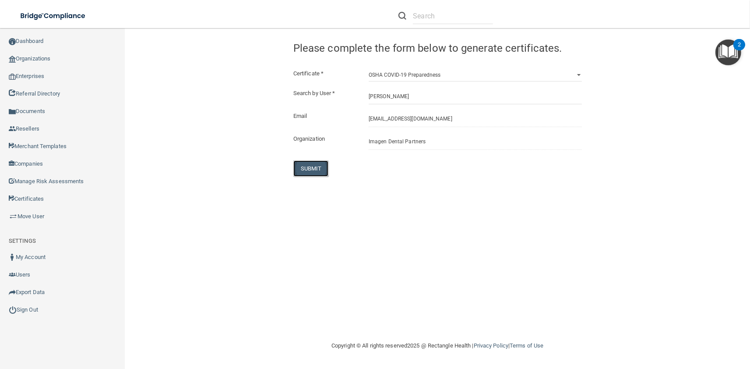
click at [300, 174] on button "SUBMIT" at bounding box center [310, 168] width 35 height 16
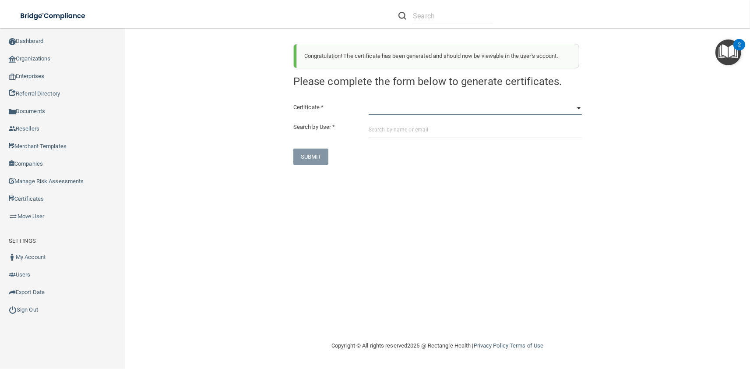
click at [369, 102] on select "HIPAA Officer Certification Training OSHA Bloodborne Pathogens OSHA COVID-19 Pr…" at bounding box center [475, 108] width 213 height 13
click option "OSHA Hazard Communication" at bounding box center [0, 0] width 0 height 0
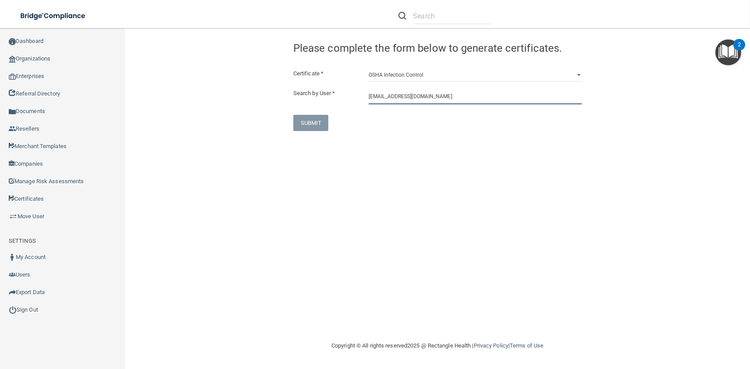
click at [388, 103] on input "jsmith@imagendentalpartners.com" at bounding box center [475, 96] width 213 height 16
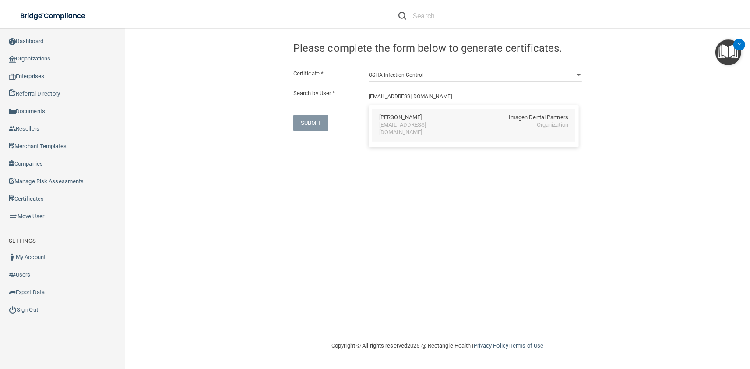
click at [399, 133] on div "Justin R. Smith Imagen Dental Partners jsmith@imagendentalpartners.com Organiza…" at bounding box center [473, 125] width 203 height 33
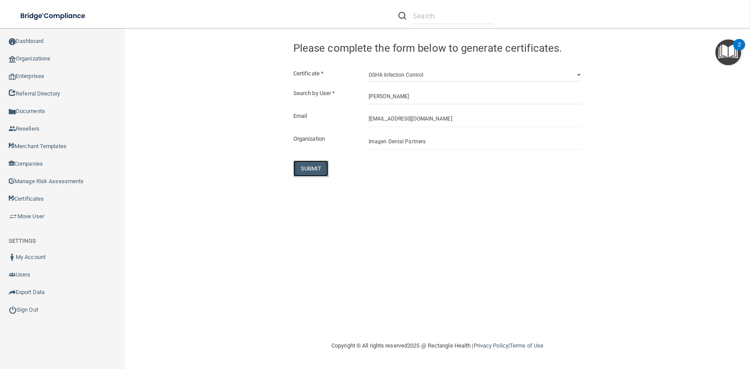
click at [311, 165] on button "SUBMIT" at bounding box center [310, 168] width 35 height 16
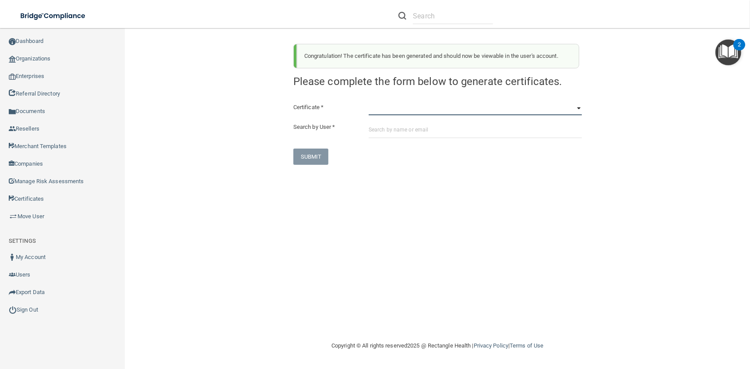
click at [369, 102] on select "HIPAA Officer Certification Training OSHA Bloodborne Pathogens OSHA COVID-19 Pr…" at bounding box center [475, 108] width 213 height 13
click option "OSHA Infection Control" at bounding box center [0, 0] width 0 height 0
click at [462, 127] on input "text" at bounding box center [475, 130] width 213 height 16
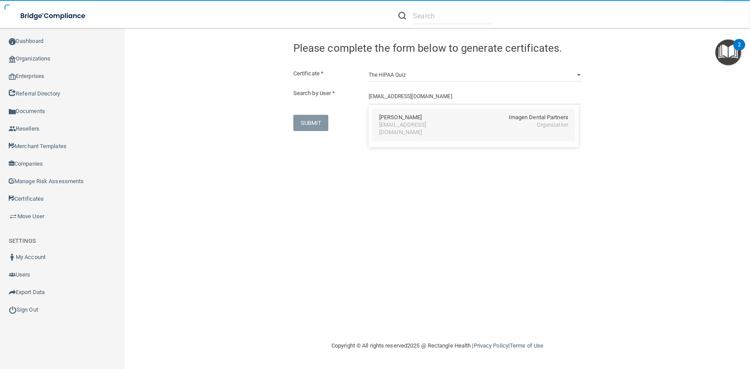
click at [420, 114] on div "Justin R. Smith Imagen Dental Partners" at bounding box center [473, 117] width 189 height 7
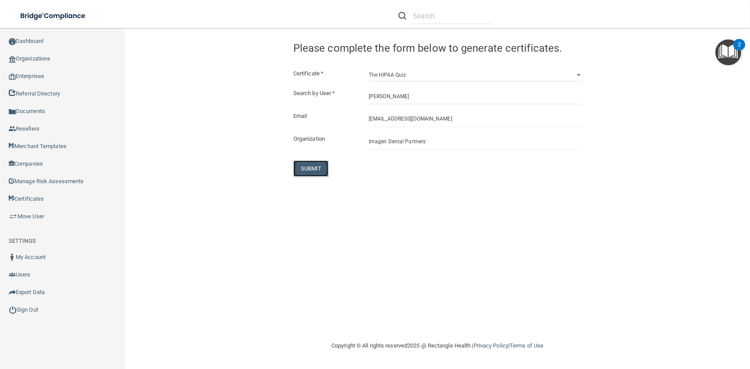
click at [297, 169] on button "SUBMIT" at bounding box center [310, 168] width 35 height 16
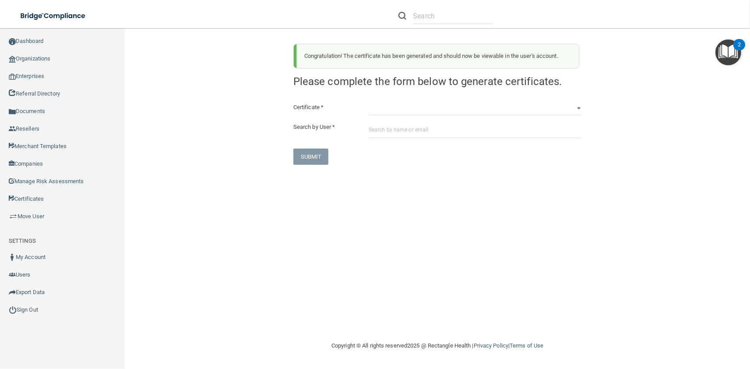
click at [431, 122] on div "Certificate * HIPAA Officer Certification Training OSHA Bloodborne Pathogens OS…" at bounding box center [437, 133] width 288 height 63
click at [369, 102] on select "HIPAA Officer Certification Training OSHA Bloodborne Pathogens OSHA COVID-19 Pr…" at bounding box center [475, 108] width 213 height 13
click option "HIPAA Officer Certification Training" at bounding box center [0, 0] width 0 height 0
click at [369, 102] on select "HIPAA Officer Certification Training OSHA Bloodborne Pathogens OSHA COVID-19 Pr…" at bounding box center [475, 108] width 213 height 13
click option "OSHA Bloodborne Pathogens" at bounding box center [0, 0] width 0 height 0
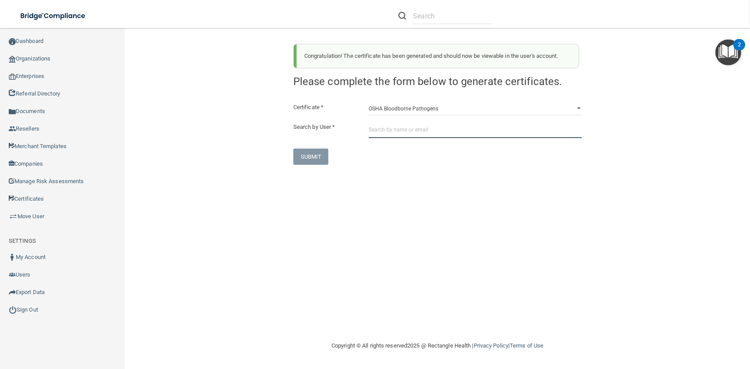
click at [423, 124] on input "text" at bounding box center [475, 130] width 213 height 16
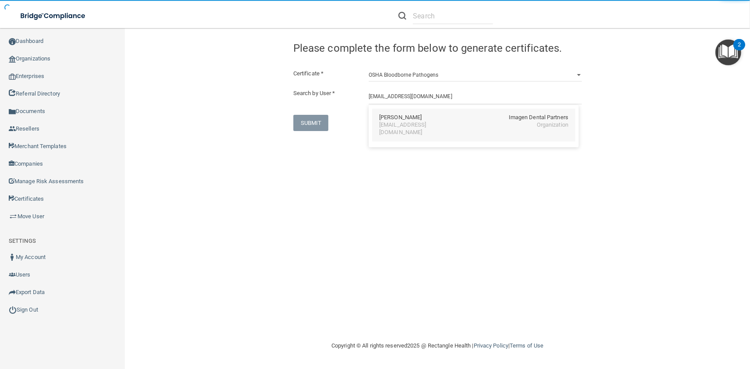
click at [408, 120] on div "Marla B. Smith" at bounding box center [400, 117] width 42 height 7
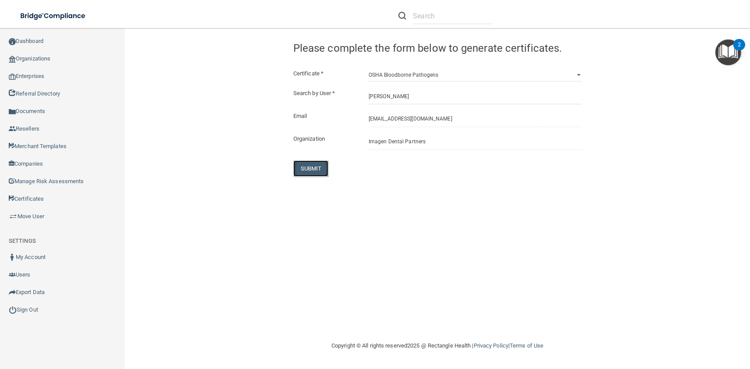
click at [316, 165] on button "SUBMIT" at bounding box center [310, 168] width 35 height 16
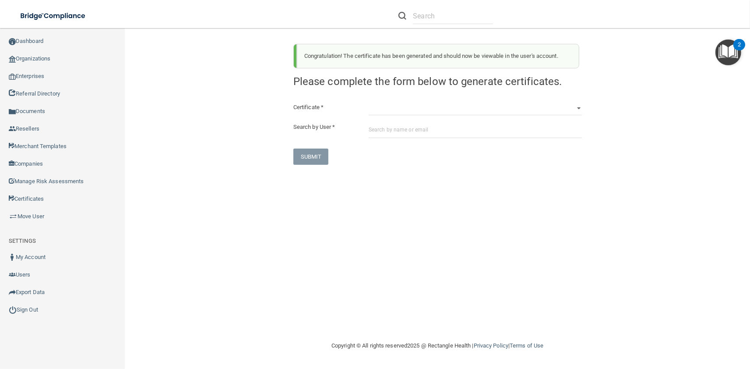
click at [408, 102] on div "Congratulation! The certificate has been generated and should now be viewable i…" at bounding box center [438, 101] width 302 height 128
click at [369, 102] on select "HIPAA Officer Certification Training OSHA Bloodborne Pathogens OSHA COVID-19 Pr…" at bounding box center [475, 108] width 213 height 13
click option "OSHA Hazard Communication" at bounding box center [0, 0] width 0 height 0
click at [411, 119] on div "Certificate * HIPAA Officer Certification Training OSHA Bloodborne Pathogens OS…" at bounding box center [437, 133] width 288 height 63
click at [413, 125] on input "text" at bounding box center [475, 130] width 213 height 16
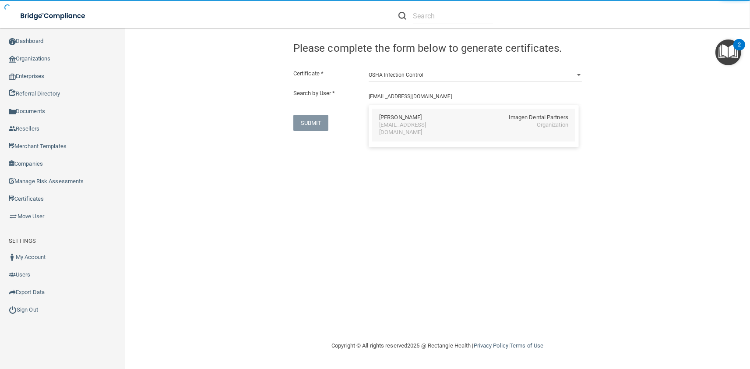
click at [407, 121] on div "Marla B. Smith" at bounding box center [400, 117] width 42 height 7
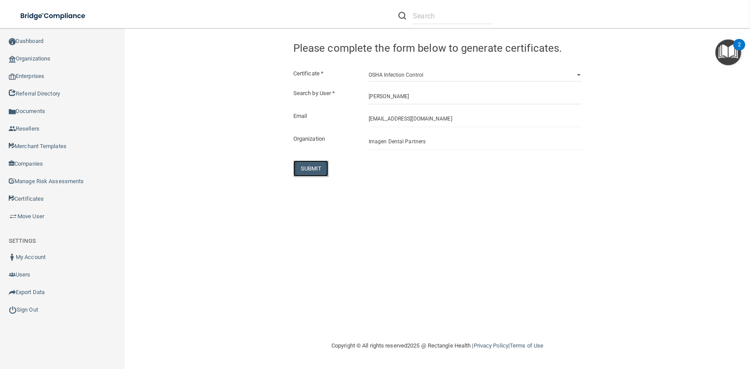
click at [318, 165] on button "SUBMIT" at bounding box center [310, 168] width 35 height 16
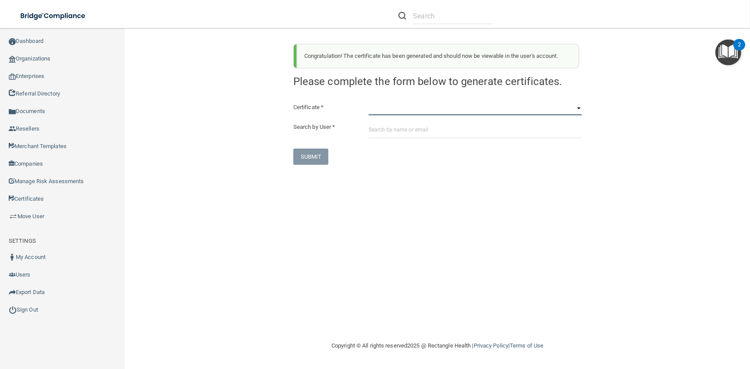
click at [369, 102] on select "HIPAA Officer Certification Training OSHA Bloodborne Pathogens OSHA COVID-19 Pr…" at bounding box center [475, 108] width 213 height 13
click option "OSHA Infection Control" at bounding box center [0, 0] width 0 height 0
click at [406, 130] on input "text" at bounding box center [475, 130] width 213 height 16
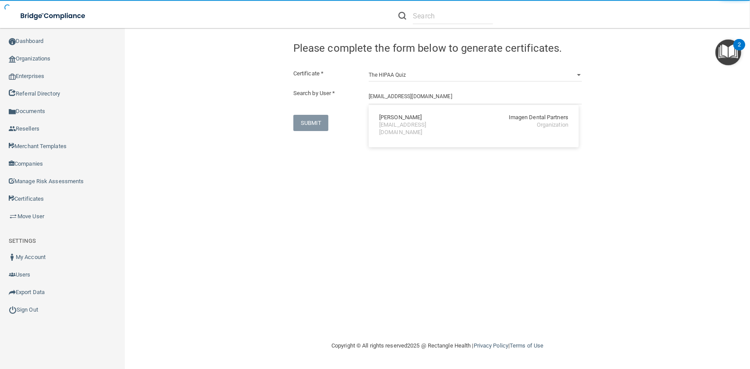
click at [395, 123] on div "msmith@imagendentalpartners.com" at bounding box center [417, 128] width 76 height 15
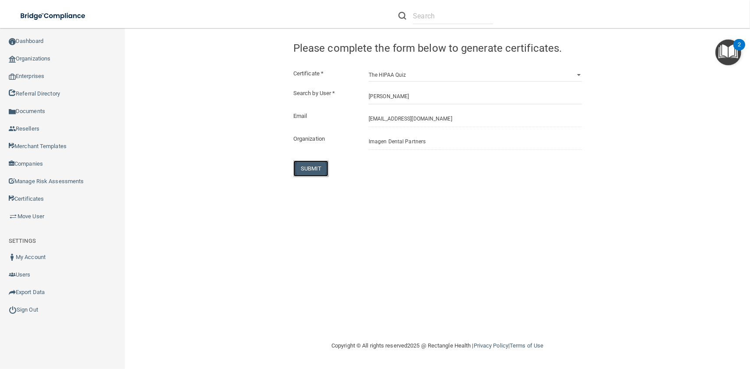
click at [320, 169] on button "SUBMIT" at bounding box center [310, 168] width 35 height 16
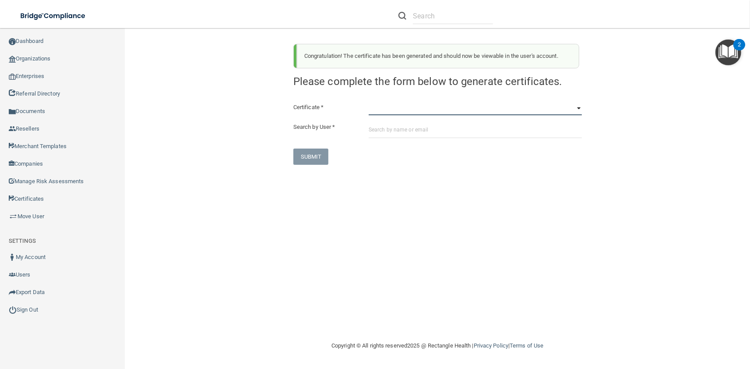
click at [369, 102] on select "HIPAA Officer Certification Training OSHA Bloodborne Pathogens OSHA COVID-19 Pr…" at bounding box center [475, 108] width 213 height 13
click option "OSHA Bloodborne Pathogens" at bounding box center [0, 0] width 0 height 0
click at [415, 130] on input "text" at bounding box center [475, 130] width 213 height 16
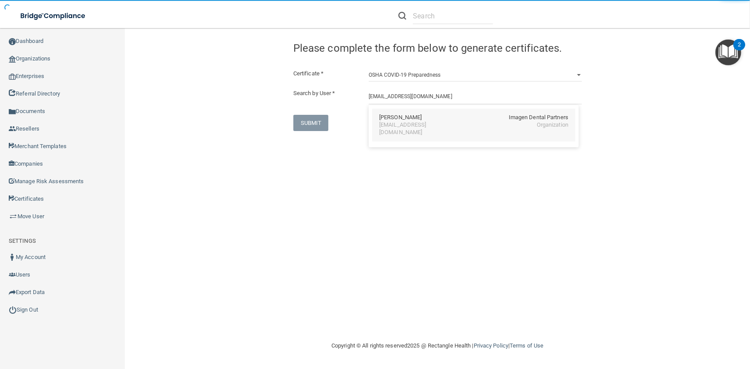
click at [398, 114] on div "Michael J. Stankiewicz" at bounding box center [400, 117] width 42 height 7
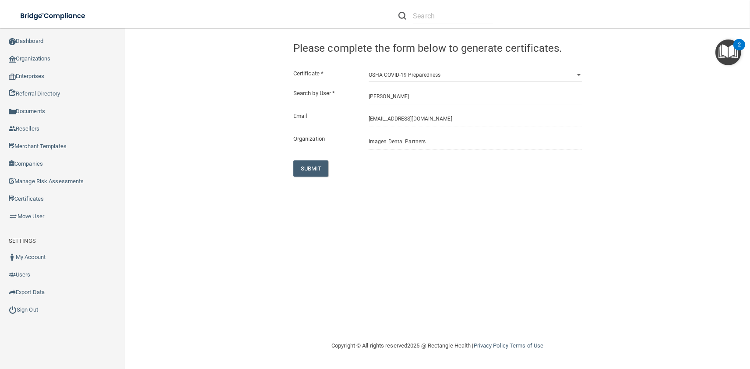
click at [320, 158] on div "Certificate * HIPAA Officer Certification Training OSHA Bloodborne Pathogens OS…" at bounding box center [437, 122] width 288 height 108
click at [321, 166] on button "SUBMIT" at bounding box center [310, 168] width 35 height 16
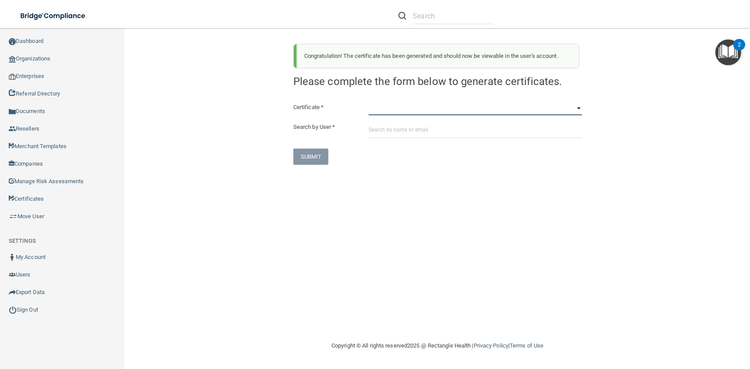
click at [369, 102] on select "HIPAA Officer Certification Training OSHA Bloodborne Pathogens OSHA COVID-19 Pr…" at bounding box center [475, 108] width 213 height 13
click option "OSHA Hazard Communication" at bounding box center [0, 0] width 0 height 0
click at [407, 133] on input "text" at bounding box center [475, 130] width 213 height 16
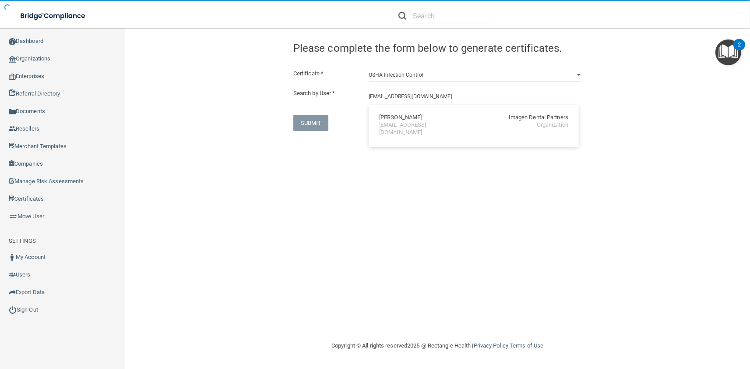
click at [397, 119] on div "Michael J. Stankiewicz" at bounding box center [400, 117] width 42 height 7
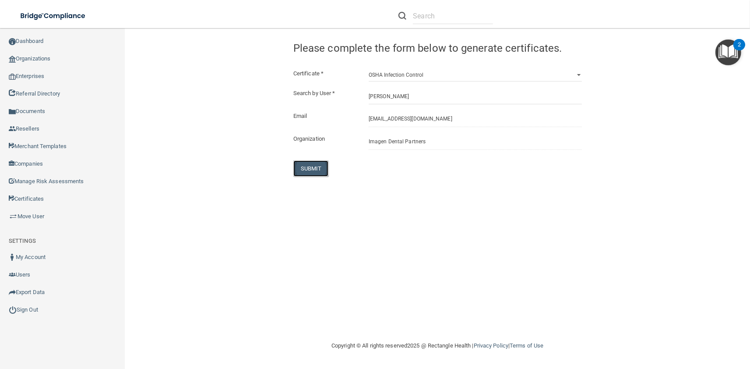
click at [313, 172] on button "SUBMIT" at bounding box center [310, 168] width 35 height 16
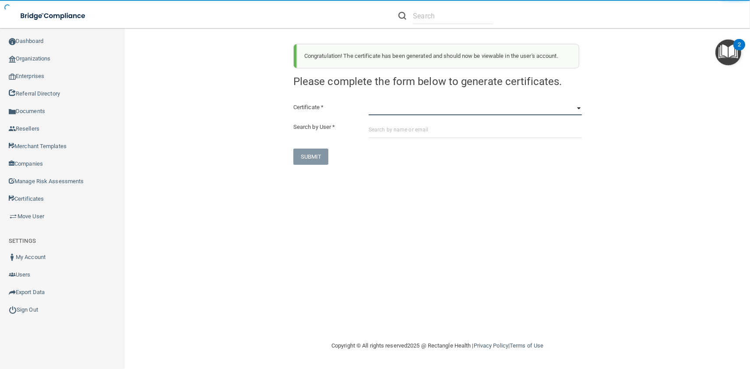
click at [369, 102] on select "HIPAA Officer Certification Training OSHA Bloodborne Pathogens OSHA COVID-19 Pr…" at bounding box center [475, 108] width 213 height 13
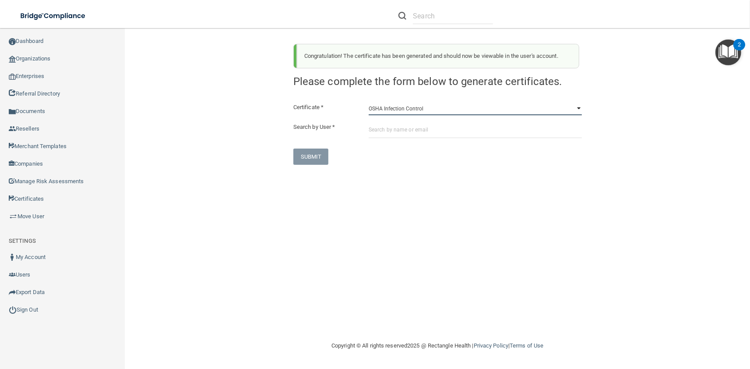
click option "OSHA Infection Control" at bounding box center [0, 0] width 0 height 0
click at [399, 128] on input "text" at bounding box center [475, 130] width 213 height 16
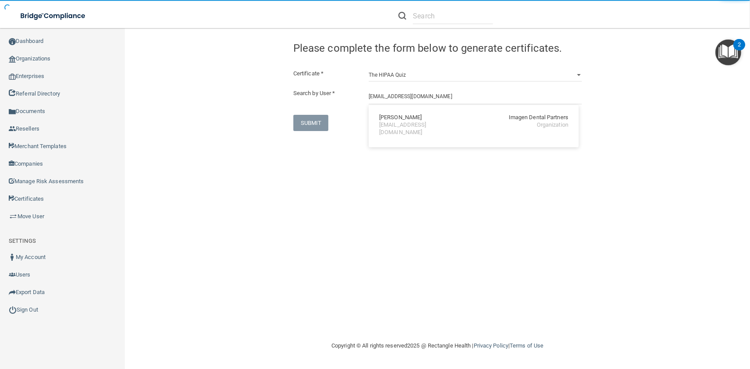
click at [380, 118] on div "Michael J. Stankiewicz" at bounding box center [400, 117] width 42 height 7
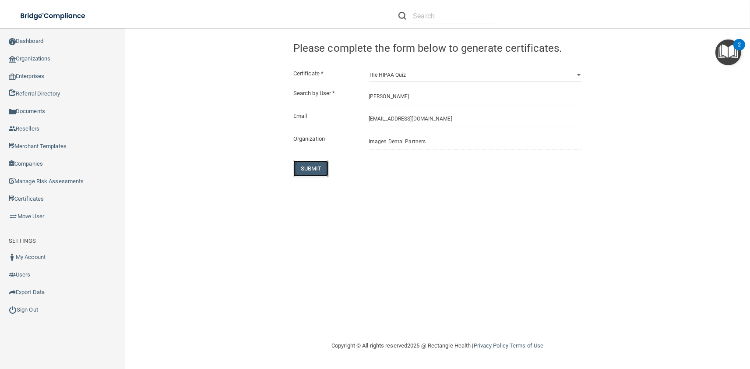
click at [316, 165] on button "SUBMIT" at bounding box center [310, 168] width 35 height 16
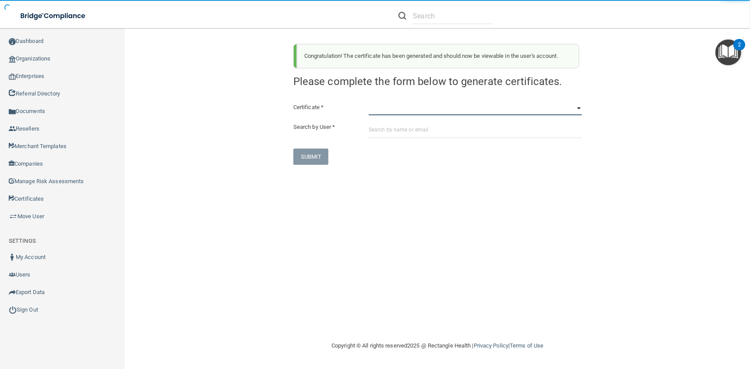
click at [369, 102] on select "HIPAA Officer Certification Training OSHA Bloodborne Pathogens OSHA COVID-19 Pr…" at bounding box center [475, 108] width 213 height 13
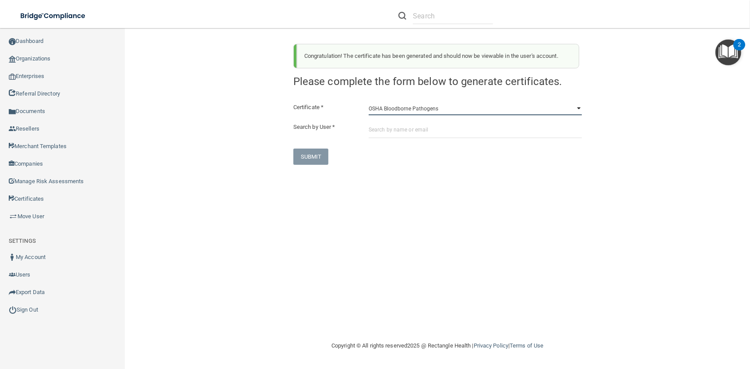
click option "OSHA Bloodborne Pathogens" at bounding box center [0, 0] width 0 height 0
click at [412, 128] on input "text" at bounding box center [475, 130] width 213 height 16
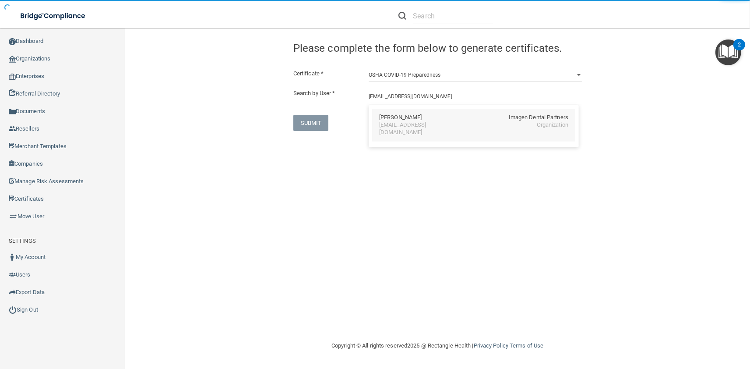
click at [397, 114] on div "Haley Steadman" at bounding box center [400, 117] width 42 height 7
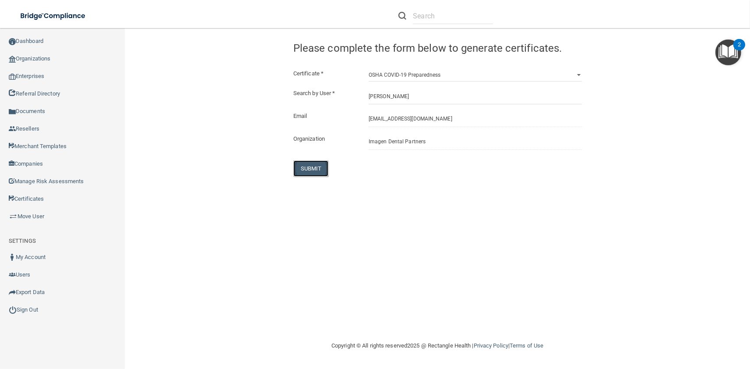
click at [305, 171] on button "SUBMIT" at bounding box center [310, 168] width 35 height 16
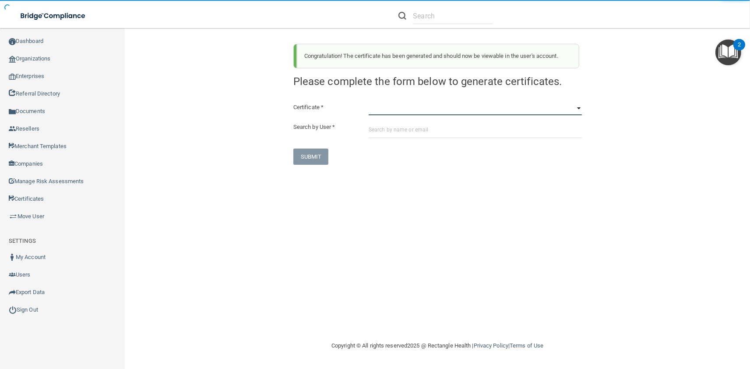
click at [369, 102] on select "HIPAA Officer Certification Training OSHA Bloodborne Pathogens OSHA COVID-19 Pr…" at bounding box center [475, 108] width 213 height 13
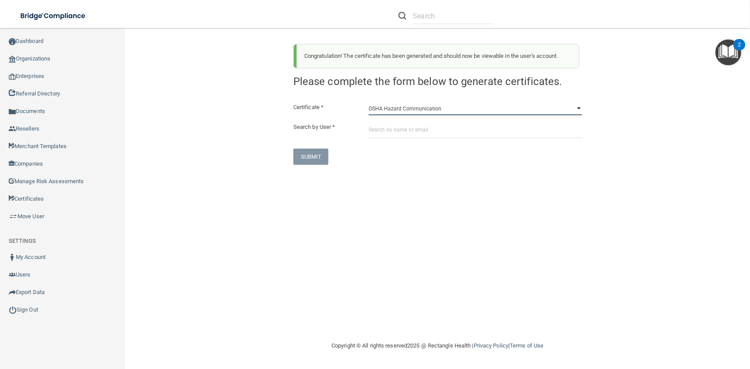
click option "OSHA Hazard Communication" at bounding box center [0, 0] width 0 height 0
click at [422, 133] on input "text" at bounding box center [475, 130] width 213 height 16
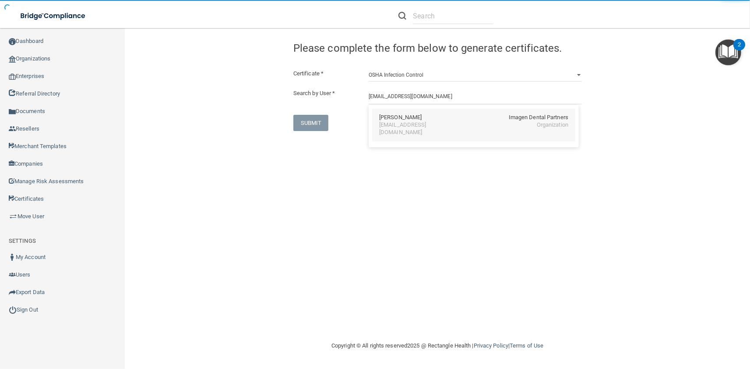
click at [417, 128] on div "hsteadman@imagendentalpartners.com" at bounding box center [417, 128] width 76 height 15
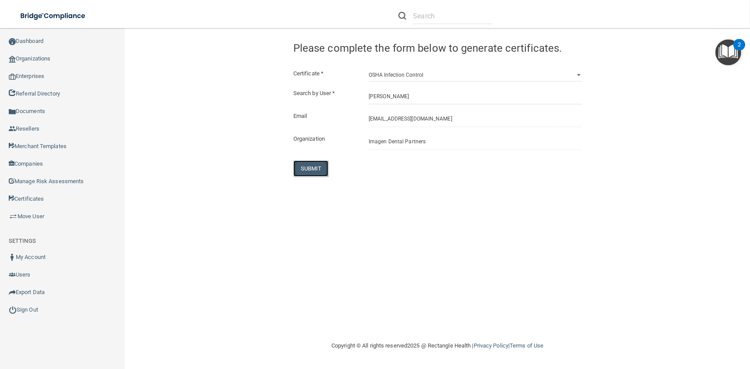
click at [316, 175] on button "SUBMIT" at bounding box center [310, 168] width 35 height 16
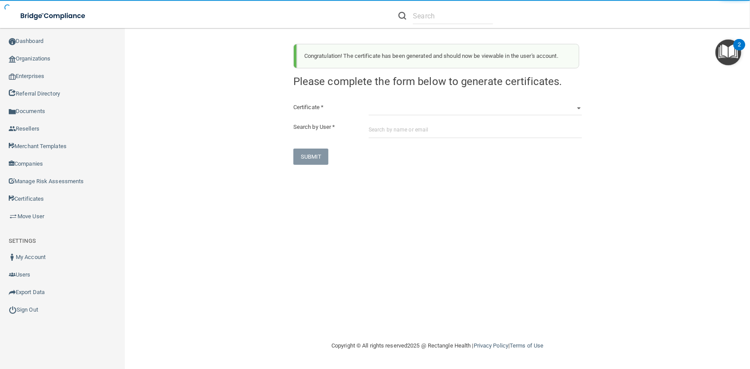
click at [409, 95] on div "Congratulation! The certificate has been generated and should now be viewable i…" at bounding box center [438, 101] width 302 height 128
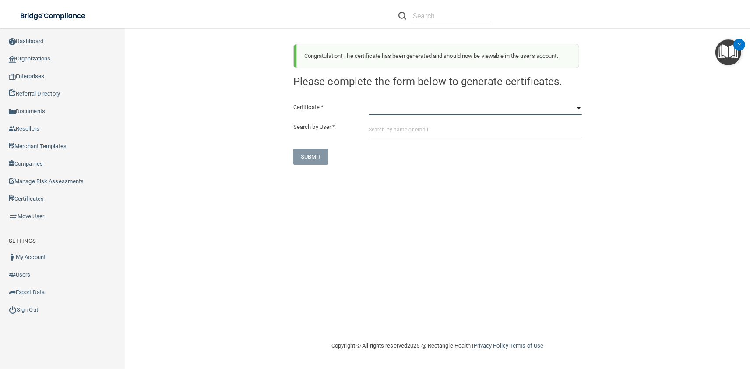
click at [369, 102] on select "HIPAA Officer Certification Training OSHA Bloodborne Pathogens OSHA COVID-19 Pr…" at bounding box center [475, 108] width 213 height 13
click option "OSHA Infection Control" at bounding box center [0, 0] width 0 height 0
click at [404, 136] on input "text" at bounding box center [475, 130] width 213 height 16
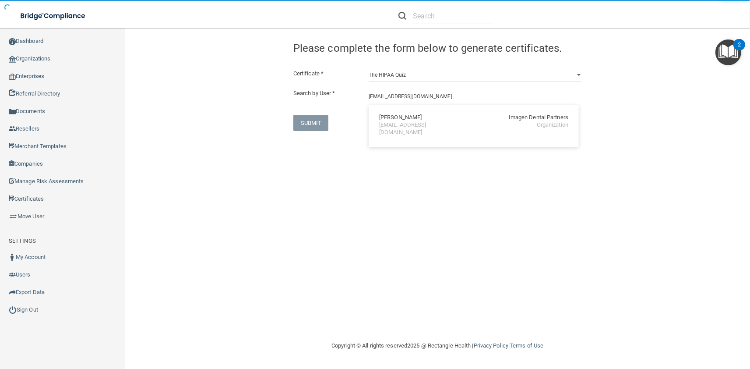
click at [396, 120] on div "Haley Steadman" at bounding box center [400, 117] width 42 height 7
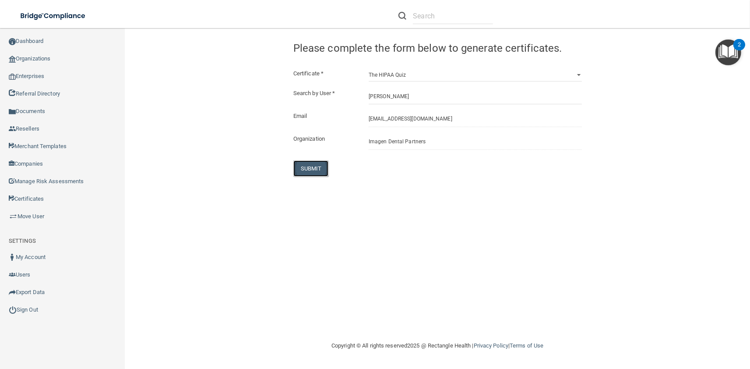
click at [309, 166] on button "SUBMIT" at bounding box center [310, 168] width 35 height 16
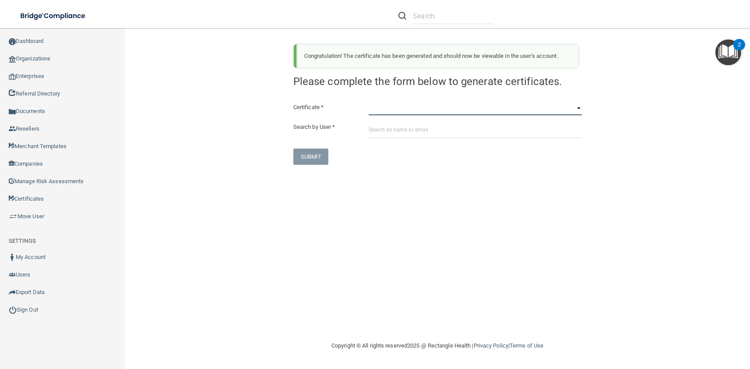
click at [369, 102] on select "HIPAA Officer Certification Training OSHA Bloodborne Pathogens OSHA COVID-19 Pr…" at bounding box center [475, 108] width 213 height 13
click option "OSHA Bloodborne Pathogens" at bounding box center [0, 0] width 0 height 0
click at [397, 128] on input "text" at bounding box center [475, 130] width 213 height 16
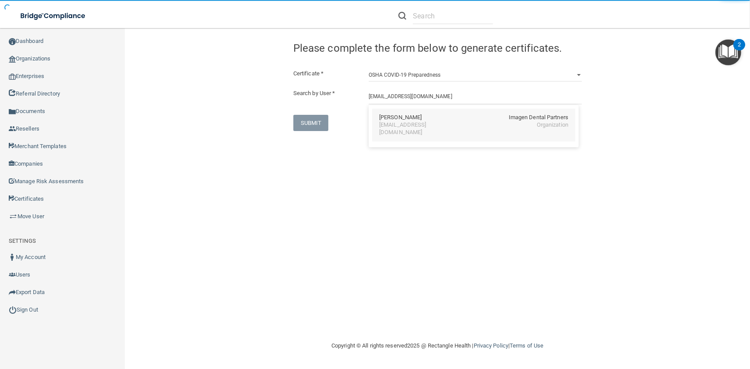
click at [390, 122] on div "Daniel Sullivan Imagen Dental Partners dsullivan@imagendentalpartners.com Organ…" at bounding box center [473, 125] width 203 height 33
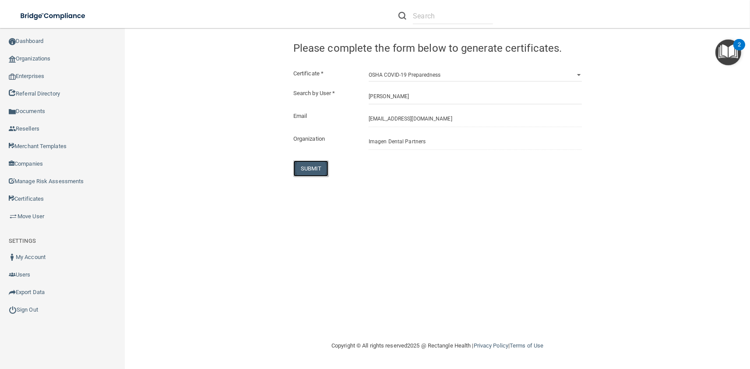
click at [296, 167] on button "SUBMIT" at bounding box center [310, 168] width 35 height 16
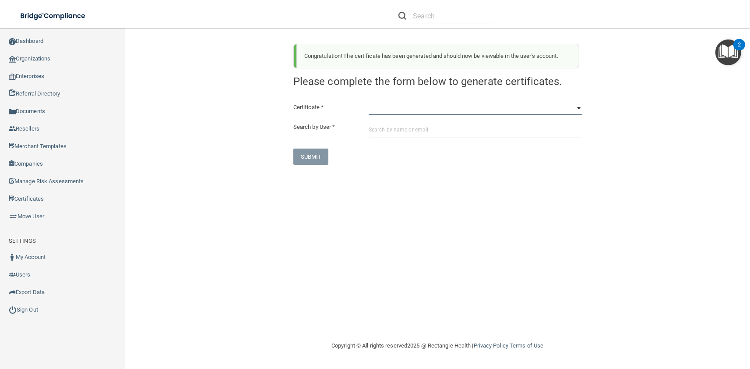
click at [369, 102] on select "HIPAA Officer Certification Training OSHA Bloodborne Pathogens OSHA COVID-19 Pr…" at bounding box center [475, 108] width 213 height 13
click option "OSHA Hazard Communication" at bounding box center [0, 0] width 0 height 0
click at [404, 132] on input "text" at bounding box center [475, 130] width 213 height 16
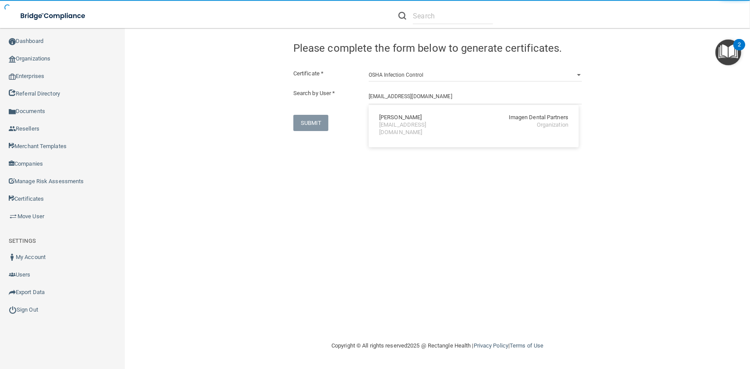
click at [388, 121] on div "Daniel Sullivan" at bounding box center [400, 117] width 42 height 7
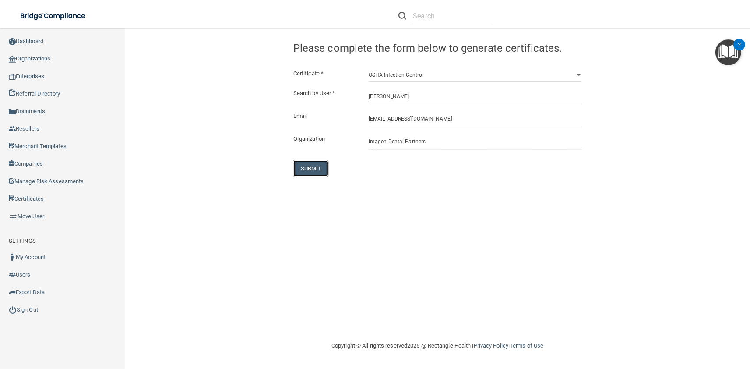
click at [309, 176] on button "SUBMIT" at bounding box center [310, 168] width 35 height 16
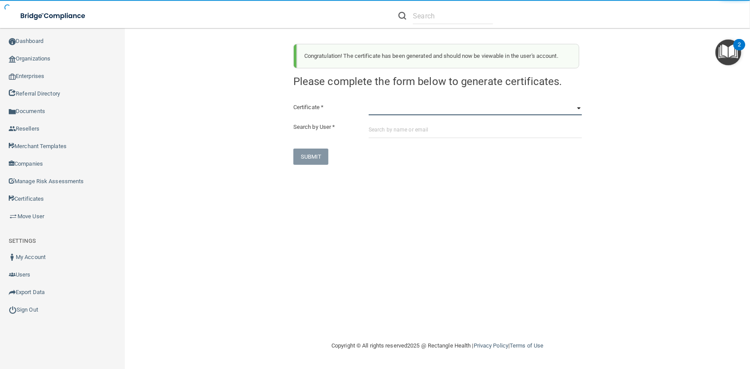
click at [369, 102] on select "HIPAA Officer Certification Training OSHA Bloodborne Pathogens OSHA COVID-19 Pr…" at bounding box center [475, 108] width 213 height 13
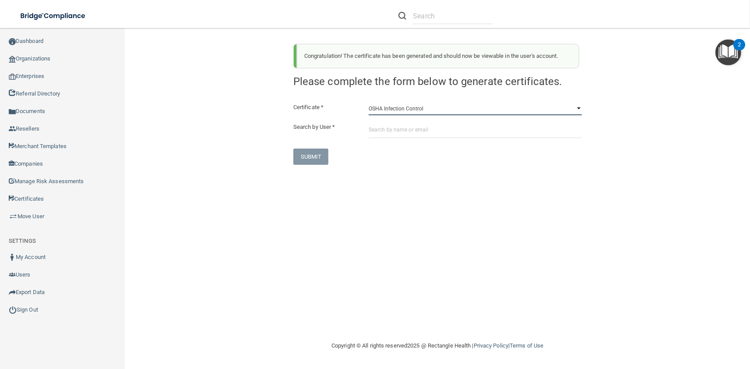
click option "OSHA Infection Control" at bounding box center [0, 0] width 0 height 0
click at [399, 139] on div "Certificate * HIPAA Officer Certification Training OSHA Bloodborne Pathogens OS…" at bounding box center [437, 133] width 288 height 63
click at [396, 133] on input "text" at bounding box center [475, 130] width 213 height 16
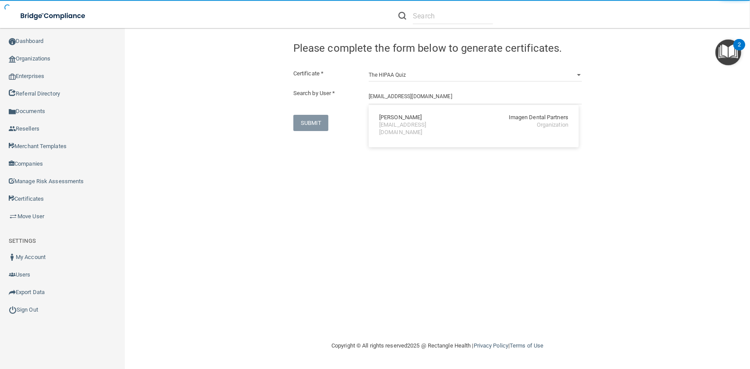
click at [396, 123] on div "dsullivan@imagendentalpartners.com" at bounding box center [417, 128] width 76 height 15
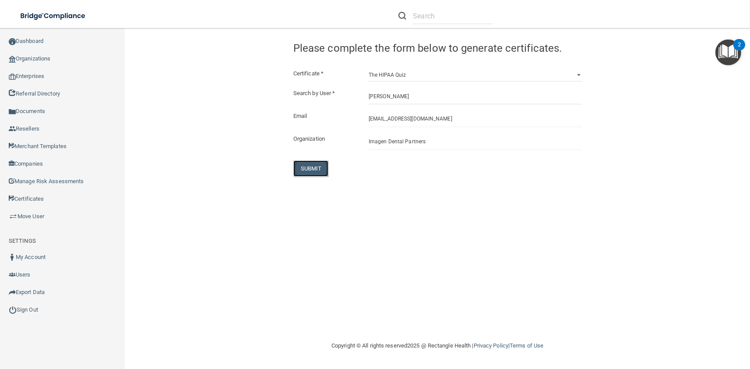
click at [323, 165] on button "SUBMIT" at bounding box center [310, 168] width 35 height 16
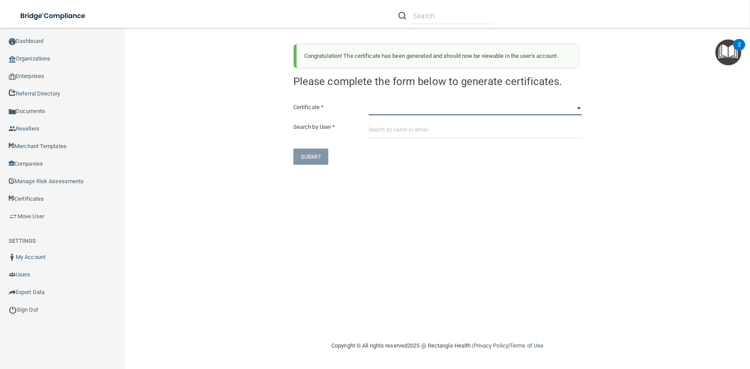
click at [369, 102] on select "HIPAA Officer Certification Training OSHA Bloodborne Pathogens OSHA COVID-19 Pr…" at bounding box center [475, 108] width 213 height 13
click option "OSHA Bloodborne Pathogens" at bounding box center [0, 0] width 0 height 0
click at [400, 137] on input "text" at bounding box center [475, 130] width 213 height 16
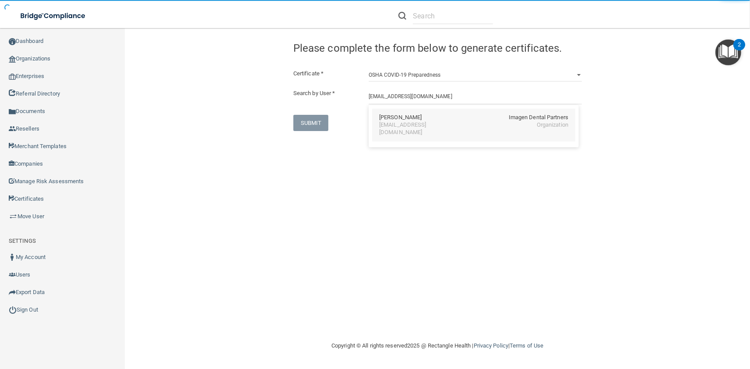
click at [402, 123] on div "mtheis@imagendentalpartners.com" at bounding box center [417, 128] width 76 height 15
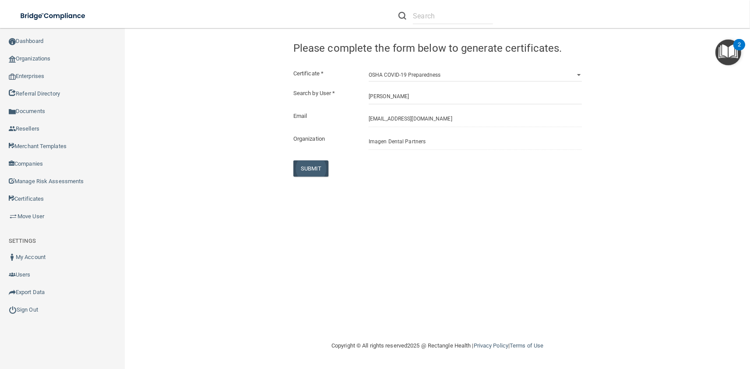
click at [326, 169] on div "SUBMIT" at bounding box center [337, 168] width 101 height 16
click at [324, 170] on button "SUBMIT" at bounding box center [310, 168] width 35 height 16
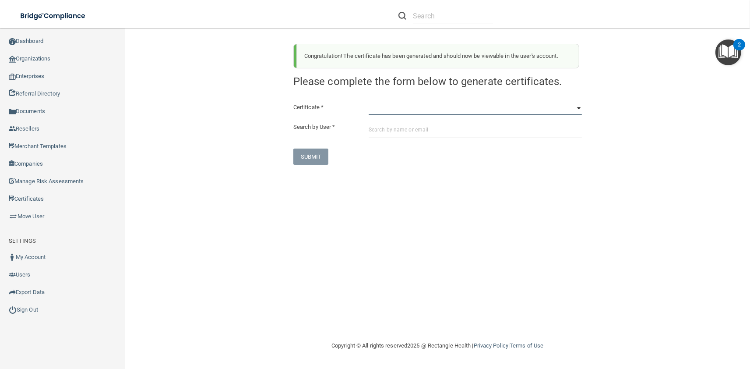
click at [369, 102] on select "HIPAA Officer Certification Training OSHA Bloodborne Pathogens OSHA COVID-19 Pr…" at bounding box center [475, 108] width 213 height 13
click option "OSHA Hazard Communication" at bounding box center [0, 0] width 0 height 0
click at [407, 128] on input "text" at bounding box center [475, 130] width 213 height 16
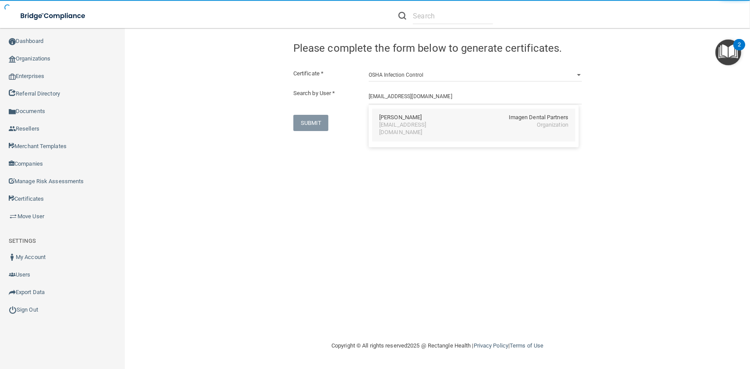
click at [395, 118] on div "Morgan Theis" at bounding box center [400, 117] width 42 height 7
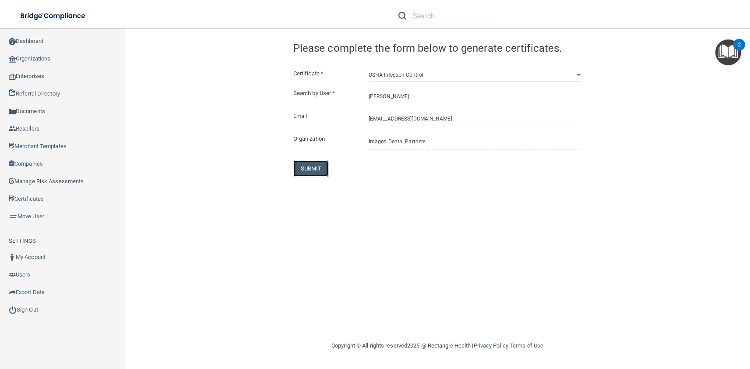
click at [318, 162] on button "SUBMIT" at bounding box center [310, 168] width 35 height 16
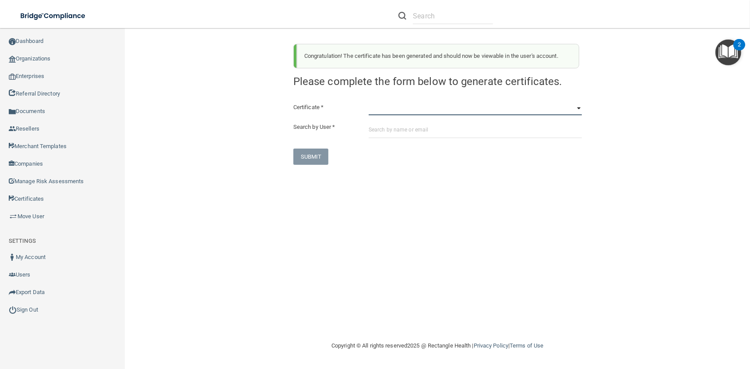
click at [369, 102] on select "HIPAA Officer Certification Training OSHA Bloodborne Pathogens OSHA COVID-19 Pr…" at bounding box center [475, 108] width 213 height 13
click option "OSHA Infection Control" at bounding box center [0, 0] width 0 height 0
click at [415, 133] on input "text" at bounding box center [475, 130] width 213 height 16
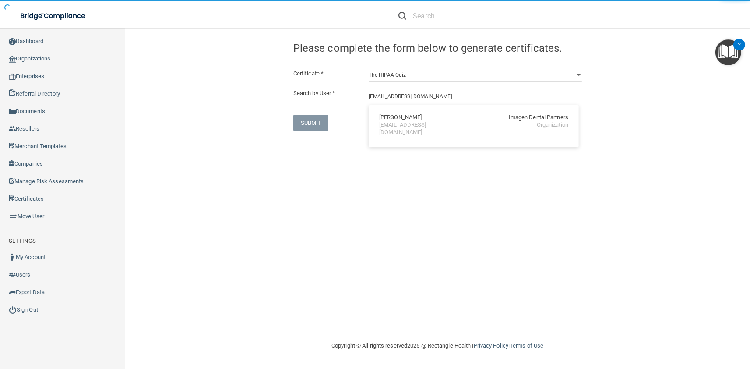
click at [386, 119] on div "Morgan Theis" at bounding box center [400, 117] width 42 height 7
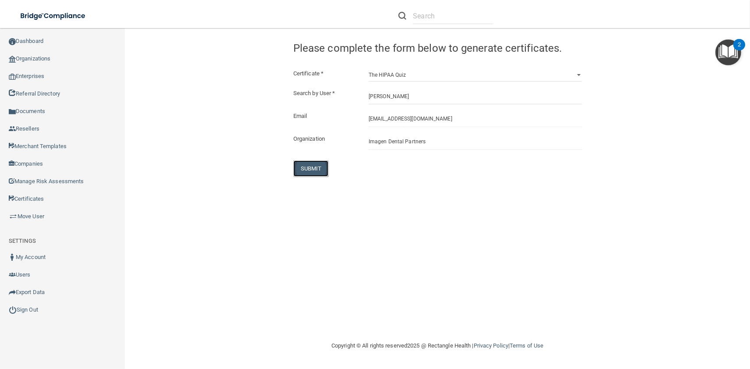
click at [317, 163] on button "SUBMIT" at bounding box center [310, 168] width 35 height 16
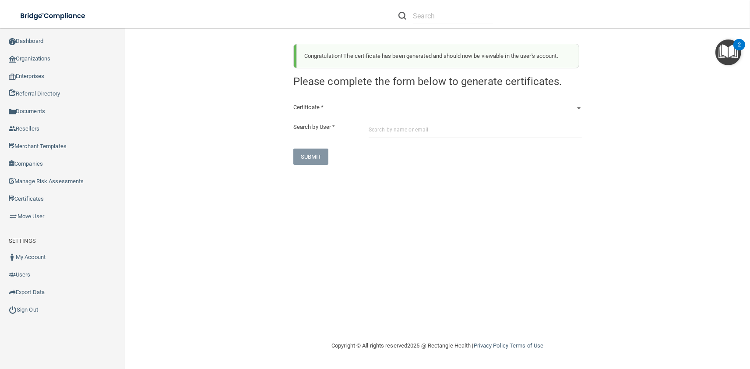
click at [438, 117] on div "Certificate * HIPAA Officer Certification Training OSHA Bloodborne Pathogens OS…" at bounding box center [437, 133] width 288 height 63
click at [369, 102] on select "HIPAA Officer Certification Training OSHA Bloodborne Pathogens OSHA COVID-19 Pr…" at bounding box center [475, 108] width 213 height 13
click at [313, 188] on div "Congratulation! The certificate has been generated and should now be viewable i…" at bounding box center [437, 184] width 590 height 295
click option "HIPAA Officer Certification Training" at bounding box center [0, 0] width 0 height 0
click at [433, 133] on input "text" at bounding box center [475, 130] width 213 height 16
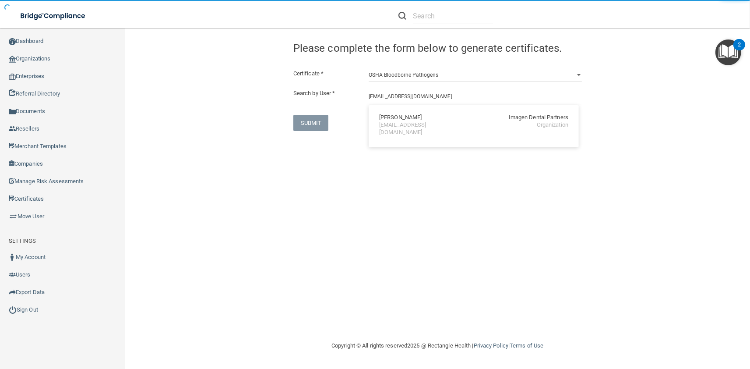
click at [397, 118] on div "[PERSON_NAME]" at bounding box center [400, 117] width 42 height 7
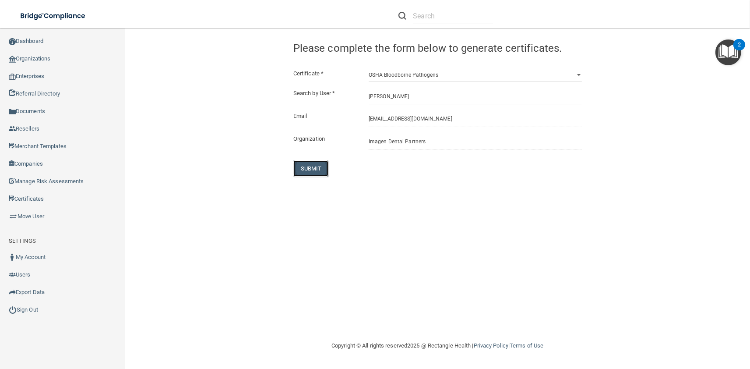
click at [324, 170] on button "SUBMIT" at bounding box center [310, 168] width 35 height 16
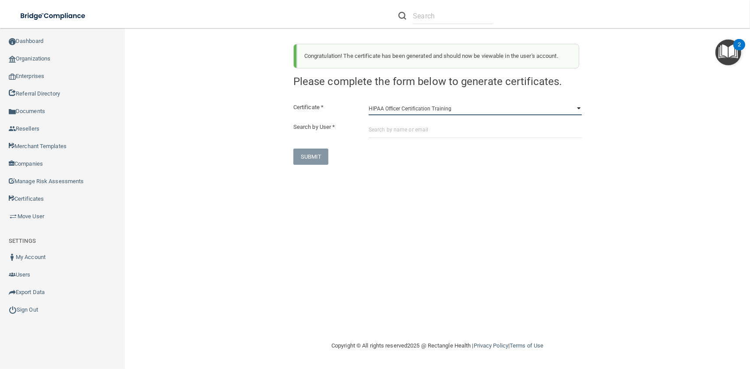
click option "HIPAA Officer Certification Training" at bounding box center [0, 0] width 0 height 0
click at [459, 130] on input "text" at bounding box center [475, 130] width 213 height 16
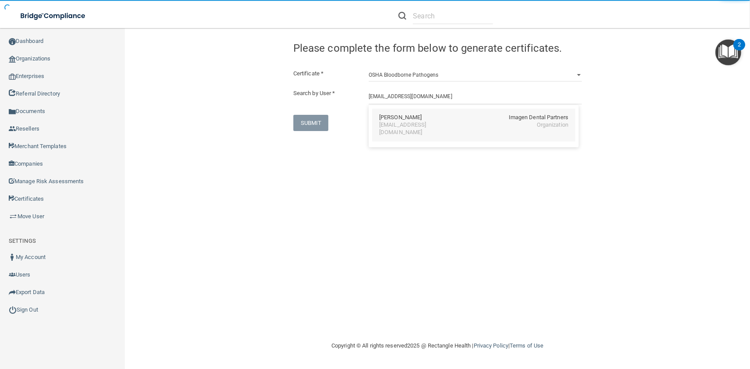
click at [408, 119] on div "Michelle Lasky" at bounding box center [400, 117] width 42 height 7
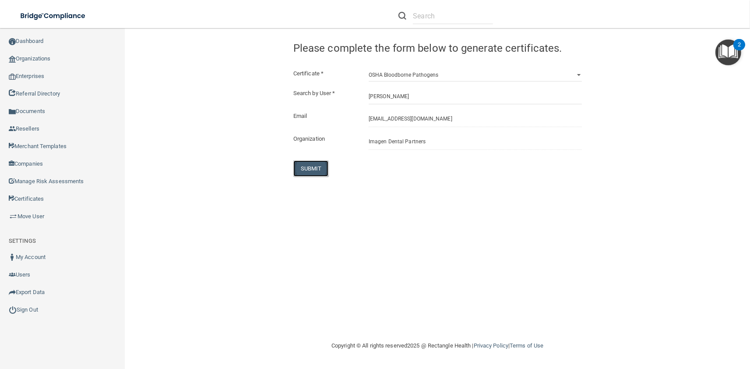
click at [311, 162] on button "SUBMIT" at bounding box center [310, 168] width 35 height 16
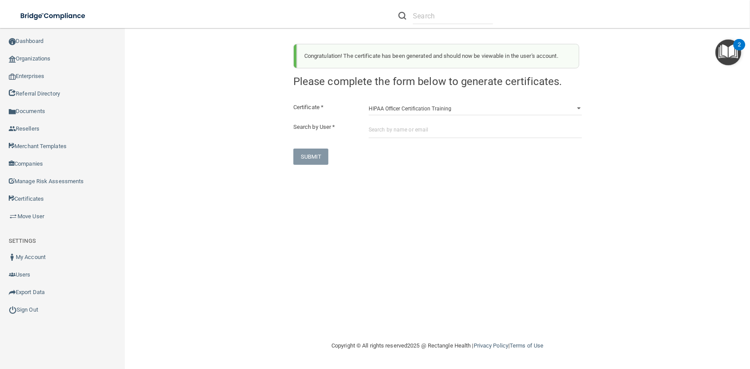
click at [492, 99] on div "Congratulation! The certificate has been generated and should now be viewable i…" at bounding box center [438, 101] width 302 height 128
click at [369, 102] on select "HIPAA Officer Certification Training OSHA Bloodborne Pathogens OSHA COVID-19 Pr…" at bounding box center [475, 108] width 213 height 13
click option "HIPAA Officer Certification Training" at bounding box center [0, 0] width 0 height 0
click at [479, 128] on input "text" at bounding box center [475, 130] width 213 height 16
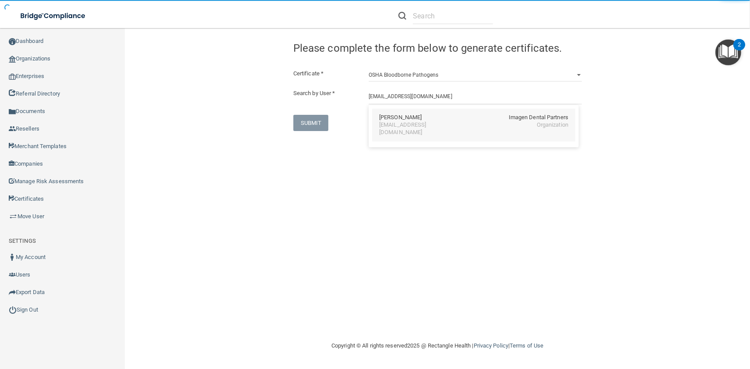
click at [383, 123] on div "dperrin@imagendentalpartners.com" at bounding box center [417, 128] width 76 height 15
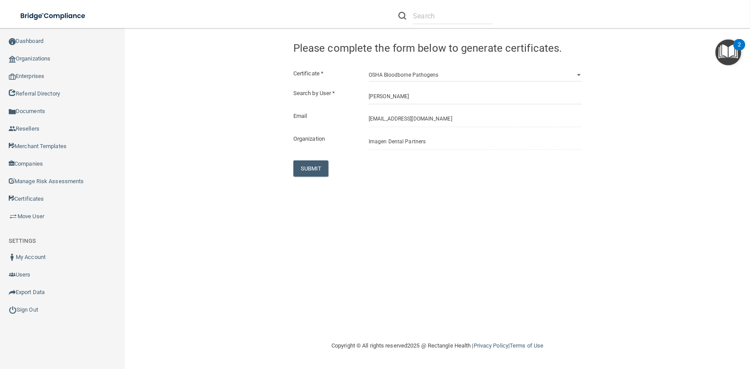
click at [333, 162] on div "SUBMIT" at bounding box center [337, 168] width 101 height 16
click at [326, 163] on button "SUBMIT" at bounding box center [310, 168] width 35 height 16
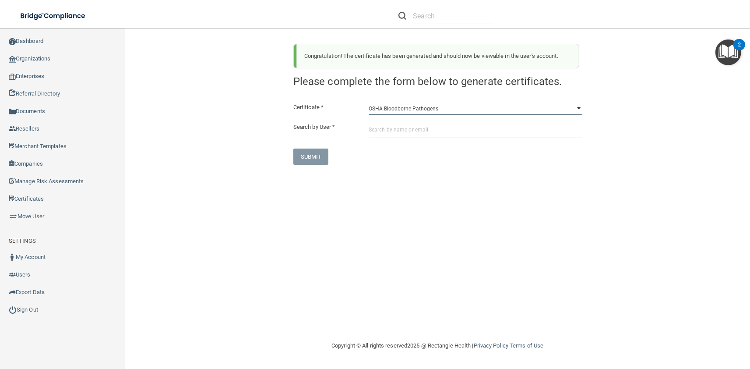
click option "OSHA Bloodborne Pathogens" at bounding box center [0, 0] width 0 height 0
click at [411, 123] on input "text" at bounding box center [475, 130] width 213 height 16
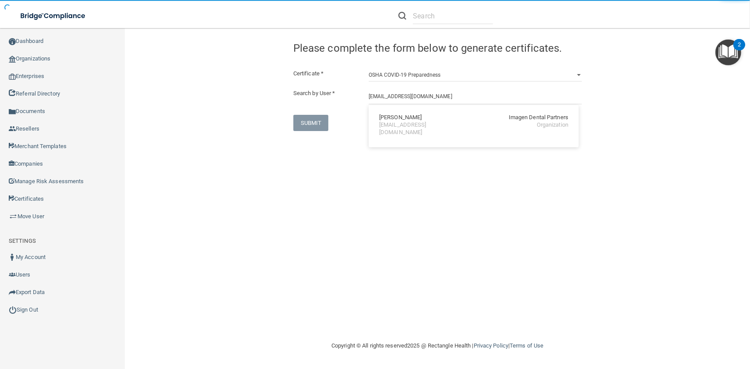
click at [390, 118] on div "Vy Pham" at bounding box center [400, 117] width 42 height 7
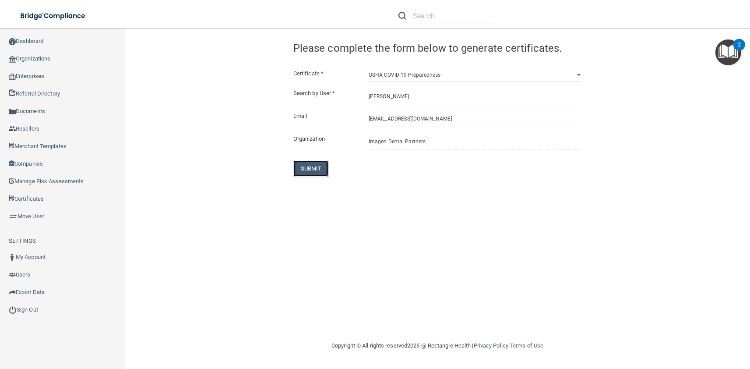
click at [316, 165] on button "SUBMIT" at bounding box center [310, 168] width 35 height 16
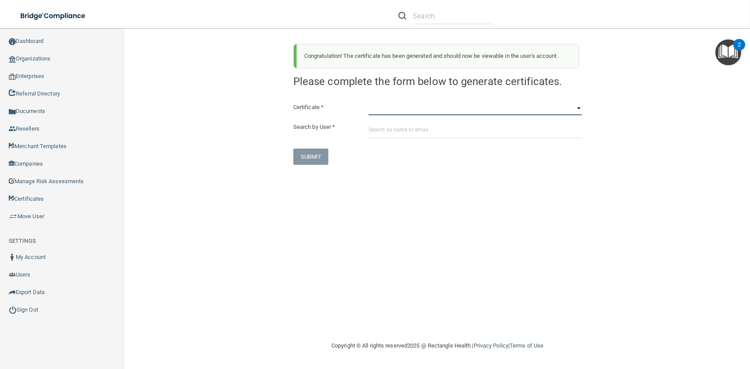
click at [369, 102] on select "HIPAA Officer Certification Training OSHA Bloodborne Pathogens OSHA COVID-19 Pr…" at bounding box center [475, 108] width 213 height 13
click option "OSHA Hazard Communication" at bounding box center [0, 0] width 0 height 0
click at [408, 131] on input "text" at bounding box center [475, 130] width 213 height 16
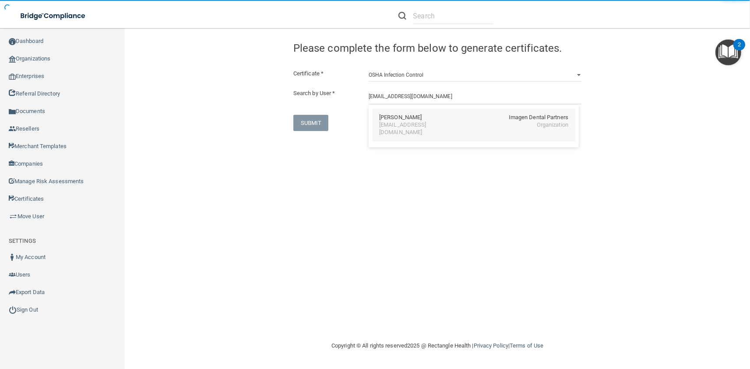
click at [396, 120] on div "Vy Pham" at bounding box center [400, 117] width 42 height 7
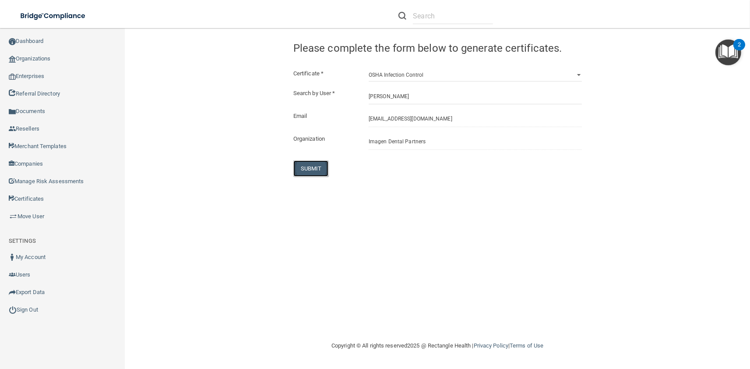
click at [313, 170] on button "SUBMIT" at bounding box center [310, 168] width 35 height 16
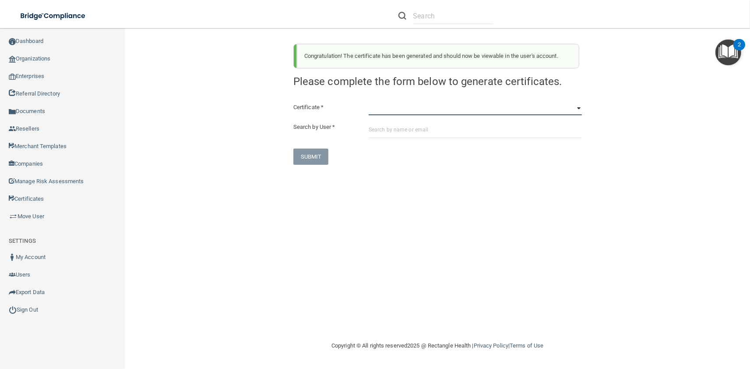
click at [369, 102] on select "HIPAA Officer Certification Training OSHA Bloodborne Pathogens OSHA COVID-19 Pr…" at bounding box center [475, 108] width 213 height 13
click option "OSHA Infection Control" at bounding box center [0, 0] width 0 height 0
click at [407, 142] on div "Certificate * HIPAA Officer Certification Training OSHA Bloodborne Pathogens OS…" at bounding box center [437, 133] width 288 height 63
click at [405, 124] on input "text" at bounding box center [475, 130] width 213 height 16
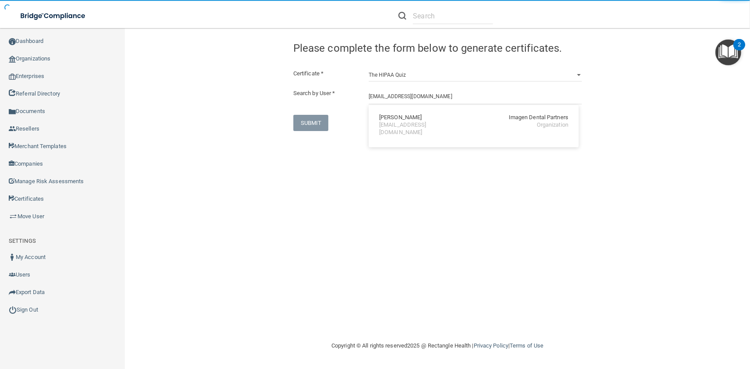
drag, startPoint x: 387, startPoint y: 121, endPoint x: 296, endPoint y: 172, distance: 104.7
click at [387, 121] on div "Vy Pham" at bounding box center [400, 117] width 42 height 7
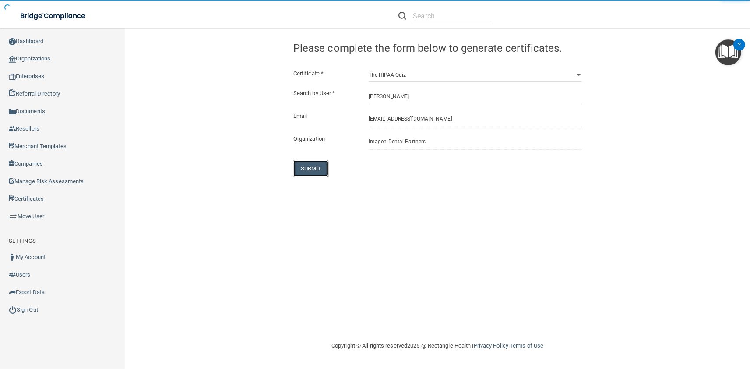
click at [294, 173] on button "SUBMIT" at bounding box center [310, 168] width 35 height 16
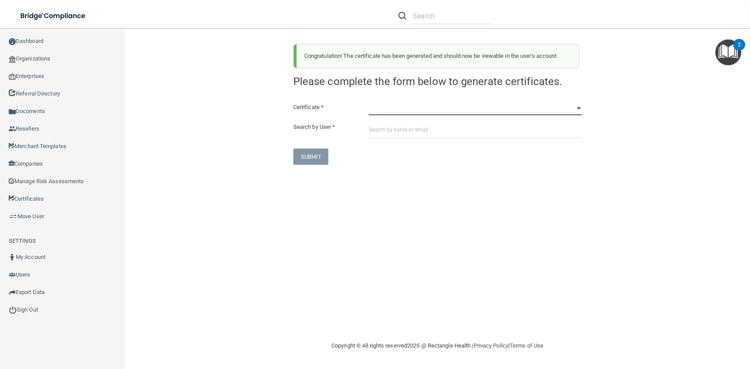
click at [369, 102] on select "HIPAA Officer Certification Training OSHA Bloodborne Pathogens OSHA COVID-19 Pr…" at bounding box center [475, 108] width 213 height 13
click option "OSHA Infection Control" at bounding box center [0, 0] width 0 height 0
click at [414, 141] on div "Certificate * HIPAA Officer Certification Training OSHA Bloodborne Pathogens OS…" at bounding box center [437, 133] width 288 height 63
click at [410, 135] on input "text" at bounding box center [475, 130] width 213 height 16
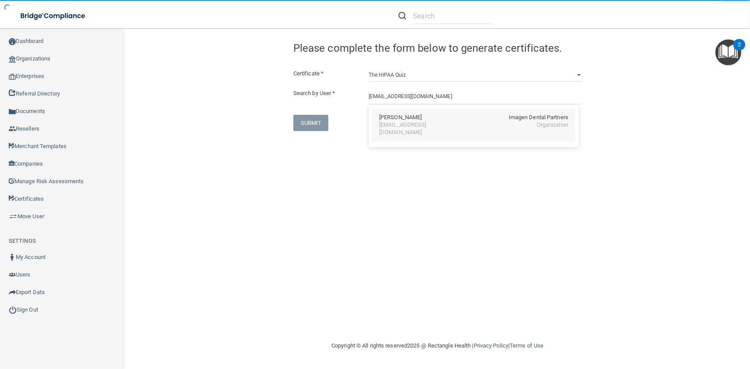
click at [391, 123] on div "2nsingh@imagendentalpartners.com" at bounding box center [417, 128] width 76 height 15
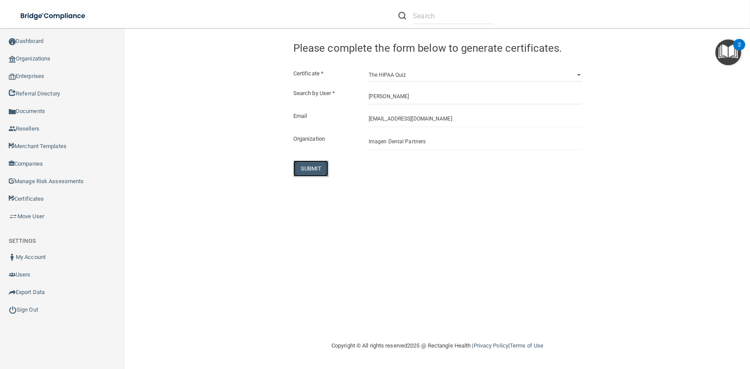
click at [295, 167] on button "SUBMIT" at bounding box center [310, 168] width 35 height 16
click at [369, 68] on select "HIPAA Officer Certification Training OSHA Bloodborne Pathogens OSHA COVID-19 Pr…" at bounding box center [475, 74] width 213 height 13
click option "OSHA Bloodborne Pathogens" at bounding box center [0, 0] width 0 height 0
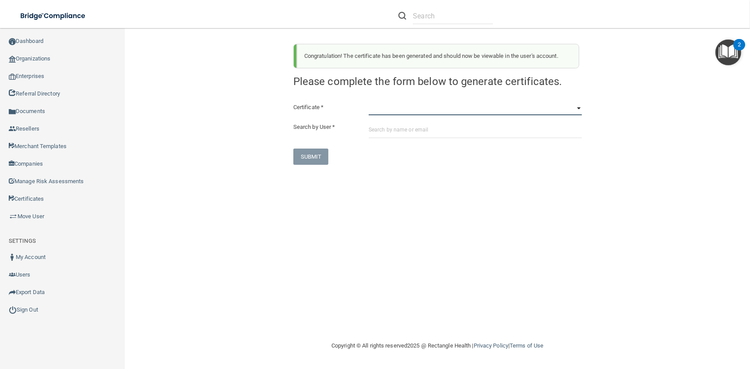
click at [369, 102] on select "HIPAA Officer Certification Training OSHA Bloodborne Pathogens OSHA COVID-19 Pr…" at bounding box center [475, 108] width 213 height 13
click option "OSHA Bloodborne Pathogens" at bounding box center [0, 0] width 0 height 0
click at [389, 127] on input "text" at bounding box center [475, 130] width 213 height 16
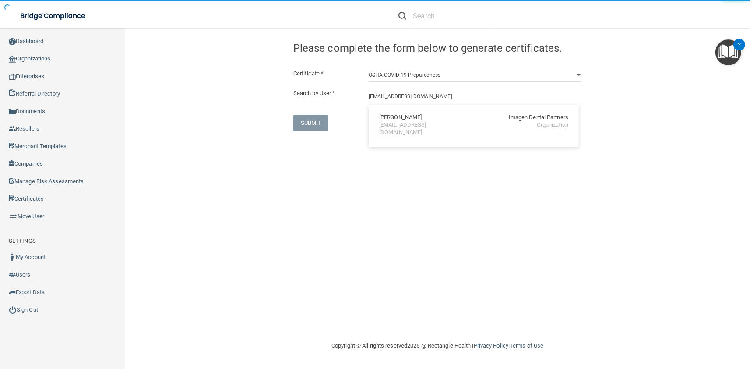
click at [386, 118] on div "Nilam Singh" at bounding box center [400, 117] width 42 height 7
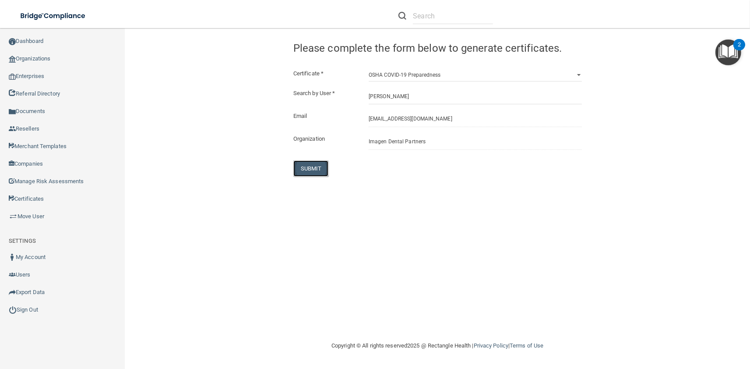
click at [317, 162] on button "SUBMIT" at bounding box center [310, 168] width 35 height 16
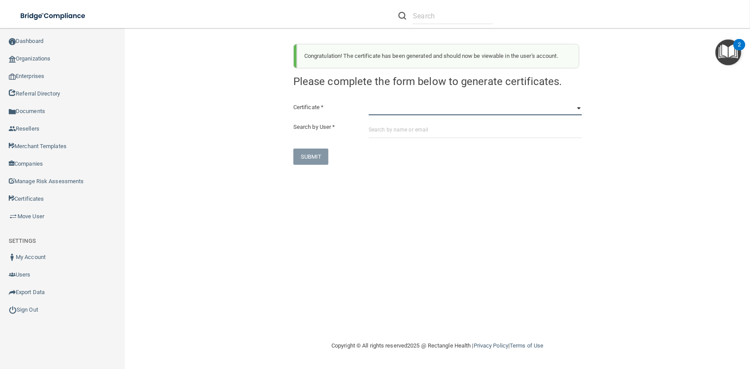
click at [369, 102] on select "HIPAA Officer Certification Training OSHA Bloodborne Pathogens OSHA COVID-19 Pr…" at bounding box center [475, 108] width 213 height 13
click option "OSHA Bloodborne Pathogens" at bounding box center [0, 0] width 0 height 0
click at [443, 134] on input "text" at bounding box center [475, 130] width 213 height 16
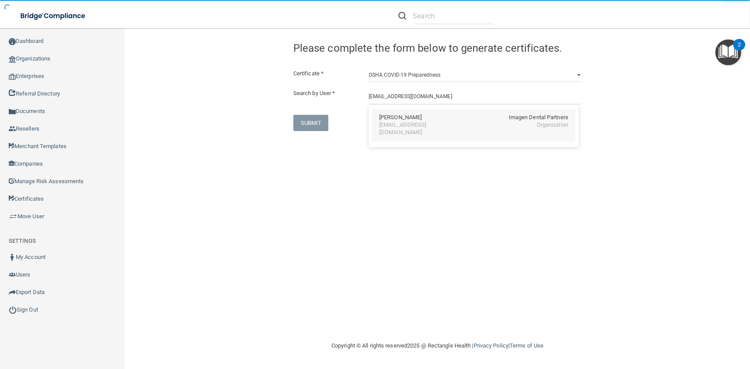
click at [389, 122] on div "Louise Tokosch Imagen Dental Partners ltokosch@imagendentalpartners.com Organiz…" at bounding box center [473, 125] width 203 height 33
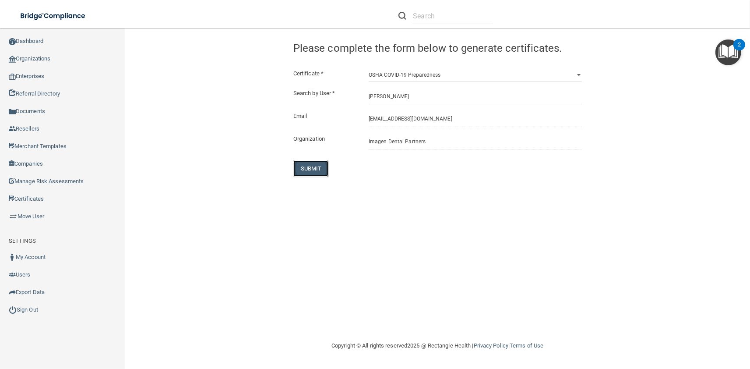
click at [325, 171] on button "SUBMIT" at bounding box center [310, 168] width 35 height 16
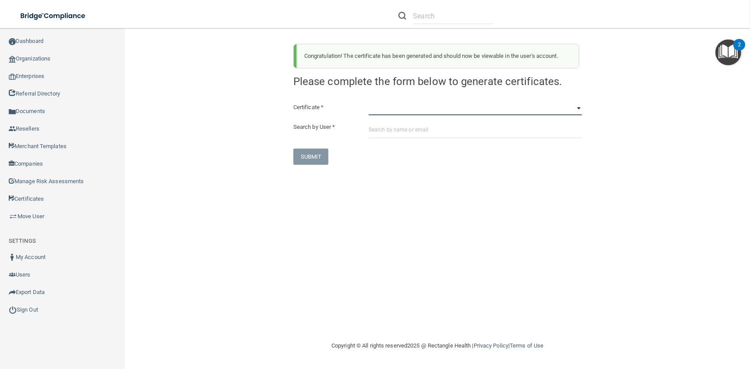
click at [369, 102] on select "HIPAA Officer Certification Training OSHA Bloodborne Pathogens OSHA COVID-19 Pr…" at bounding box center [475, 108] width 213 height 13
click option "OSHA Hazard Communication" at bounding box center [0, 0] width 0 height 0
click at [403, 133] on input "text" at bounding box center [475, 130] width 213 height 16
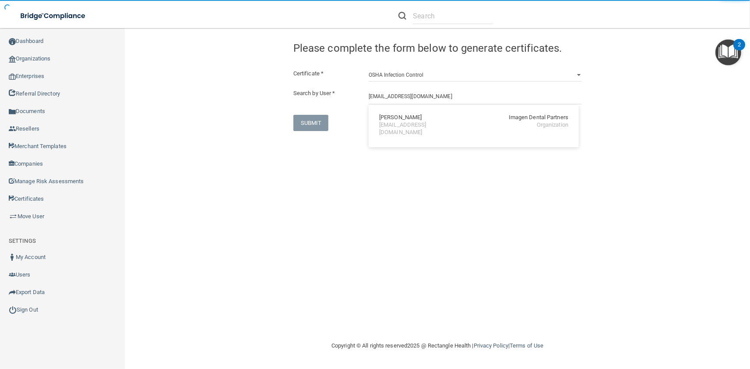
click at [398, 123] on div "ltokosch@imagendentalpartners.com" at bounding box center [417, 128] width 76 height 15
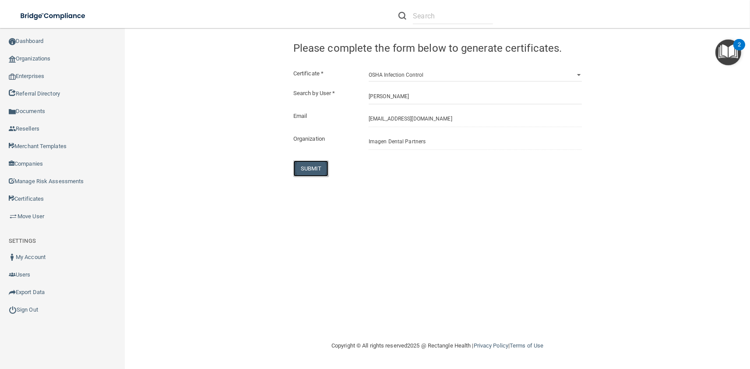
click at [313, 170] on button "SUBMIT" at bounding box center [310, 168] width 35 height 16
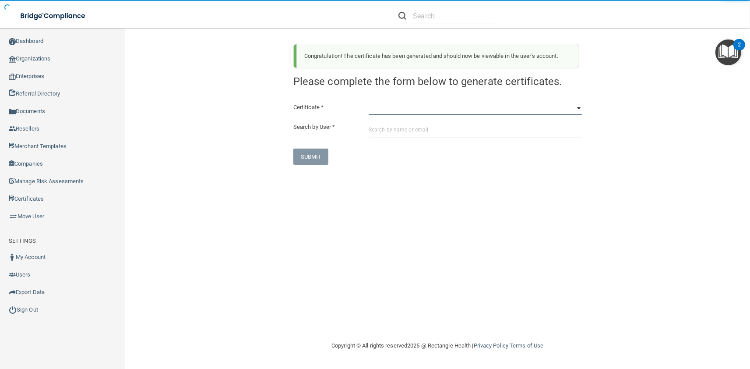
click at [369, 102] on select "HIPAA Officer Certification Training OSHA Bloodborne Pathogens OSHA COVID-19 Pr…" at bounding box center [475, 108] width 213 height 13
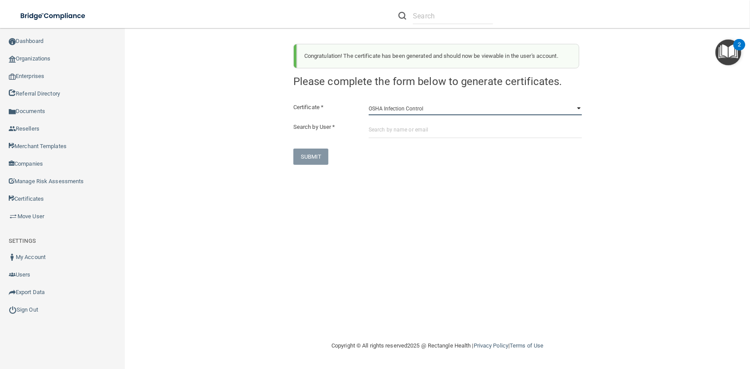
click option "OSHA Infection Control" at bounding box center [0, 0] width 0 height 0
click at [406, 121] on div "Certificate * HIPAA Officer Certification Training OSHA Bloodborne Pathogens OS…" at bounding box center [437, 133] width 288 height 63
click at [406, 125] on input "text" at bounding box center [475, 130] width 213 height 16
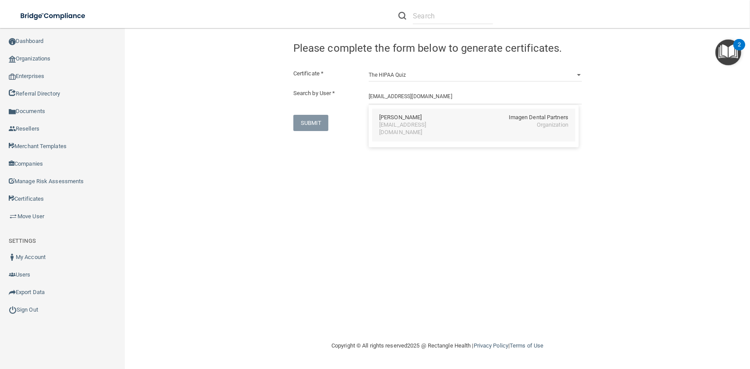
click at [385, 123] on div "ltokosch@imagendentalpartners.com" at bounding box center [417, 128] width 76 height 15
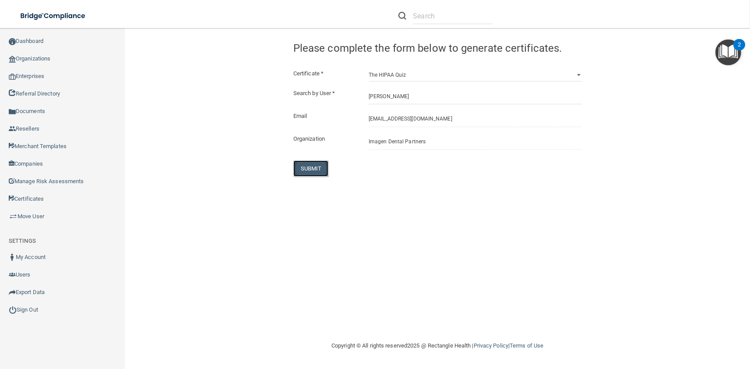
click at [310, 173] on button "SUBMIT" at bounding box center [310, 168] width 35 height 16
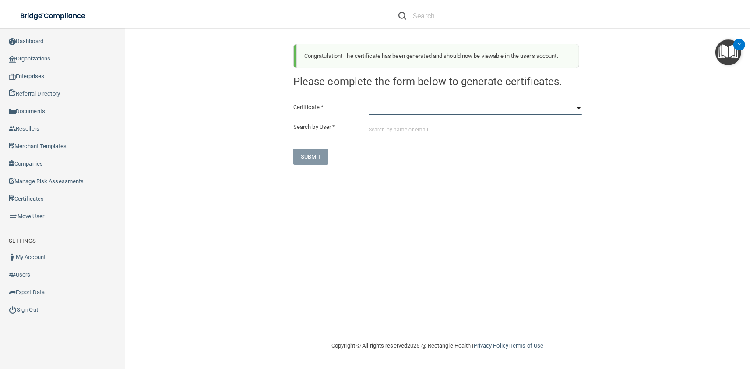
click at [369, 102] on select "HIPAA Officer Certification Training OSHA Bloodborne Pathogens OSHA COVID-19 Pr…" at bounding box center [475, 108] width 213 height 13
click option "OSHA Bloodborne Pathogens" at bounding box center [0, 0] width 0 height 0
click at [397, 134] on input "text" at bounding box center [475, 130] width 213 height 16
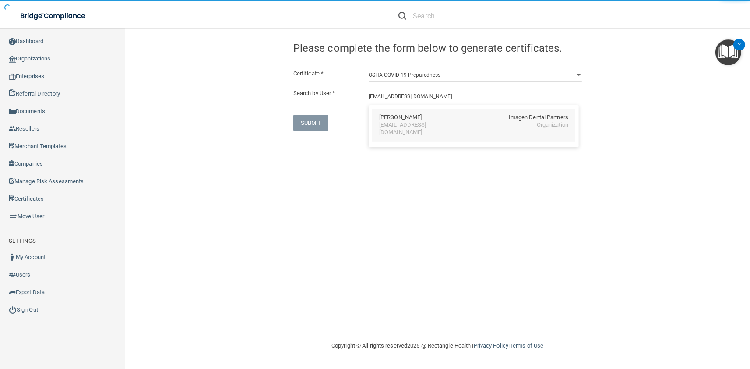
click at [383, 123] on div "stule@imagendentalpartners.com" at bounding box center [417, 128] width 76 height 15
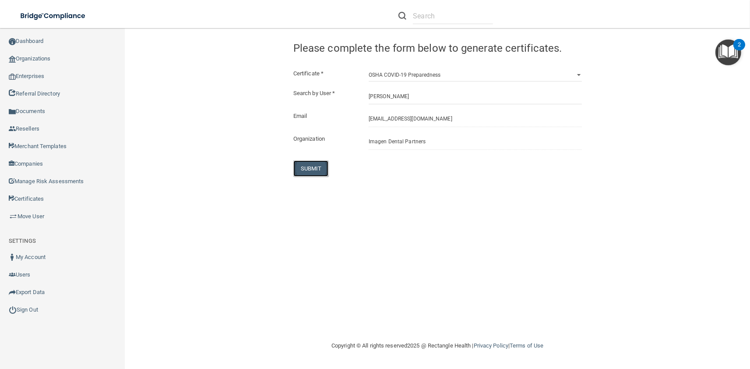
click at [317, 161] on button "SUBMIT" at bounding box center [310, 168] width 35 height 16
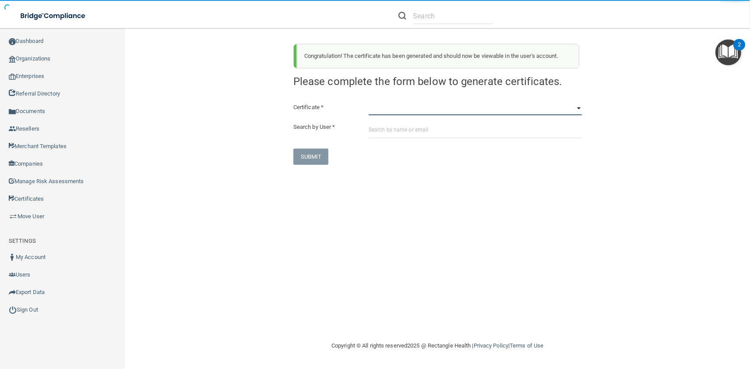
click at [369, 102] on select "HIPAA Officer Certification Training OSHA Bloodborne Pathogens OSHA COVID-19 Pr…" at bounding box center [475, 108] width 213 height 13
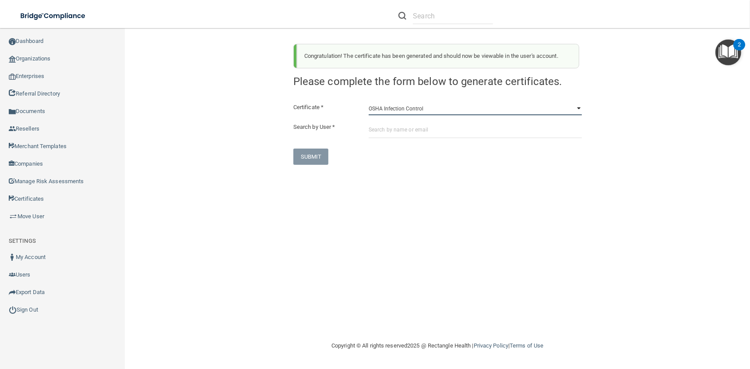
click option "OSHA Infection Control" at bounding box center [0, 0] width 0 height 0
click at [369, 102] on select "HIPAA Officer Certification Training OSHA Bloodborne Pathogens OSHA COVID-19 Pr…" at bounding box center [475, 108] width 213 height 13
click option "OSHA Hazard Communication" at bounding box center [0, 0] width 0 height 0
click at [403, 126] on input "text" at bounding box center [475, 130] width 213 height 16
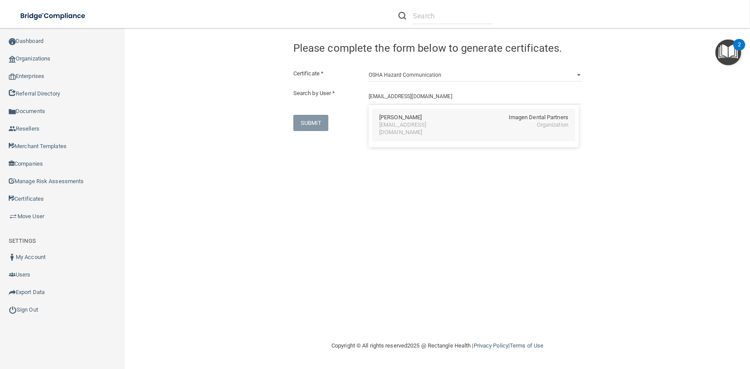
click at [394, 128] on div "stule@imagendentalpartners.com" at bounding box center [417, 128] width 76 height 15
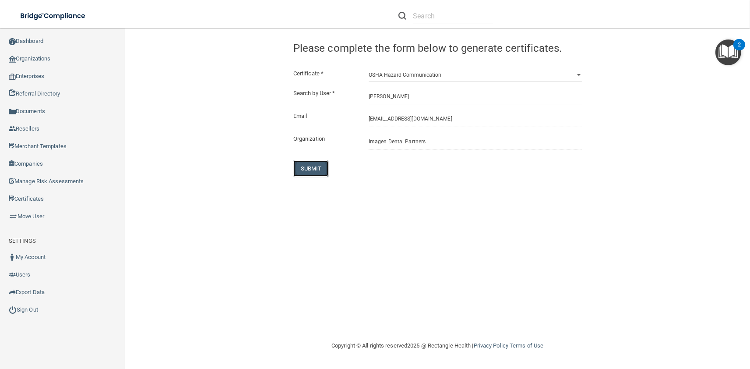
click at [316, 165] on button "SUBMIT" at bounding box center [310, 168] width 35 height 16
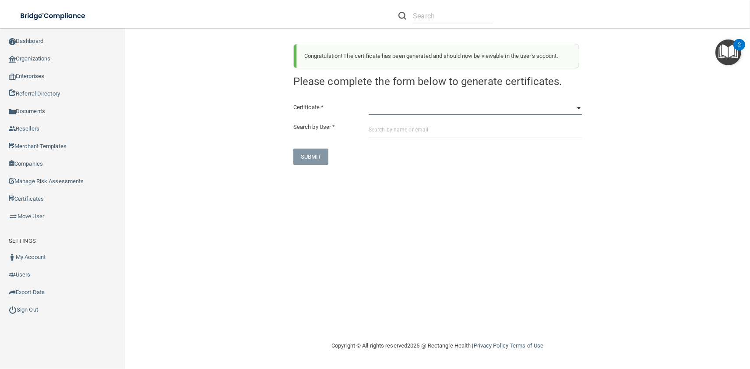
click at [369, 102] on select "HIPAA Officer Certification Training OSHA Bloodborne Pathogens OSHA COVID-19 Pr…" at bounding box center [475, 108] width 213 height 13
click option "OSHA Infection Control" at bounding box center [0, 0] width 0 height 0
click at [409, 132] on input "text" at bounding box center [475, 130] width 213 height 16
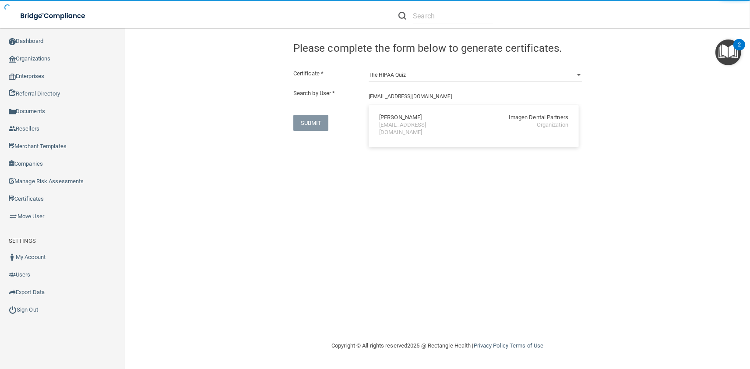
click at [402, 122] on div "stule@imagendentalpartners.com" at bounding box center [417, 128] width 76 height 15
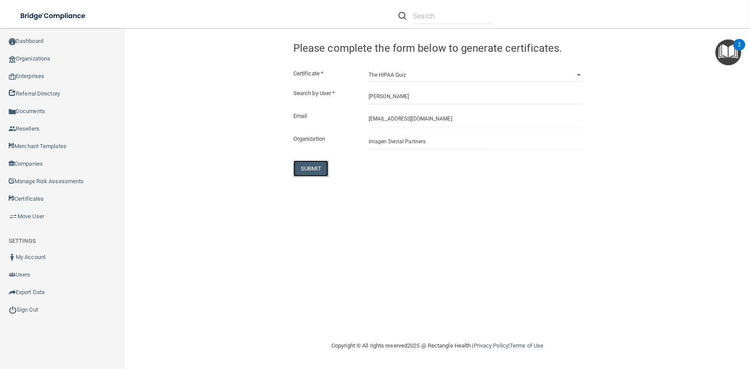
click at [308, 168] on button "SUBMIT" at bounding box center [310, 168] width 35 height 16
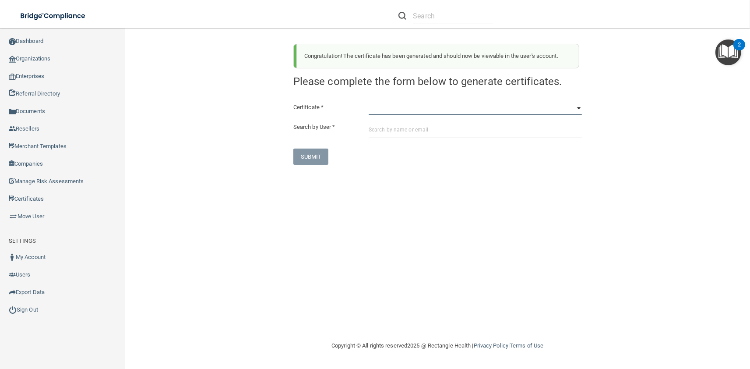
click at [369, 102] on select "HIPAA Officer Certification Training OSHA Bloodborne Pathogens OSHA COVID-19 Pr…" at bounding box center [475, 108] width 213 height 13
click option "OSHA Bloodborne Pathogens" at bounding box center [0, 0] width 0 height 0
click at [451, 132] on input "text" at bounding box center [475, 130] width 213 height 16
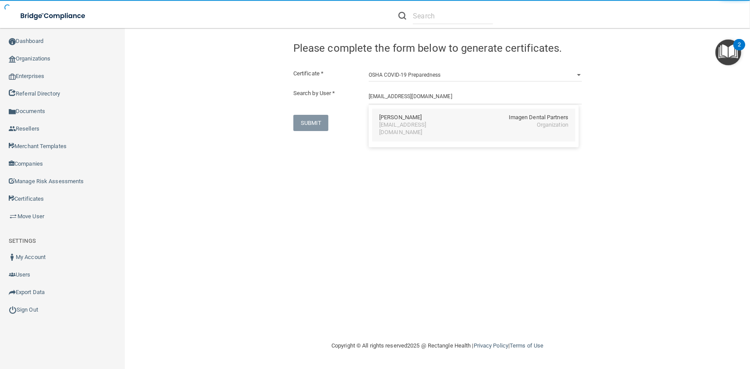
click at [423, 127] on div "jvincent@imagendentalpartners.com" at bounding box center [417, 128] width 76 height 15
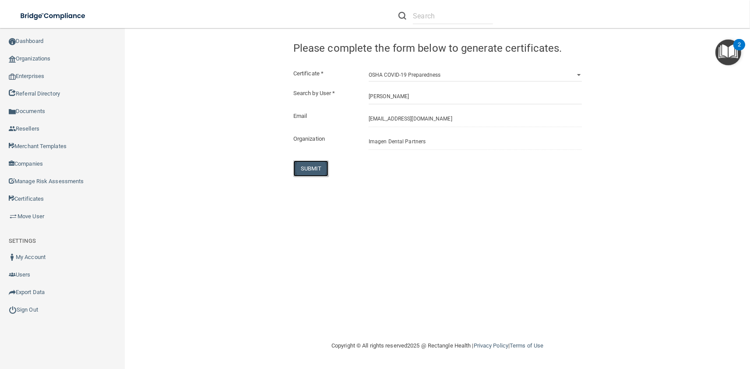
click at [306, 167] on button "SUBMIT" at bounding box center [310, 168] width 35 height 16
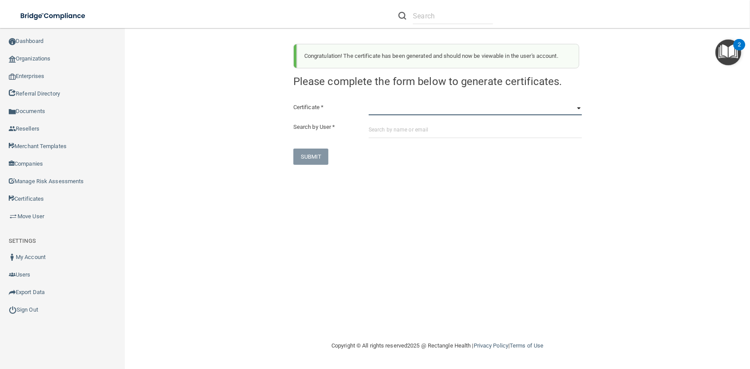
click at [369, 102] on select "HIPAA Officer Certification Training OSHA Bloodborne Pathogens OSHA COVID-19 Pr…" at bounding box center [475, 108] width 213 height 13
click option "OSHA Hazard Communication" at bounding box center [0, 0] width 0 height 0
click at [369, 102] on select "HIPAA Officer Certification Training OSHA Bloodborne Pathogens OSHA COVID-19 Pr…" at bounding box center [475, 108] width 213 height 13
click at [353, 131] on label "Search by User *" at bounding box center [324, 127] width 75 height 11
click at [394, 130] on input "text" at bounding box center [475, 130] width 213 height 16
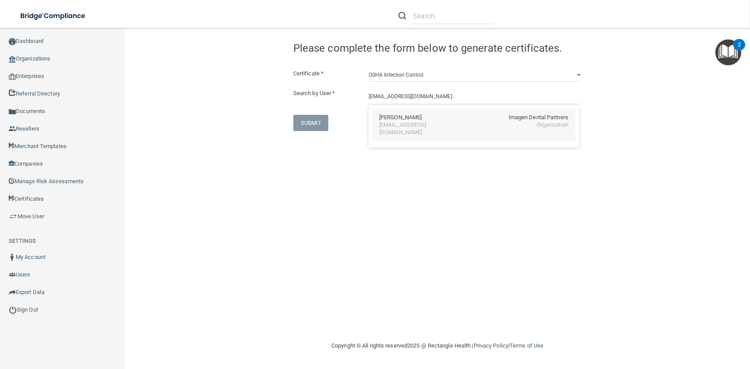
click at [397, 127] on div "jvincent@imagendentalpartners.com" at bounding box center [417, 128] width 76 height 15
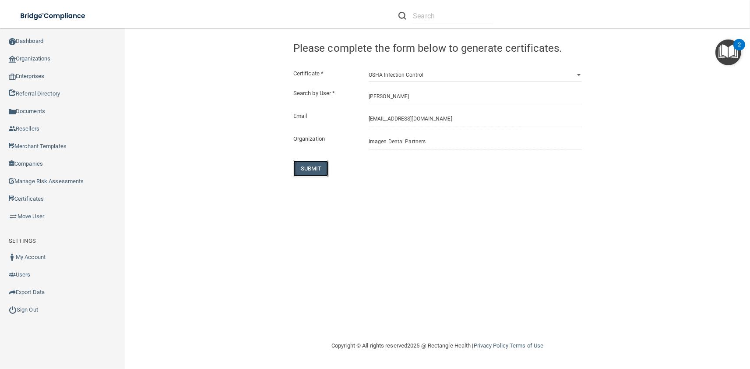
click at [320, 165] on button "SUBMIT" at bounding box center [310, 168] width 35 height 16
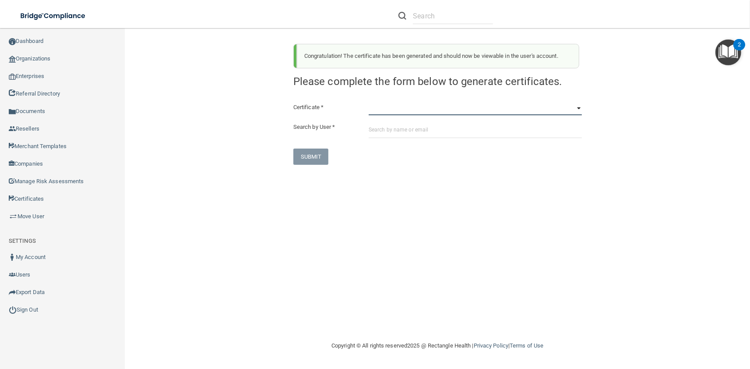
click at [369, 102] on select "HIPAA Officer Certification Training OSHA Bloodborne Pathogens OSHA COVID-19 Pr…" at bounding box center [475, 108] width 213 height 13
click option "OSHA Infection Control" at bounding box center [0, 0] width 0 height 0
click at [401, 133] on input "text" at bounding box center [475, 130] width 213 height 16
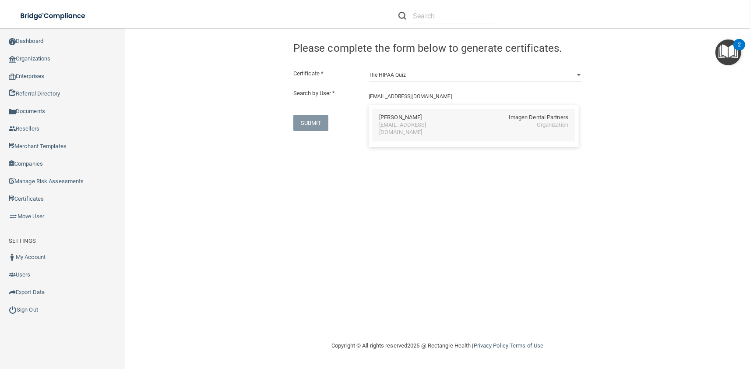
click at [401, 133] on div "Johanna Vincent Imagen Dental Partners jvincent@imagendentalpartners.com Organi…" at bounding box center [473, 125] width 203 height 33
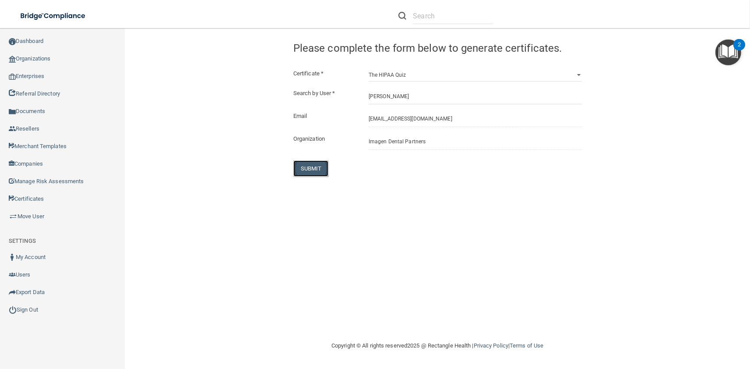
click at [325, 172] on button "SUBMIT" at bounding box center [310, 168] width 35 height 16
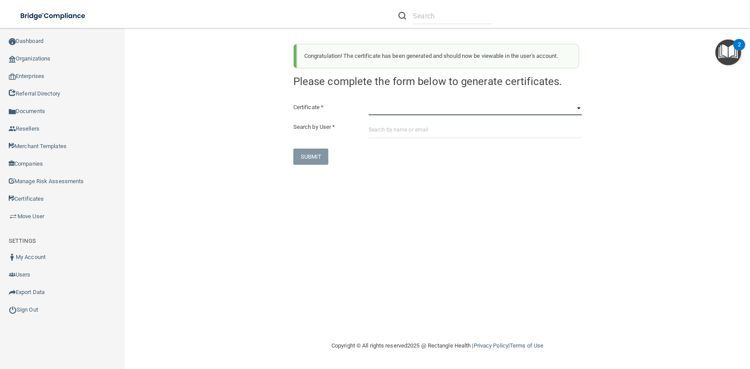
click at [369, 102] on select "HIPAA Officer Certification Training OSHA Bloodborne Pathogens OSHA COVID-19 Pr…" at bounding box center [475, 108] width 213 height 13
click option "OSHA Bloodborne Pathogens" at bounding box center [0, 0] width 0 height 0
click at [401, 128] on input "text" at bounding box center [475, 130] width 213 height 16
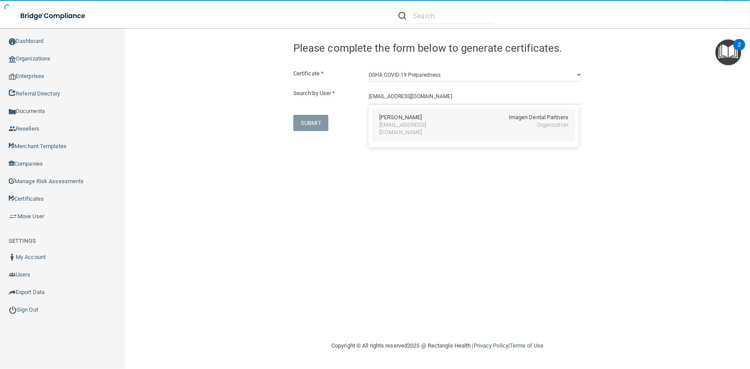
click at [393, 125] on div "nvoelker@imagendentalpartners.com" at bounding box center [417, 128] width 76 height 15
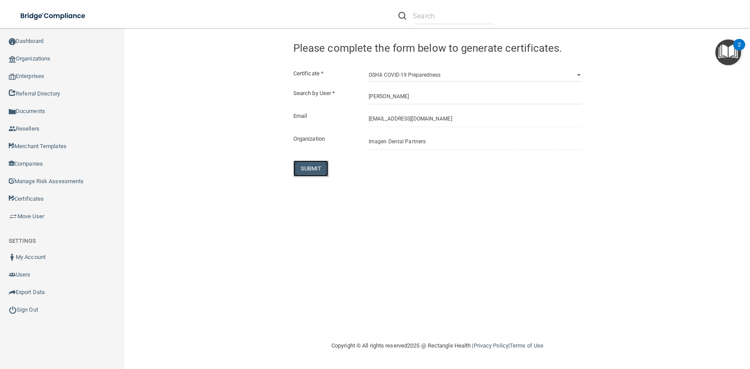
click at [320, 166] on button "SUBMIT" at bounding box center [310, 168] width 35 height 16
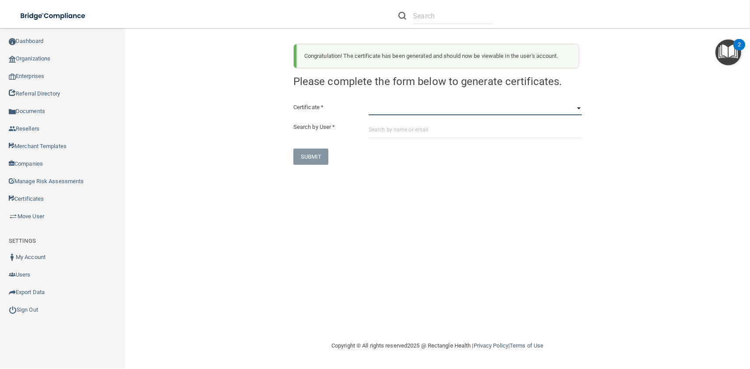
click at [369, 102] on select "HIPAA Officer Certification Training OSHA Bloodborne Pathogens OSHA COVID-19 Pr…" at bounding box center [475, 108] width 213 height 13
click option "OSHA Hazard Communication" at bounding box center [0, 0] width 0 height 0
click at [393, 124] on input "text" at bounding box center [475, 130] width 213 height 16
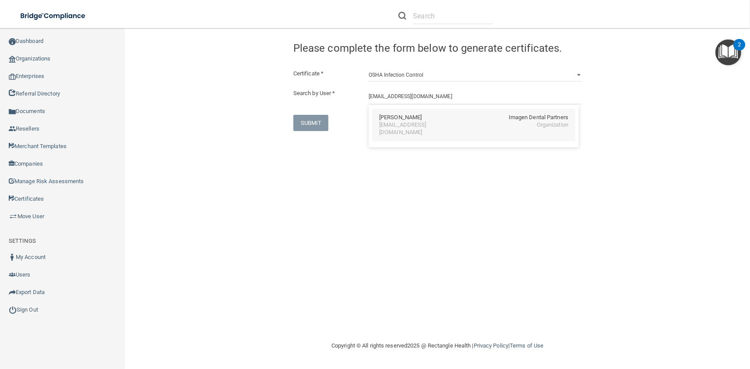
click at [389, 130] on div "Nina Voelker Imagen Dental Partners nvoelker@imagendentalpartners.com Organizat…" at bounding box center [473, 125] width 203 height 33
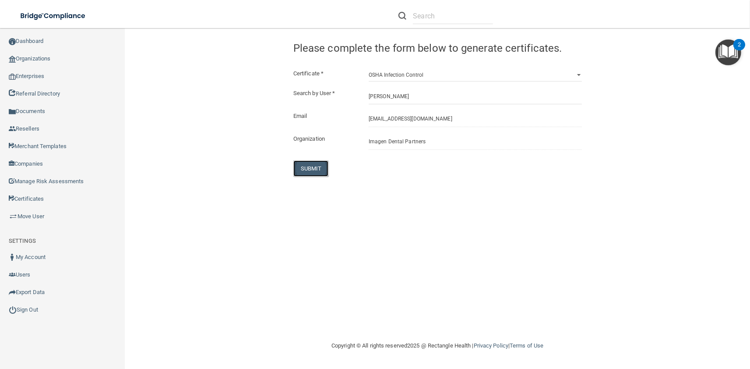
click at [319, 166] on button "SUBMIT" at bounding box center [310, 168] width 35 height 16
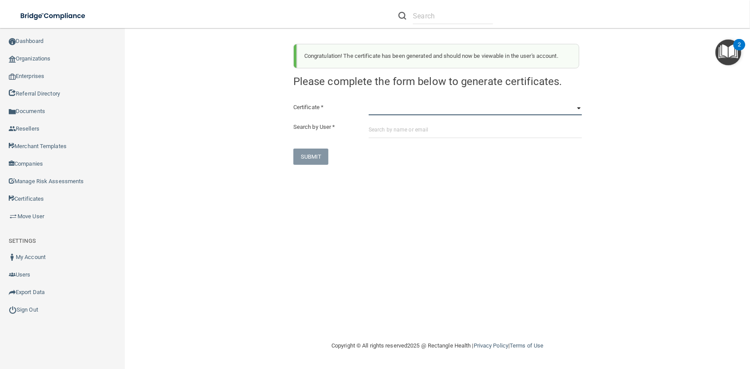
click at [369, 102] on select "HIPAA Officer Certification Training OSHA Bloodborne Pathogens OSHA COVID-19 Pr…" at bounding box center [475, 108] width 213 height 13
click option "OSHA Infection Control" at bounding box center [0, 0] width 0 height 0
click at [406, 131] on input "text" at bounding box center [475, 130] width 213 height 16
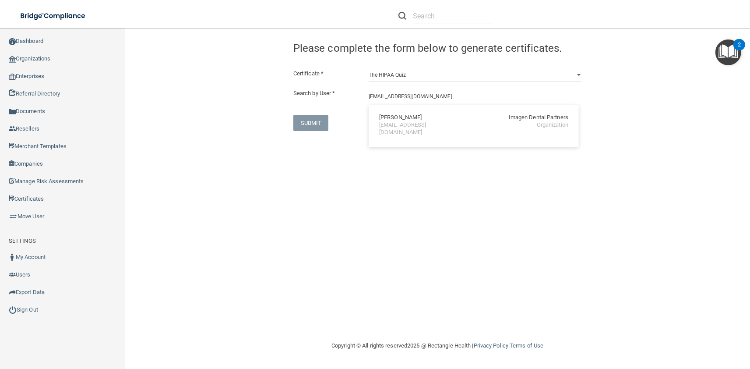
click at [397, 134] on div "Nina Voelker Imagen Dental Partners nvoelker@imagendentalpartners.com Organizat…" at bounding box center [474, 126] width 210 height 42
click at [388, 100] on input "nvoelker@imagendentalpartners.com" at bounding box center [475, 96] width 213 height 16
click at [394, 122] on div "nvoelker@imagendentalpartners.com" at bounding box center [417, 128] width 76 height 15
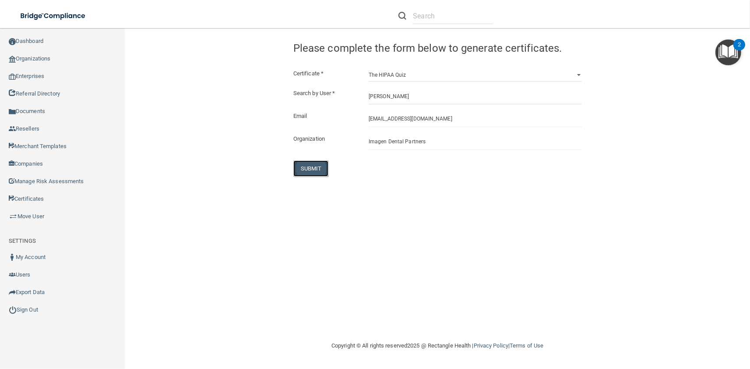
click at [315, 169] on button "SUBMIT" at bounding box center [310, 168] width 35 height 16
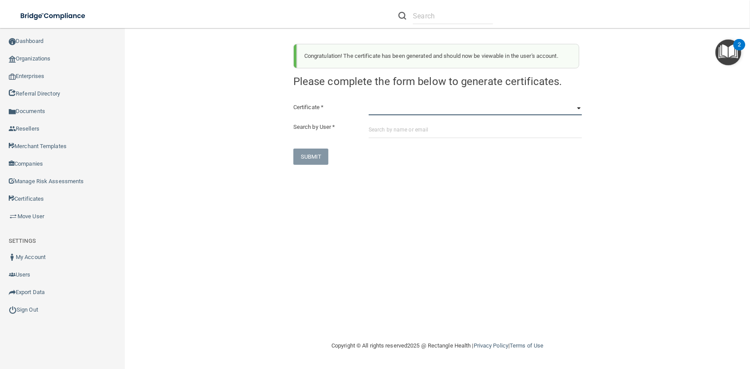
click at [369, 102] on select "HIPAA Officer Certification Training OSHA Bloodborne Pathogens OSHA COVID-19 Pr…" at bounding box center [475, 108] width 213 height 13
click option "OSHA Bloodborne Pathogens" at bounding box center [0, 0] width 0 height 0
click at [436, 132] on input "text" at bounding box center [475, 130] width 213 height 16
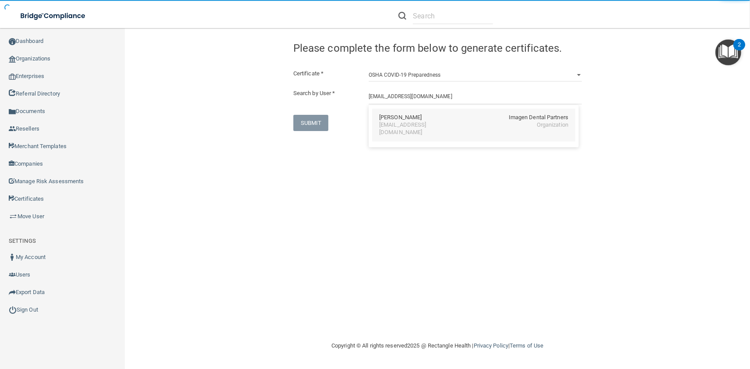
click at [415, 119] on div "Virunya Vu Imagen Dental Partners" at bounding box center [473, 117] width 189 height 7
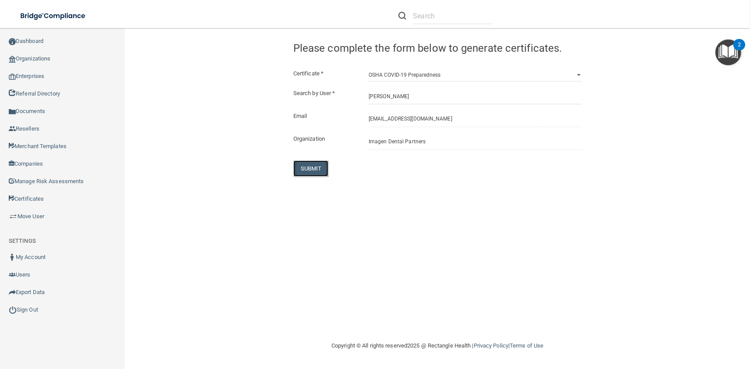
click at [319, 176] on button "SUBMIT" at bounding box center [310, 168] width 35 height 16
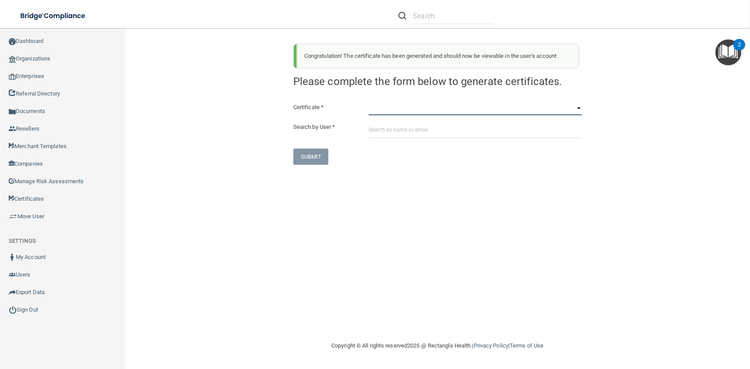
click at [369, 102] on select "HIPAA Officer Certification Training OSHA Bloodborne Pathogens OSHA COVID-19 Pr…" at bounding box center [475, 108] width 213 height 13
click option "OSHA Hazard Communication" at bounding box center [0, 0] width 0 height 0
click at [420, 122] on input "text" at bounding box center [475, 130] width 213 height 16
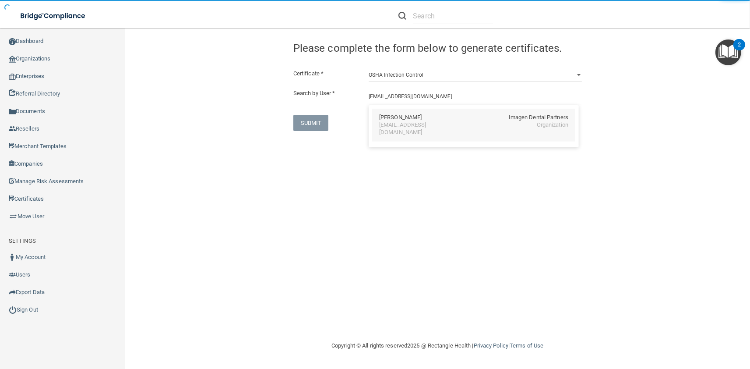
click at [413, 126] on div "vvu@imagendentalpartners.com" at bounding box center [417, 128] width 76 height 15
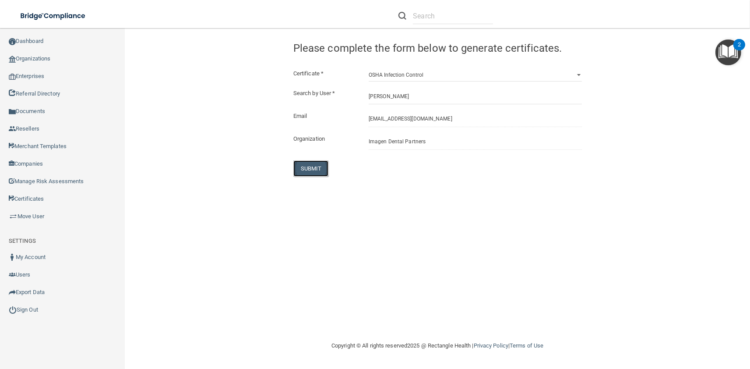
click at [318, 171] on button "SUBMIT" at bounding box center [310, 168] width 35 height 16
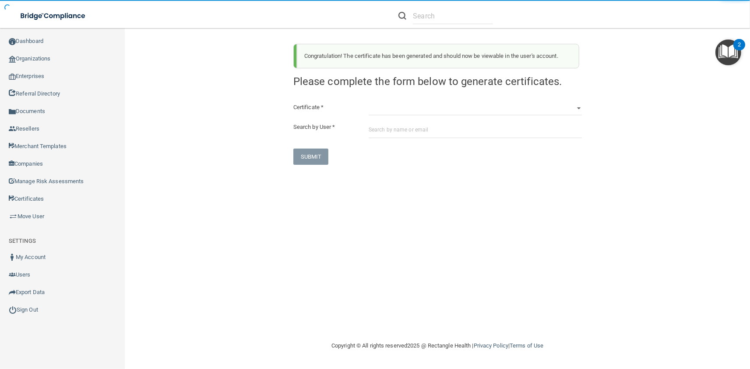
click at [408, 120] on div "Certificate * HIPAA Officer Certification Training OSHA Bloodborne Pathogens OS…" at bounding box center [437, 133] width 288 height 63
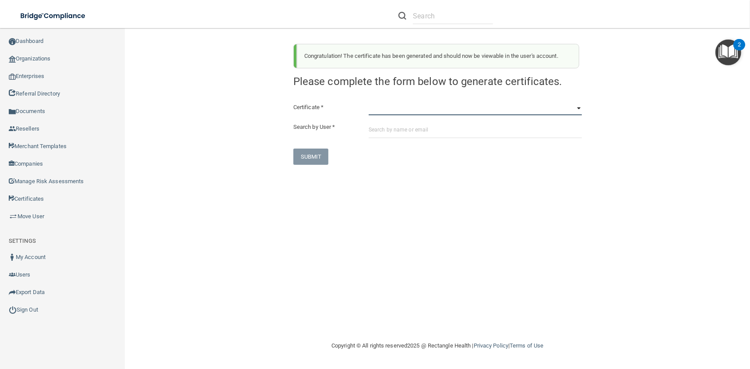
click at [369, 102] on select "HIPAA Officer Certification Training OSHA Bloodborne Pathogens OSHA COVID-19 Pr…" at bounding box center [475, 108] width 213 height 13
click option "OSHA Infection Control" at bounding box center [0, 0] width 0 height 0
click at [422, 133] on input "text" at bounding box center [475, 130] width 213 height 16
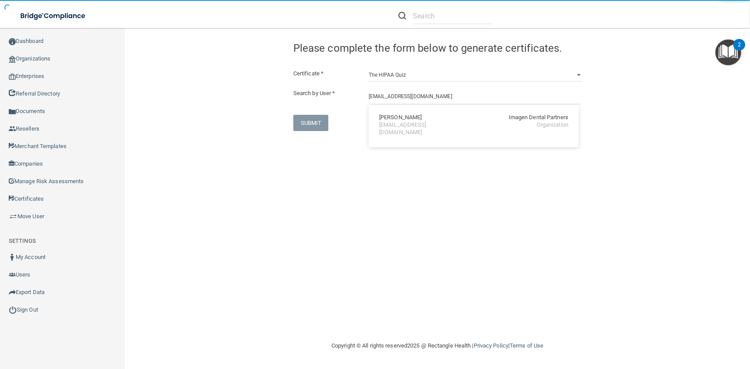
click at [414, 119] on div "Virunya Vu Imagen Dental Partners" at bounding box center [473, 117] width 189 height 7
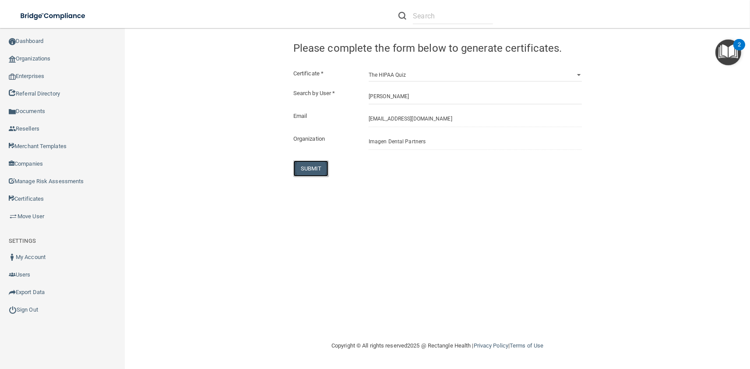
click at [308, 172] on button "SUBMIT" at bounding box center [310, 168] width 35 height 16
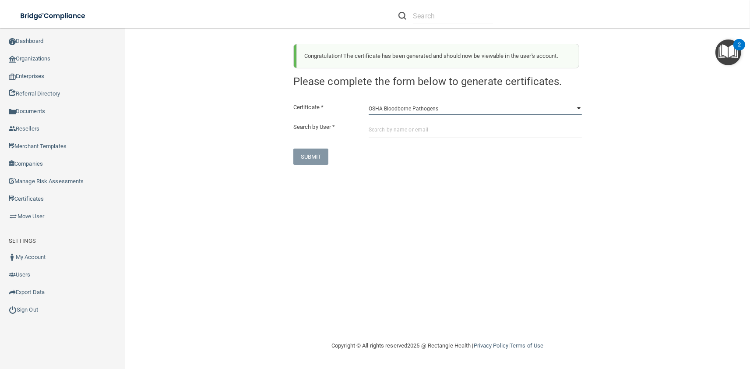
click option "OSHA Bloodborne Pathogens" at bounding box center [0, 0] width 0 height 0
click at [405, 136] on input "text" at bounding box center [475, 130] width 213 height 16
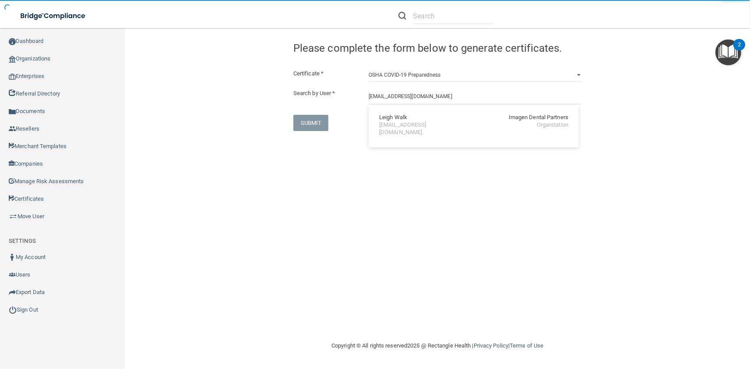
click at [405, 135] on div "Leigh Walk Imagen Dental Partners lwalk@imagendentalpartners.com Organization" at bounding box center [474, 126] width 210 height 42
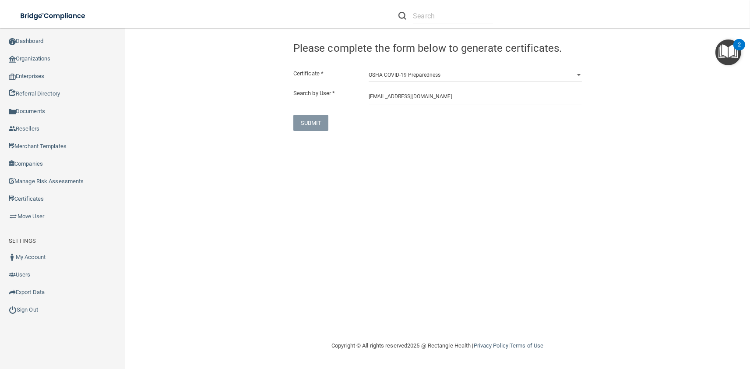
click at [402, 127] on div "SUBMIT" at bounding box center [438, 123] width 302 height 16
click at [391, 89] on input "lwalk@imagendentalpartners.com" at bounding box center [475, 96] width 213 height 16
click at [403, 113] on div "Leigh Walk Imagen Dental Partners lwalk@imagendentalpartners.com Organization" at bounding box center [473, 125] width 203 height 33
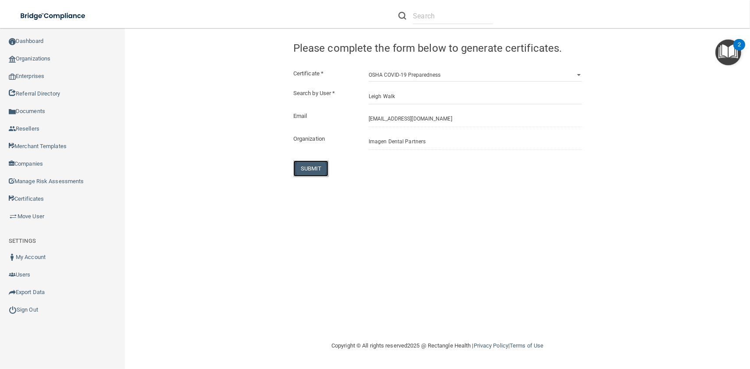
click at [320, 163] on button "SUBMIT" at bounding box center [310, 168] width 35 height 16
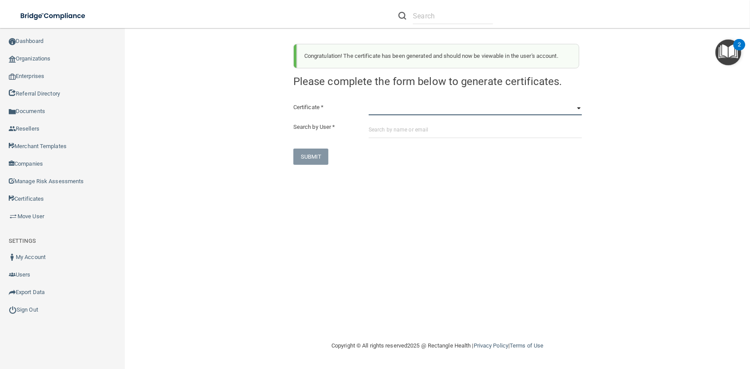
click at [369, 102] on select "HIPAA Officer Certification Training OSHA Bloodborne Pathogens OSHA COVID-19 Pr…" at bounding box center [475, 108] width 213 height 13
click option "OSHA Hazard Communication" at bounding box center [0, 0] width 0 height 0
click at [433, 133] on input "text" at bounding box center [475, 130] width 213 height 16
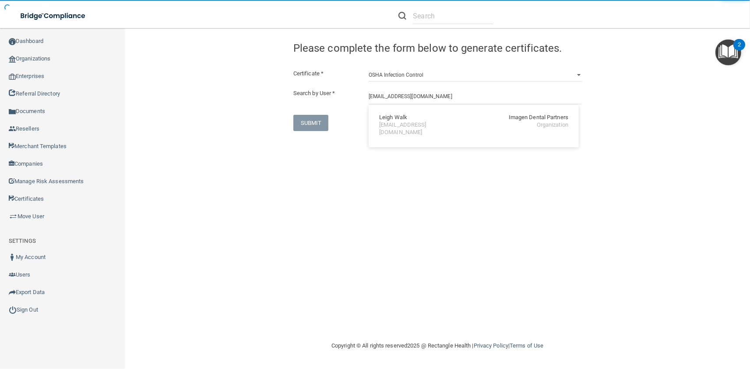
click at [426, 122] on div "lwalk@imagendentalpartners.com" at bounding box center [417, 128] width 76 height 15
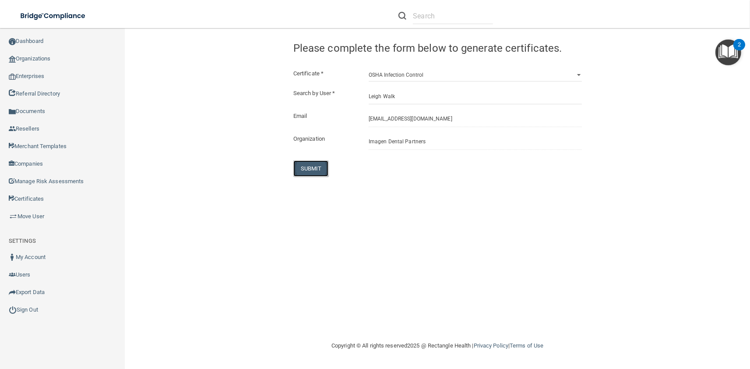
click at [320, 164] on button "SUBMIT" at bounding box center [310, 168] width 35 height 16
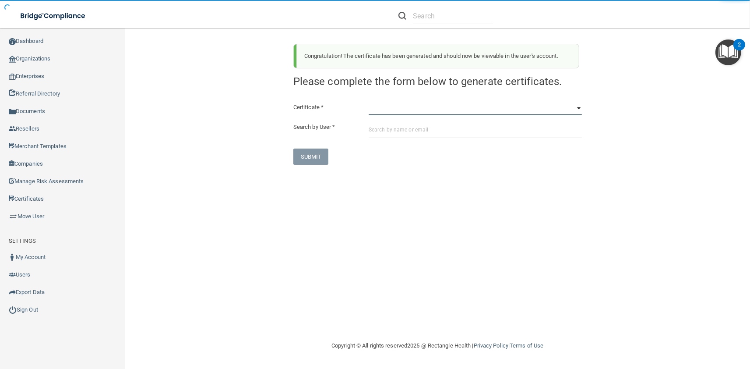
click at [369, 102] on select "HIPAA Officer Certification Training OSHA Bloodborne Pathogens OSHA COVID-19 Pr…" at bounding box center [475, 108] width 213 height 13
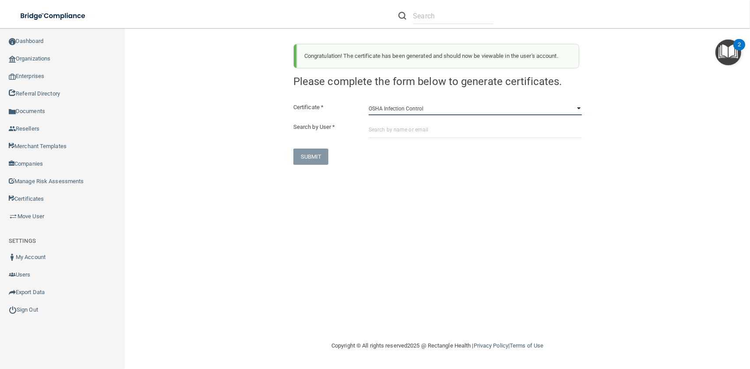
click option "OSHA Infection Control" at bounding box center [0, 0] width 0 height 0
click at [416, 134] on input "text" at bounding box center [475, 130] width 213 height 16
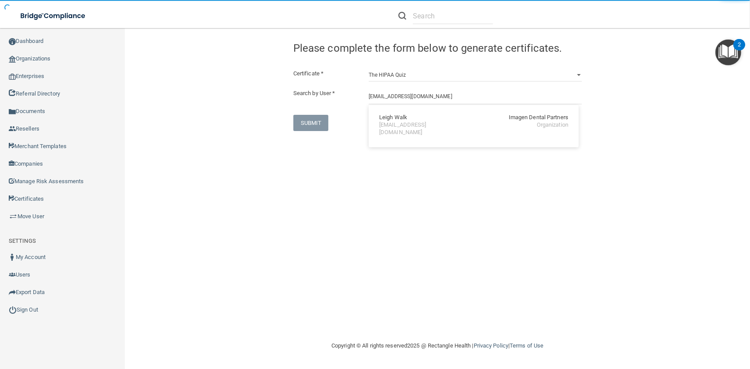
click at [392, 122] on div "lwalk@imagendentalpartners.com" at bounding box center [417, 128] width 76 height 15
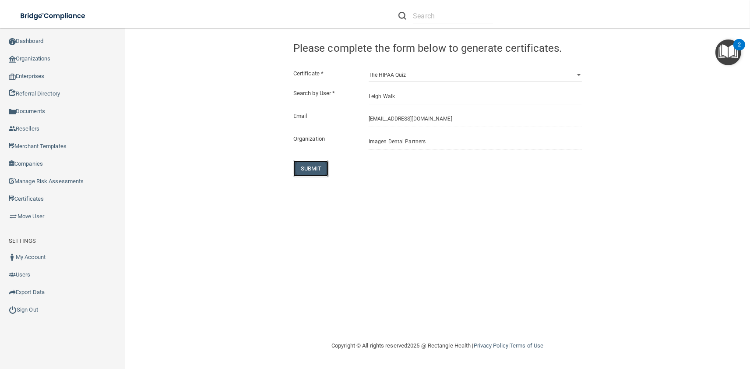
click at [304, 171] on button "SUBMIT" at bounding box center [310, 168] width 35 height 16
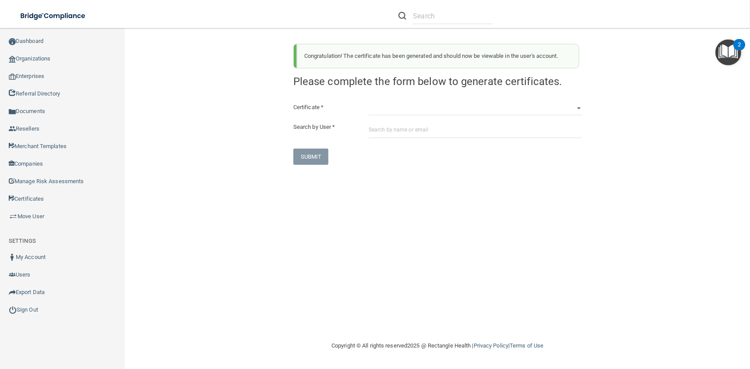
click at [475, 99] on div "Congratulation! The certificate has been generated and should now be viewable i…" at bounding box center [438, 101] width 302 height 128
click at [369, 102] on select "HIPAA Officer Certification Training OSHA Bloodborne Pathogens OSHA COVID-19 Pr…" at bounding box center [475, 108] width 213 height 13
click option "OSHA Bloodborne Pathogens" at bounding box center [0, 0] width 0 height 0
click at [464, 116] on div "Certificate * HIPAA Officer Certification Training OSHA Bloodborne Pathogens OS…" at bounding box center [437, 133] width 288 height 63
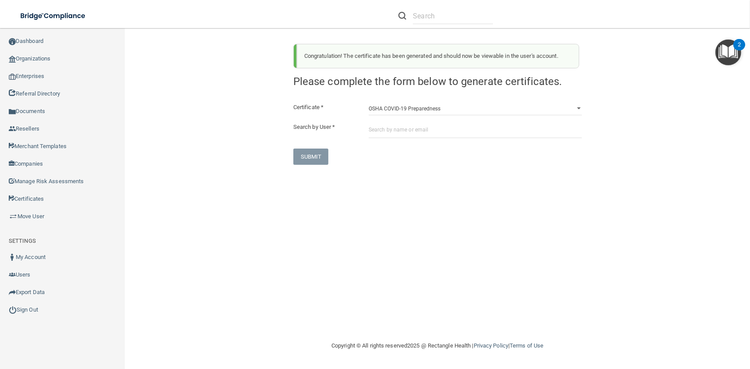
click at [469, 121] on div "Certificate * HIPAA Officer Certification Training OSHA Bloodborne Pathogens OS…" at bounding box center [437, 133] width 288 height 63
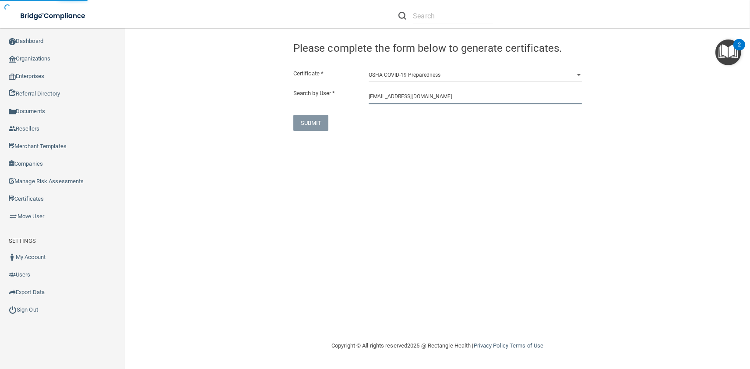
click at [381, 98] on input "jwestfall@imagendentalpartners.com" at bounding box center [475, 96] width 213 height 16
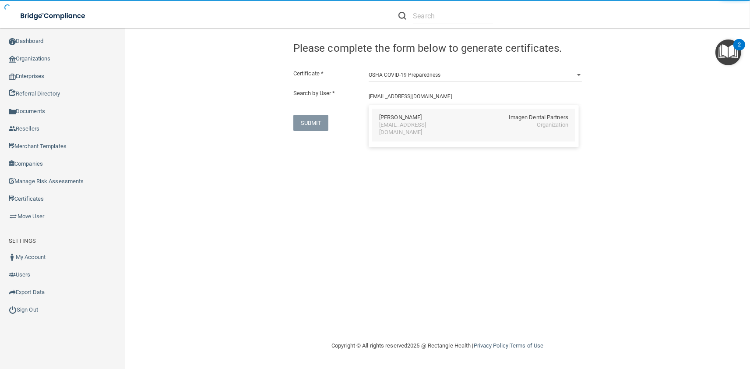
click at [395, 116] on div "James R. Westfall" at bounding box center [400, 117] width 42 height 7
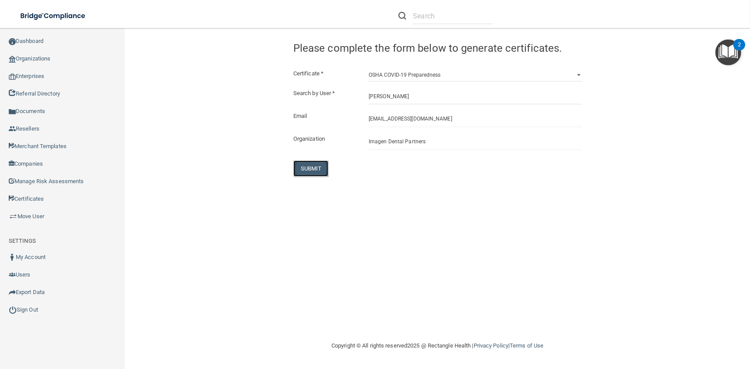
click at [324, 161] on button "SUBMIT" at bounding box center [310, 168] width 35 height 16
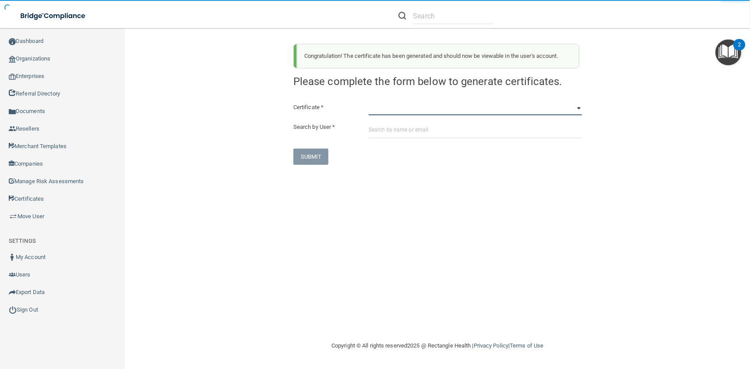
click at [369, 102] on select "HIPAA Officer Certification Training OSHA Bloodborne Pathogens OSHA COVID-19 Pr…" at bounding box center [475, 108] width 213 height 13
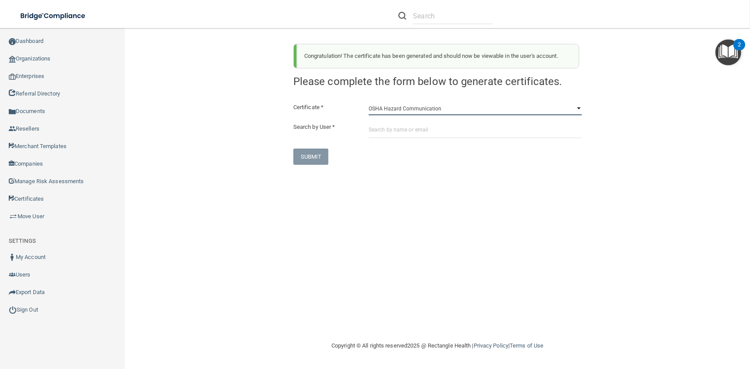
click option "OSHA Hazard Communication" at bounding box center [0, 0] width 0 height 0
click at [416, 135] on input "text" at bounding box center [475, 130] width 213 height 16
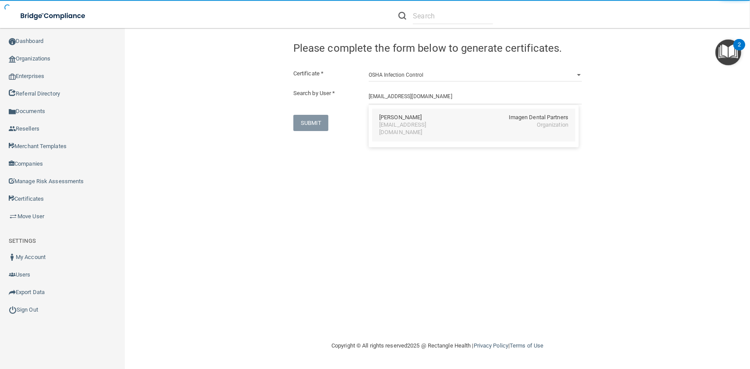
click at [410, 115] on div "James R. Westfall" at bounding box center [400, 117] width 42 height 7
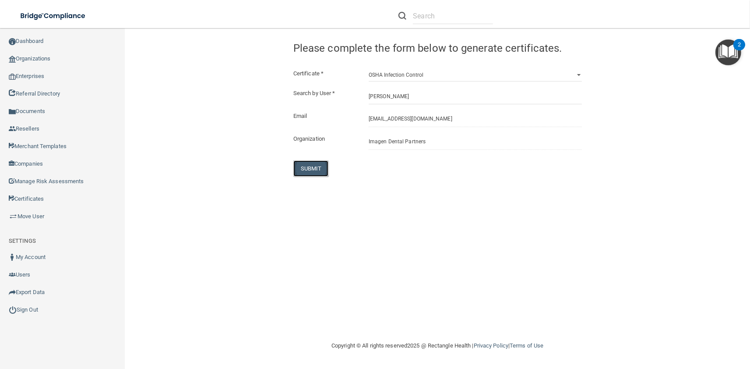
click at [315, 171] on button "SUBMIT" at bounding box center [310, 168] width 35 height 16
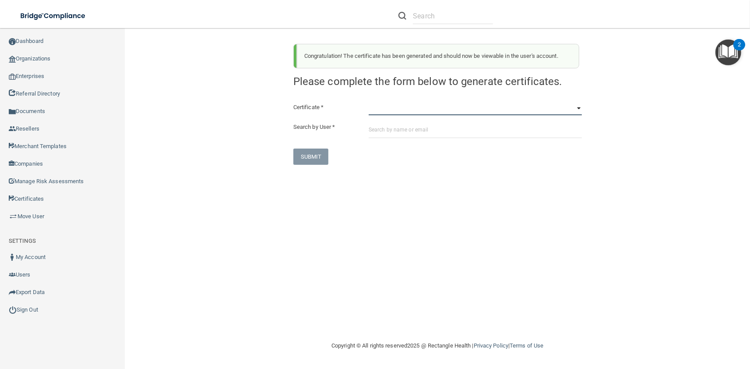
click at [369, 102] on select "HIPAA Officer Certification Training OSHA Bloodborne Pathogens OSHA COVID-19 Pr…" at bounding box center [475, 108] width 213 height 13
click option "OSHA Infection Control" at bounding box center [0, 0] width 0 height 0
click at [404, 140] on div "Certificate * HIPAA Officer Certification Training OSHA Bloodborne Pathogens OS…" at bounding box center [437, 133] width 288 height 63
click at [401, 132] on input "text" at bounding box center [475, 130] width 213 height 16
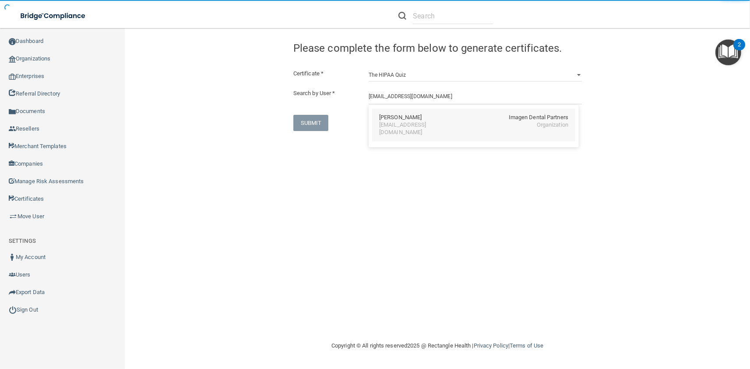
click at [388, 118] on div "James R. Westfall" at bounding box center [400, 117] width 42 height 7
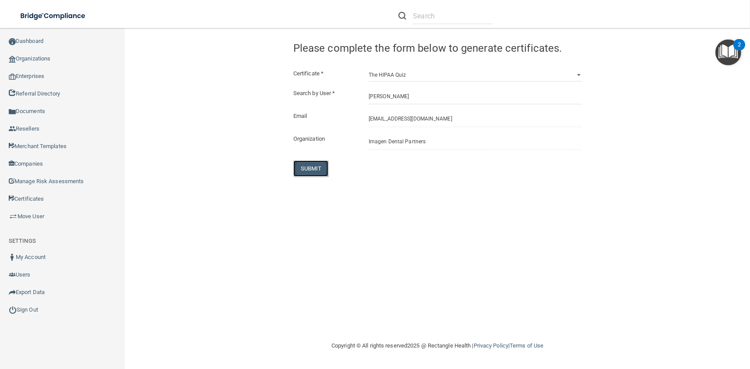
click at [307, 162] on button "SUBMIT" at bounding box center [310, 168] width 35 height 16
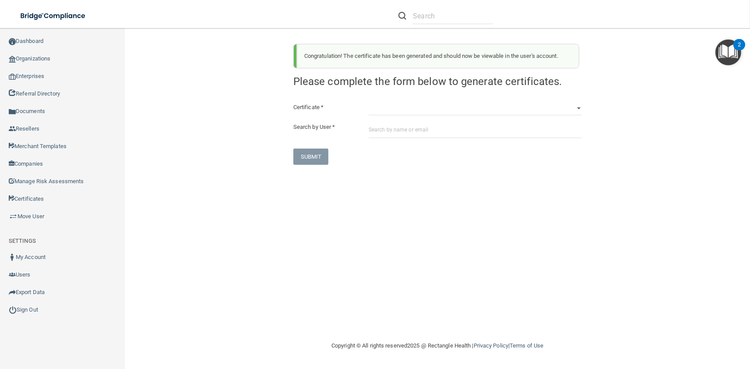
click at [397, 120] on div "Certificate * HIPAA Officer Certification Training OSHA Bloodborne Pathogens OS…" at bounding box center [437, 133] width 288 height 63
click at [369, 102] on select "HIPAA Officer Certification Training OSHA Bloodborne Pathogens OSHA COVID-19 Pr…" at bounding box center [475, 108] width 213 height 13
click option "OSHA Bloodborne Pathogens" at bounding box center [0, 0] width 0 height 0
click at [397, 138] on div "Certificate * HIPAA Officer Certification Training OSHA Bloodborne Pathogens OS…" at bounding box center [437, 133] width 288 height 63
click at [393, 133] on input "text" at bounding box center [475, 130] width 213 height 16
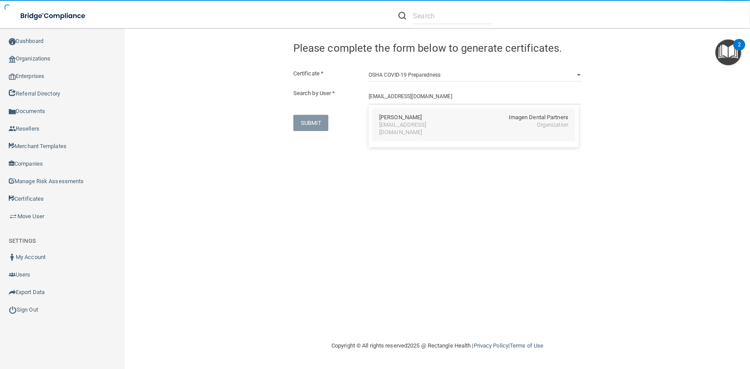
click at [401, 122] on div "awilliams@imagendentalpartners.com" at bounding box center [417, 128] width 76 height 15
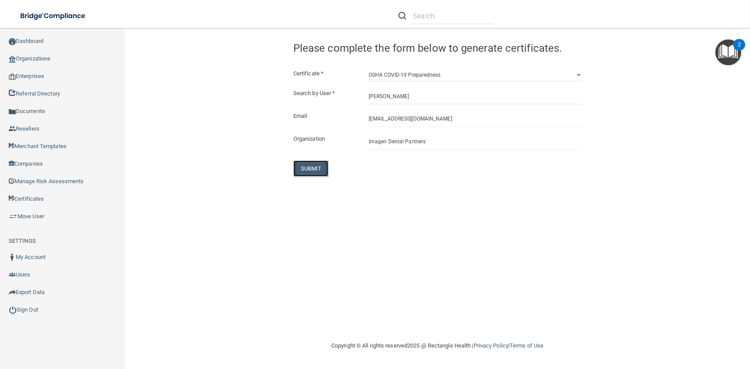
click at [303, 172] on button "SUBMIT" at bounding box center [310, 168] width 35 height 16
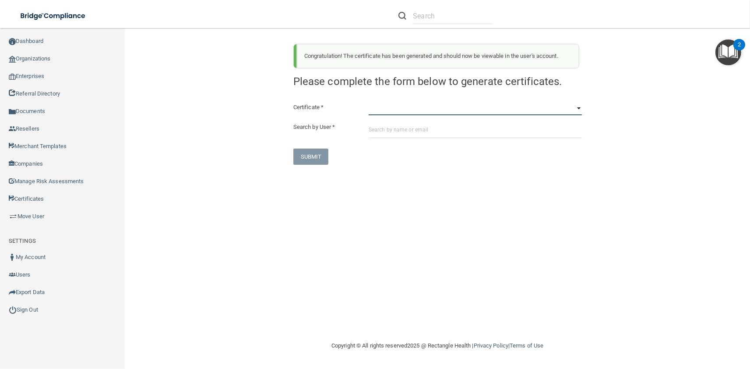
click at [369, 102] on select "HIPAA Officer Certification Training OSHA Bloodborne Pathogens OSHA COVID-19 Pr…" at bounding box center [475, 108] width 213 height 13
click option "OSHA Hazard Communication" at bounding box center [0, 0] width 0 height 0
click at [404, 120] on div "Certificate * HIPAA Officer Certification Training OSHA Bloodborne Pathogens OS…" at bounding box center [437, 133] width 288 height 63
click at [406, 129] on input "text" at bounding box center [475, 130] width 213 height 16
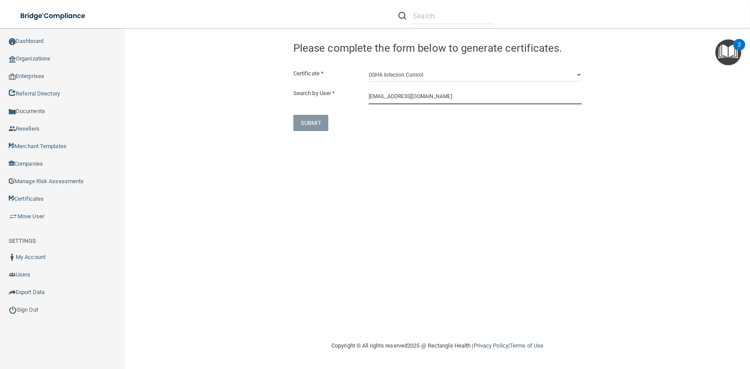
click at [419, 97] on input "awilliams@imagendentalpartners.com" at bounding box center [475, 96] width 213 height 16
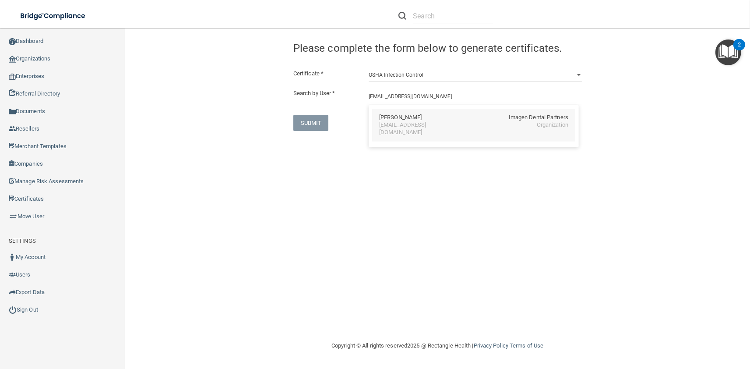
click at [413, 123] on div "awilliams@imagendentalpartners.com" at bounding box center [417, 128] width 76 height 15
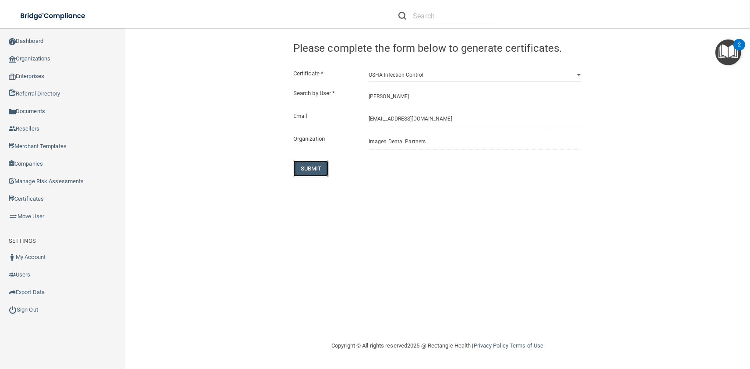
click at [311, 166] on button "SUBMIT" at bounding box center [310, 168] width 35 height 16
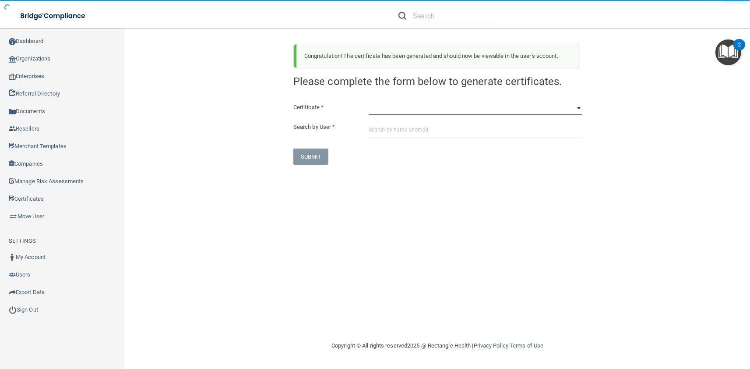
click at [369, 102] on select "HIPAA Officer Certification Training OSHA Bloodborne Pathogens OSHA COVID-19 Pr…" at bounding box center [475, 108] width 213 height 13
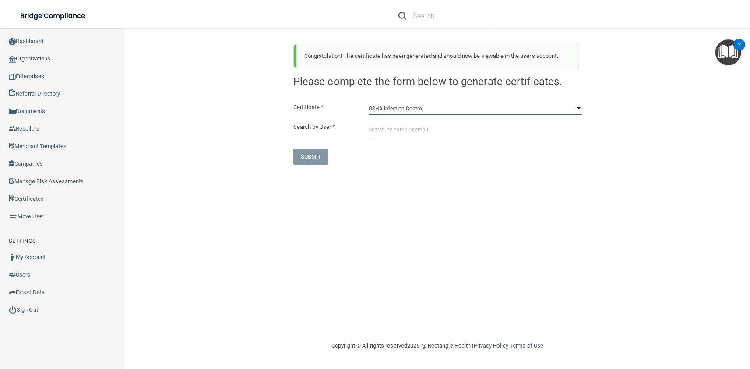
click option "OSHA Infection Control" at bounding box center [0, 0] width 0 height 0
click at [417, 124] on input "text" at bounding box center [475, 130] width 213 height 16
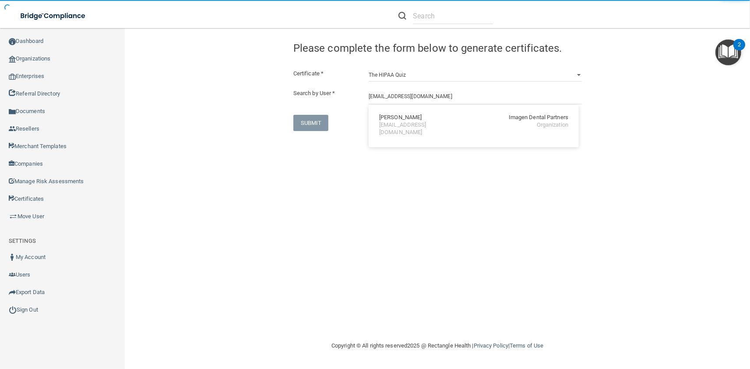
click at [388, 122] on div "awilliams@imagendentalpartners.com" at bounding box center [417, 128] width 76 height 15
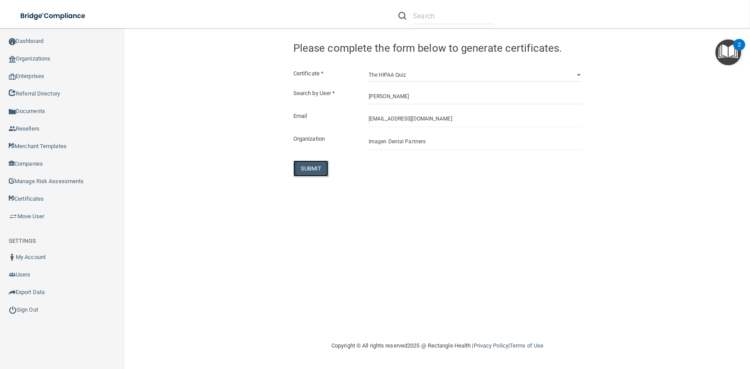
click at [305, 164] on button "SUBMIT" at bounding box center [310, 168] width 35 height 16
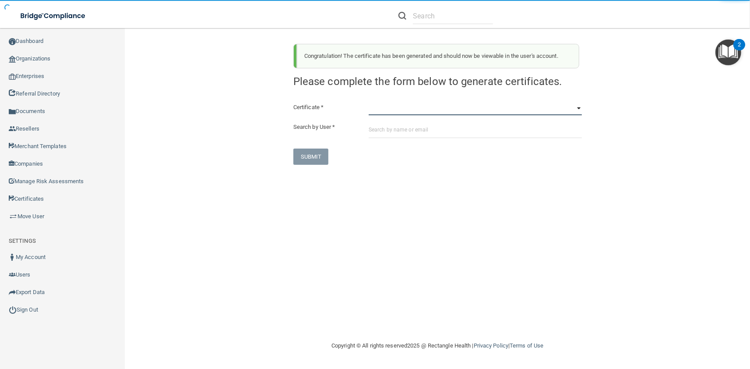
click at [369, 102] on select "HIPAA Officer Certification Training OSHA Bloodborne Pathogens OSHA COVID-19 Pr…" at bounding box center [475, 108] width 213 height 13
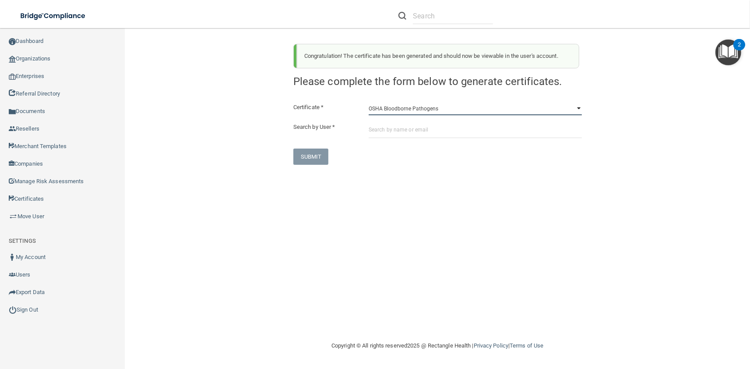
click option "OSHA Bloodborne Pathogens" at bounding box center [0, 0] width 0 height 0
click at [388, 134] on input "text" at bounding box center [475, 130] width 213 height 16
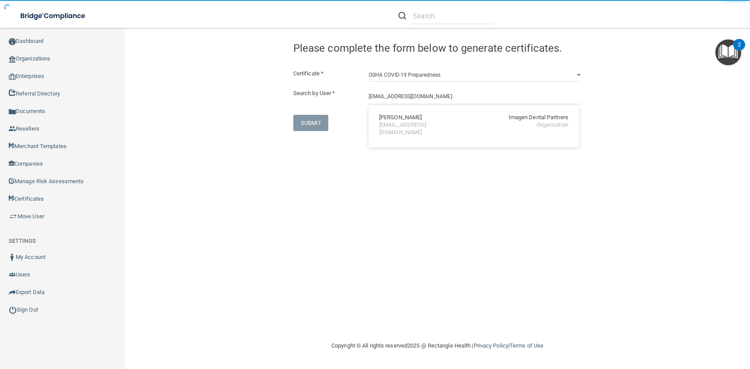
click at [382, 119] on div "Diaa Yehia" at bounding box center [400, 117] width 42 height 7
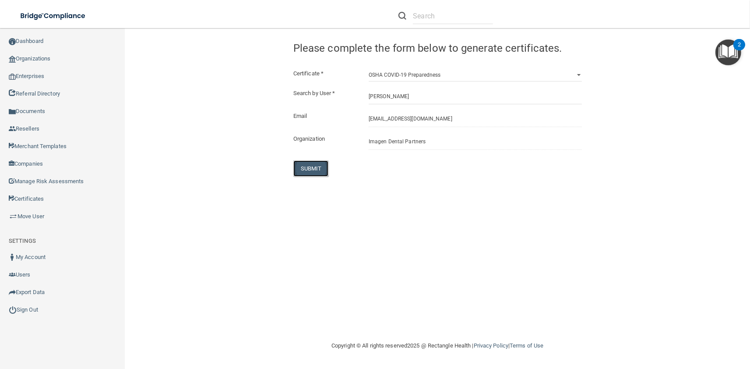
click at [301, 172] on button "SUBMIT" at bounding box center [310, 168] width 35 height 16
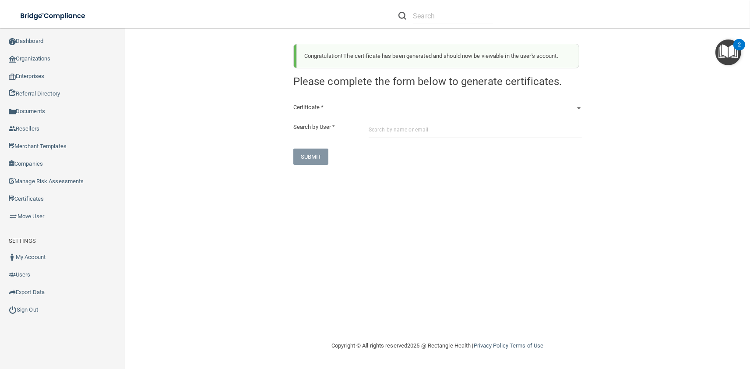
click at [413, 77] on h4 "Please complete the form below to generate certificates." at bounding box center [437, 81] width 288 height 13
click at [413, 100] on div "Congratulation! The certificate has been generated and should now be viewable i…" at bounding box center [438, 101] width 302 height 128
click at [369, 102] on select "HIPAA Officer Certification Training OSHA Bloodborne Pathogens OSHA COVID-19 Pr…" at bounding box center [475, 108] width 213 height 13
click option "OSHA Hazard Communication" at bounding box center [0, 0] width 0 height 0
click at [423, 136] on input "text" at bounding box center [475, 130] width 213 height 16
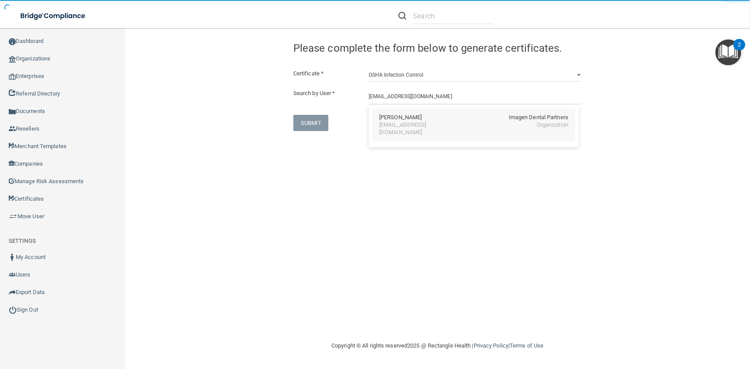
click at [410, 121] on div "Diaa Yehia Imagen Dental Partners" at bounding box center [473, 117] width 189 height 7
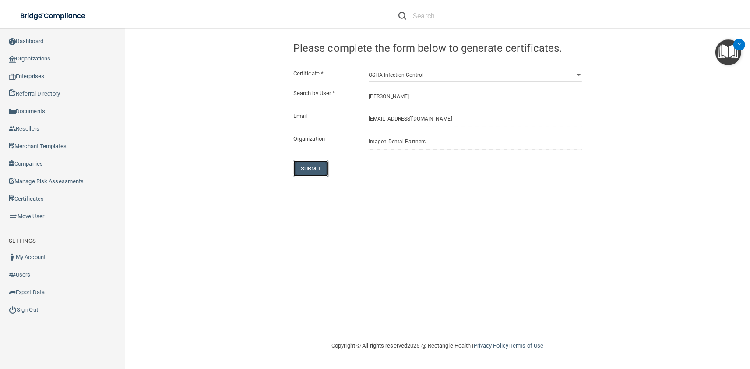
click at [321, 162] on button "SUBMIT" at bounding box center [310, 168] width 35 height 16
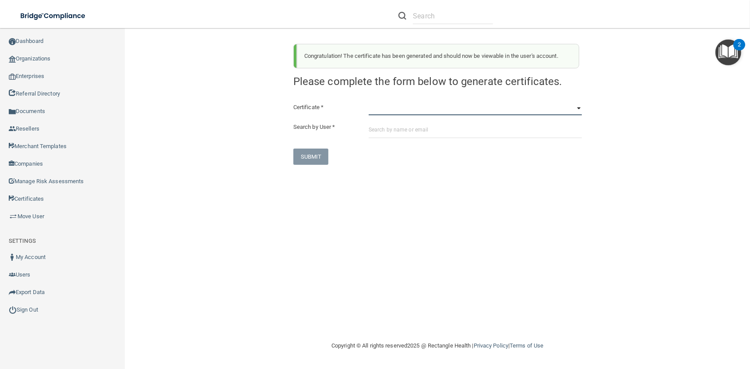
click at [369, 102] on select "HIPAA Officer Certification Training OSHA Bloodborne Pathogens OSHA COVID-19 Pr…" at bounding box center [475, 108] width 213 height 13
click option "OSHA Infection Control" at bounding box center [0, 0] width 0 height 0
click at [409, 136] on input "text" at bounding box center [475, 130] width 213 height 16
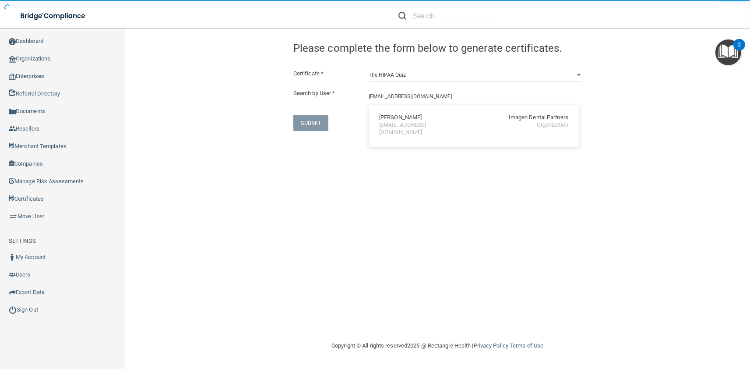
click at [399, 122] on div "dyehia@imagendentalpartners.com" at bounding box center [417, 128] width 76 height 15
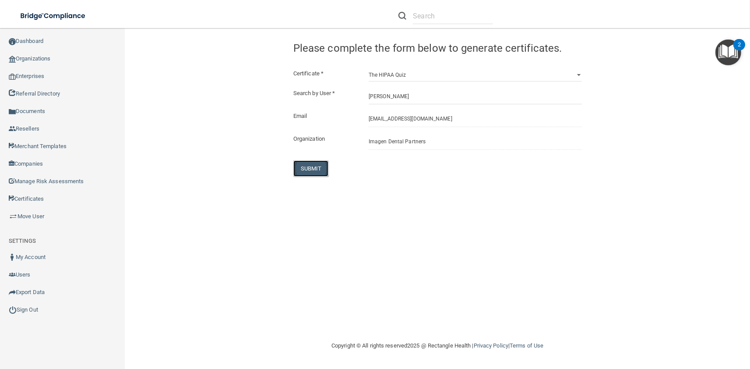
click at [322, 165] on button "SUBMIT" at bounding box center [310, 168] width 35 height 16
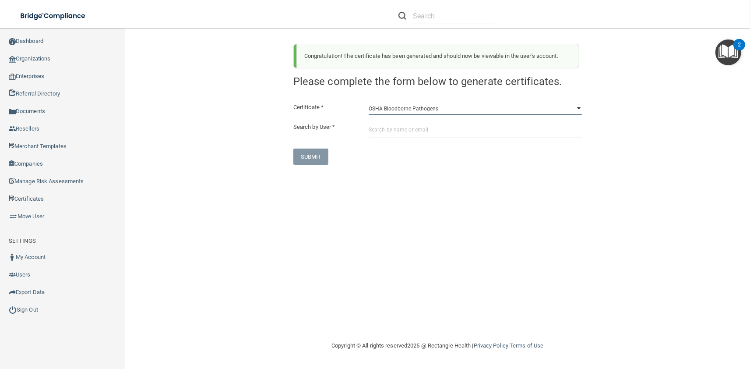
click option "OSHA Bloodborne Pathogens" at bounding box center [0, 0] width 0 height 0
click at [412, 140] on div "Certificate * HIPAA Officer Certification Training OSHA Bloodborne Pathogens OS…" at bounding box center [437, 133] width 288 height 63
click at [407, 128] on input "text" at bounding box center [475, 130] width 213 height 16
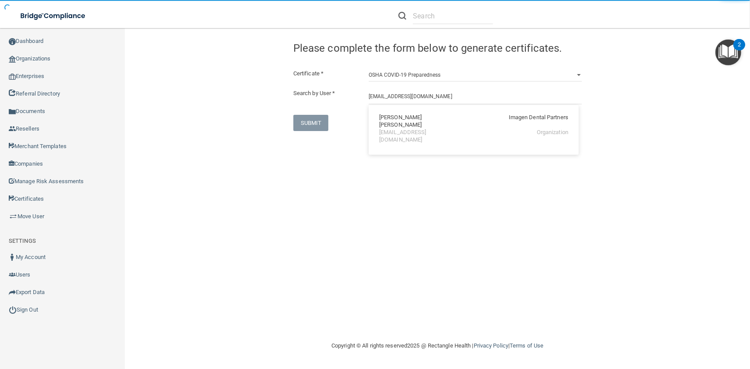
click at [401, 129] on div "szaidi@imagendentalpartners.com" at bounding box center [417, 136] width 76 height 15
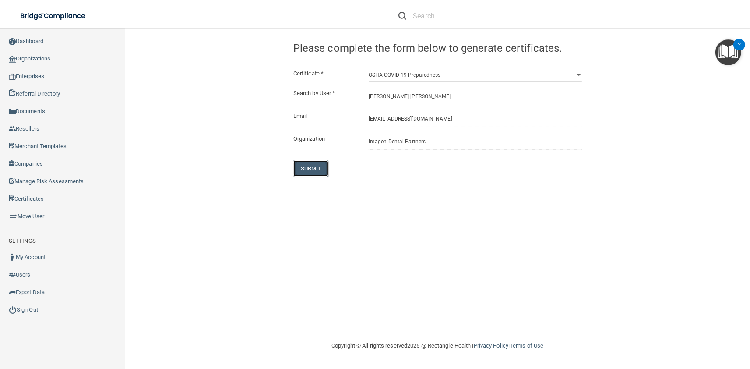
click at [315, 167] on button "SUBMIT" at bounding box center [310, 168] width 35 height 16
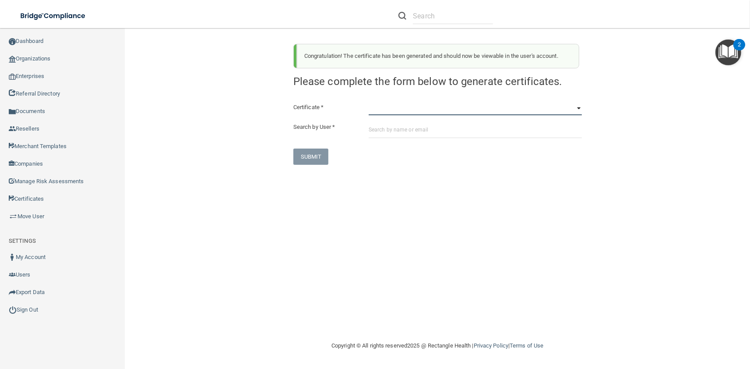
click at [369, 102] on select "HIPAA Officer Certification Training OSHA Bloodborne Pathogens OSHA COVID-19 Pr…" at bounding box center [475, 108] width 213 height 13
click option "OSHA Hazard Communication" at bounding box center [0, 0] width 0 height 0
click at [405, 133] on input "text" at bounding box center [475, 130] width 213 height 16
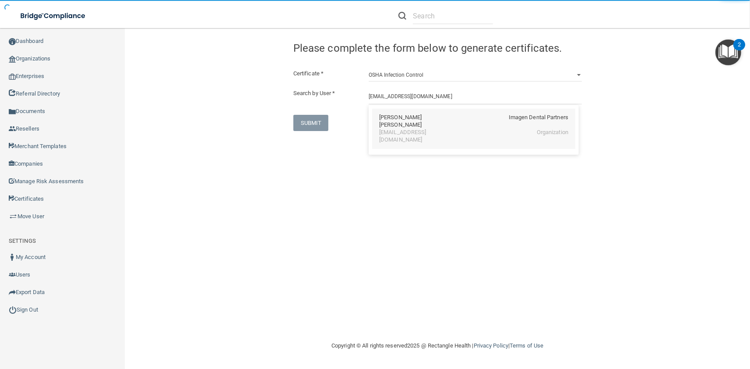
click at [388, 118] on div "Schanze Zaidi" at bounding box center [417, 121] width 76 height 15
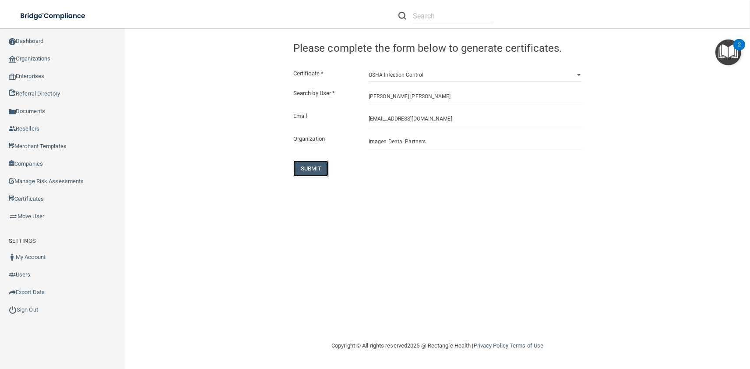
click at [317, 164] on button "SUBMIT" at bounding box center [310, 168] width 35 height 16
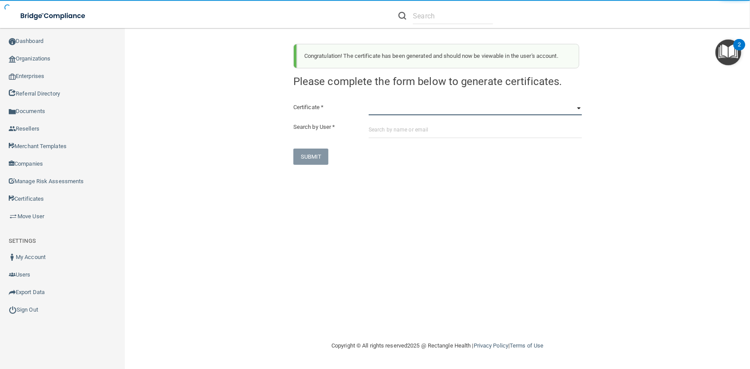
click at [369, 102] on select "HIPAA Officer Certification Training OSHA Bloodborne Pathogens OSHA COVID-19 Pr…" at bounding box center [475, 108] width 213 height 13
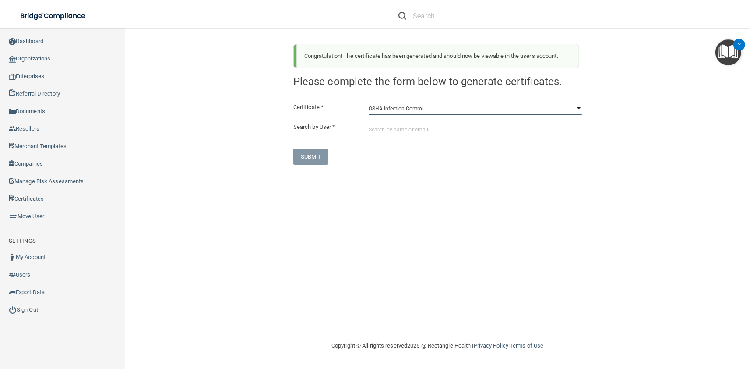
click option "OSHA Infection Control" at bounding box center [0, 0] width 0 height 0
click at [396, 131] on input "text" at bounding box center [475, 130] width 213 height 16
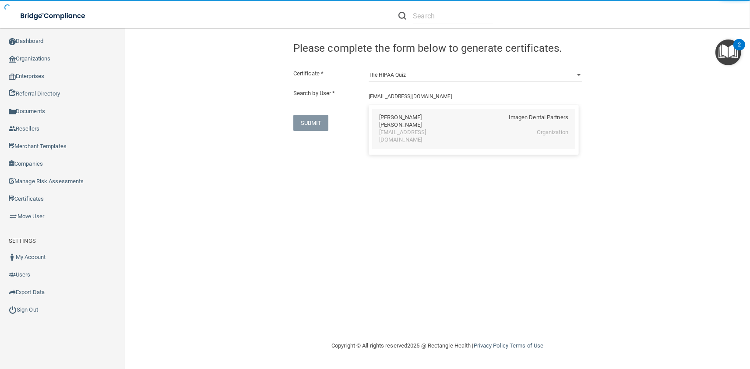
click at [395, 129] on div "szaidi@imagendentalpartners.com" at bounding box center [417, 136] width 76 height 15
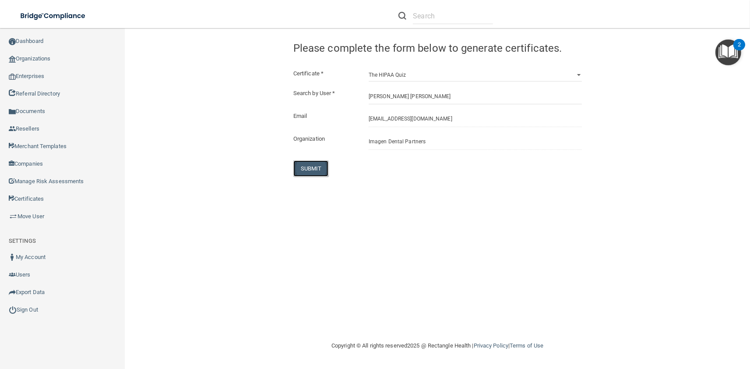
click at [309, 171] on button "SUBMIT" at bounding box center [310, 168] width 35 height 16
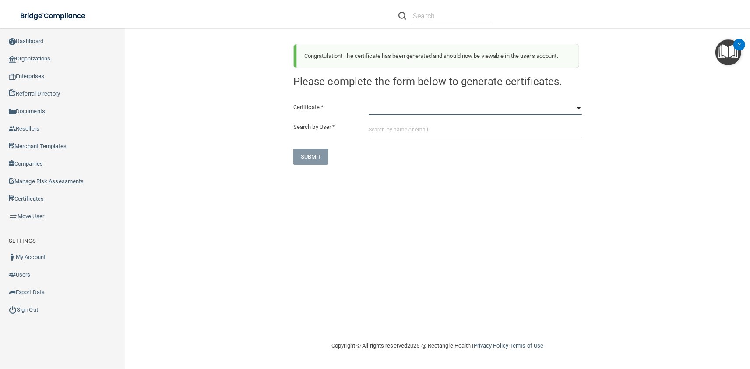
click at [369, 102] on select "HIPAA Officer Certification Training OSHA Bloodborne Pathogens OSHA COVID-19 Pr…" at bounding box center [475, 108] width 213 height 13
click option "OSHA Bloodborne Pathogens" at bounding box center [0, 0] width 0 height 0
click at [393, 128] on input "text" at bounding box center [475, 130] width 213 height 16
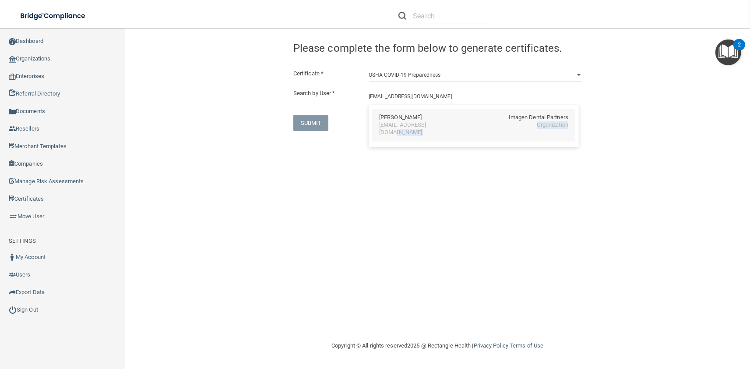
drag, startPoint x: 317, startPoint y: 131, endPoint x: 437, endPoint y: 123, distance: 120.6
click at [437, 123] on div "Congratulation! The certificate has been generated and should now be viewable i…" at bounding box center [437, 184] width 590 height 295
click at [438, 123] on div "SUBMIT" at bounding box center [438, 123] width 302 height 16
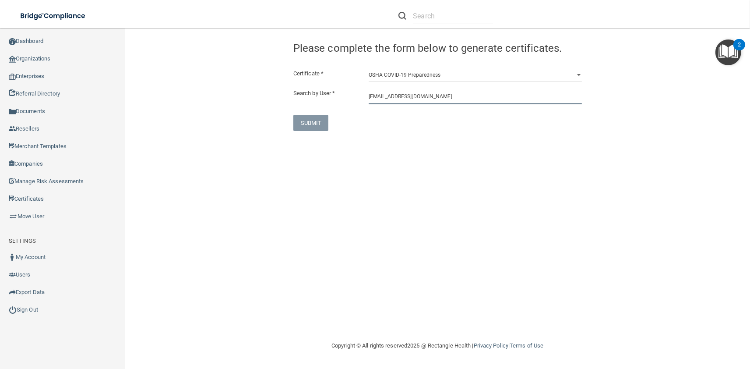
click at [408, 99] on input "bzaritsky@imagendentalpartners.com" at bounding box center [475, 96] width 213 height 16
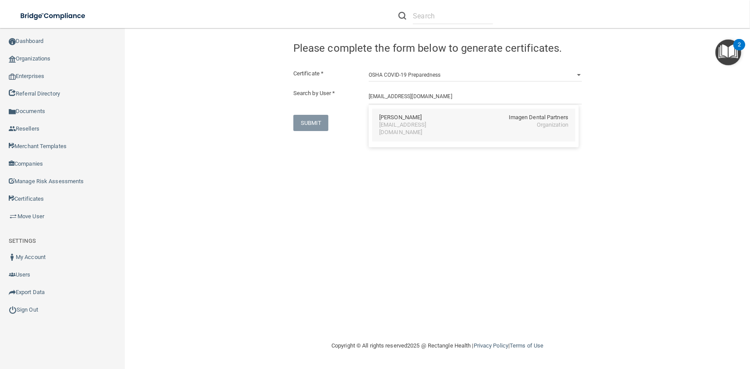
click at [415, 121] on div "Bella Zaritsky Imagen Dental Partners" at bounding box center [473, 117] width 189 height 7
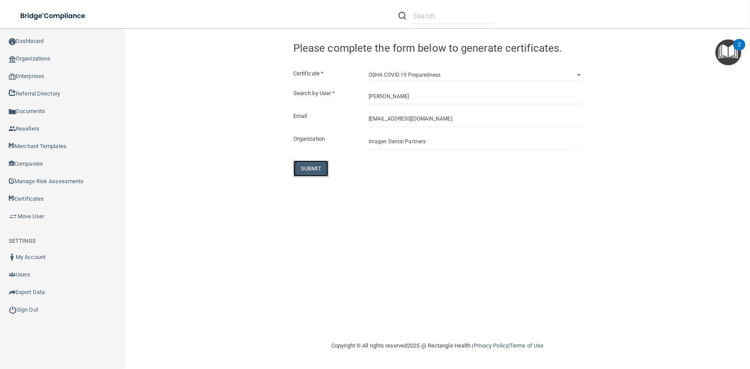
click at [312, 167] on button "SUBMIT" at bounding box center [310, 168] width 35 height 16
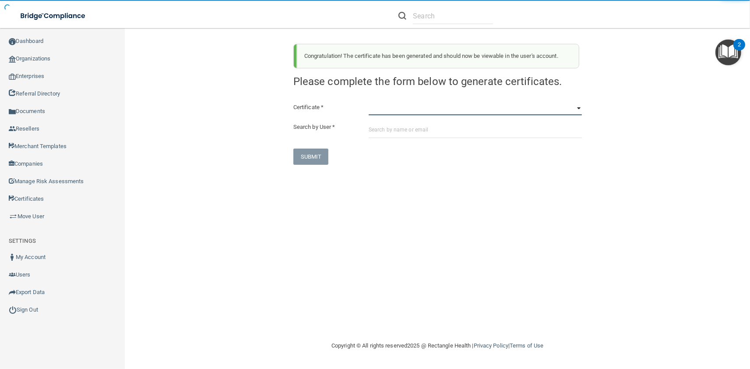
click at [369, 102] on select "HIPAA Officer Certification Training OSHA Bloodborne Pathogens OSHA COVID-19 Pr…" at bounding box center [475, 108] width 213 height 13
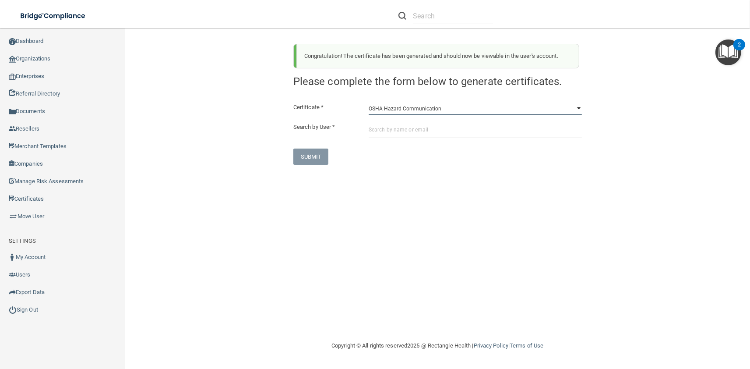
click option "OSHA Hazard Communication" at bounding box center [0, 0] width 0 height 0
click at [394, 132] on input "text" at bounding box center [475, 130] width 213 height 16
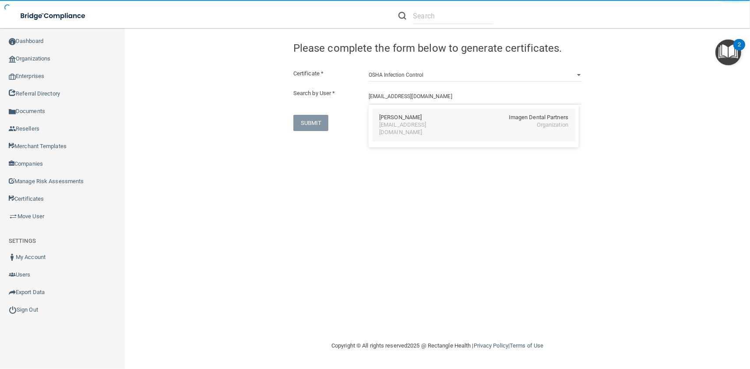
click at [392, 130] on div "Bella Zaritsky Imagen Dental Partners bzaritsky@imagendentalpartners.com Organi…" at bounding box center [473, 125] width 203 height 33
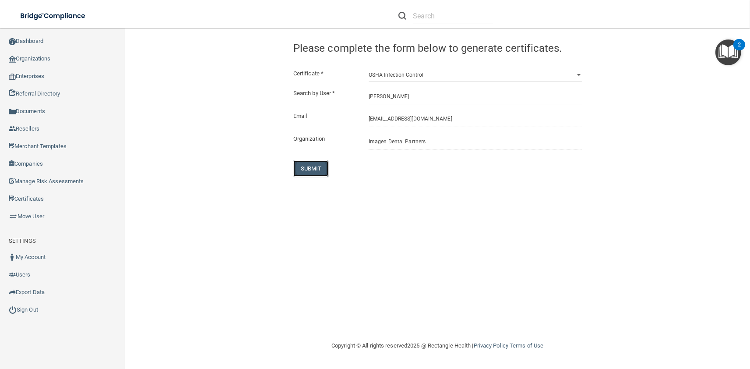
click at [299, 165] on button "SUBMIT" at bounding box center [310, 168] width 35 height 16
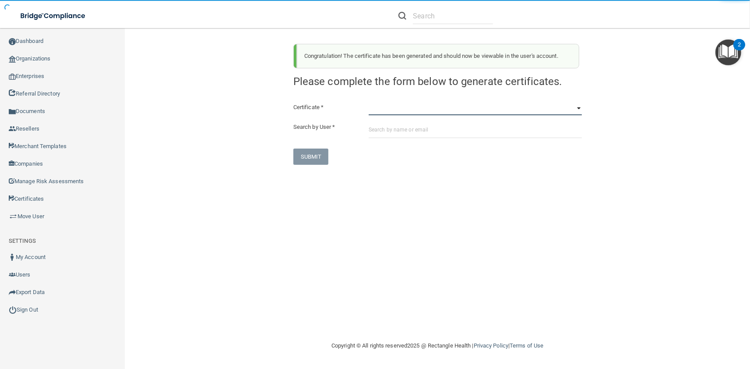
click at [369, 102] on select "HIPAA Officer Certification Training OSHA Bloodborne Pathogens OSHA COVID-19 Pr…" at bounding box center [475, 108] width 213 height 13
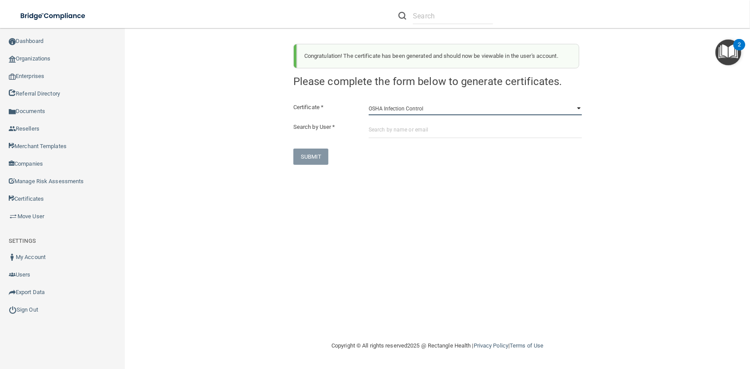
click option "OSHA Infection Control" at bounding box center [0, 0] width 0 height 0
click at [397, 134] on input "text" at bounding box center [475, 130] width 213 height 16
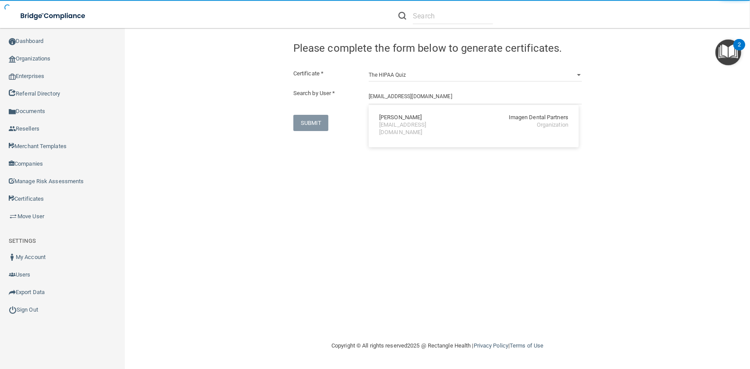
click at [386, 125] on div "bzaritsky@imagendentalpartners.com" at bounding box center [417, 128] width 76 height 15
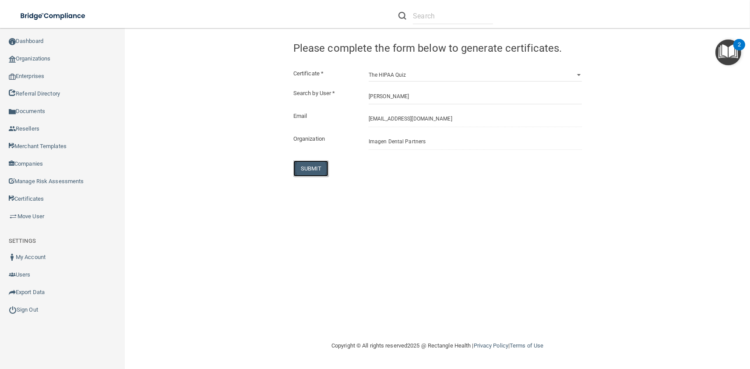
click at [323, 163] on button "SUBMIT" at bounding box center [310, 168] width 35 height 16
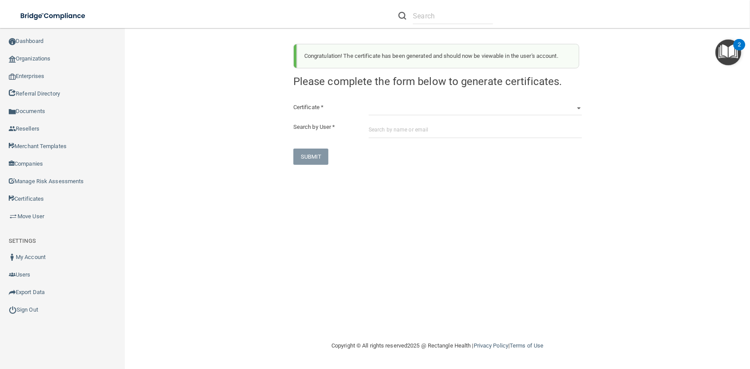
click at [439, 25] on li at bounding box center [446, 16] width 108 height 32
click at [433, 21] on input "text" at bounding box center [453, 16] width 80 height 16
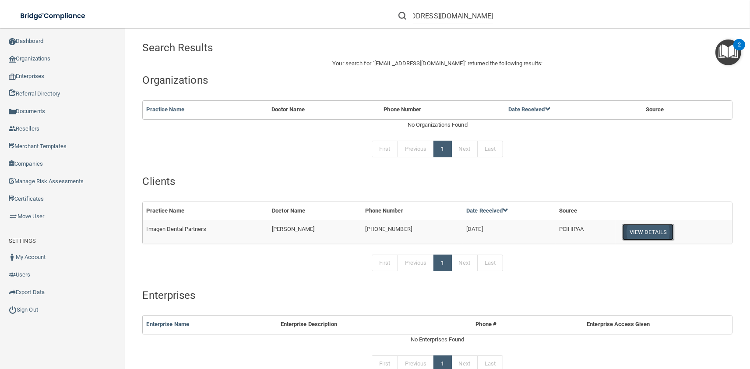
click at [595, 229] on button "View Details" at bounding box center [648, 232] width 52 height 16
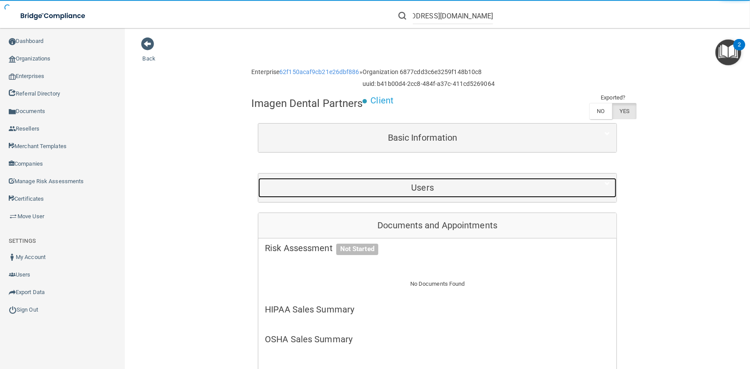
click at [447, 189] on h5 "Users" at bounding box center [422, 188] width 315 height 10
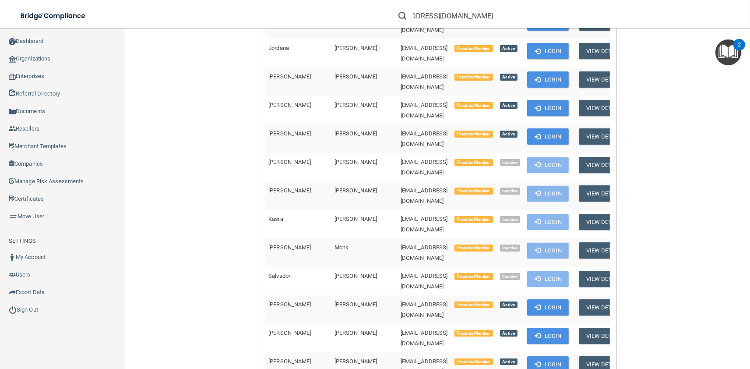
scroll to position [4543, 0]
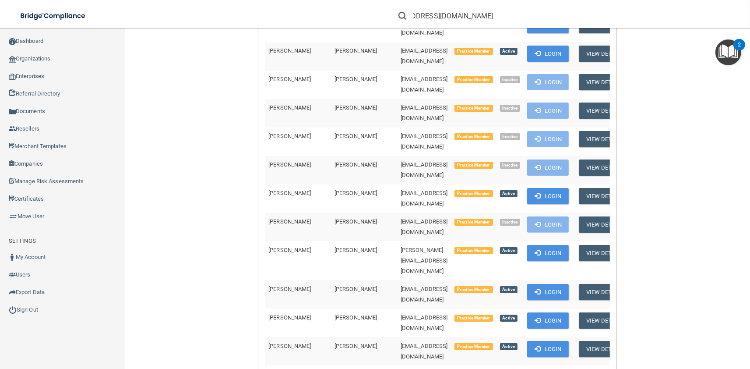
scroll to position [3356, 0]
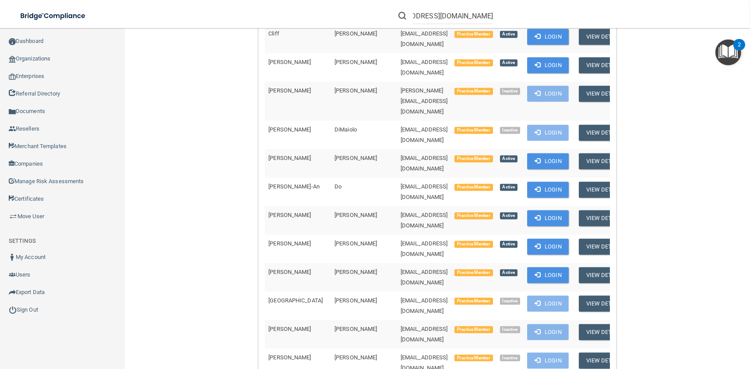
scroll to position [1801, 0]
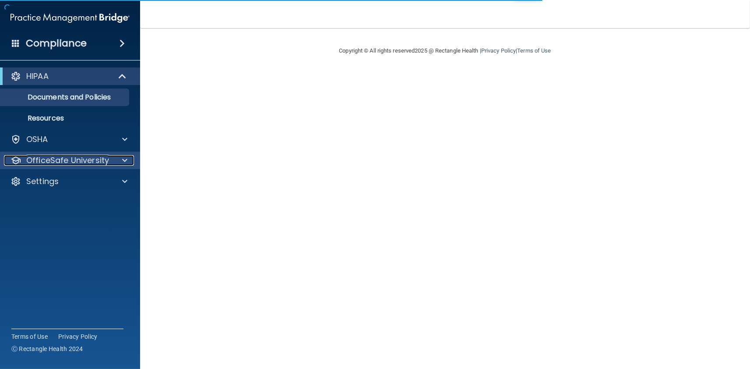
click at [79, 162] on p "OfficeSafe University" at bounding box center [67, 160] width 83 height 11
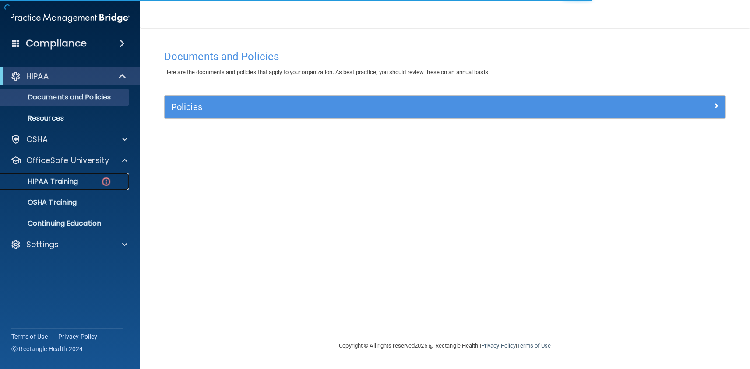
click at [125, 174] on link "HIPAA Training" at bounding box center [60, 181] width 138 height 18
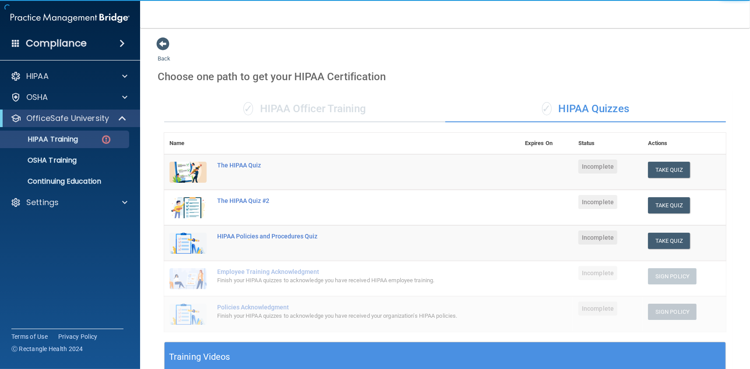
click at [373, 123] on div "✓ HIPAA Officer Training ✓ HIPAA Quizzes Name Expires On Status Actions The HIP…" at bounding box center [445, 333] width 575 height 489
click at [369, 116] on div "✓ HIPAA Officer Training" at bounding box center [304, 109] width 281 height 26
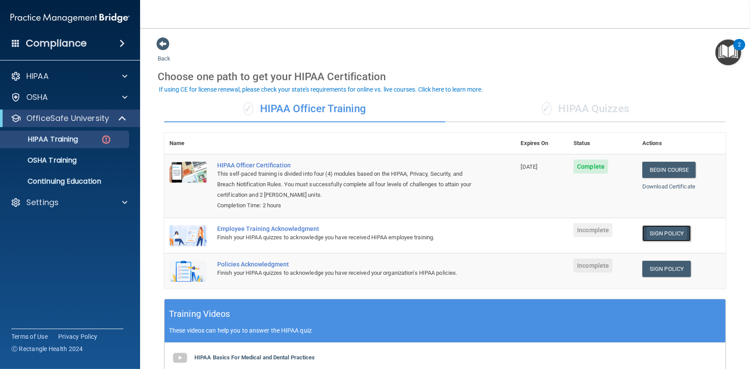
click at [654, 238] on link "Sign Policy" at bounding box center [666, 233] width 49 height 16
click at [654, 265] on link "Sign Policy" at bounding box center [666, 268] width 49 height 16
click at [86, 201] on div "Settings" at bounding box center [58, 202] width 109 height 11
click at [81, 252] on link "Sign Out" at bounding box center [60, 245] width 138 height 18
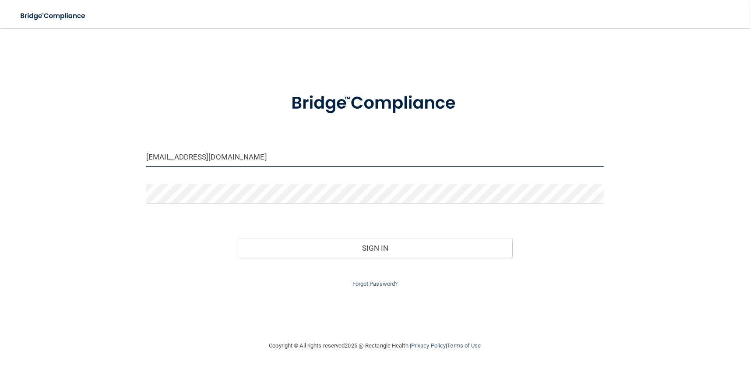
click at [272, 167] on input "avan@rectanglehealth.com" at bounding box center [374, 157] width 457 height 20
type input "avan@rectanglehealth.com"
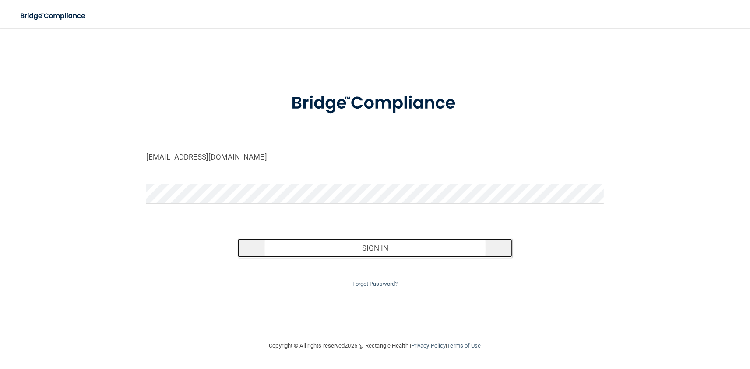
click at [313, 250] on button "Sign In" at bounding box center [375, 247] width 274 height 19
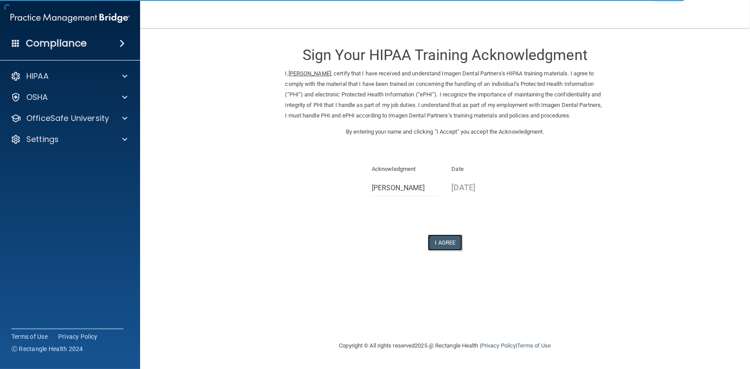
click at [437, 239] on button "I Agree" at bounding box center [445, 242] width 35 height 16
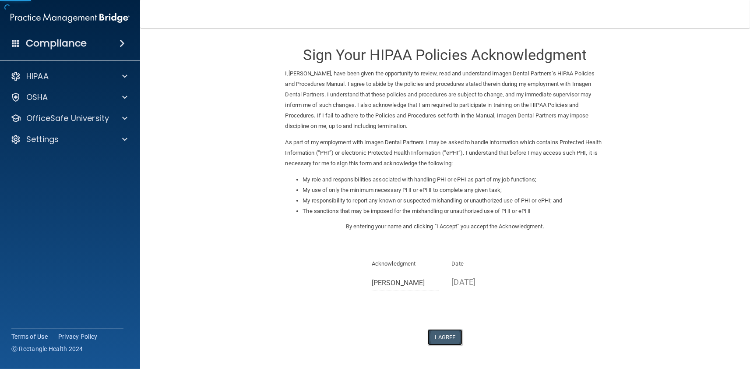
click at [451, 336] on button "I Agree" at bounding box center [445, 337] width 35 height 16
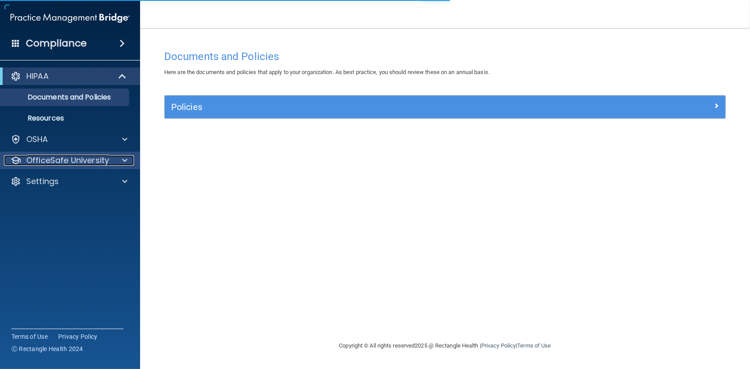
click at [70, 162] on p "OfficeSafe University" at bounding box center [67, 160] width 83 height 11
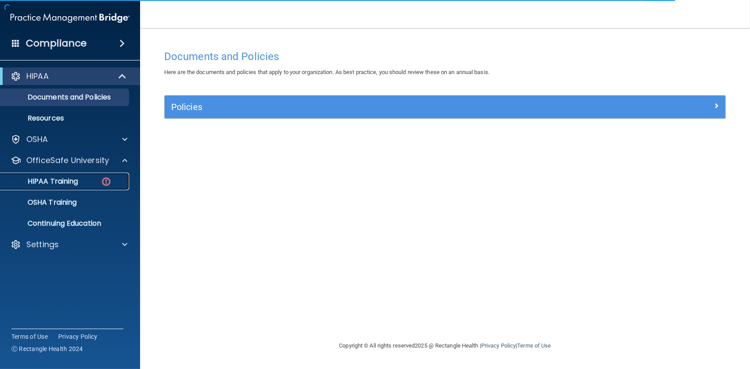
click at [87, 184] on div "HIPAA Training" at bounding box center [66, 181] width 120 height 9
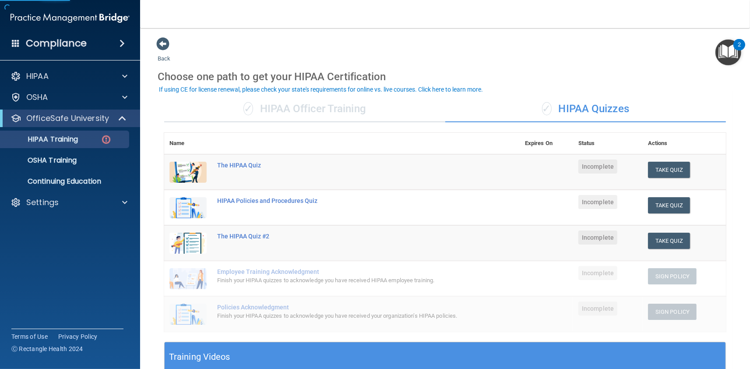
click at [333, 113] on div "✓ HIPAA Officer Training" at bounding box center [304, 109] width 281 height 26
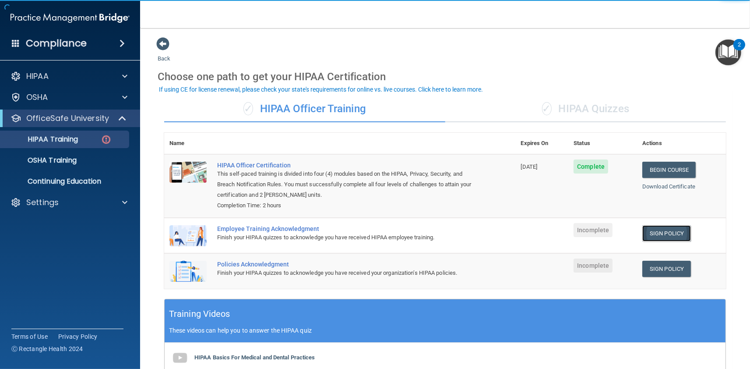
click at [674, 236] on link "Sign Policy" at bounding box center [666, 233] width 49 height 16
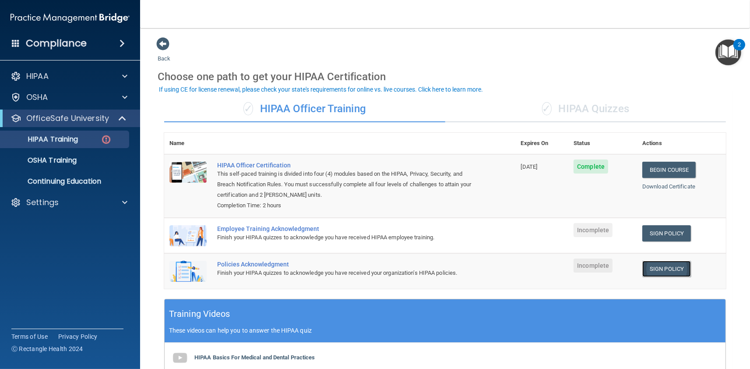
click at [648, 267] on link "Sign Policy" at bounding box center [666, 268] width 49 height 16
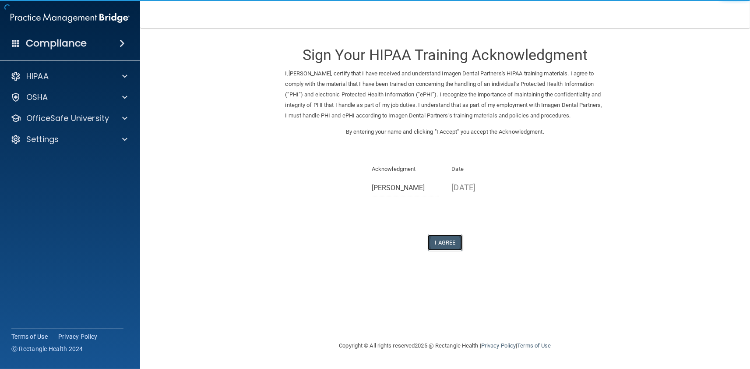
click at [446, 246] on button "I Agree" at bounding box center [445, 242] width 35 height 16
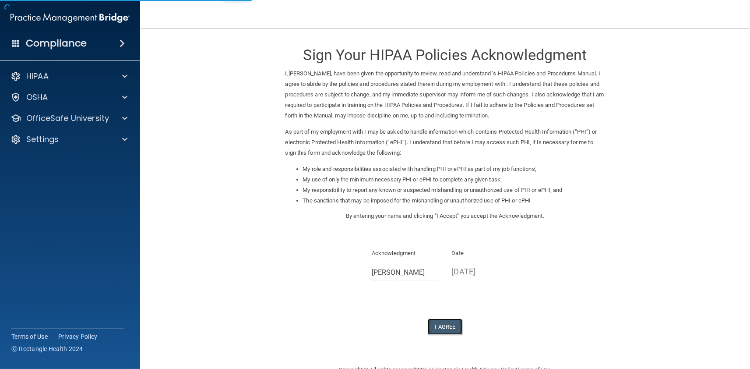
click at [443, 322] on button "I Agree" at bounding box center [445, 326] width 35 height 16
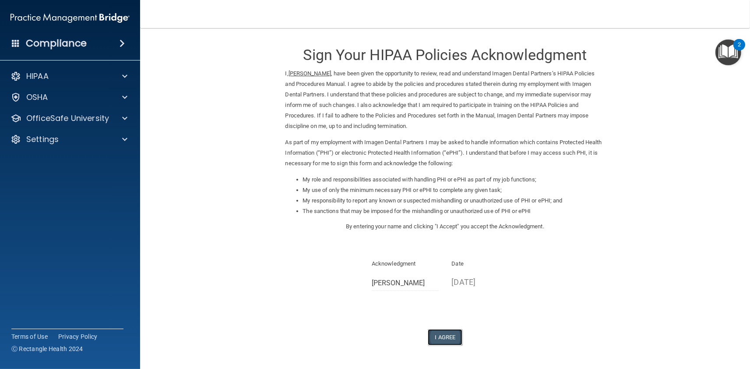
click at [453, 345] on button "I Agree" at bounding box center [445, 337] width 35 height 16
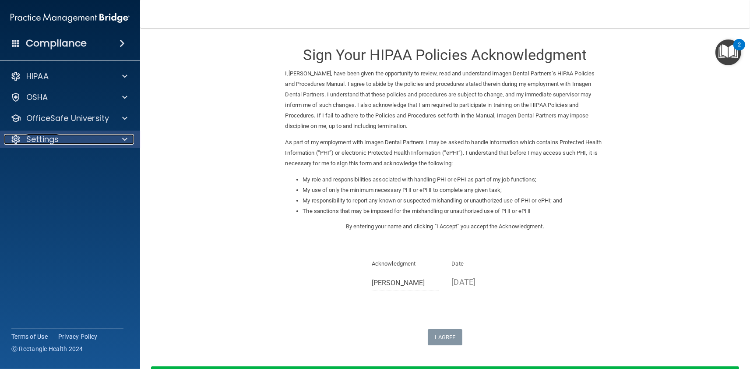
click at [100, 134] on div "Settings" at bounding box center [58, 139] width 109 height 11
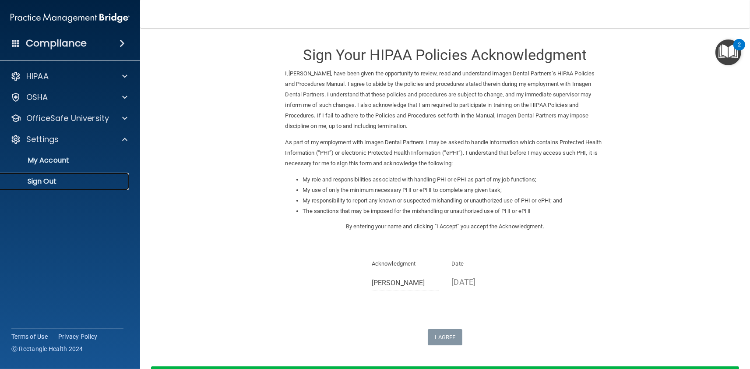
click at [108, 179] on p "Sign Out" at bounding box center [66, 181] width 120 height 9
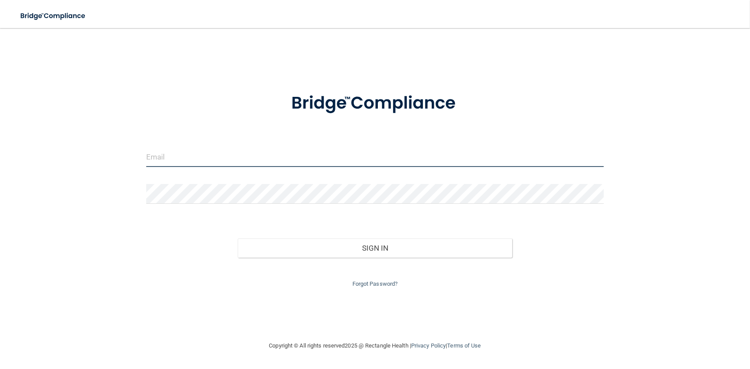
drag, startPoint x: 224, startPoint y: 162, endPoint x: 225, endPoint y: 169, distance: 7.0
click at [225, 165] on input "email" at bounding box center [374, 157] width 457 height 20
type input "avan@rectanglehealth.com"
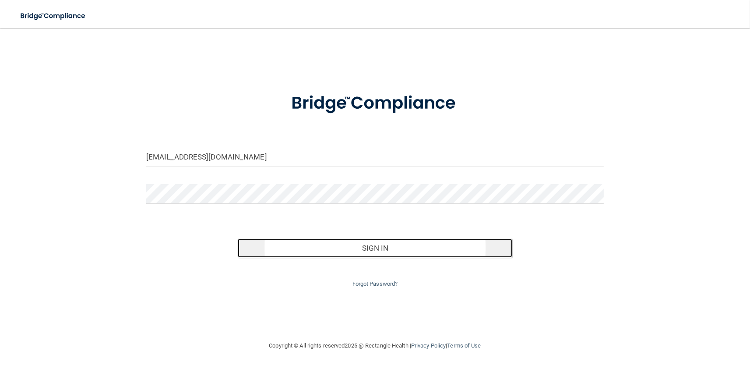
click at [276, 248] on button "Sign In" at bounding box center [375, 247] width 274 height 19
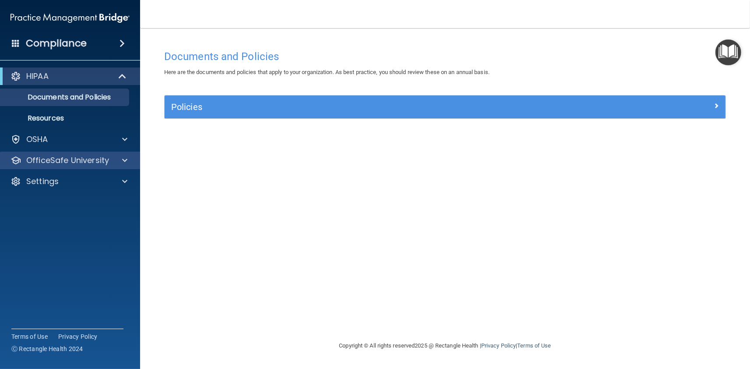
click at [89, 166] on div "OfficeSafe University" at bounding box center [70, 160] width 141 height 18
click at [91, 163] on p "OfficeSafe University" at bounding box center [67, 160] width 83 height 11
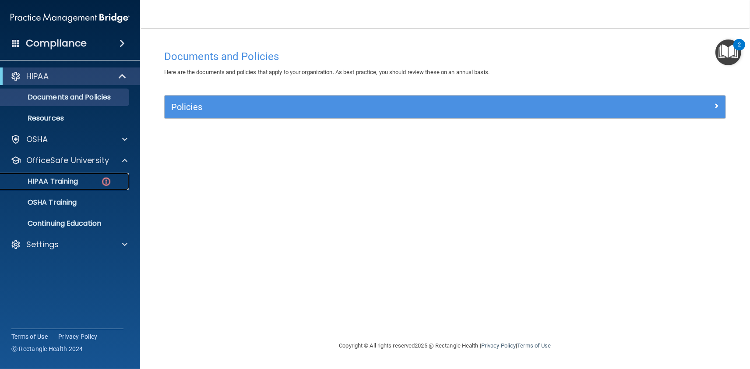
click at [103, 179] on img at bounding box center [106, 181] width 11 height 11
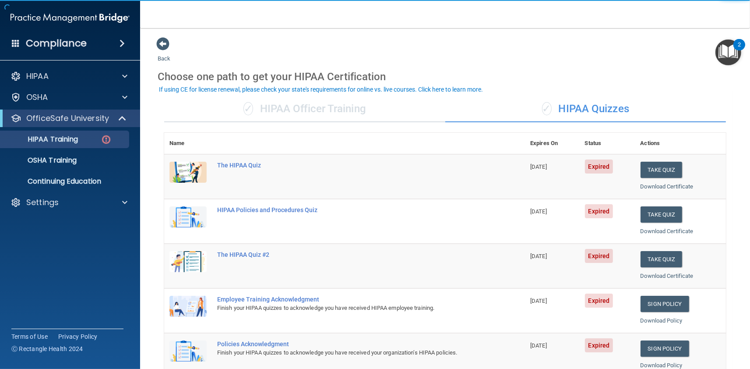
click at [324, 105] on div "✓ HIPAA Officer Training" at bounding box center [304, 109] width 281 height 26
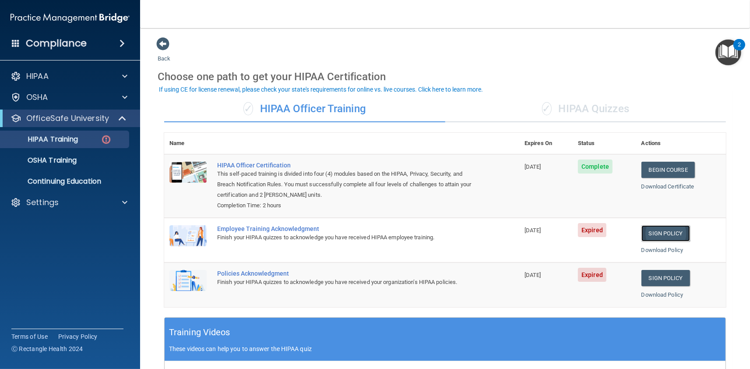
click at [659, 227] on link "Sign Policy" at bounding box center [665, 233] width 49 height 16
click at [644, 280] on link "Sign Policy" at bounding box center [665, 278] width 49 height 16
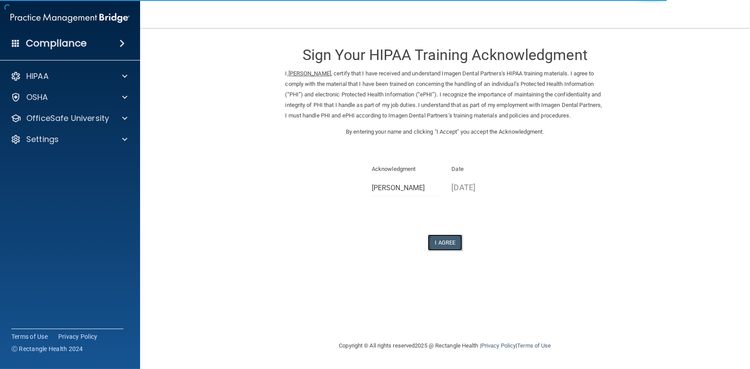
click at [455, 243] on button "I Agree" at bounding box center [445, 242] width 35 height 16
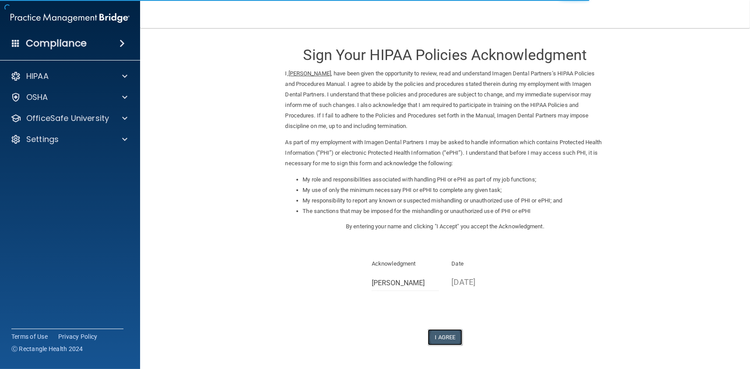
click at [447, 333] on button "I Agree" at bounding box center [445, 337] width 35 height 16
